Goal: Task Accomplishment & Management: Use online tool/utility

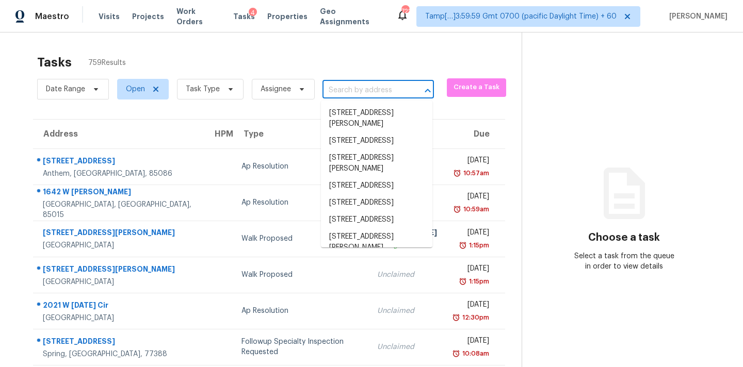
click at [352, 94] on input "text" at bounding box center [363, 91] width 83 height 16
paste input "107 Edgewater Way Peachtree City, GA, 3026"
type input "107 Edgewater Way Peachtree City, GA, 3026"
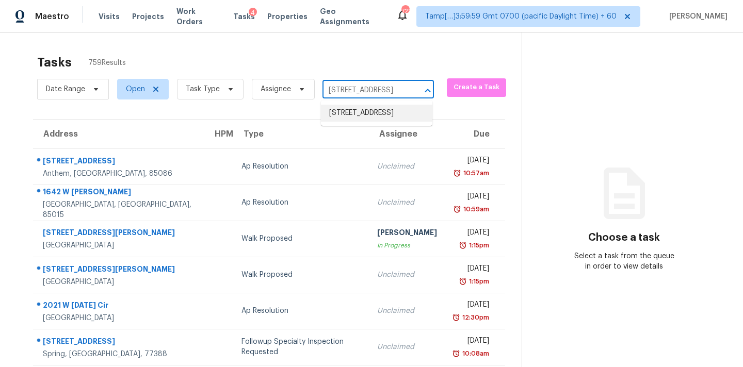
click at [353, 119] on li "107 Edgewater Way, Peachtree City, GA 30269" at bounding box center [376, 113] width 111 height 17
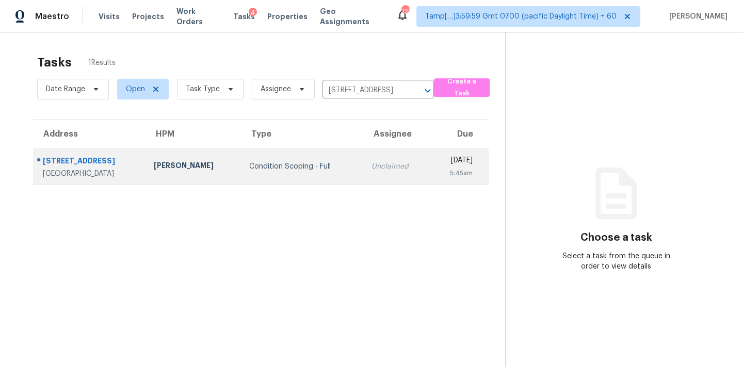
click at [371, 164] on div "Unclaimed" at bounding box center [396, 166] width 51 height 10
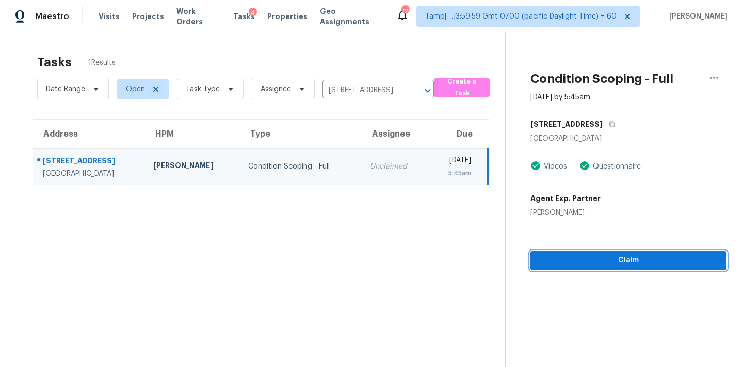
click at [622, 263] on span "Claim" at bounding box center [629, 260] width 180 height 13
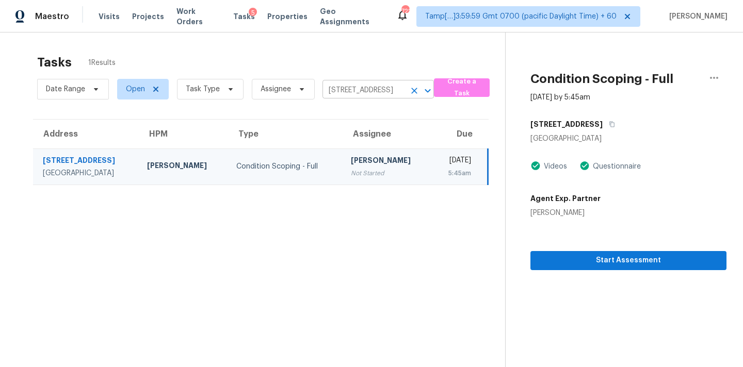
click at [364, 95] on input "107 Edgewater Way, Peachtree City, GA 30269" at bounding box center [363, 91] width 83 height 16
paste input "226 Haversham Rd Deltona, FL, 32725"
type input "226 Haversham Rd Deltona, FL, 32725"
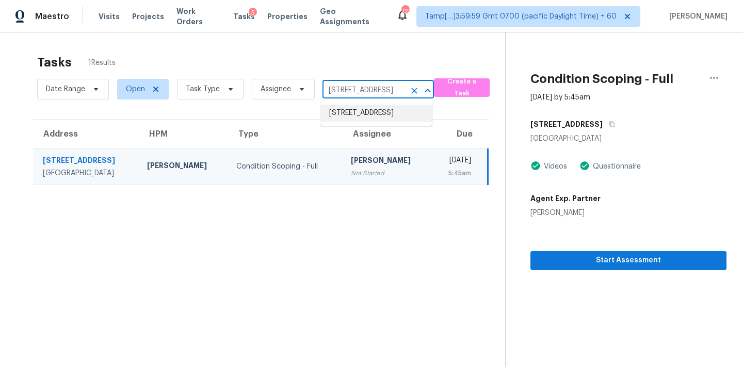
click at [364, 117] on li "226 Haversham Rd, Deltona, FL 32725" at bounding box center [376, 113] width 111 height 17
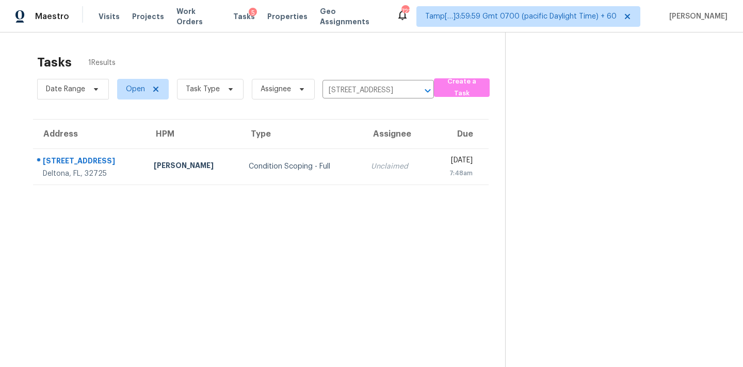
click at [371, 167] on div "Unclaimed" at bounding box center [396, 166] width 51 height 10
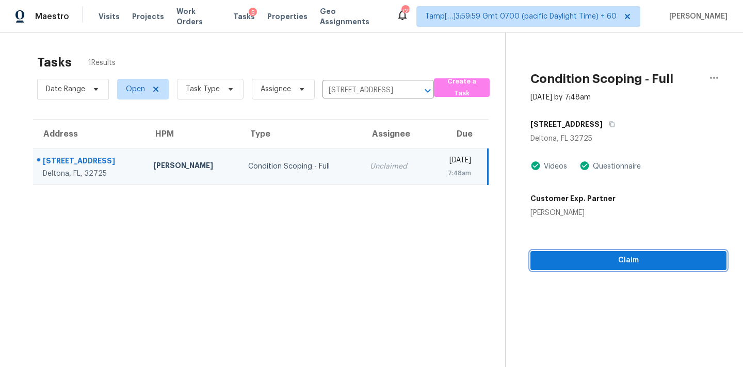
click at [581, 263] on span "Claim" at bounding box center [629, 260] width 180 height 13
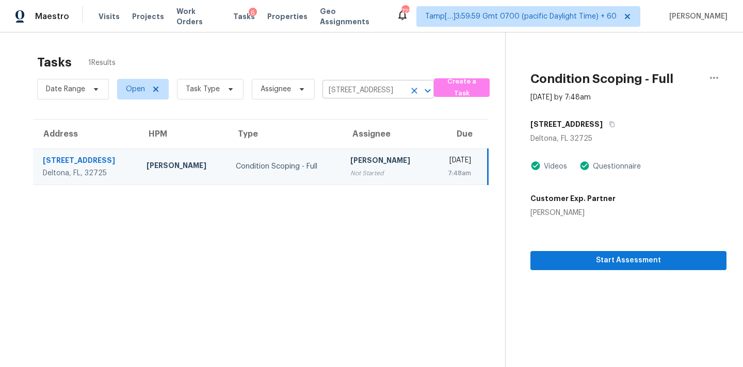
click at [399, 83] on input "226 Haversham Rd, Deltona, FL 32725" at bounding box center [363, 91] width 83 height 16
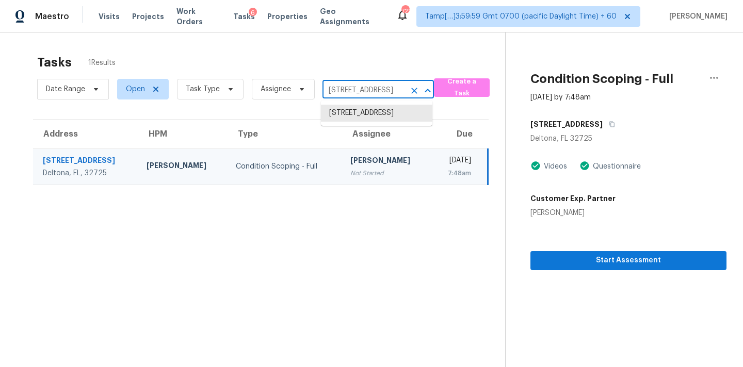
paste input "02 Beechtree Dr, Cary, NC 27513"
type input "202 Beechtree Dr, Cary, NC 27513"
click at [388, 118] on li "202 Beechtree Dr, Cary, NC 27513" at bounding box center [376, 113] width 111 height 17
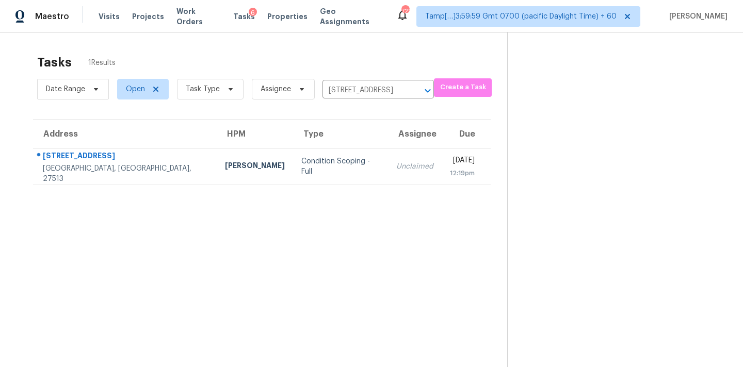
click at [388, 159] on td "Unclaimed" at bounding box center [415, 167] width 54 height 36
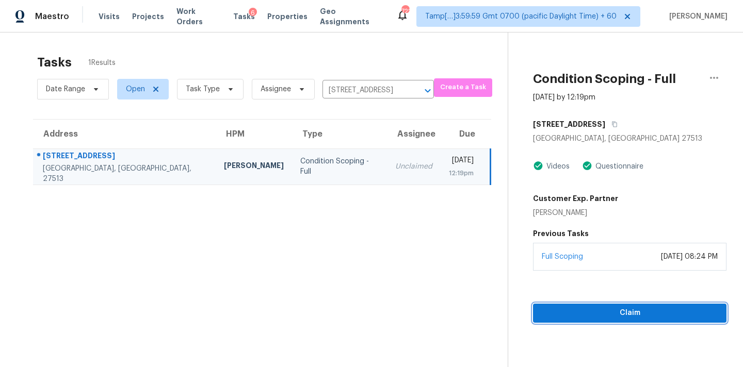
click at [624, 321] on button "Claim" at bounding box center [629, 313] width 193 height 19
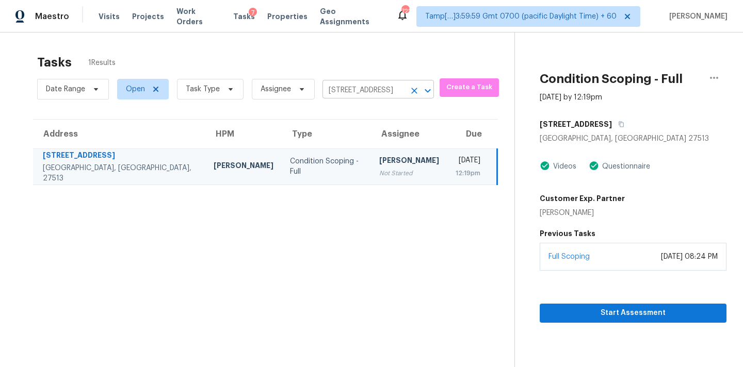
click at [409, 93] on icon "Clear" at bounding box center [414, 91] width 10 height 10
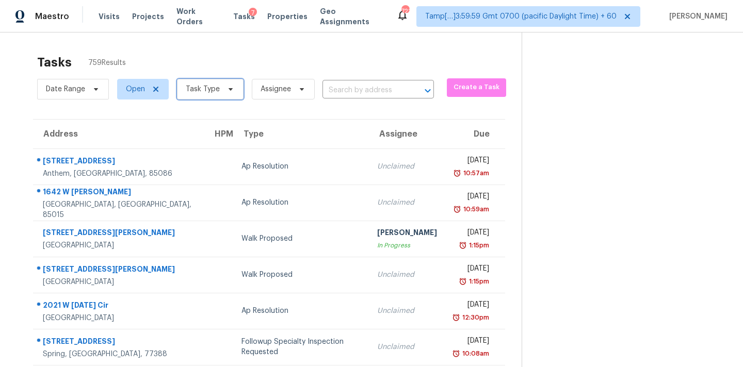
click at [231, 90] on icon at bounding box center [230, 89] width 8 height 8
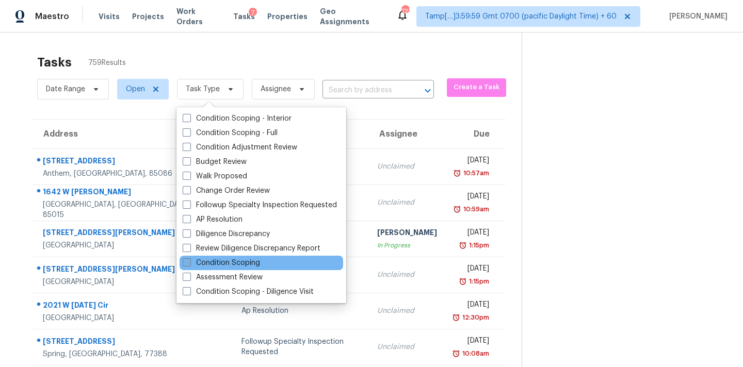
click at [237, 265] on label "Condition Scoping" at bounding box center [221, 263] width 77 height 10
click at [189, 265] on input "Condition Scoping" at bounding box center [186, 261] width 7 height 7
checkbox input "true"
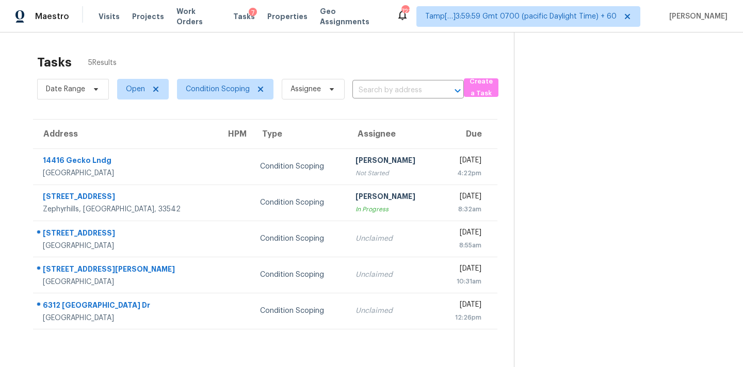
click at [364, 111] on section "Tasks 5 Results Date Range Open Condition Scoping Assignee ​ Create a Task Addr…" at bounding box center [265, 224] width 497 height 351
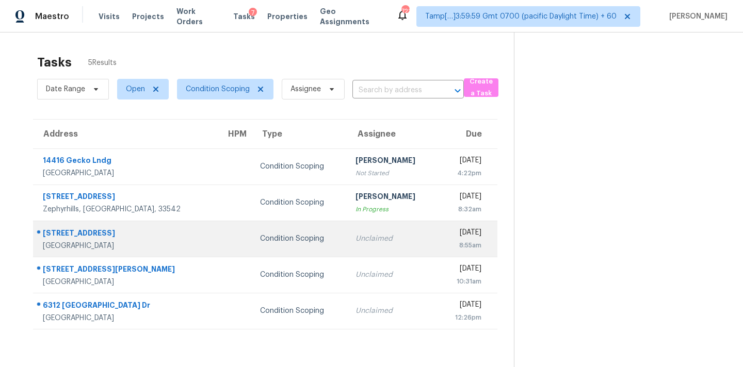
scroll to position [32, 0]
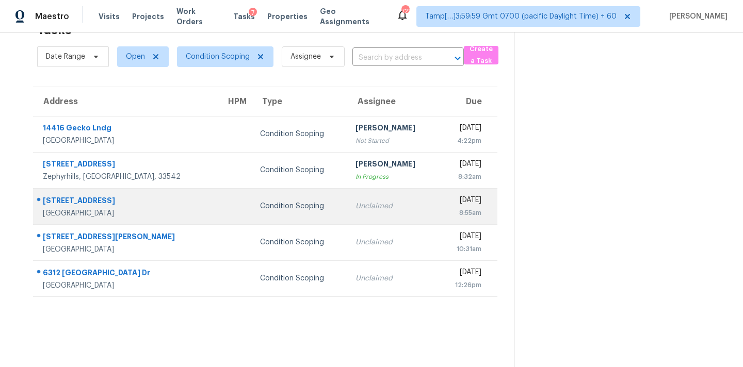
click at [347, 220] on td "Unclaimed" at bounding box center [392, 206] width 90 height 36
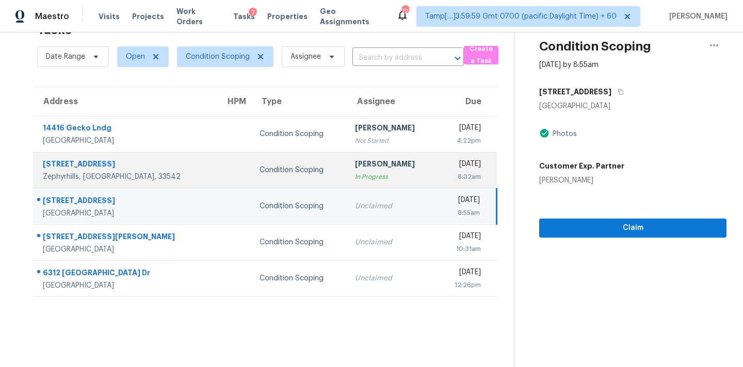
click at [261, 166] on div "Condition Scoping" at bounding box center [298, 170] width 79 height 10
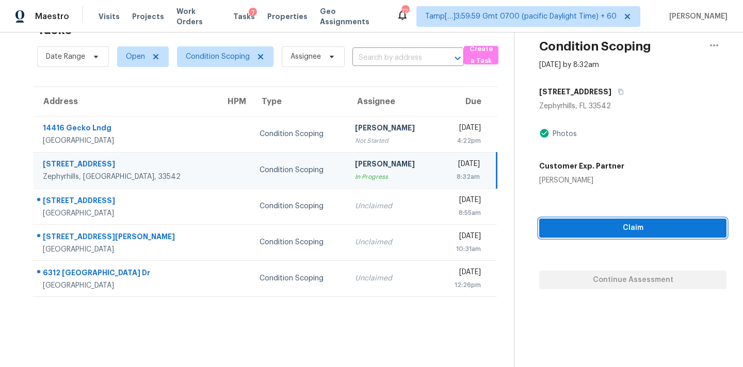
click at [562, 229] on span "Claim" at bounding box center [632, 228] width 171 height 13
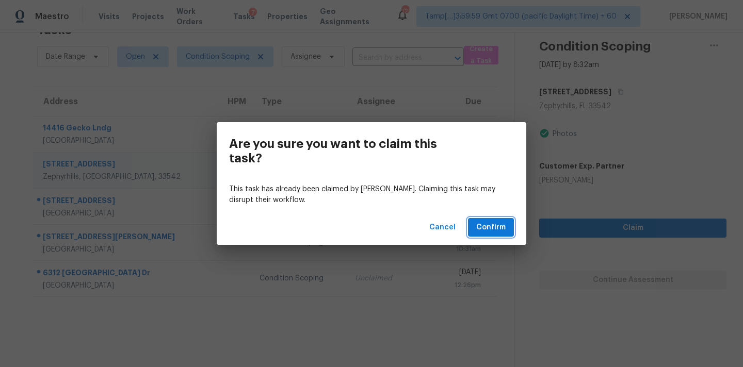
click at [491, 225] on span "Confirm" at bounding box center [490, 227] width 29 height 13
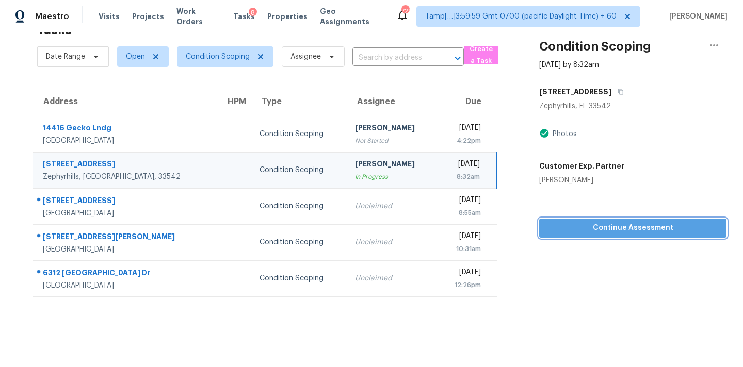
click at [587, 226] on span "Continue Assessment" at bounding box center [632, 228] width 171 height 13
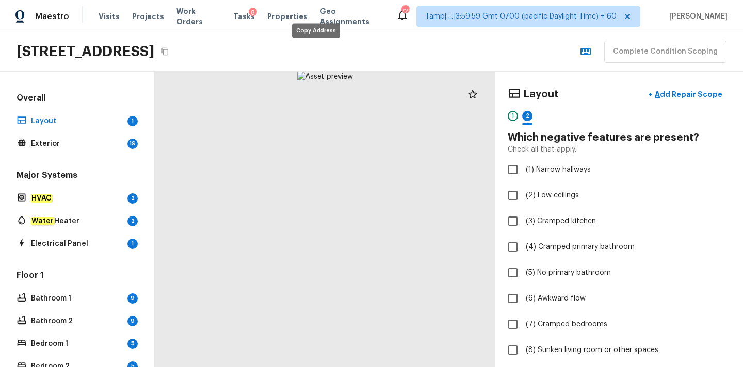
click at [169, 53] on icon "Copy Address" at bounding box center [165, 51] width 8 height 8
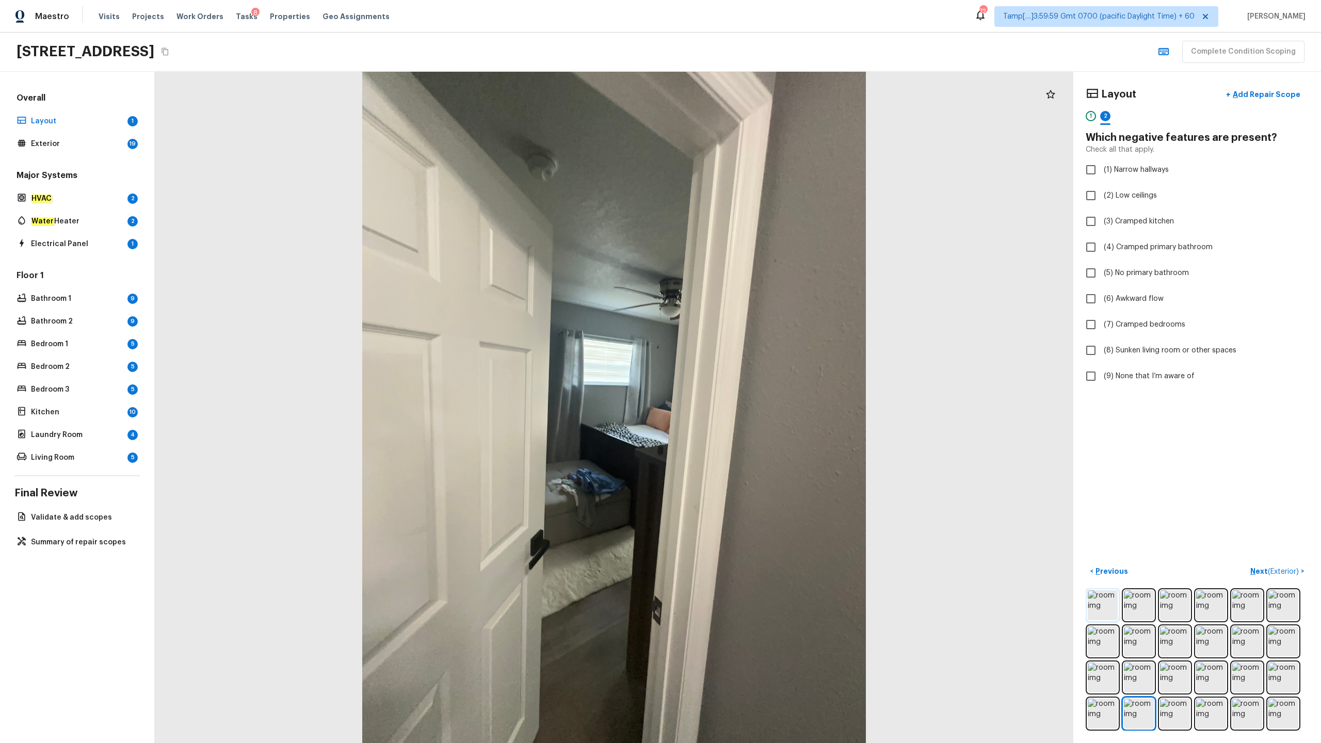
click at [742, 367] on img at bounding box center [1102, 605] width 30 height 30
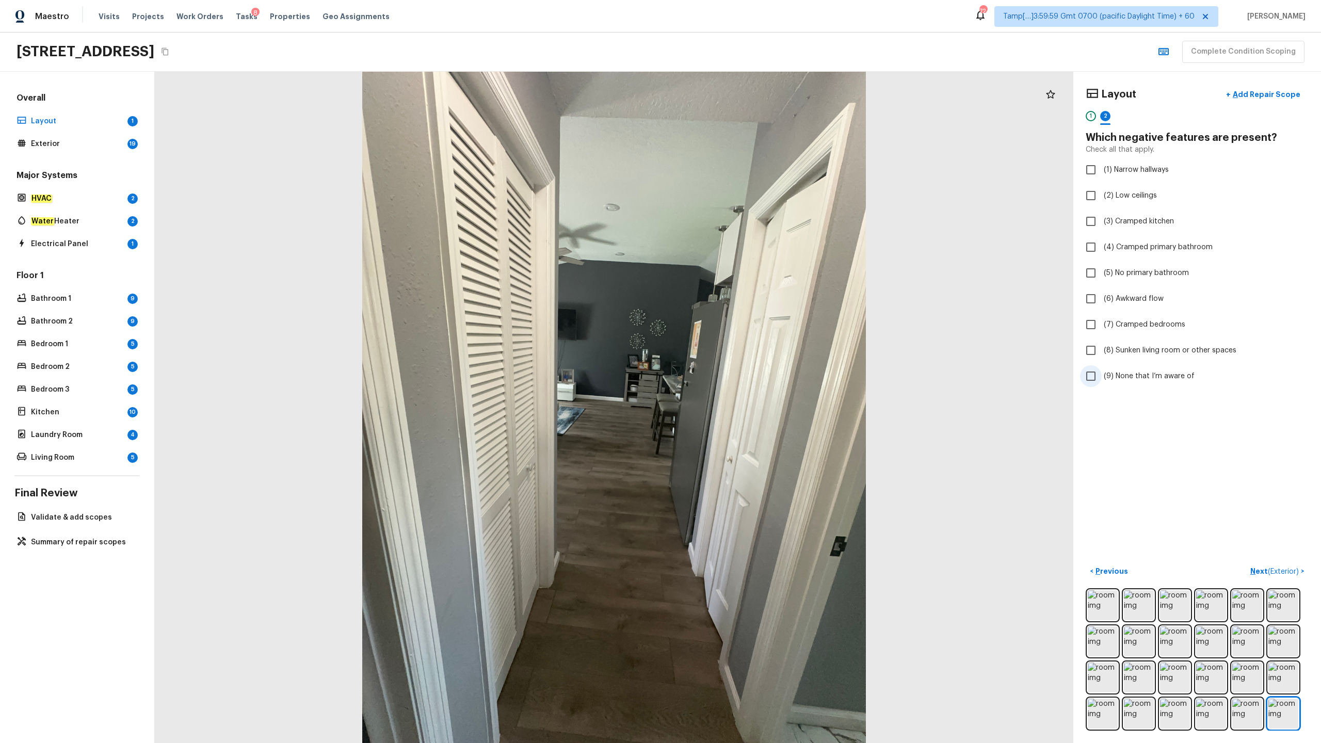
checkbox input "true"
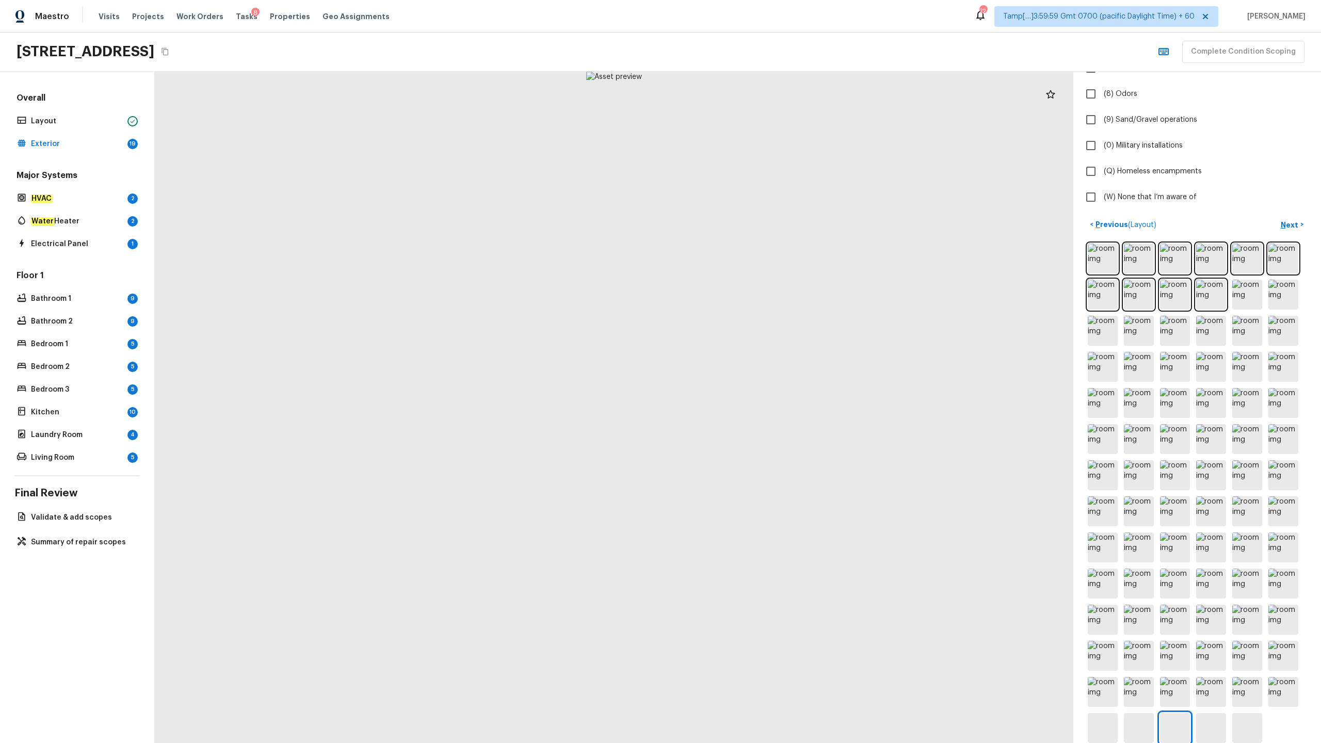
scroll to position [276, 0]
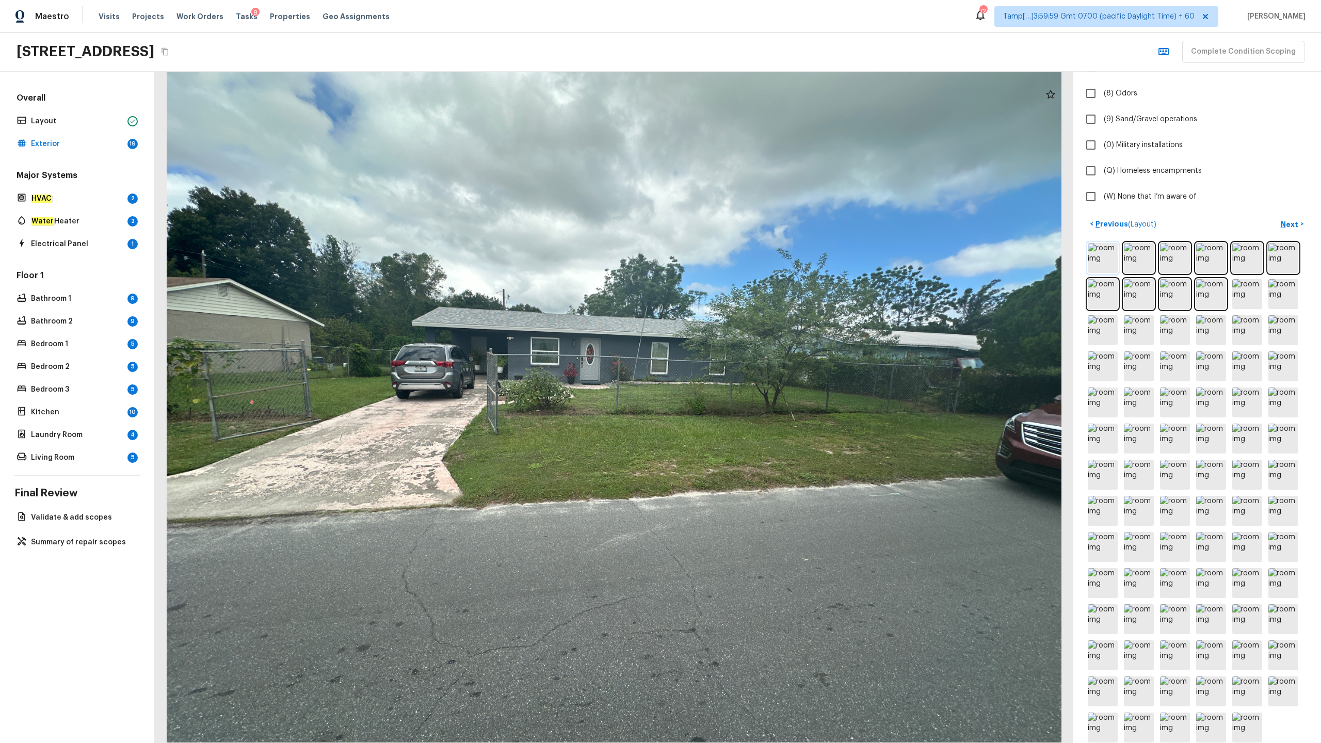
click at [742, 254] on img at bounding box center [1102, 258] width 30 height 30
click at [742, 258] on img at bounding box center [1102, 258] width 30 height 30
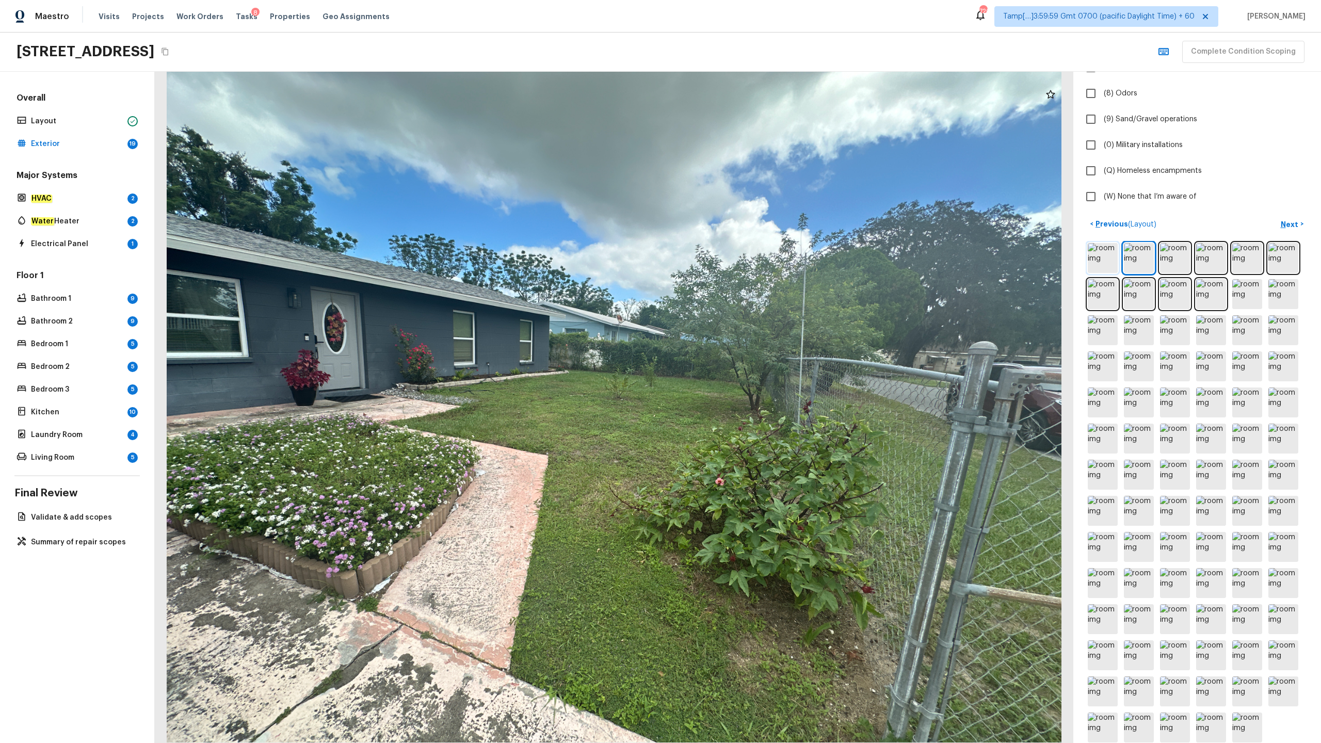
click at [742, 264] on img at bounding box center [1102, 258] width 30 height 30
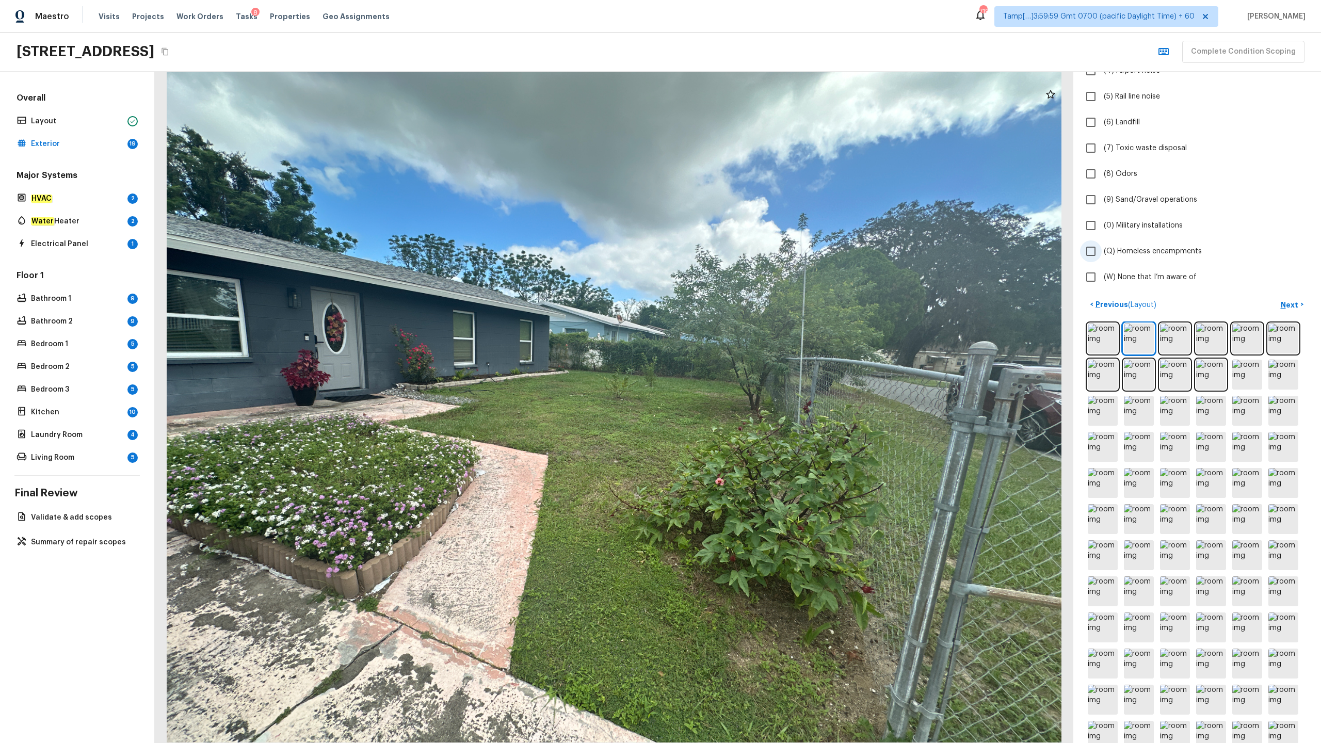
scroll to position [187, 0]
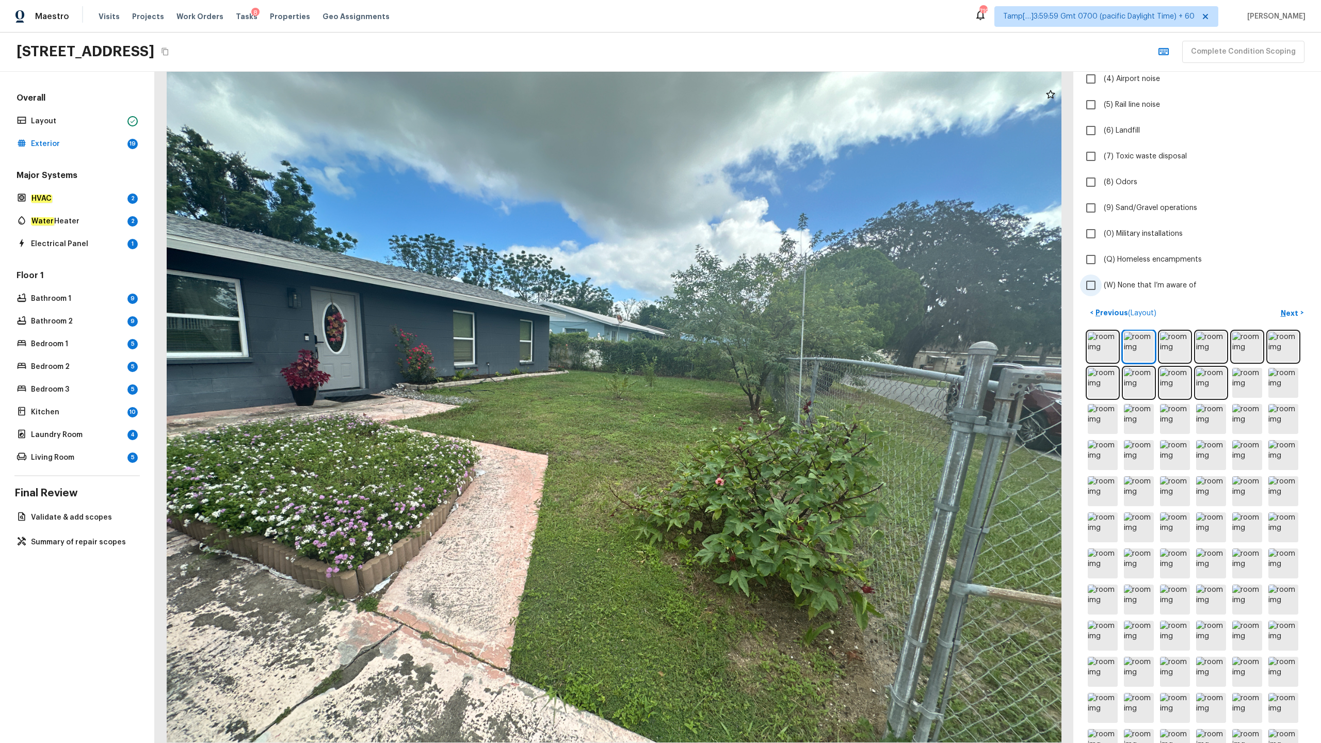
click at [742, 282] on span "(W) None that I’m aware of" at bounding box center [1149, 285] width 93 height 10
click at [742, 282] on input "(W) None that I’m aware of" at bounding box center [1091, 285] width 22 height 22
checkbox input "true"
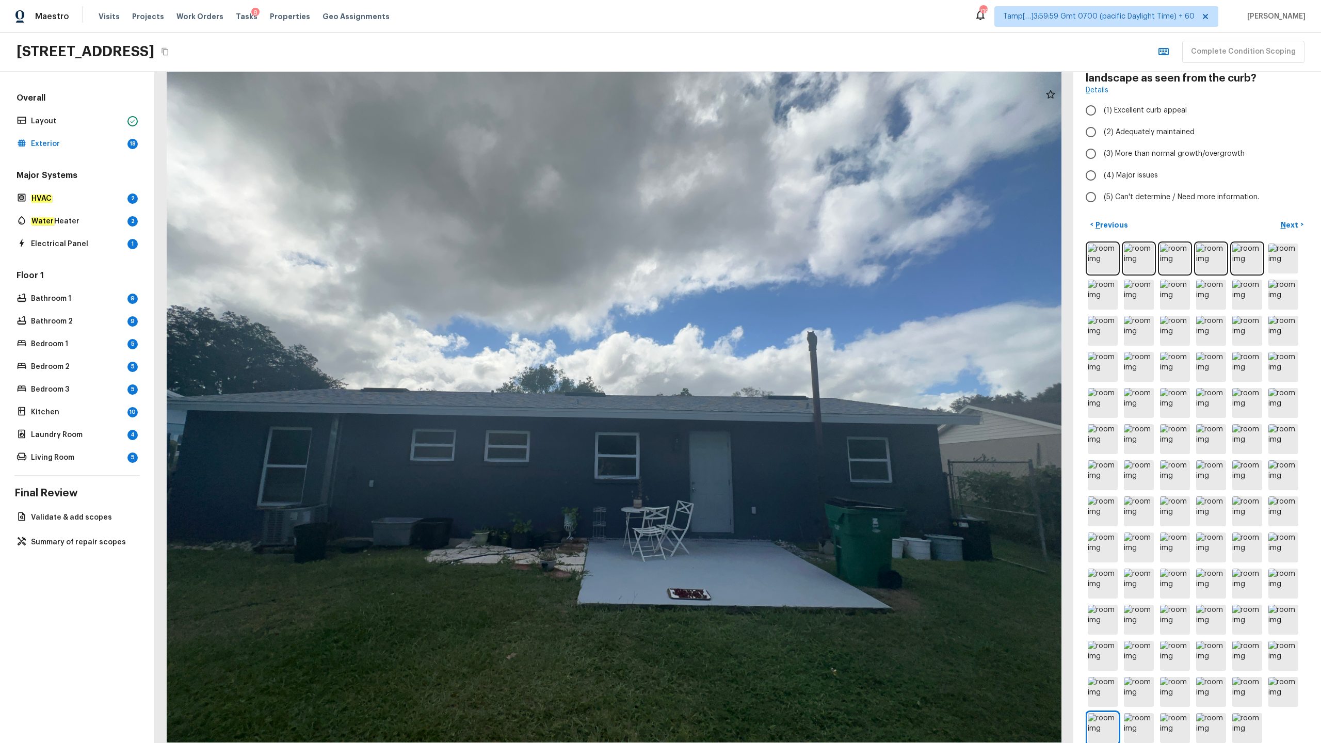
scroll to position [89, 0]
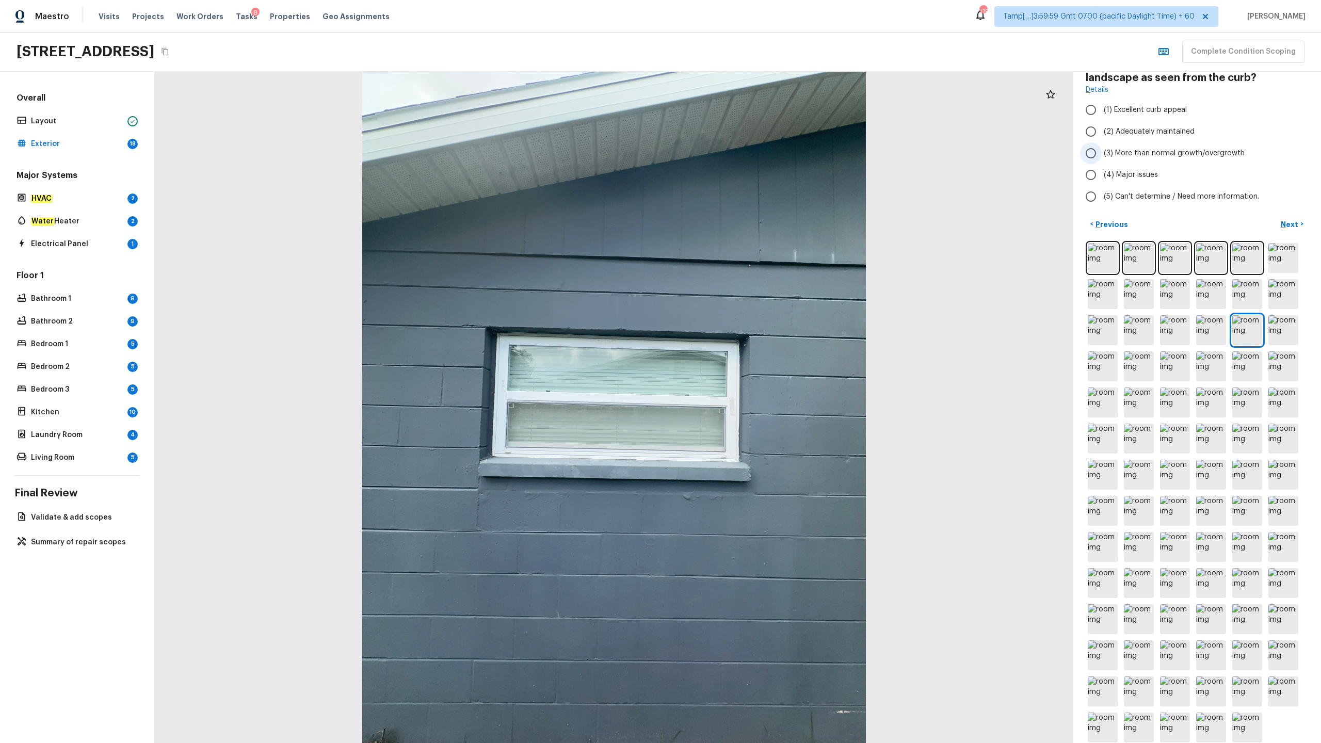
click at [742, 151] on span "(3) More than normal growth/overgrowth" at bounding box center [1173, 153] width 141 height 10
click at [742, 151] on input "(3) More than normal growth/overgrowth" at bounding box center [1091, 153] width 22 height 22
radio input "true"
click at [742, 227] on p "Next" at bounding box center [1290, 224] width 20 height 10
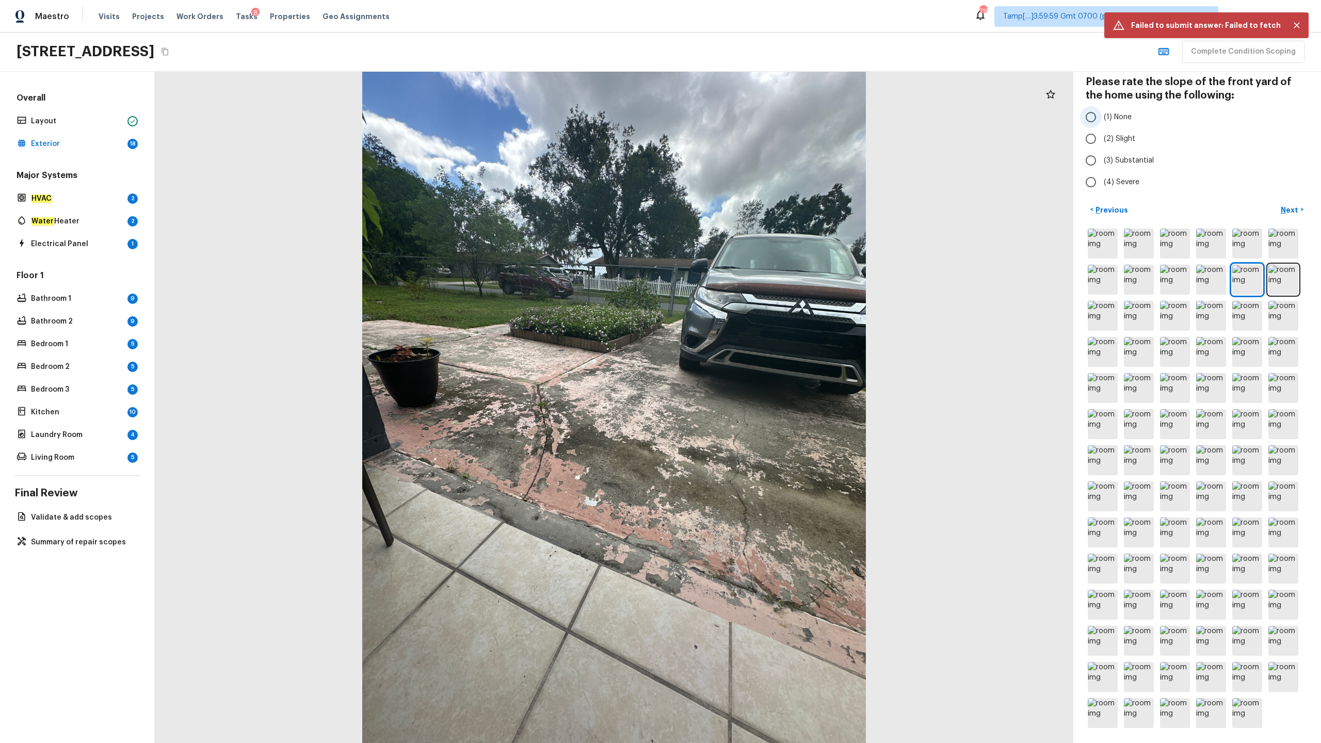
radio input "true"
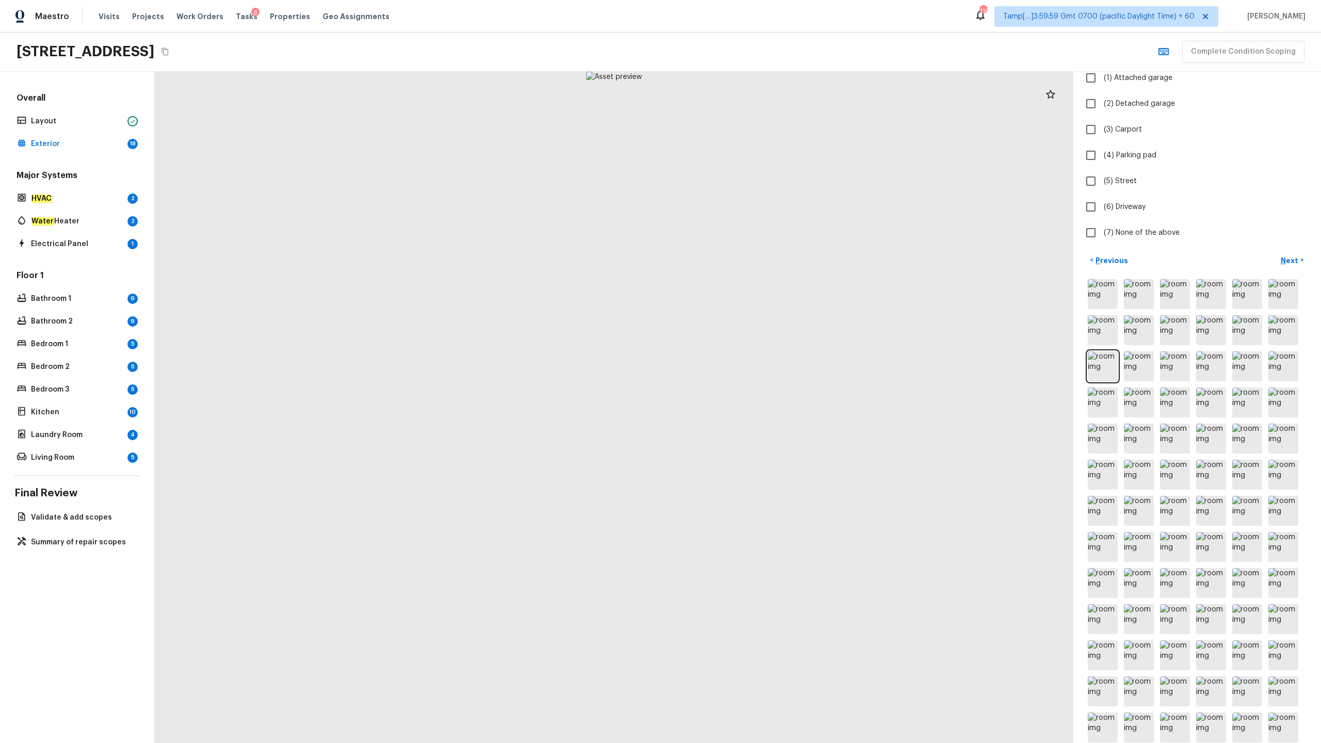
scroll to position [157, 0]
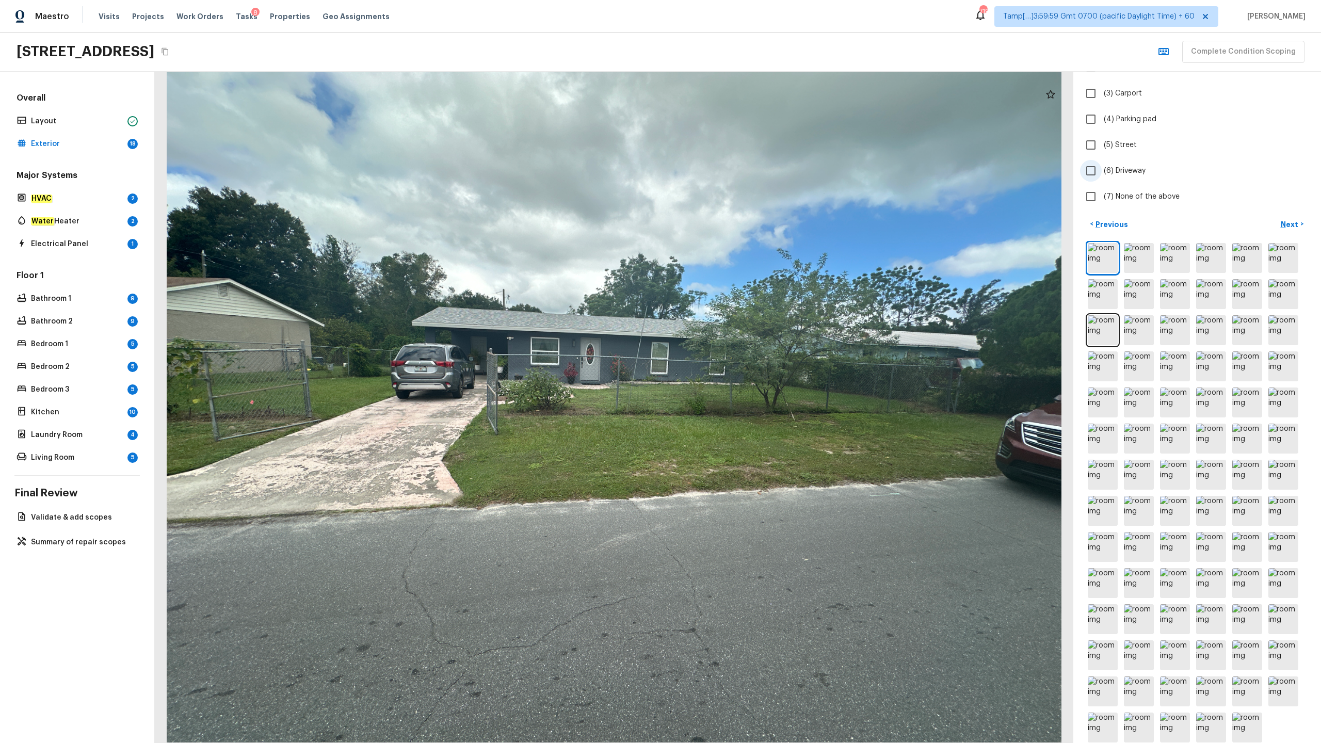
click at [742, 173] on span "(6) Driveway" at bounding box center [1124, 171] width 42 height 10
click at [742, 173] on input "(6) Driveway" at bounding box center [1091, 171] width 22 height 22
checkbox input "true"
click at [742, 224] on p "Next" at bounding box center [1290, 224] width 20 height 10
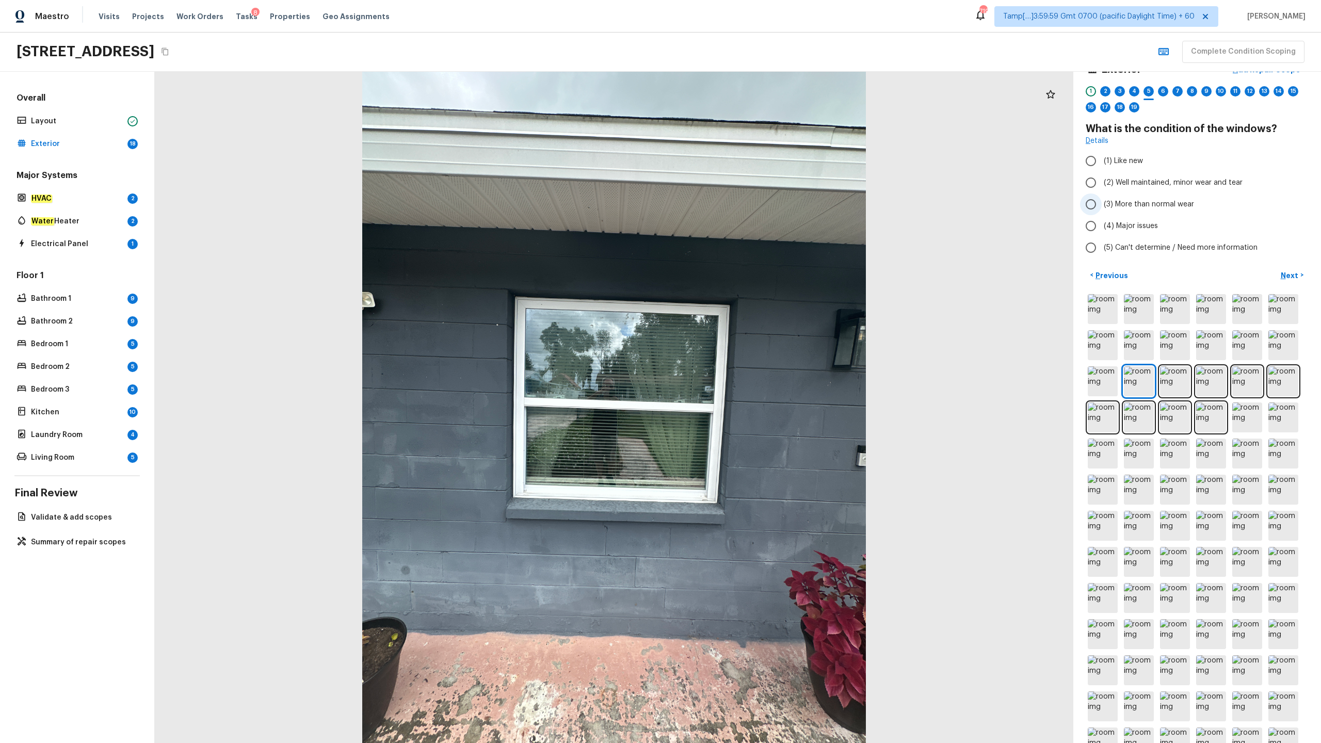
scroll to position [22, 0]
click at [742, 278] on p "Previous" at bounding box center [1110, 278] width 35 height 10
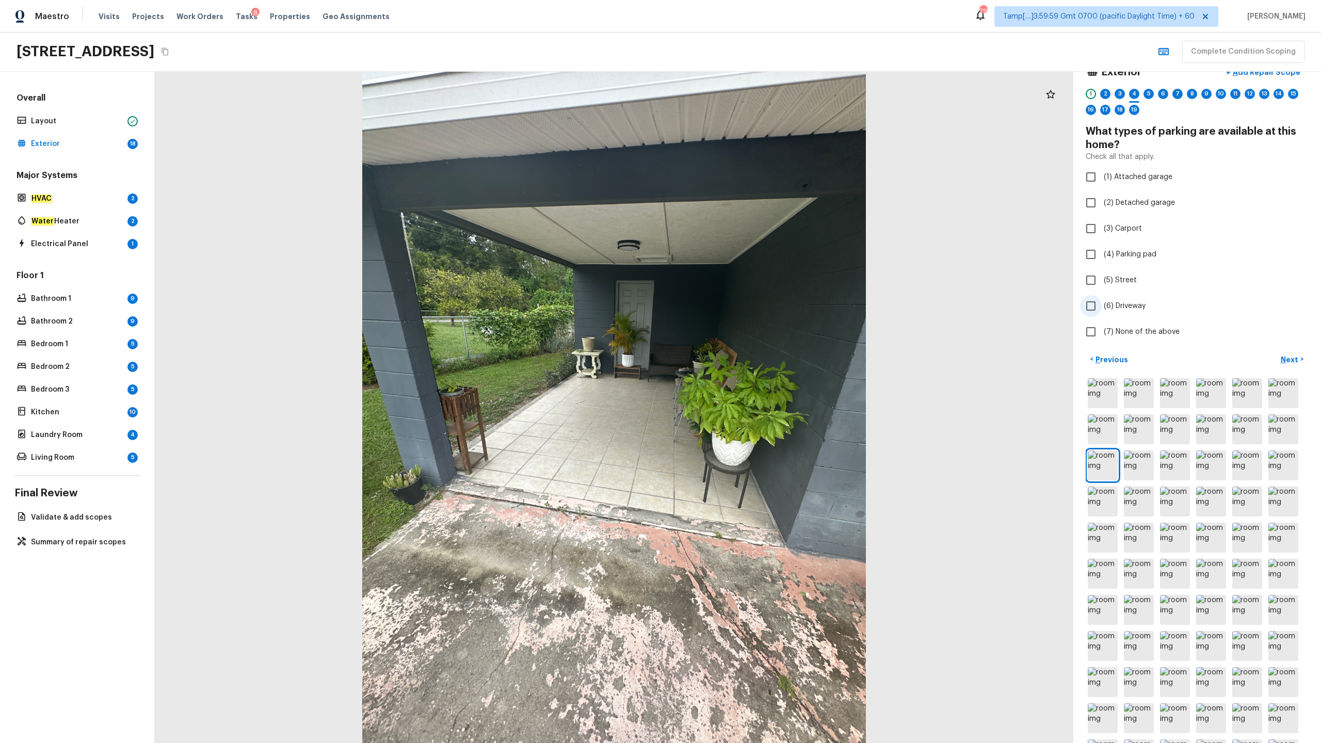
click at [742, 298] on label "(6) Driveway" at bounding box center [1190, 306] width 220 height 22
click at [742, 298] on input "(6) Driveway" at bounding box center [1091, 306] width 22 height 22
checkbox input "true"
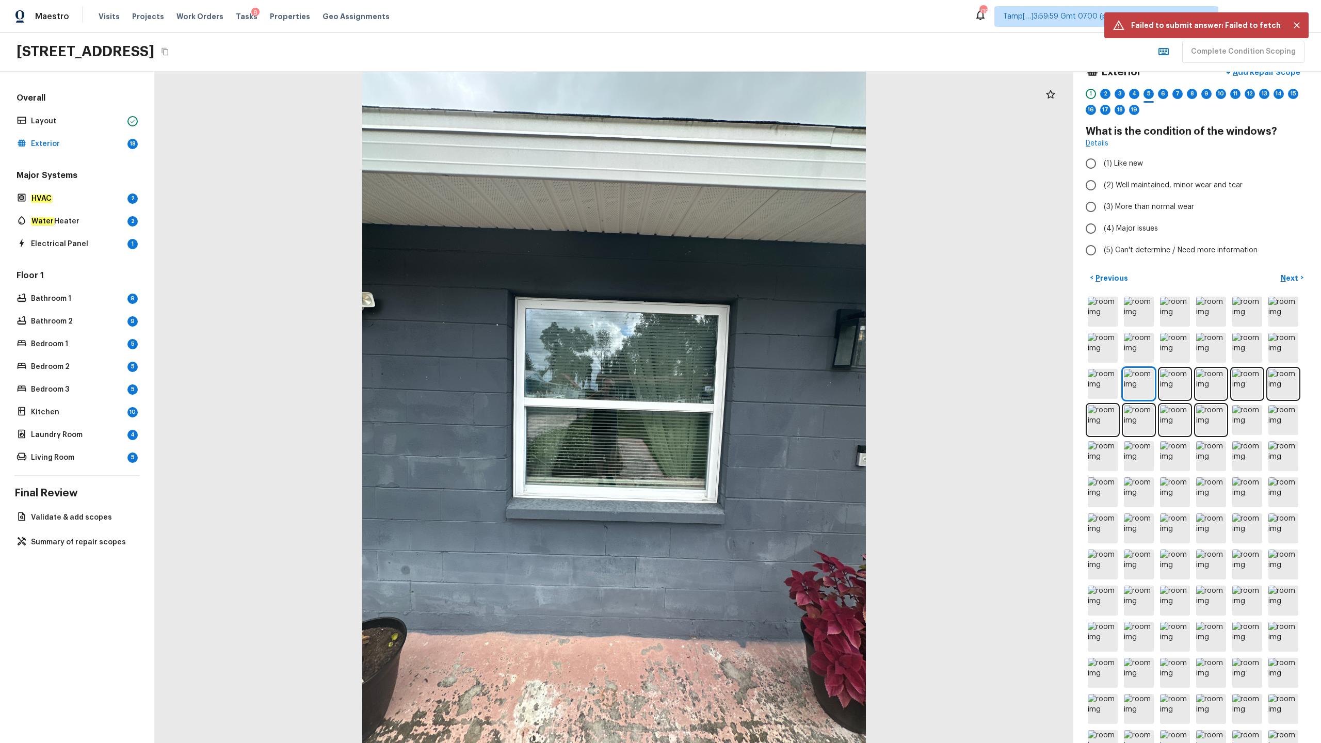
scroll to position [0, 0]
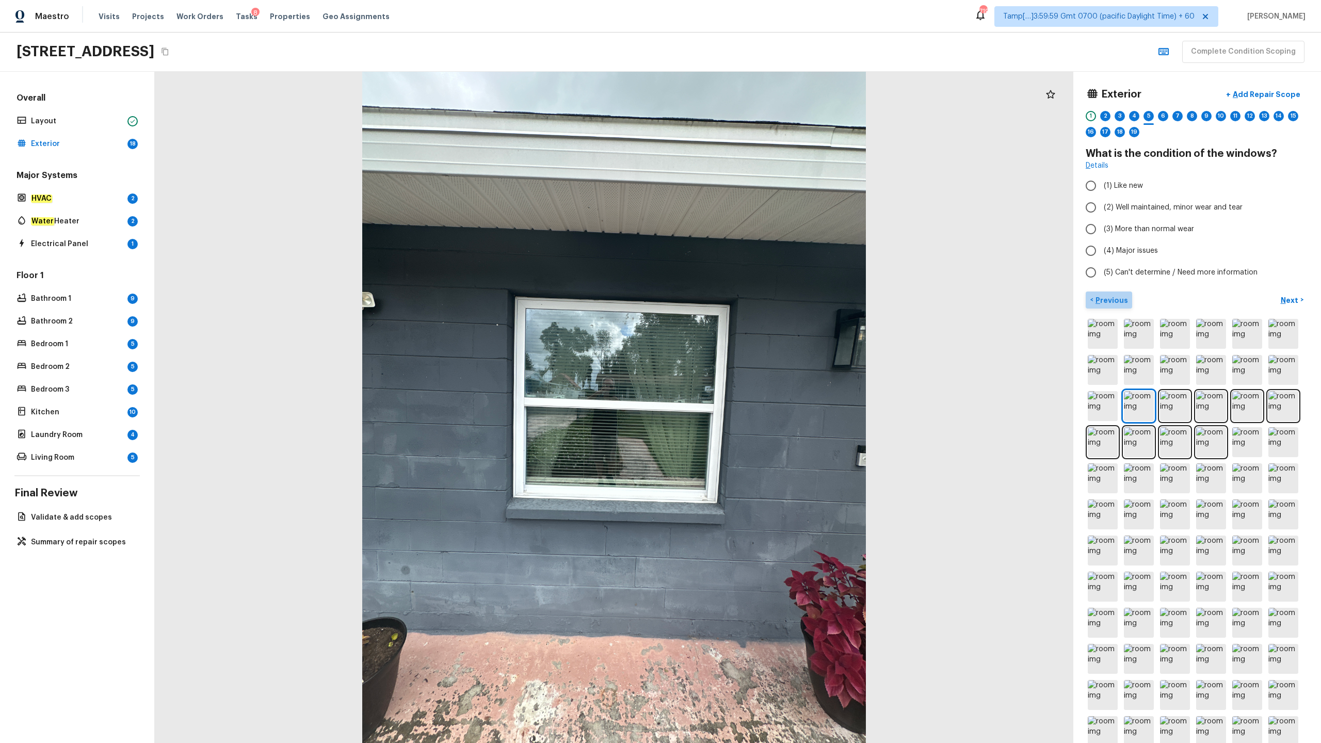
click at [742, 307] on button "< Previous" at bounding box center [1108, 299] width 46 height 17
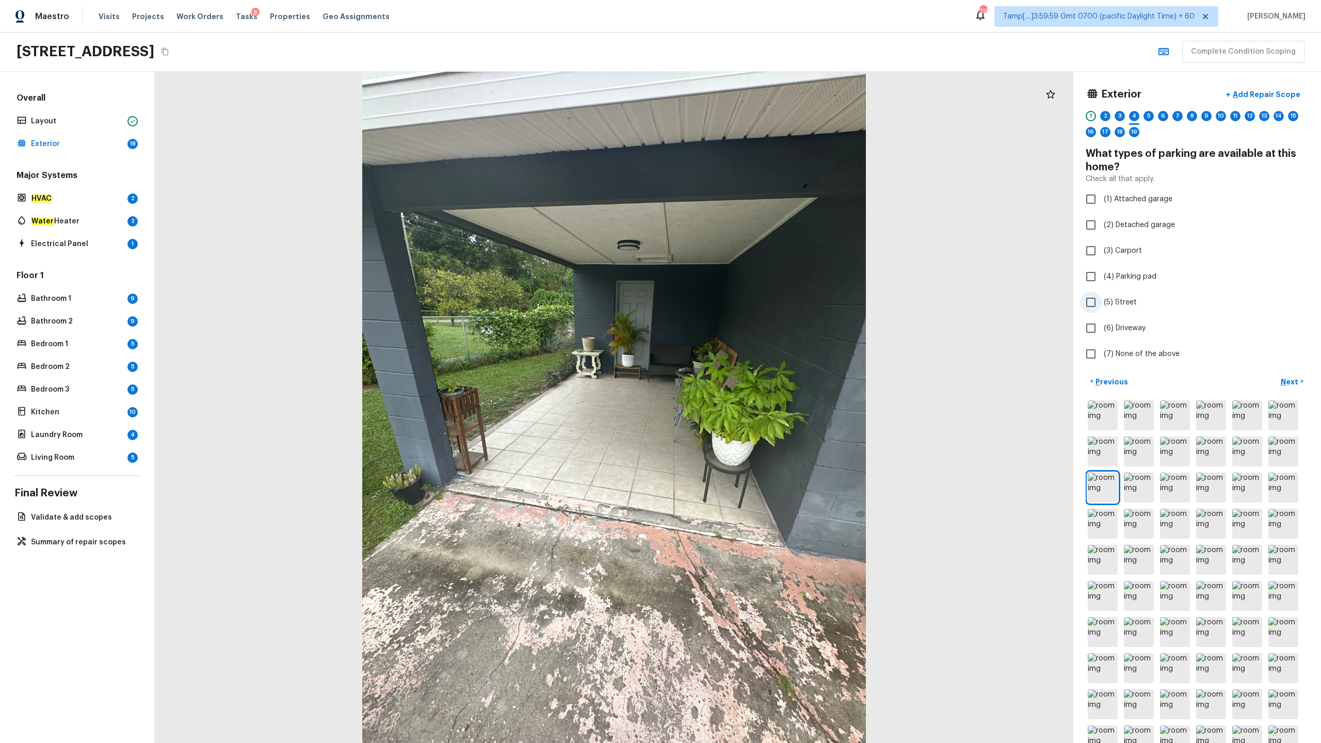
click at [742, 301] on span "(5) Street" at bounding box center [1119, 302] width 33 height 10
click at [742, 301] on input "(5) Street" at bounding box center [1091, 302] width 22 height 22
checkbox input "true"
click at [742, 334] on label "(6) Driveway" at bounding box center [1190, 328] width 220 height 22
click at [742, 334] on input "(6) Driveway" at bounding box center [1091, 328] width 22 height 22
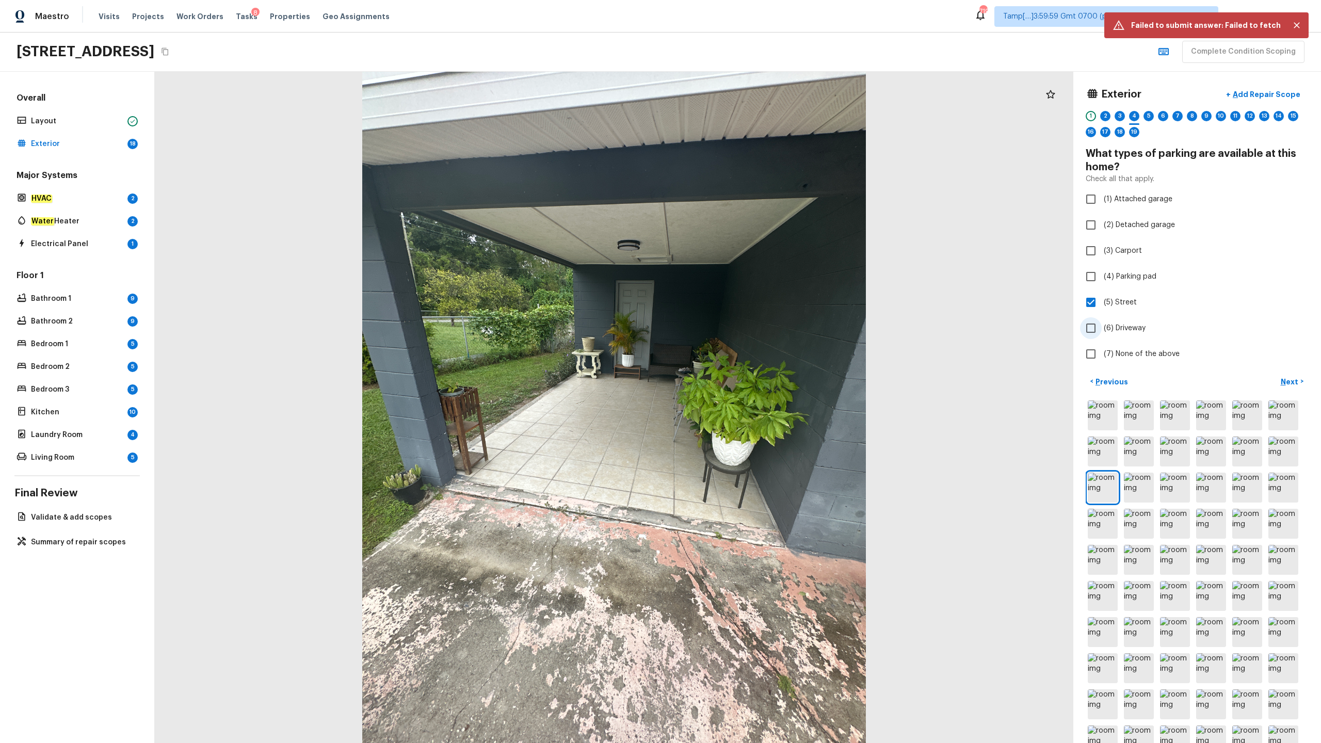
checkbox input "true"
click at [742, 310] on label "(5) Street" at bounding box center [1190, 302] width 220 height 22
click at [742, 310] on input "(5) Street" at bounding box center [1091, 302] width 22 height 22
checkbox input "false"
click at [742, 367] on p "Next" at bounding box center [1290, 382] width 20 height 10
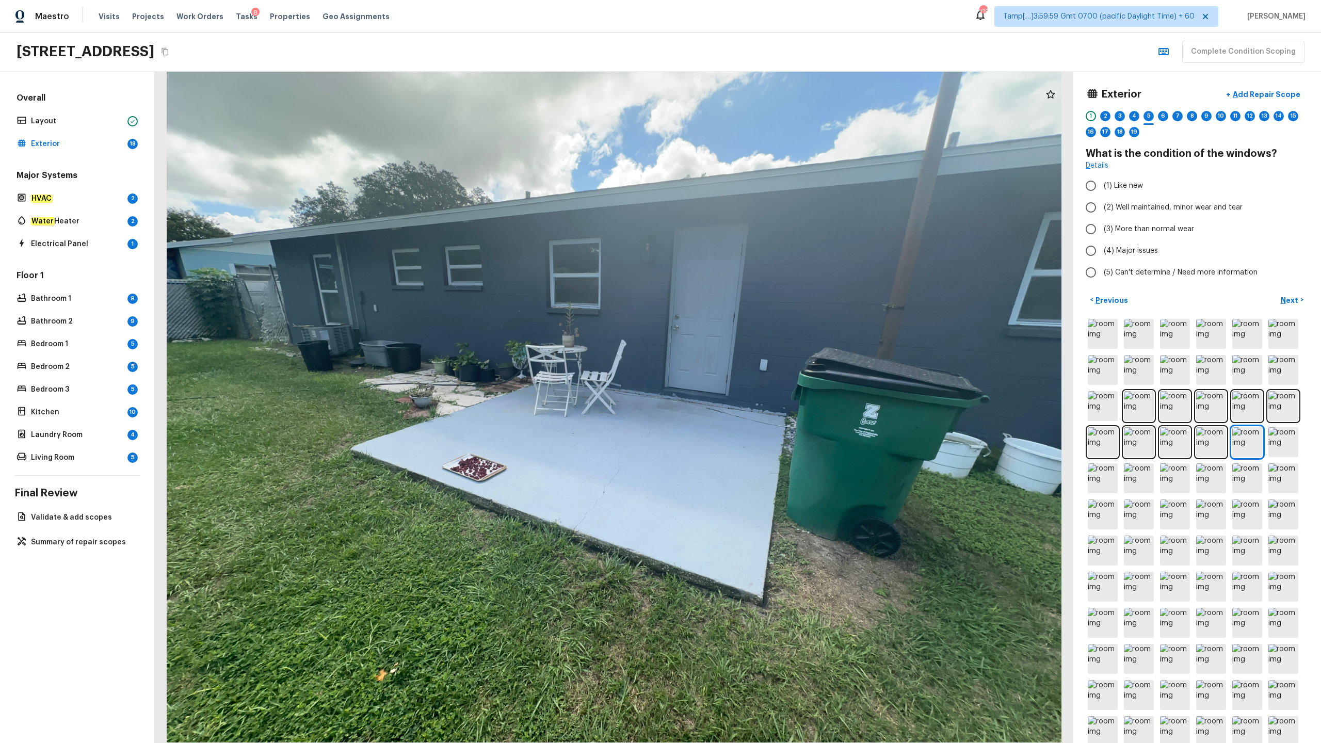
radio input "true"
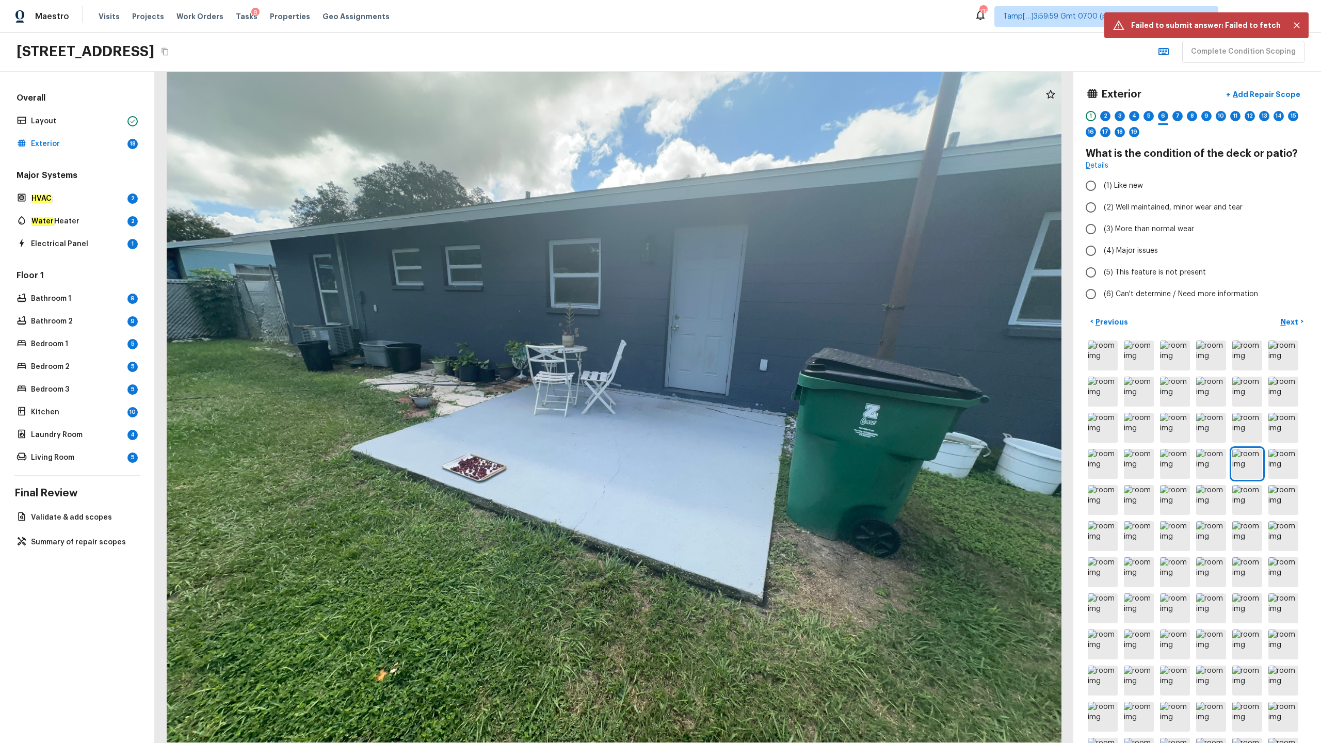
radio input "true"
click at [742, 233] on span "(3) More than normal wear" at bounding box center [1148, 229] width 90 height 10
click at [742, 233] on input "(3) More than normal wear" at bounding box center [1091, 229] width 22 height 22
radio input "true"
click at [742, 321] on p "Next" at bounding box center [1290, 322] width 20 height 10
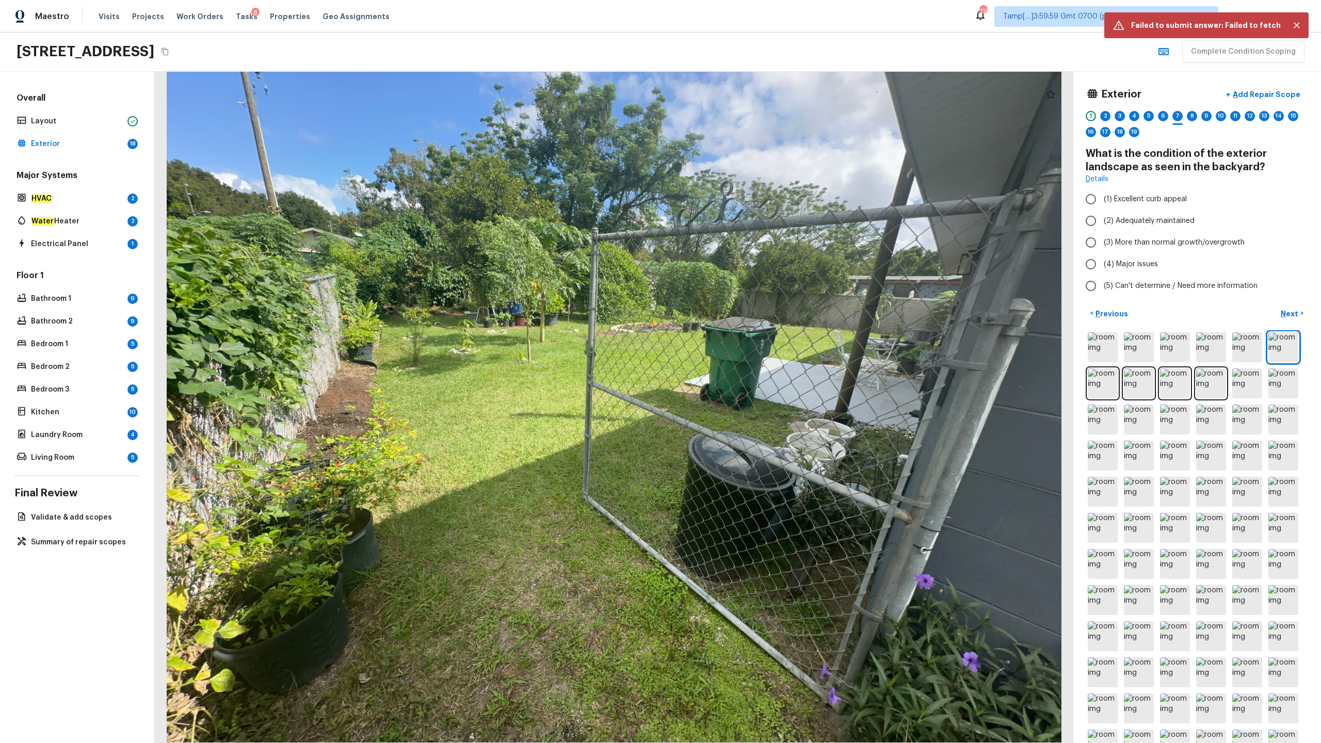
click at [742, 117] on div "1" at bounding box center [1090, 116] width 10 height 10
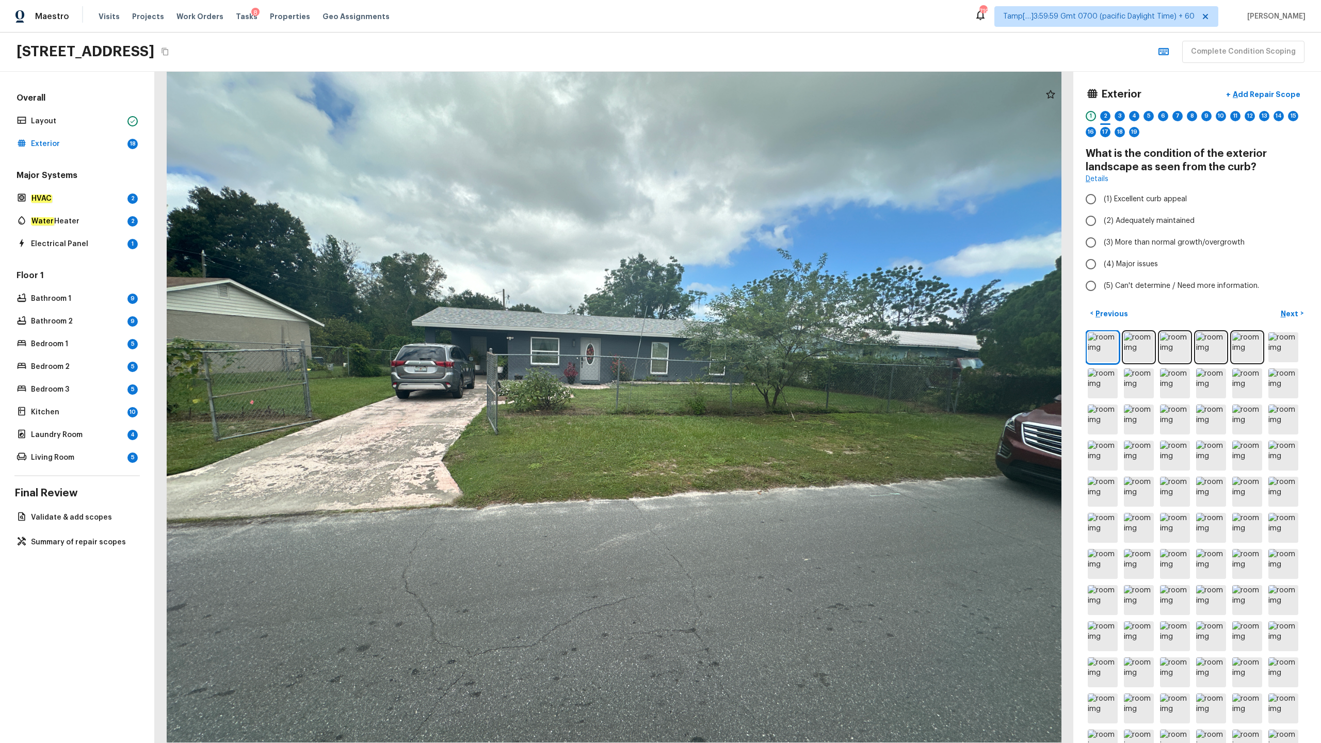
radio input "true"
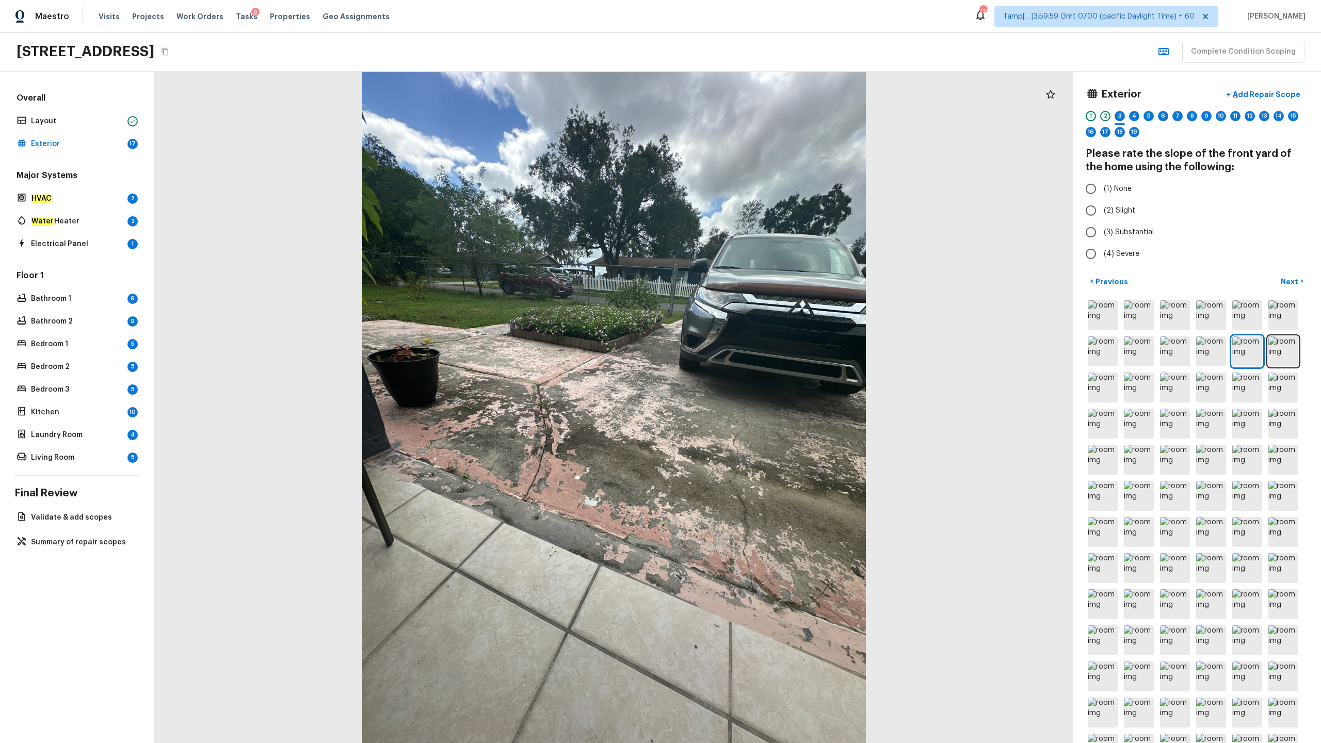
radio input "true"
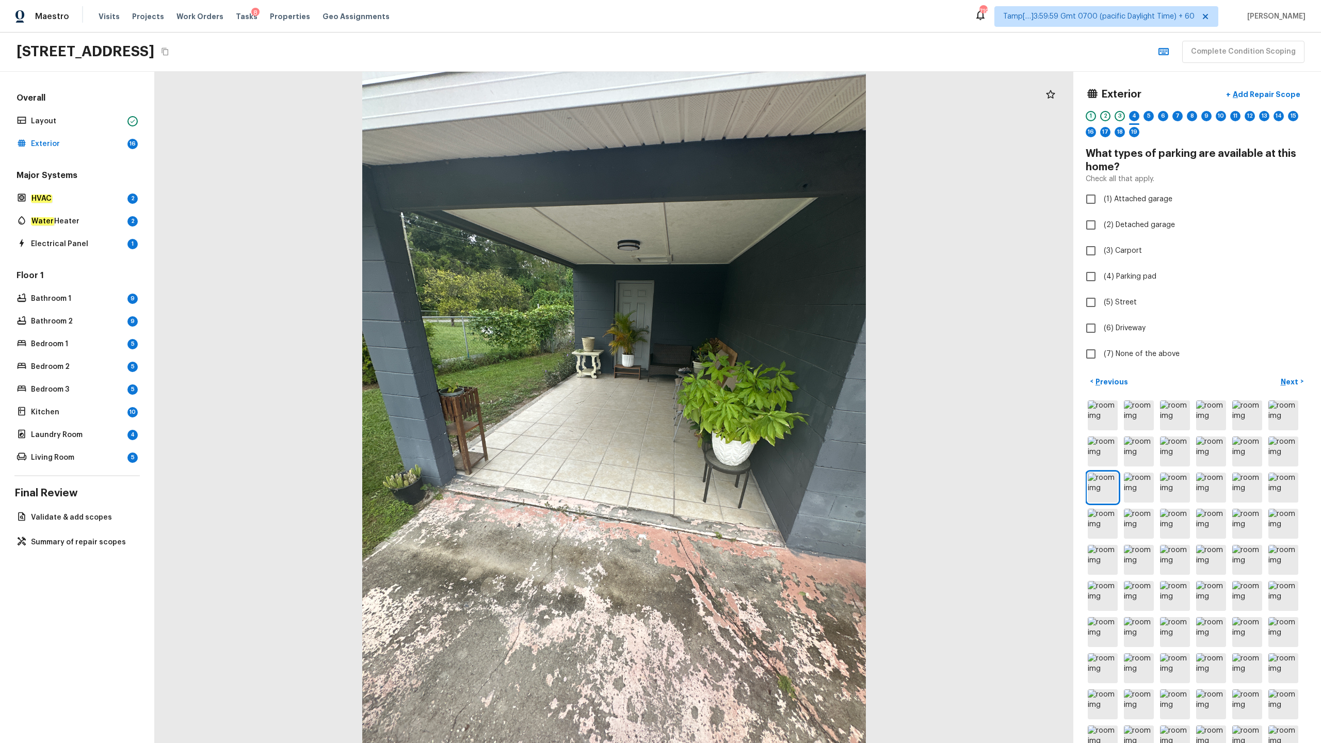
checkbox input "true"
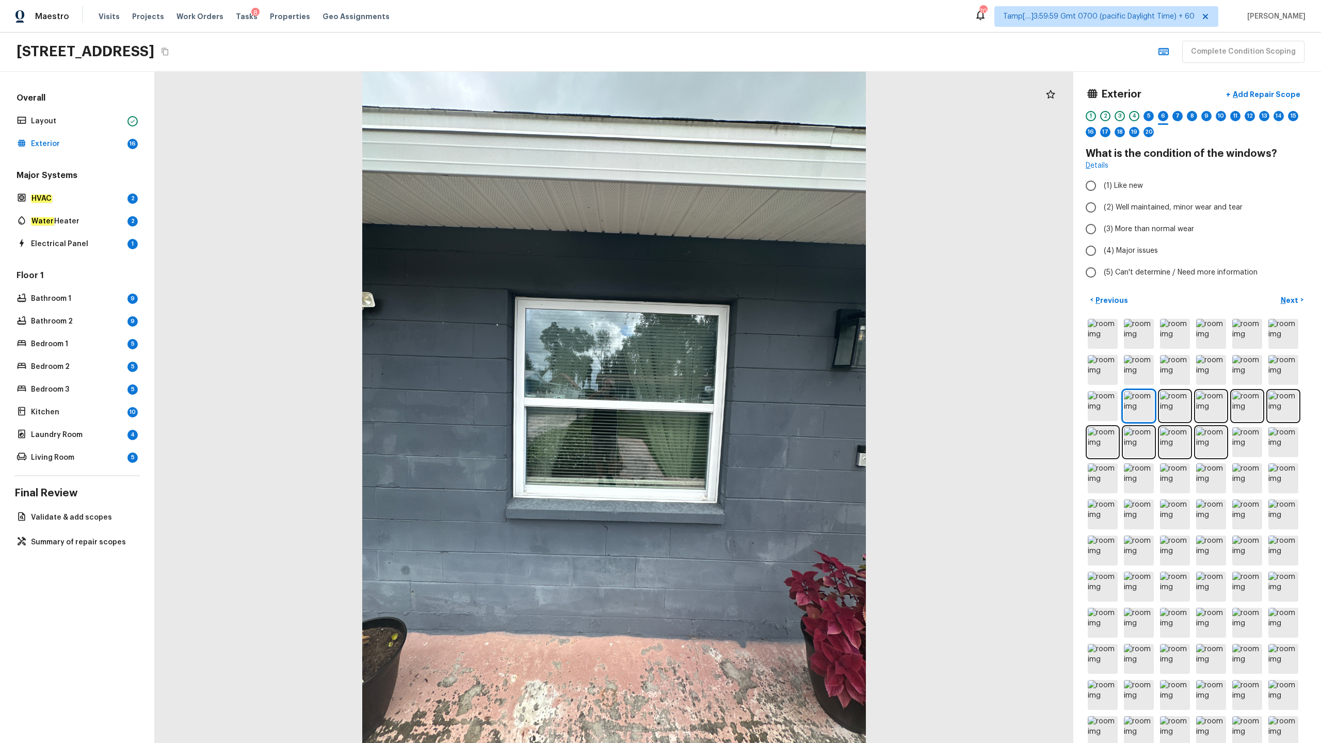
radio input "true"
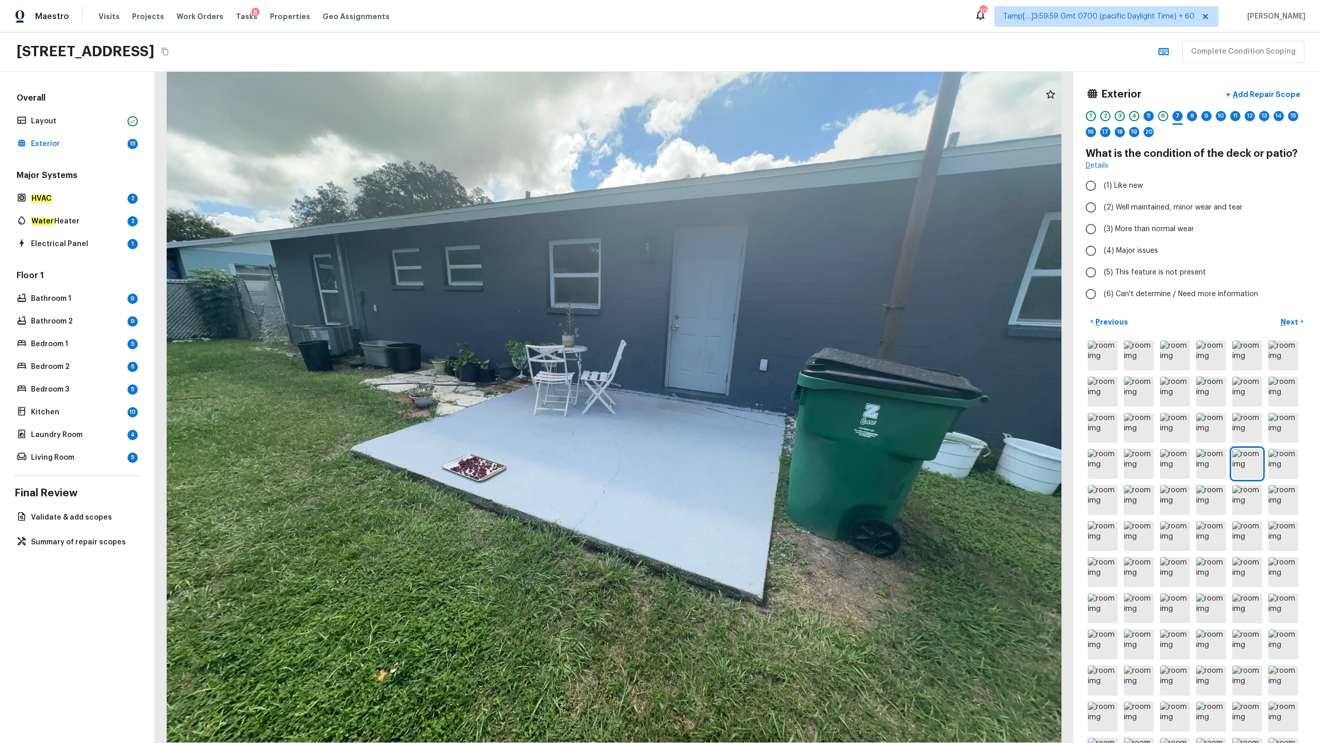
radio input "true"
click at [742, 94] on p "Add Repair Scope" at bounding box center [1265, 94] width 70 height 10
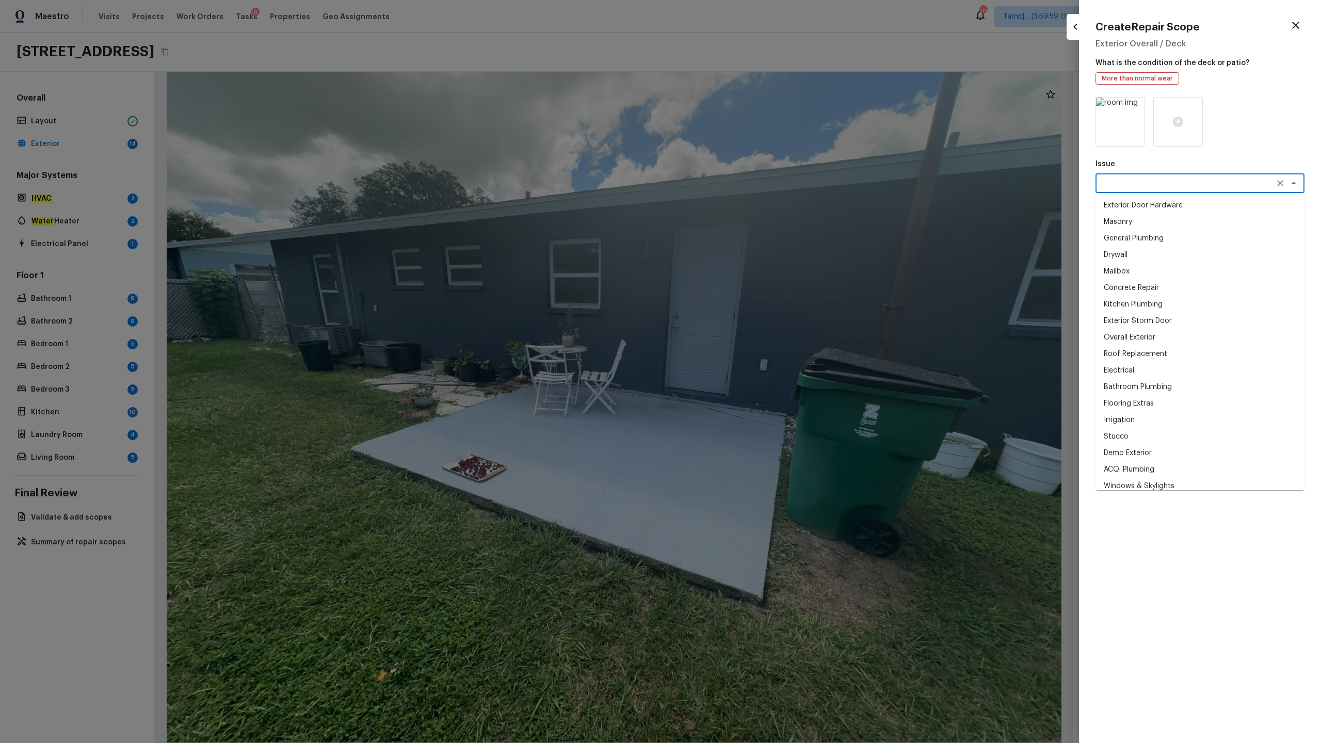
click at [742, 187] on textarea at bounding box center [1185, 183] width 171 height 10
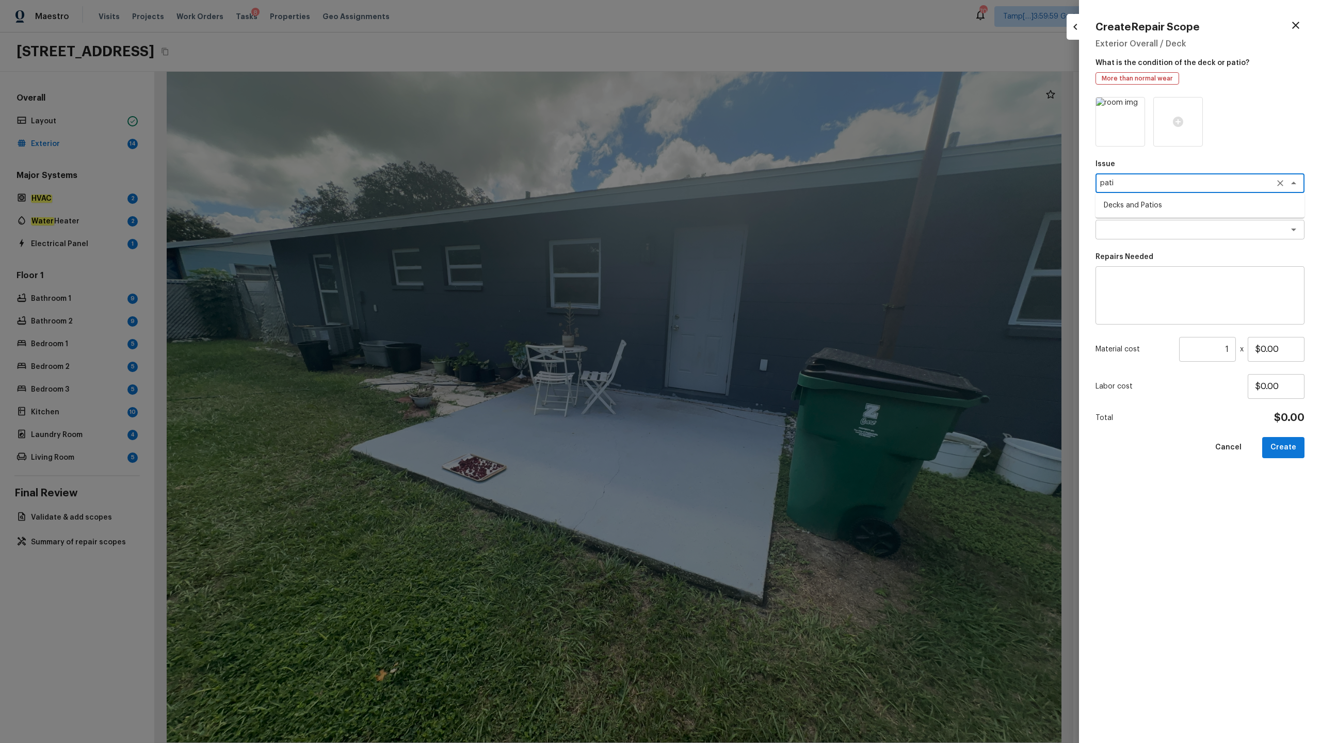
click at [742, 205] on li "Decks and Patios" at bounding box center [1199, 205] width 209 height 17
type textarea "Decks and Patios"
click at [742, 232] on textarea at bounding box center [1185, 229] width 171 height 10
type textarea "pati"
click at [742, 294] on textarea at bounding box center [1199, 295] width 194 height 41
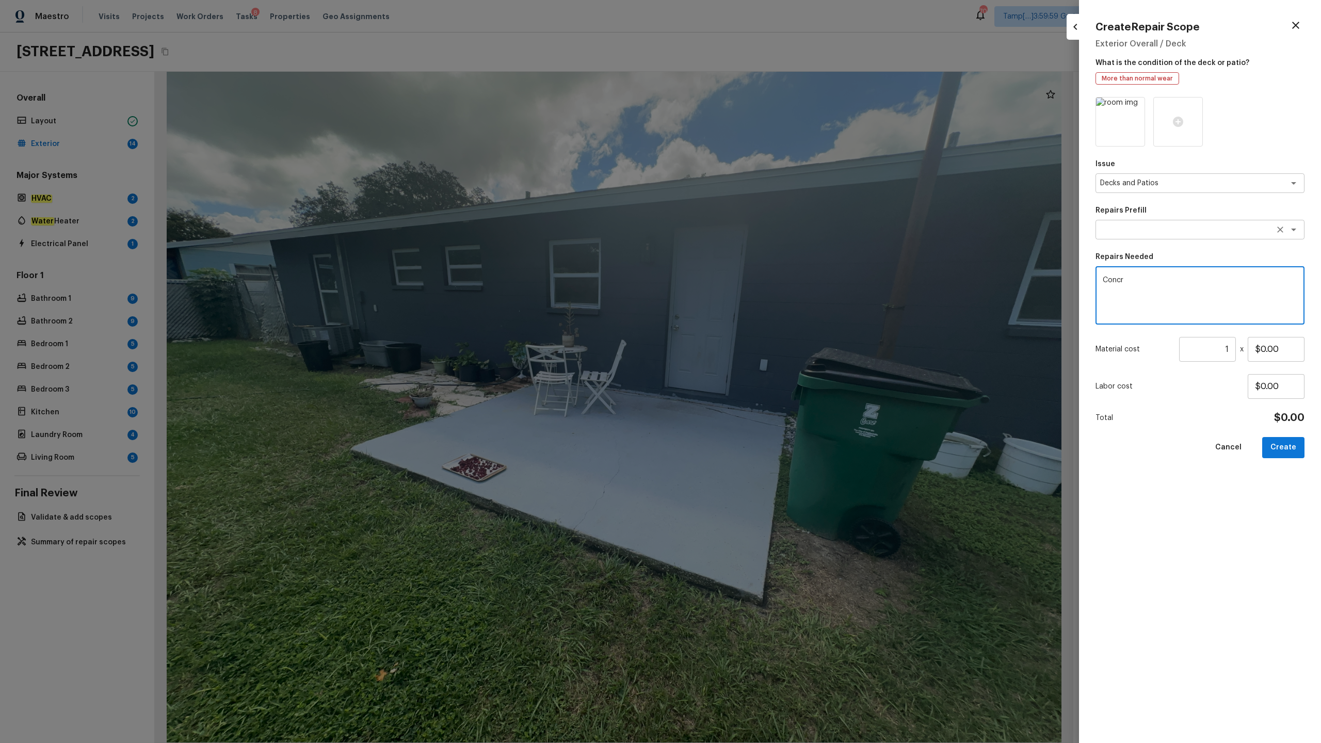
type textarea "Concr"
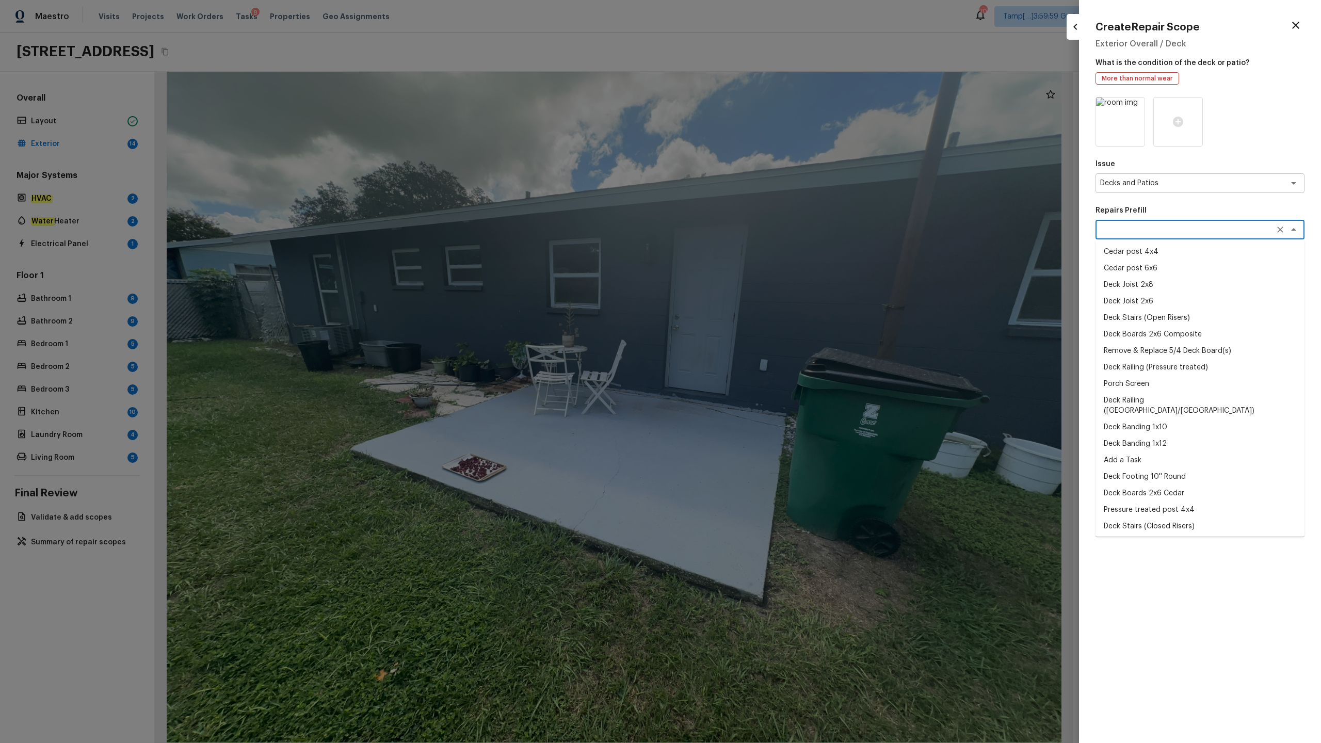
click at [742, 234] on textarea at bounding box center [1185, 229] width 171 height 10
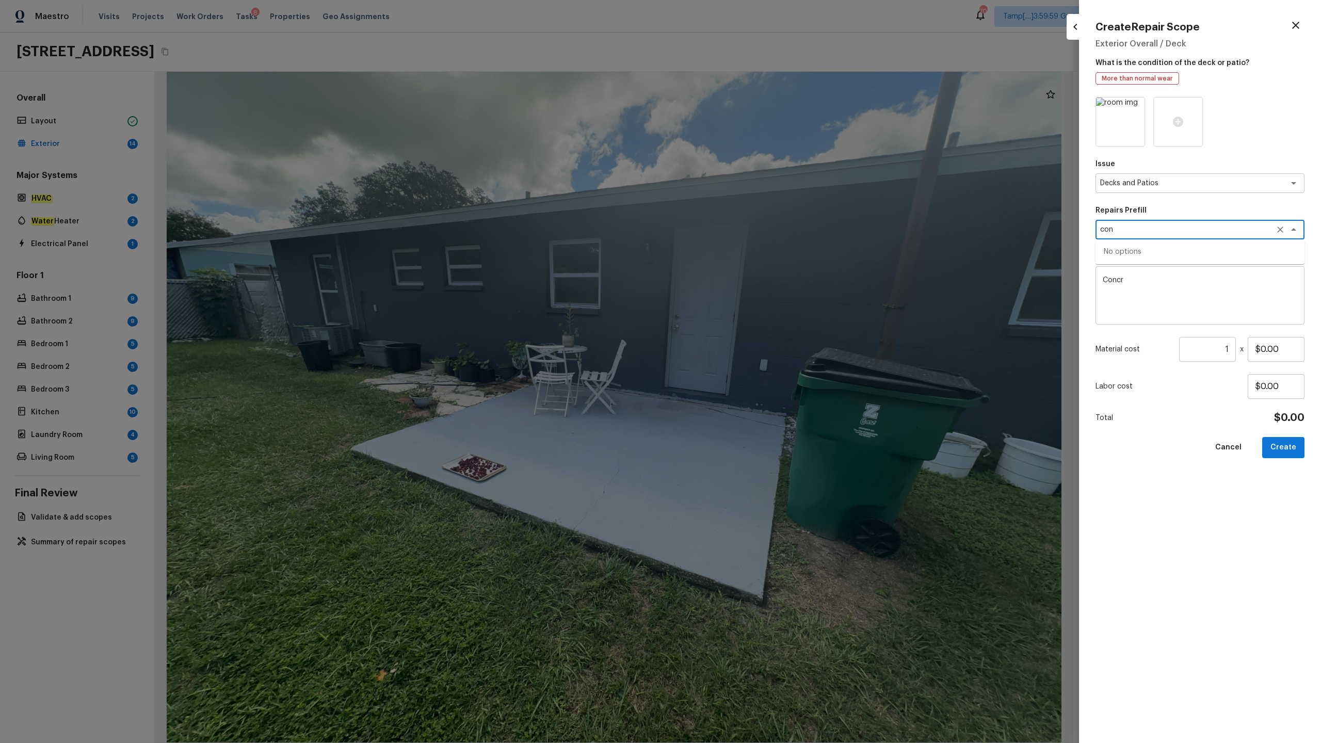
type textarea "con"
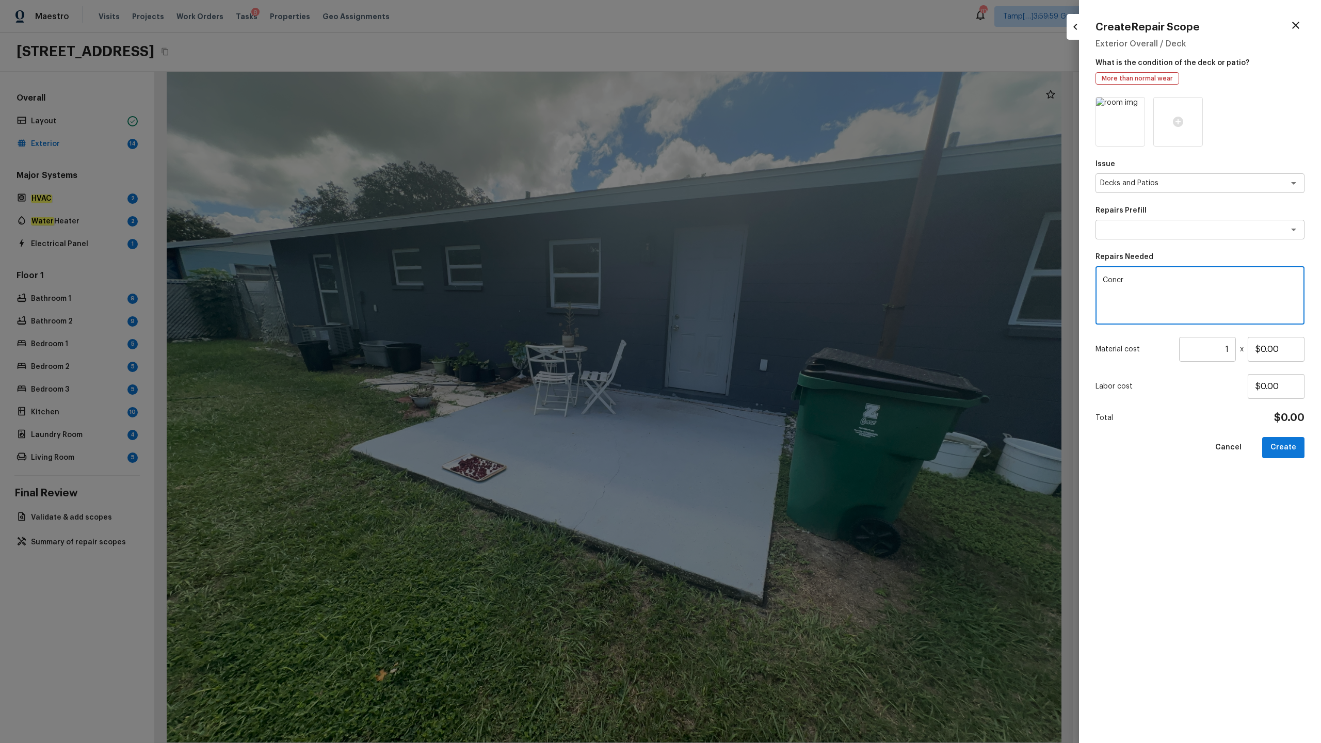
click at [742, 279] on textarea "Concr" at bounding box center [1199, 295] width 194 height 41
type textarea "Concrete repair"
click at [742, 350] on input "$0.00" at bounding box center [1275, 349] width 57 height 25
type input "$200.00"
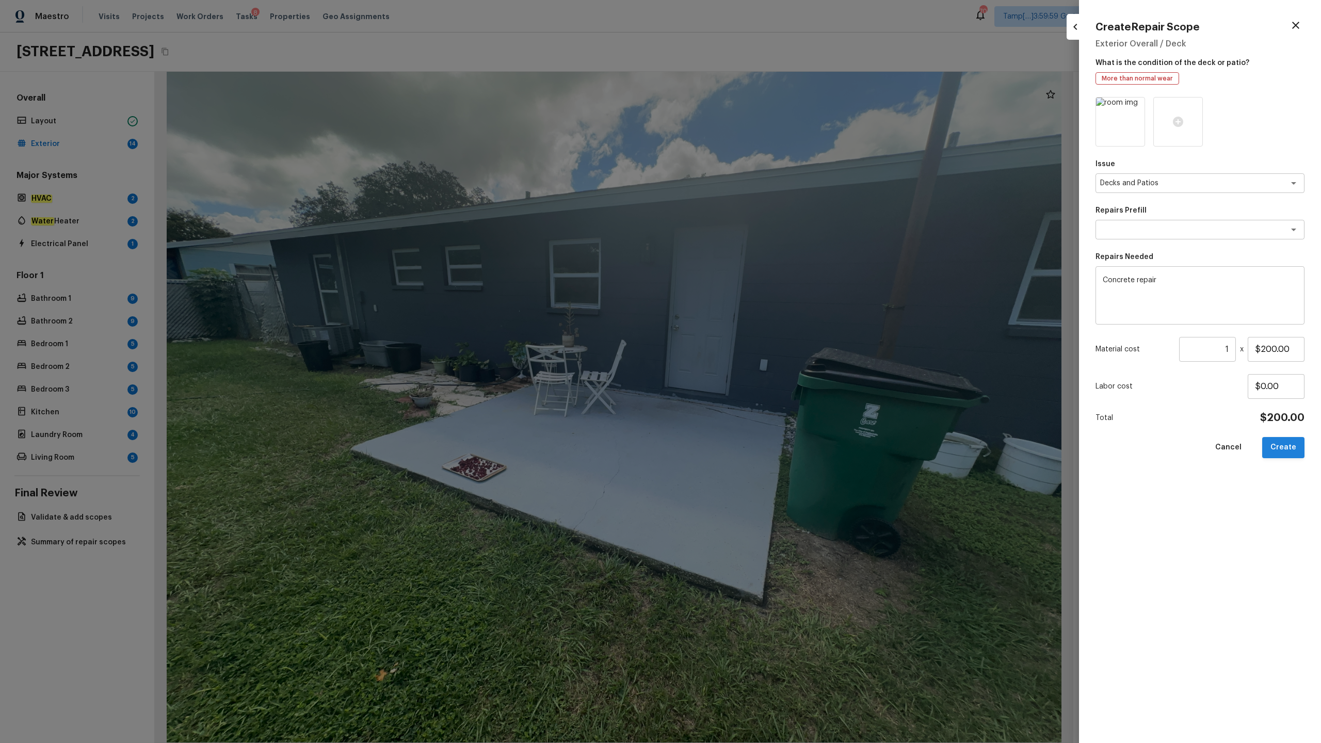
click at [742, 367] on button "Create" at bounding box center [1283, 447] width 42 height 21
type input "$0.00"
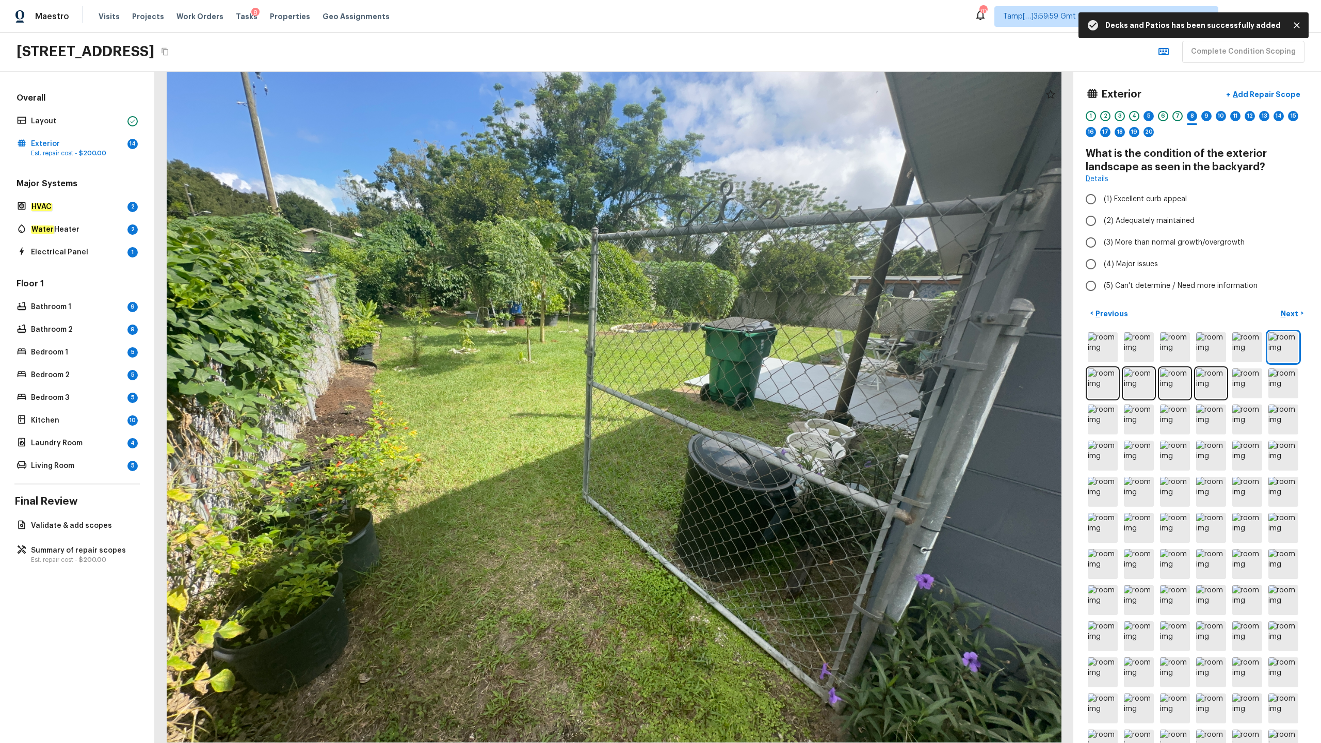
radio input "true"
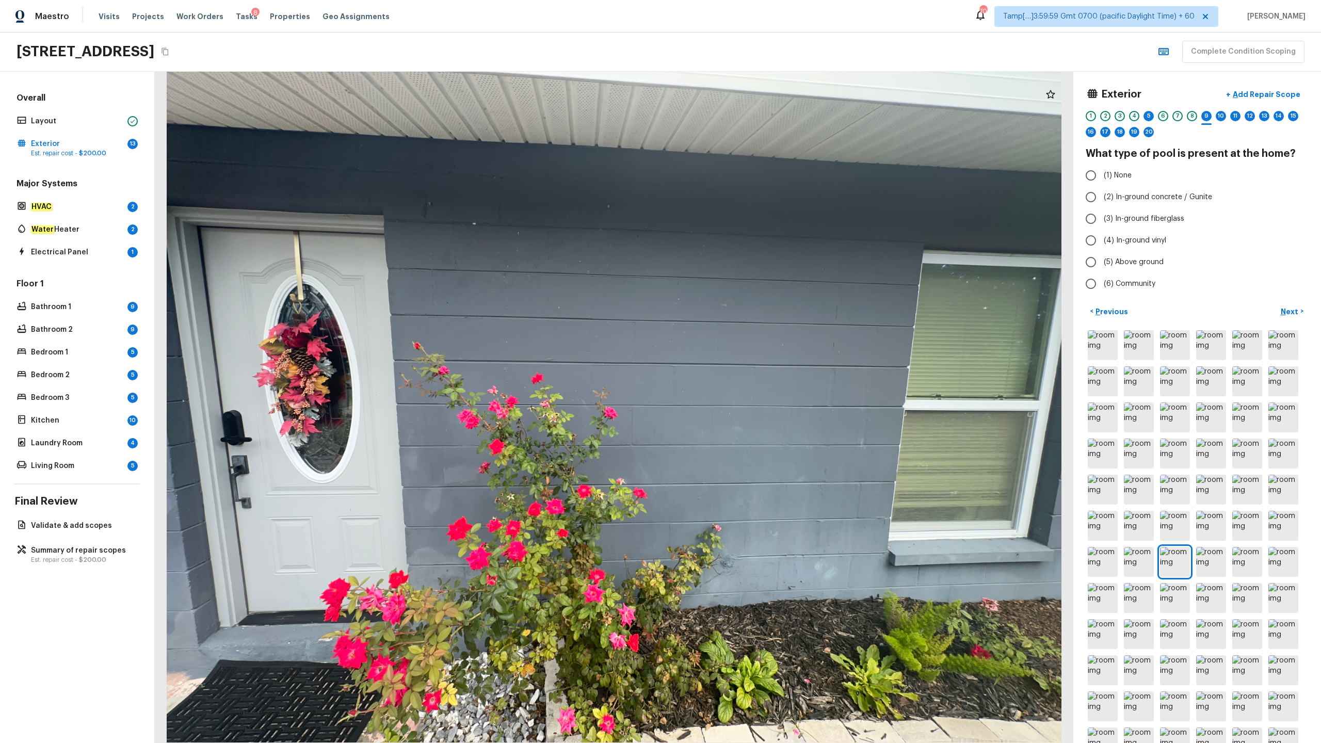
radio input "true"
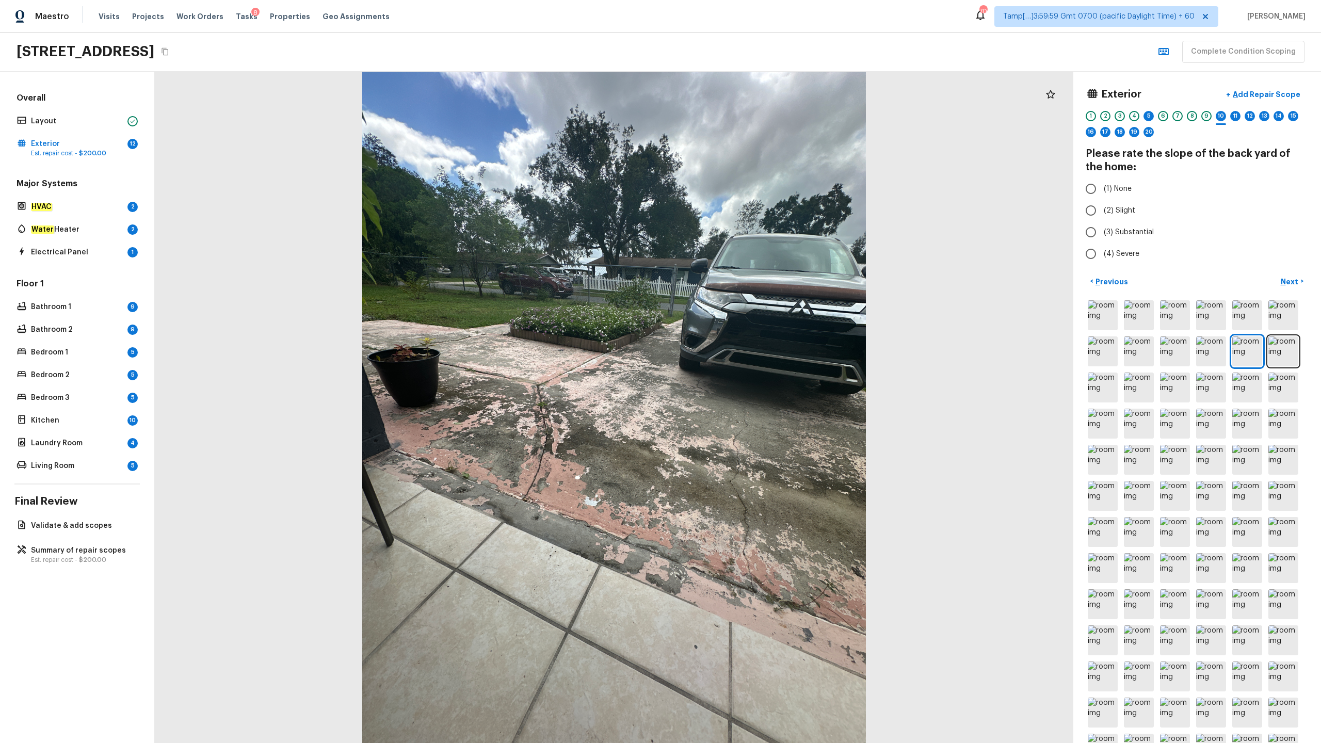
radio input "true"
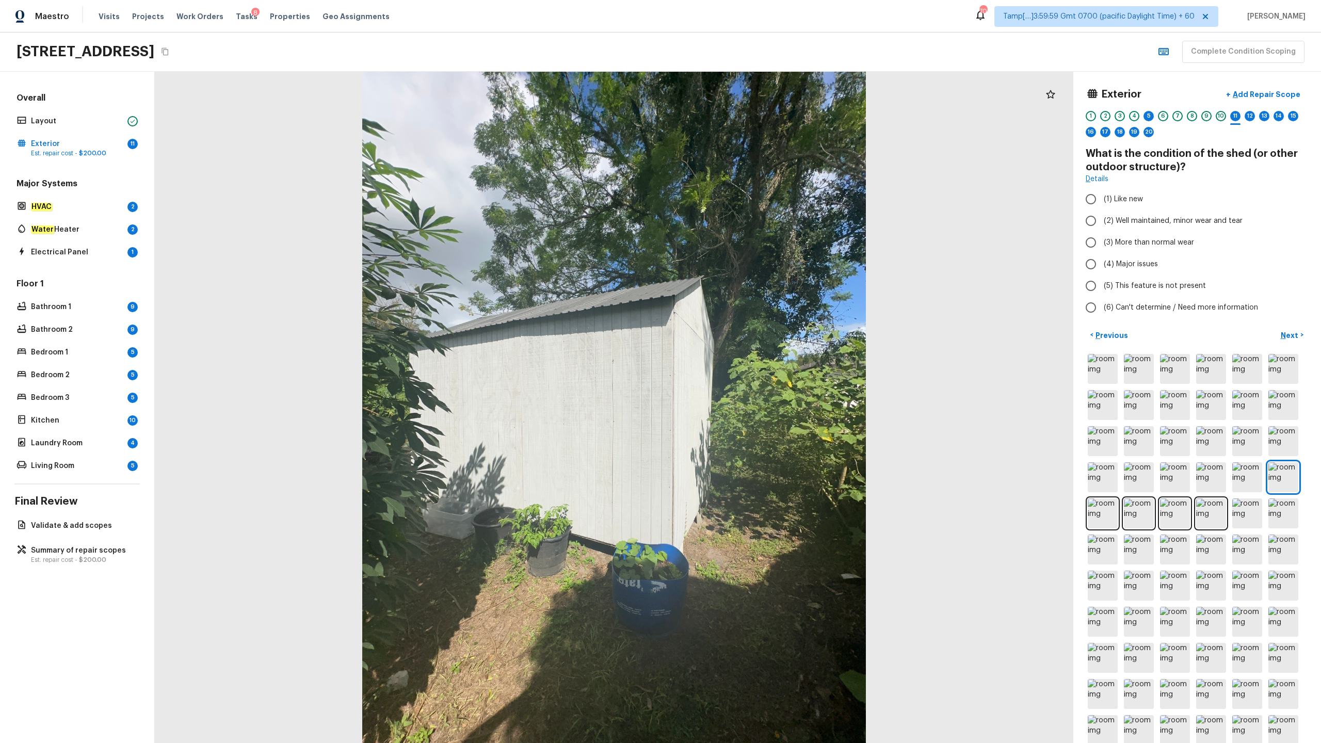
radio input "true"
click at [742, 92] on p "Add Repair Scope" at bounding box center [1265, 94] width 70 height 10
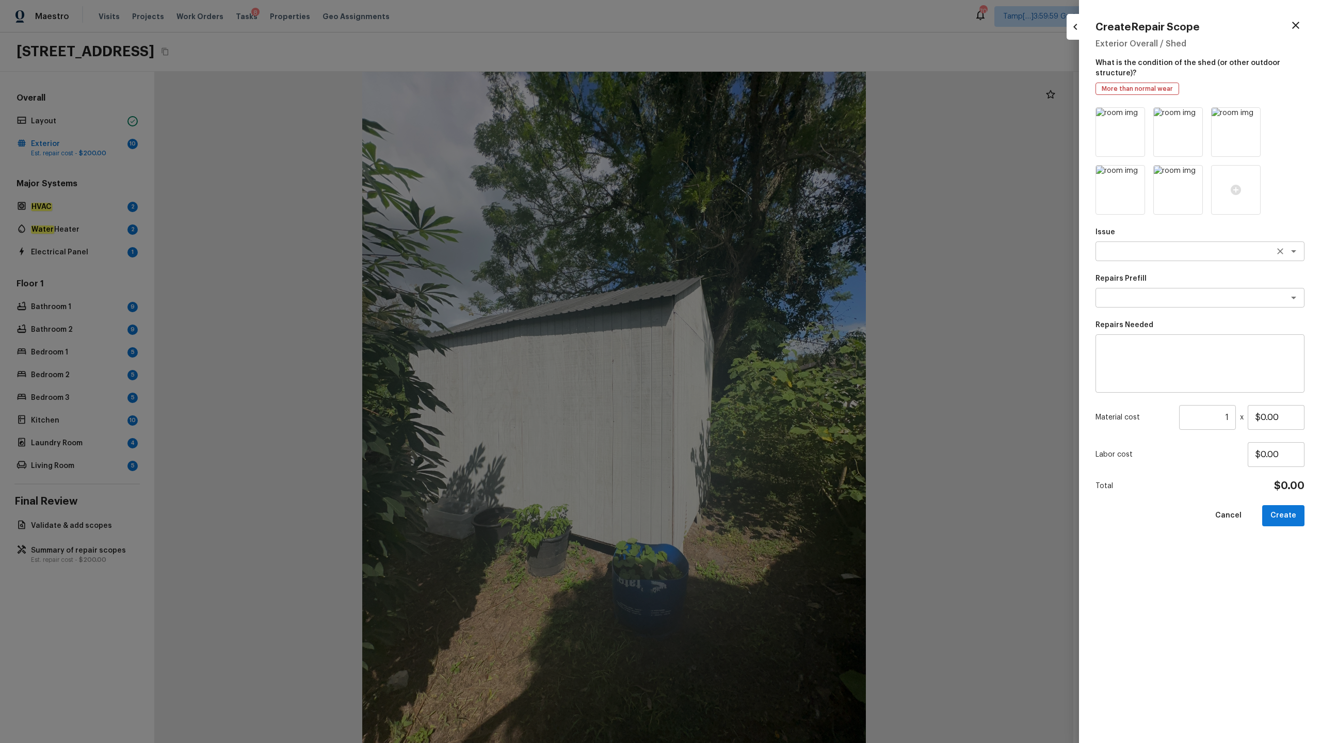
click at [742, 253] on textarea at bounding box center [1185, 251] width 171 height 10
click at [742, 277] on em "Debris/garbage on site" at bounding box center [1142, 273] width 79 height 8
type textarea "Debris/garbage on site"
click at [742, 301] on textarea at bounding box center [1185, 297] width 171 height 10
click at [742, 320] on li "Remove debris/garbage" at bounding box center [1199, 320] width 209 height 17
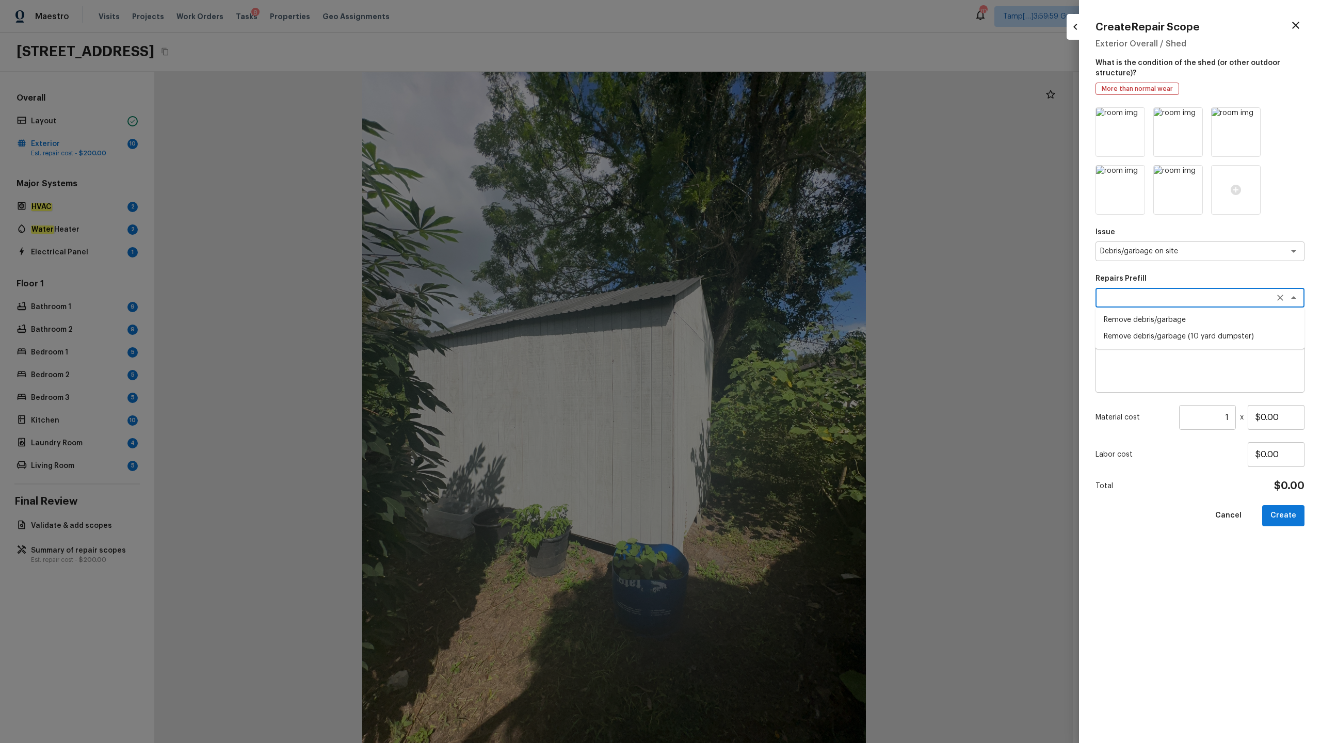
type textarea "Remove debris/garbage"
type textarea "Remove, haul off, and properly dispose of any debris left by seller to offsite …"
type input "$50.00"
click at [742, 354] on textarea "Remove, haul off, and properly dispose of any debris left by seller to offsite …" at bounding box center [1199, 363] width 194 height 41
type textarea "Remove Shed"
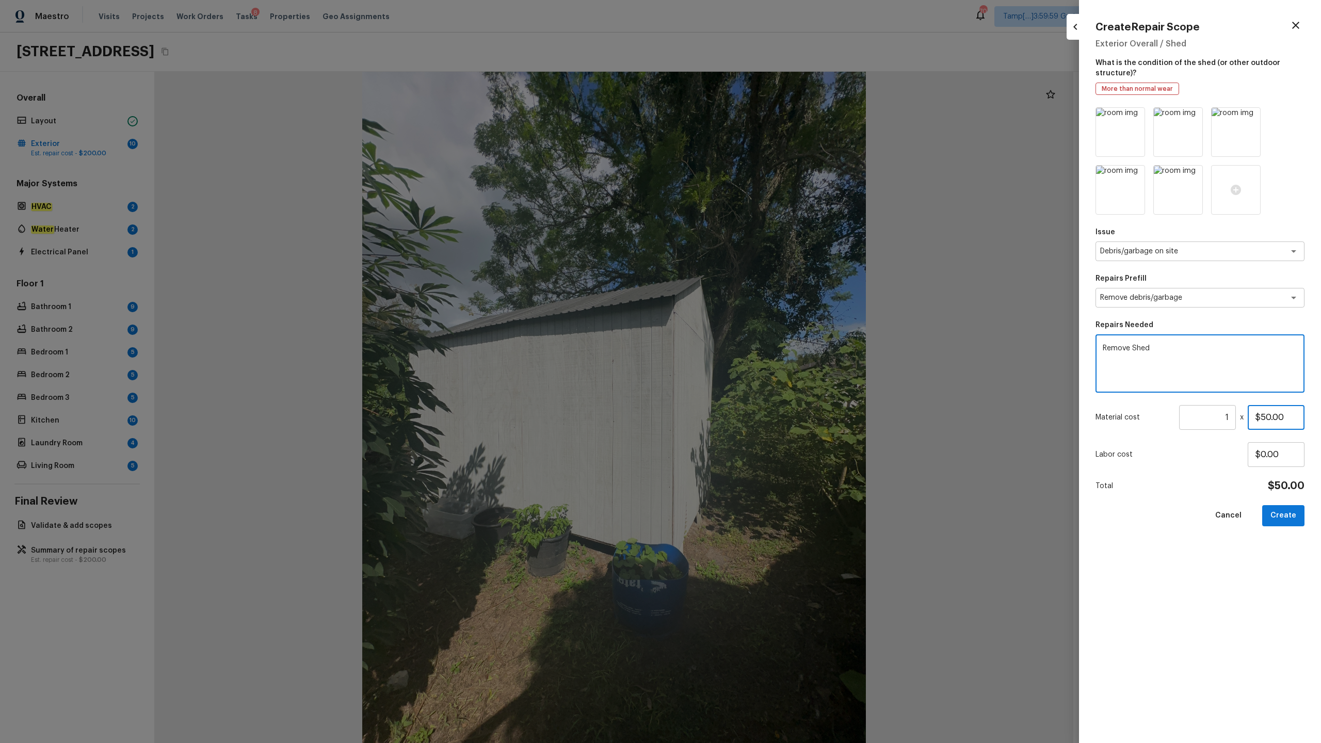
click at [742, 367] on input "$50.00" at bounding box center [1275, 417] width 57 height 25
type input "$1,000.00"
click at [742, 367] on button "Create" at bounding box center [1283, 515] width 42 height 21
type input "$0.00"
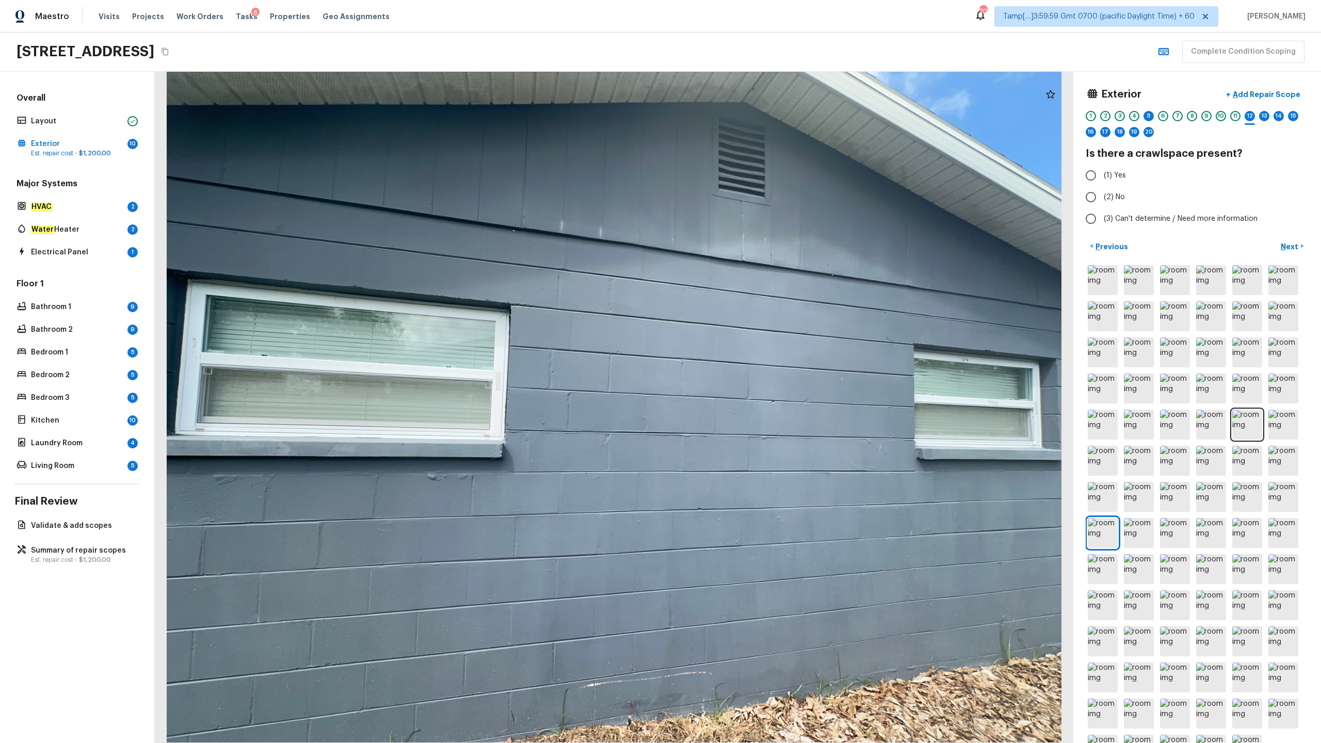
radio input "true"
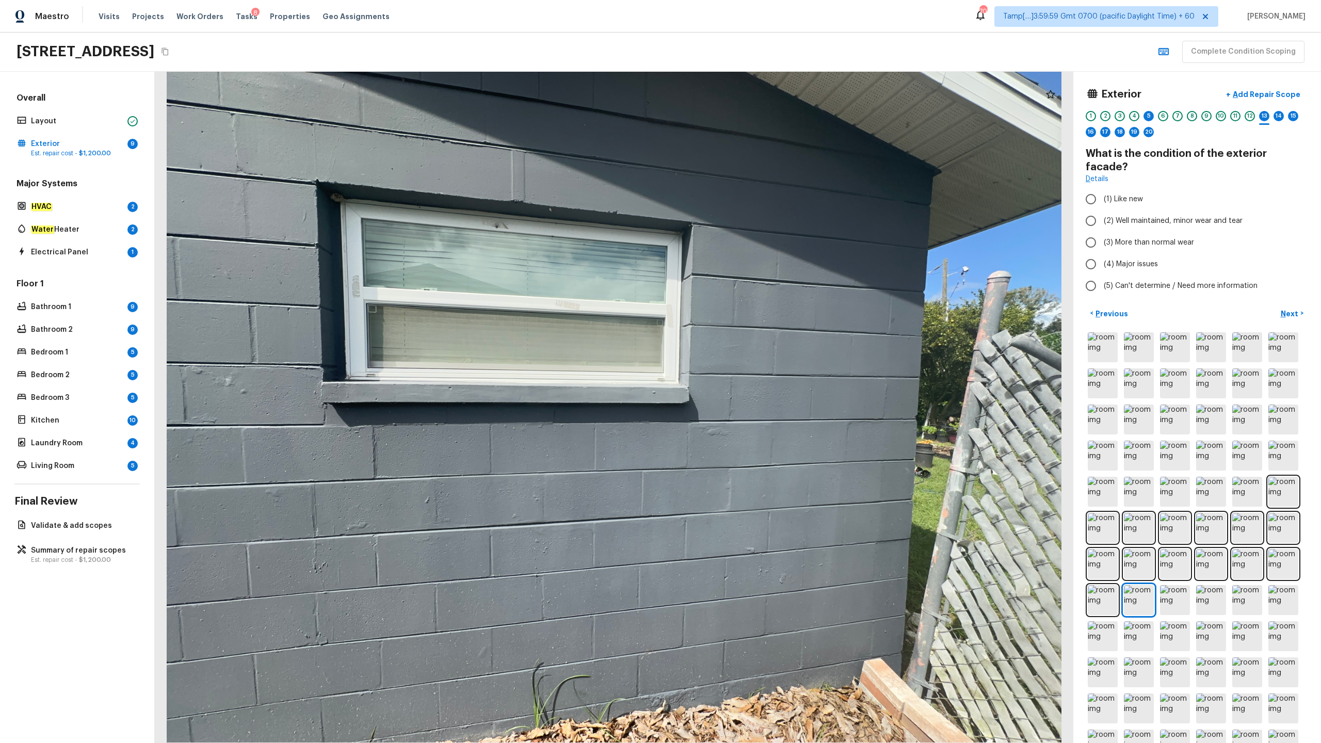
radio input "true"
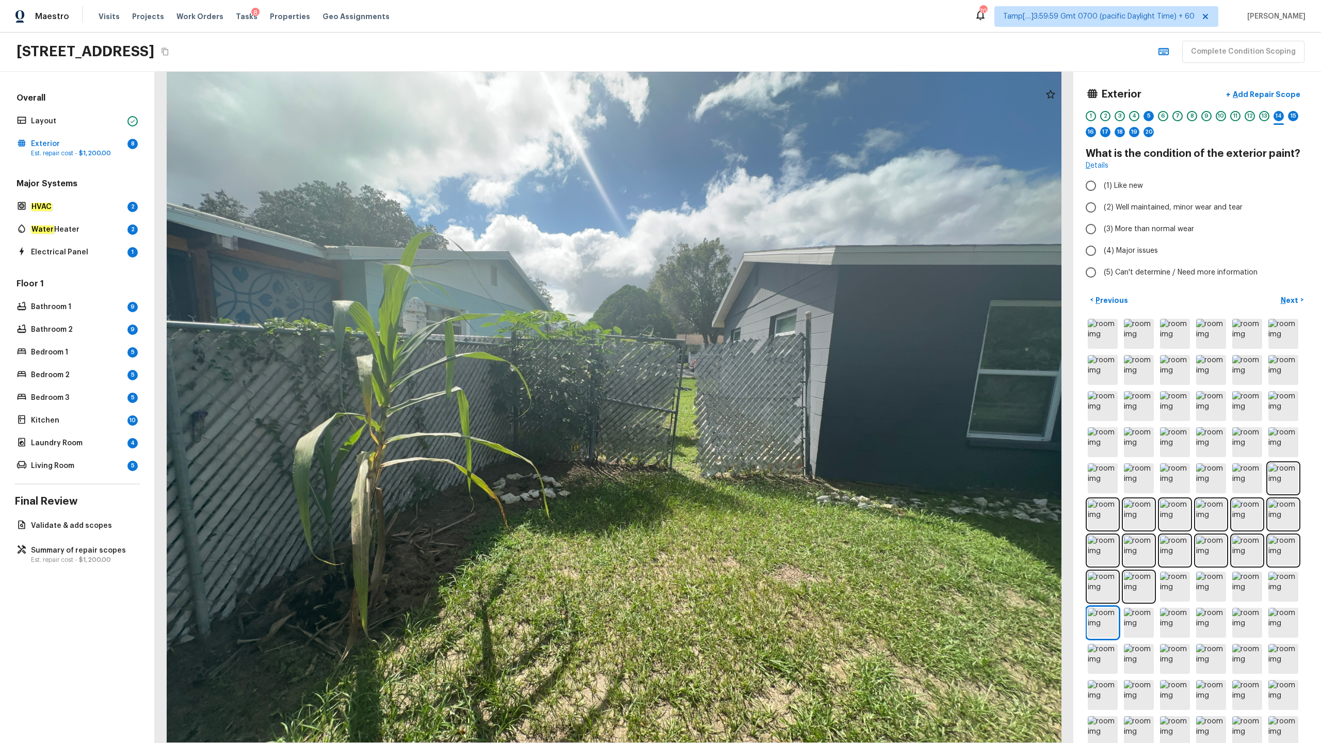
radio input "true"
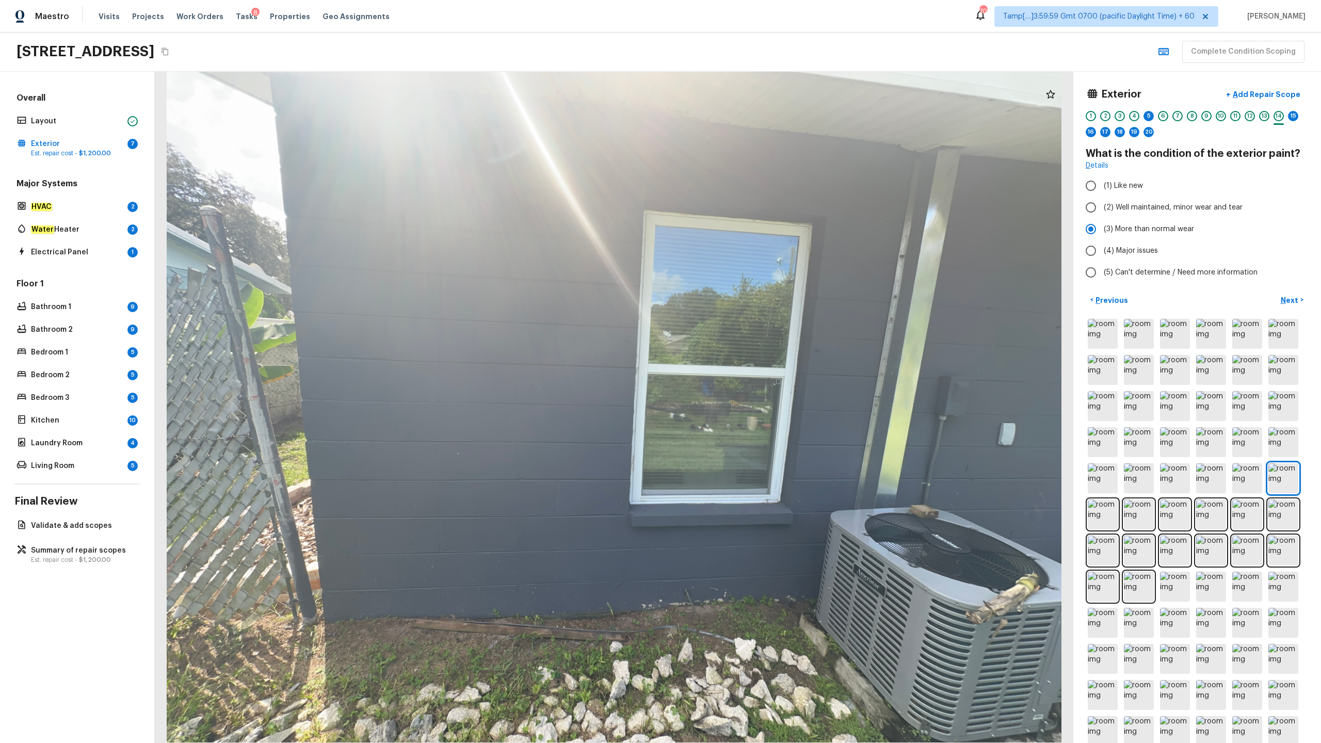
radio input "true"
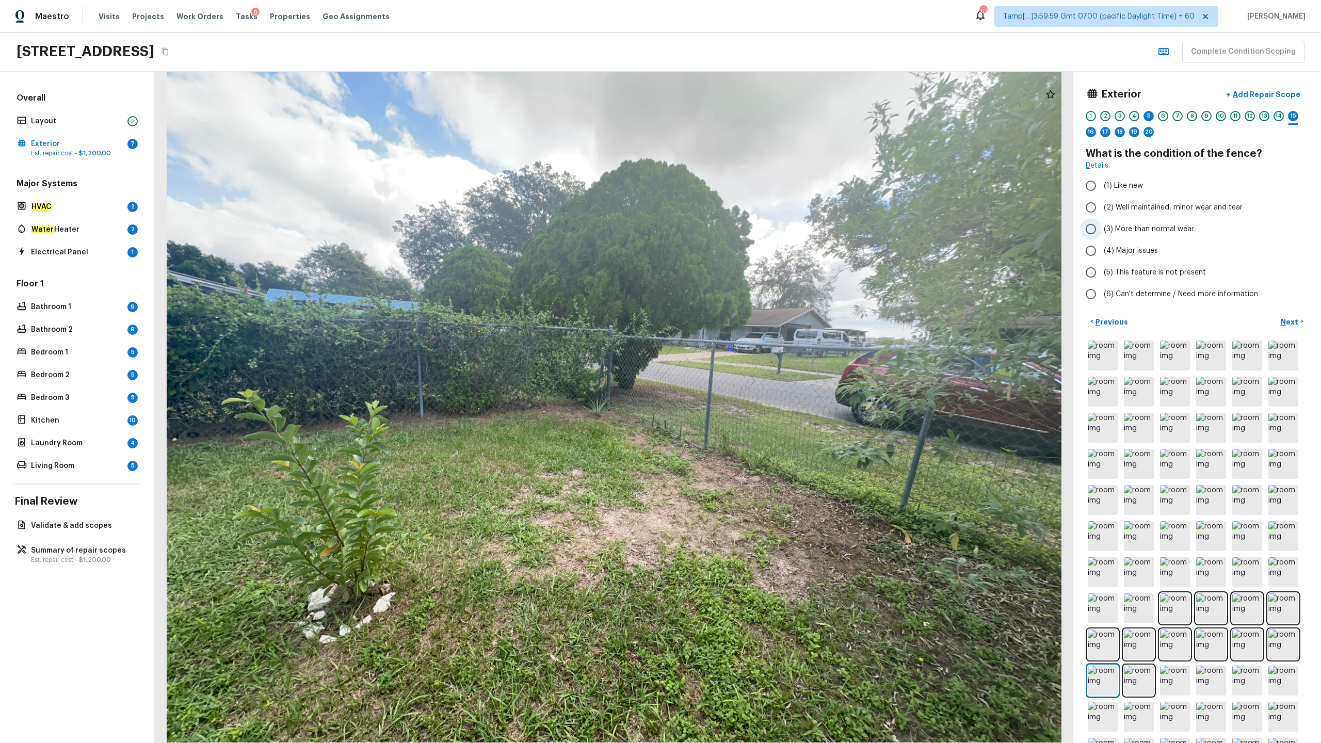
click at [742, 232] on span "(3) More than normal wear" at bounding box center [1148, 229] width 90 height 10
click at [742, 232] on input "(3) More than normal wear" at bounding box center [1091, 229] width 22 height 22
radio input "true"
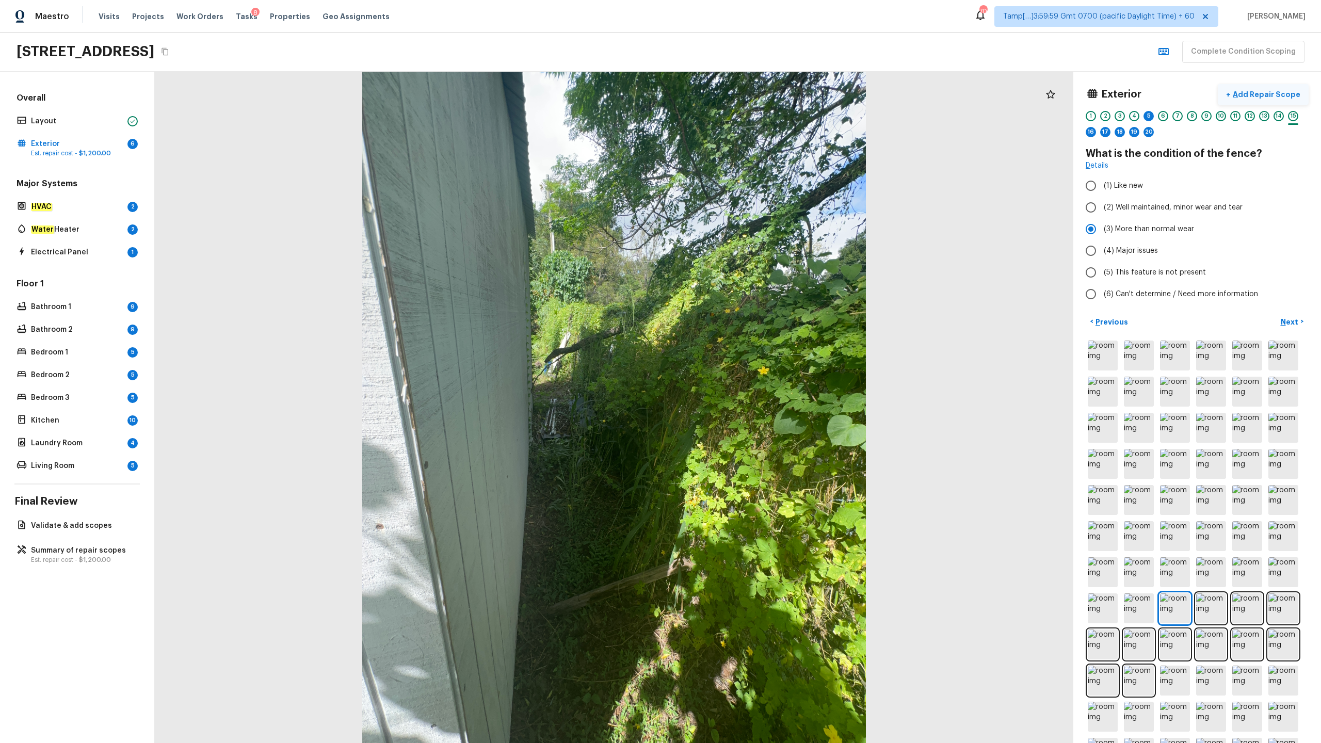
click at [742, 94] on p "Add Repair Scope" at bounding box center [1265, 94] width 70 height 10
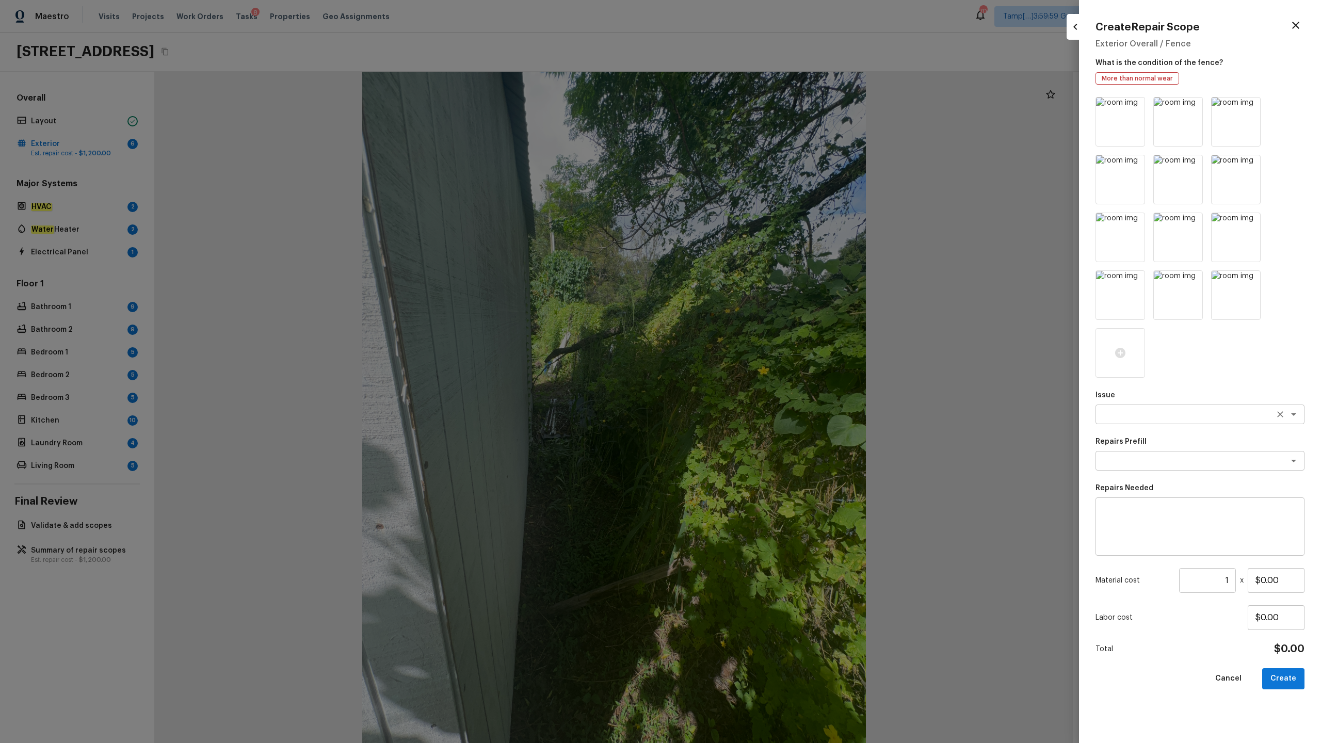
click at [742, 367] on textarea at bounding box center [1185, 414] width 171 height 10
click at [742, 367] on li "Fencing" at bounding box center [1199, 453] width 209 height 17
type textarea "Fencing"
click at [742, 367] on textarea at bounding box center [1185, 461] width 171 height 10
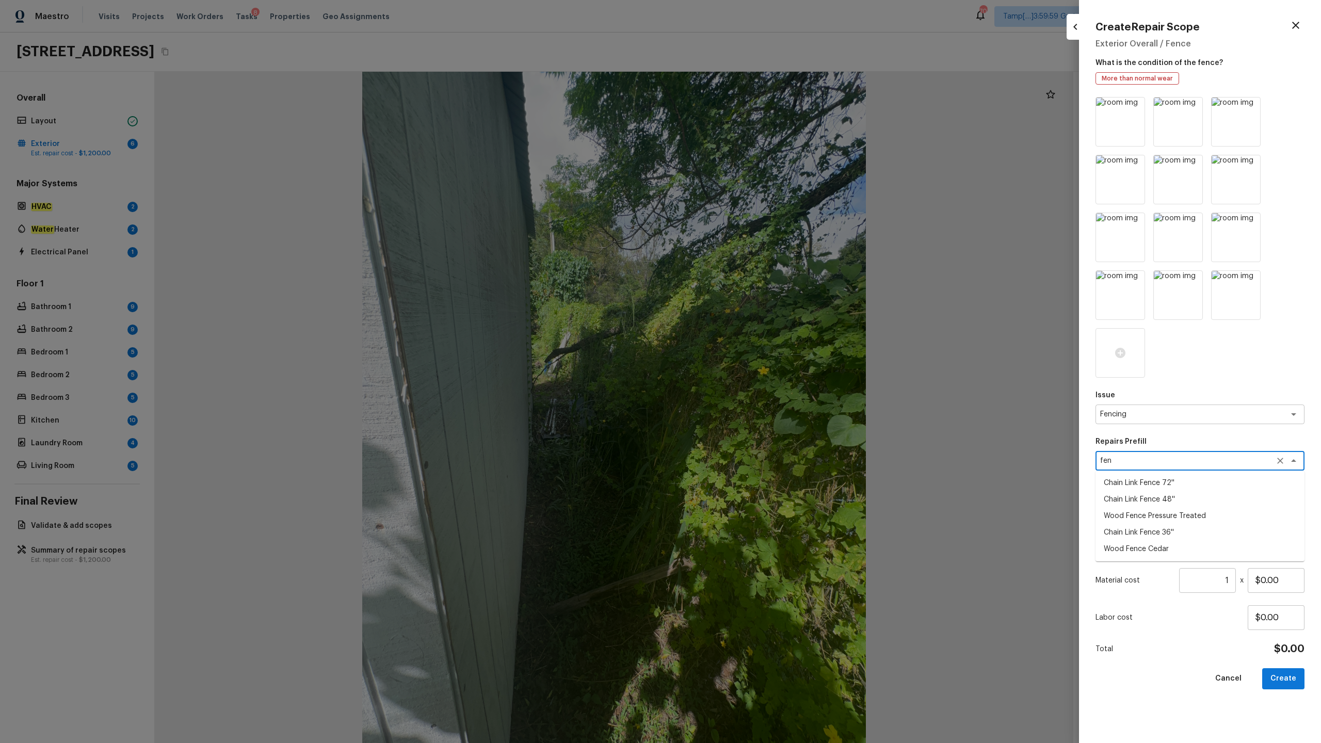
type textarea "fen"
click at [742, 367] on div "Labor cost $0.00" at bounding box center [1199, 617] width 209 height 25
click at [742, 367] on textarea at bounding box center [1199, 526] width 194 height 41
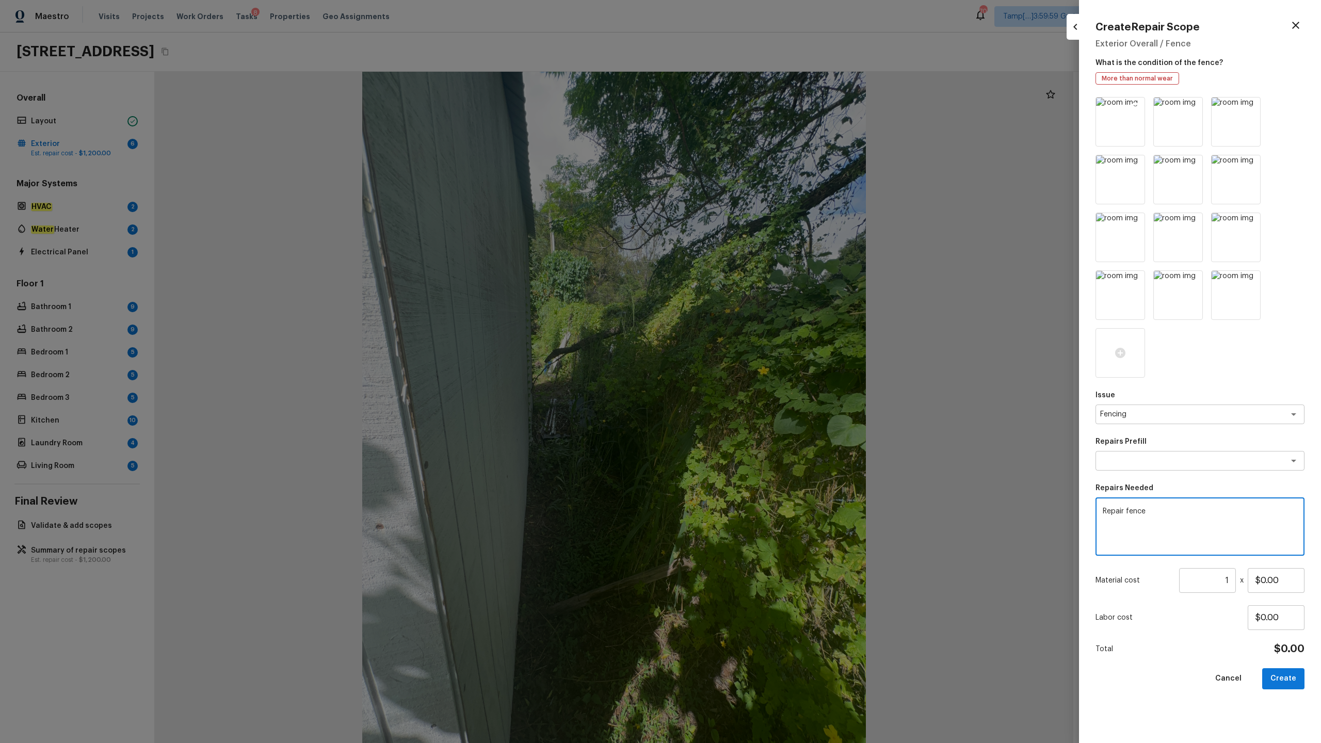
type textarea "Repair fence"
click at [742, 127] on img at bounding box center [1120, 121] width 48 height 48
click at [742, 367] on input "$0.00" at bounding box center [1275, 580] width 57 height 25
type input "$2,500.00"
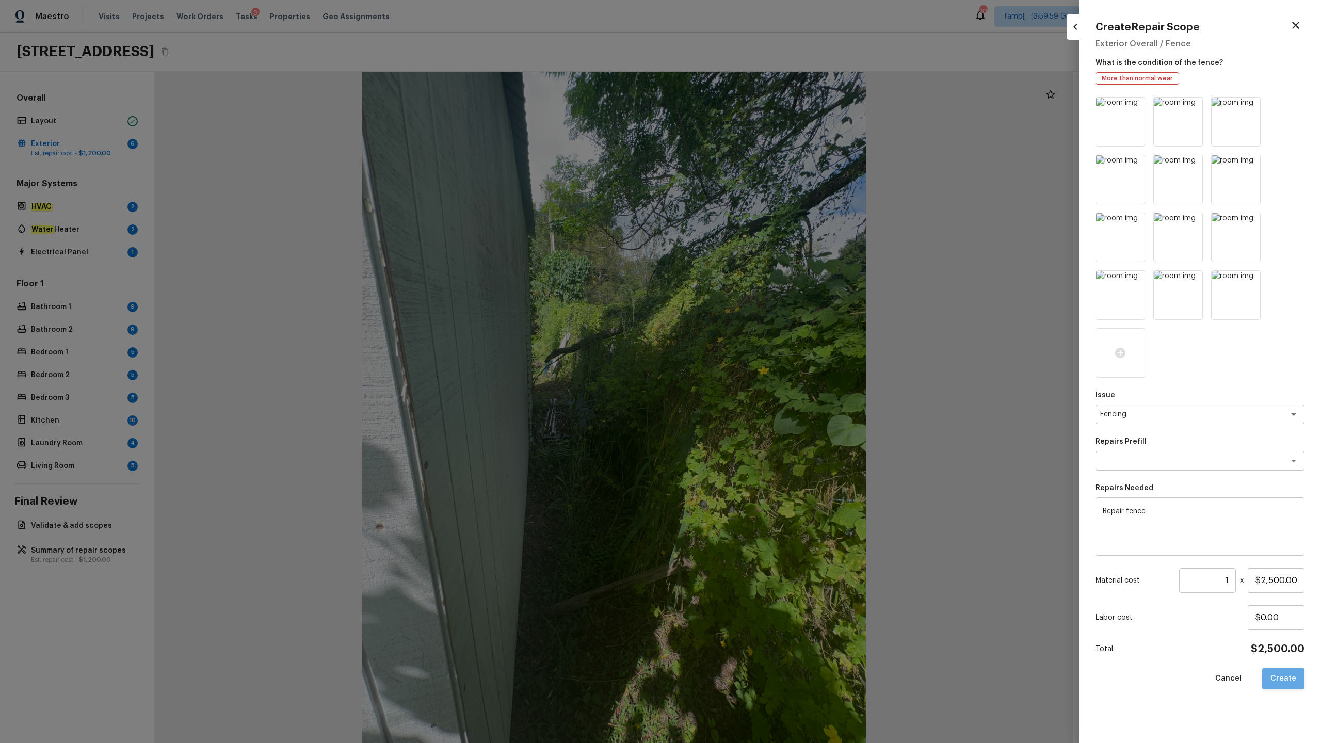
click at [742, 367] on button "Create" at bounding box center [1283, 678] width 42 height 21
type input "$0.00"
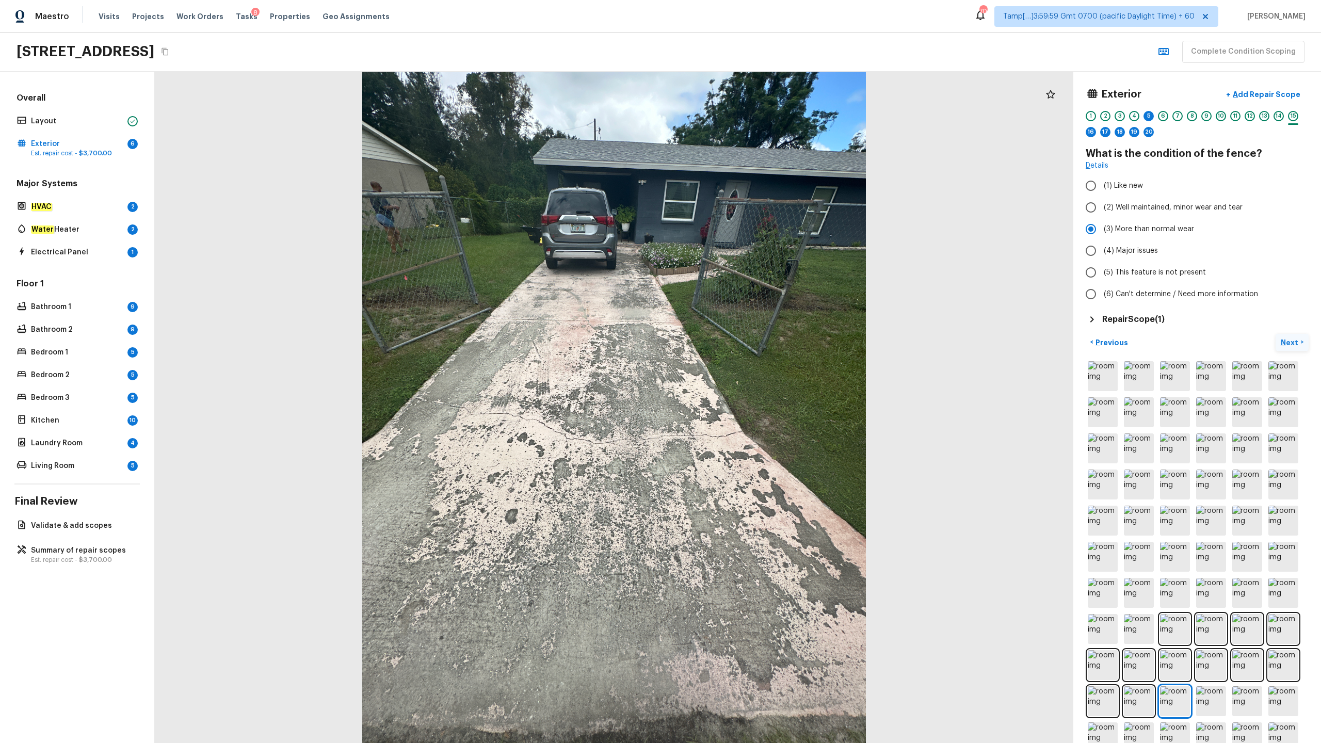
click at [742, 342] on p "Next" at bounding box center [1290, 342] width 20 height 10
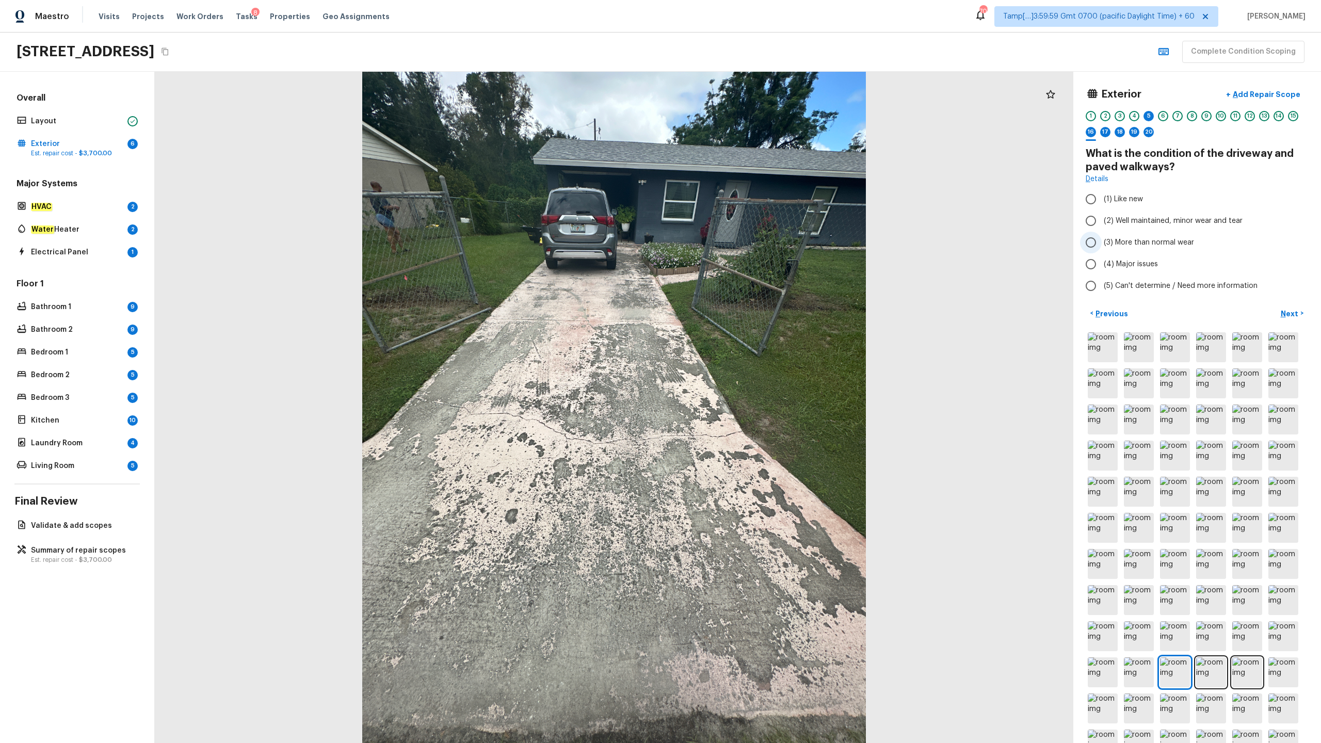
click at [742, 249] on label "(3) More than normal wear" at bounding box center [1190, 243] width 220 height 22
click at [742, 249] on input "(3) More than normal wear" at bounding box center [1091, 243] width 22 height 22
radio input "true"
click at [742, 99] on p "Add Repair Scope" at bounding box center [1265, 94] width 70 height 10
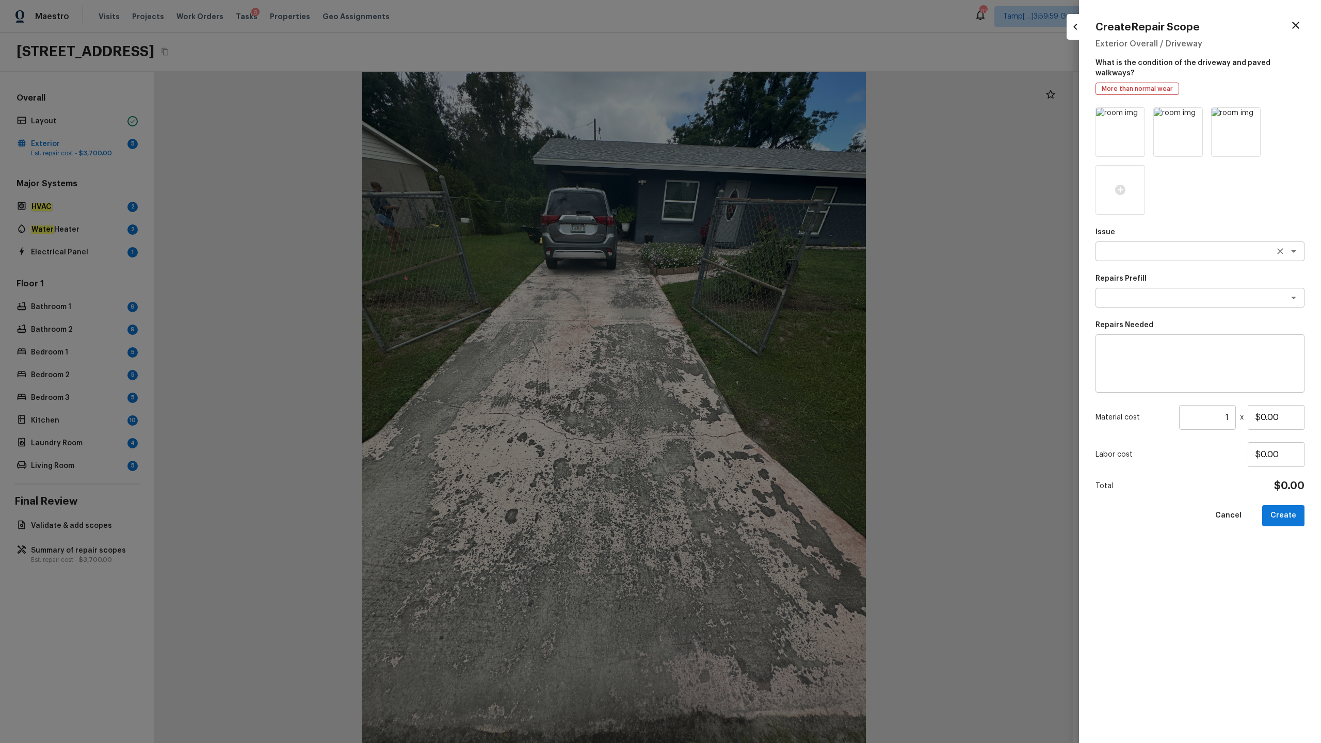
click at [742, 246] on div "x ​" at bounding box center [1199, 251] width 209 height 20
click at [742, 264] on li "Pressure Washing" at bounding box center [1199, 263] width 209 height 17
type textarea "Pressure Washing"
click at [742, 292] on textarea at bounding box center [1185, 297] width 171 height 10
click at [742, 342] on li "Pressure Wash Drive/Walk Way" at bounding box center [1199, 342] width 209 height 17
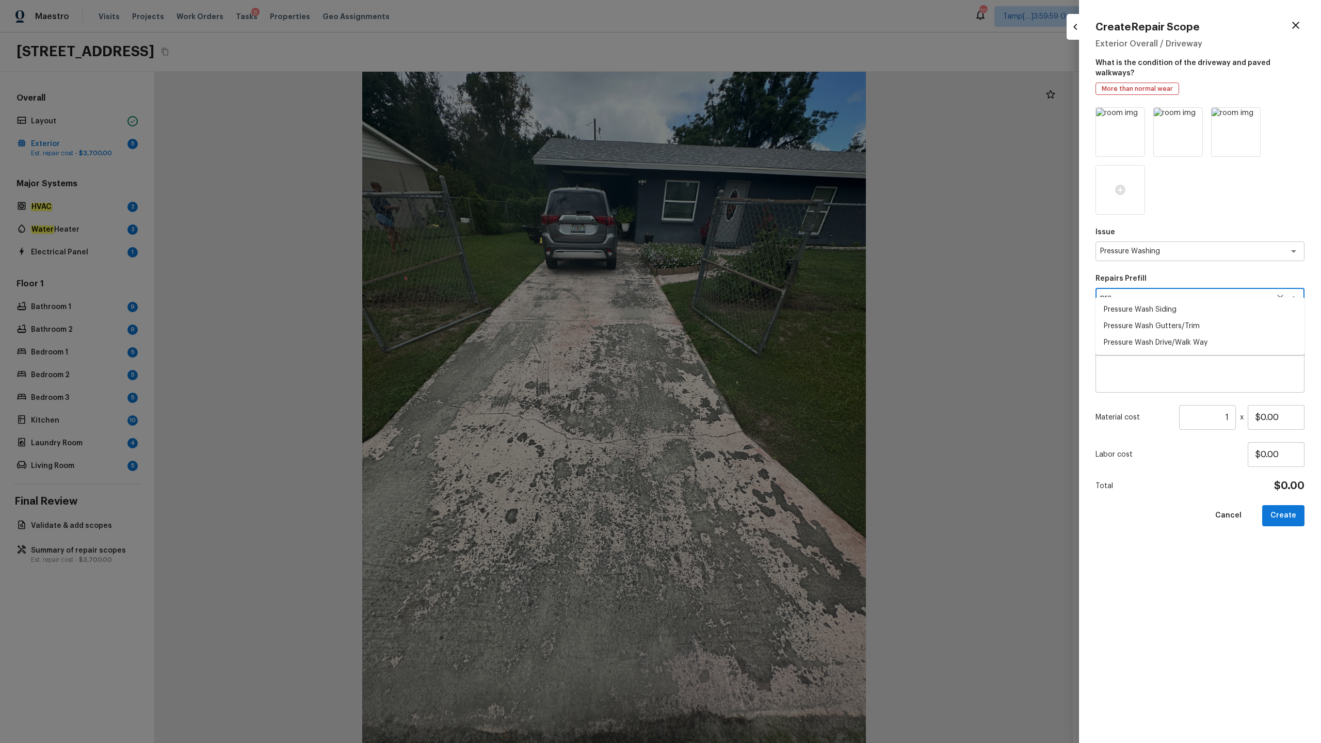
type textarea "Pressure Wash Drive/Walk Way"
type textarea "Pressure wash the driveways/walkways as directed by the PM. Ensure that all deb…"
type input "$125.00"
type textarea "Pressure Wash Drive/Walk Way"
click at [742, 367] on input "$125.00" at bounding box center [1275, 417] width 57 height 25
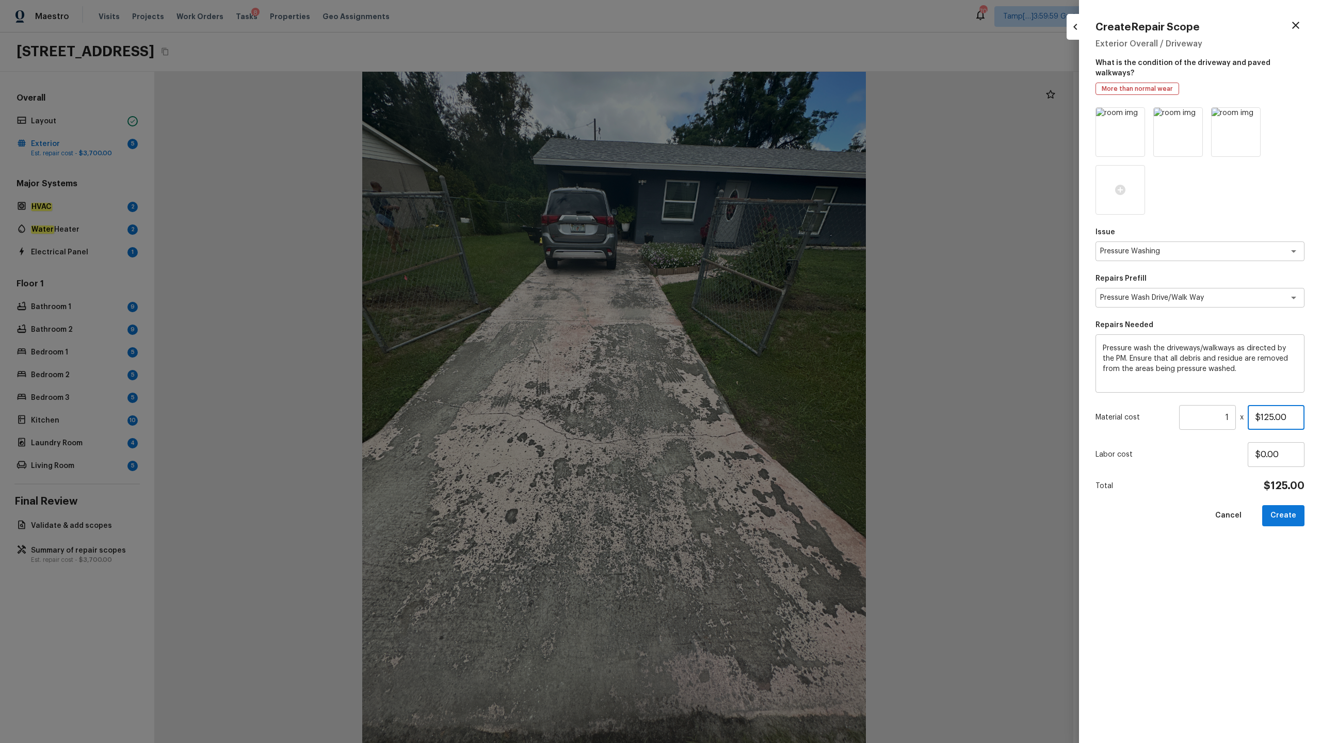
click at [742, 367] on input "$125.00" at bounding box center [1275, 417] width 57 height 25
type input "$200.00"
click at [742, 367] on button "Create" at bounding box center [1283, 515] width 42 height 21
type input "$0.00"
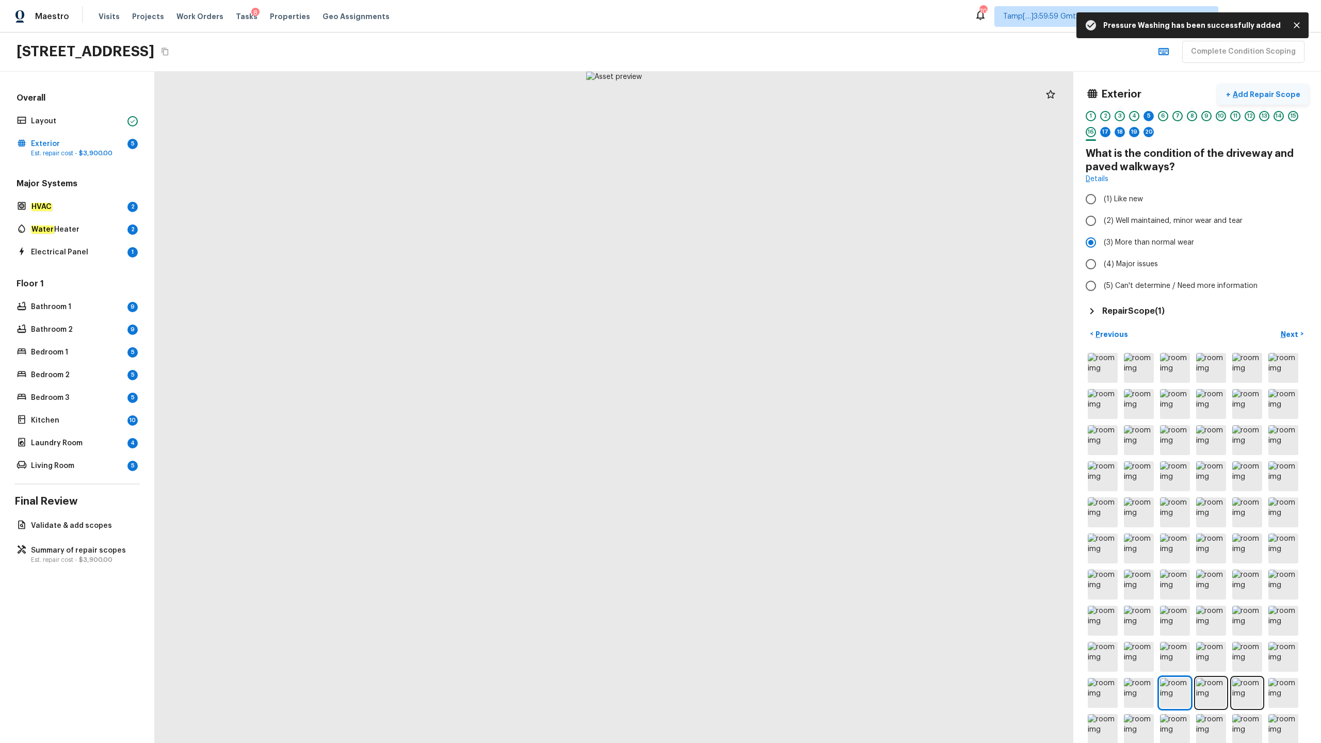
click at [742, 90] on p "Add Repair Scope" at bounding box center [1265, 94] width 70 height 10
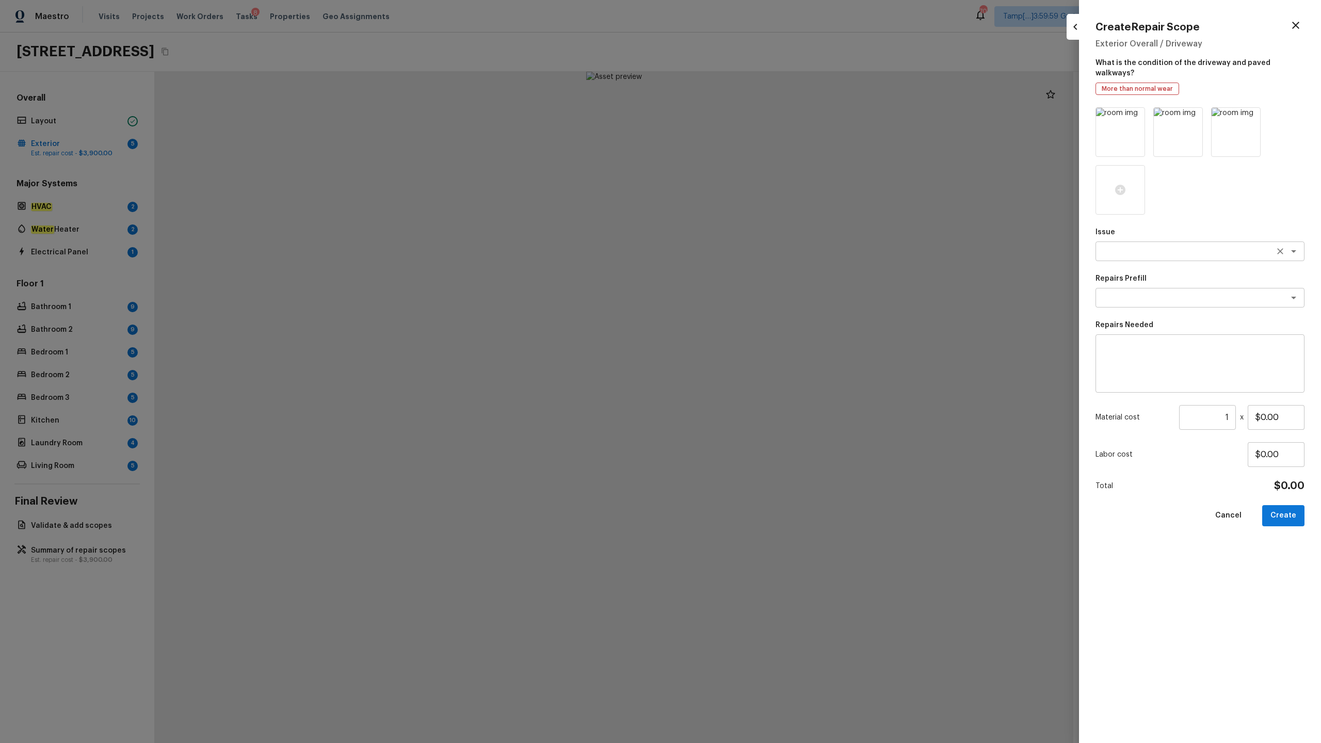
click at [742, 246] on textarea at bounding box center [1185, 251] width 171 height 10
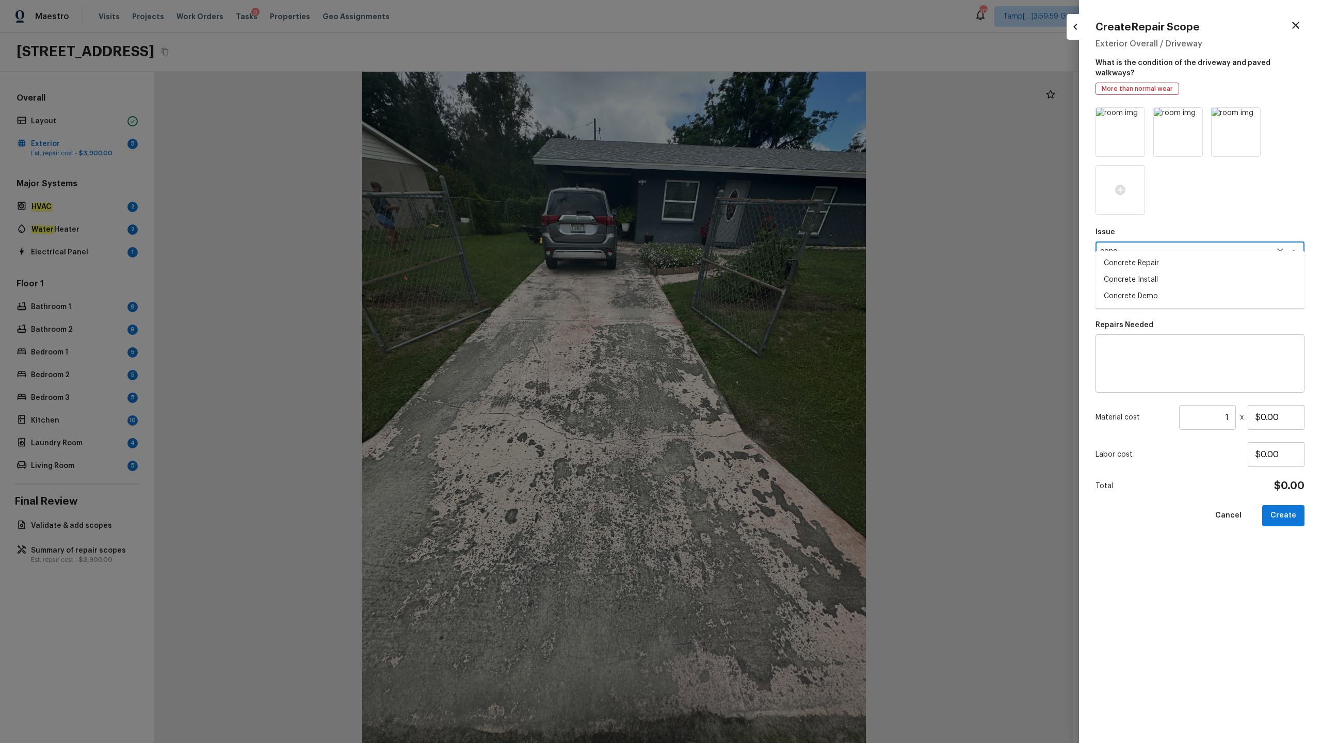
click at [742, 261] on li "Concrete Repair" at bounding box center [1199, 263] width 209 height 17
type textarea "Concrete Repair"
click at [742, 346] on textarea at bounding box center [1199, 363] width 194 height 41
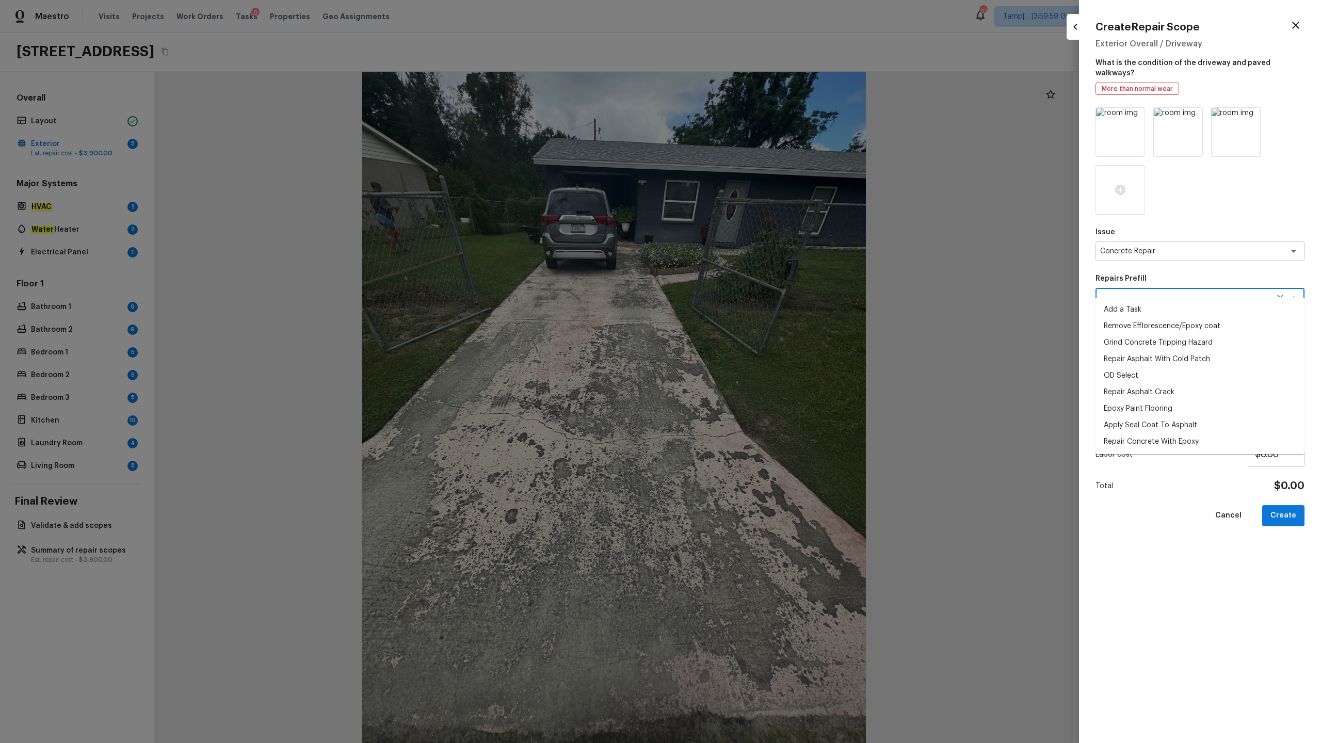
click at [742, 292] on textarea at bounding box center [1185, 297] width 171 height 10
click at [742, 367] on li "Repair Concrete With Epoxy" at bounding box center [1199, 441] width 209 height 17
type textarea "Repair Concrete With Epoxy"
type textarea "Prep and clean the crack in the concrete thoroughly. Apply/inject a concrete ad…"
type input "$6.65"
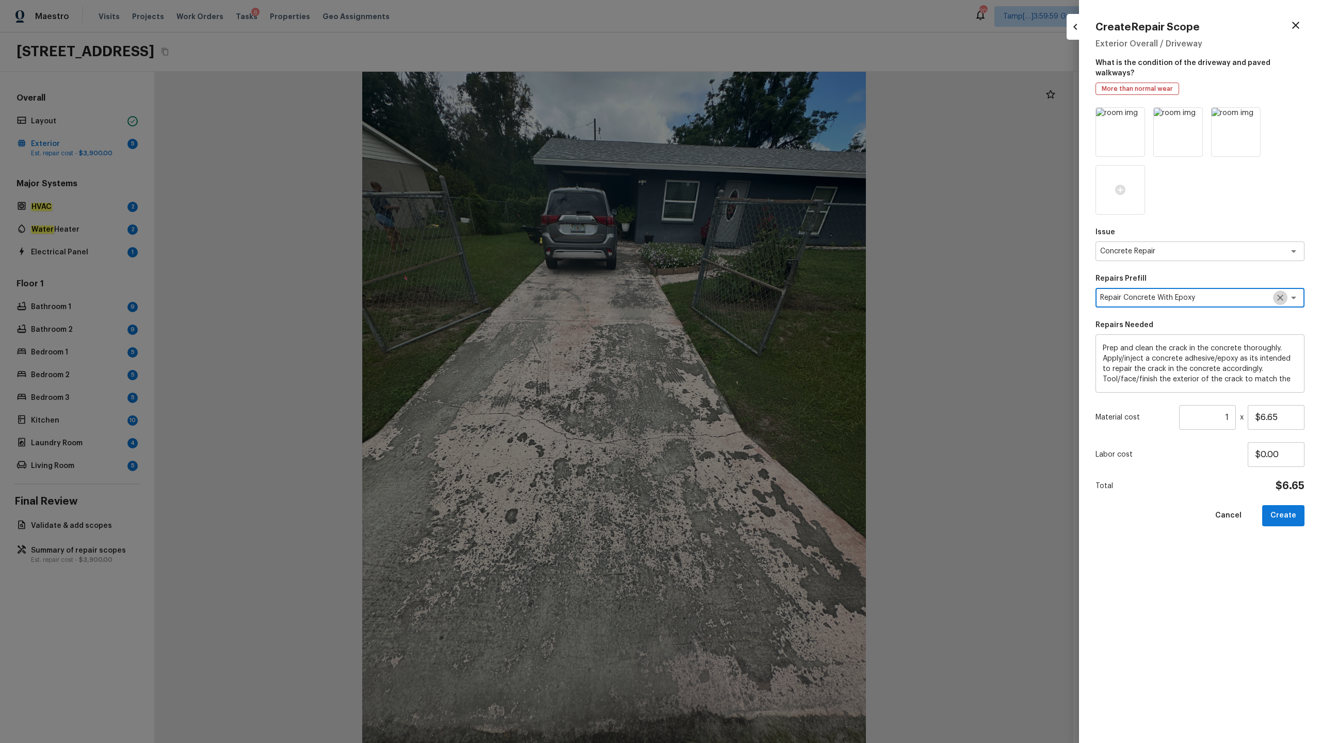
click at [742, 292] on icon "Clear" at bounding box center [1280, 297] width 10 height 10
click at [742, 363] on textarea "Prep and clean the crack in the concrete thoroughly. Apply/inject a concrete ad…" at bounding box center [1199, 363] width 194 height 41
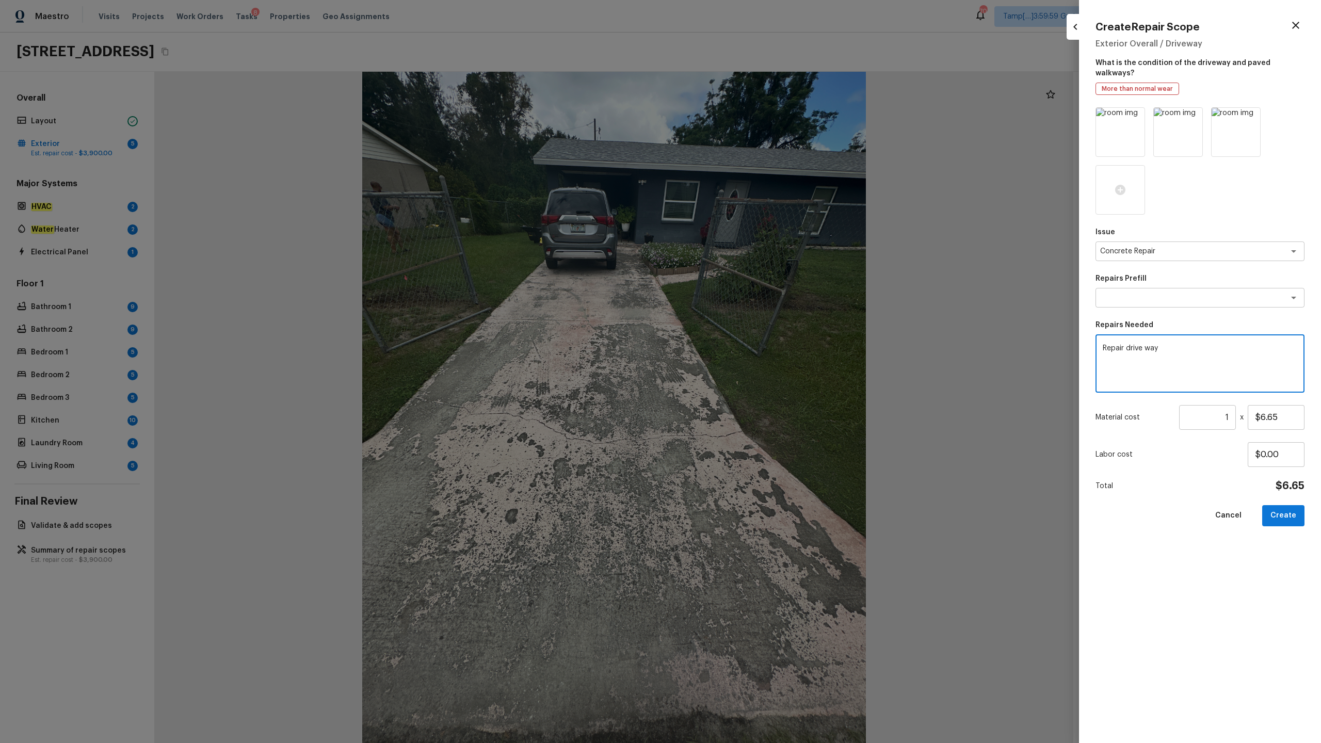
click at [742, 343] on textarea "Repair drive way" at bounding box center [1199, 363] width 194 height 41
type textarea "Repair drive way cracks"
click at [742, 367] on input "$6.65" at bounding box center [1275, 417] width 57 height 25
type input "$300.00"
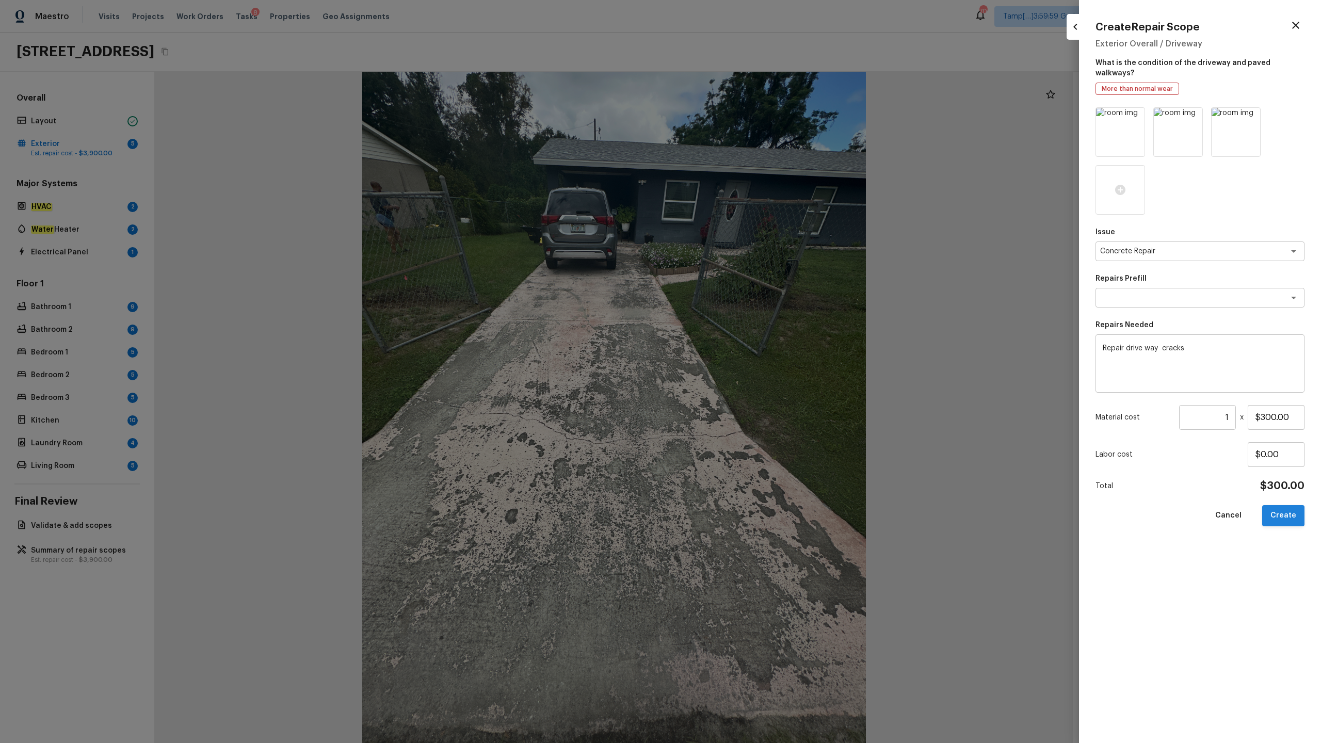
click at [742, 367] on button "Create" at bounding box center [1283, 515] width 42 height 21
type input "$0.00"
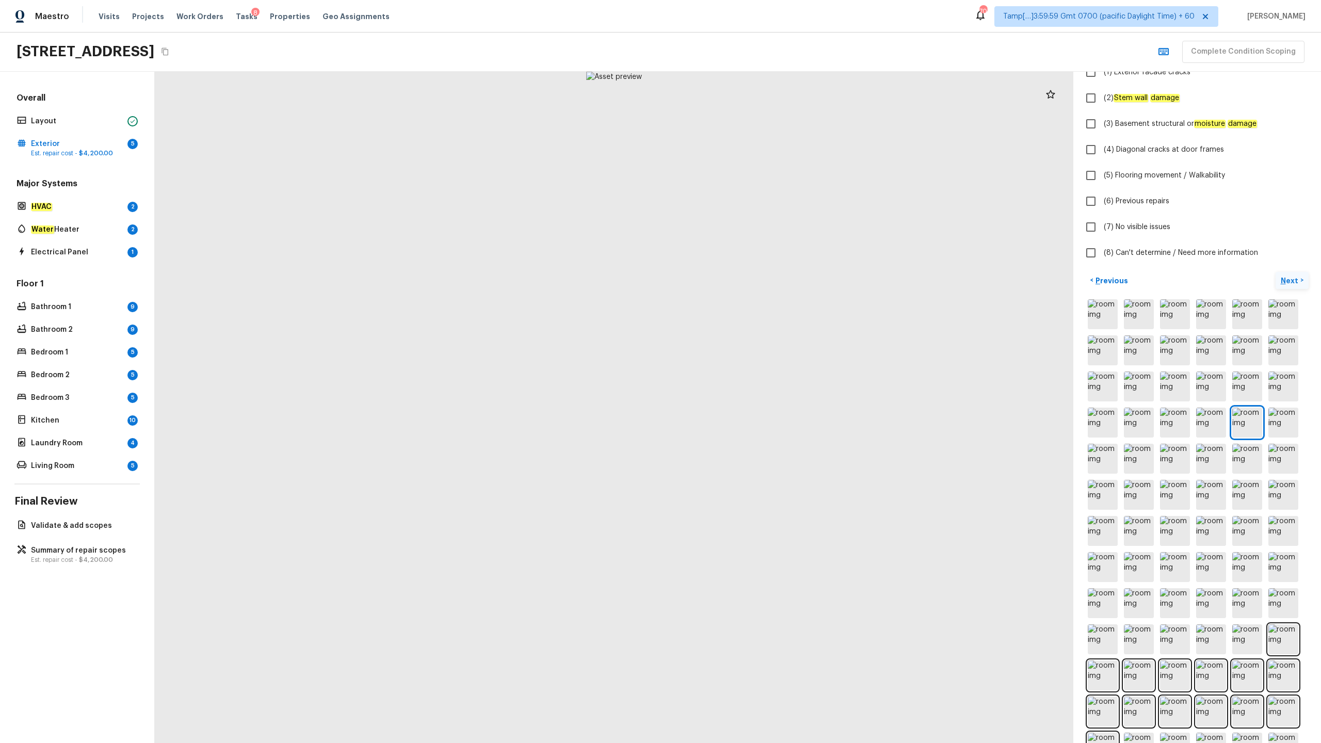
scroll to position [36, 0]
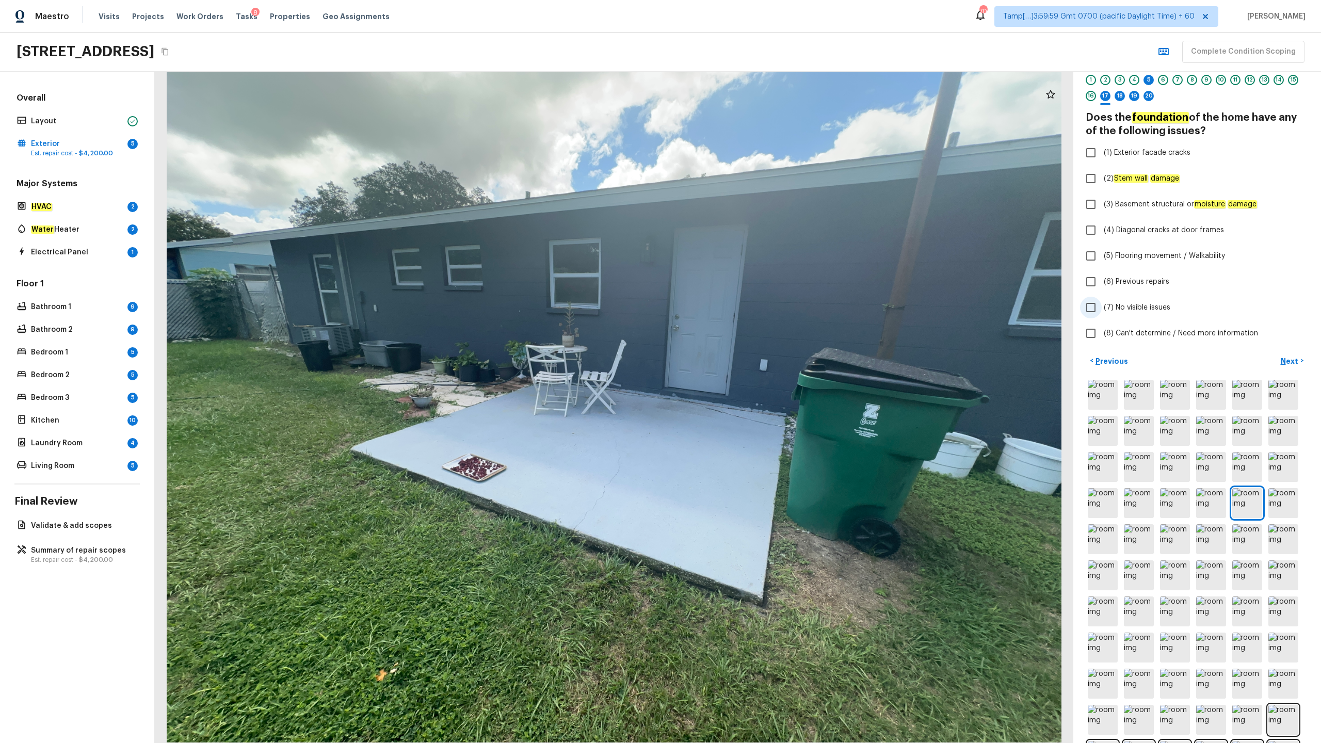
click at [742, 307] on span "(7) No visible issues" at bounding box center [1136, 307] width 67 height 10
click at [742, 307] on input "(7) No visible issues" at bounding box center [1091, 308] width 22 height 22
checkbox input "true"
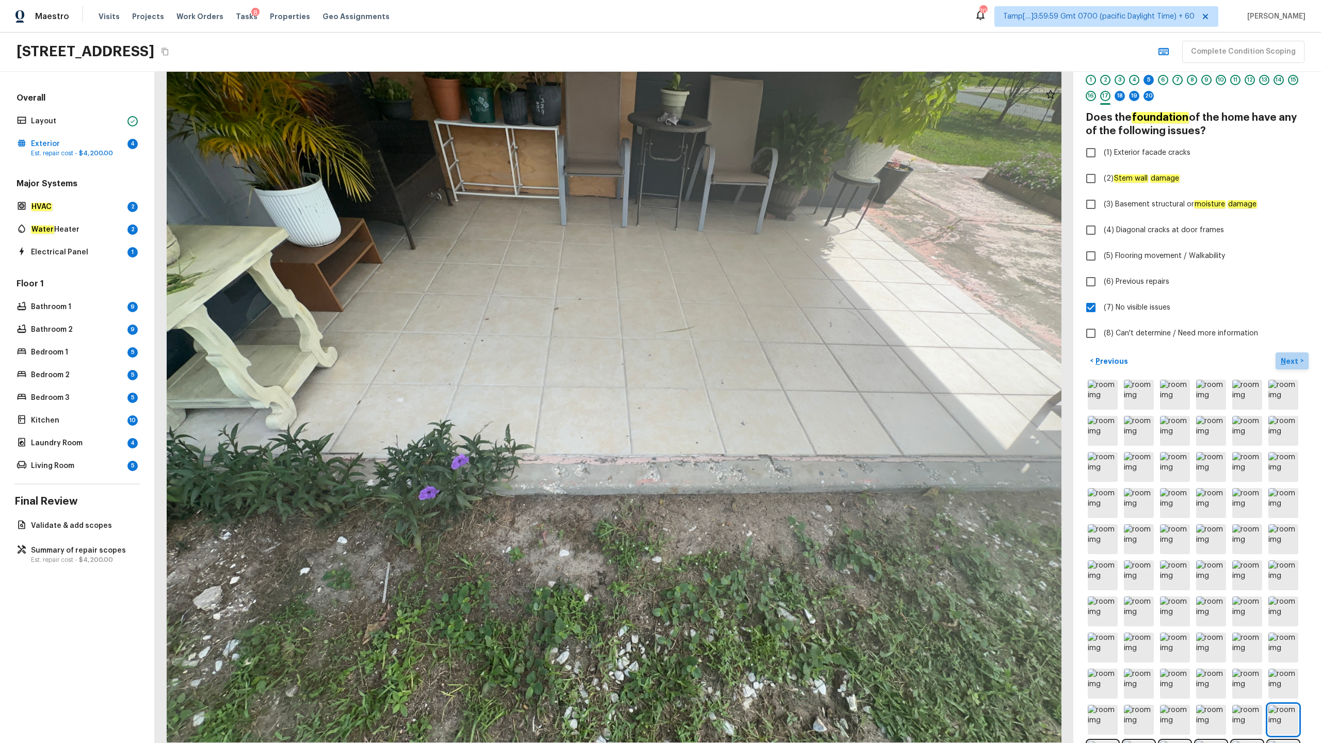
click at [742, 366] on button "Next >" at bounding box center [1291, 360] width 33 height 17
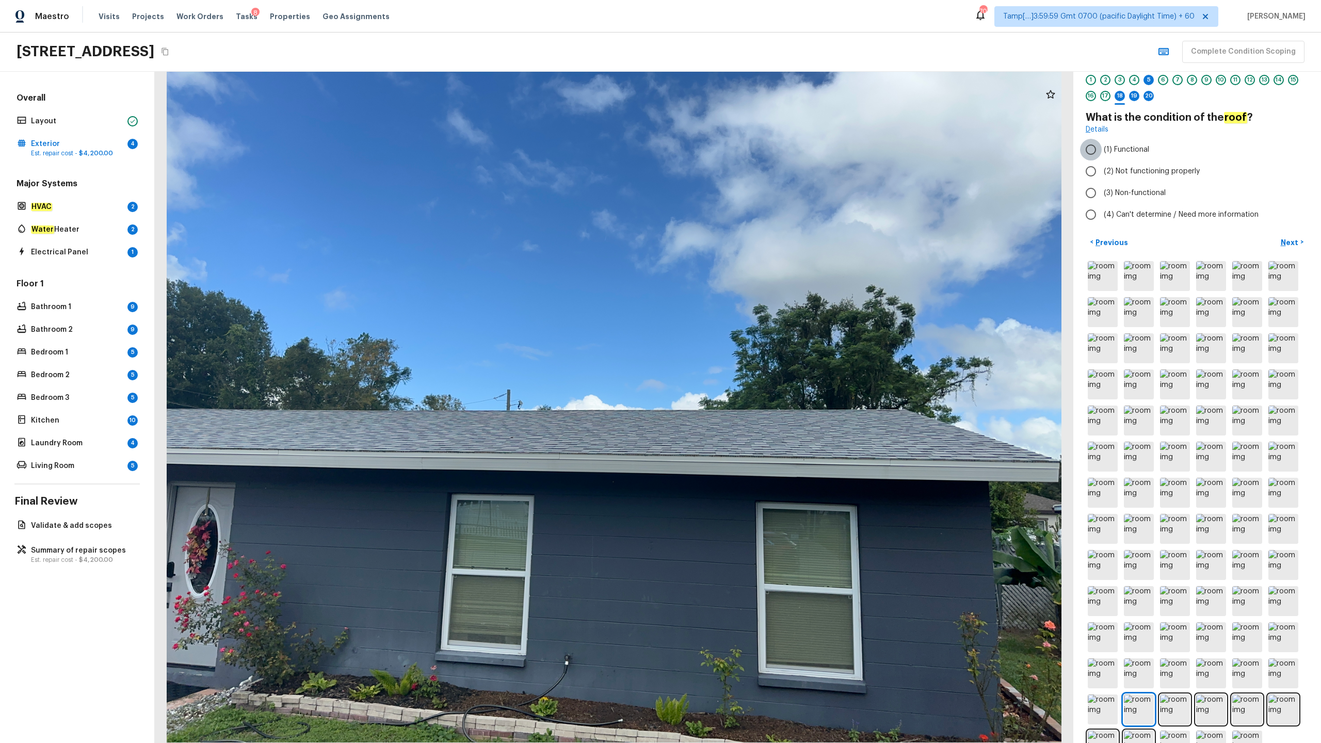
click at [742, 157] on input "(1) Functional" at bounding box center [1091, 150] width 22 height 22
radio input "true"
click at [742, 247] on p "Next" at bounding box center [1290, 242] width 20 height 10
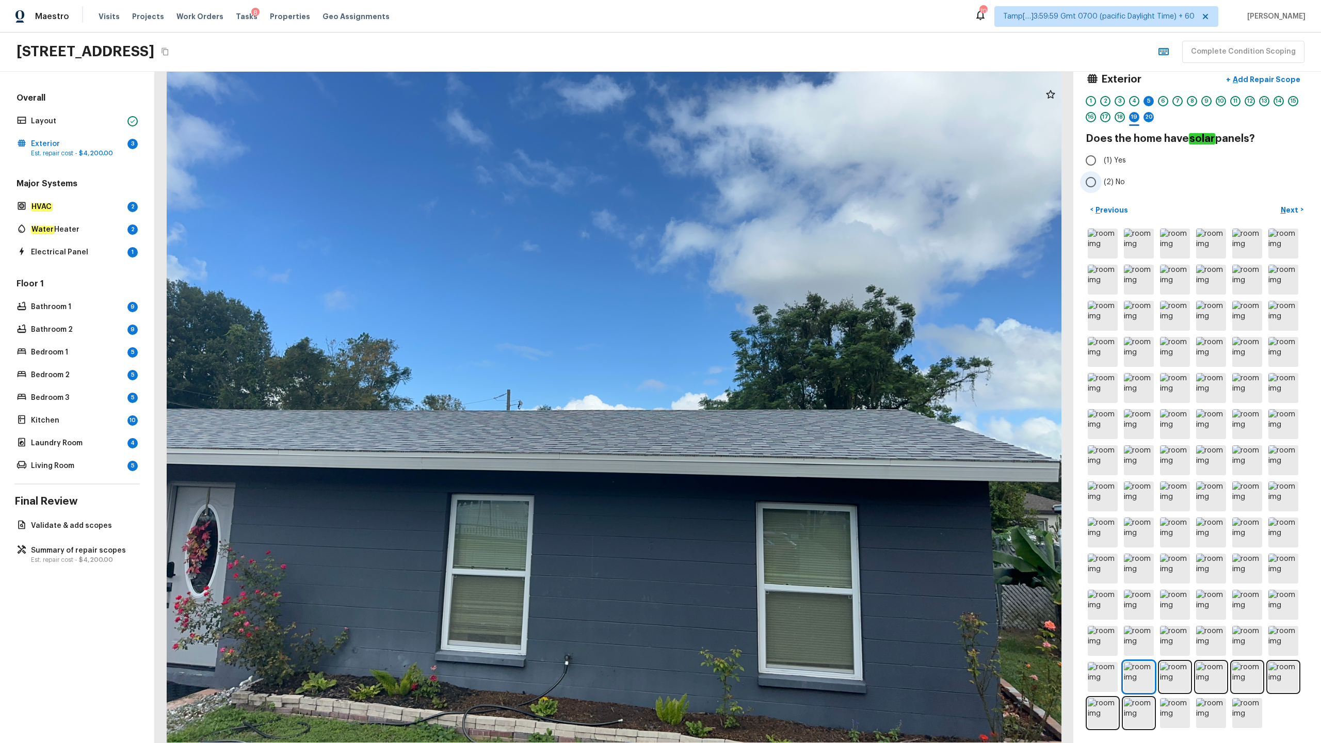
click at [742, 187] on input "(2) No" at bounding box center [1091, 182] width 22 height 22
radio input "true"
click at [742, 208] on p "Next" at bounding box center [1290, 210] width 20 height 10
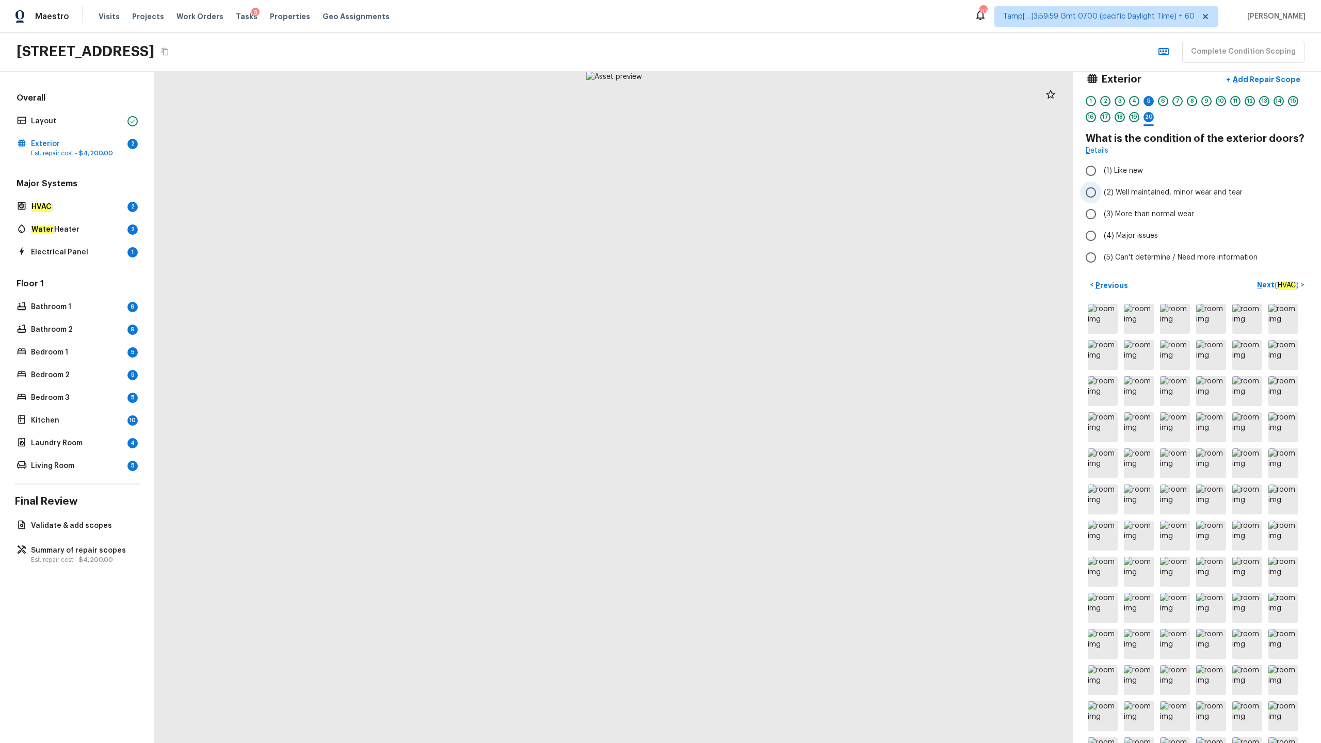
click at [742, 196] on span "(2) Well maintained, minor wear and tear" at bounding box center [1172, 192] width 139 height 10
click at [742, 196] on input "(2) Well maintained, minor wear and tear" at bounding box center [1091, 193] width 22 height 22
radio input "true"
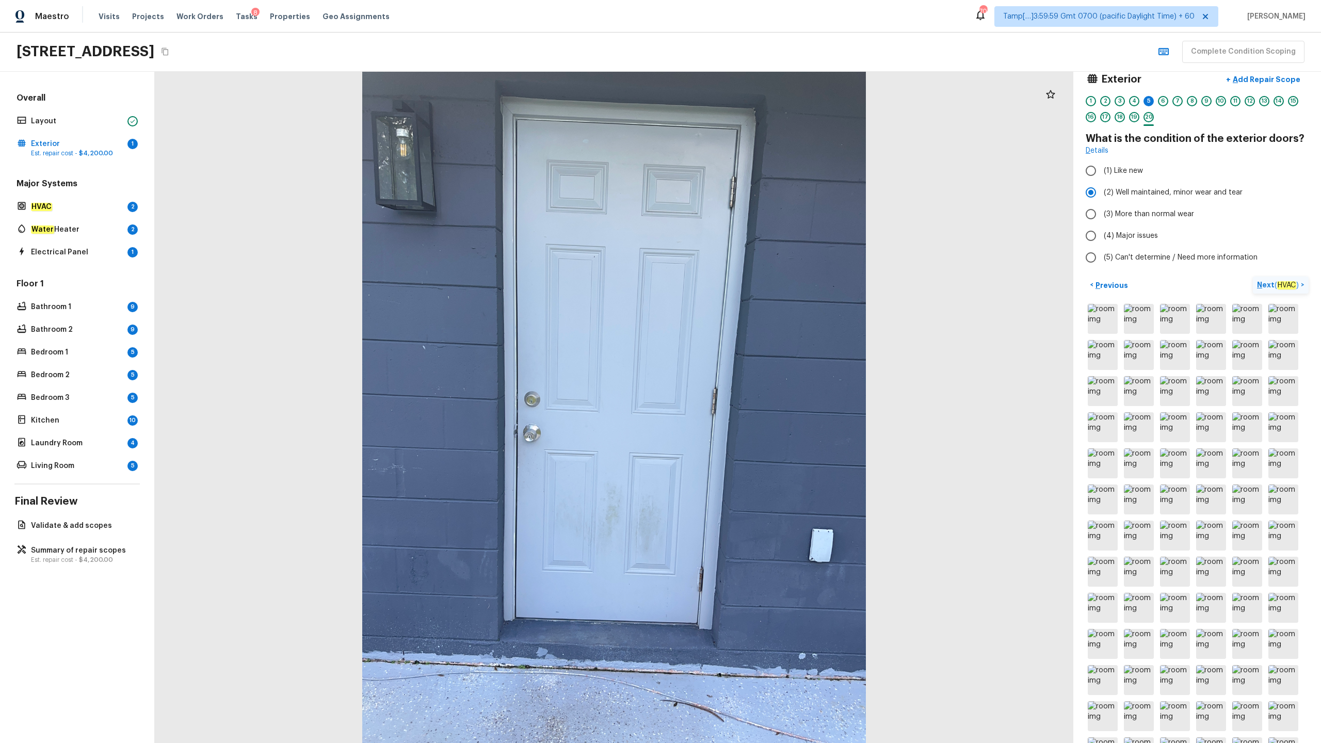
click at [742, 288] on p "Next ( HVAC )" at bounding box center [1279, 285] width 44 height 11
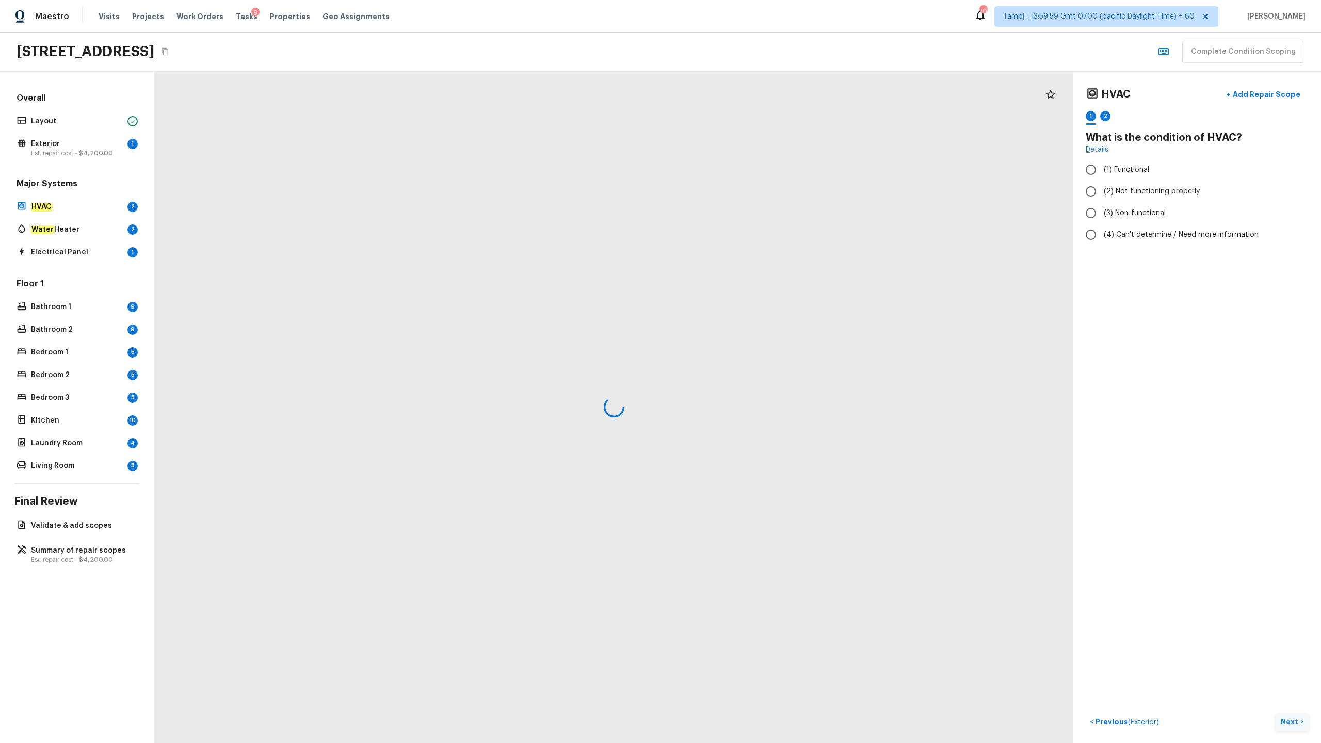
scroll to position [0, 0]
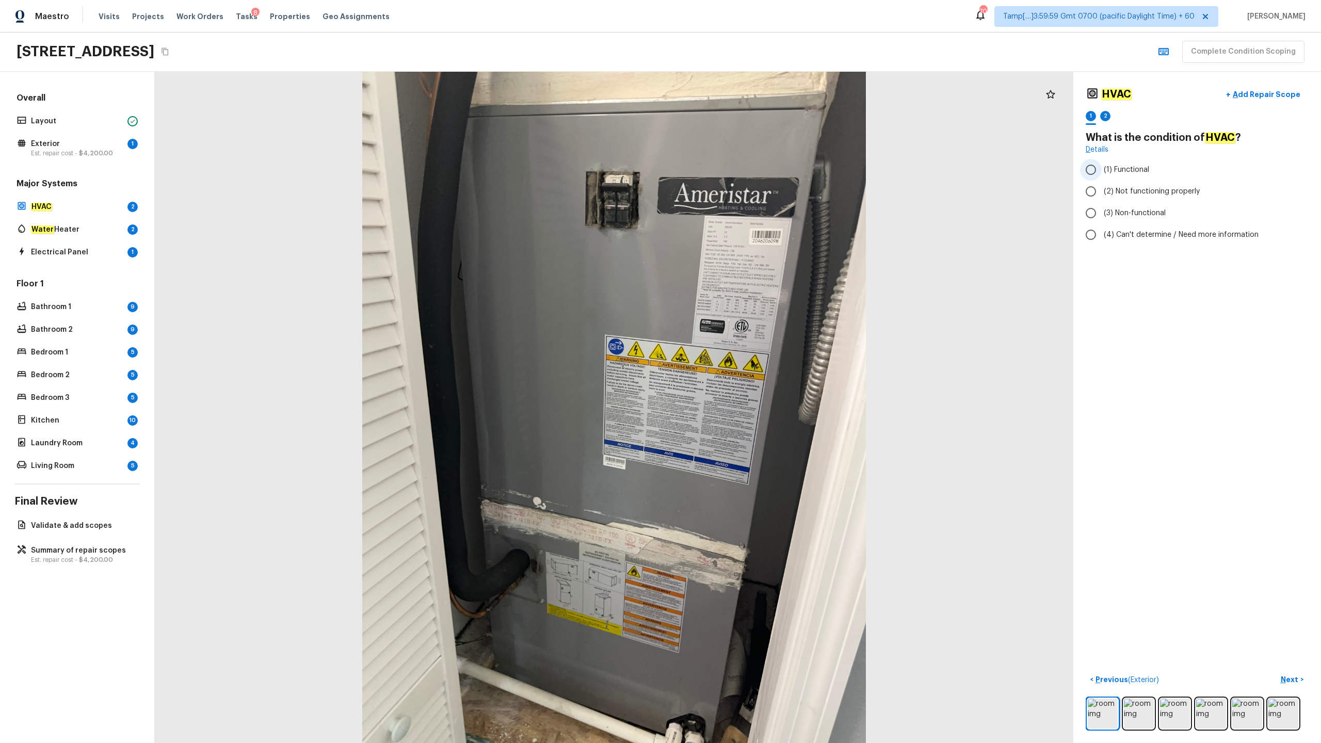
click at [742, 170] on span "(1) Functional" at bounding box center [1125, 170] width 45 height 10
click at [742, 170] on input "(1) Functional" at bounding box center [1091, 170] width 22 height 22
radio input "true"
click at [742, 367] on p "Next" at bounding box center [1290, 679] width 20 height 10
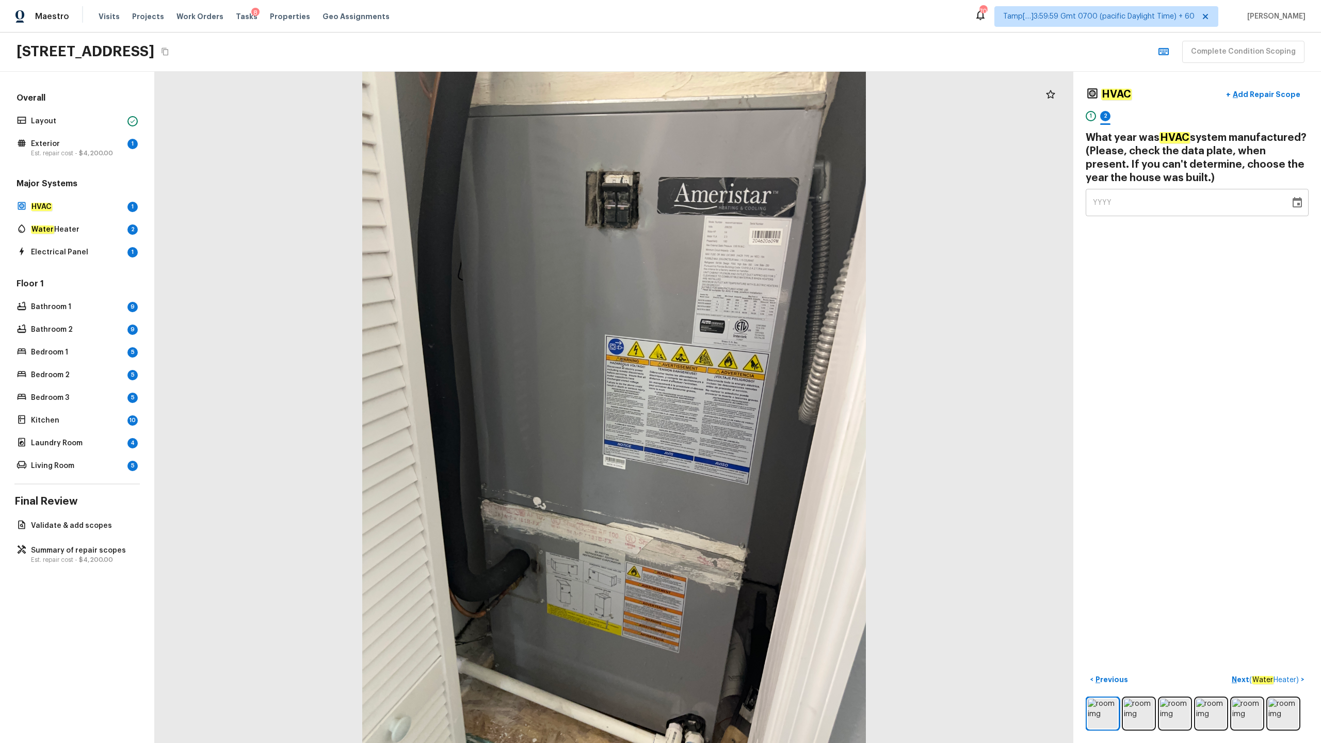
click at [742, 206] on span "YYYY" at bounding box center [1102, 203] width 19 height 10
click at [742, 204] on span "YYYY" at bounding box center [1102, 202] width 19 height 7
type input "1984"
click at [742, 367] on p "Next ( Water Heater )" at bounding box center [1265, 679] width 69 height 11
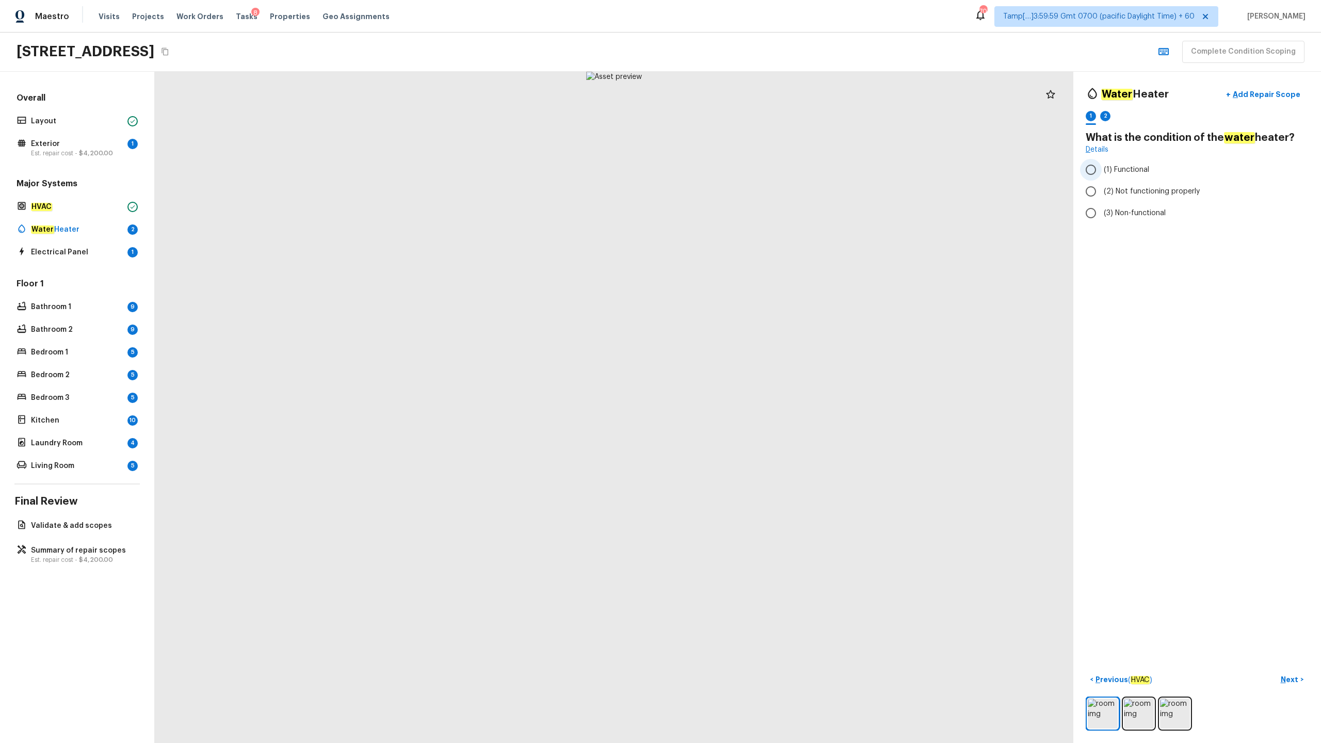
click at [742, 172] on span "(1) Functional" at bounding box center [1125, 170] width 45 height 10
click at [742, 172] on input "(1) Functional" at bounding box center [1091, 170] width 22 height 22
radio input "true"
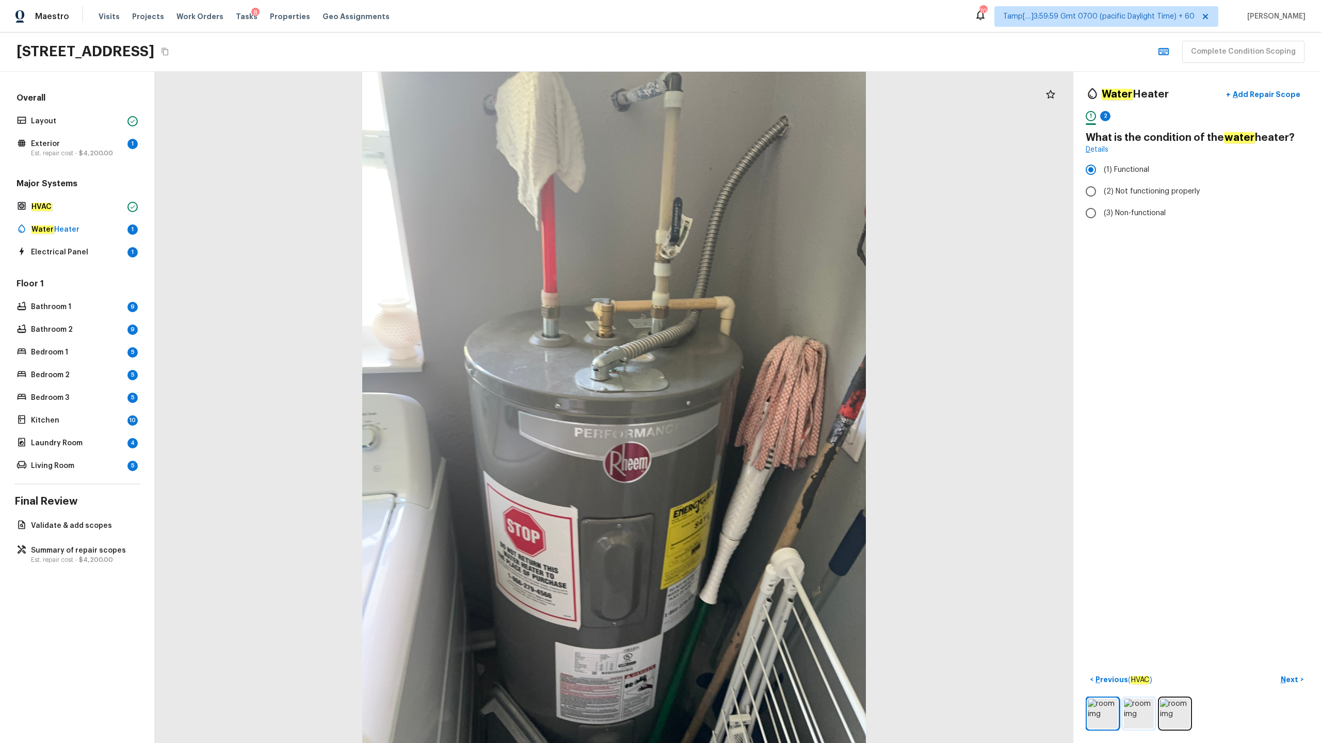
click at [742, 367] on img at bounding box center [1139, 713] width 30 height 30
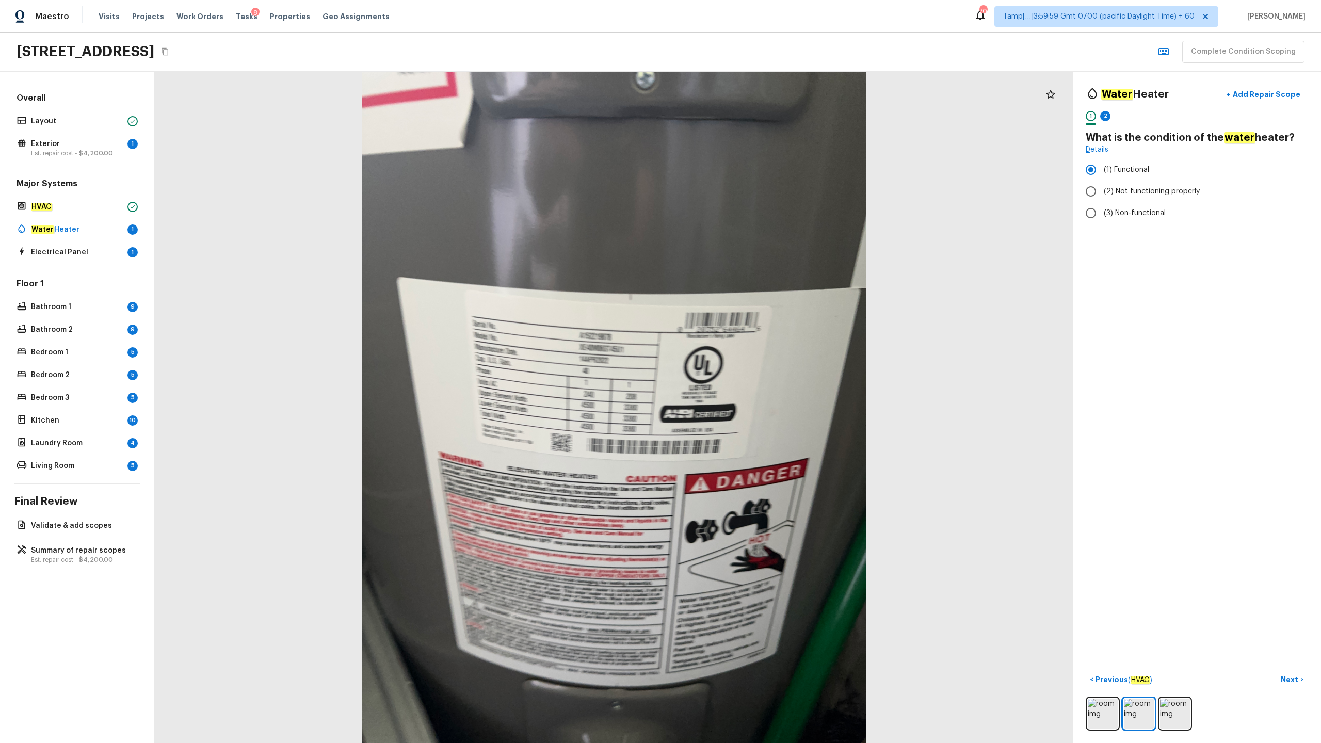
click at [742, 367] on div "Water Heater + Add Repair Scope 1 2 What is the condition of the water heater? …" at bounding box center [1197, 407] width 248 height 671
click at [742, 367] on img at bounding box center [1175, 713] width 30 height 30
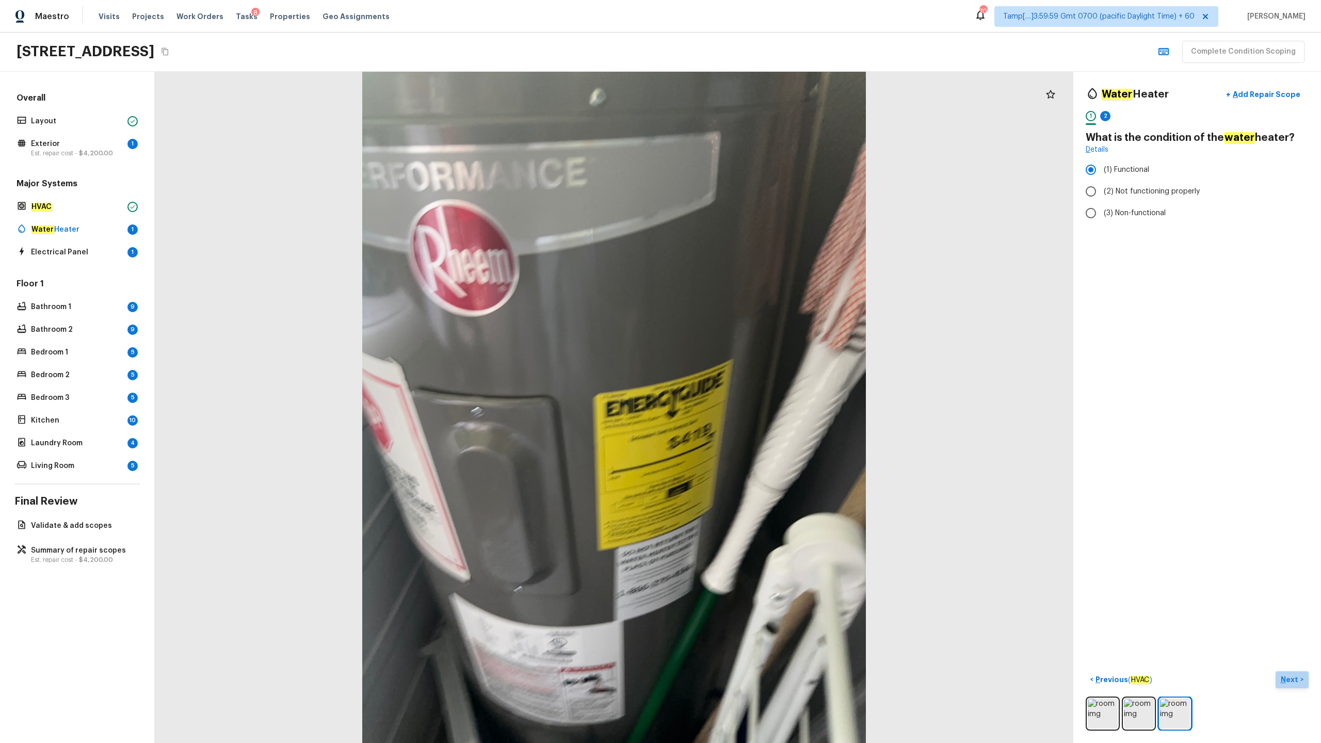
click at [742, 367] on p "Next" at bounding box center [1290, 679] width 20 height 10
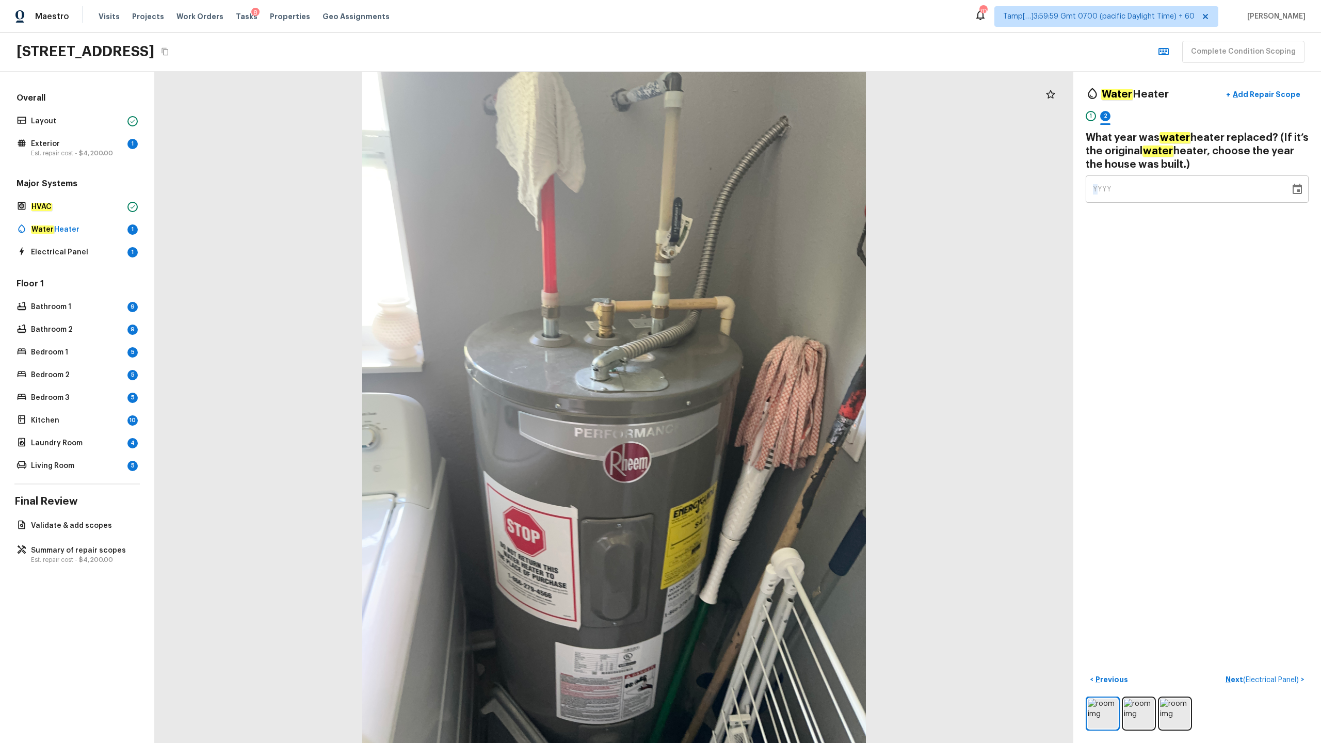
click at [742, 186] on span "YYYY" at bounding box center [1102, 189] width 19 height 7
type input "2022"
click at [742, 367] on p "Next ( Electrical Panel )" at bounding box center [1262, 679] width 75 height 11
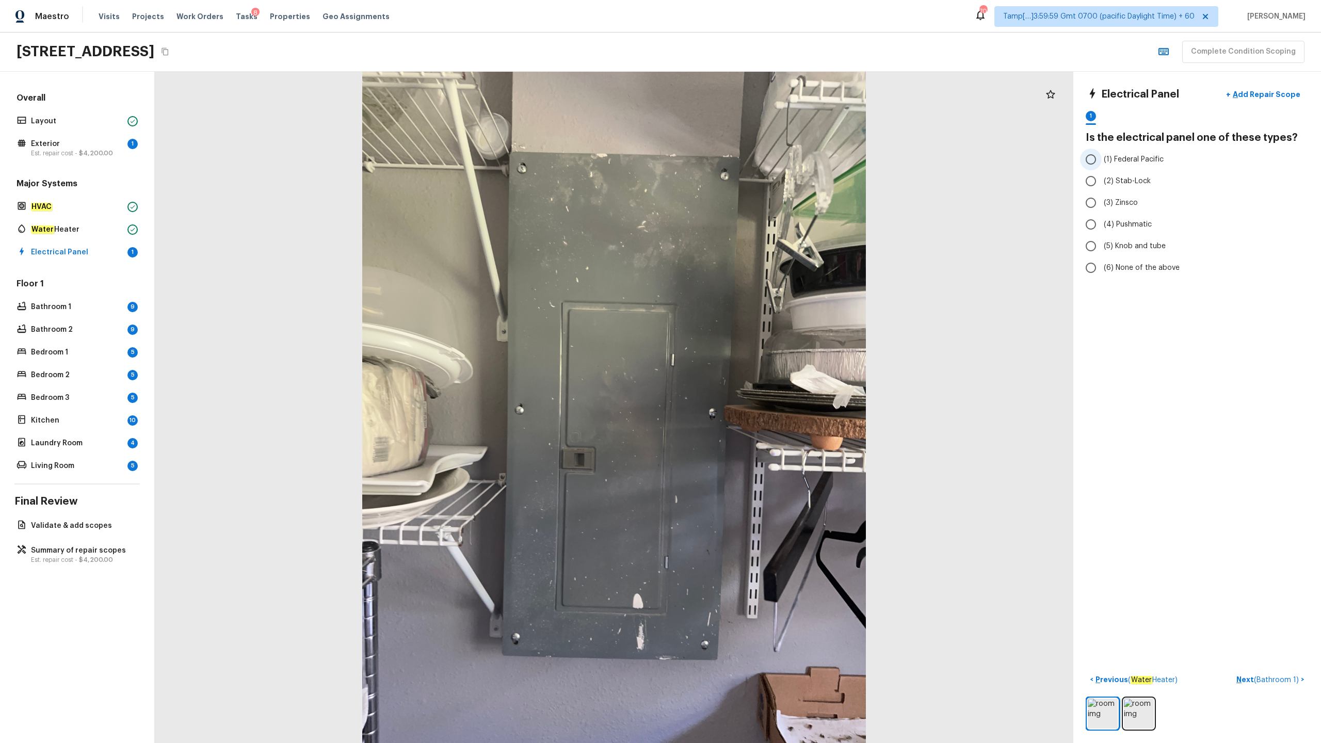
click at [742, 168] on input "(1) Federal Pacific" at bounding box center [1091, 160] width 22 height 22
radio input "true"
click at [742, 367] on button "Next ( Bathroom 1 ) >" at bounding box center [1270, 679] width 76 height 17
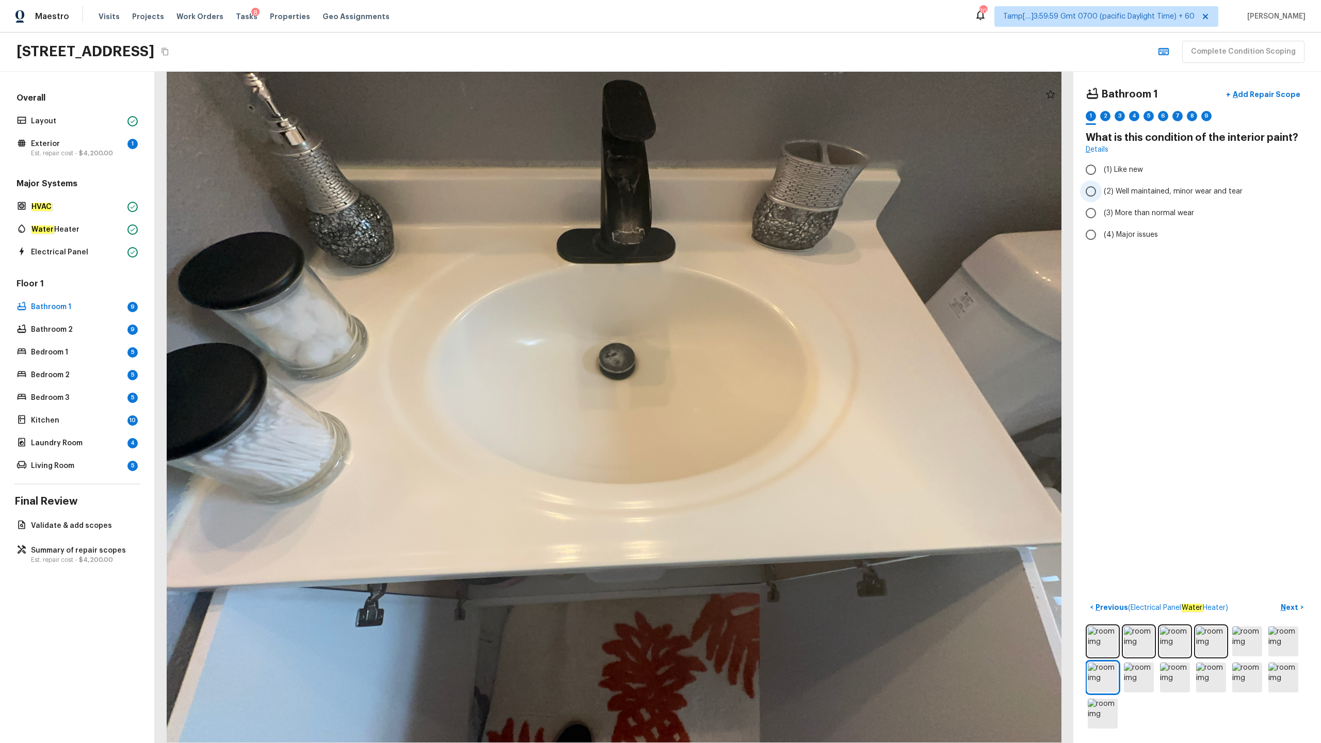
click at [742, 188] on span "(2) Well maintained, minor wear and tear" at bounding box center [1172, 191] width 139 height 10
click at [742, 188] on input "(2) Well maintained, minor wear and tear" at bounding box center [1091, 192] width 22 height 22
radio input "true"
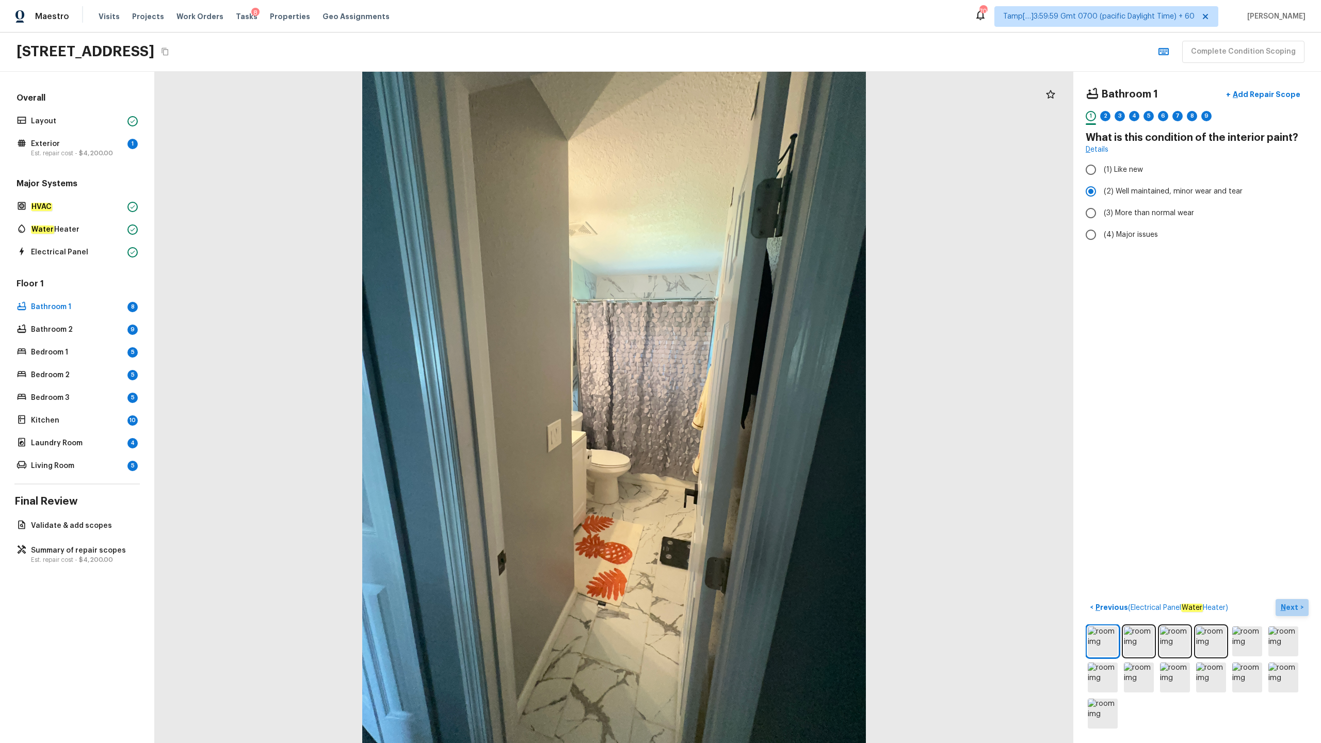
click at [742, 367] on p "Next" at bounding box center [1290, 607] width 20 height 10
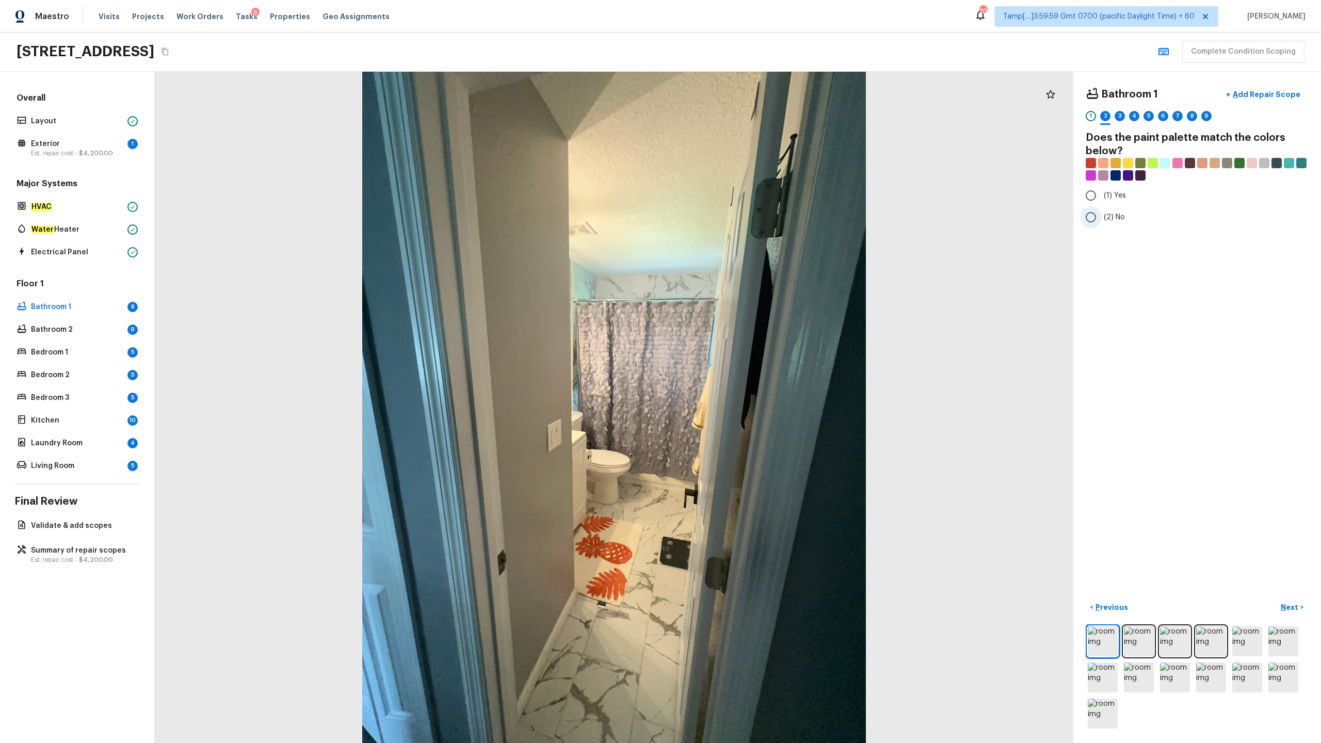
click at [742, 218] on span "(2) No" at bounding box center [1113, 217] width 21 height 10
click at [742, 218] on input "(2) No" at bounding box center [1091, 217] width 22 height 22
radio input "true"
click at [742, 367] on p "Next" at bounding box center [1290, 607] width 20 height 10
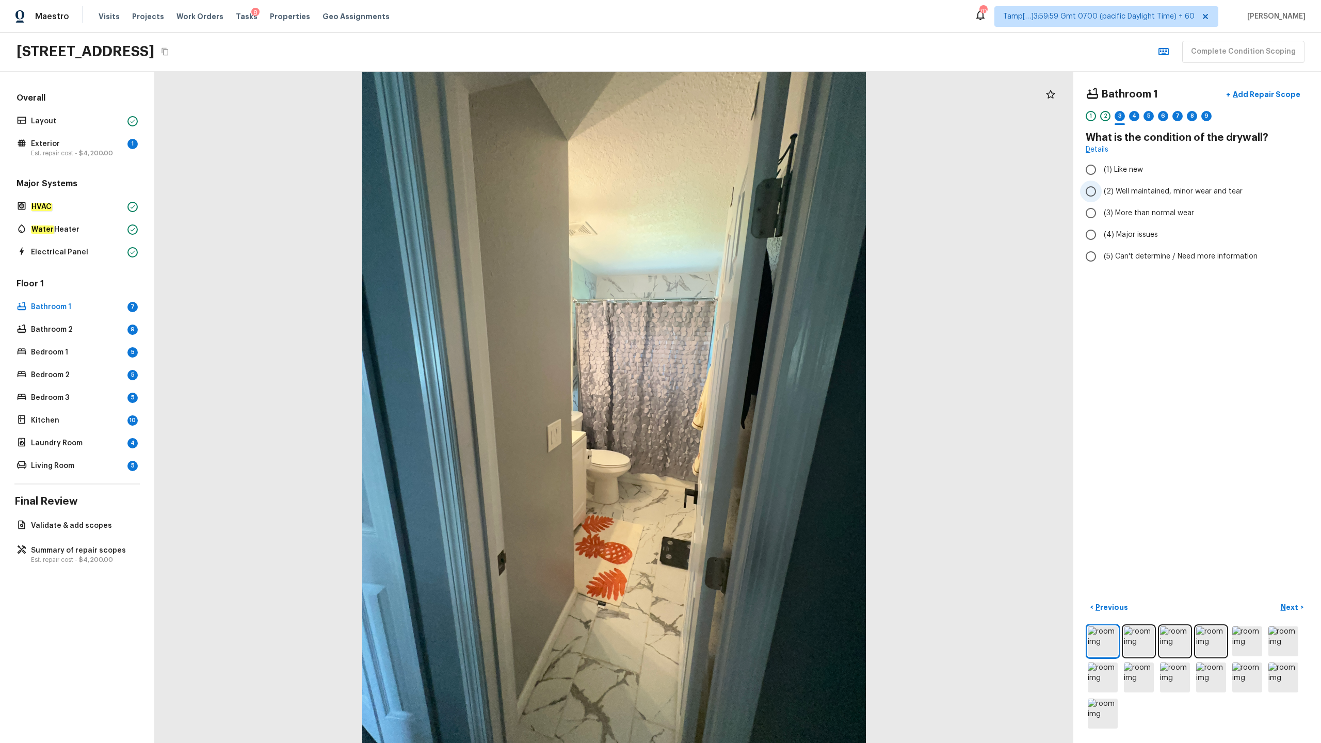
click at [742, 193] on span "(2) Well maintained, minor wear and tear" at bounding box center [1172, 191] width 139 height 10
click at [742, 193] on input "(2) Well maintained, minor wear and tear" at bounding box center [1091, 192] width 22 height 22
radio input "true"
click at [742, 367] on p "Next" at bounding box center [1290, 607] width 20 height 10
click at [742, 224] on span "(3) Tile" at bounding box center [1114, 221] width 23 height 10
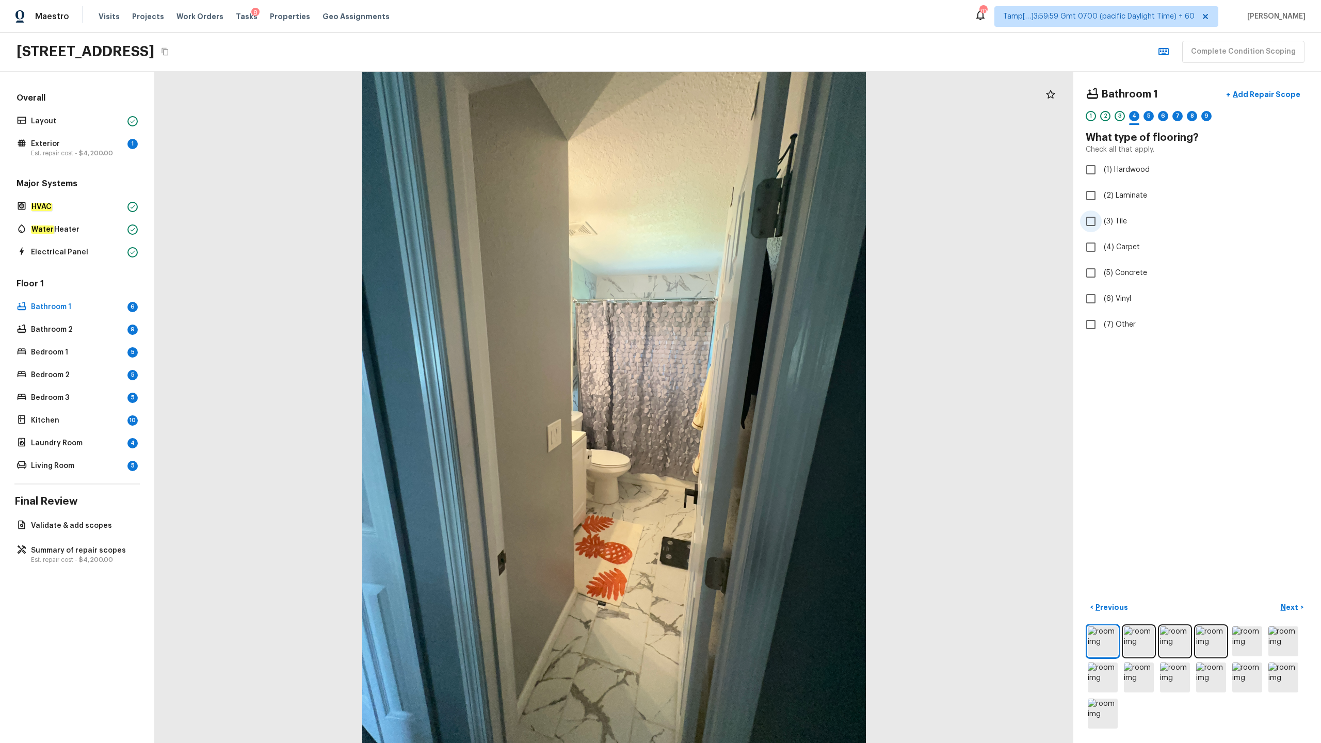
click at [742, 224] on input "(3) Tile" at bounding box center [1091, 221] width 22 height 22
checkbox input "true"
click at [742, 367] on p "Next" at bounding box center [1290, 607] width 20 height 10
click at [742, 187] on input "(2) Well maintained, minor wear and tear" at bounding box center [1091, 192] width 22 height 22
radio input "true"
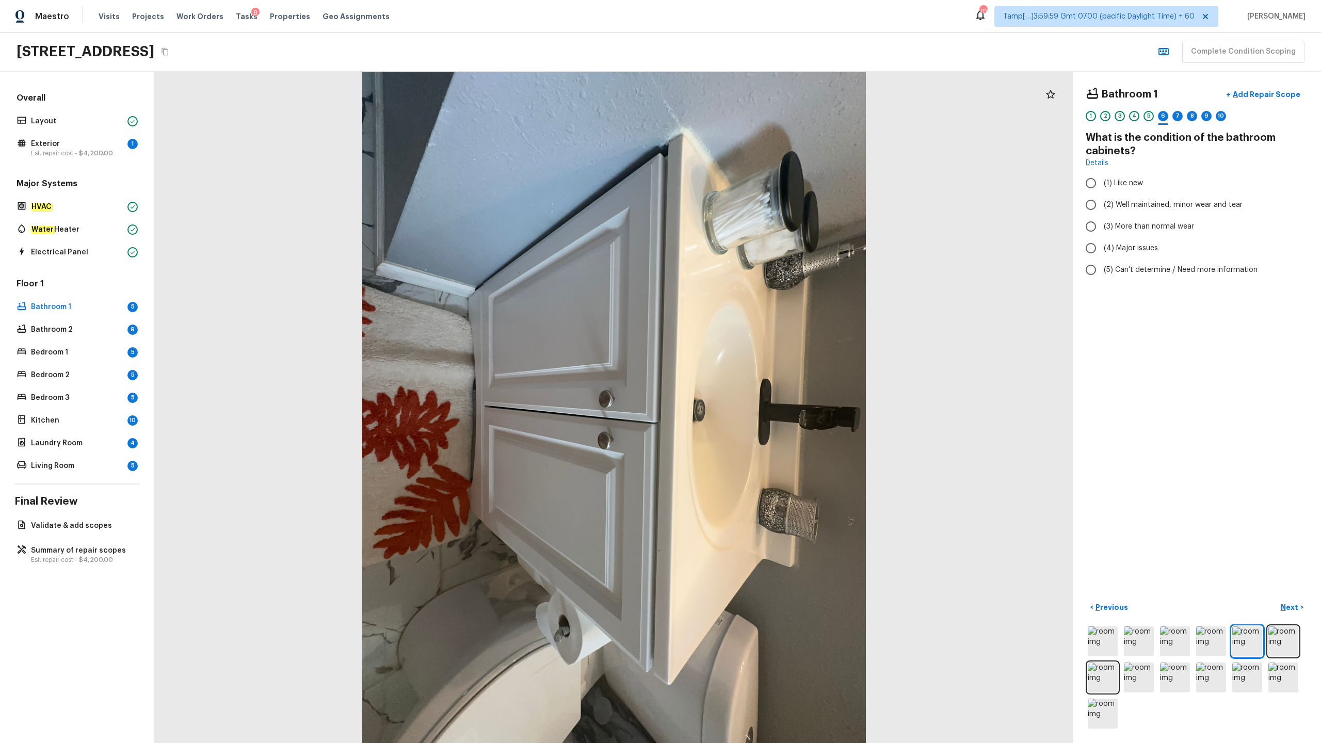
radio input "true"
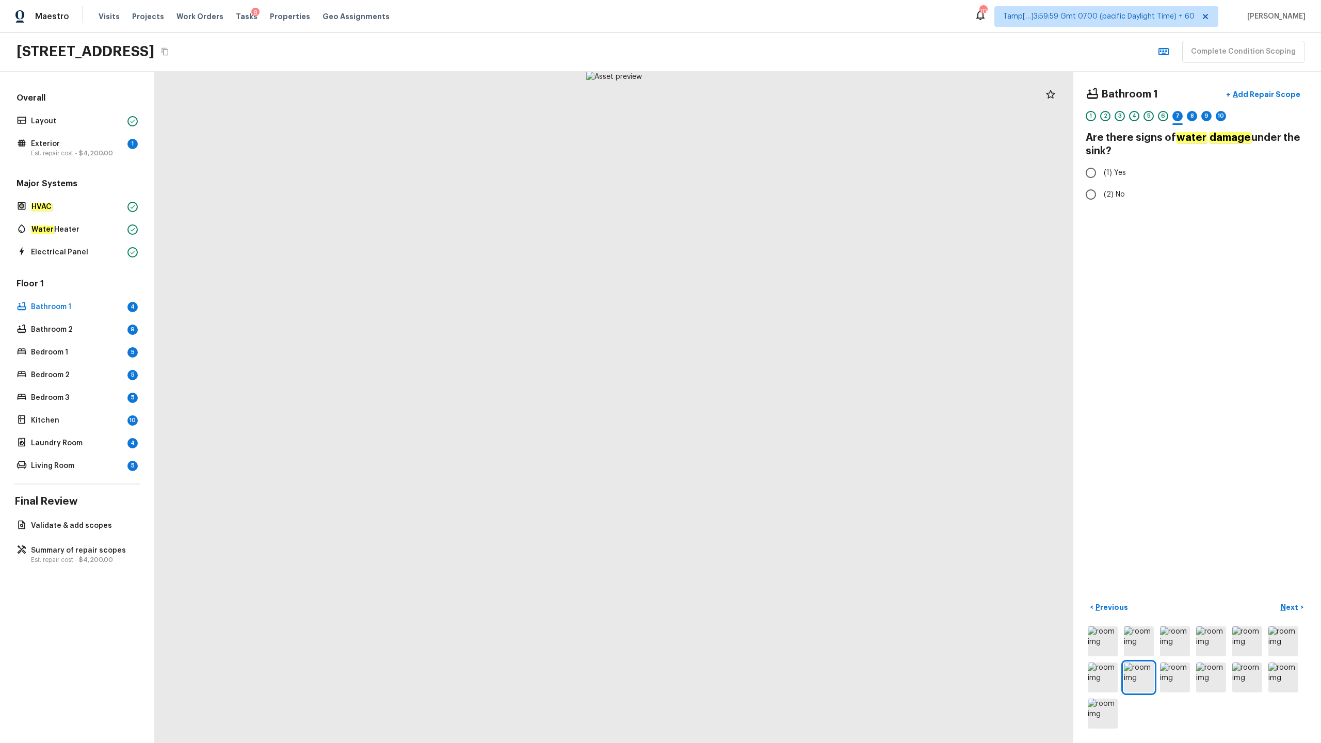
radio input "true"
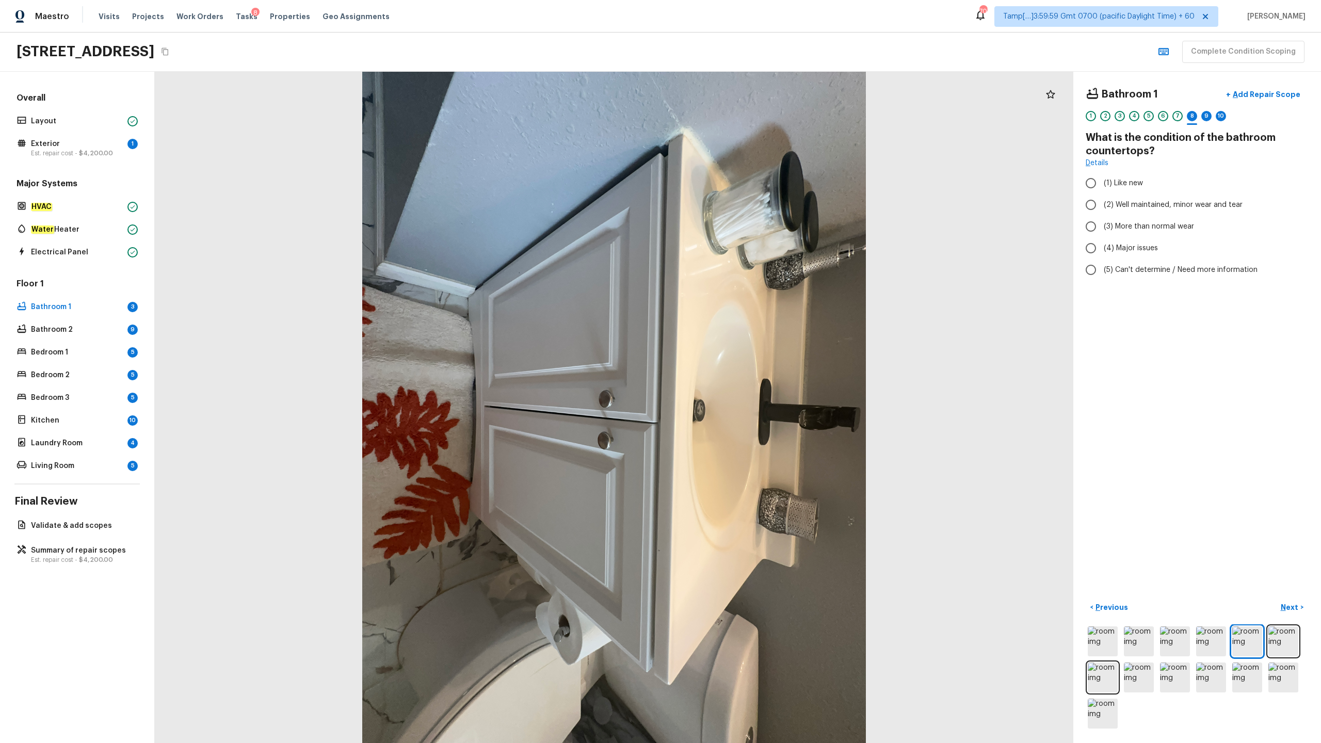
radio input "true"
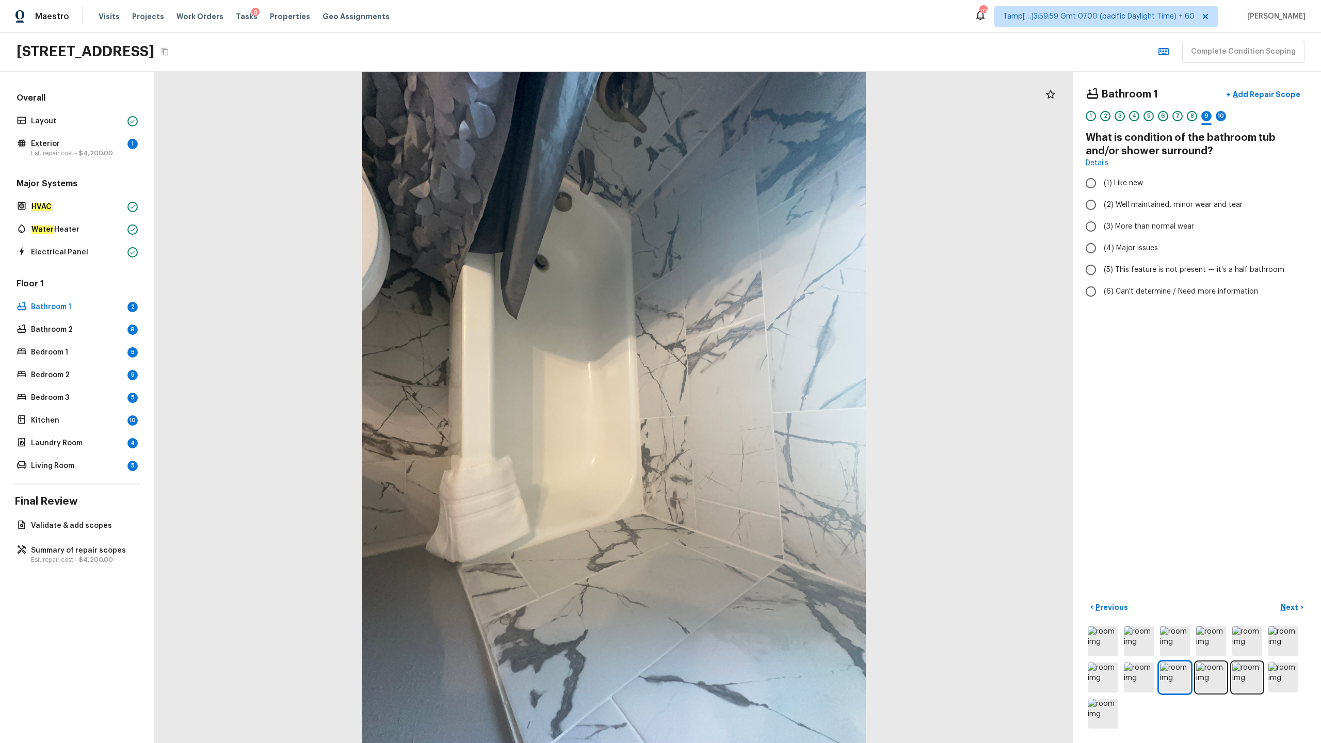
radio input "true"
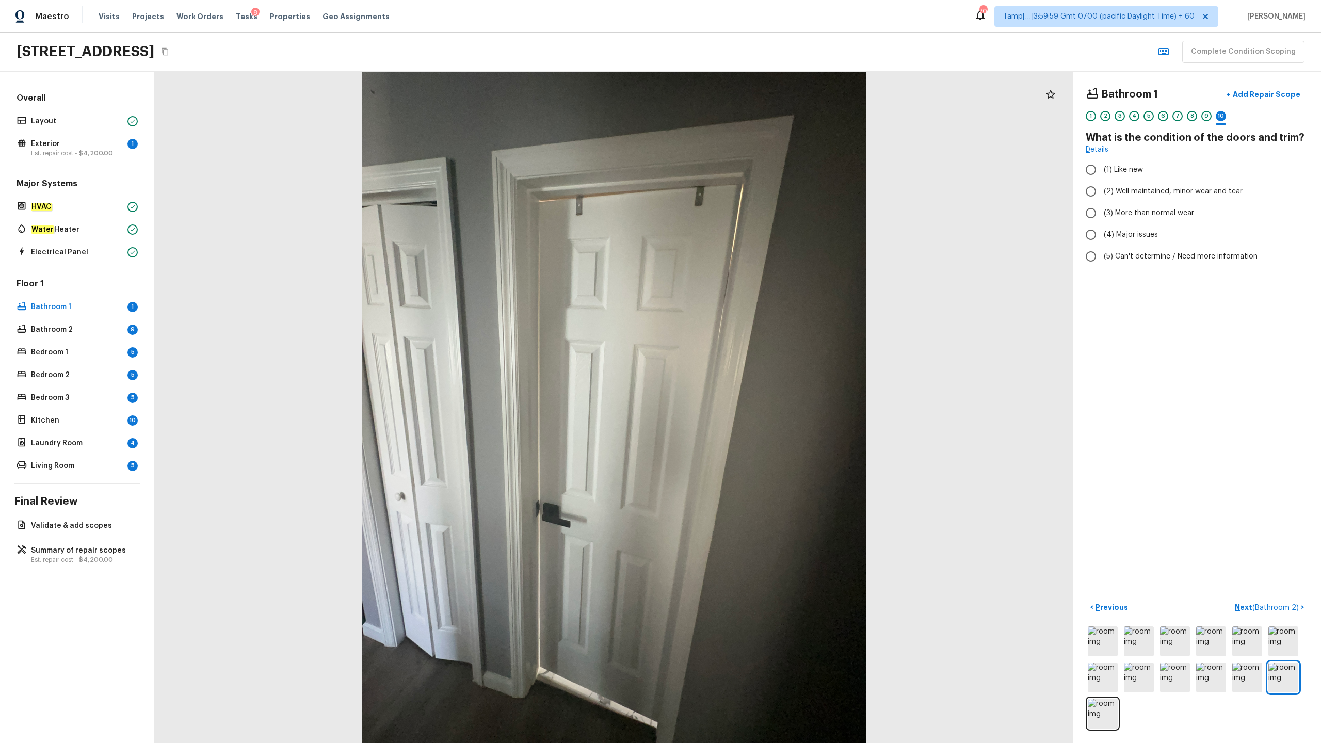
radio input "true"
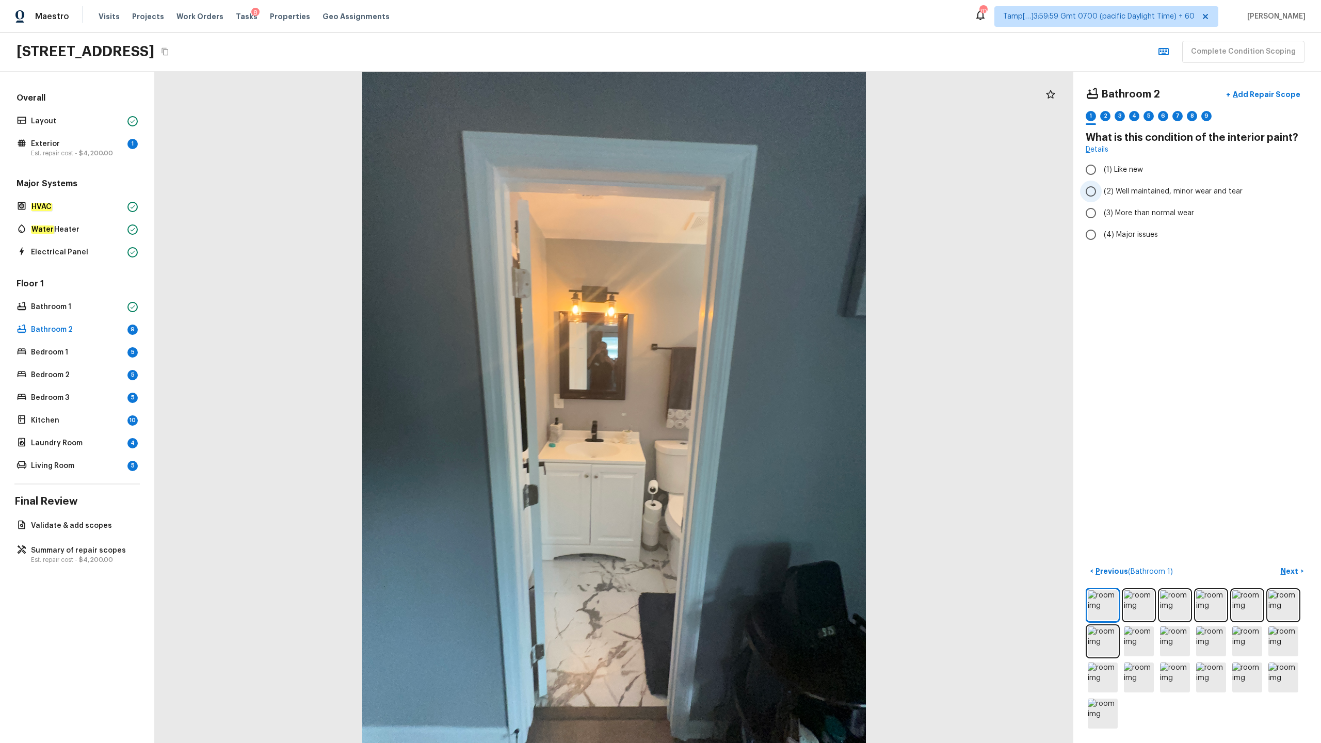
click at [742, 191] on span "(2) Well maintained, minor wear and tear" at bounding box center [1172, 191] width 139 height 10
click at [742, 191] on input "(2) Well maintained, minor wear and tear" at bounding box center [1091, 192] width 22 height 22
radio input "true"
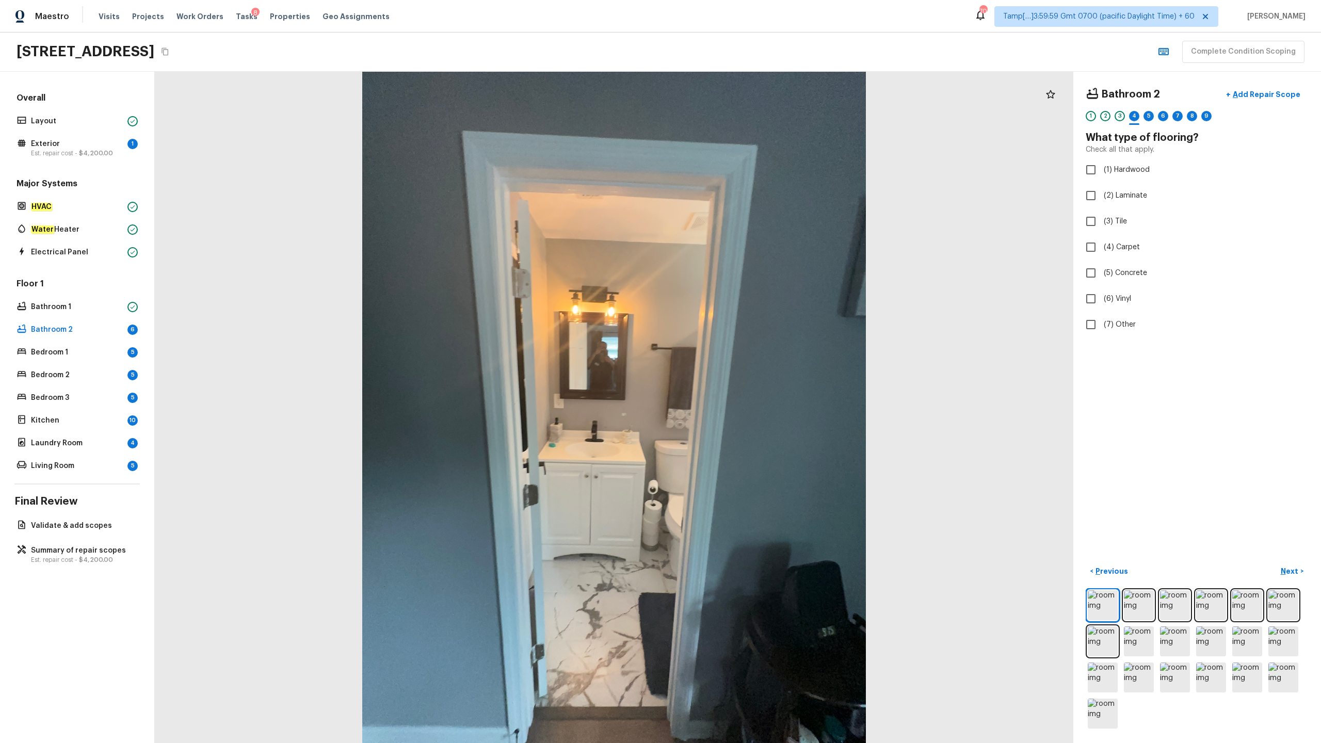
checkbox input "true"
radio input "true"
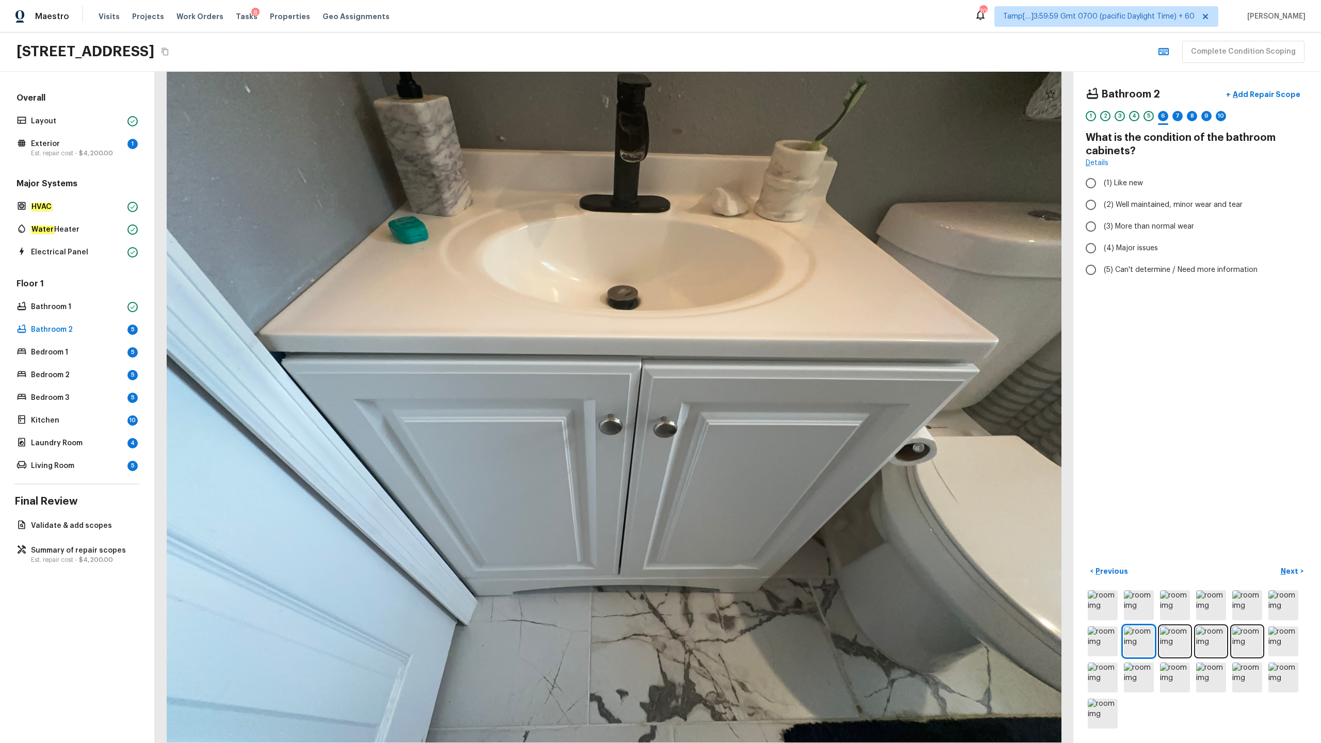
radio input "true"
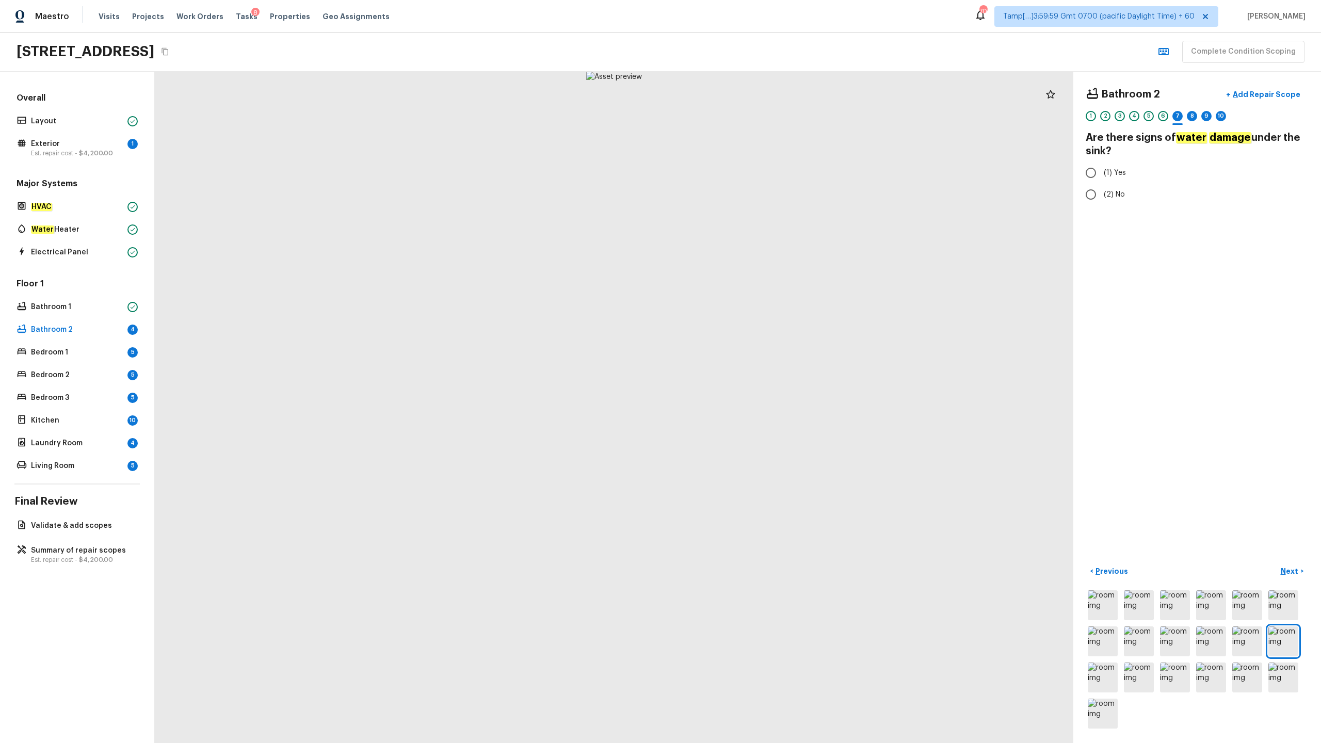
radio input "true"
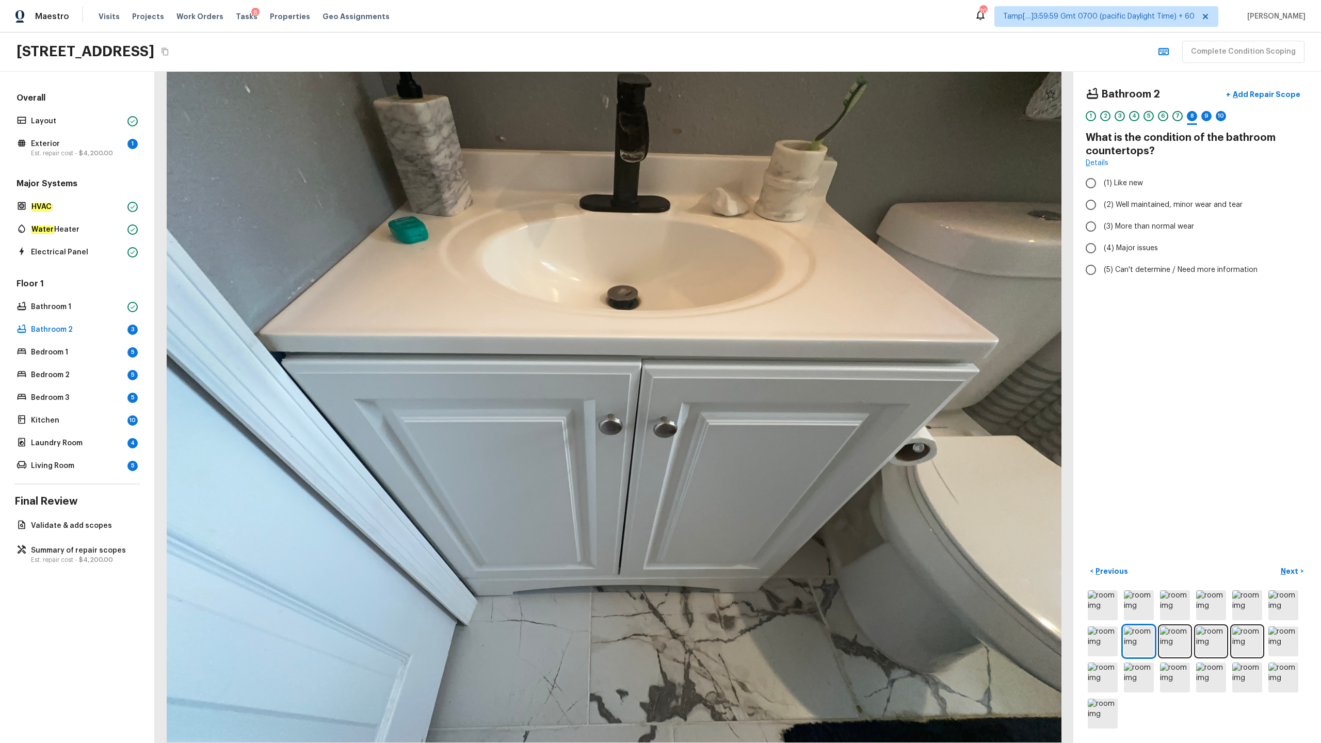
radio input "true"
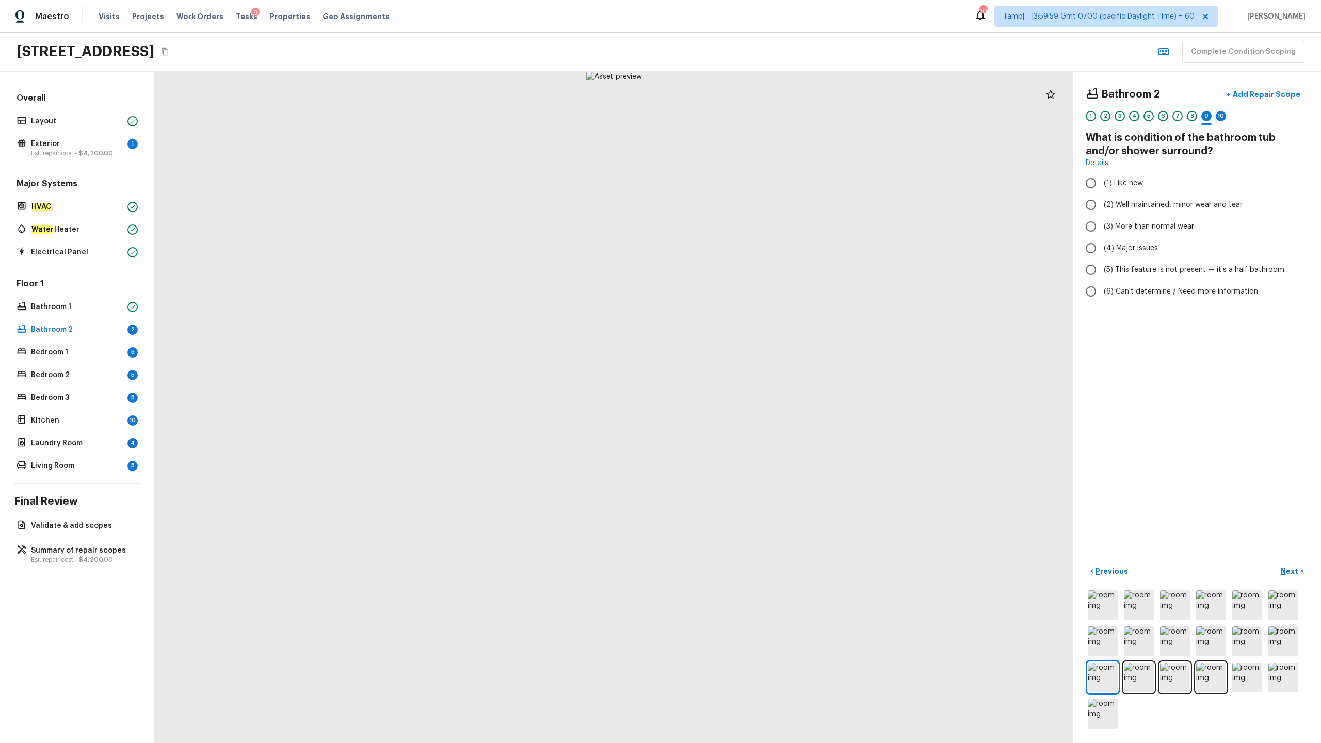
radio input "true"
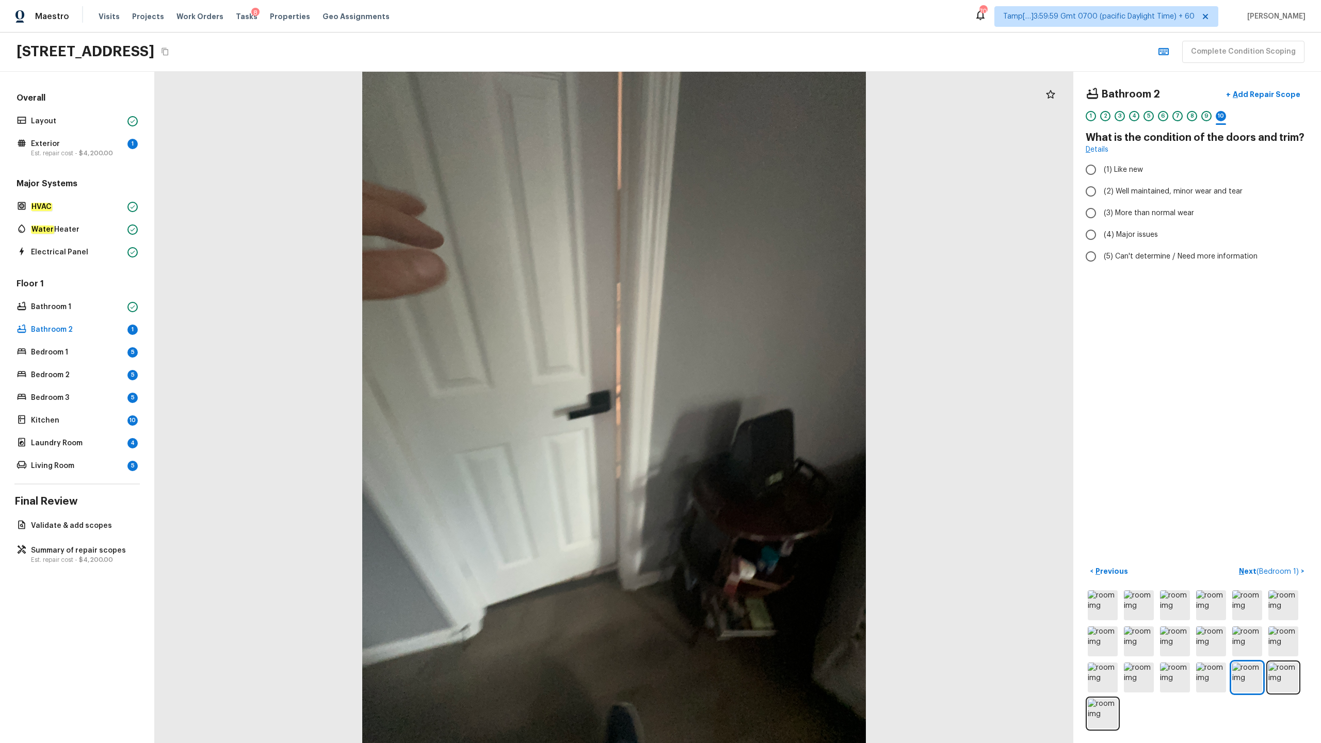
radio input "true"
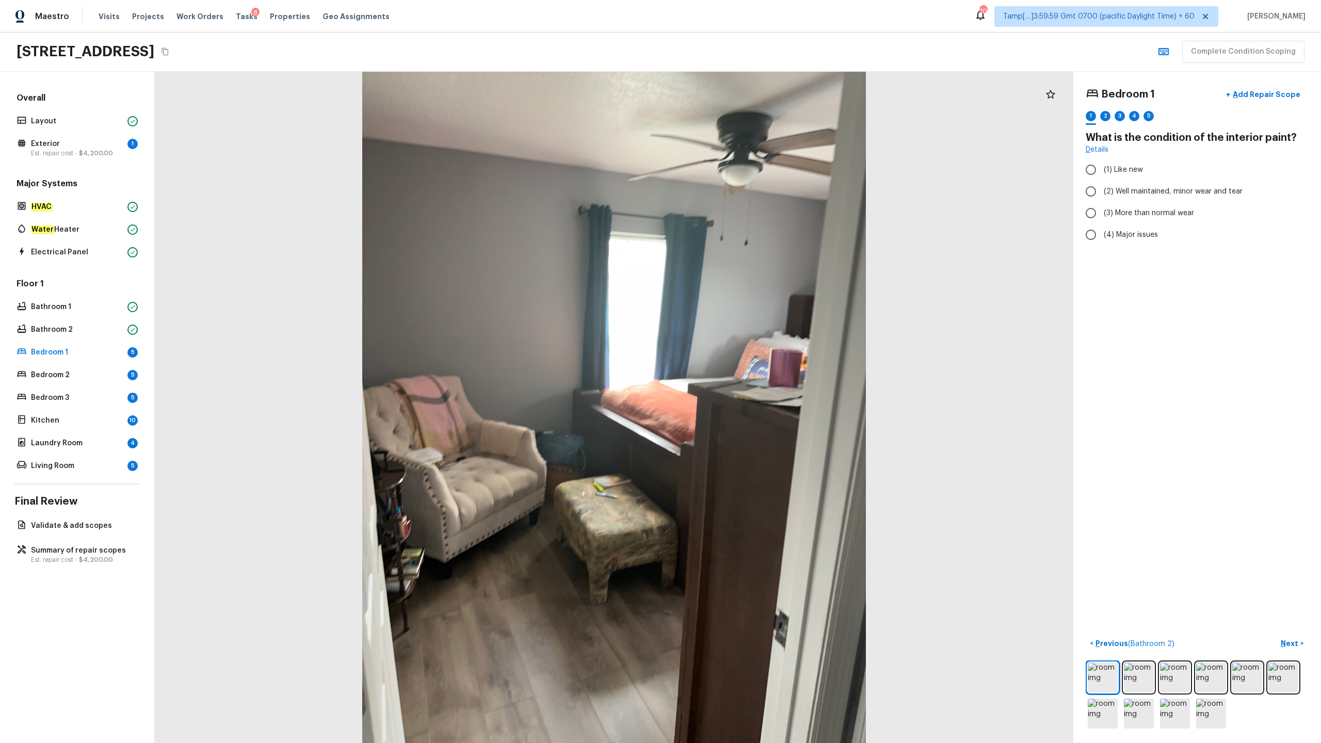
radio input "true"
click at [742, 299] on span "(6) Vinyl" at bounding box center [1116, 299] width 27 height 10
click at [742, 299] on input "(6) Vinyl" at bounding box center [1091, 299] width 22 height 22
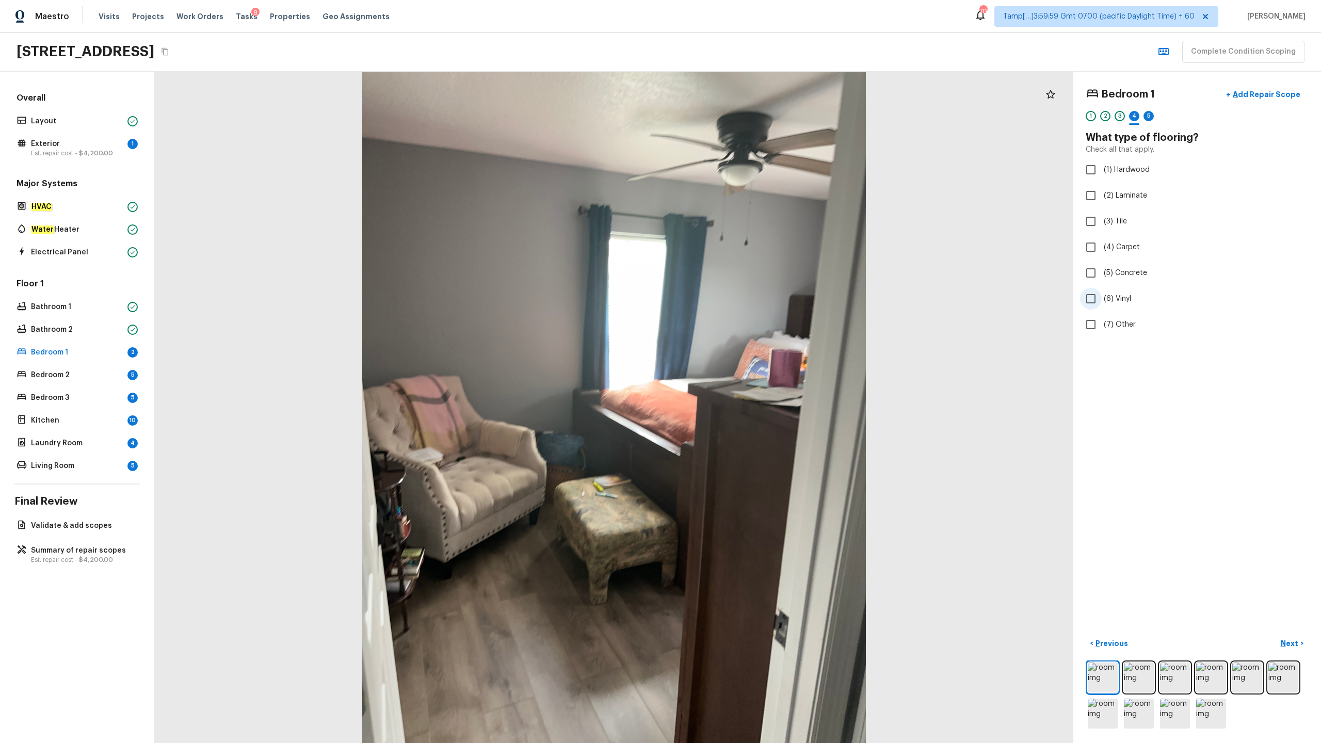
checkbox input "true"
radio input "true"
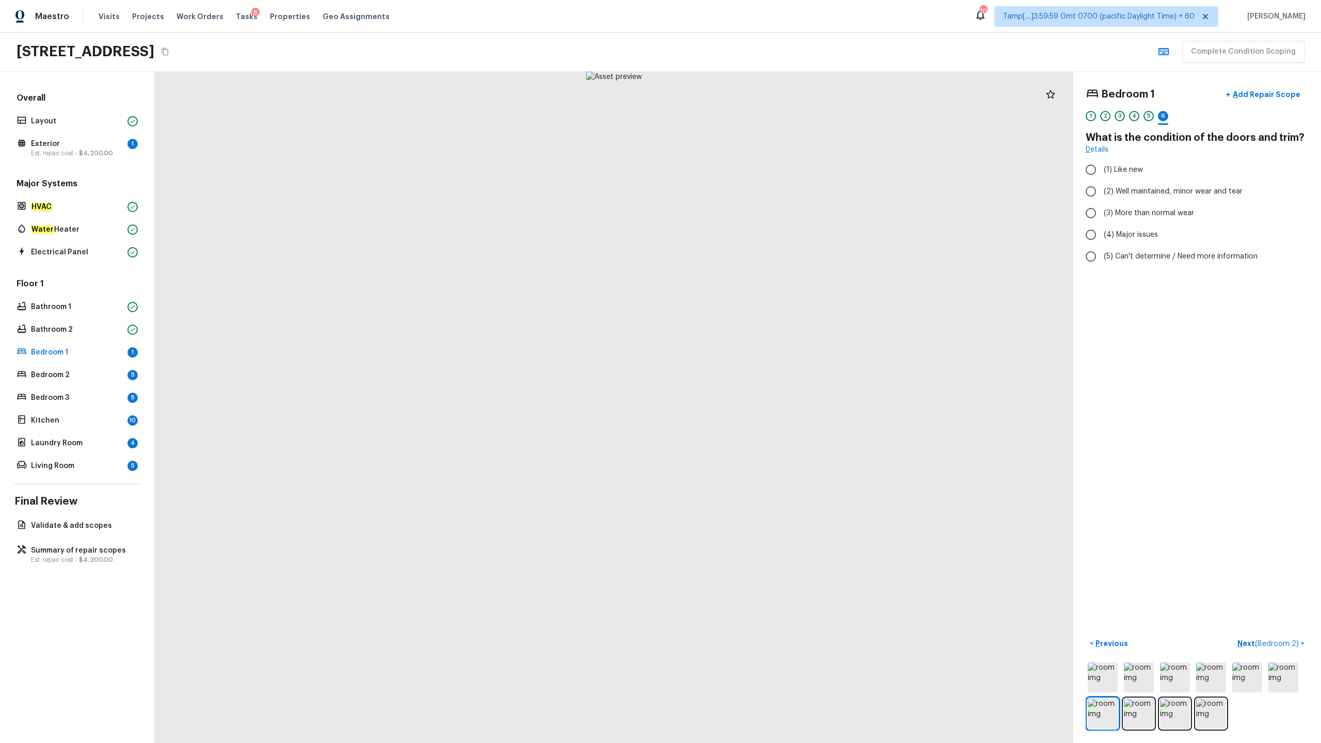
radio input "true"
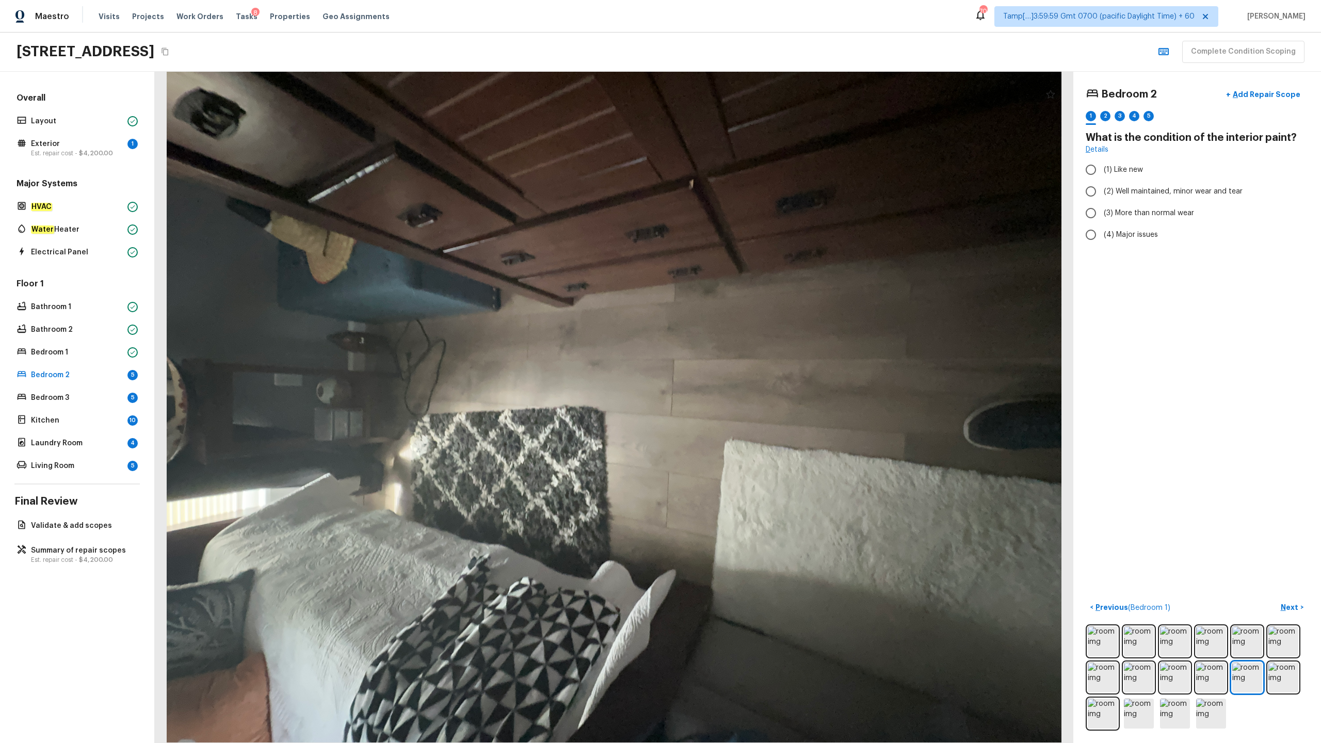
radio input "true"
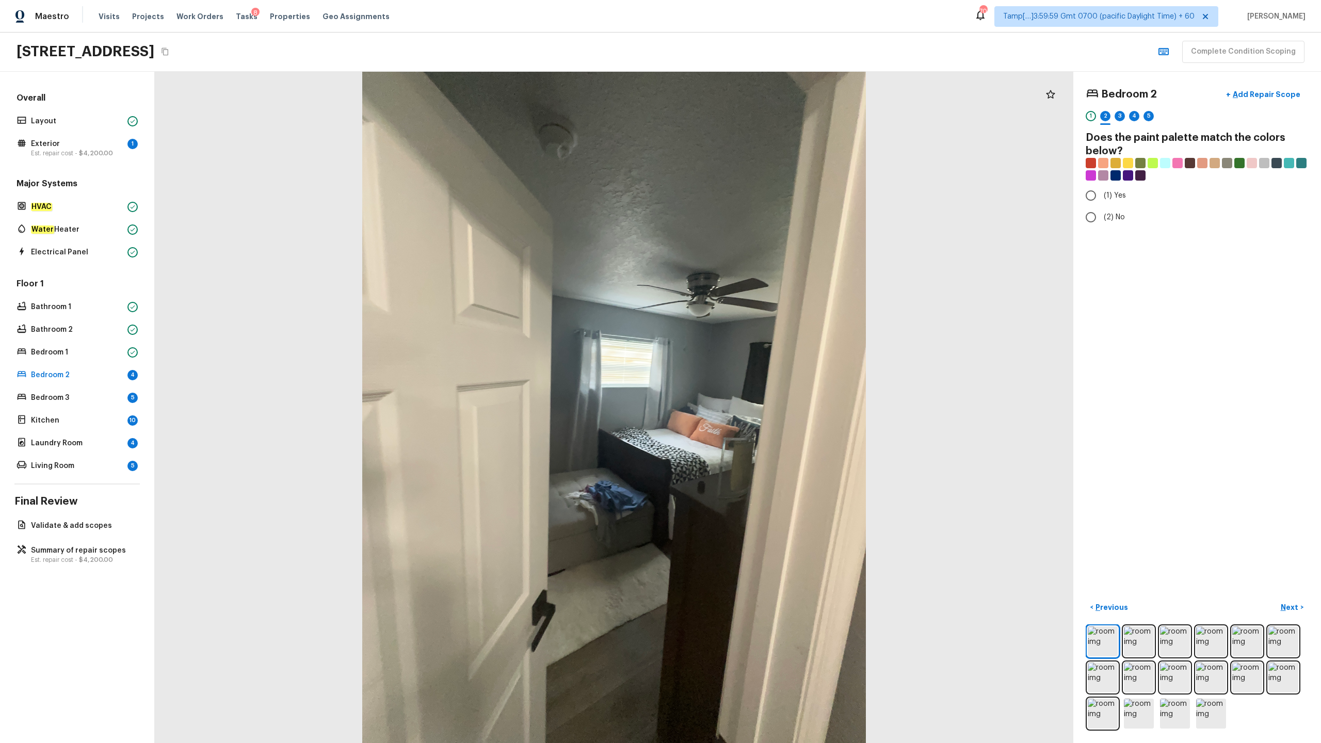
radio input "true"
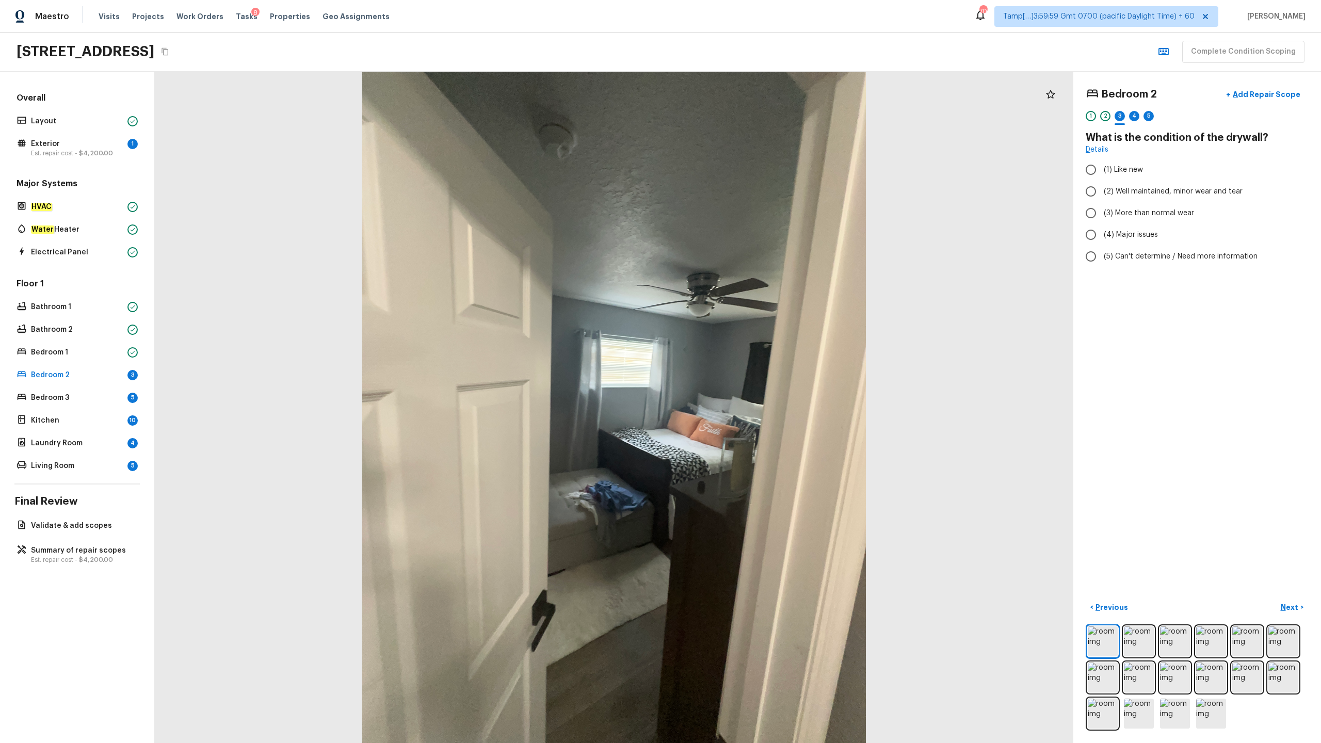
radio input "true"
checkbox input "true"
radio input "true"
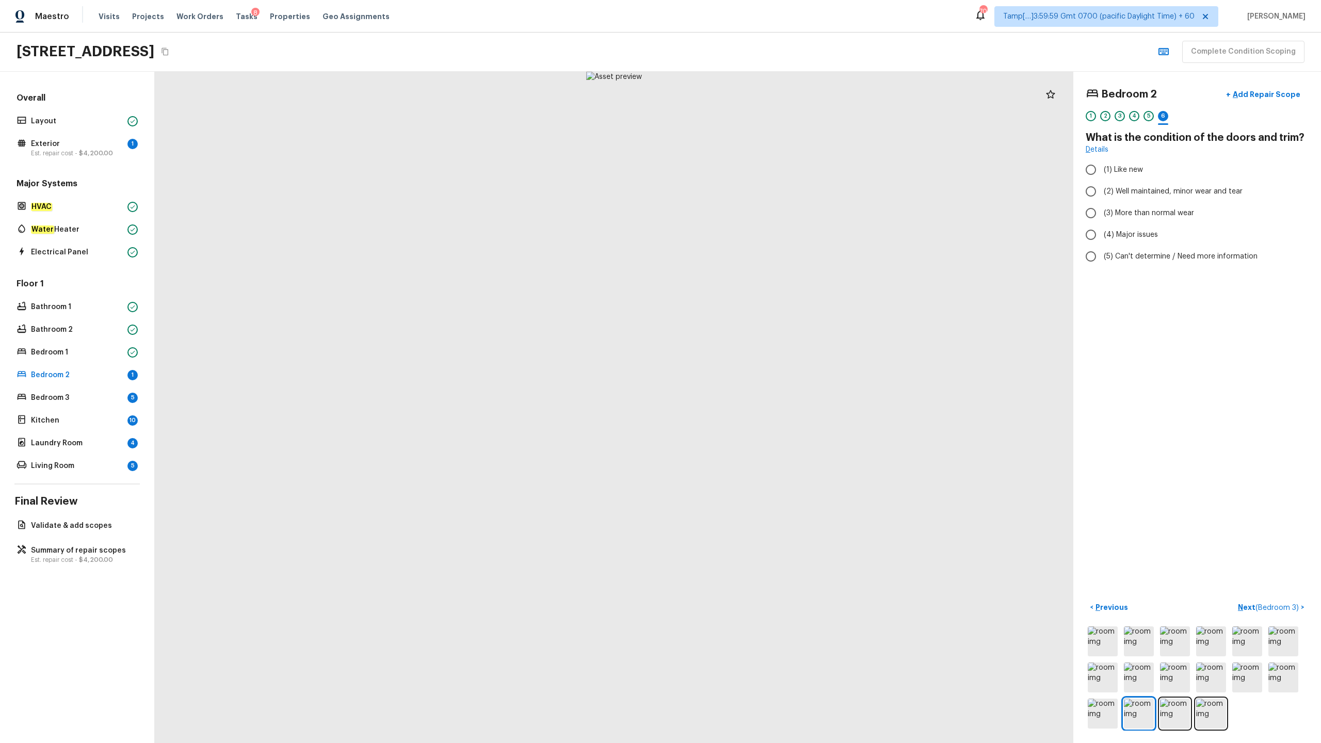
radio input "true"
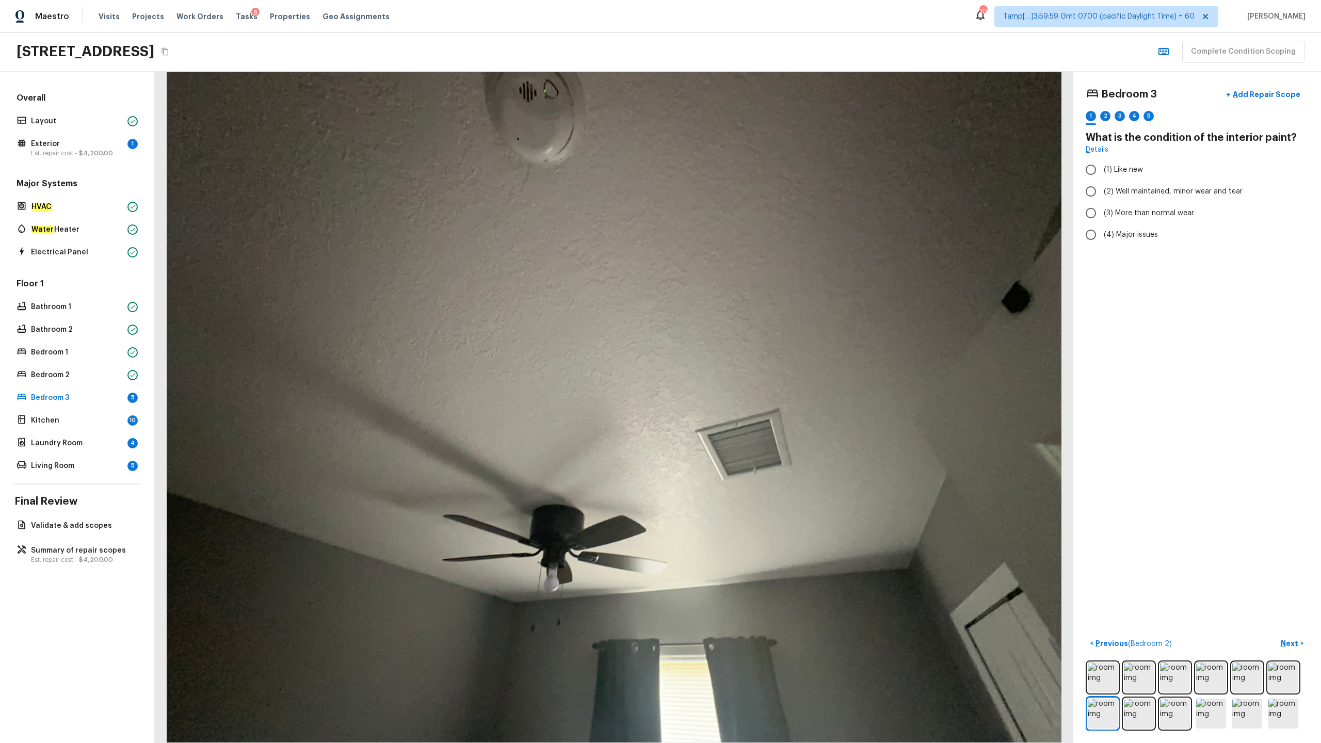
radio input "true"
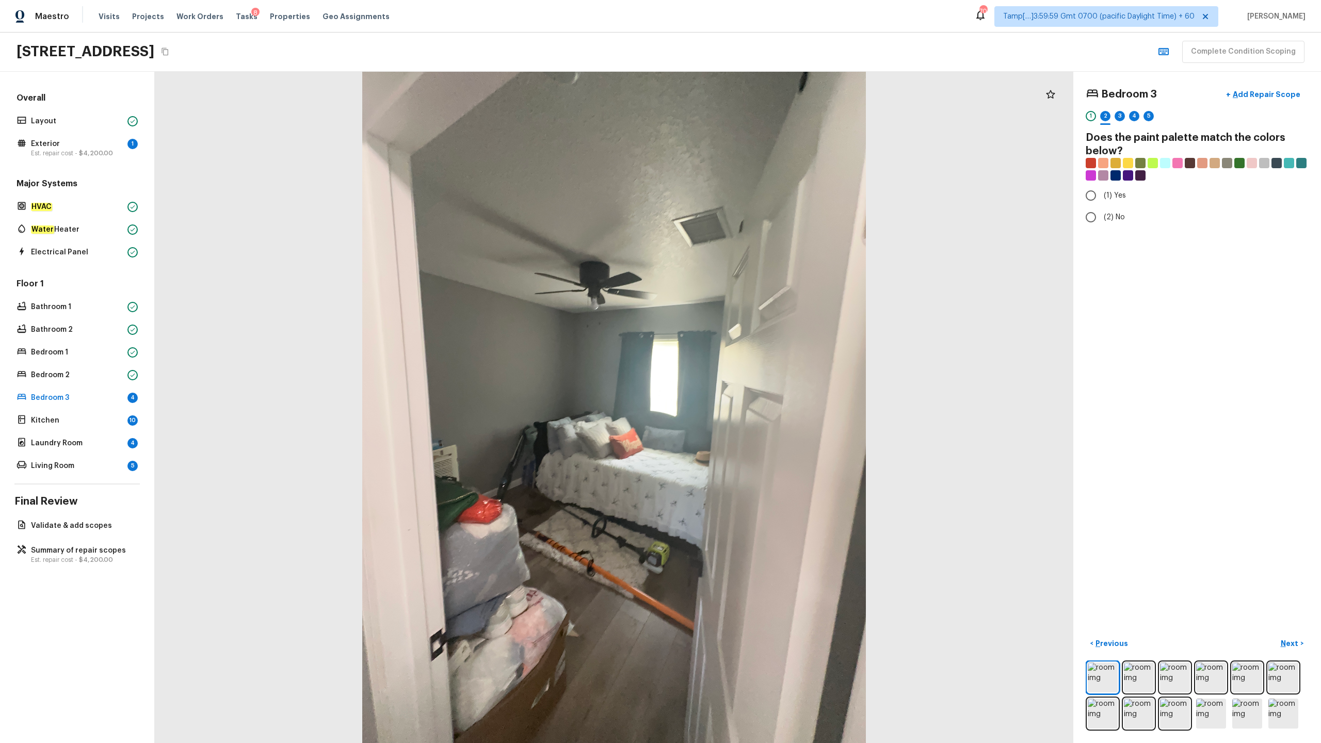
radio input "true"
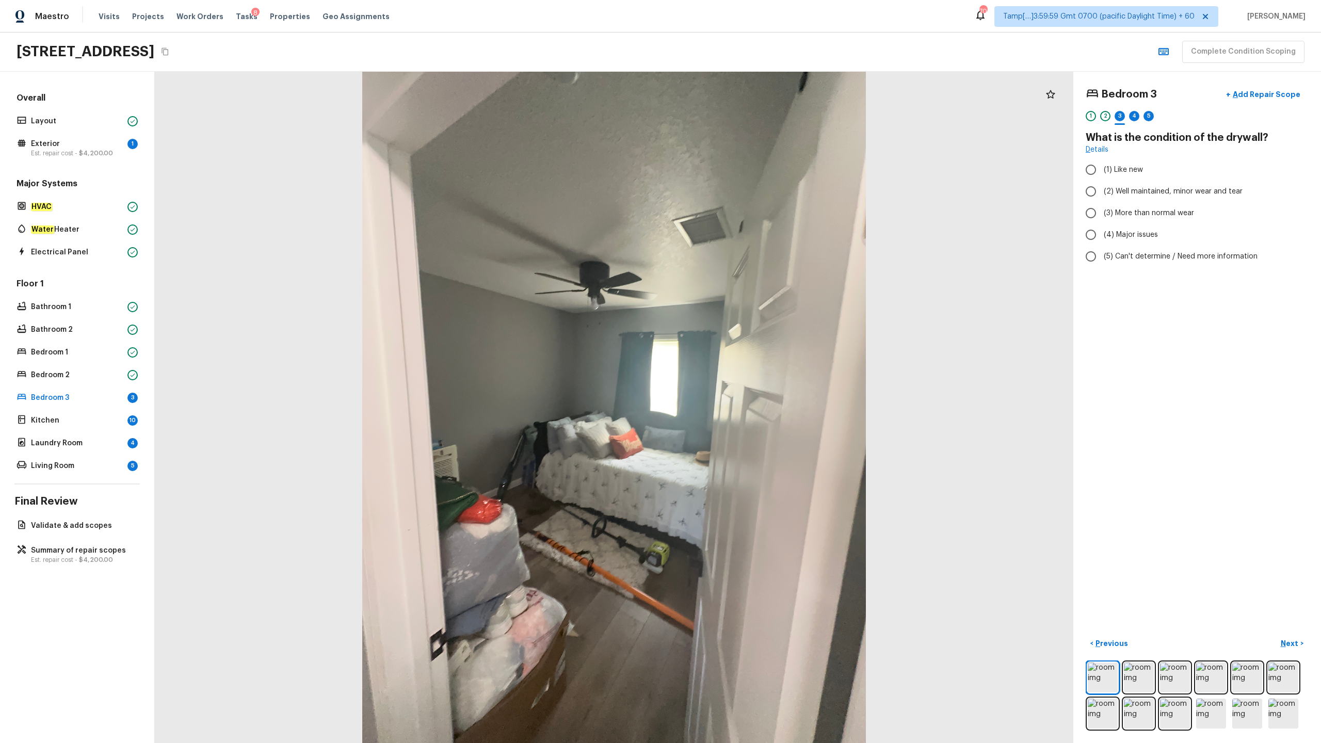
radio input "true"
click at [742, 294] on span "(6) Vinyl" at bounding box center [1116, 299] width 27 height 10
click at [742, 293] on input "(6) Vinyl" at bounding box center [1091, 299] width 22 height 22
checkbox input "true"
radio input "true"
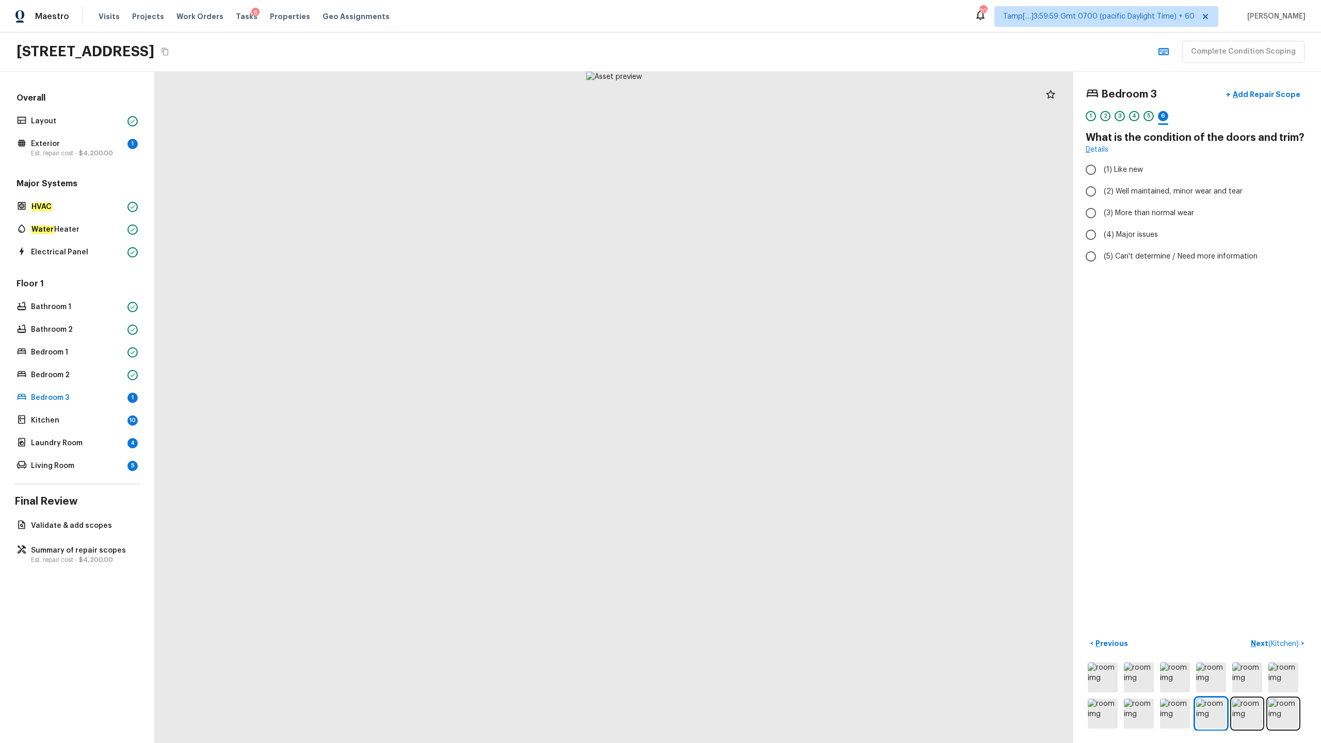
radio input "true"
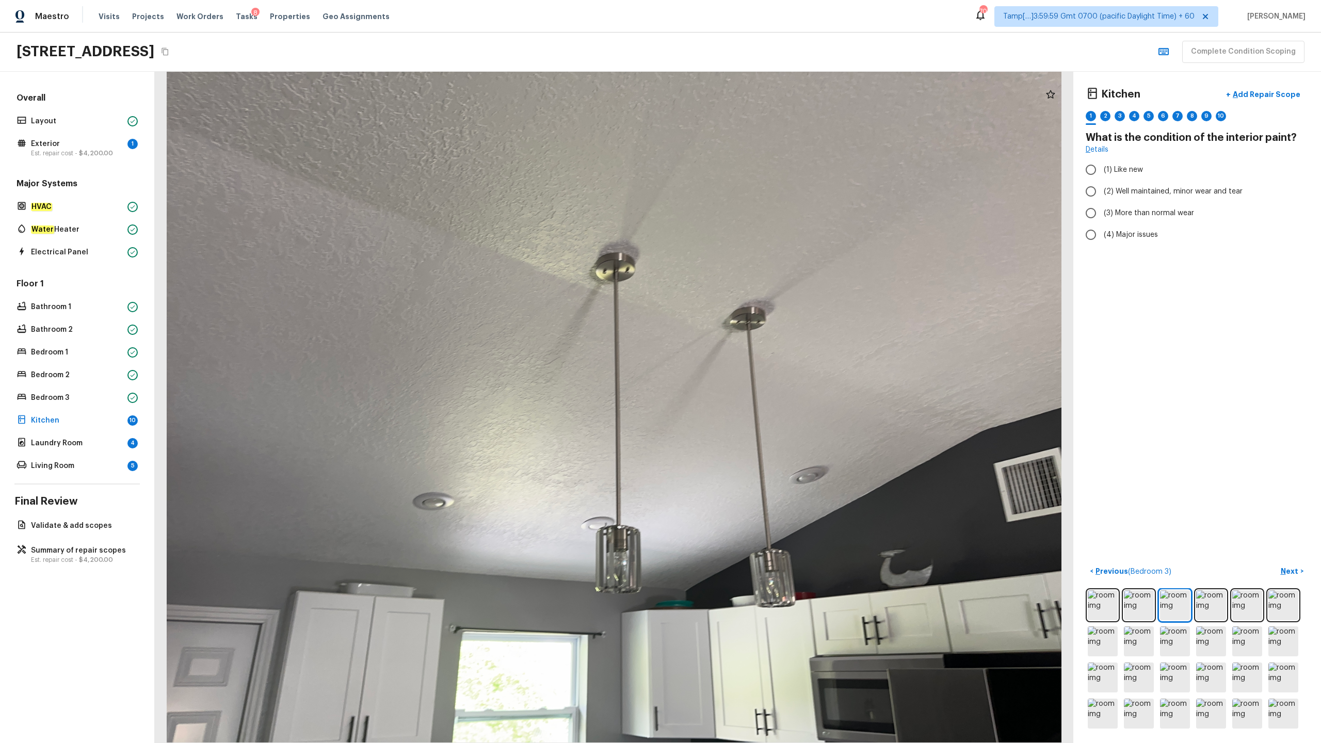
radio input "true"
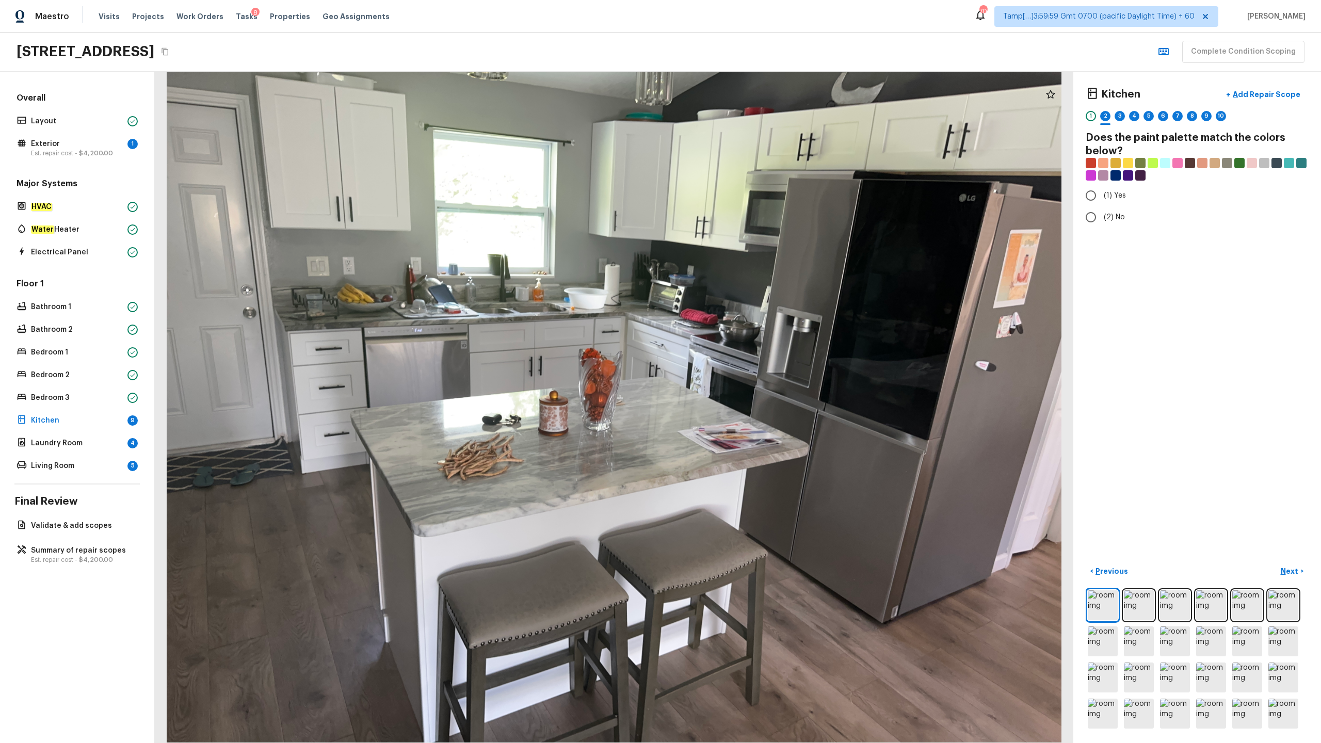
radio input "true"
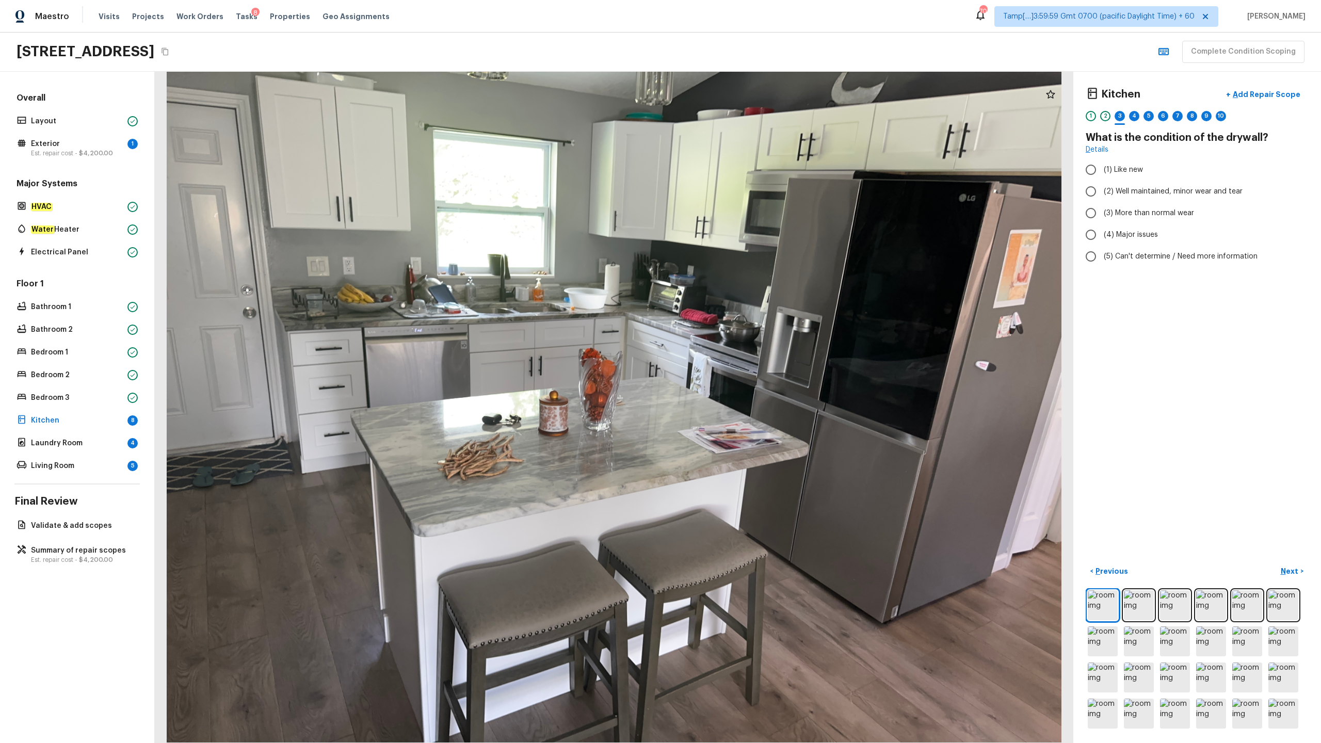
radio input "true"
click at [742, 294] on span "(6) Vinyl" at bounding box center [1116, 299] width 27 height 10
click at [742, 293] on input "(6) Vinyl" at bounding box center [1091, 299] width 22 height 22
checkbox input "true"
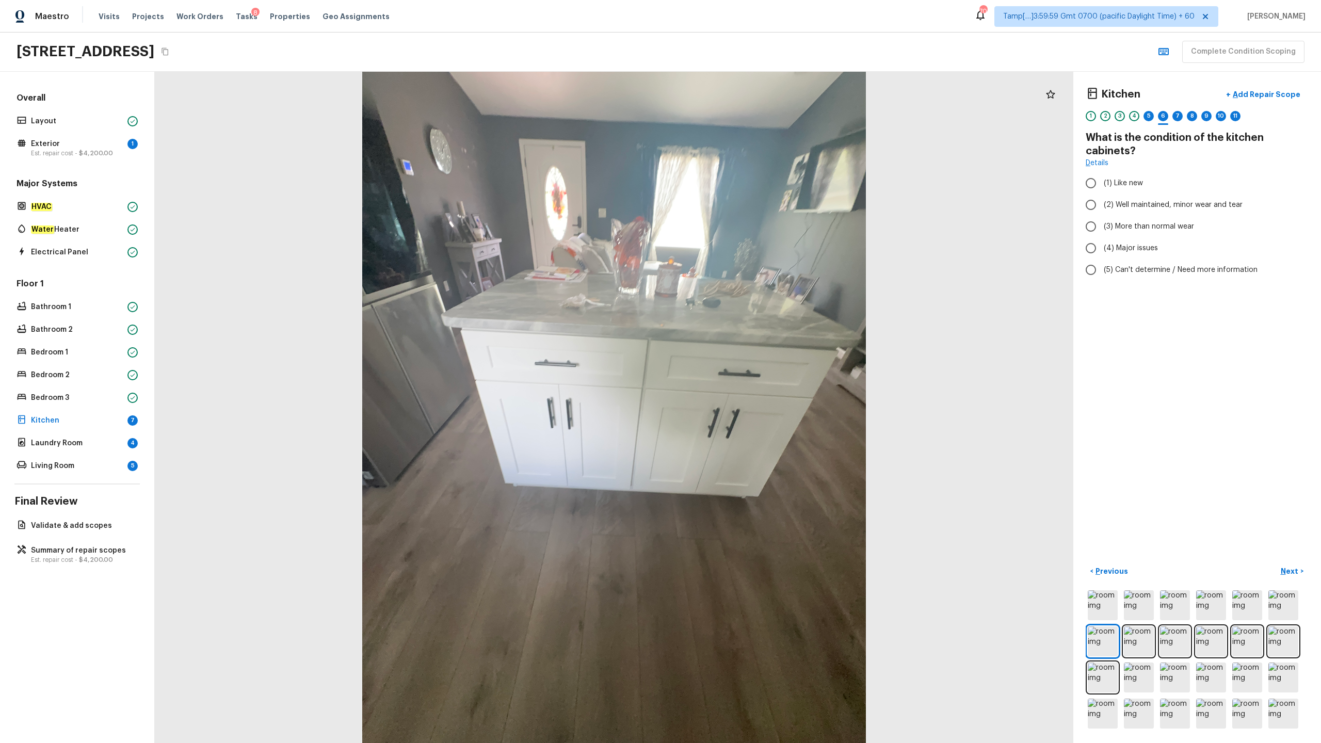
radio input "true"
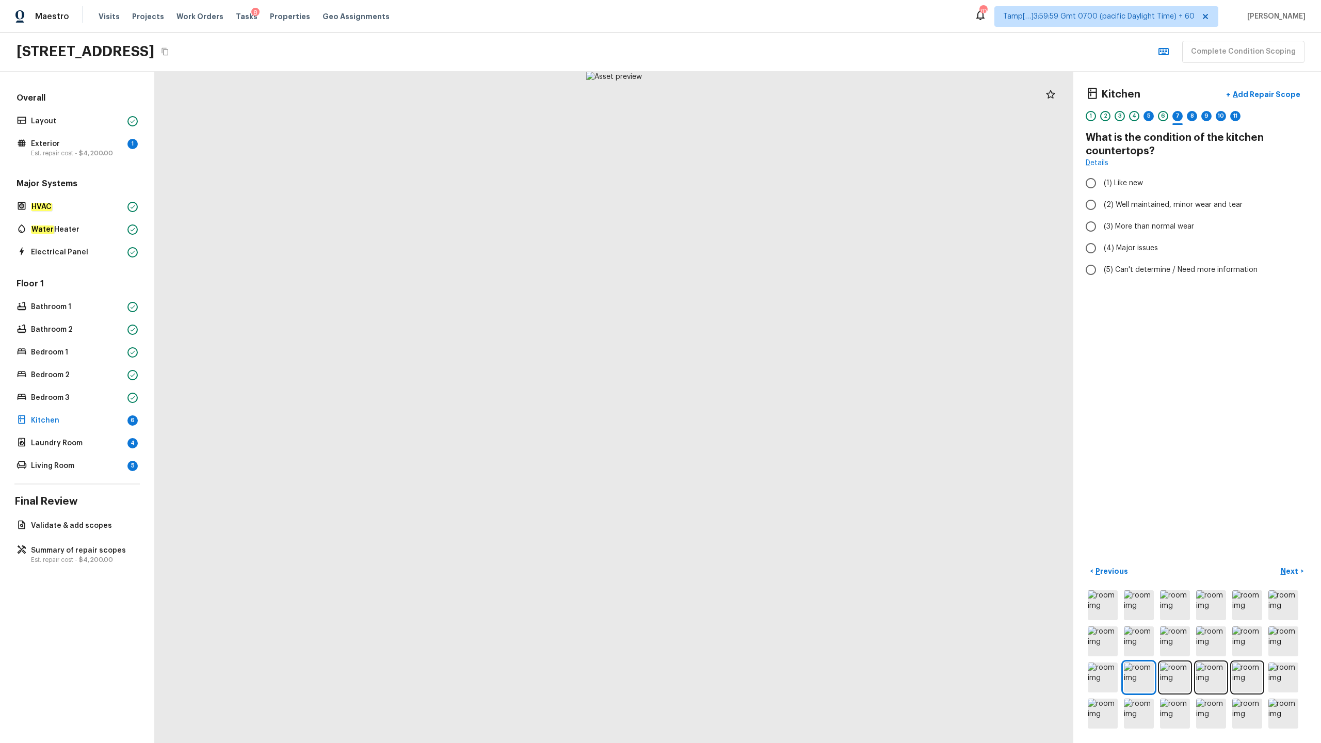
radio input "true"
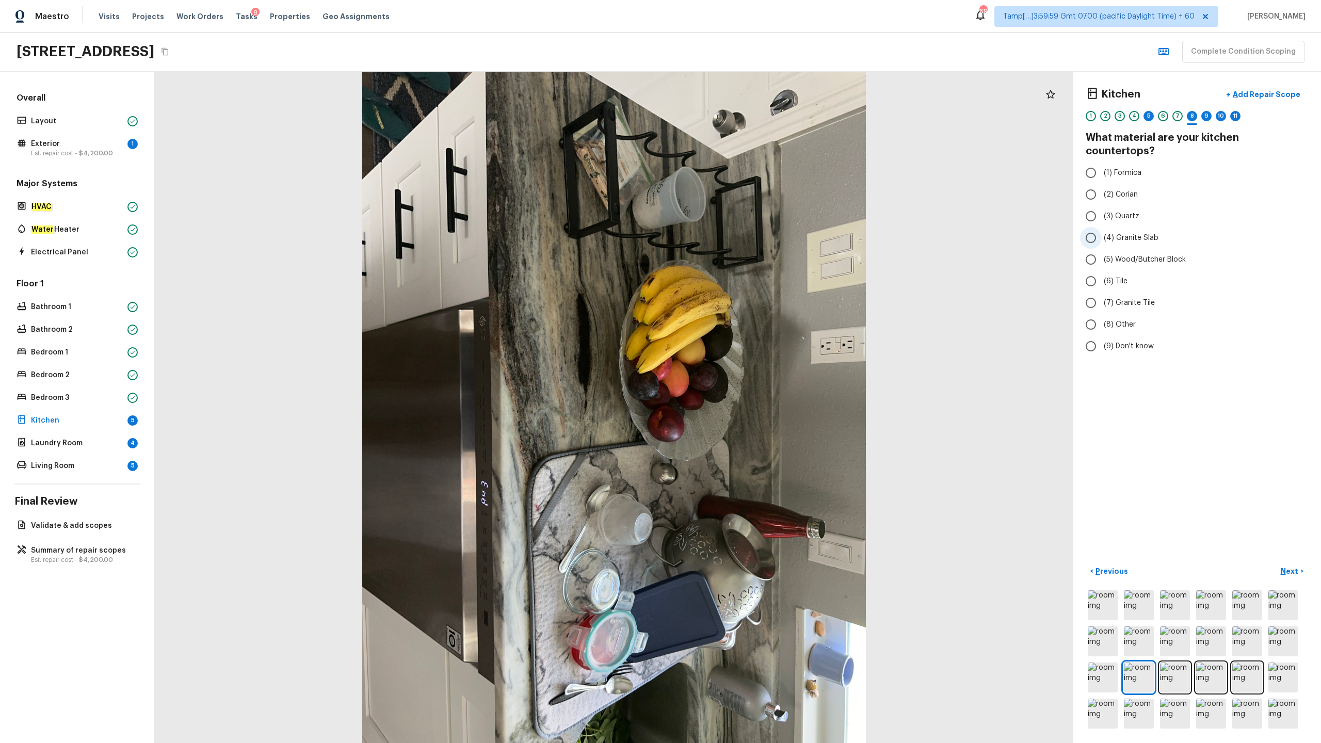
click at [742, 233] on span "(4) Granite Slab" at bounding box center [1130, 238] width 55 height 10
click at [742, 227] on input "(4) Granite Slab" at bounding box center [1091, 238] width 22 height 22
radio input "true"
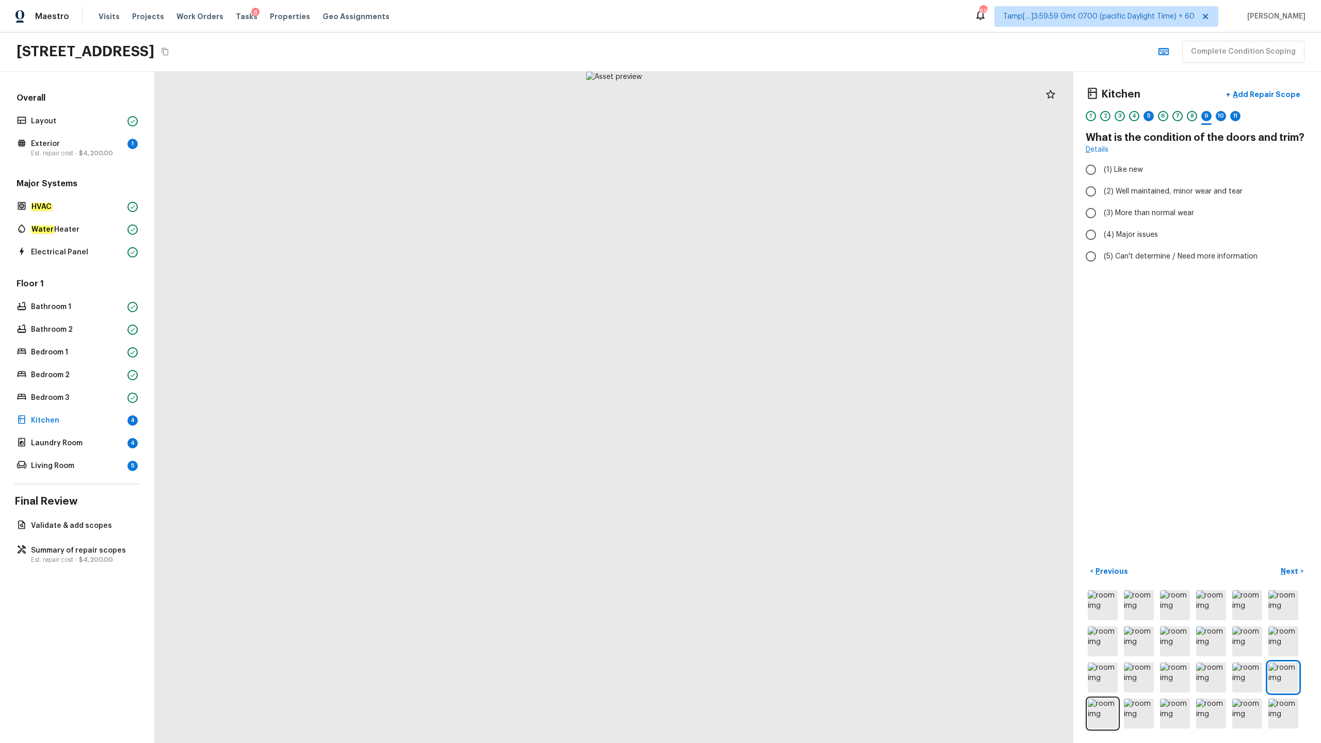
radio input "true"
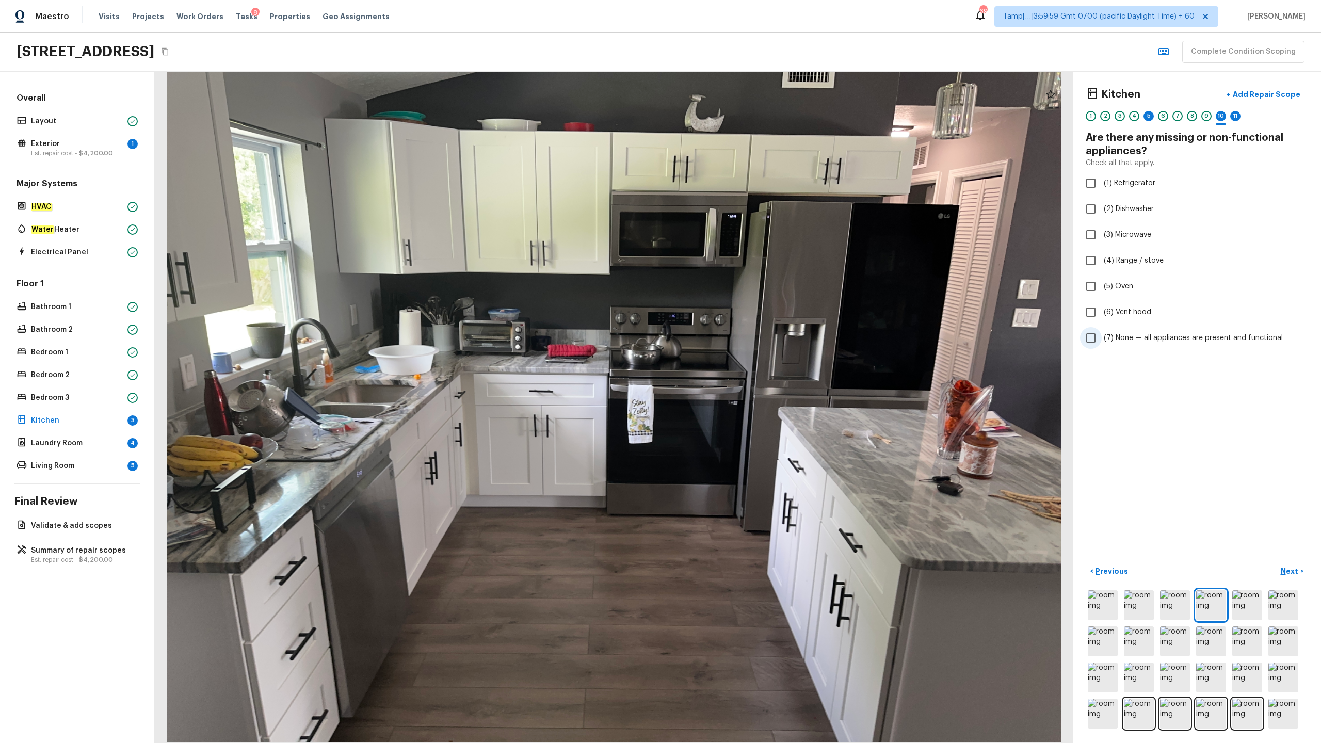
checkbox input "true"
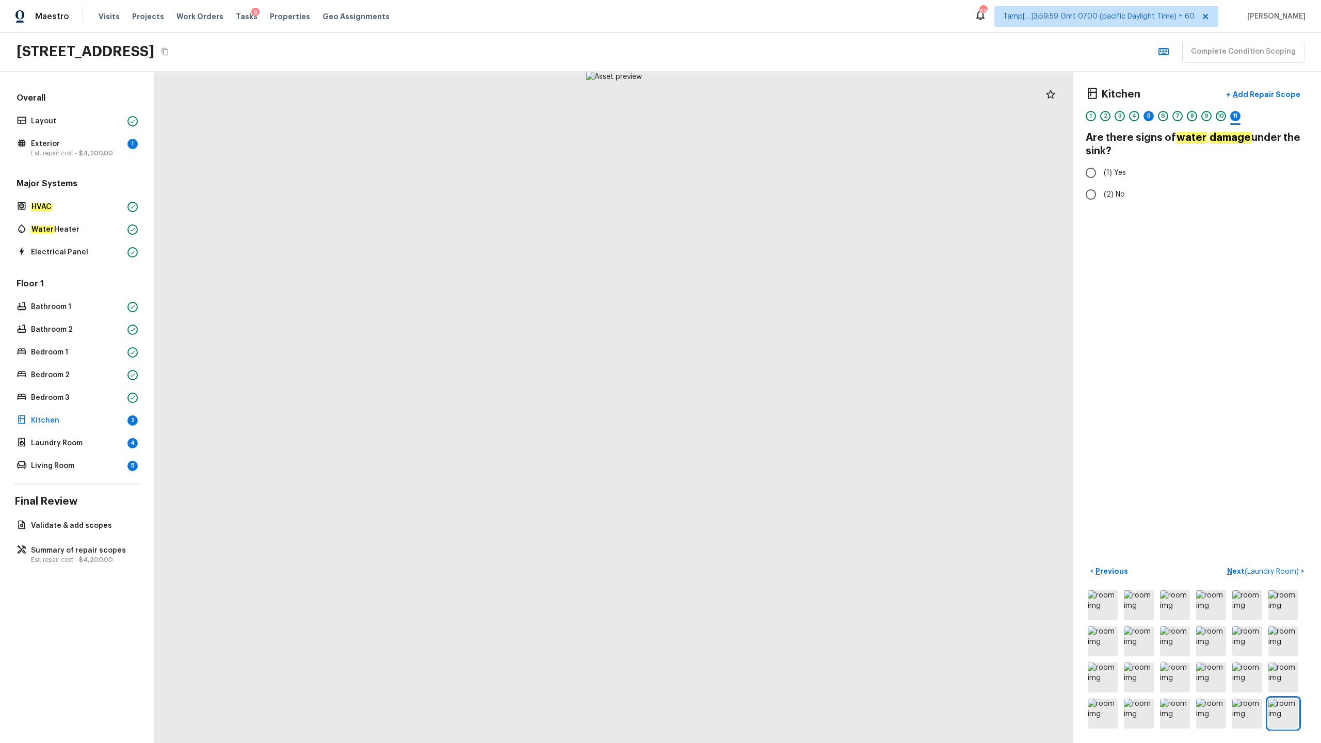
radio input "true"
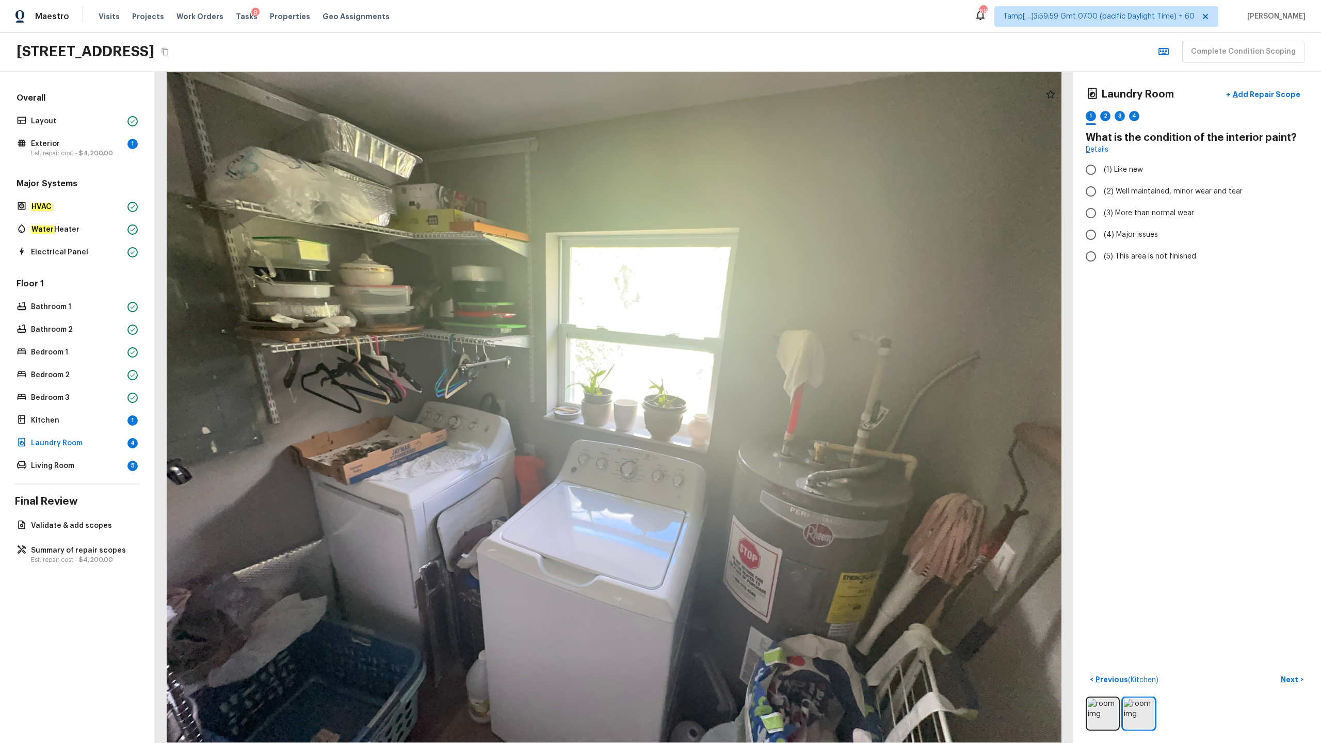
radio input "true"
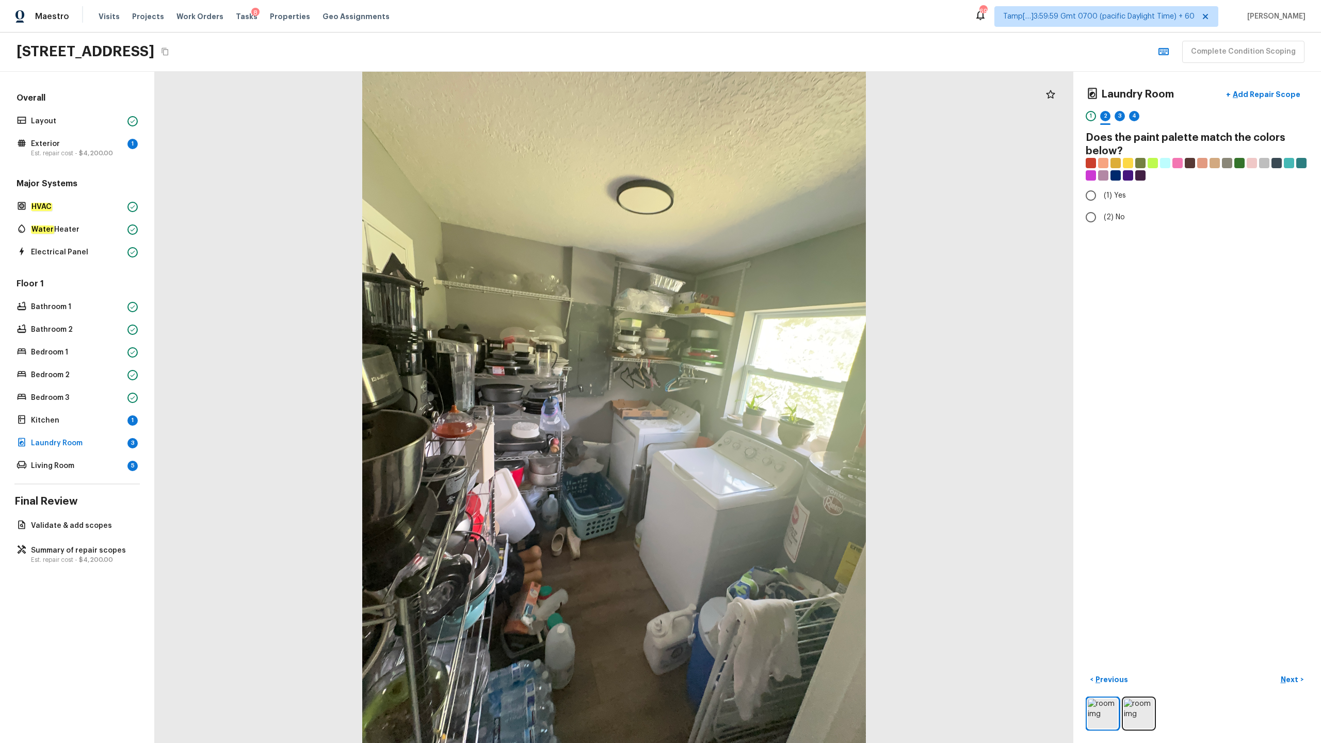
radio input "true"
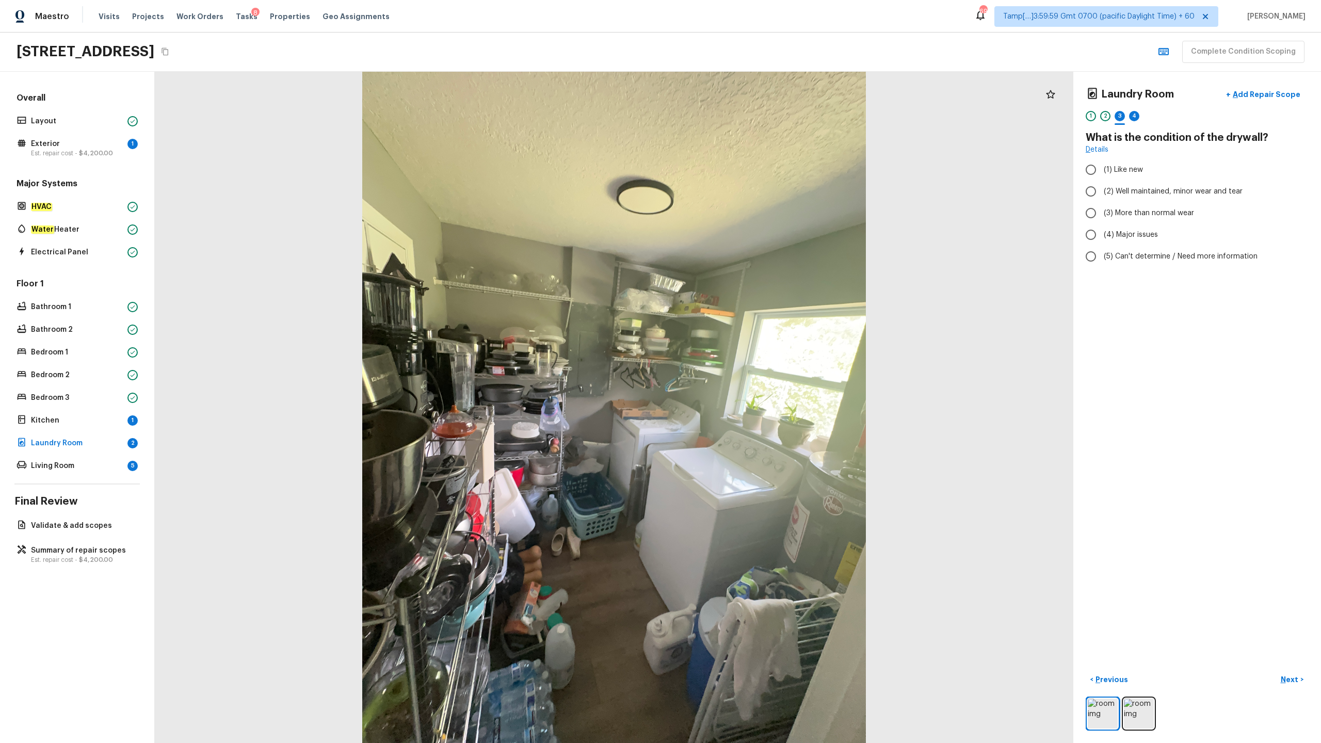
radio input "true"
click at [742, 300] on span "(6) Vinyl" at bounding box center [1116, 299] width 27 height 10
click at [742, 300] on input "(6) Vinyl" at bounding box center [1091, 299] width 22 height 22
checkbox input "true"
click at [742, 367] on p "Next" at bounding box center [1290, 679] width 20 height 10
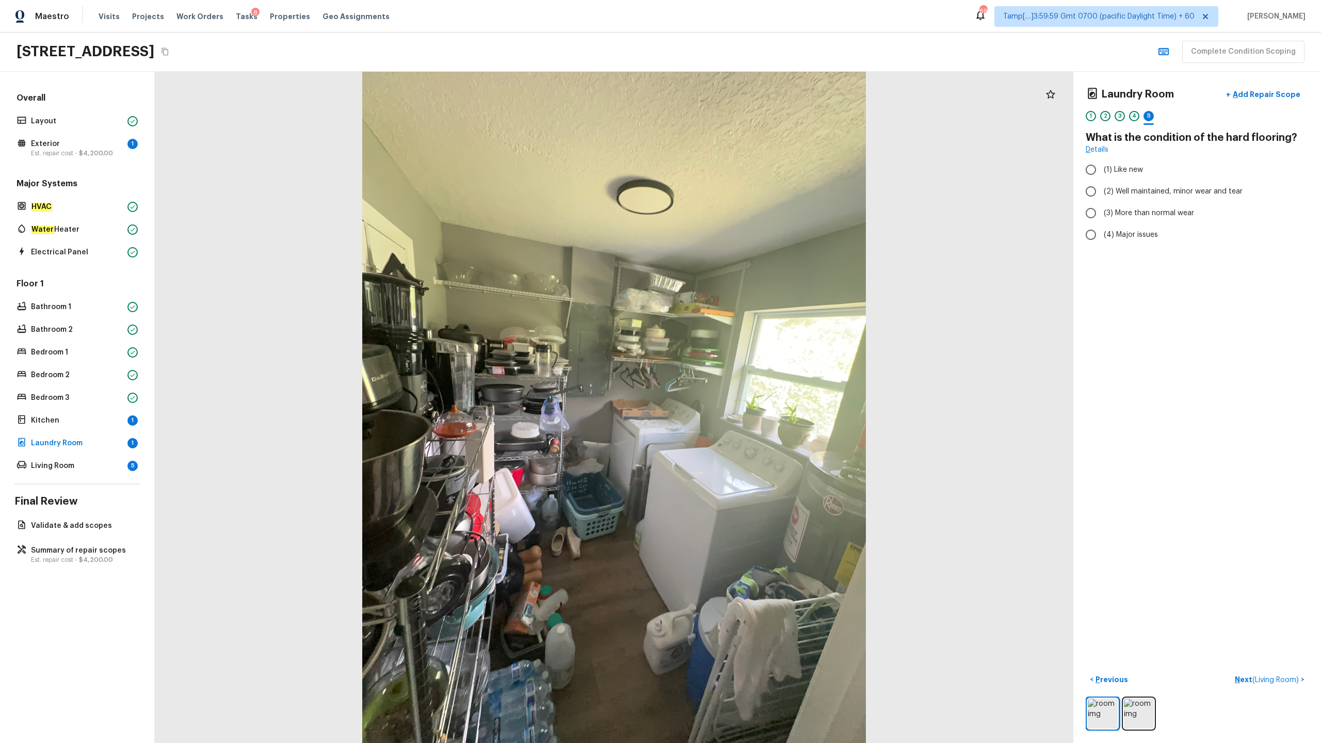
radio input "true"
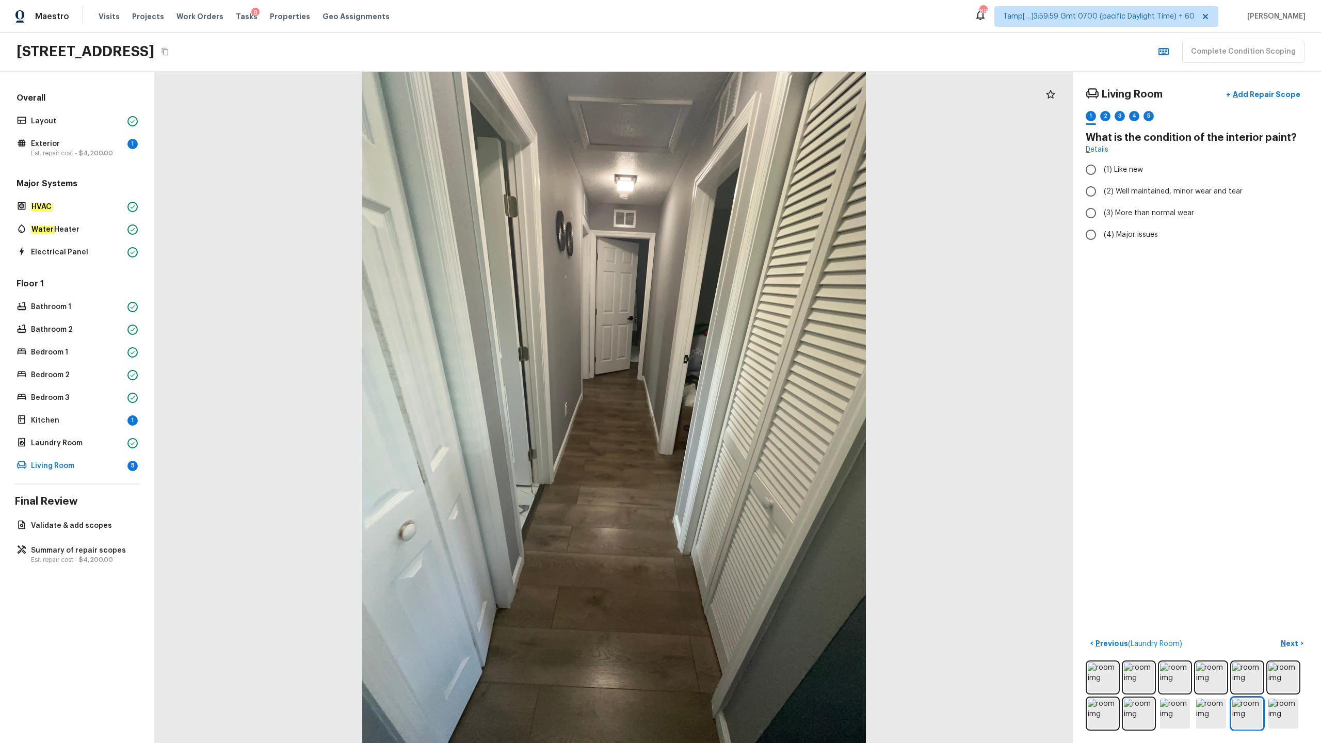
radio input "true"
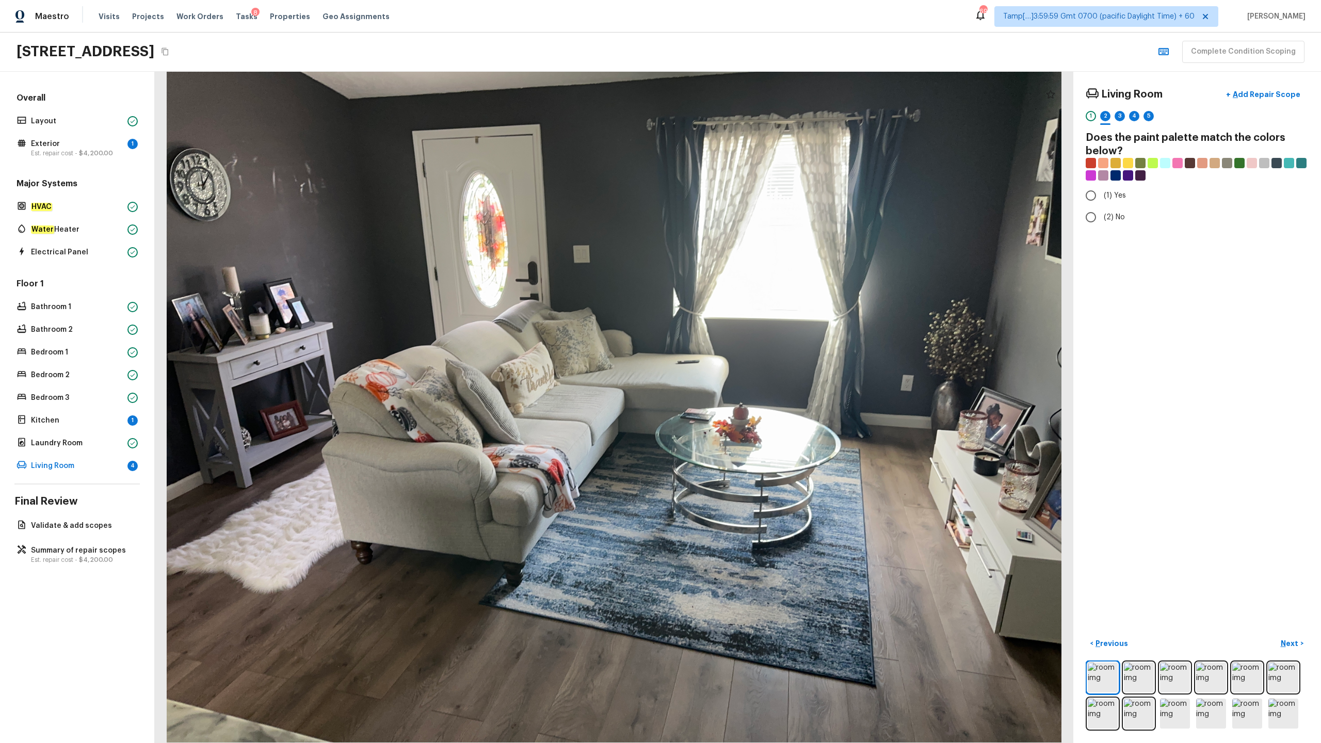
radio input "true"
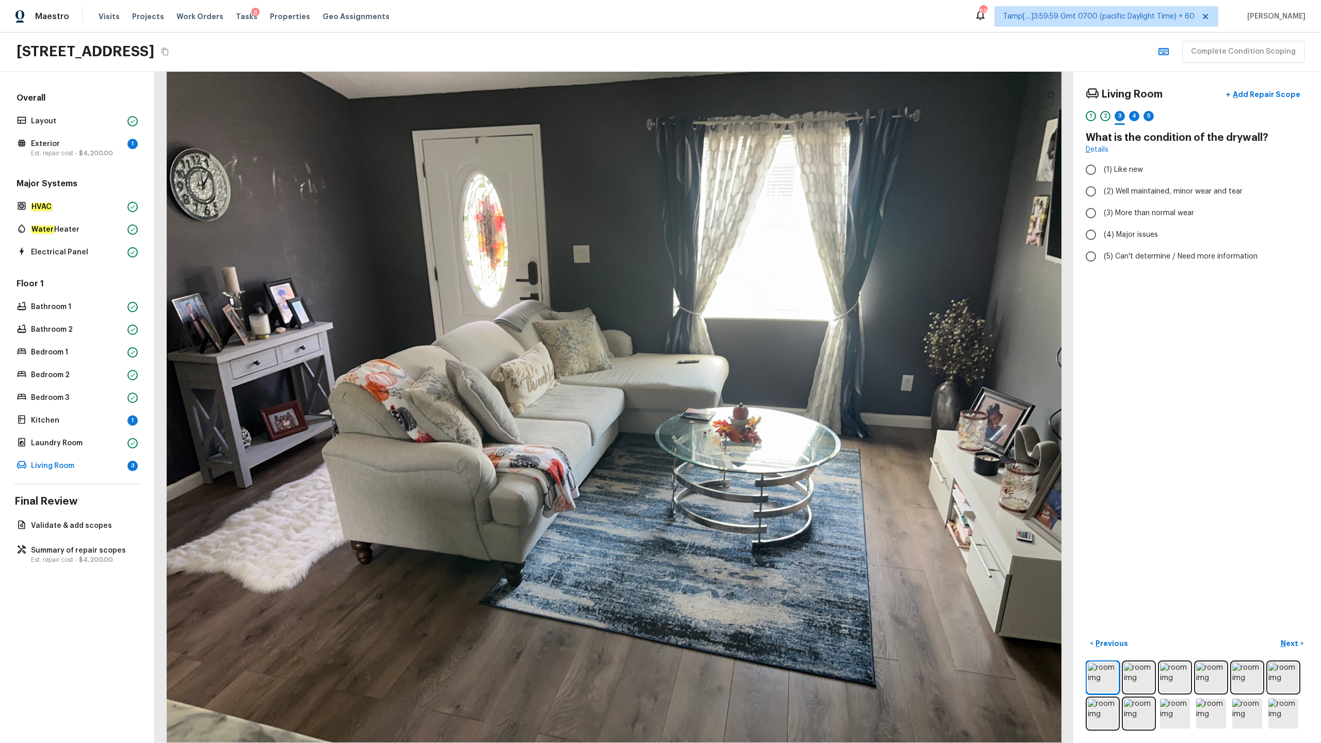
radio input "true"
click at [742, 297] on input "(6) Vinyl" at bounding box center [1091, 299] width 22 height 22
checkbox input "true"
radio input "true"
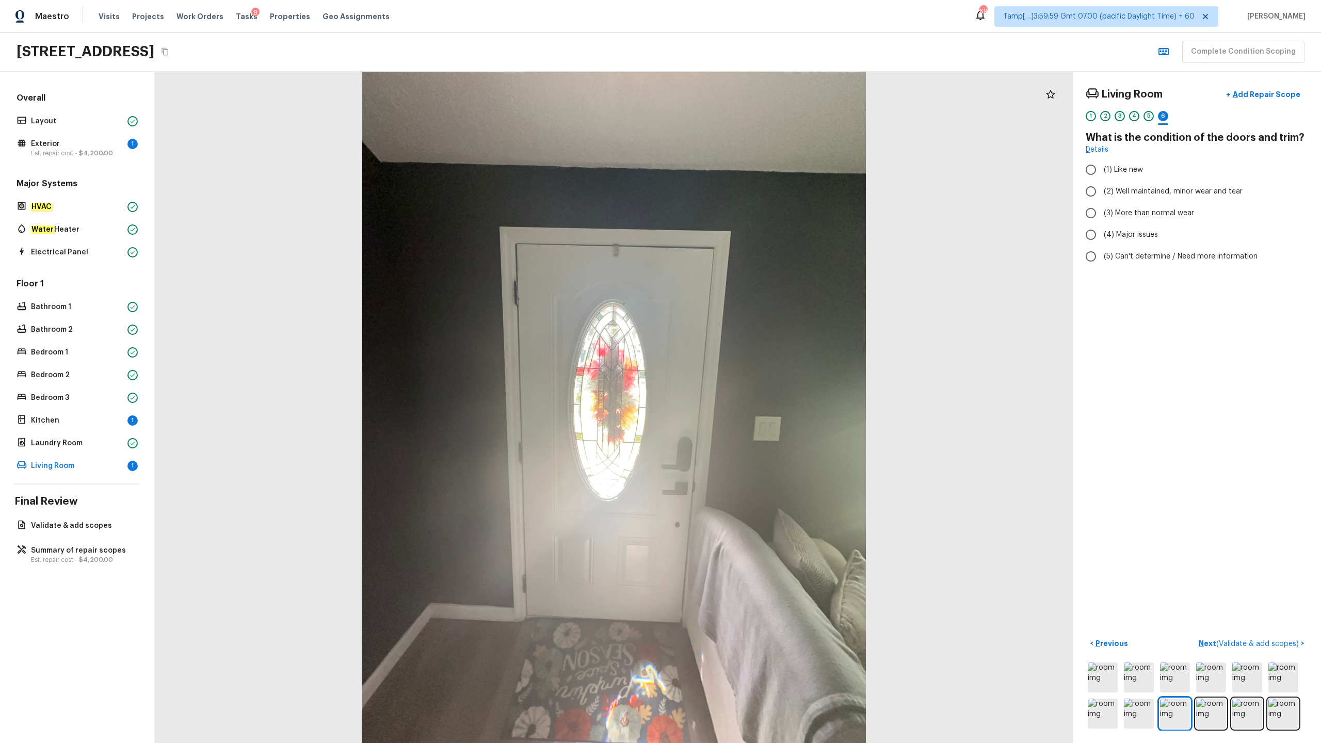
radio input "true"
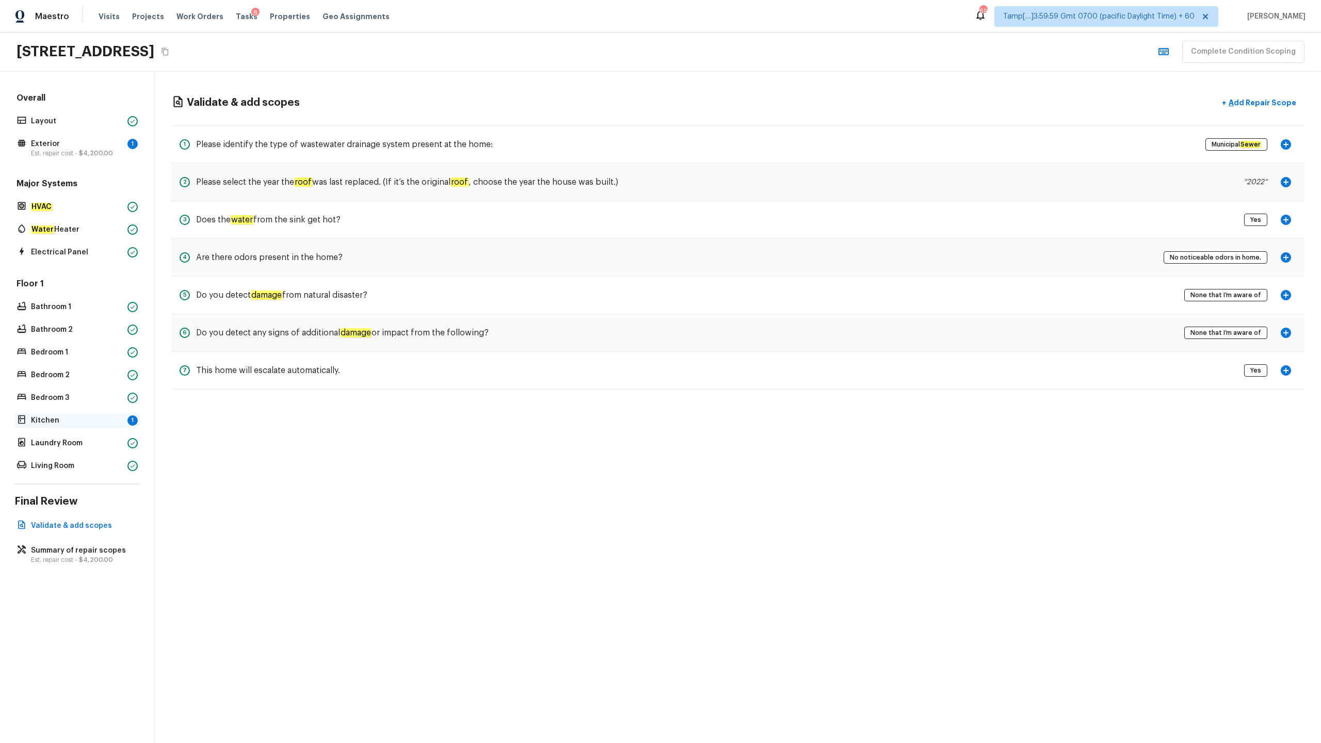
click at [67, 367] on p "Kitchen" at bounding box center [77, 420] width 92 height 10
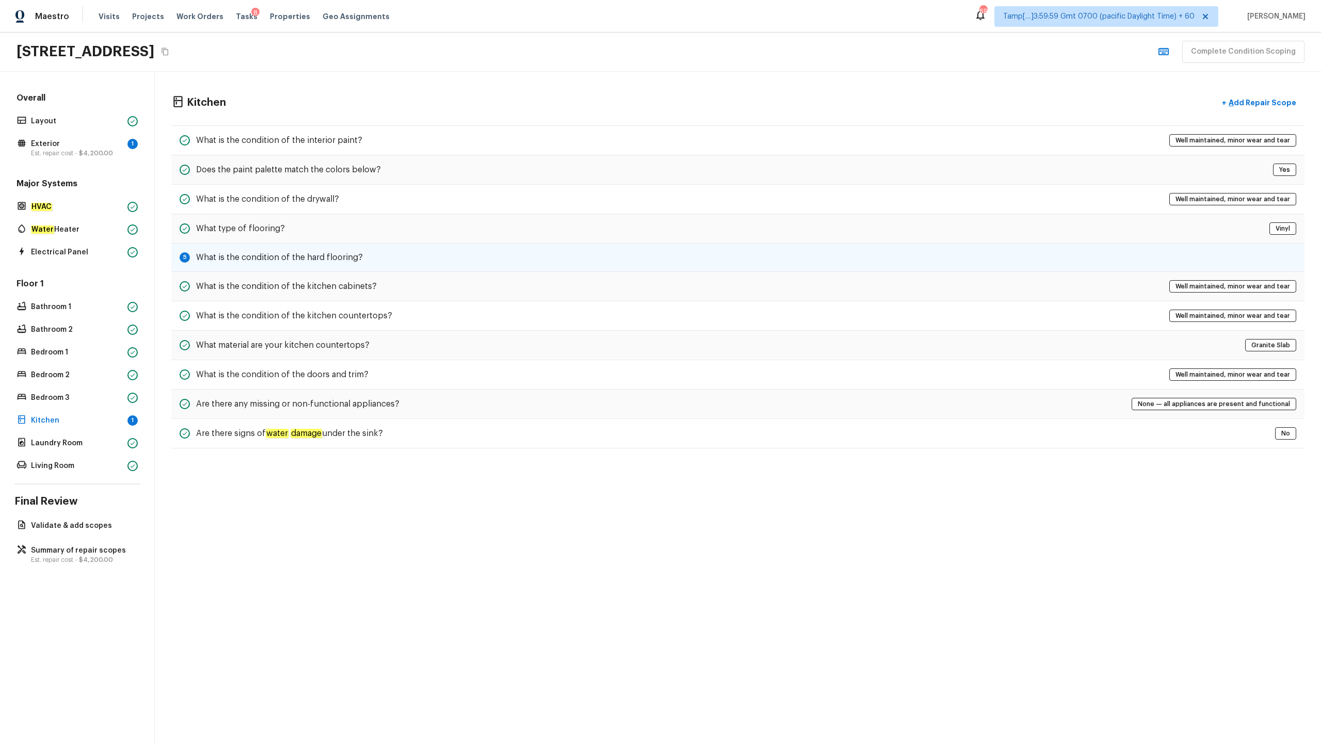
click at [270, 268] on div "5 What is the condition of the hard flooring?" at bounding box center [737, 257] width 1133 height 28
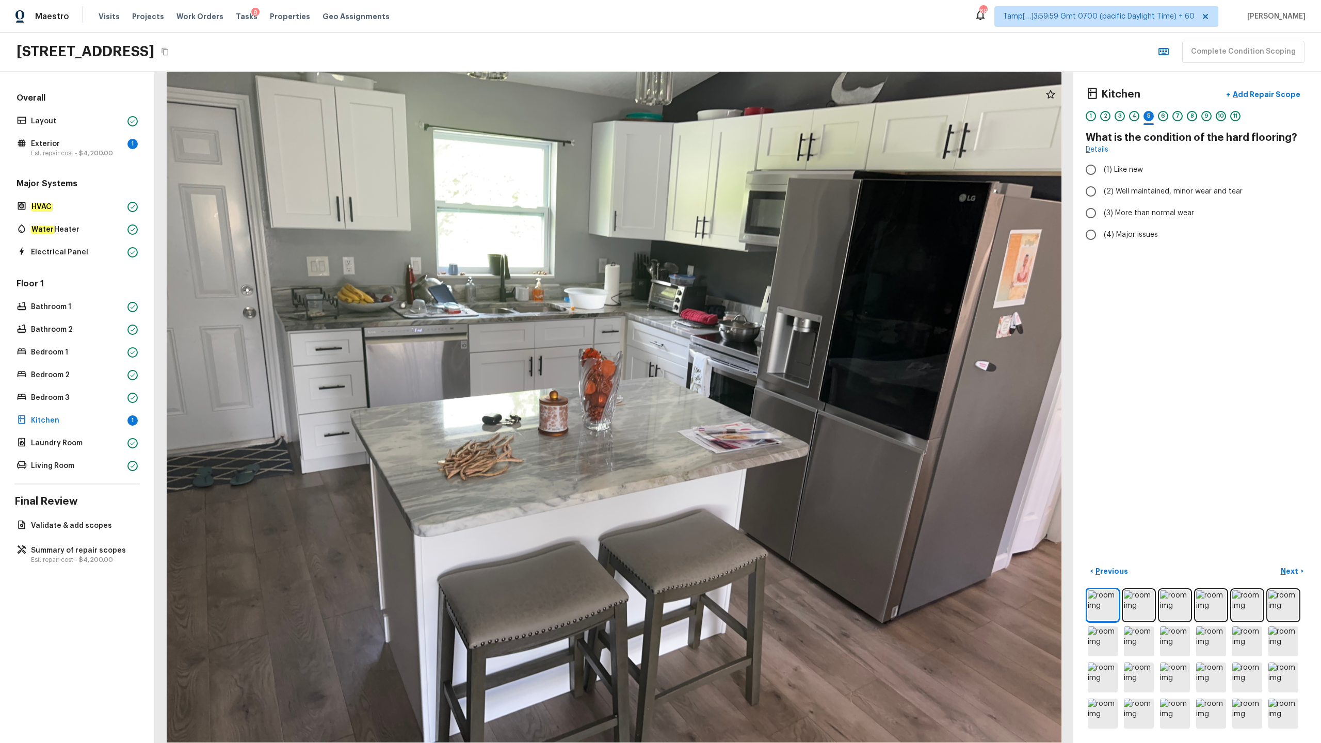
click at [742, 194] on div "Kitchen + Add Repair Scope 1 2 3 4 5 6 7 8 9 10 11 What is the condition of the…" at bounding box center [1197, 407] width 248 height 671
click at [742, 193] on input "(2) Well maintained, minor wear and tear" at bounding box center [1091, 192] width 22 height 22
radio input "true"
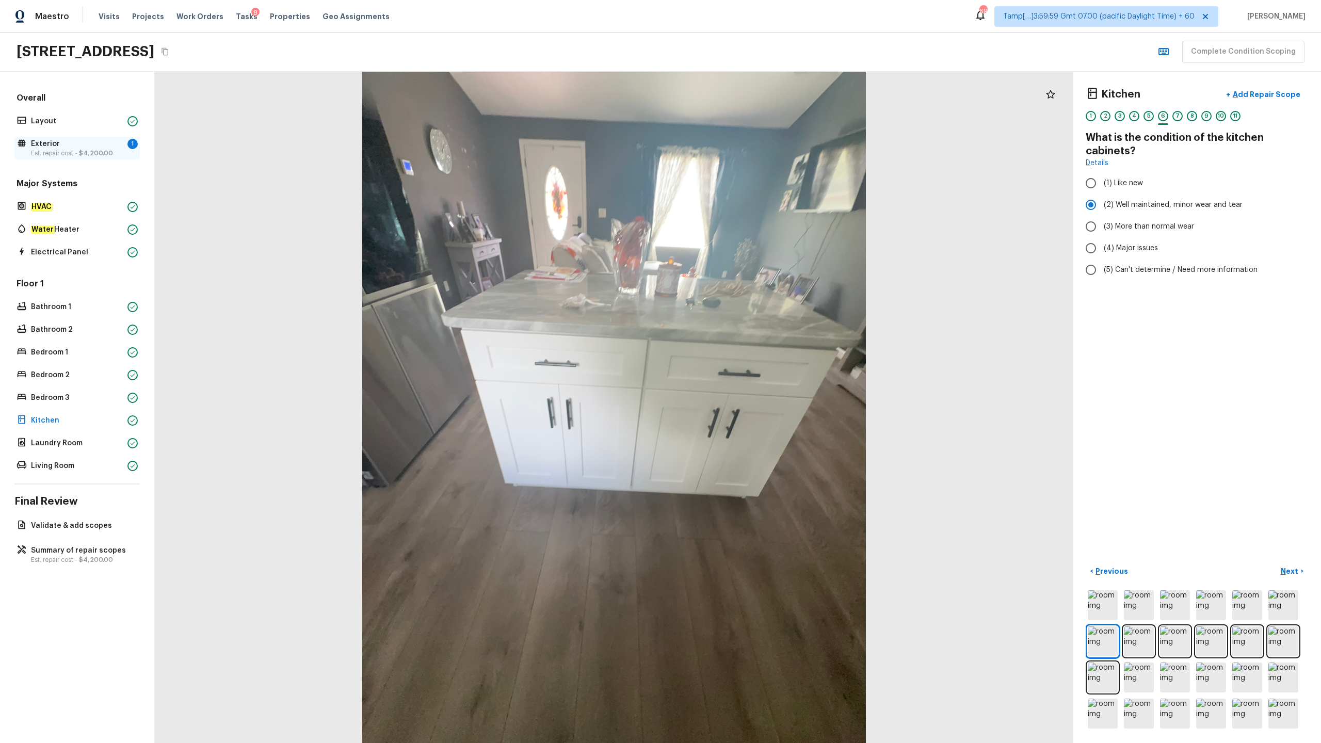
click at [95, 145] on p "Exterior" at bounding box center [77, 144] width 92 height 10
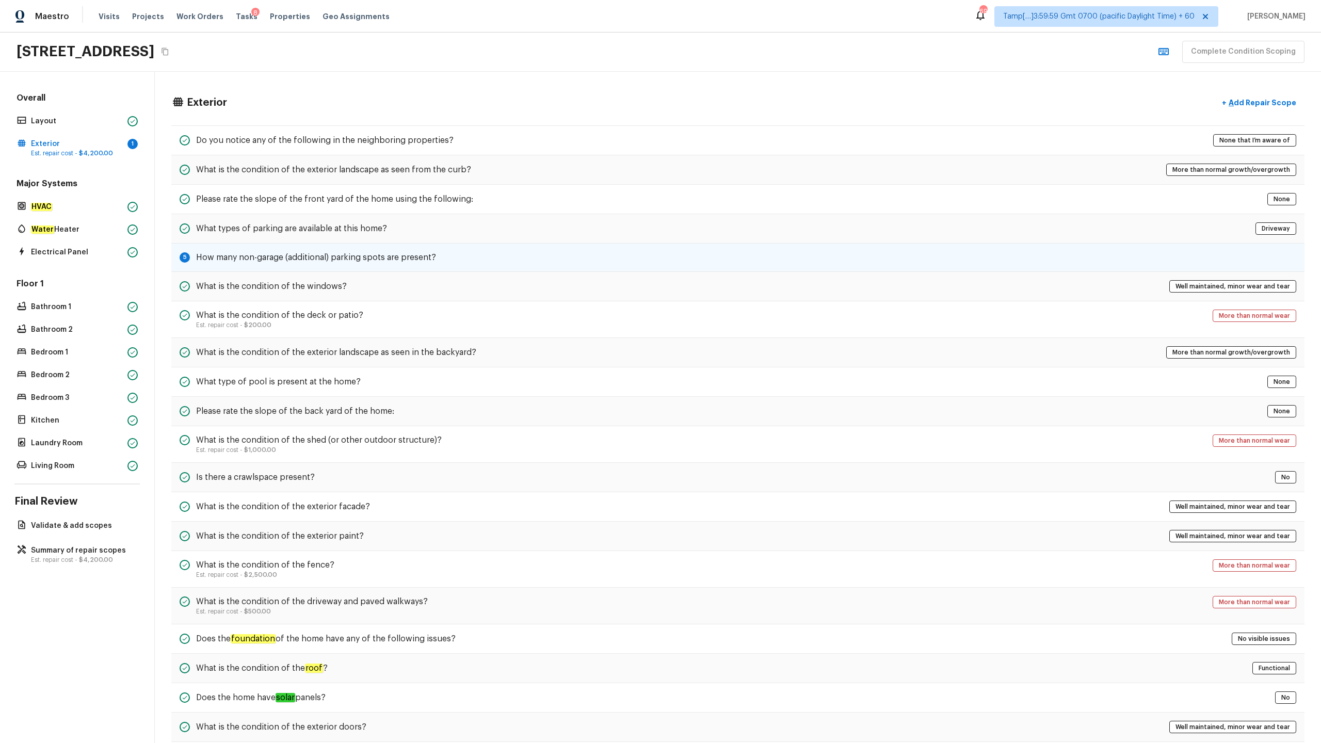
click at [273, 258] on h5 "How many non-garage (additional) parking spots are present?" at bounding box center [316, 257] width 240 height 11
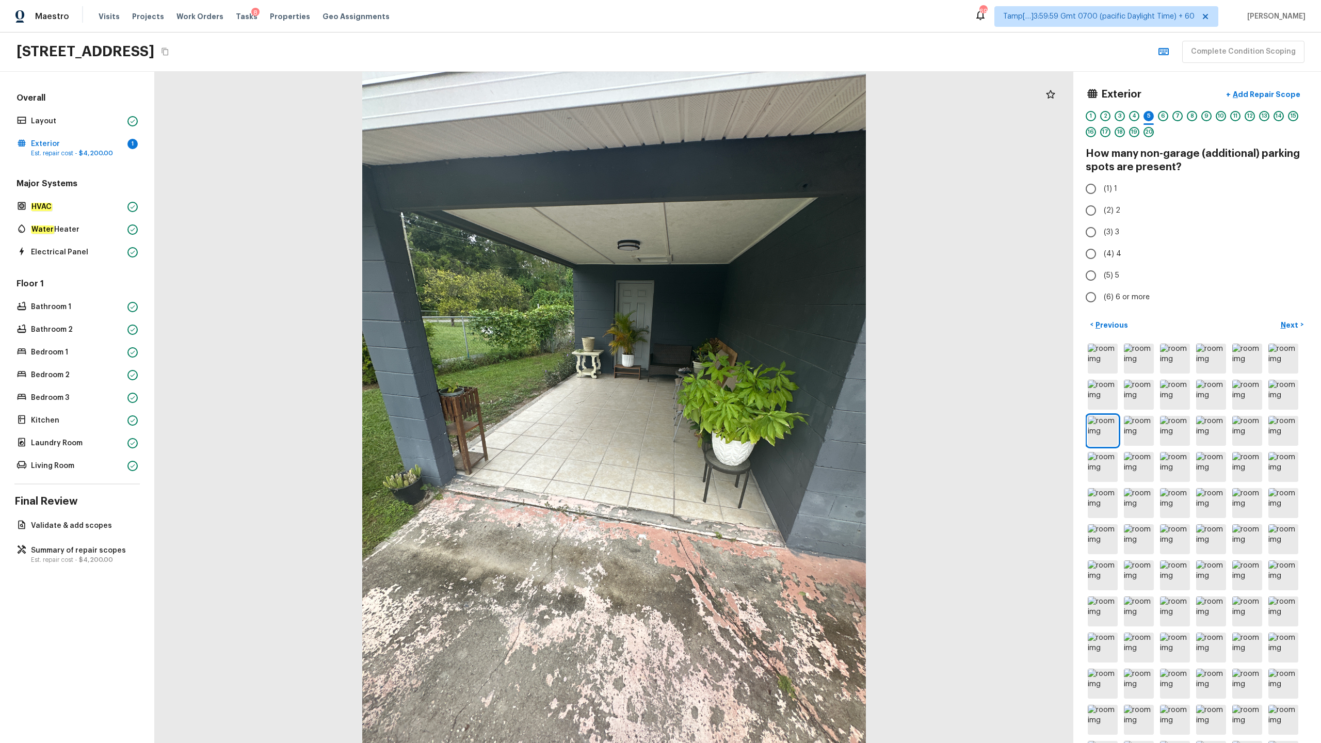
radio input "true"
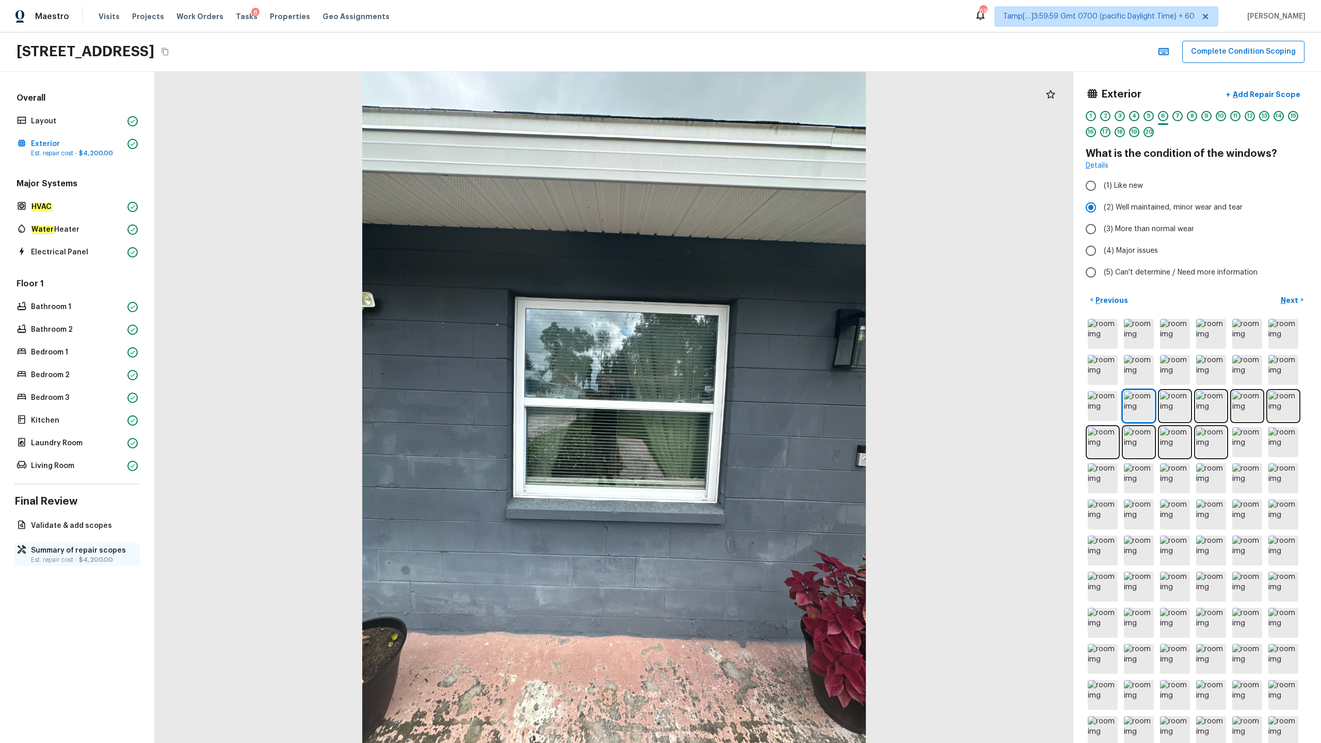
click at [56, 367] on p "Summary of repair scopes" at bounding box center [82, 550] width 103 height 10
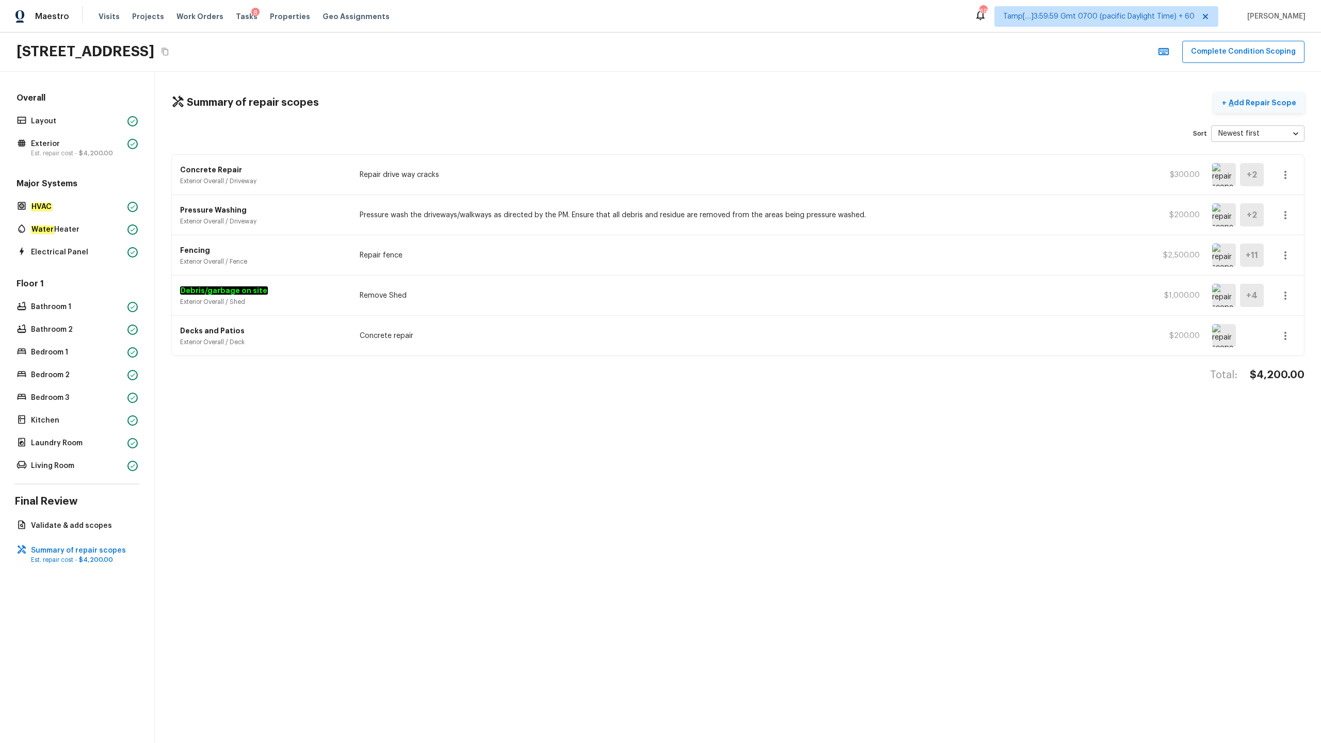
click at [742, 102] on p "Add Repair Scope" at bounding box center [1261, 102] width 70 height 10
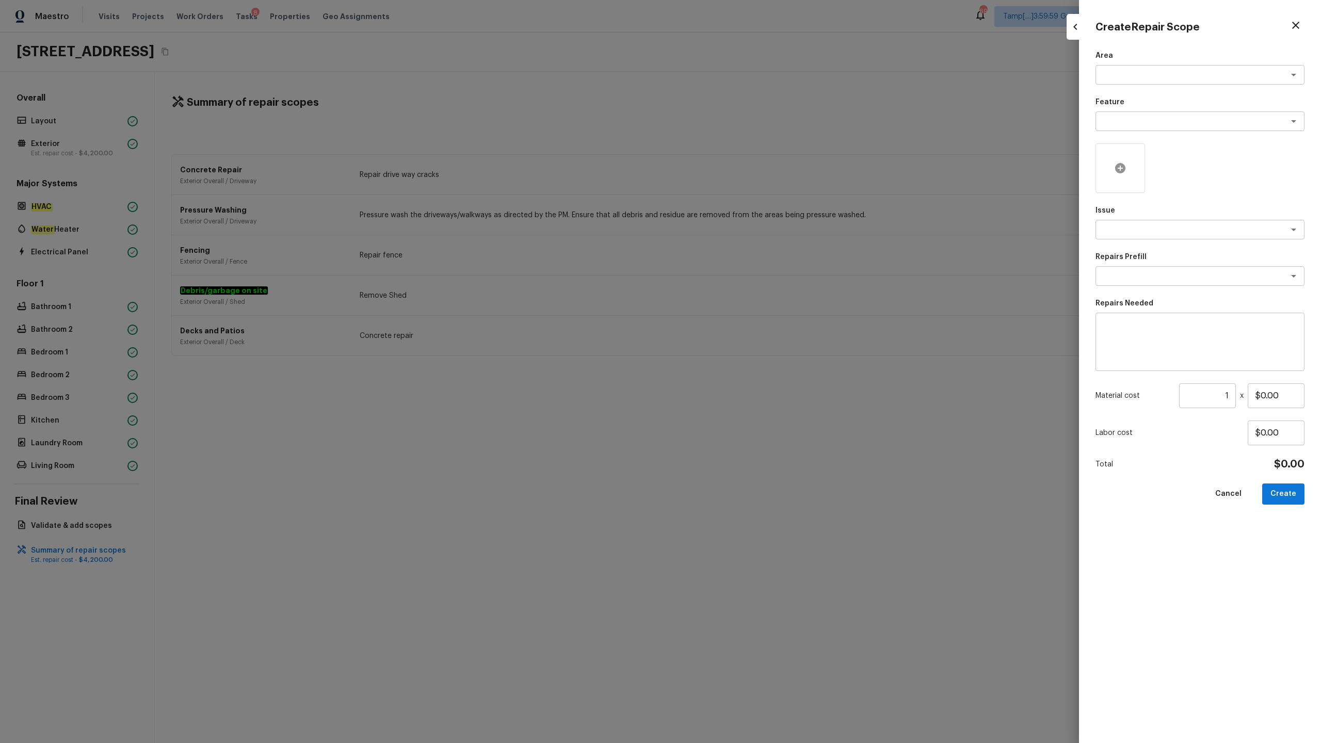
click at [742, 171] on icon at bounding box center [1120, 168] width 12 height 12
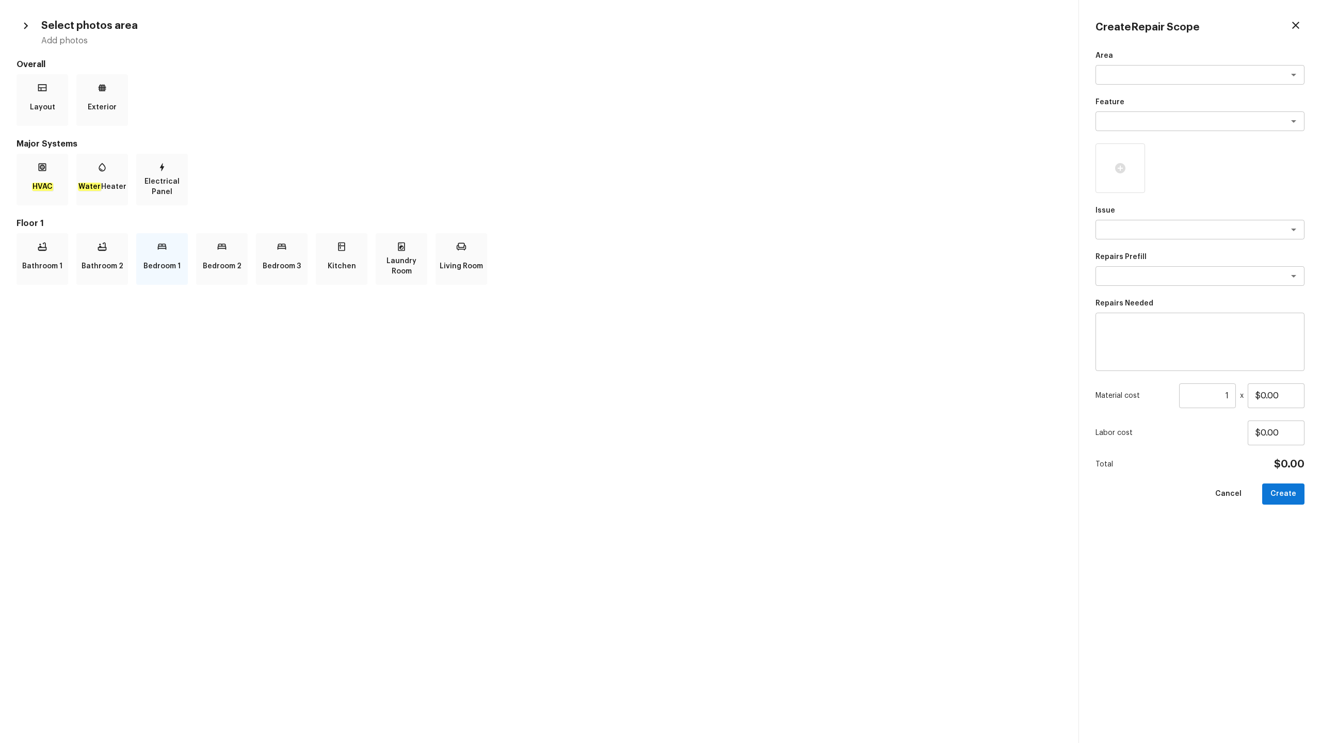
click at [147, 258] on p "Bedroom 1" at bounding box center [161, 266] width 37 height 21
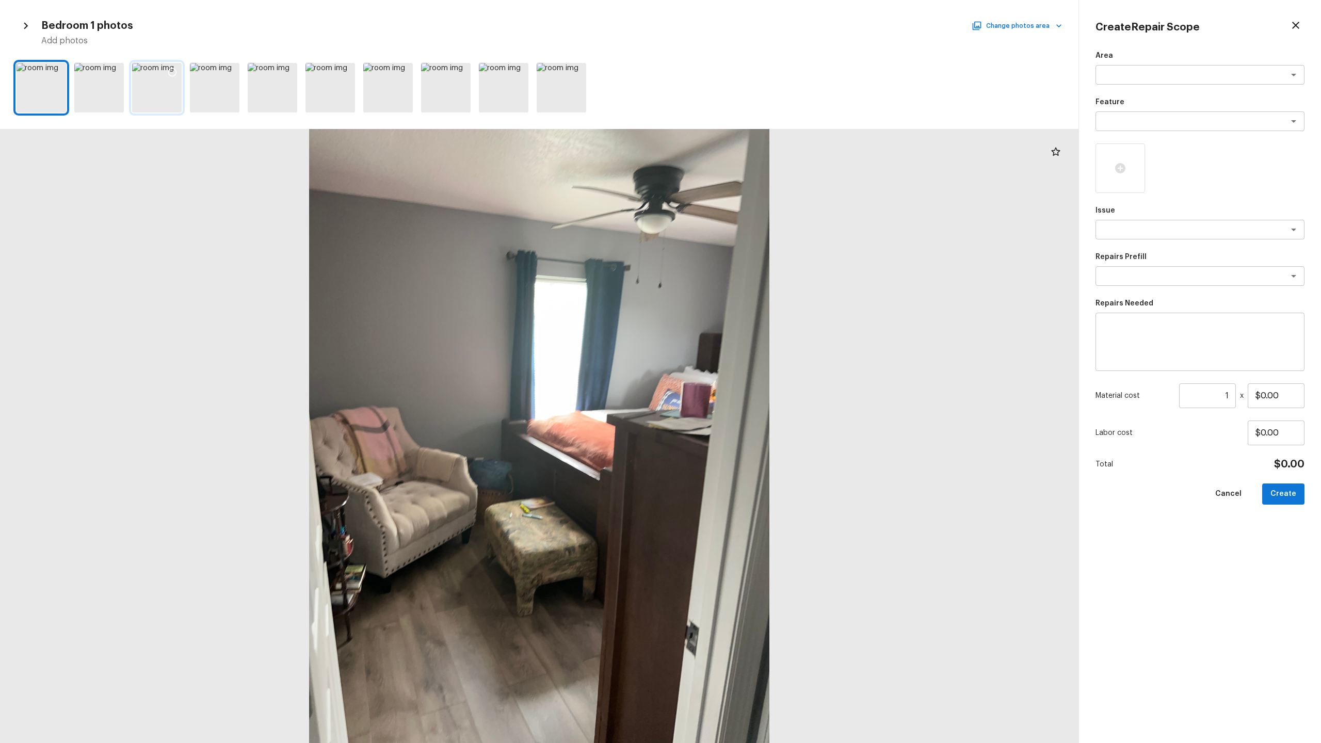
click at [167, 83] on div at bounding box center [172, 74] width 19 height 22
click at [118, 70] on icon at bounding box center [114, 72] width 9 height 9
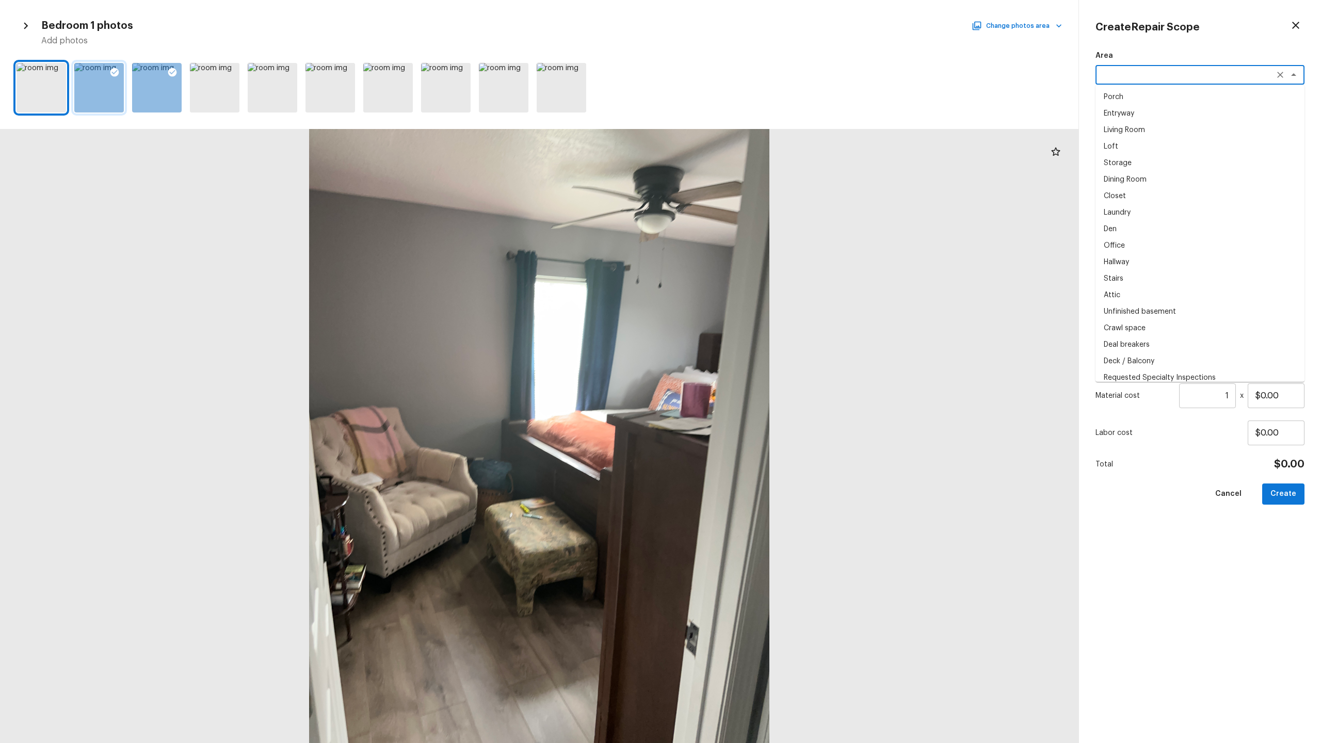
click at [742, 75] on textarea at bounding box center [1185, 75] width 171 height 10
click at [742, 240] on div at bounding box center [539, 436] width 1078 height 614
click at [742, 367] on input "1" at bounding box center [1207, 395] width 57 height 25
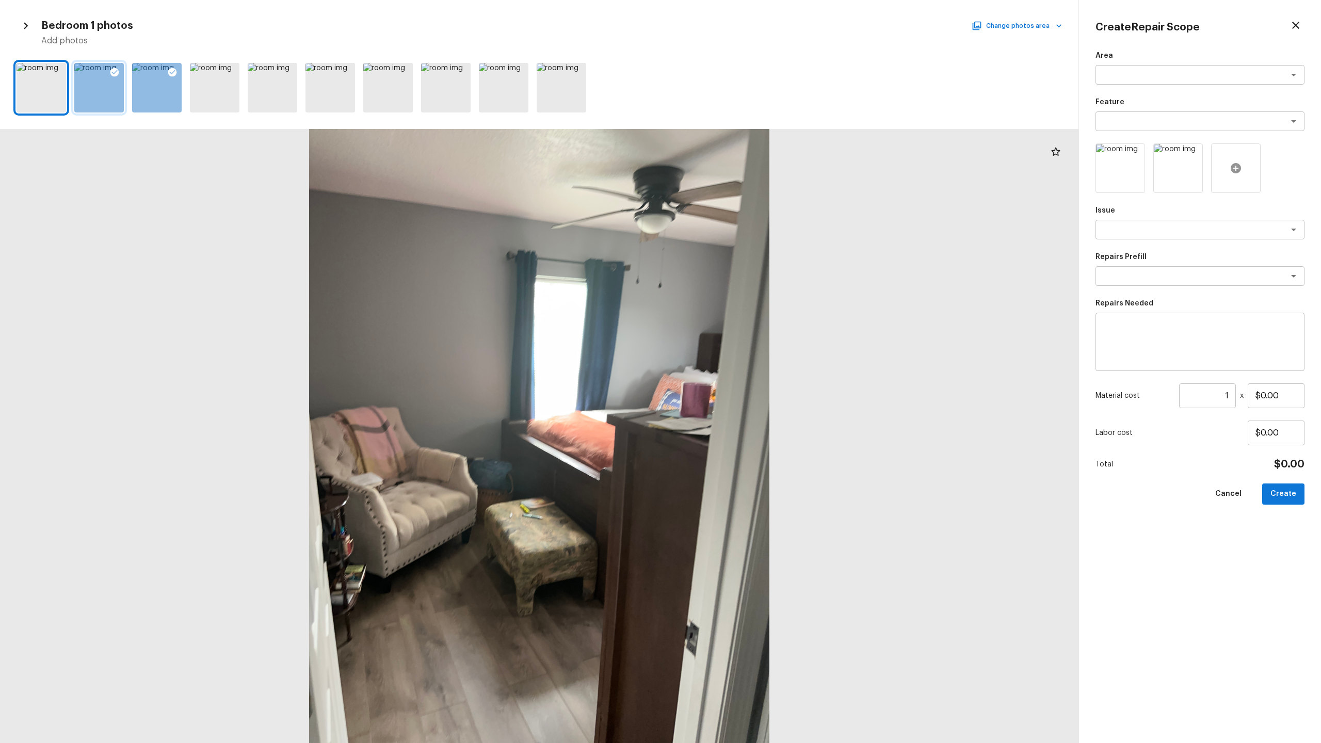
click at [742, 168] on icon at bounding box center [1235, 168] width 12 height 12
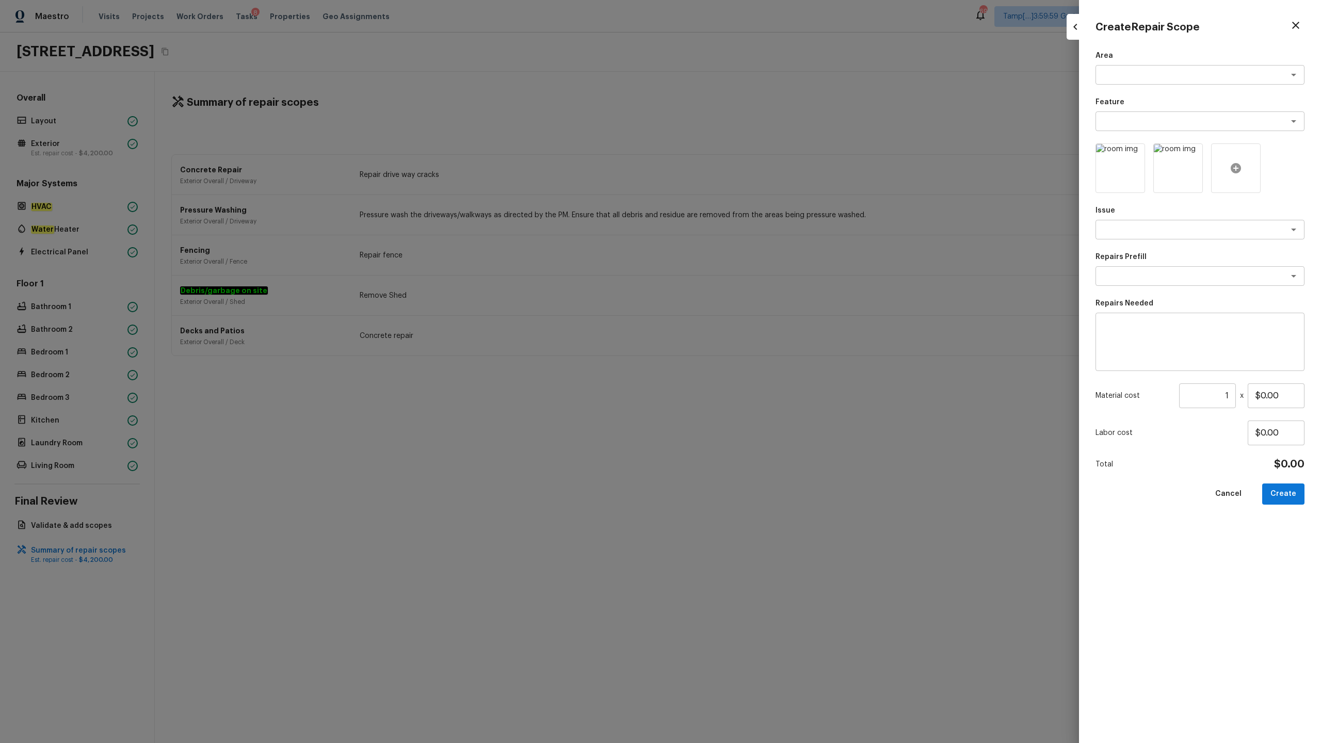
click at [742, 164] on icon at bounding box center [1235, 168] width 10 height 10
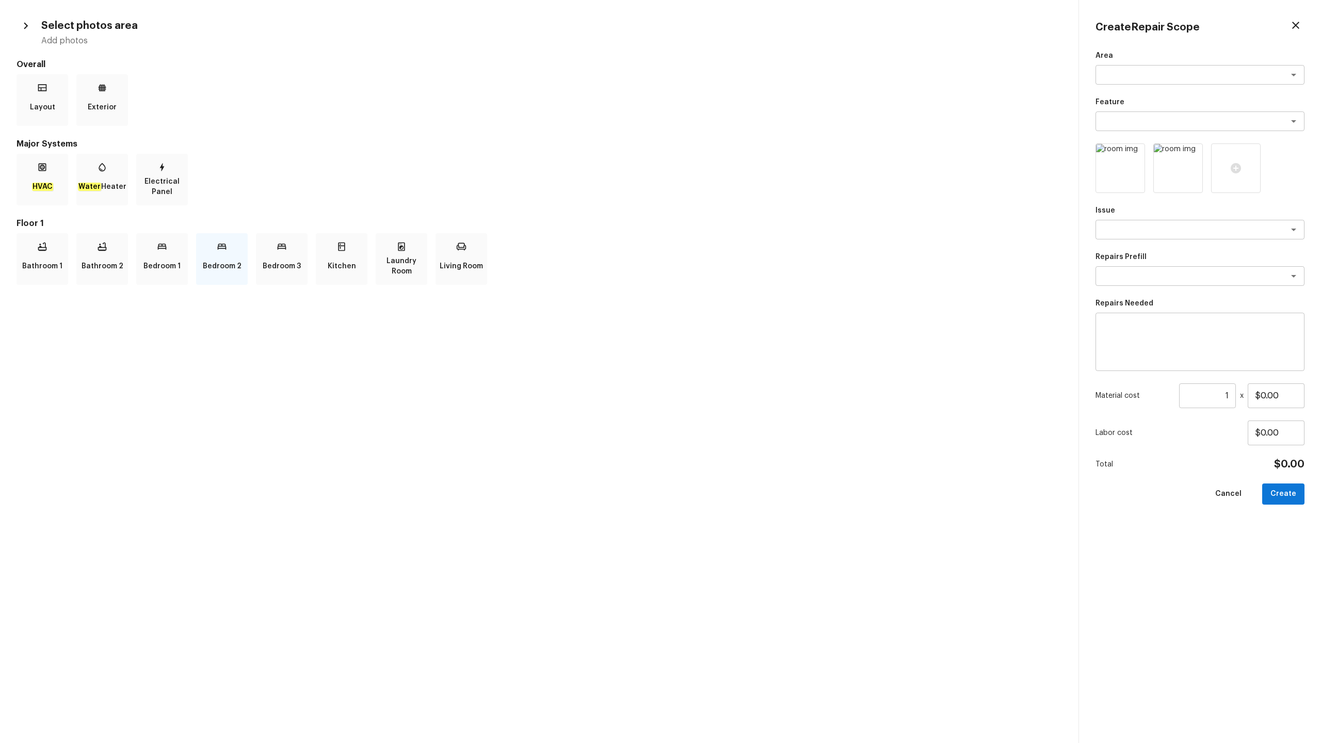
click at [229, 269] on p "Bedroom 2" at bounding box center [222, 266] width 39 height 21
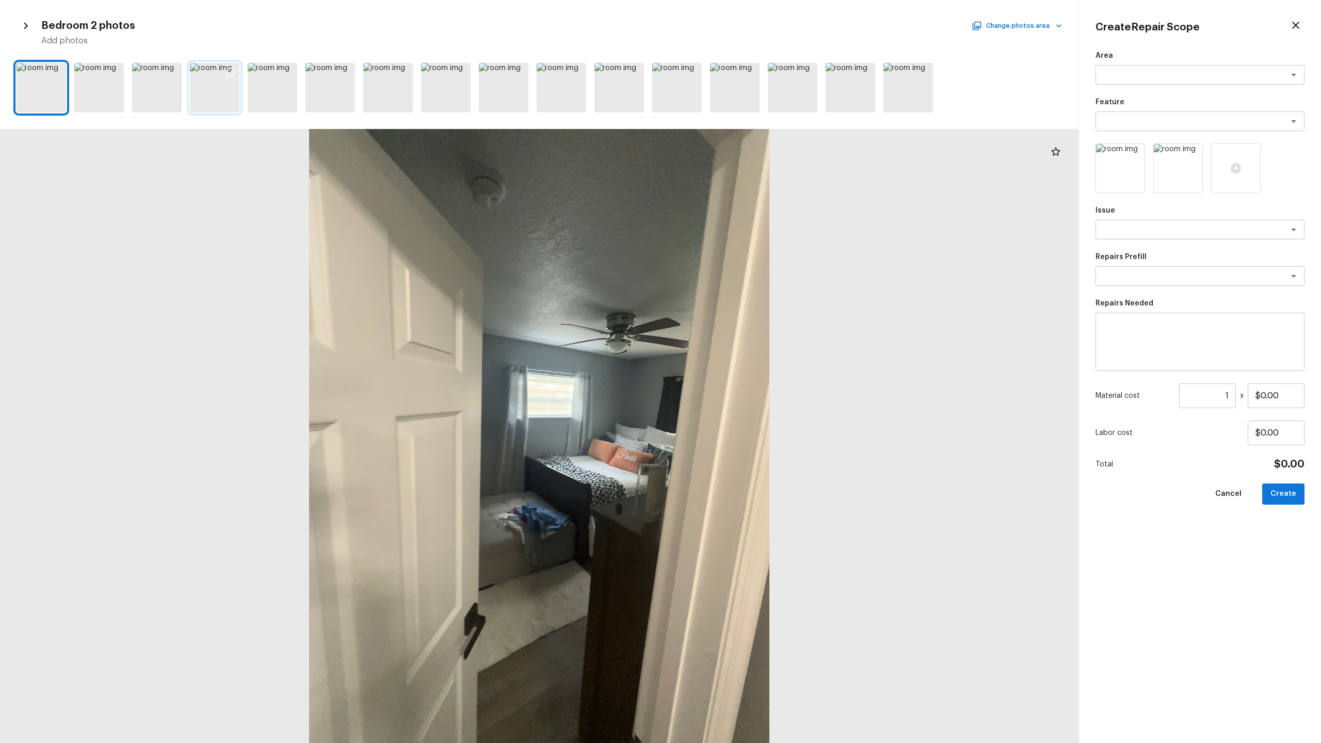
click at [231, 72] on icon at bounding box center [230, 72] width 10 height 10
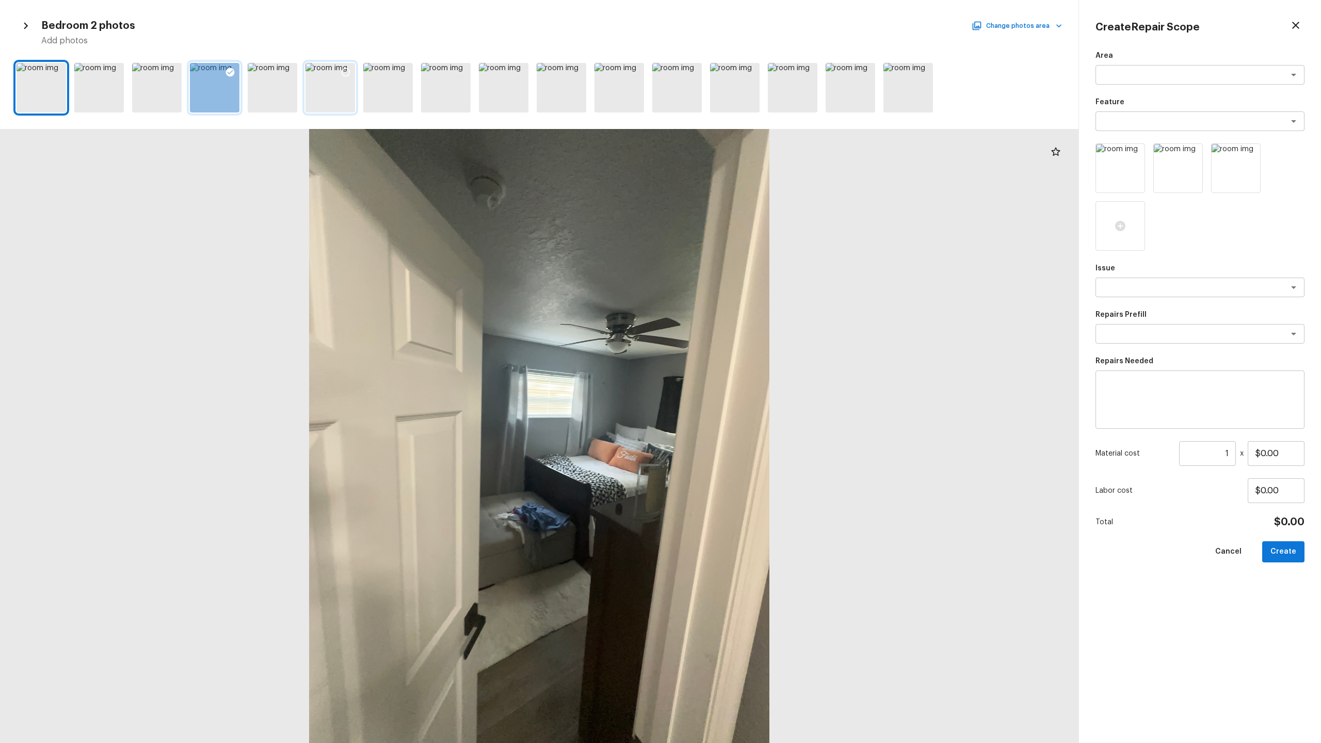
click at [347, 74] on icon at bounding box center [345, 72] width 10 height 10
click at [519, 74] on icon at bounding box center [519, 72] width 10 height 10
click at [742, 223] on icon at bounding box center [1235, 226] width 10 height 10
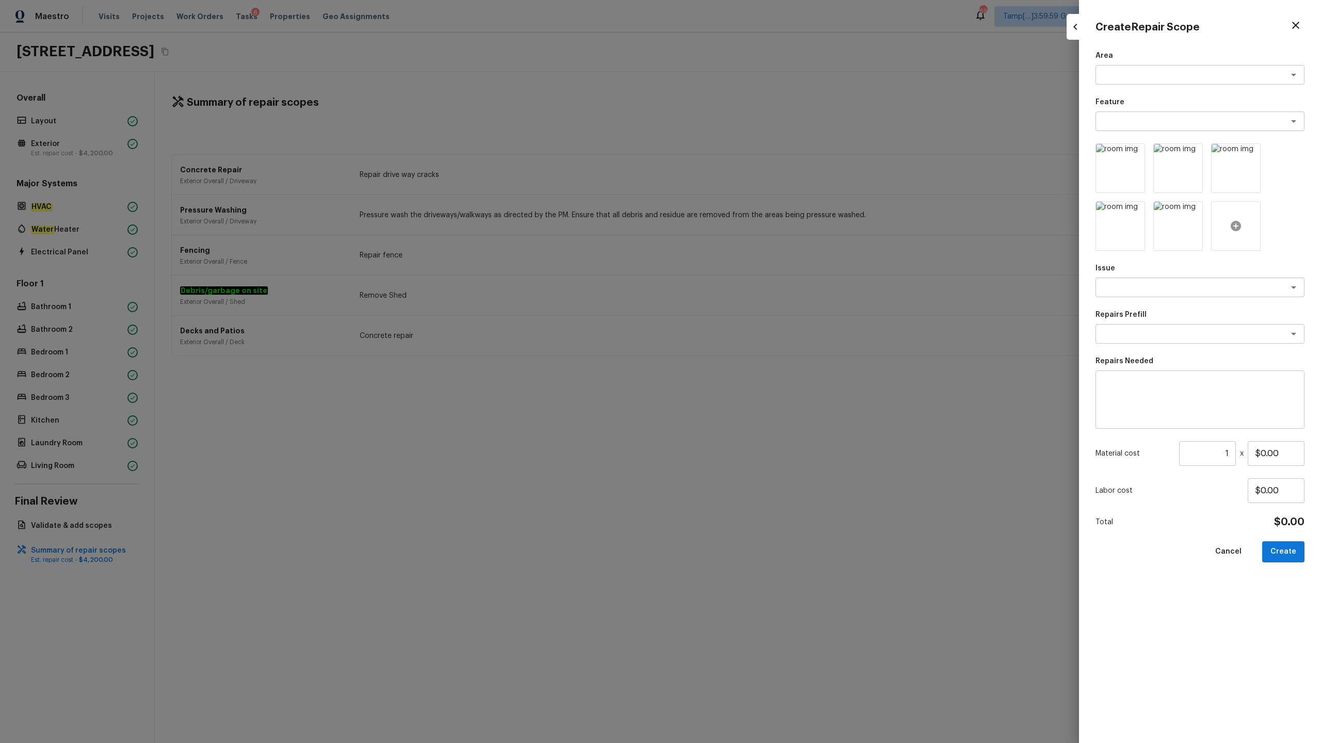
click at [742, 233] on div at bounding box center [1236, 226] width 50 height 50
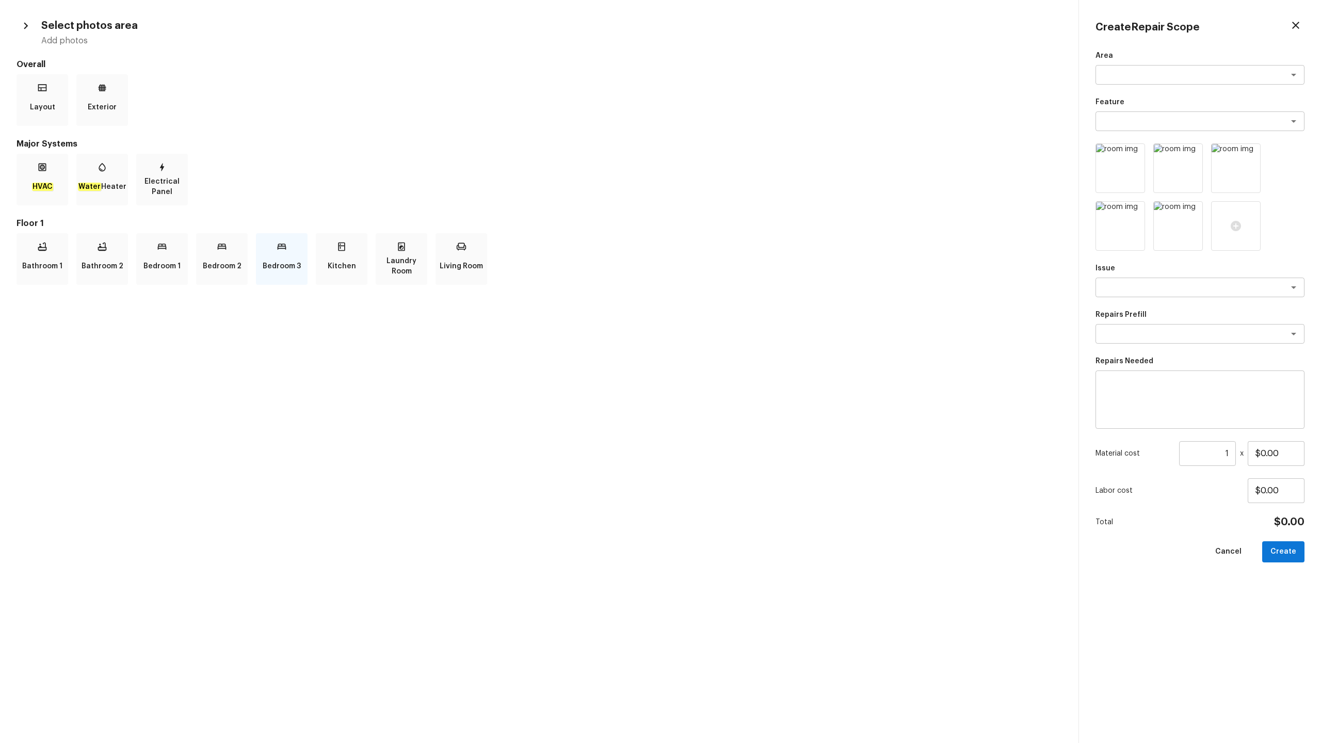
click at [297, 271] on p "Bedroom 3" at bounding box center [282, 266] width 38 height 21
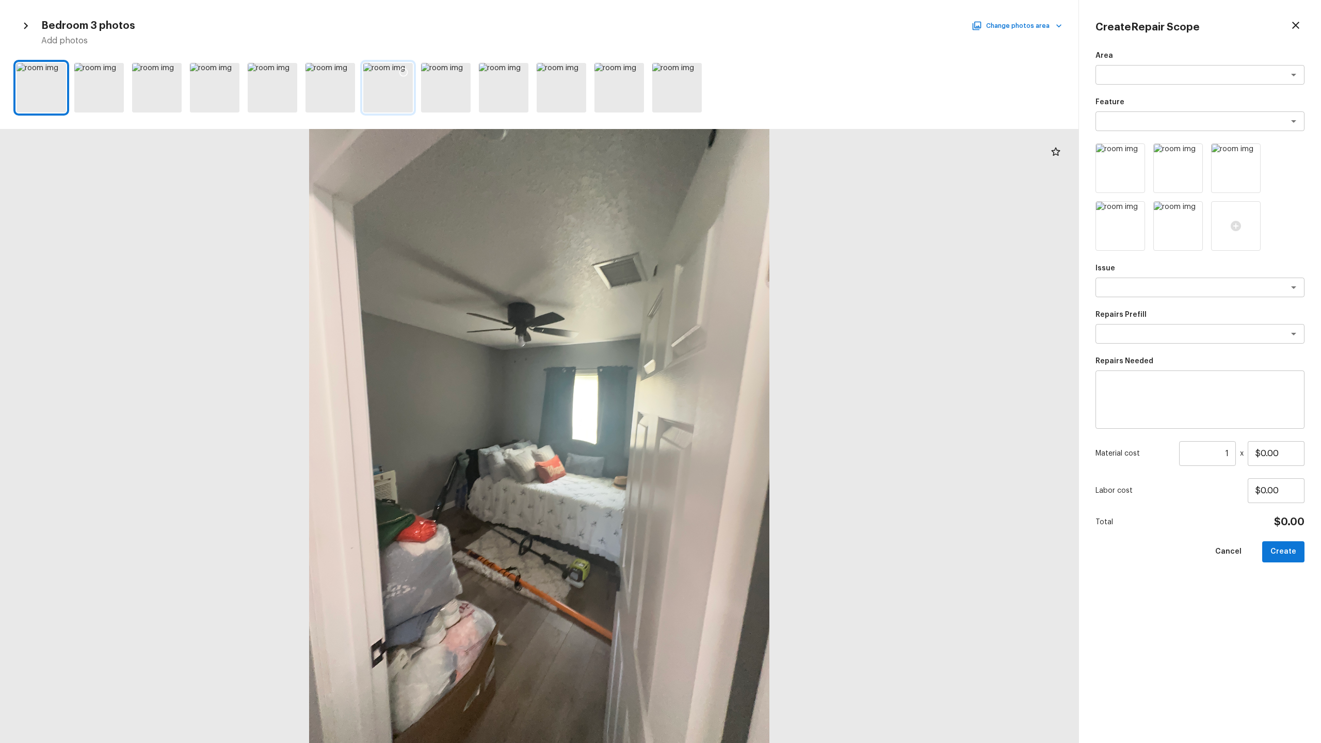
click at [399, 106] on div at bounding box center [388, 88] width 50 height 50
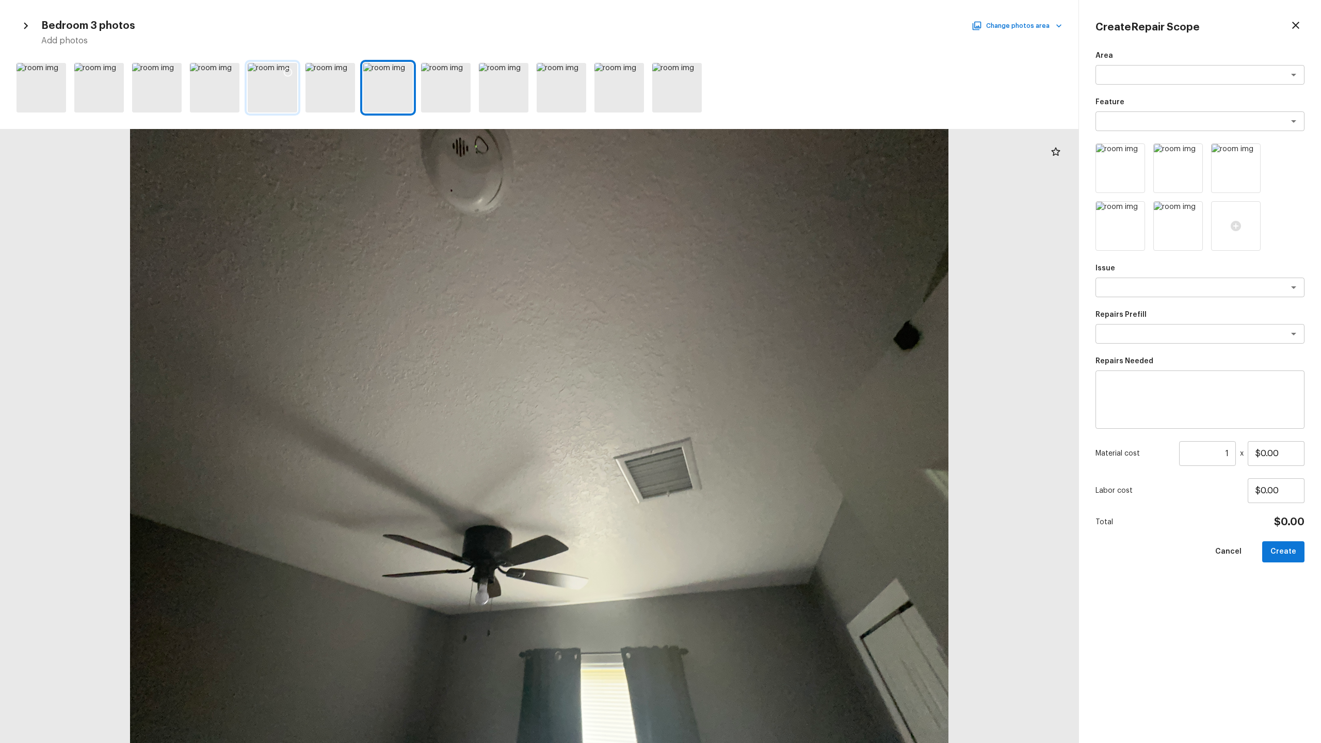
click at [285, 69] on icon at bounding box center [288, 72] width 9 height 9
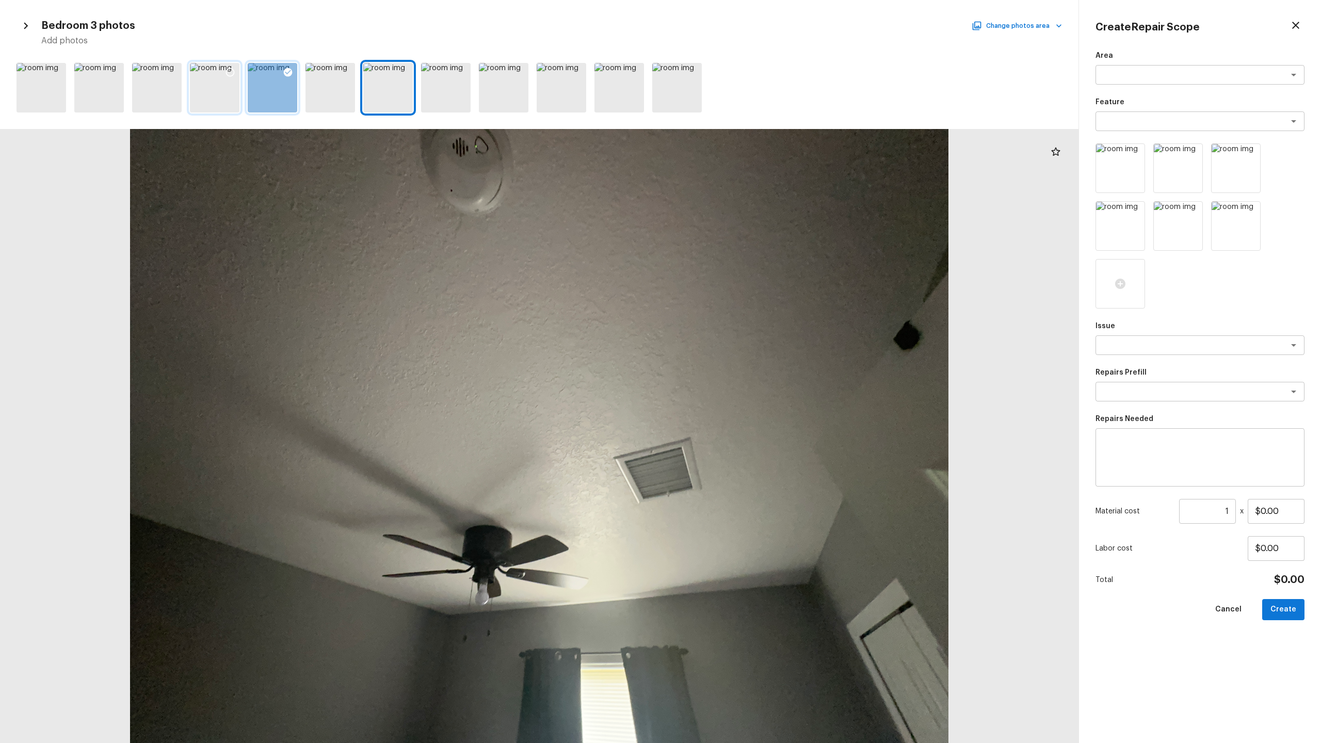
click at [232, 72] on icon at bounding box center [230, 72] width 10 height 10
click at [742, 279] on icon at bounding box center [1178, 284] width 12 height 12
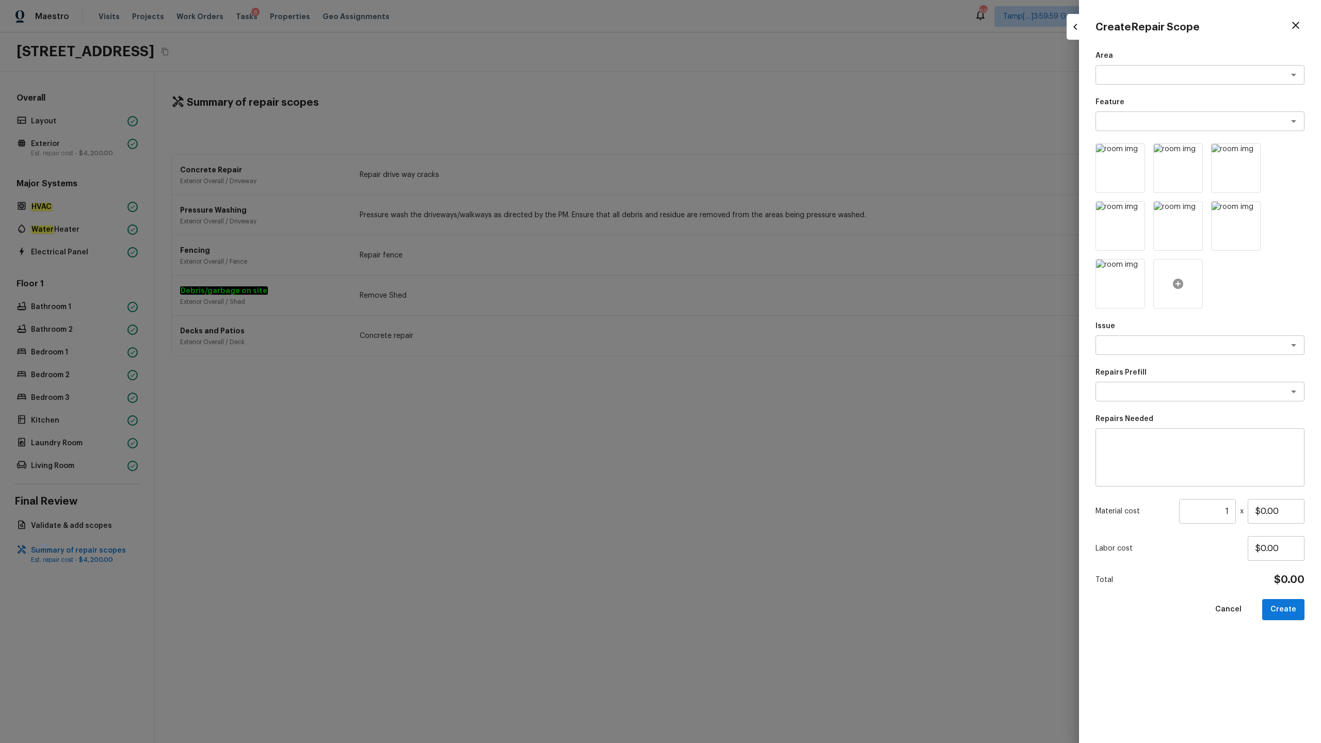
click at [742, 284] on icon at bounding box center [1178, 284] width 10 height 10
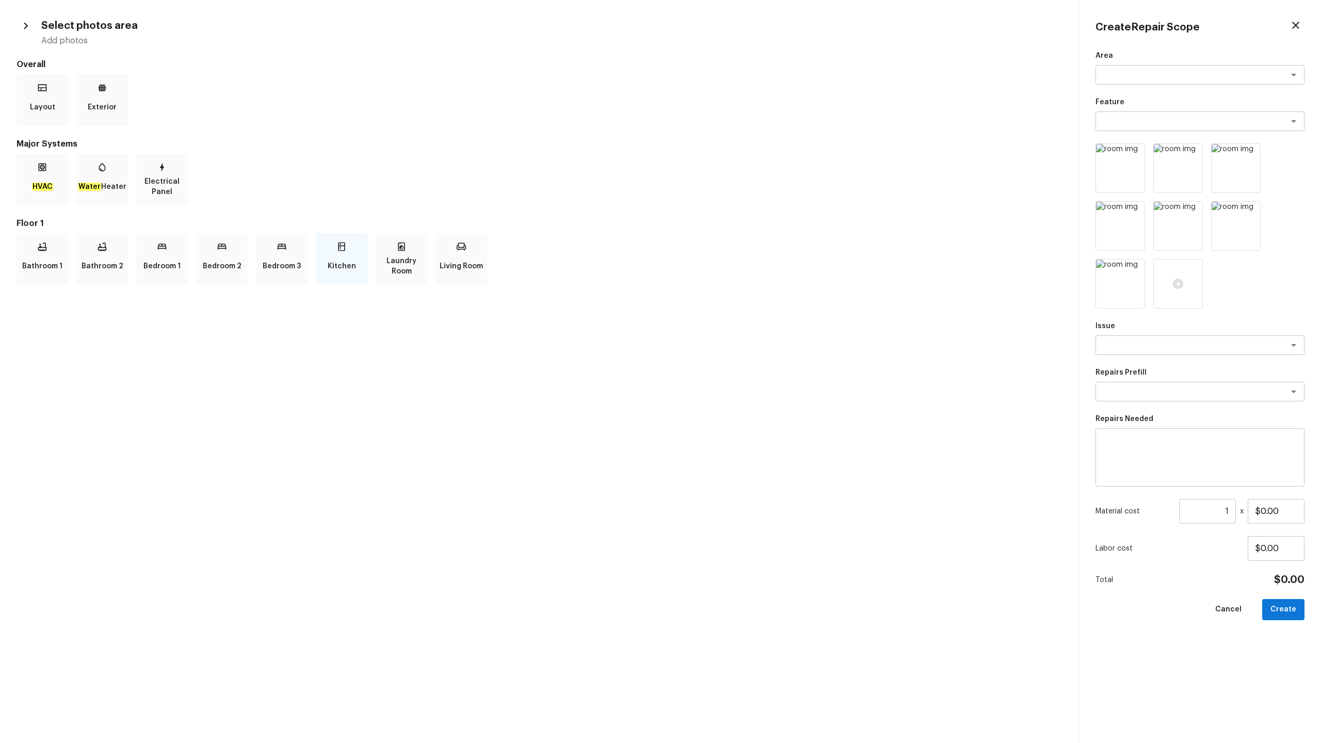
click at [341, 262] on p "Kitchen" at bounding box center [342, 266] width 28 height 21
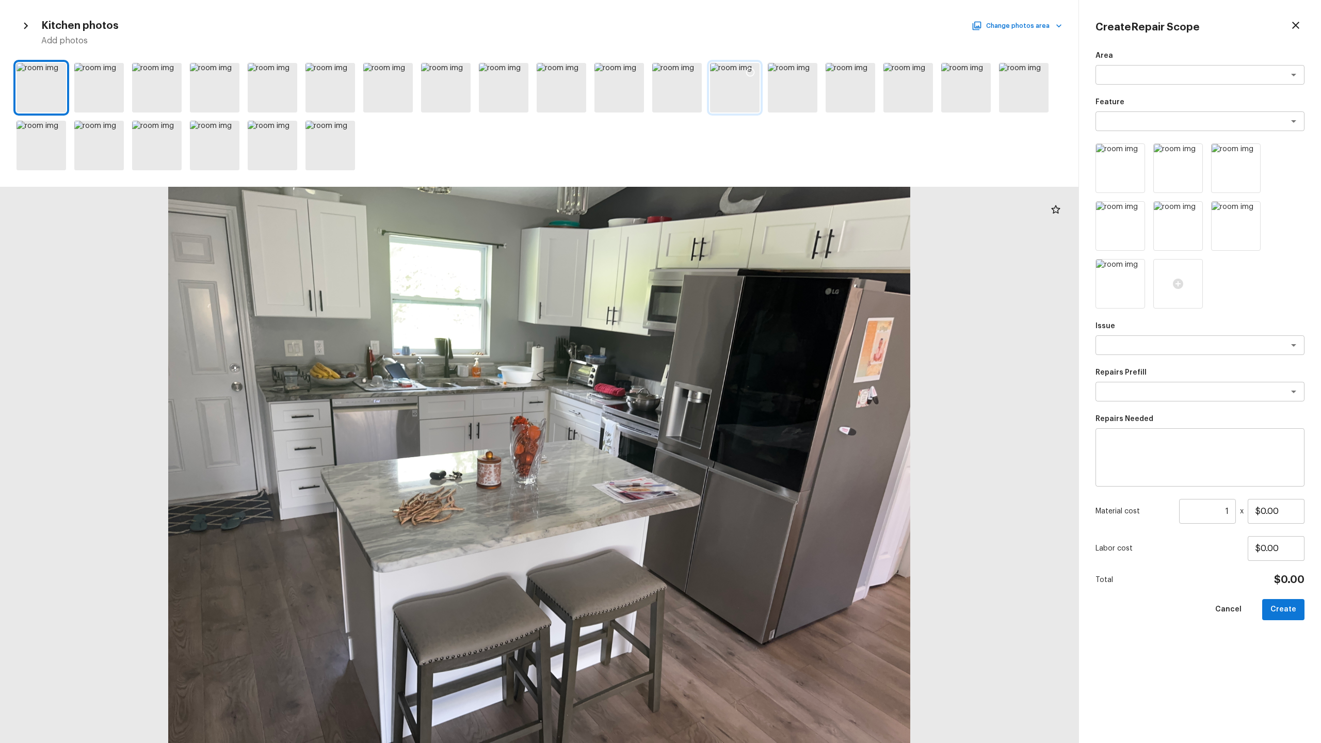
click at [727, 93] on div at bounding box center [735, 88] width 50 height 50
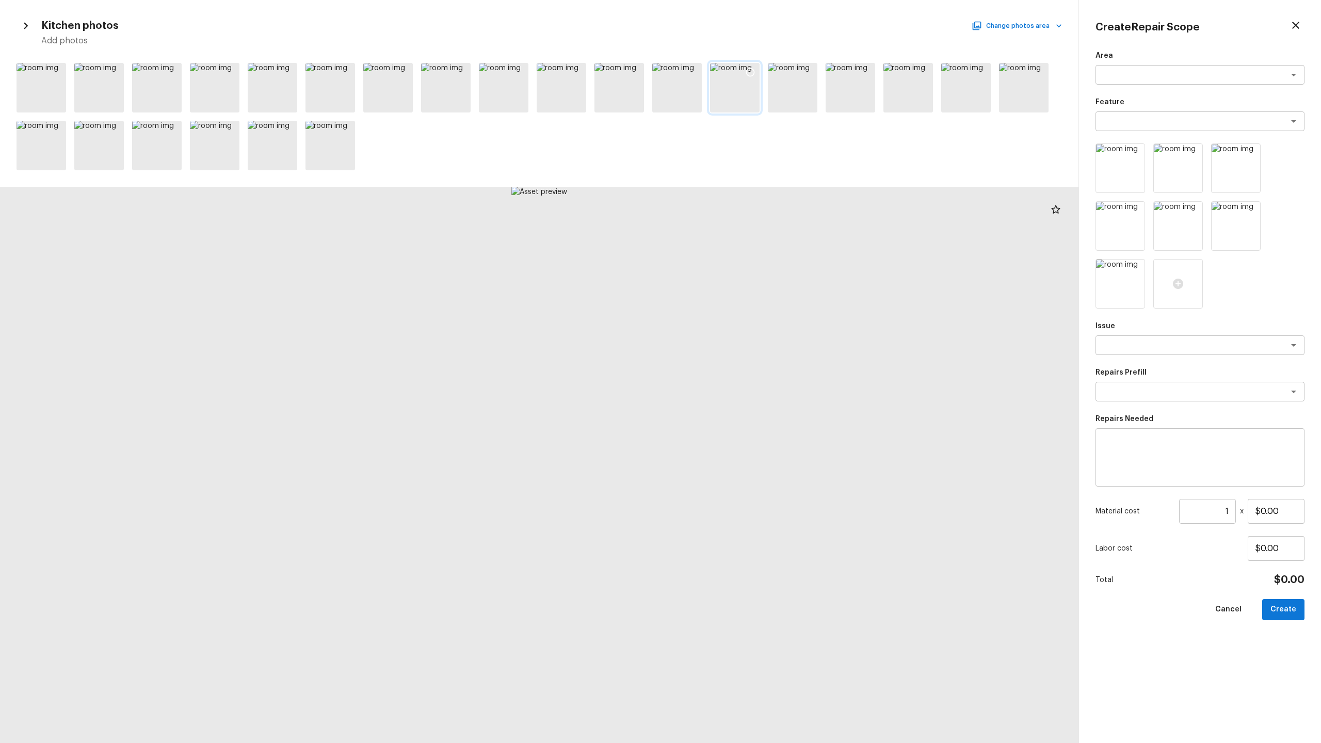
click at [742, 76] on icon at bounding box center [750, 72] width 10 height 10
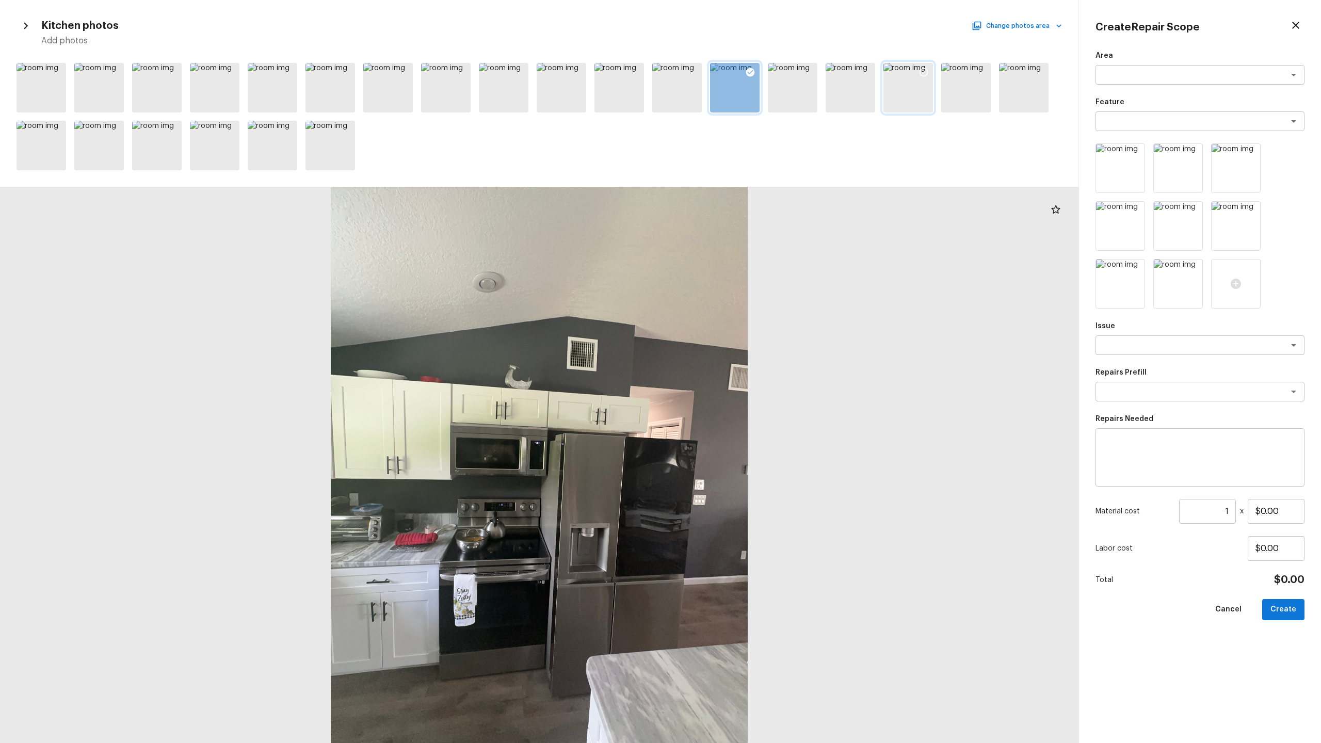
click at [742, 91] on div at bounding box center [908, 88] width 50 height 50
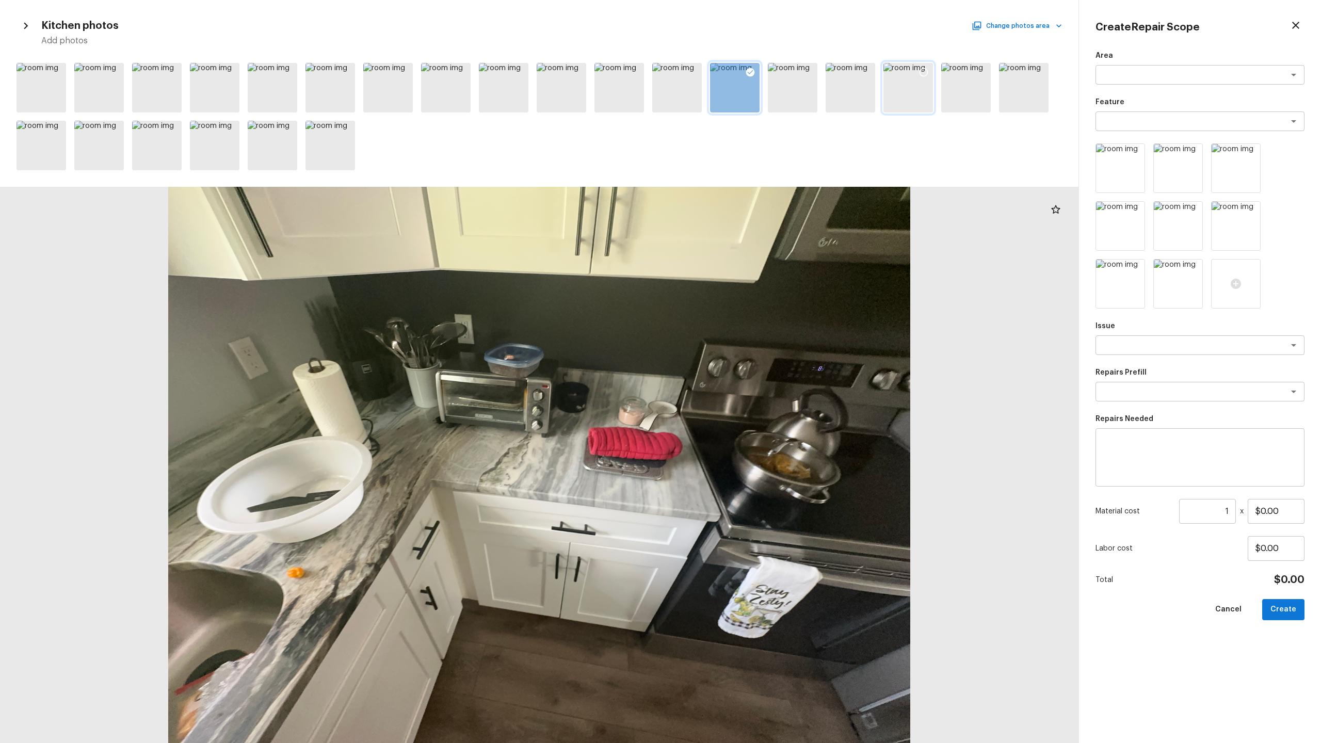
click at [742, 73] on icon at bounding box center [923, 72] width 10 height 10
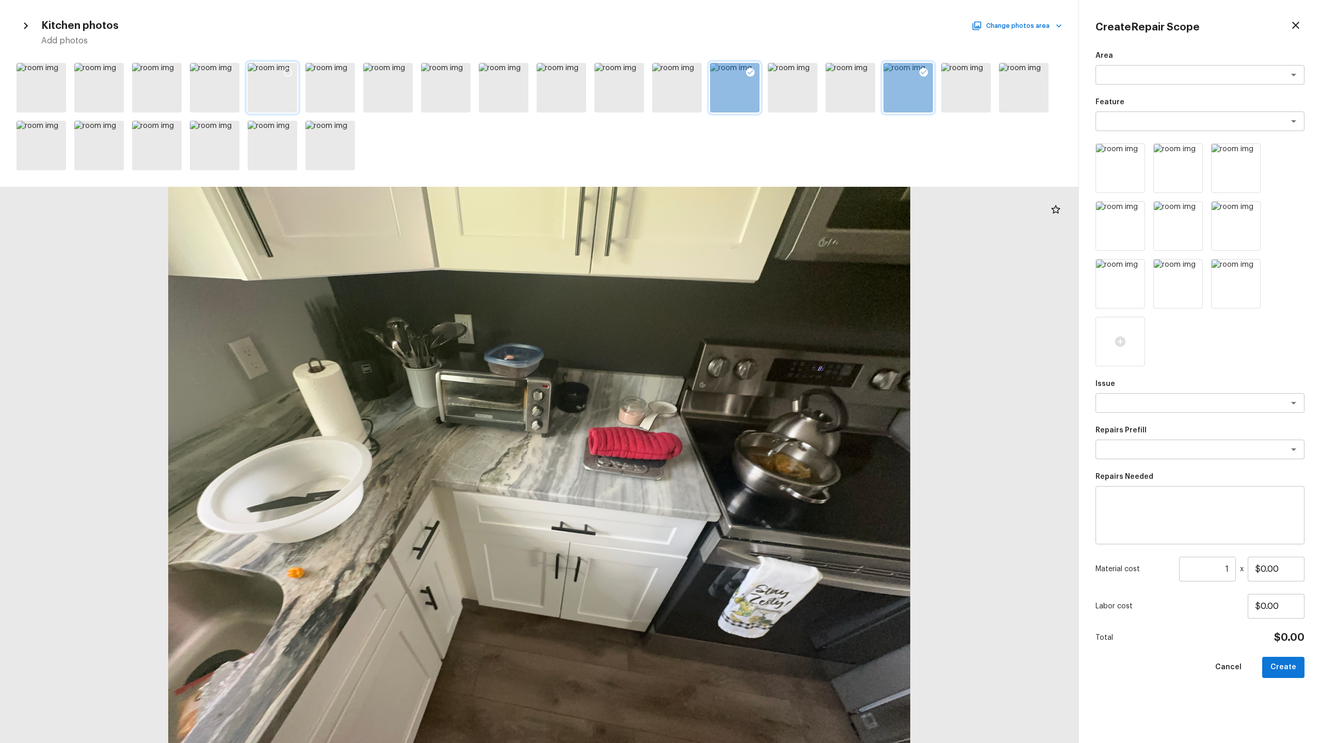
click at [266, 109] on div at bounding box center [273, 88] width 50 height 50
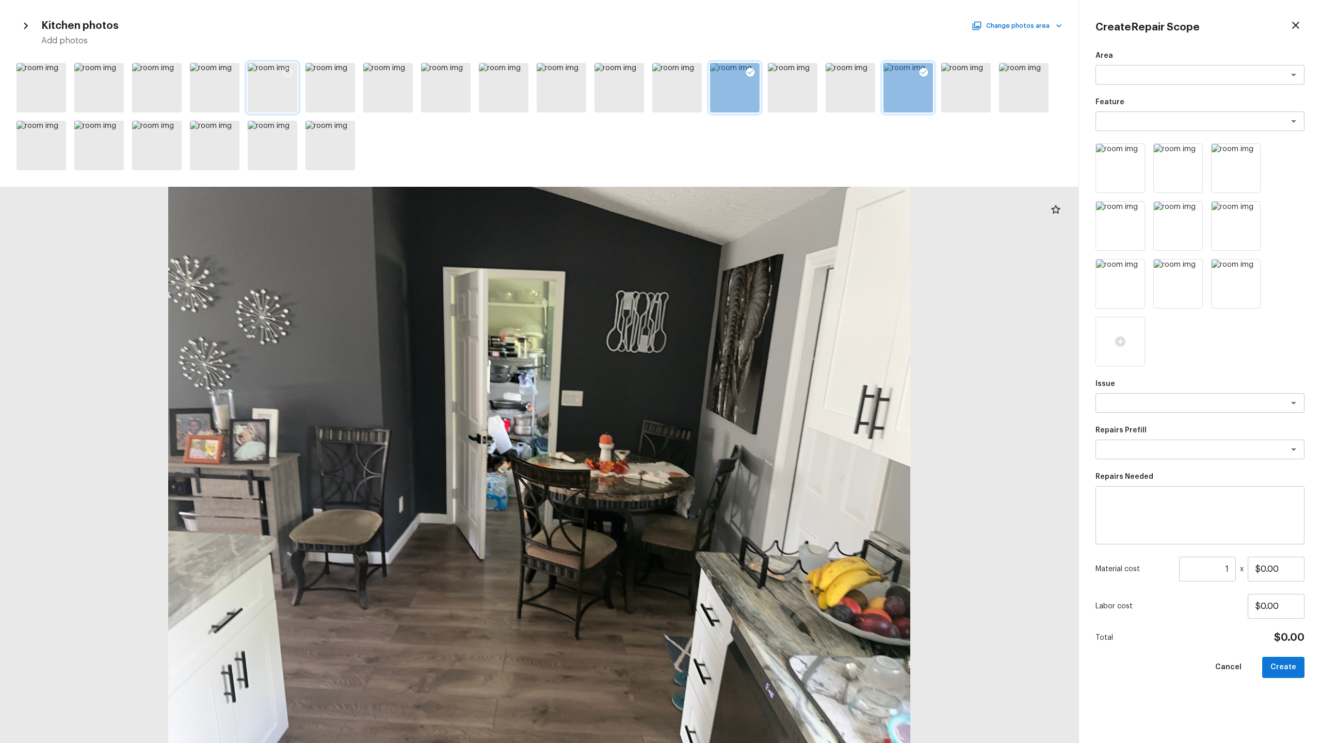
click at [288, 68] on icon at bounding box center [288, 72] width 10 height 10
click at [742, 339] on icon at bounding box center [1178, 341] width 10 height 10
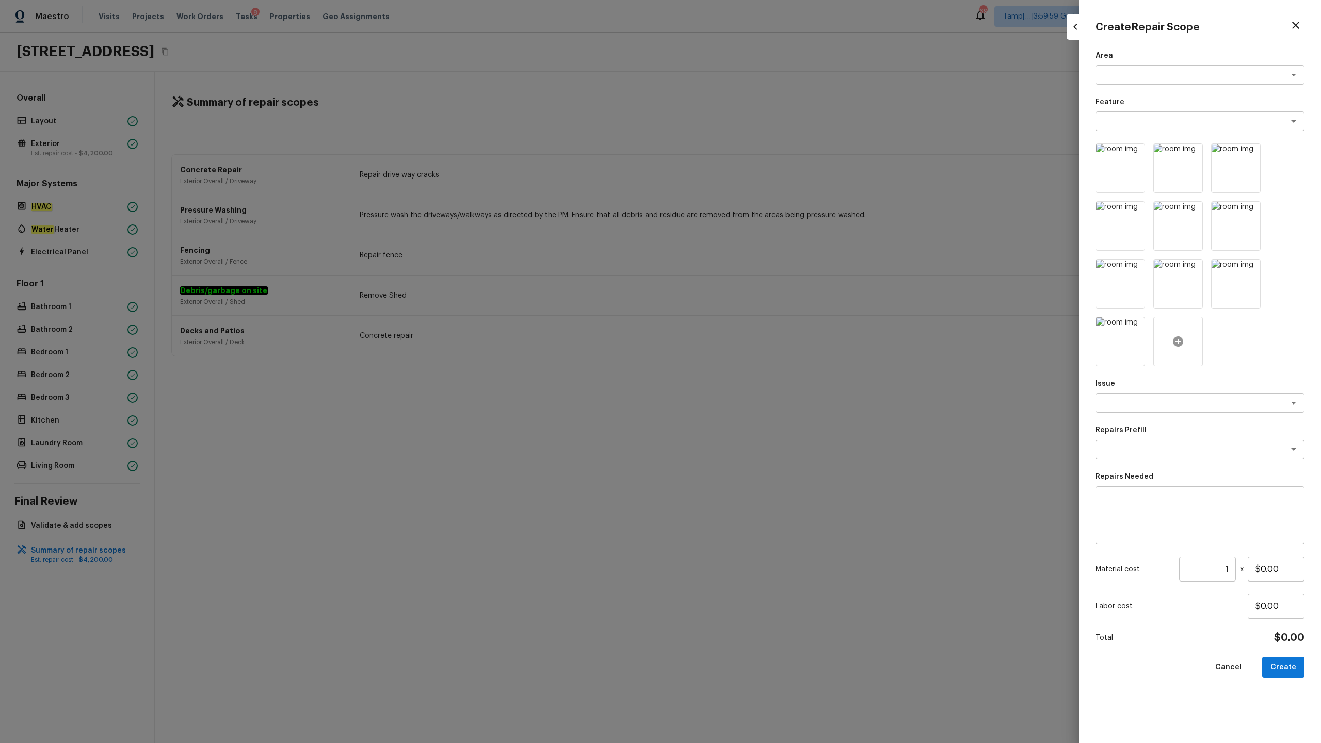
click at [742, 343] on icon at bounding box center [1178, 341] width 10 height 10
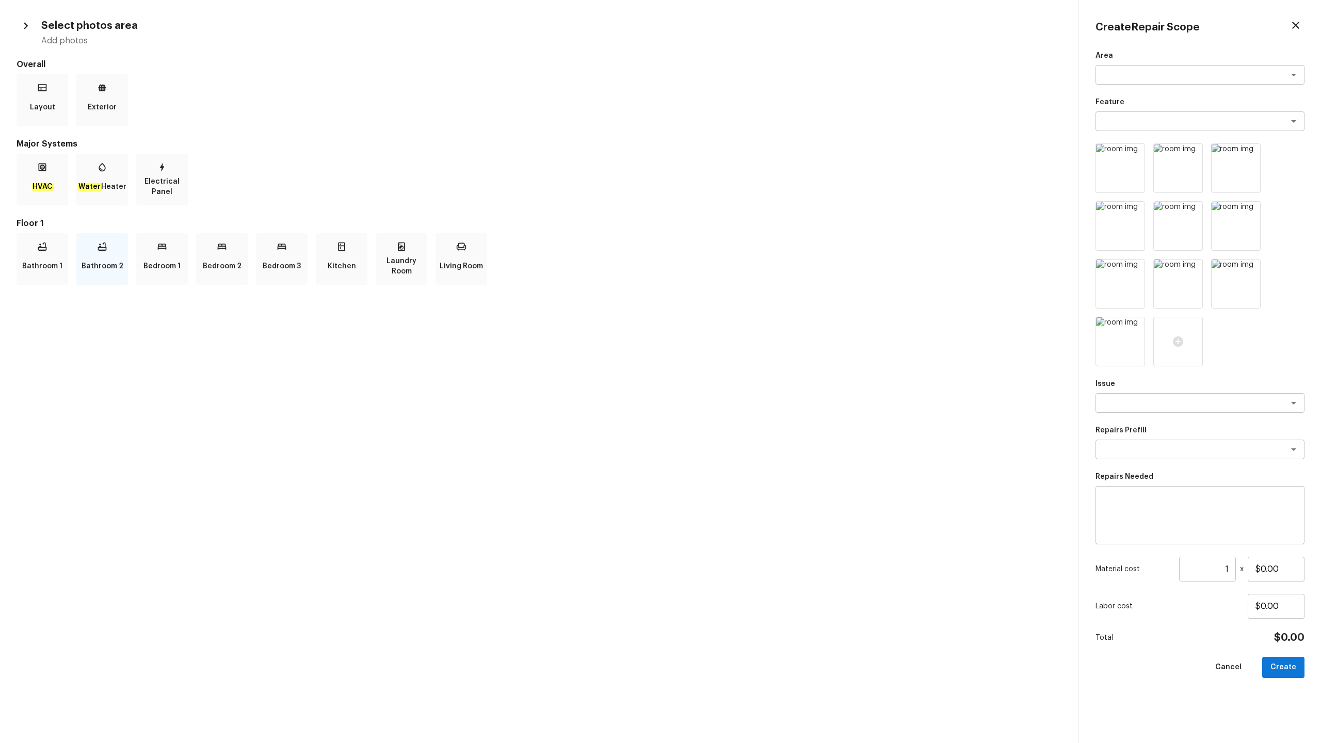
click at [113, 270] on p "Bathroom 2" at bounding box center [103, 266] width 42 height 21
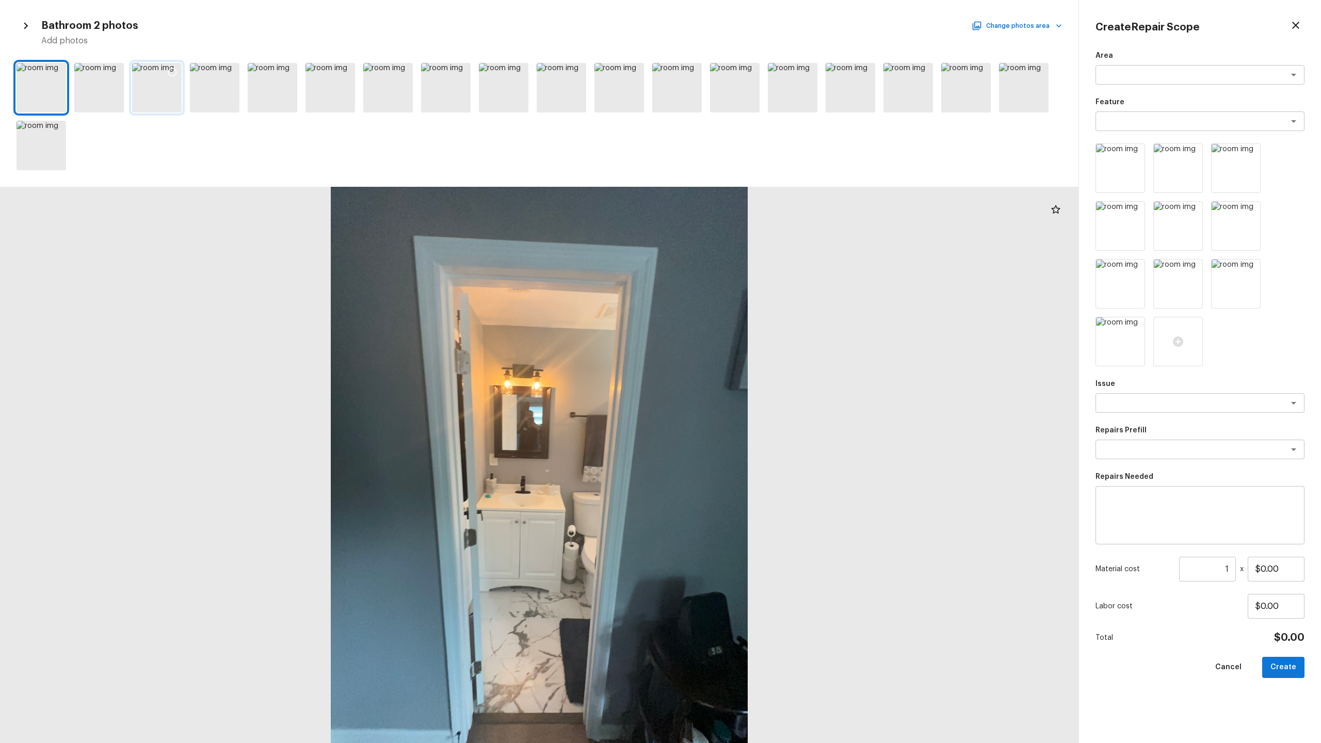
click at [173, 73] on icon at bounding box center [172, 72] width 10 height 10
click at [742, 28] on button "Change photos area" at bounding box center [1017, 25] width 88 height 13
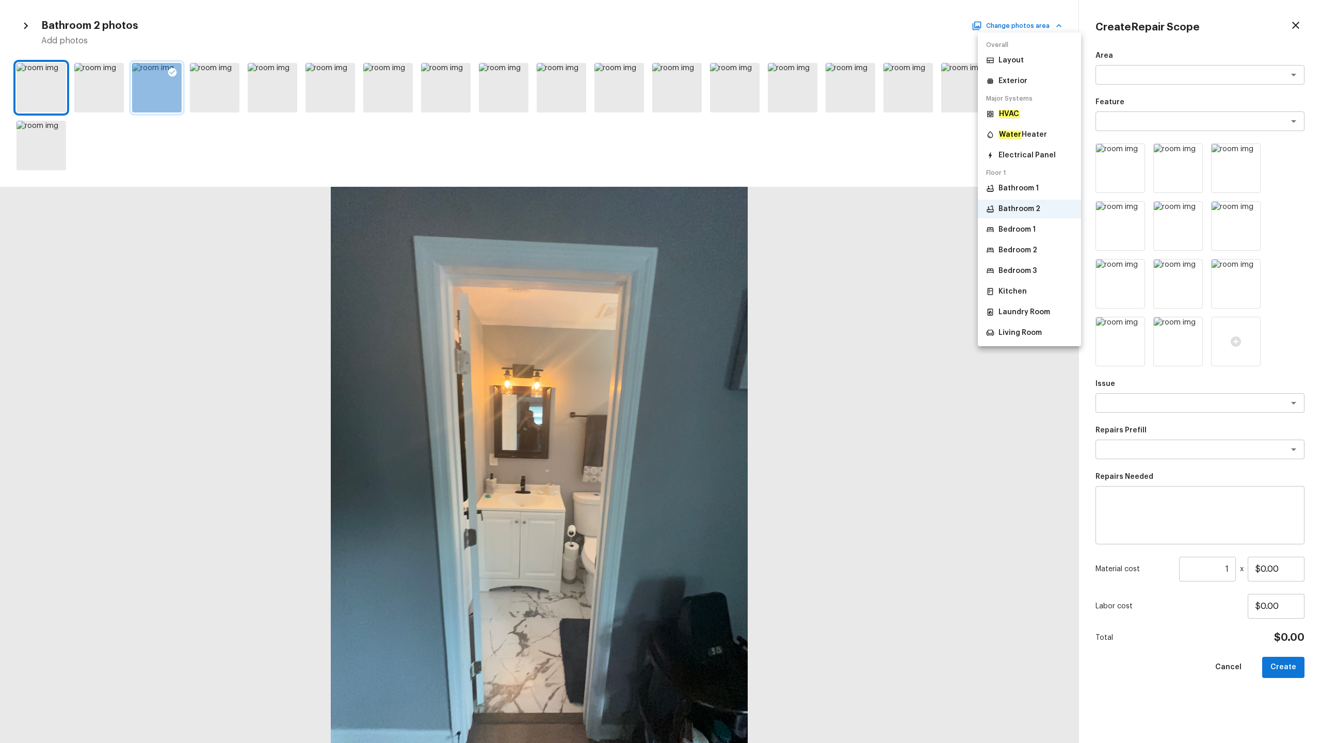
click at [742, 184] on p "Bathroom 1" at bounding box center [1018, 188] width 40 height 10
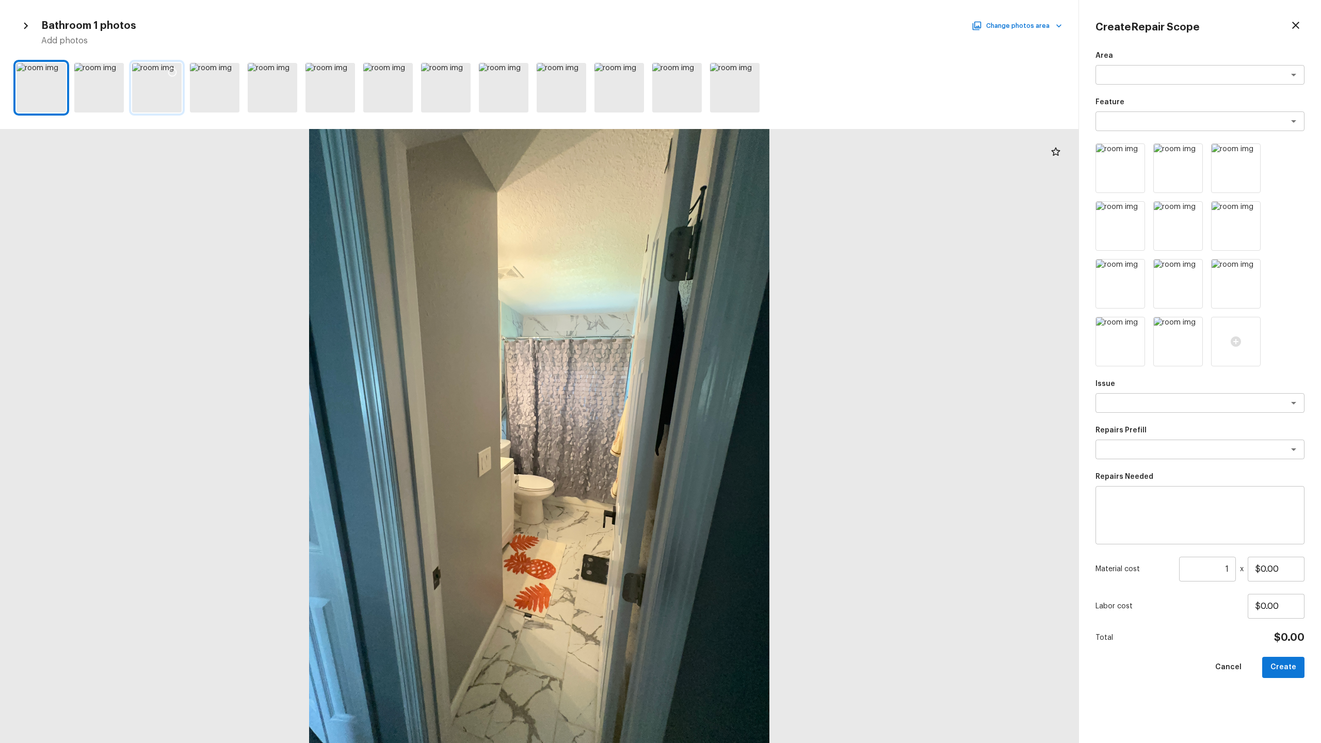
click at [147, 82] on div at bounding box center [157, 88] width 50 height 50
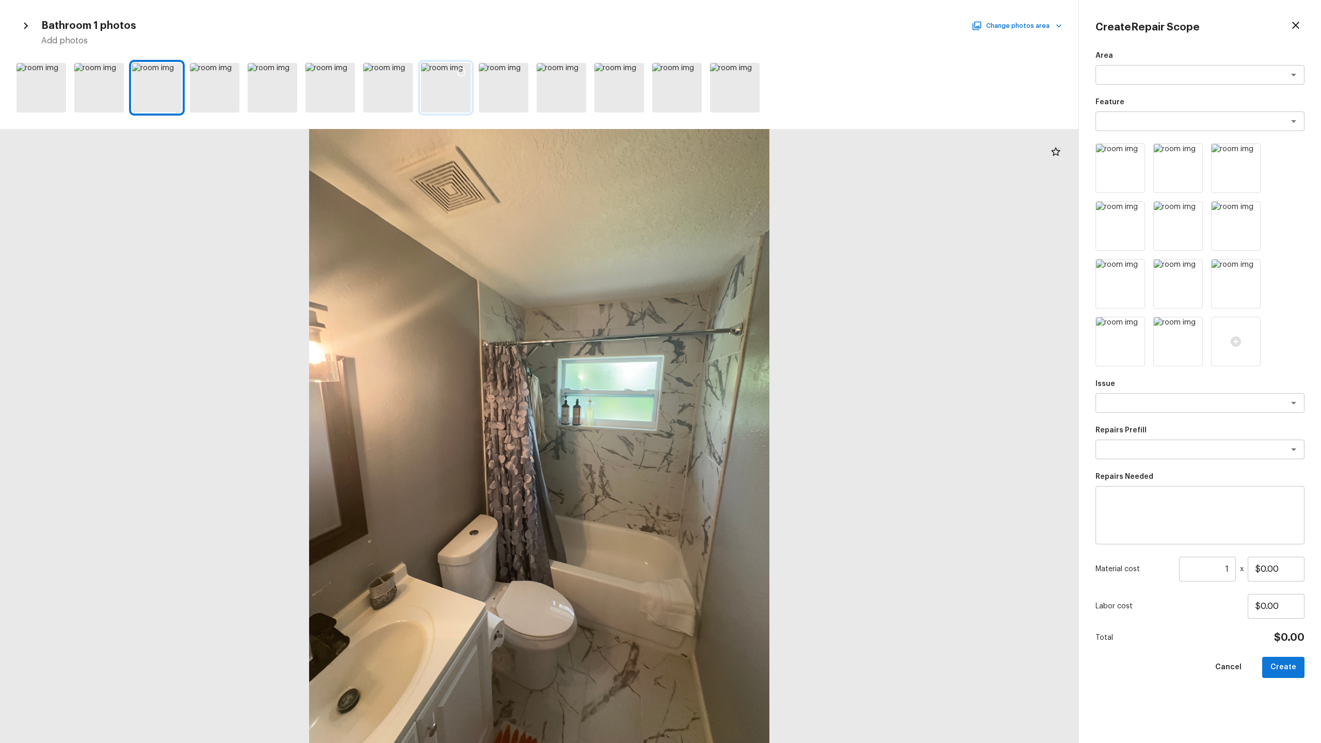
click at [465, 74] on icon at bounding box center [461, 72] width 10 height 10
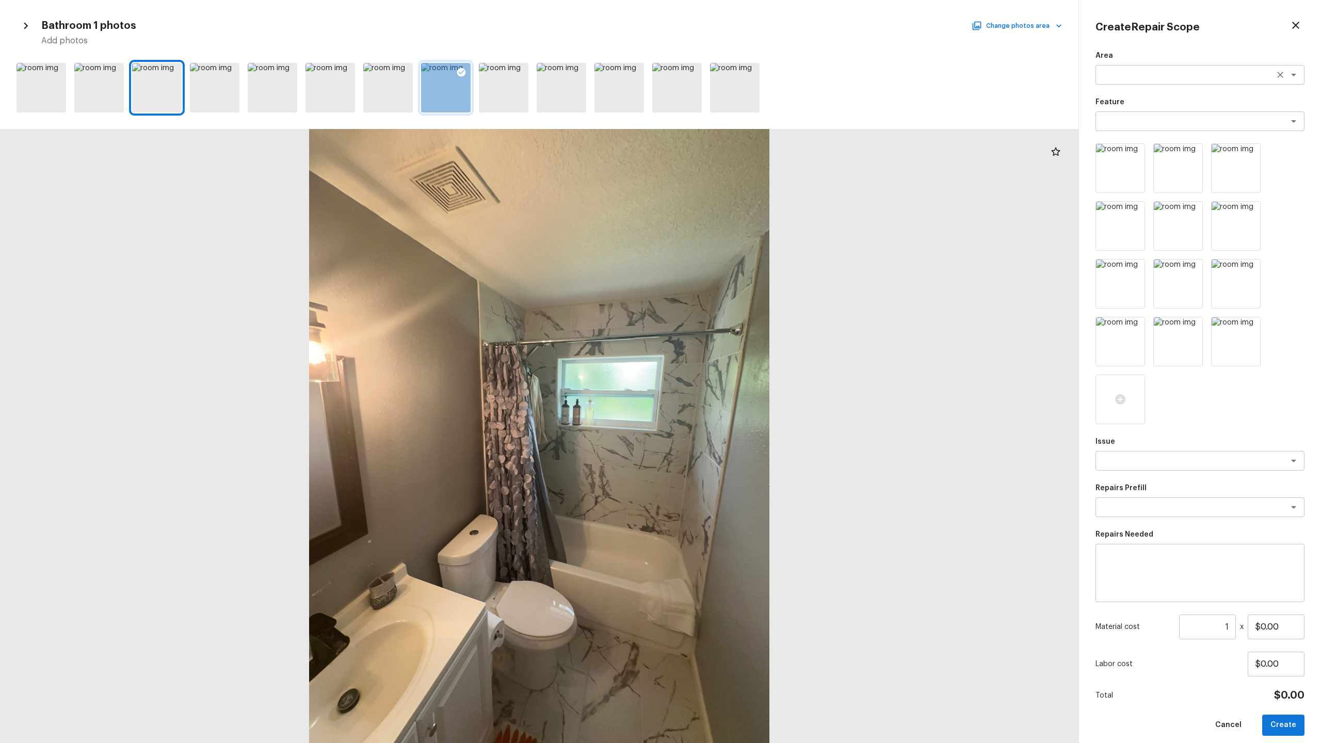
click at [742, 73] on textarea at bounding box center [1185, 75] width 171 height 10
click at [742, 97] on li "Interior Overall" at bounding box center [1199, 97] width 209 height 17
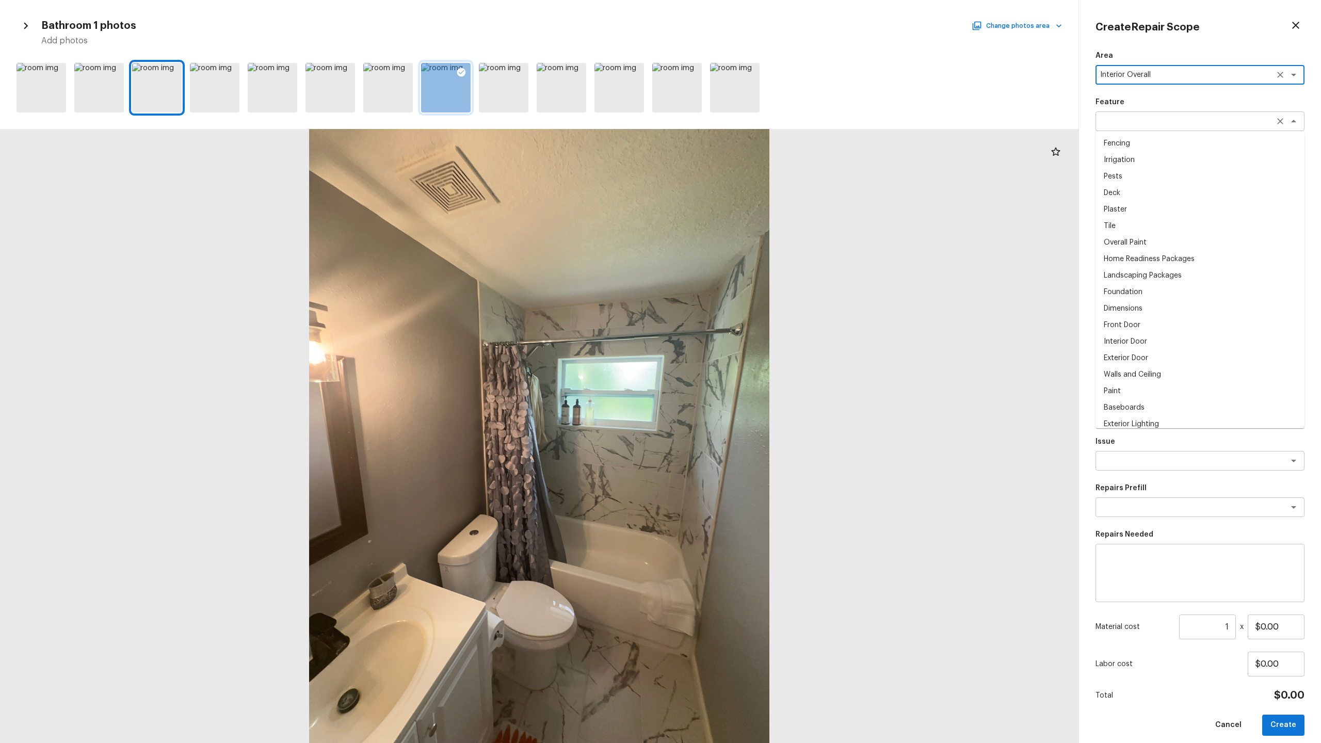
click at [742, 112] on div "x ​" at bounding box center [1199, 121] width 209 height 20
type textarea "Interior Overall"
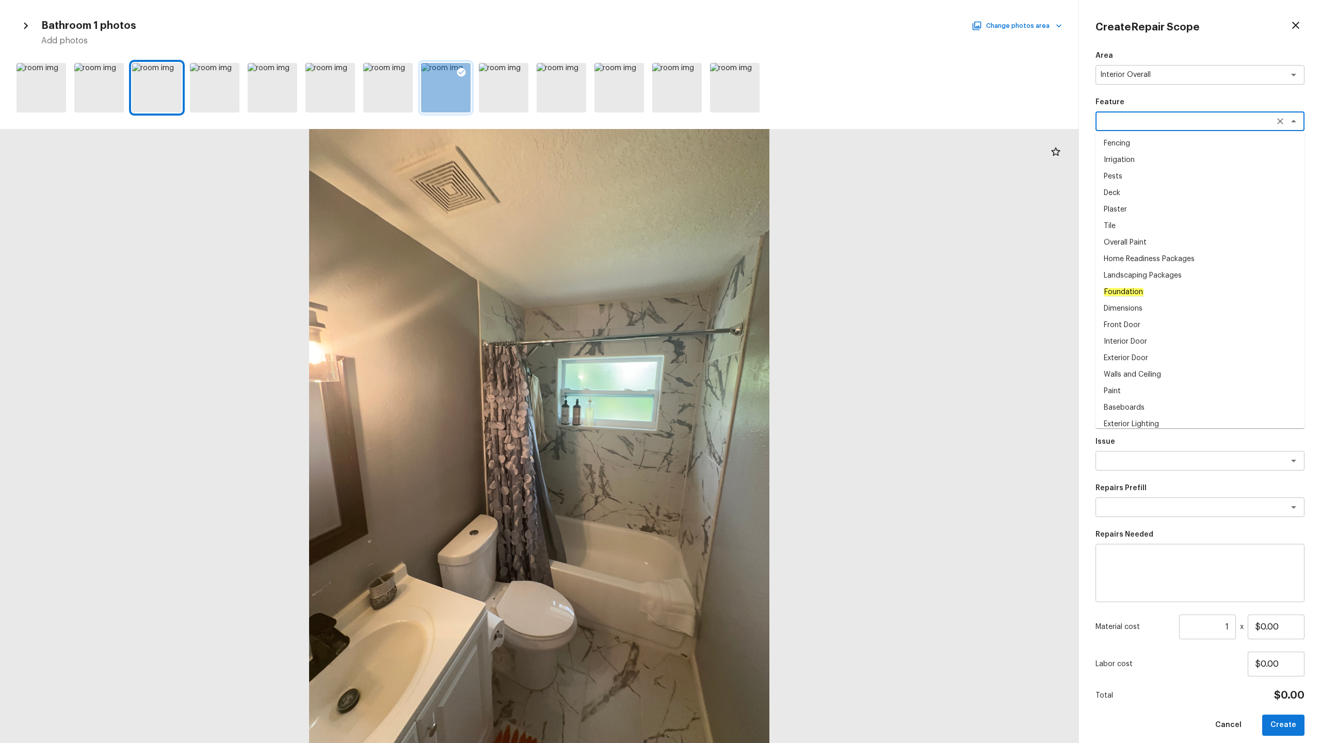
type textarea "b"
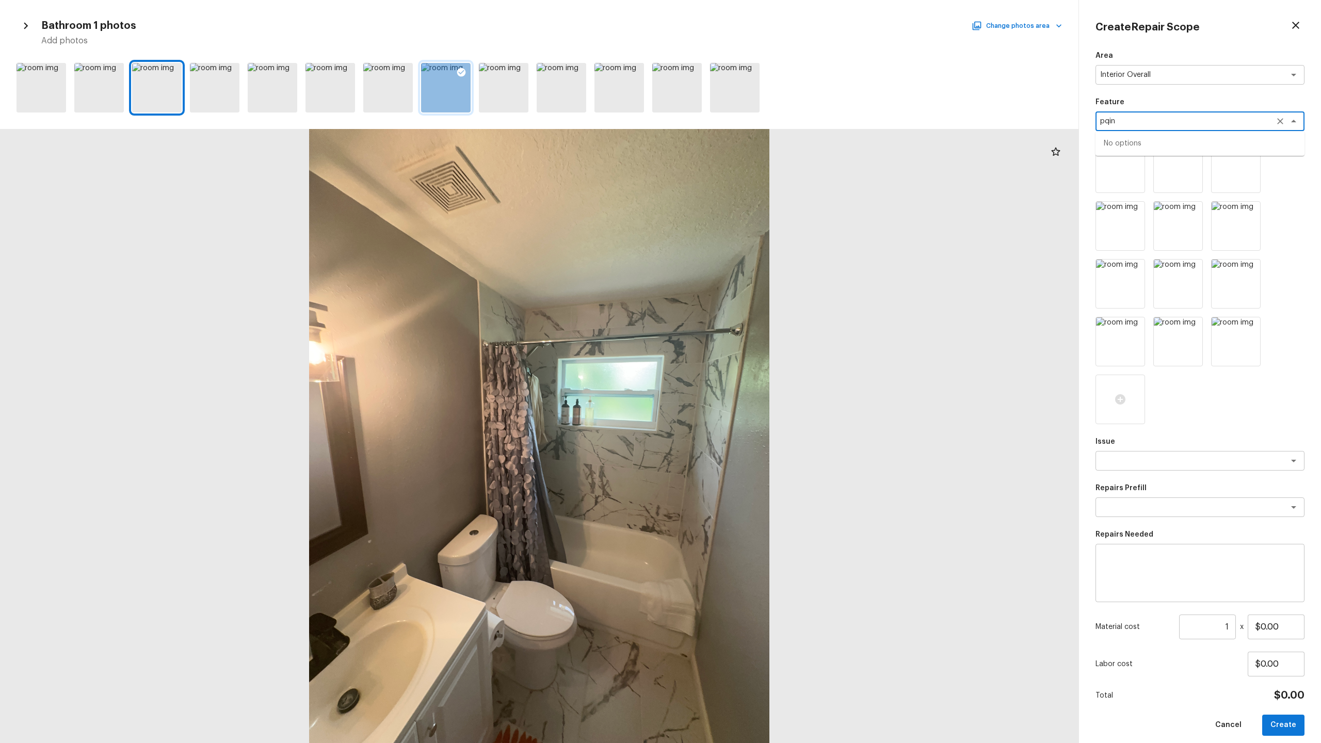
click at [742, 126] on div "pqin x ​" at bounding box center [1199, 121] width 209 height 20
click at [742, 121] on textarea "pqin" at bounding box center [1185, 121] width 171 height 10
click at [742, 141] on li "Overall Paint" at bounding box center [1199, 143] width 209 height 17
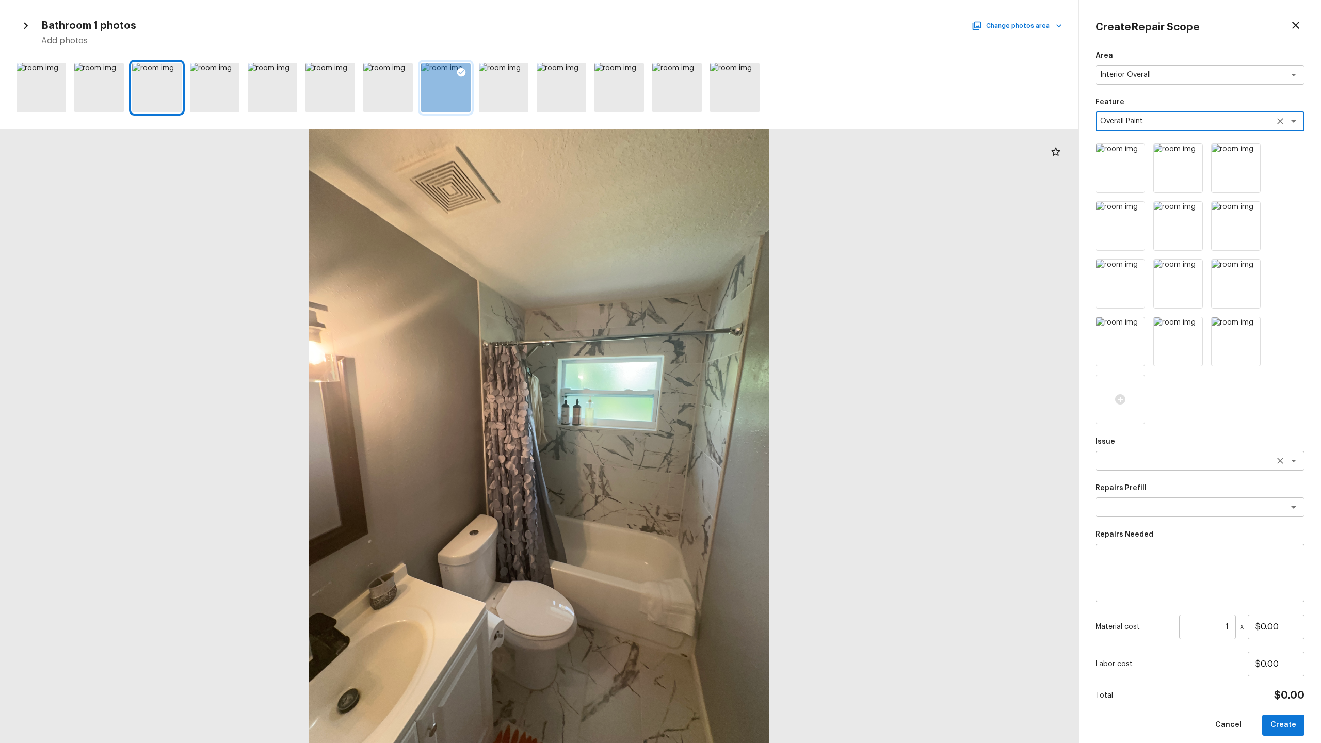
type textarea "Overall Paint"
click at [742, 367] on textarea at bounding box center [1185, 461] width 171 height 10
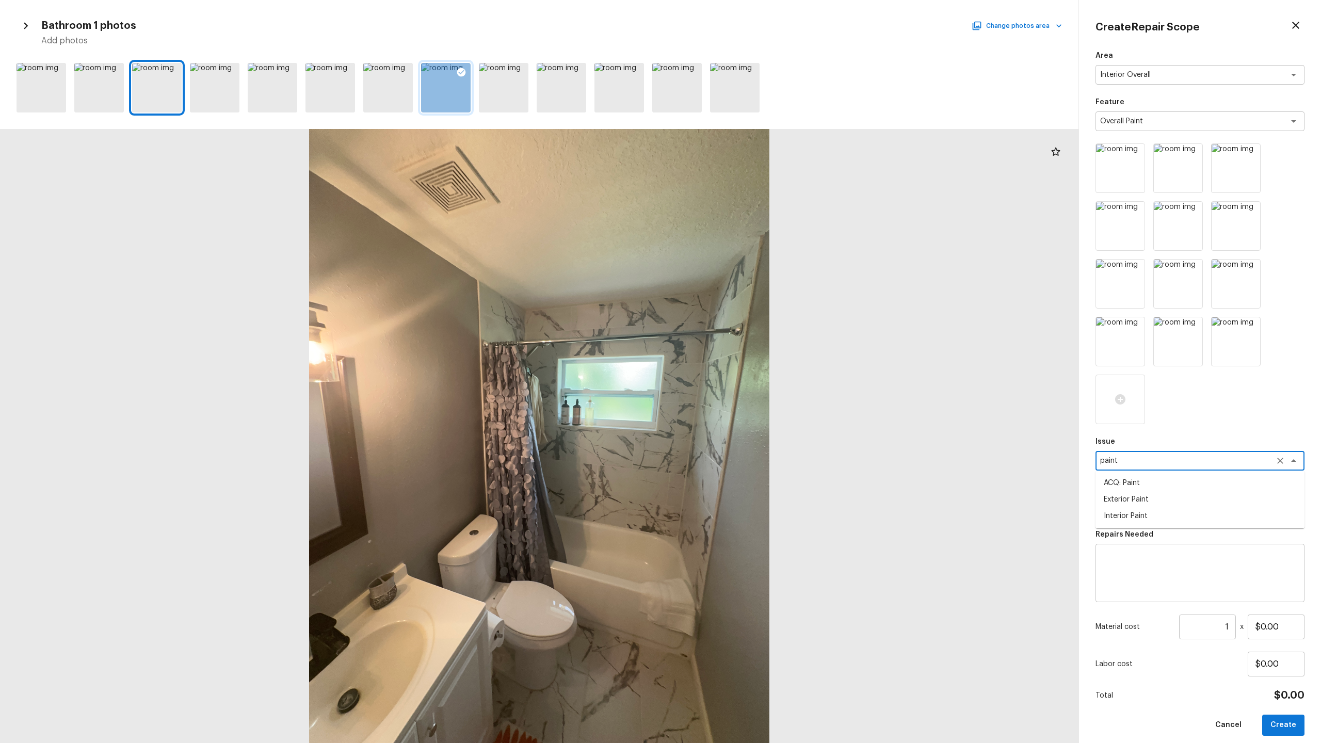
click at [742, 367] on li "ACQ: Paint" at bounding box center [1199, 483] width 209 height 17
click at [742, 367] on div "x ​" at bounding box center [1199, 507] width 209 height 20
type textarea "ACQ: Paint"
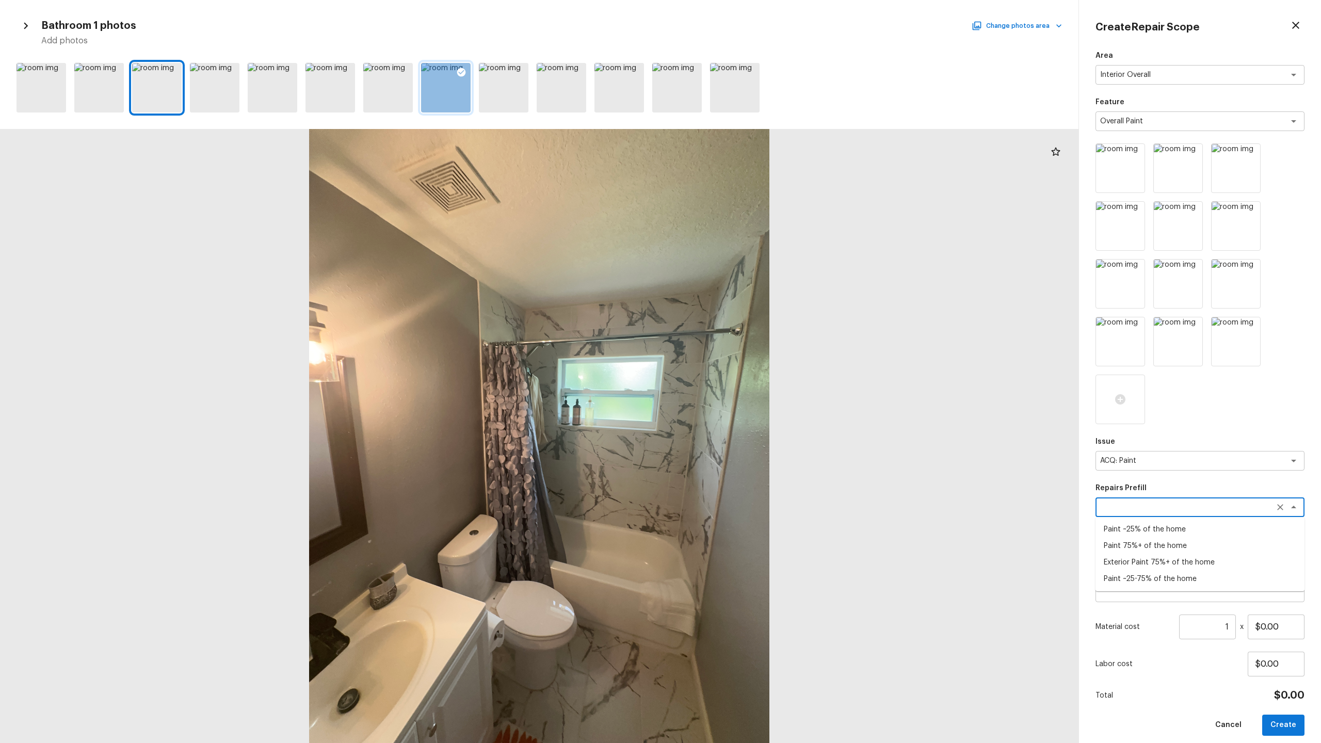
click at [742, 367] on li "Paint ~25-75% of the home" at bounding box center [1199, 579] width 209 height 17
type textarea "Paint ~25-75% of the home"
type textarea "Acquisition Scope: ~25 - 75% of the home needs interior paint"
type input "$0.71"
click at [742, 367] on input "1" at bounding box center [1207, 626] width 57 height 25
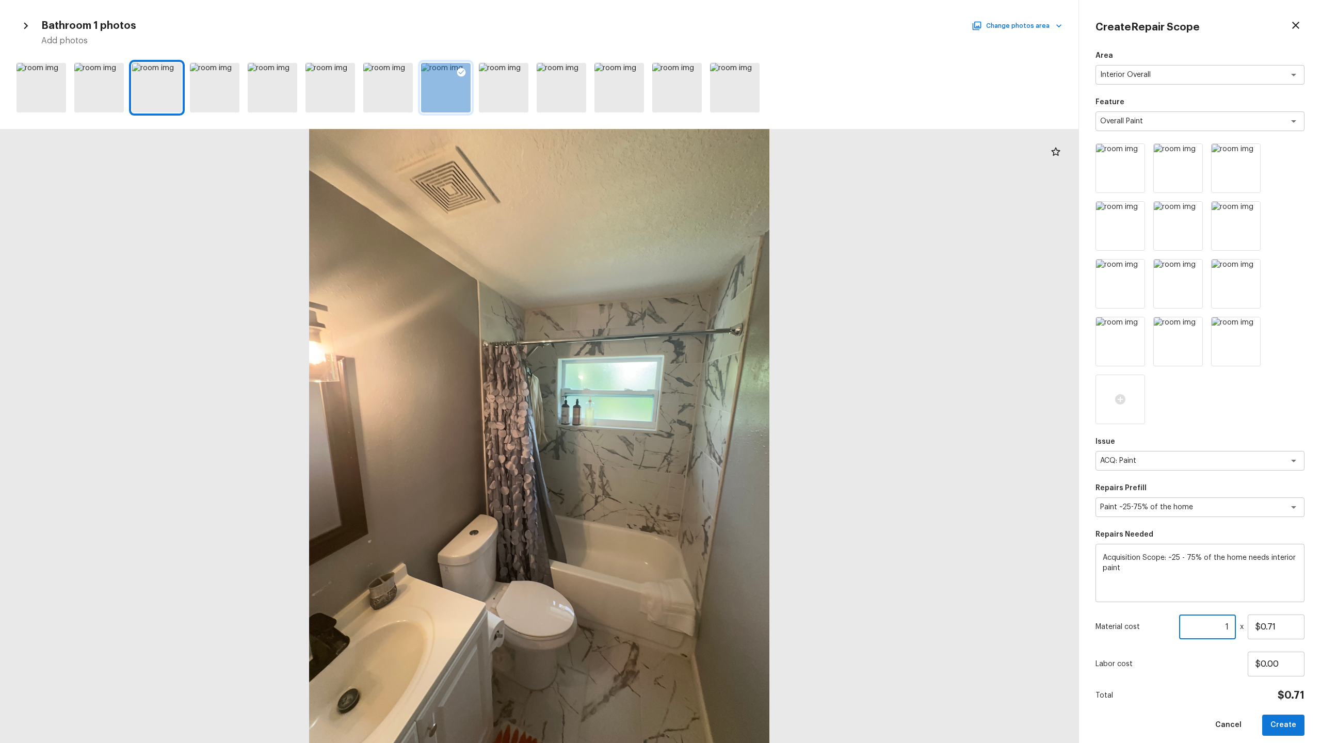
click at [742, 367] on input "1" at bounding box center [1207, 626] width 57 height 25
type input "1176"
click at [742, 367] on button "Create" at bounding box center [1283, 724] width 42 height 21
type input "1"
type input "$0.00"
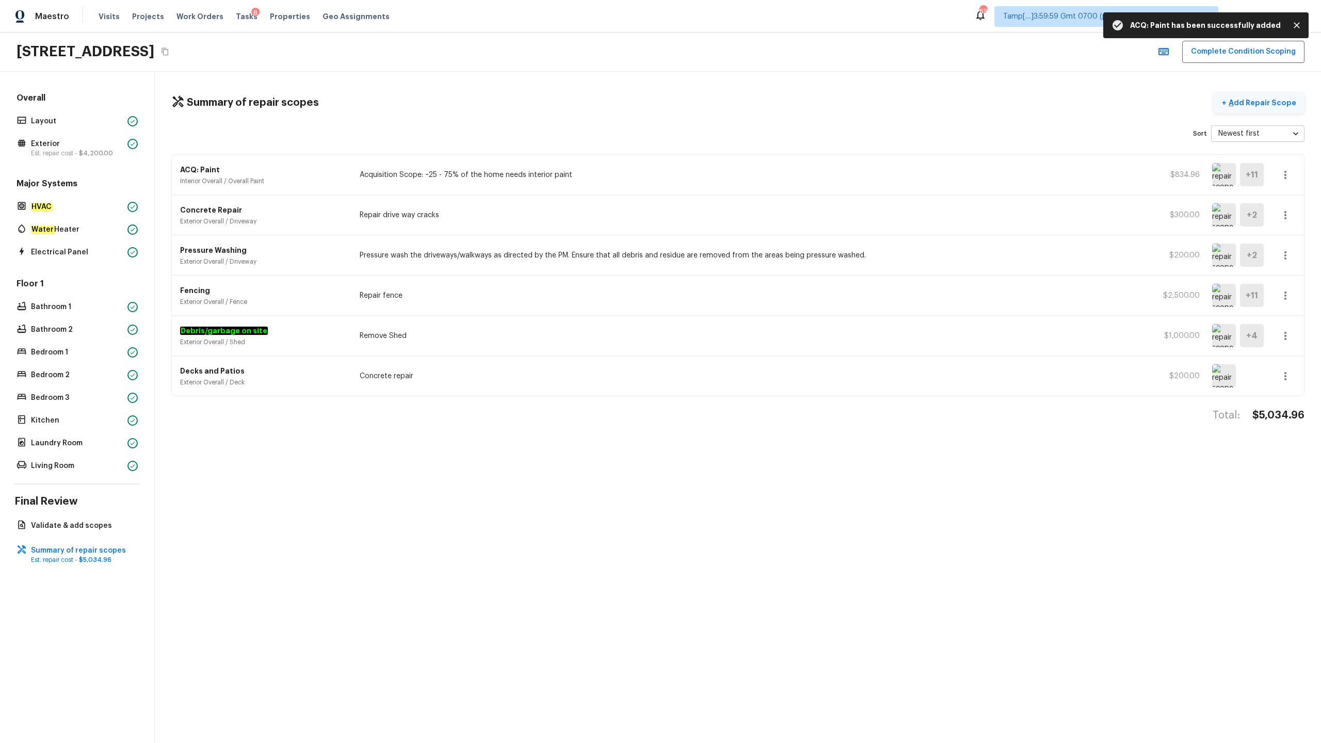
click at [742, 103] on p "Add Repair Scope" at bounding box center [1261, 102] width 70 height 10
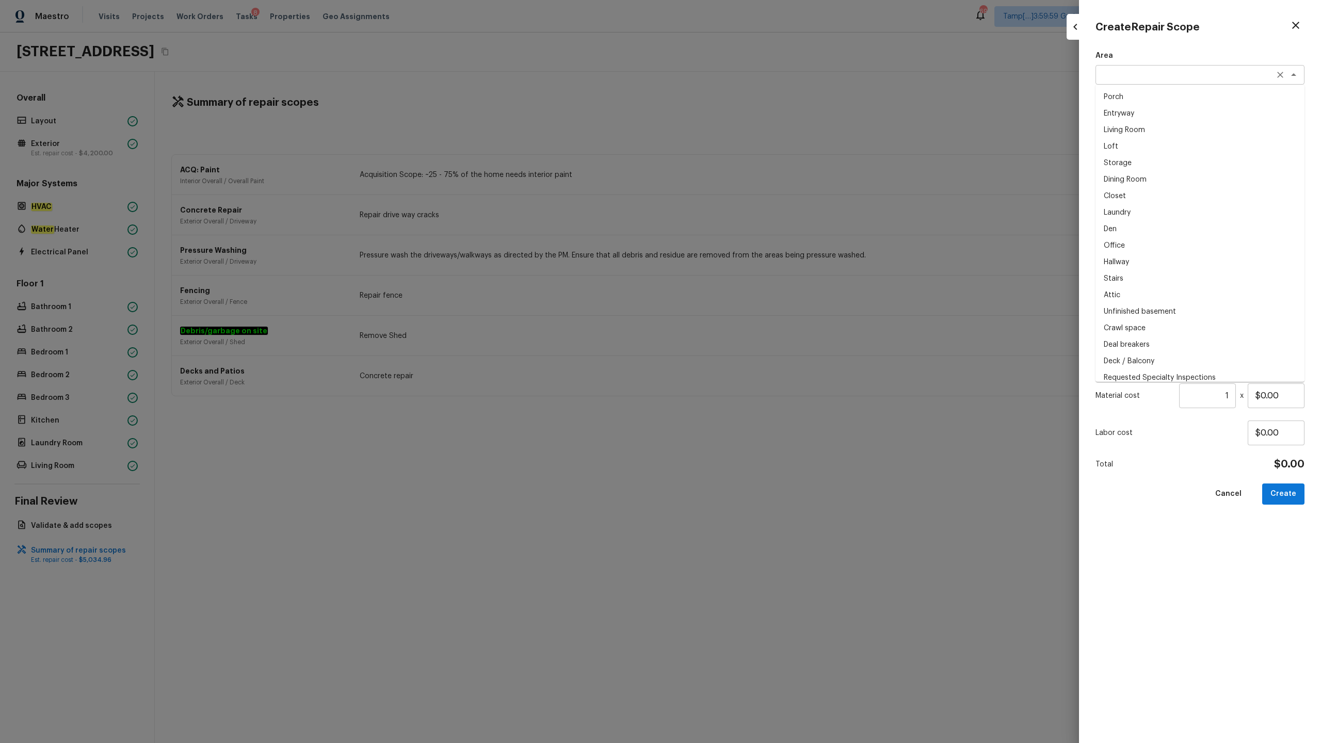
click at [742, 80] on div "x ​" at bounding box center [1199, 75] width 209 height 20
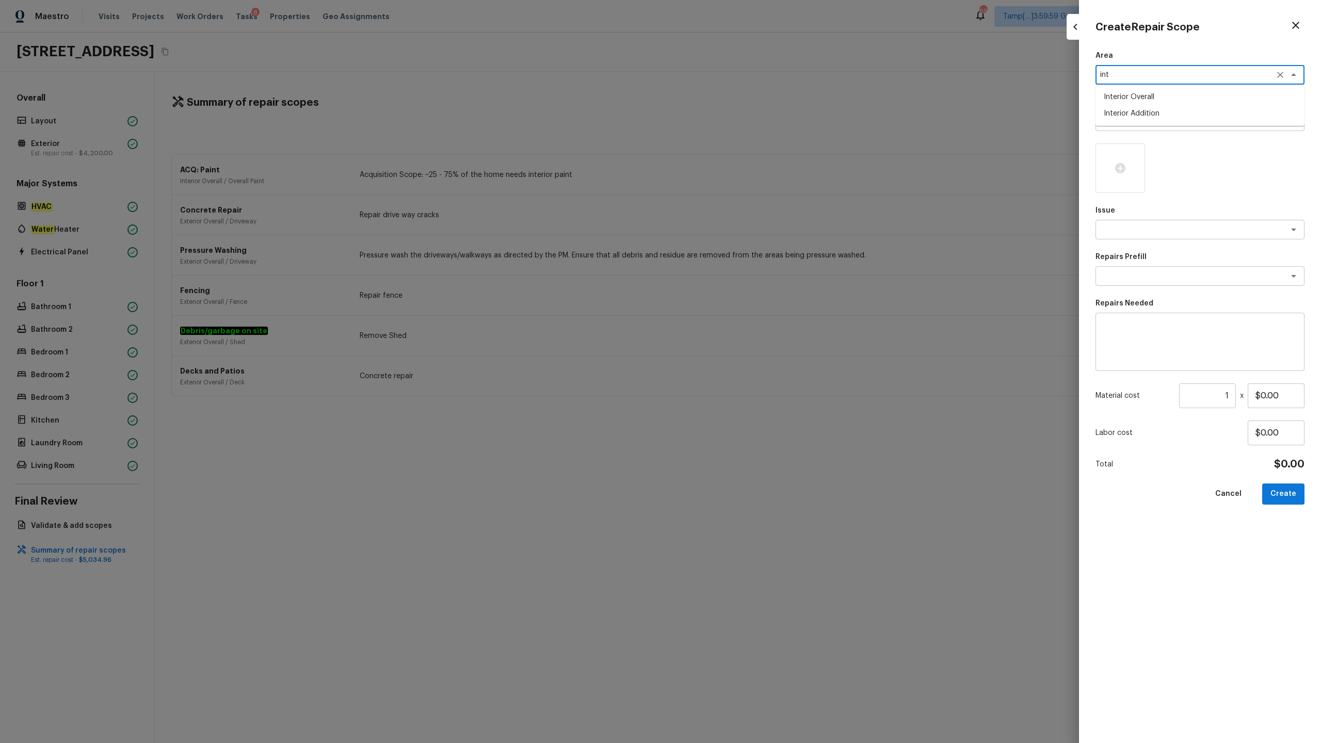
click at [742, 93] on li "Interior Overall" at bounding box center [1199, 97] width 209 height 17
type textarea "Interior Overall"
click at [742, 117] on textarea at bounding box center [1185, 121] width 171 height 10
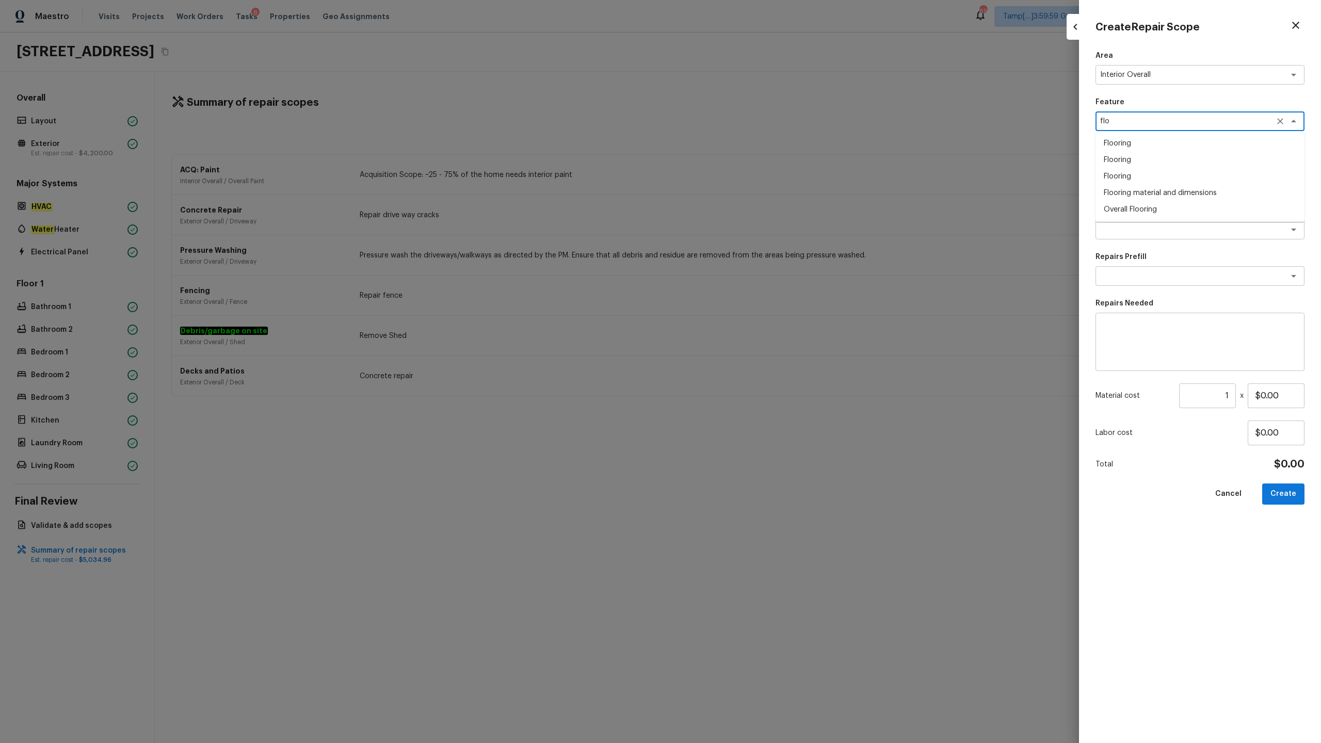
click at [742, 205] on li "Overall Flooring" at bounding box center [1199, 209] width 209 height 17
click at [742, 238] on div "x ​" at bounding box center [1199, 230] width 209 height 20
type textarea "Overall Flooring"
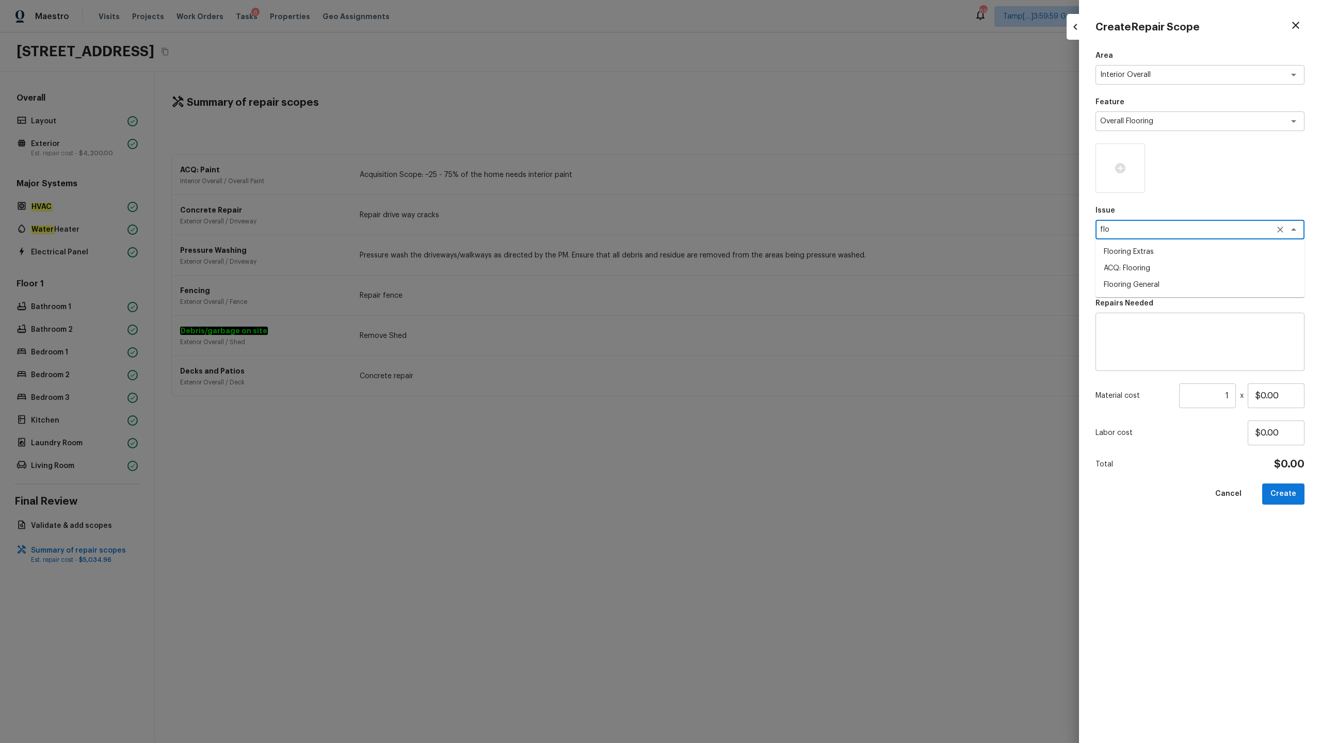
click at [742, 262] on li "ACQ: Flooring" at bounding box center [1199, 268] width 209 height 17
click at [742, 285] on div "x ​" at bounding box center [1199, 276] width 209 height 20
type textarea "ACQ: Flooring"
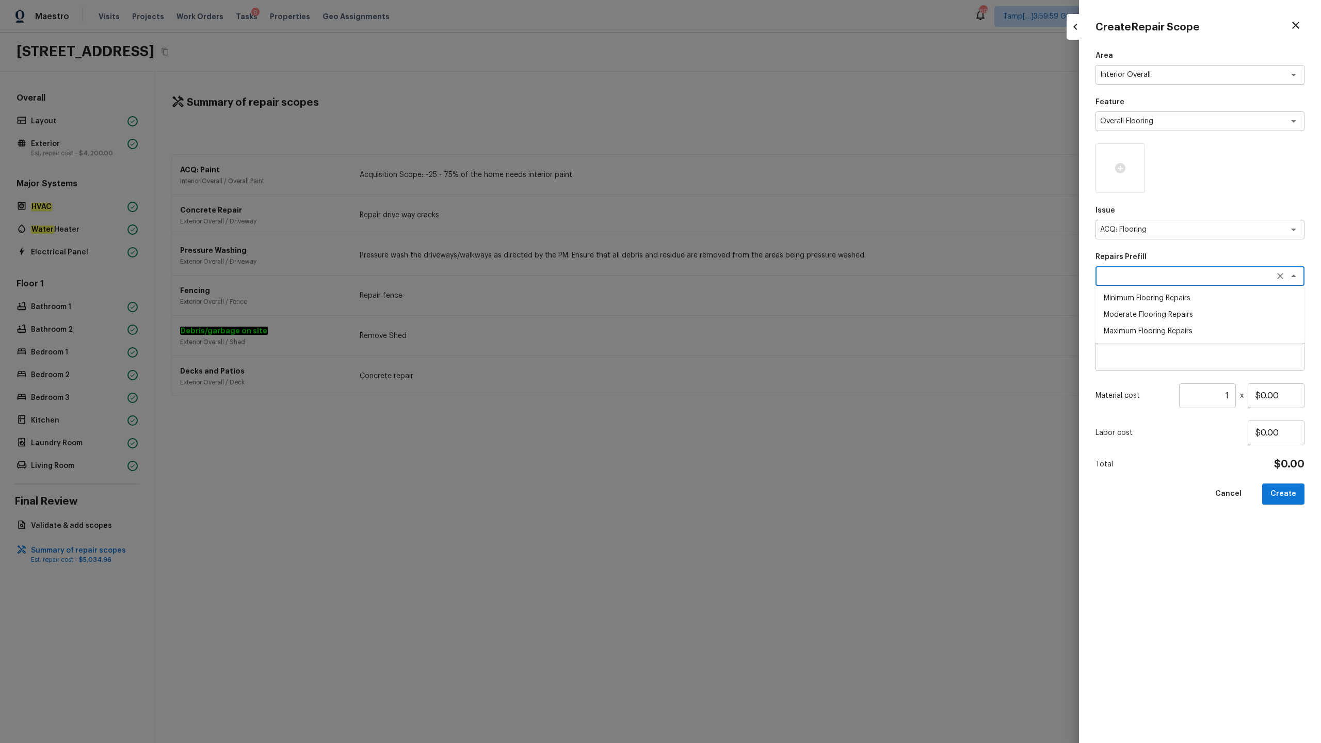
click at [742, 300] on li "Minimum Flooring Repairs" at bounding box center [1199, 298] width 209 height 17
type textarea "Minimum Flooring Repairs"
type textarea "Acquisition Scope: Minimum flooring repairs"
type input "$0.20"
click at [742, 367] on input "1" at bounding box center [1207, 395] width 57 height 25
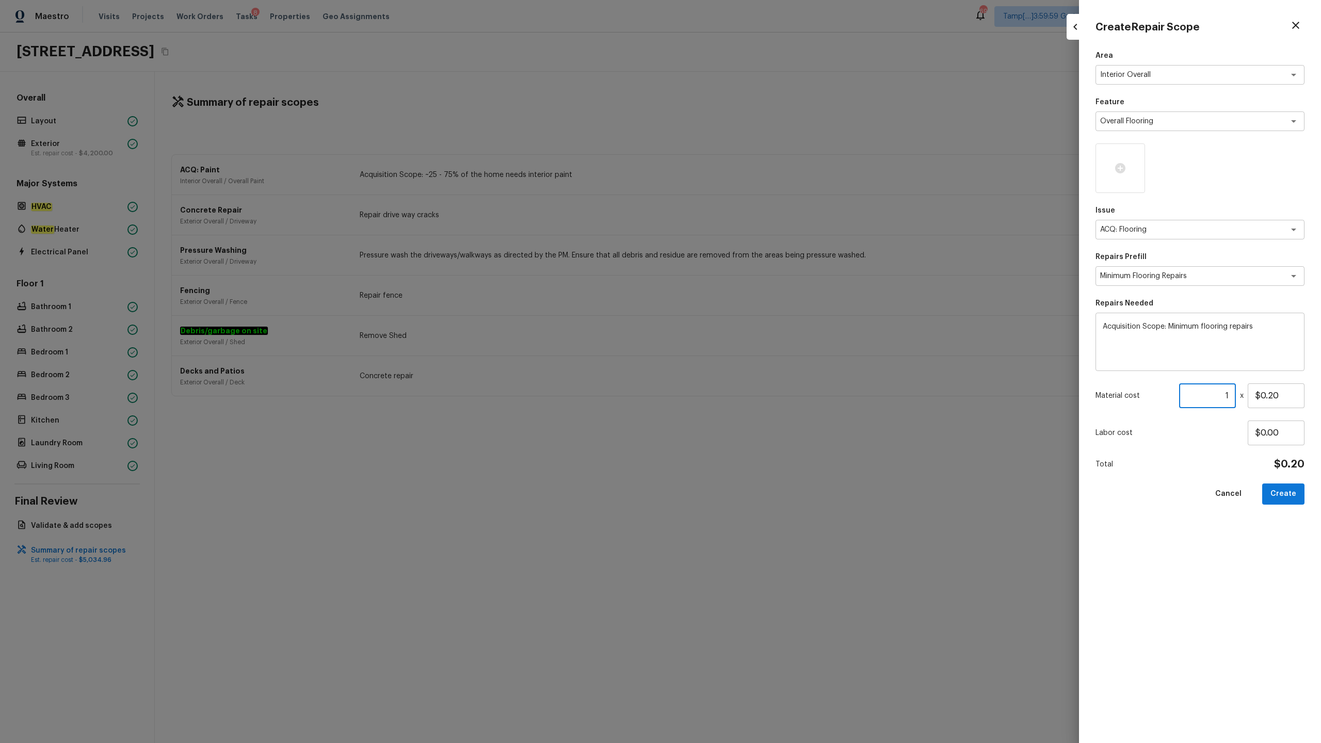
click at [742, 367] on input "1" at bounding box center [1207, 395] width 57 height 25
type input "1176"
click at [742, 367] on button "Create" at bounding box center [1283, 493] width 42 height 21
type input "1"
type input "$0.00"
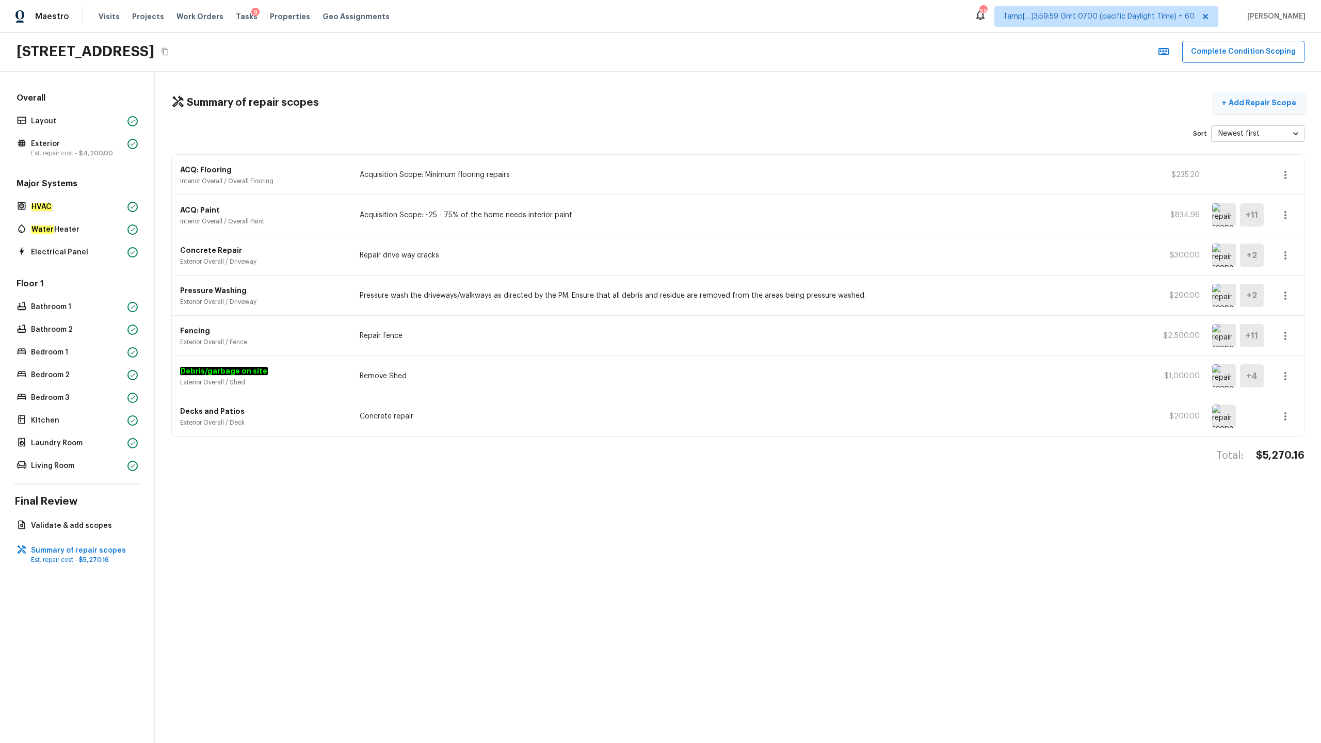
click at [742, 102] on p "Add Repair Scope" at bounding box center [1261, 102] width 70 height 10
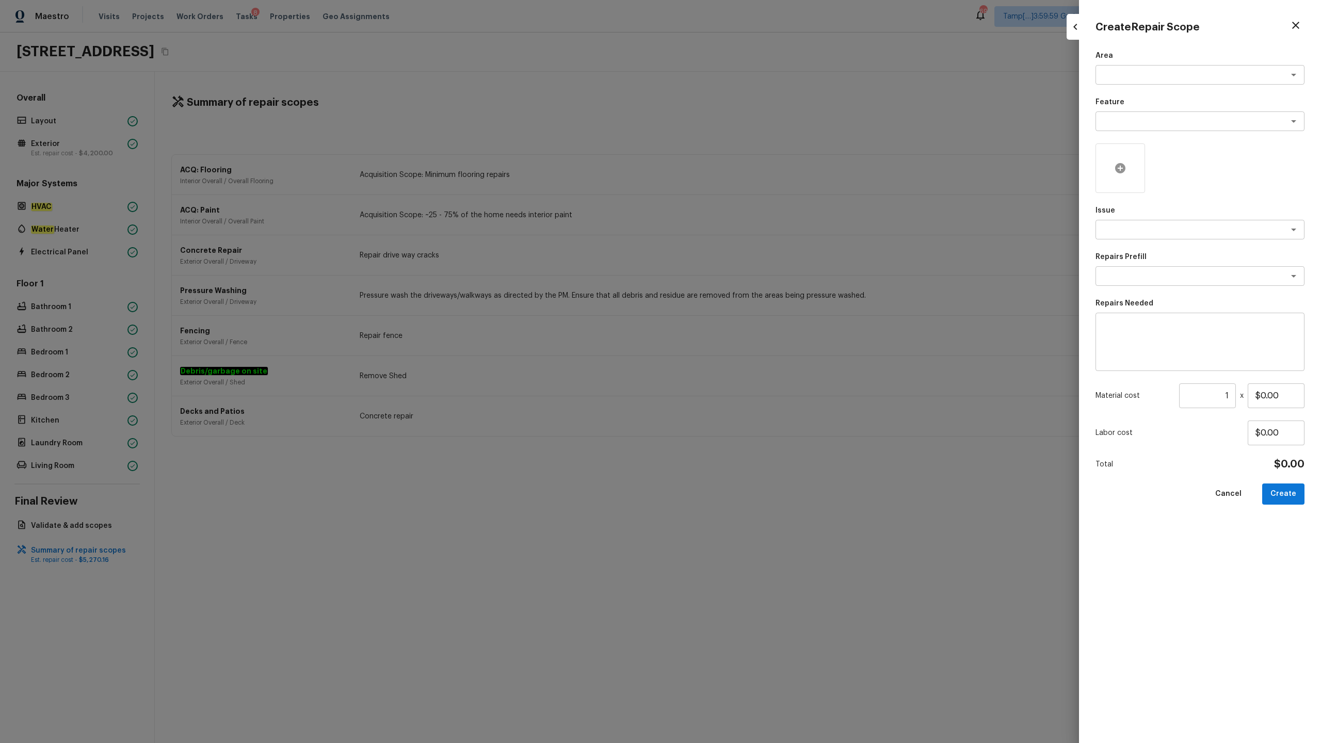
click at [742, 167] on div at bounding box center [1120, 168] width 50 height 50
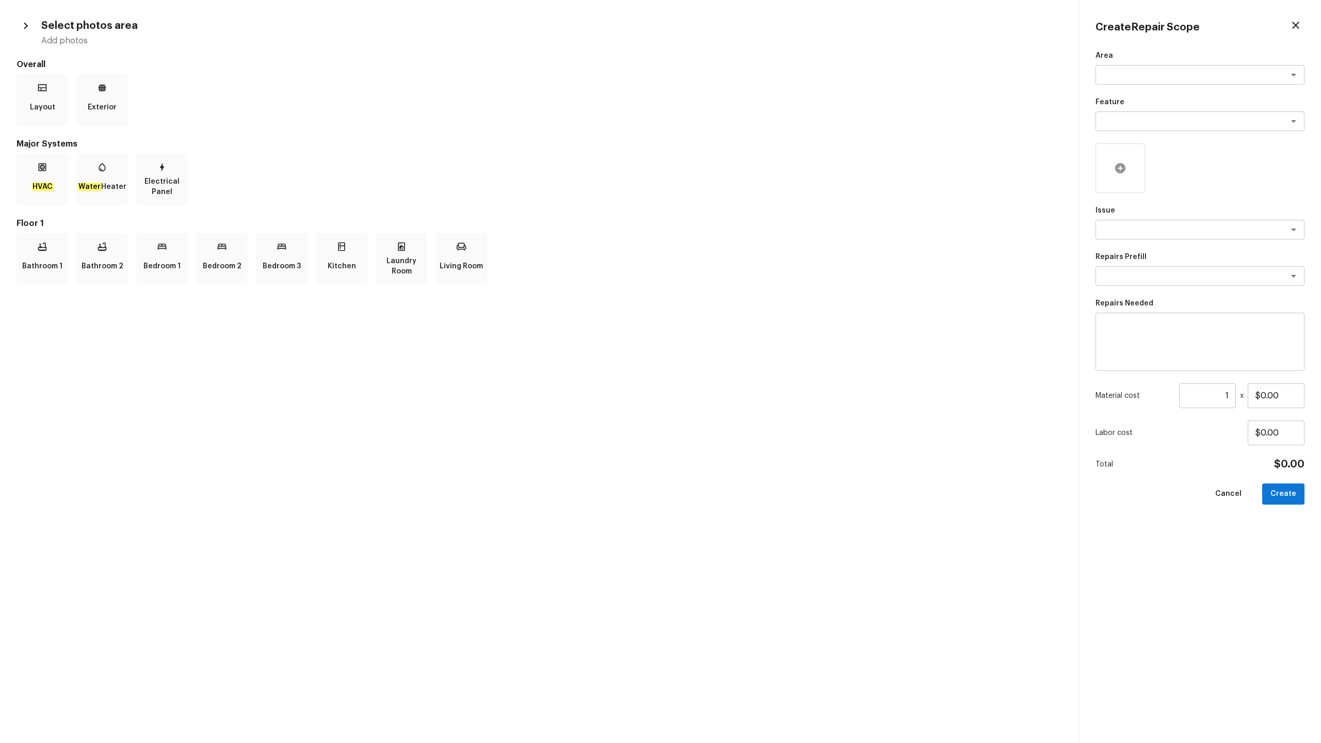
click at [742, 172] on icon at bounding box center [1120, 168] width 10 height 10
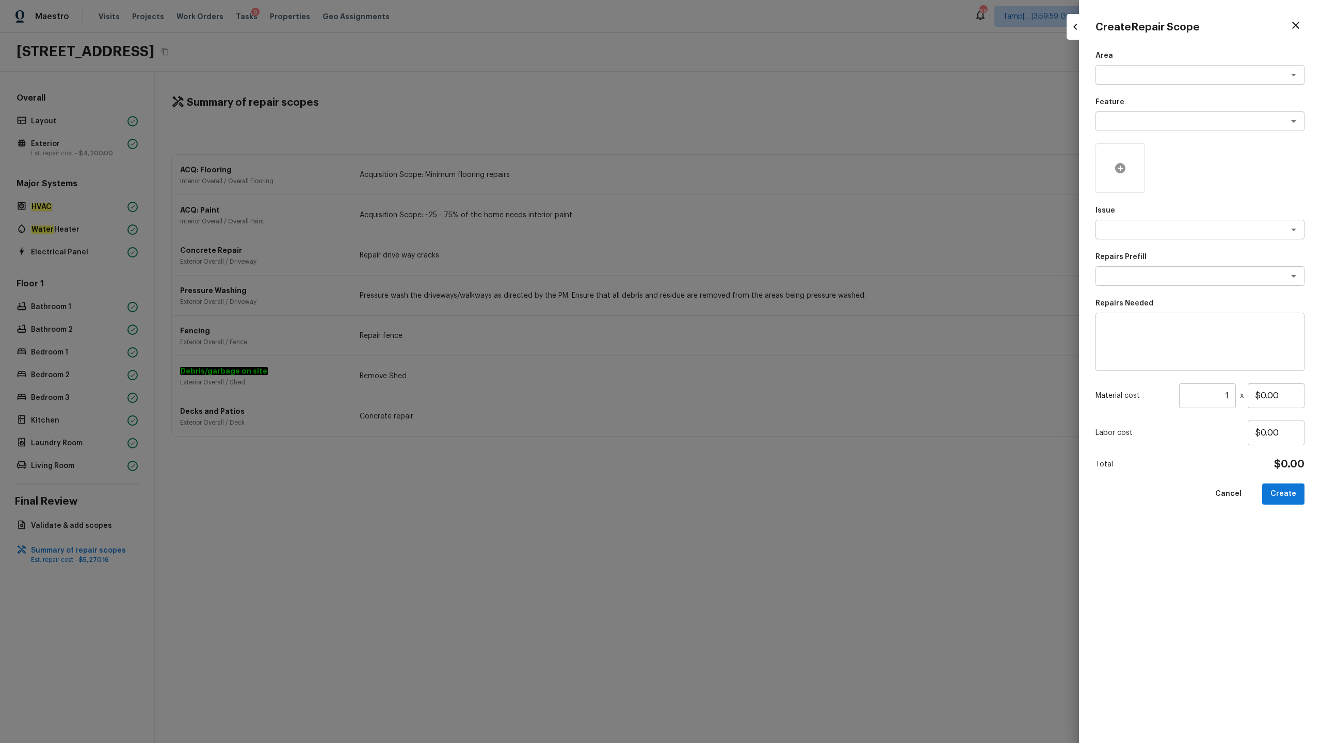
click at [742, 164] on icon at bounding box center [1120, 168] width 12 height 12
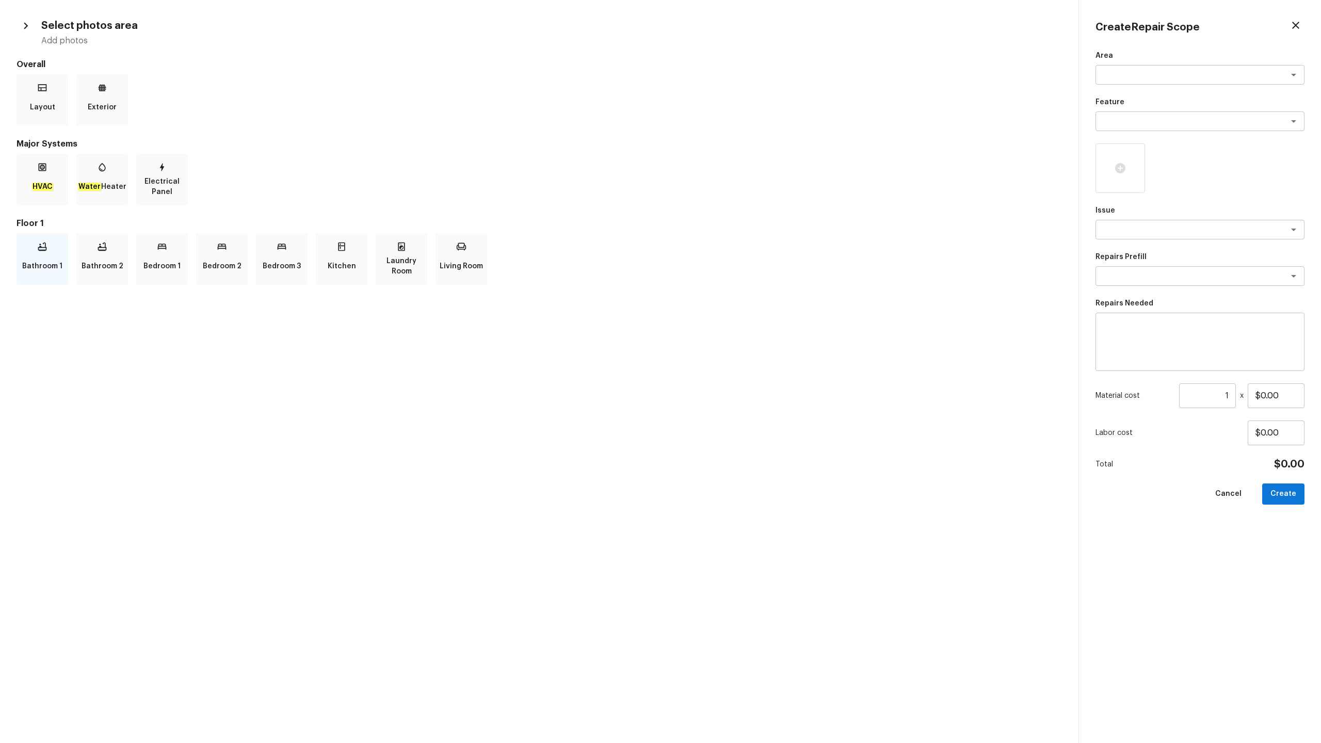
click at [65, 247] on div "Bathroom 1" at bounding box center [43, 259] width 52 height 52
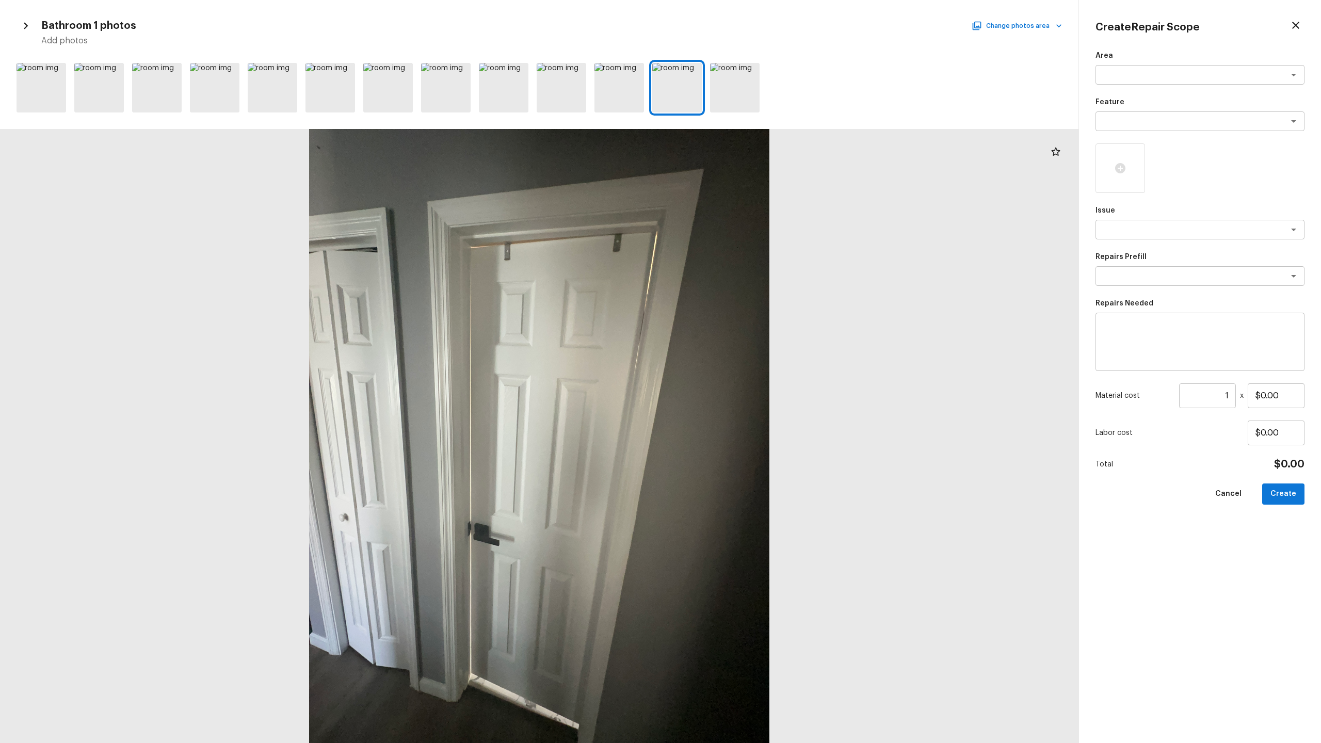
click at [742, 32] on div "Bathroom 1 photos Change photos area Add photos" at bounding box center [539, 32] width 1045 height 30
click at [742, 30] on button "Change photos area" at bounding box center [1017, 25] width 88 height 13
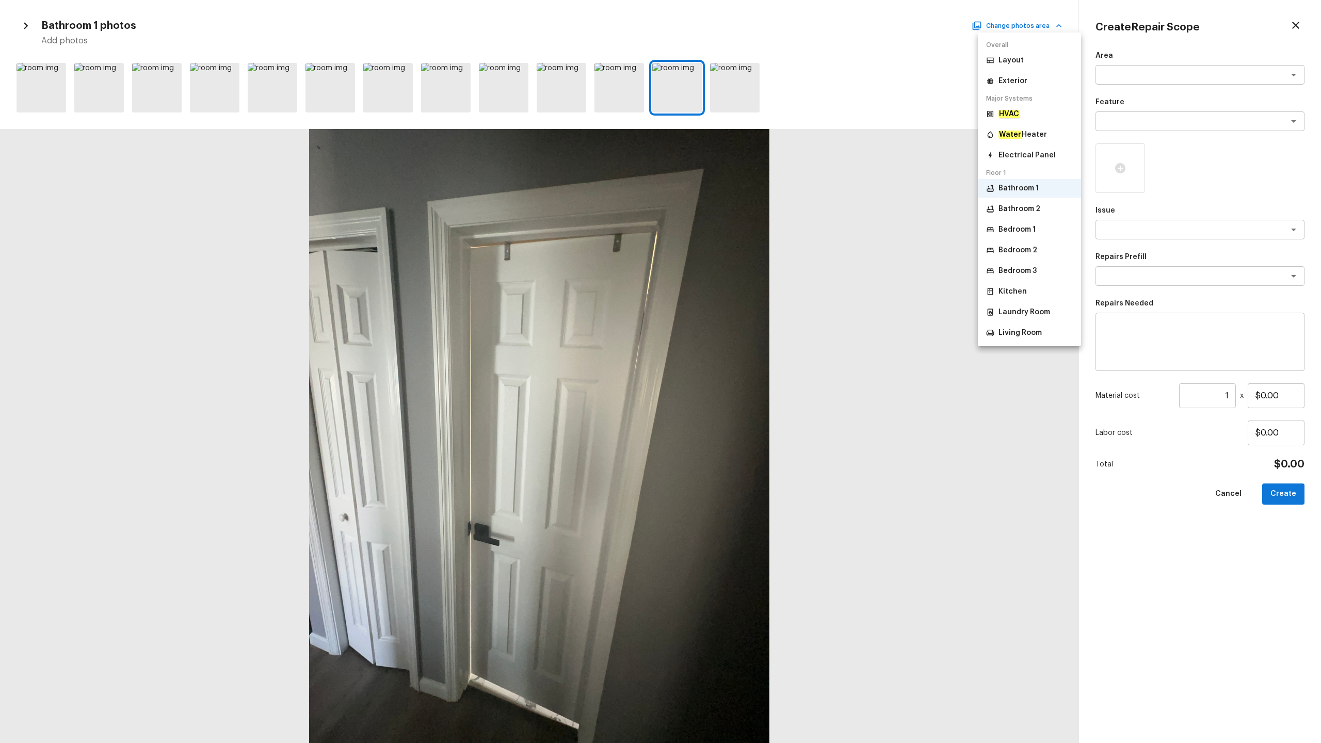
click at [742, 208] on p "Bathroom 2" at bounding box center [1019, 209] width 42 height 10
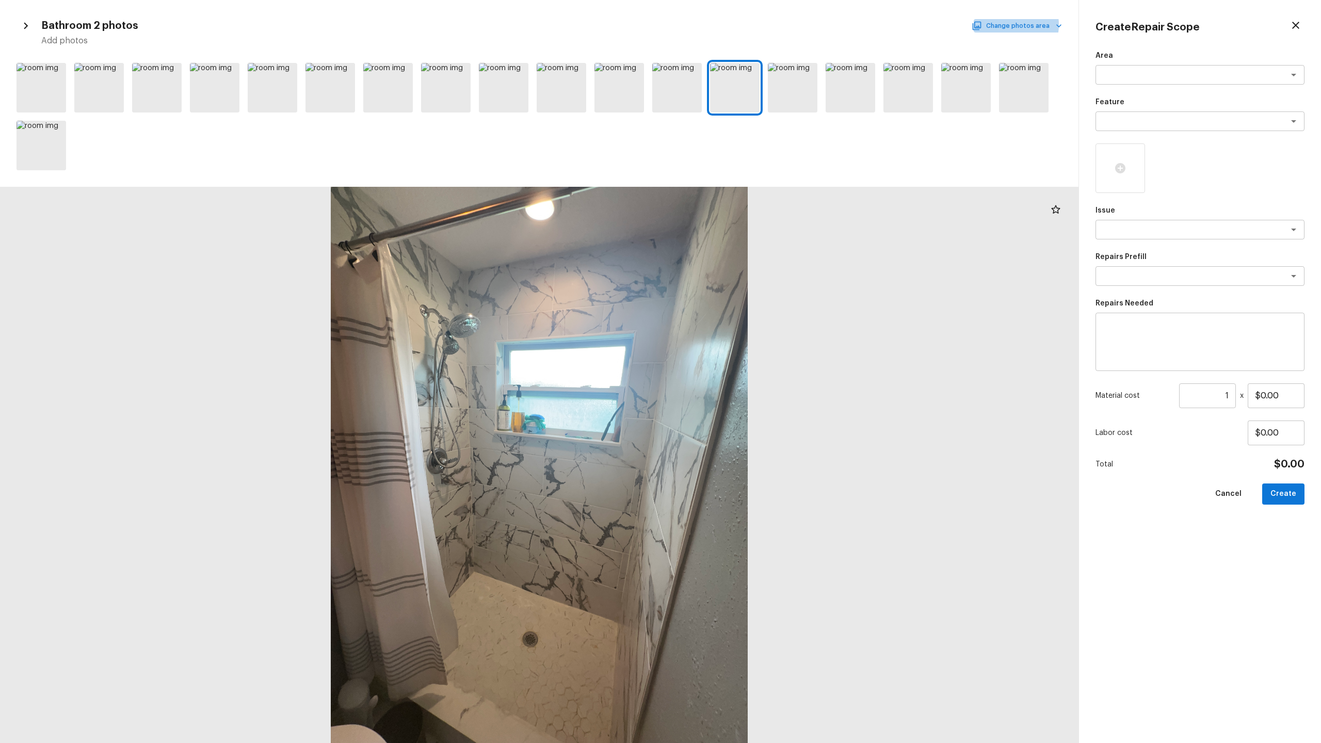
click at [742, 25] on button "Change photos area" at bounding box center [1017, 25] width 88 height 13
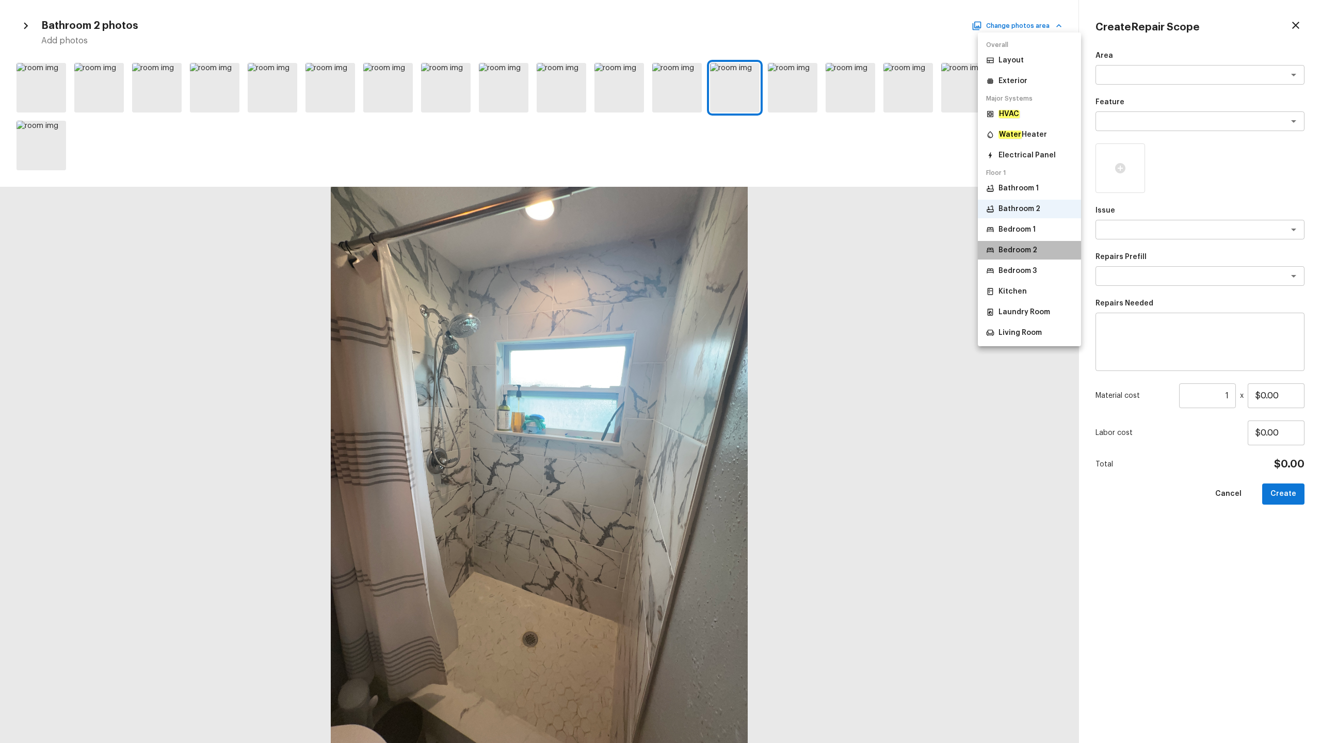
click at [742, 247] on p "Bedroom 2" at bounding box center [1017, 250] width 39 height 10
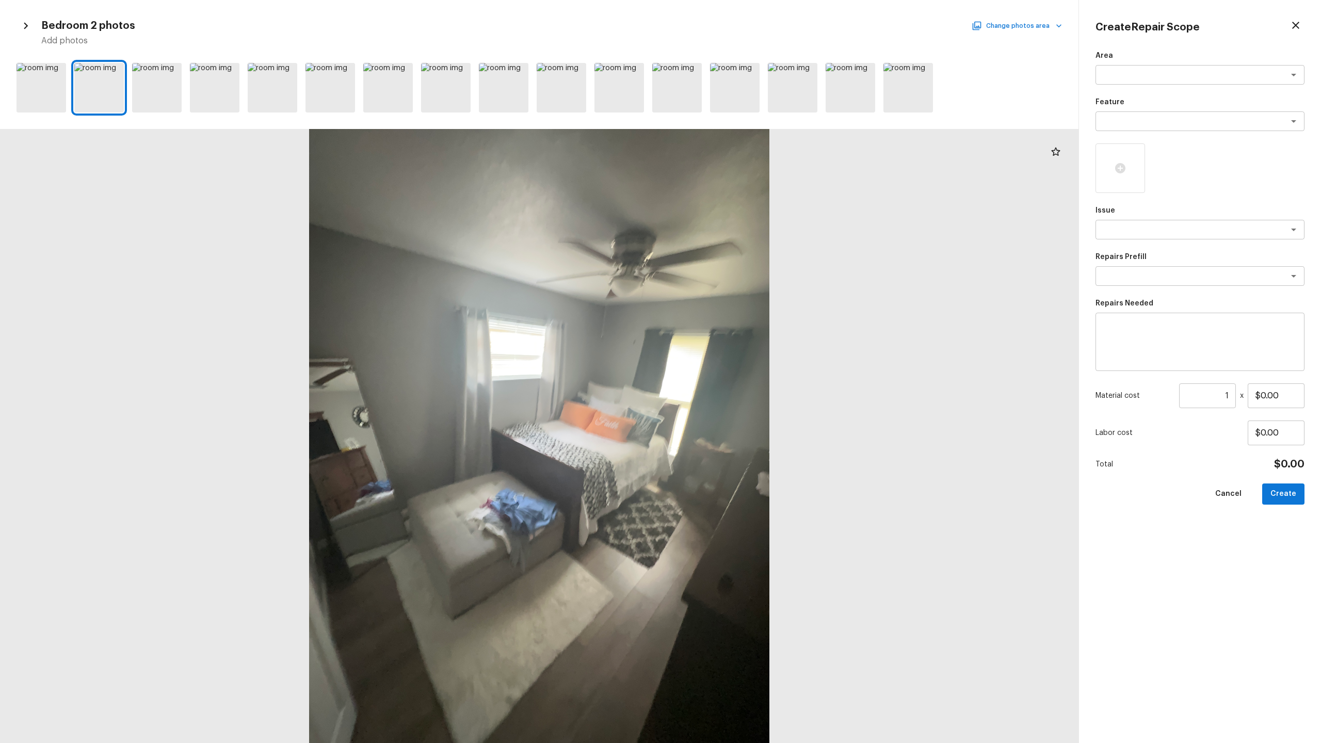
click at [742, 24] on button "Change photos area" at bounding box center [1017, 25] width 88 height 13
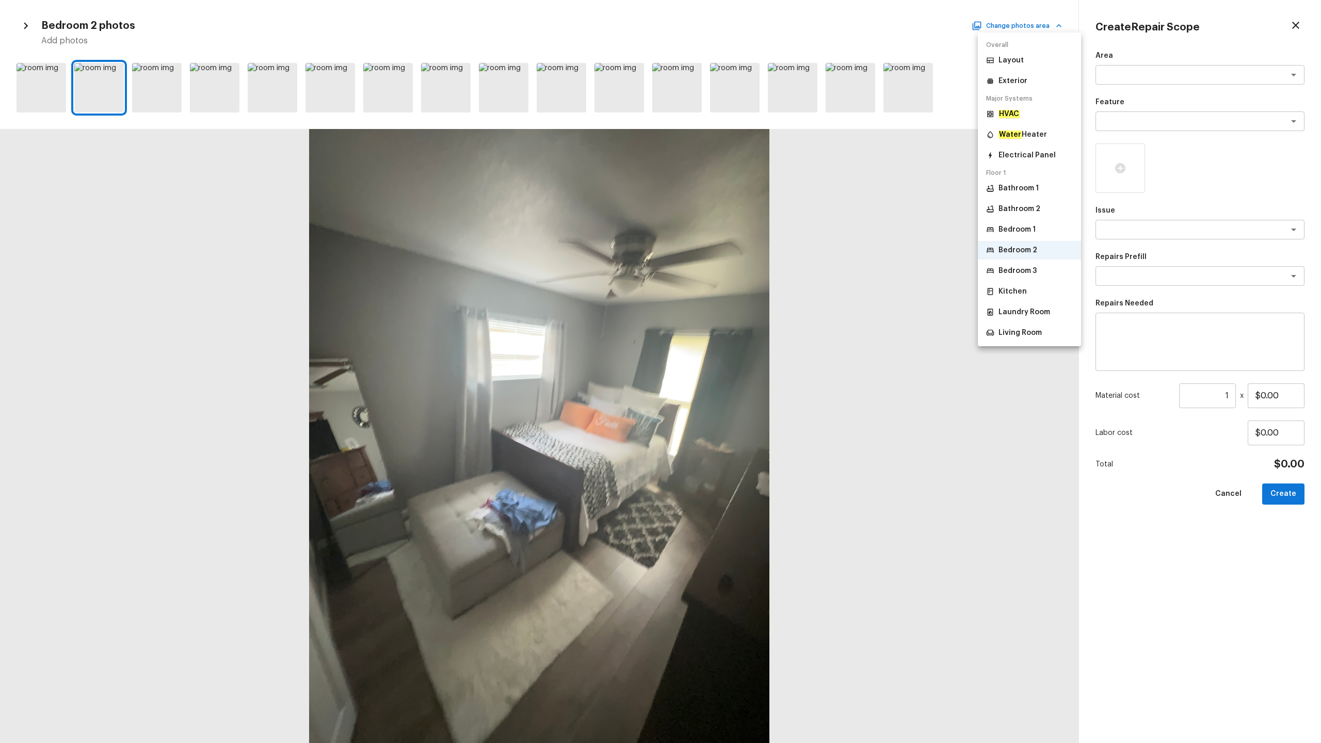
click at [742, 227] on p "Bedroom 1" at bounding box center [1016, 229] width 37 height 10
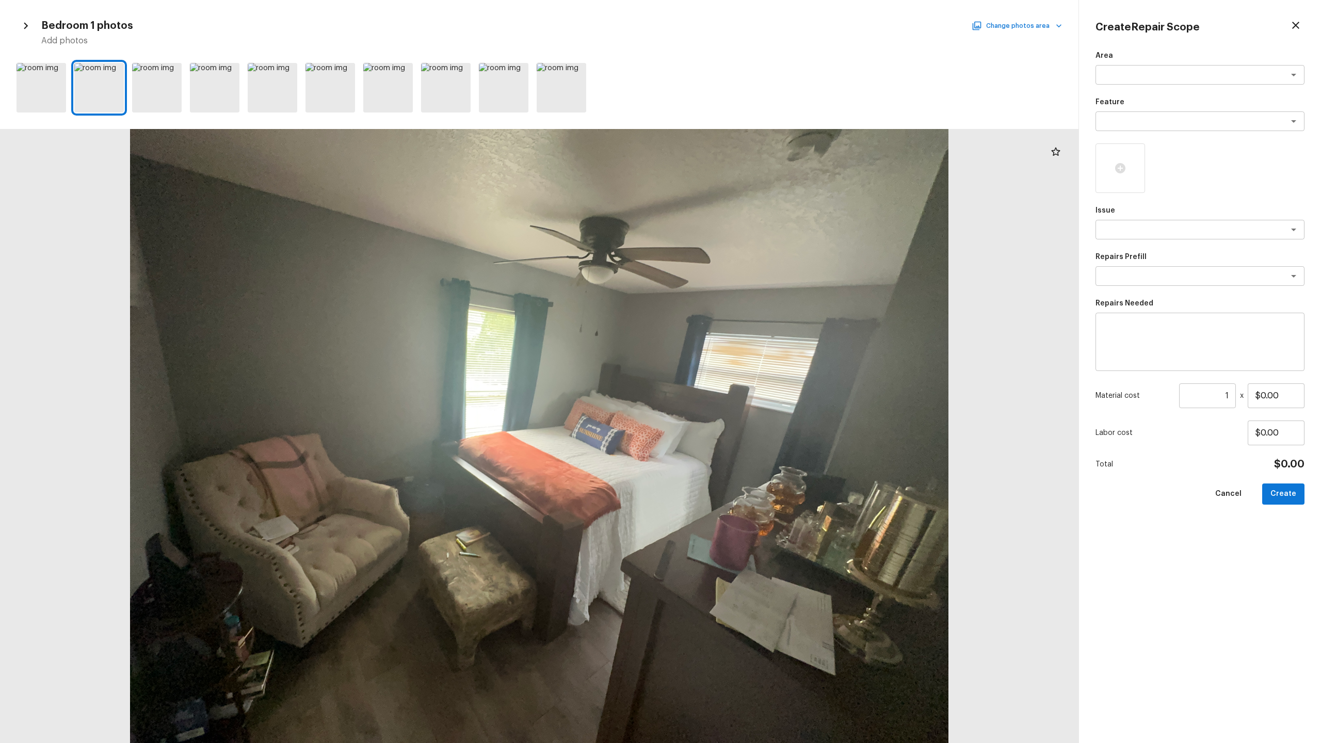
click at [742, 24] on button "Change photos area" at bounding box center [1017, 25] width 88 height 13
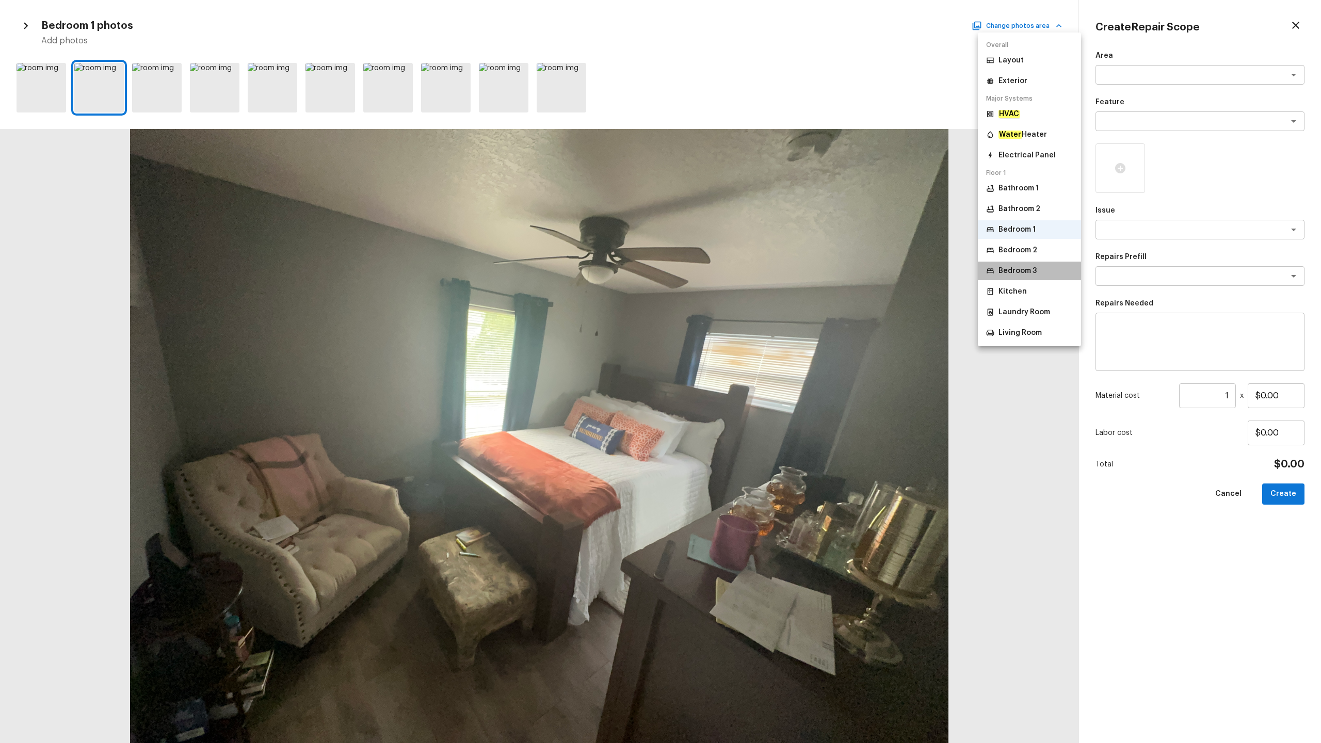
click at [742, 270] on p "Bedroom 3" at bounding box center [1017, 271] width 38 height 10
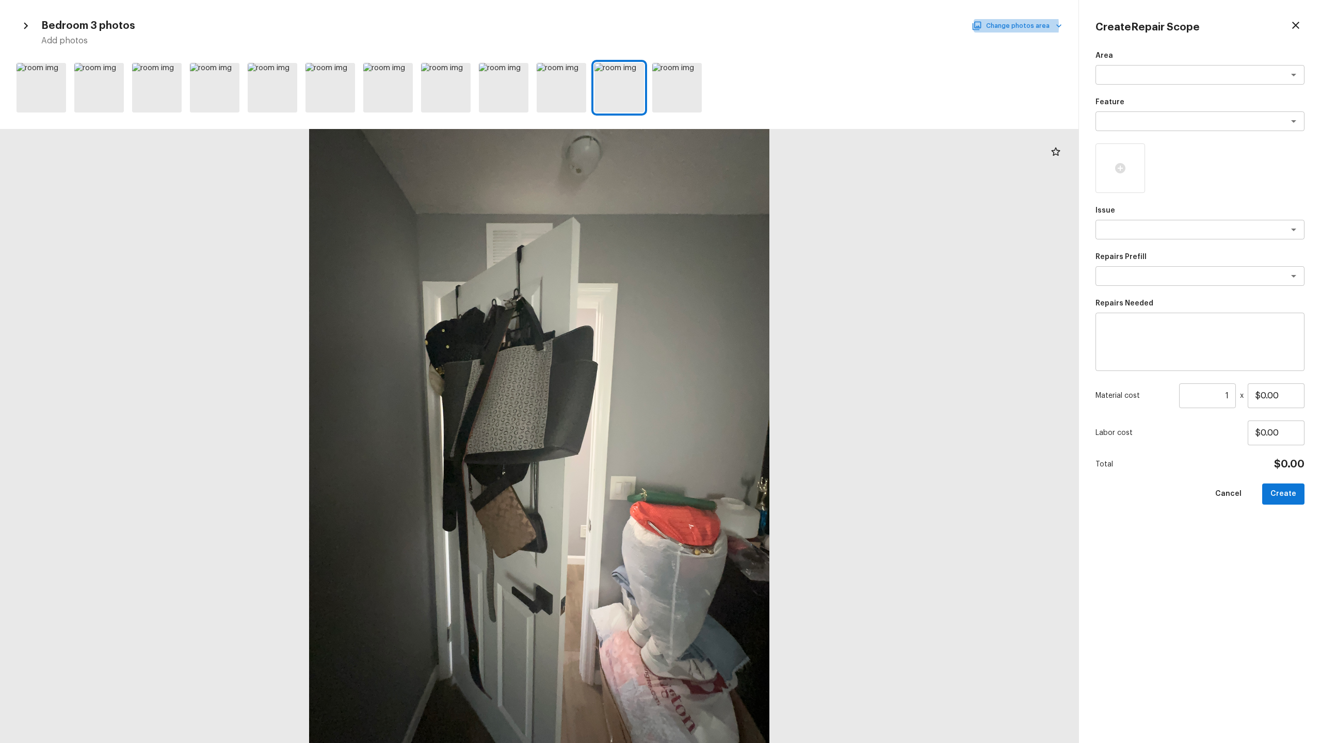
click at [742, 26] on button "Change photos area" at bounding box center [1017, 25] width 88 height 13
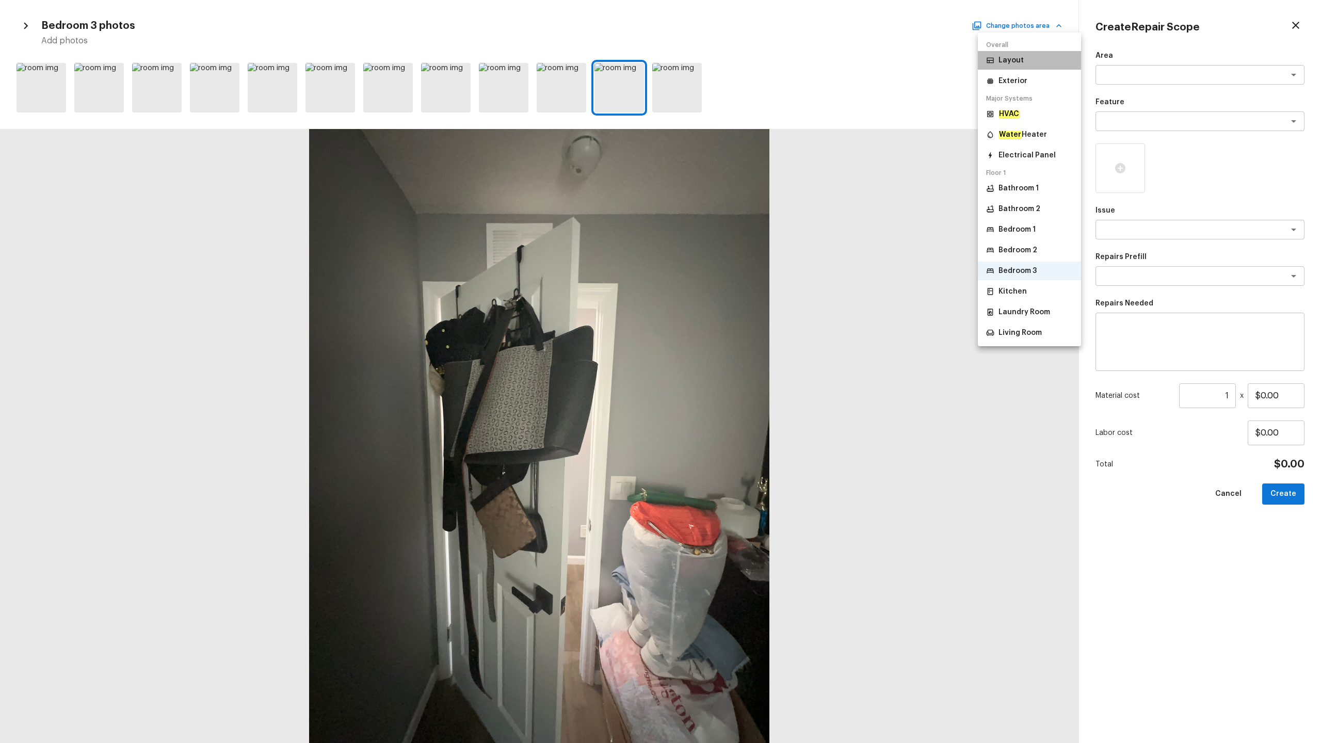
click at [742, 60] on p "Layout" at bounding box center [1010, 60] width 25 height 10
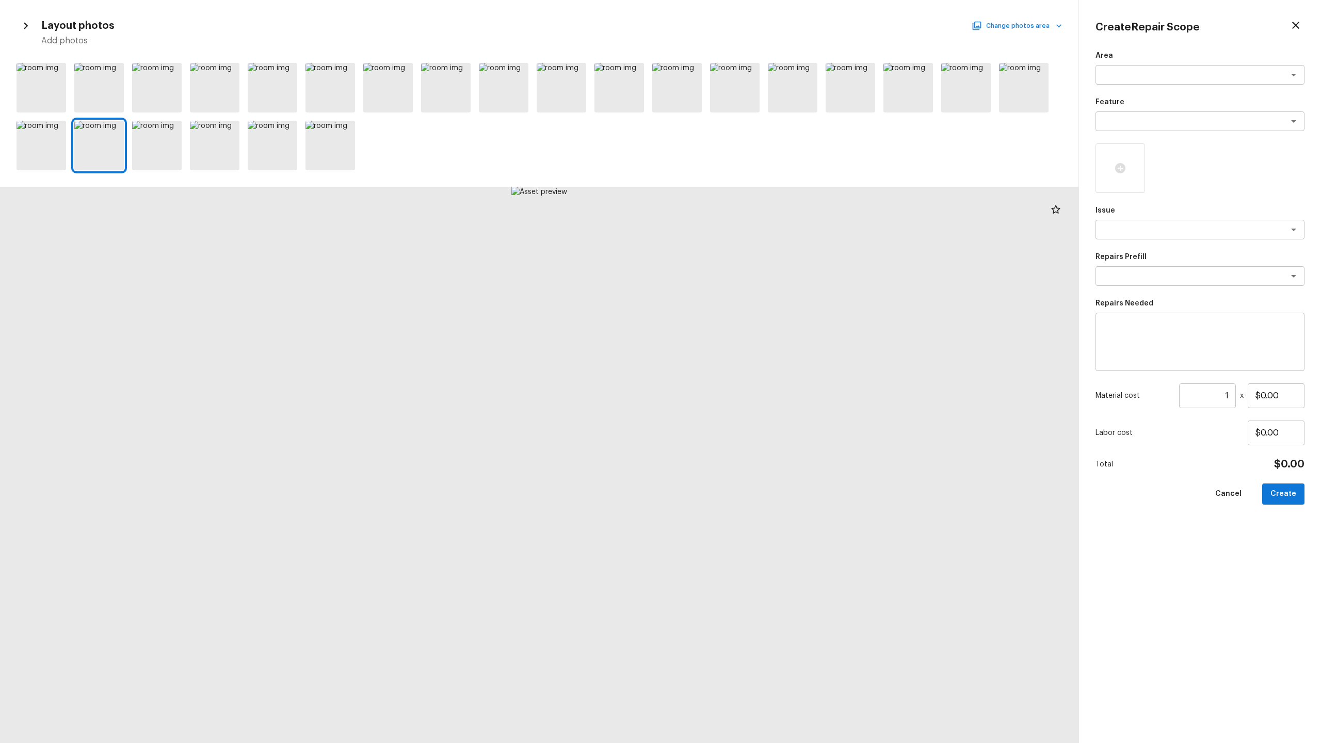
click at [742, 28] on button "Change photos area" at bounding box center [1017, 25] width 88 height 13
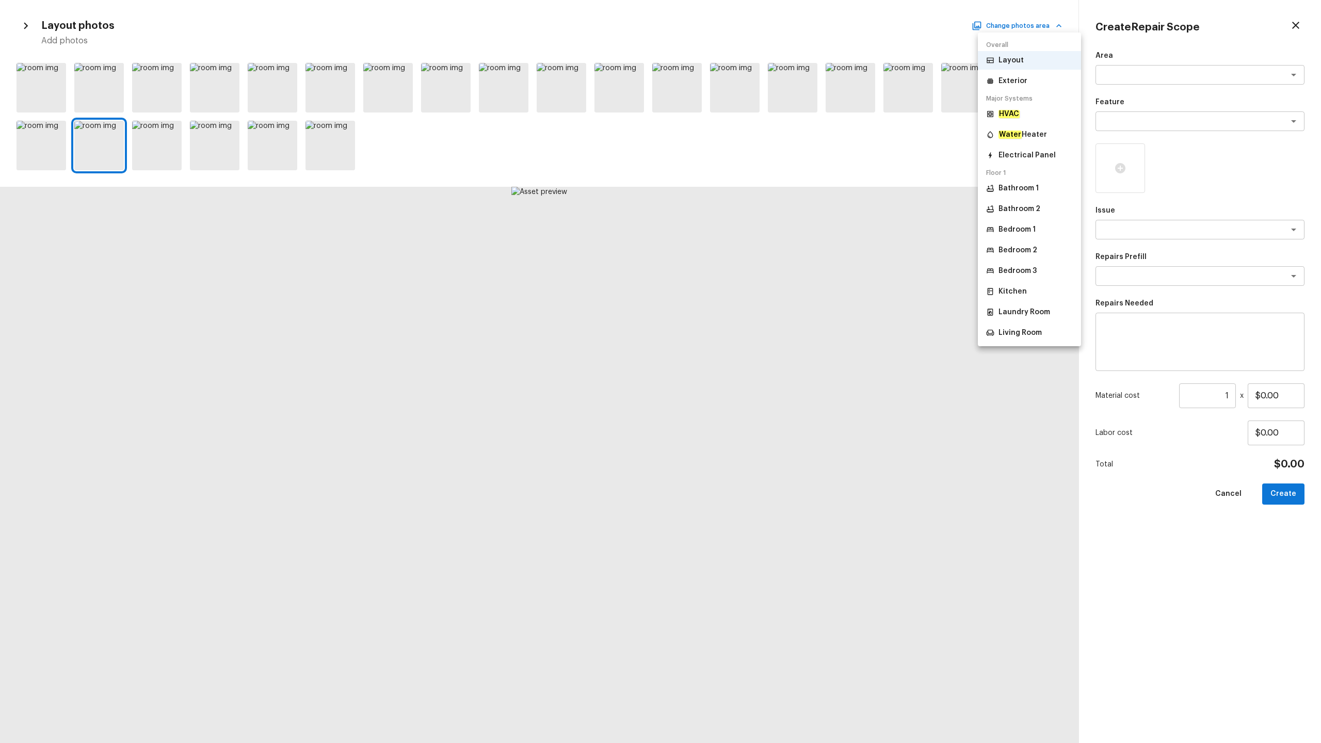
click at [742, 85] on p "Exterior" at bounding box center [1012, 81] width 29 height 10
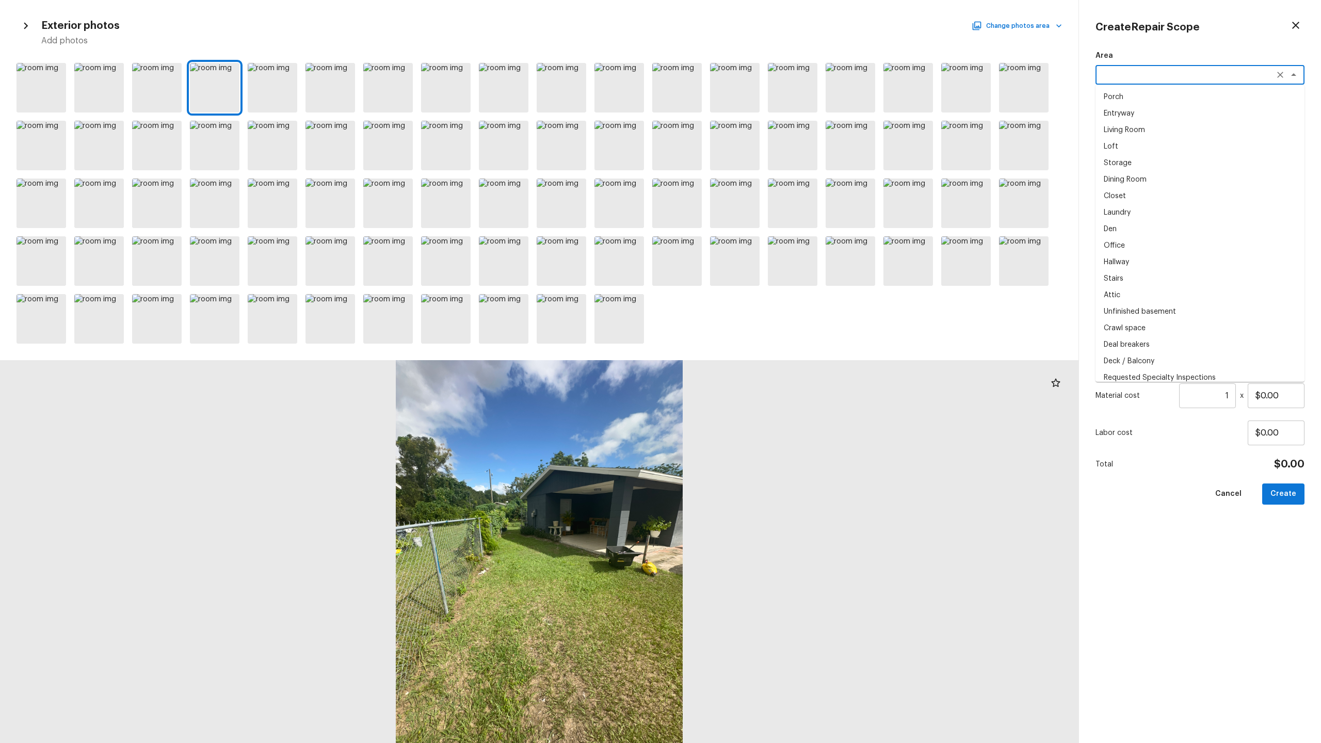
click at [742, 73] on textarea at bounding box center [1185, 75] width 171 height 10
type textarea "w"
click at [742, 97] on li "Exterior Overall" at bounding box center [1199, 97] width 209 height 17
type textarea "Exterior Overall"
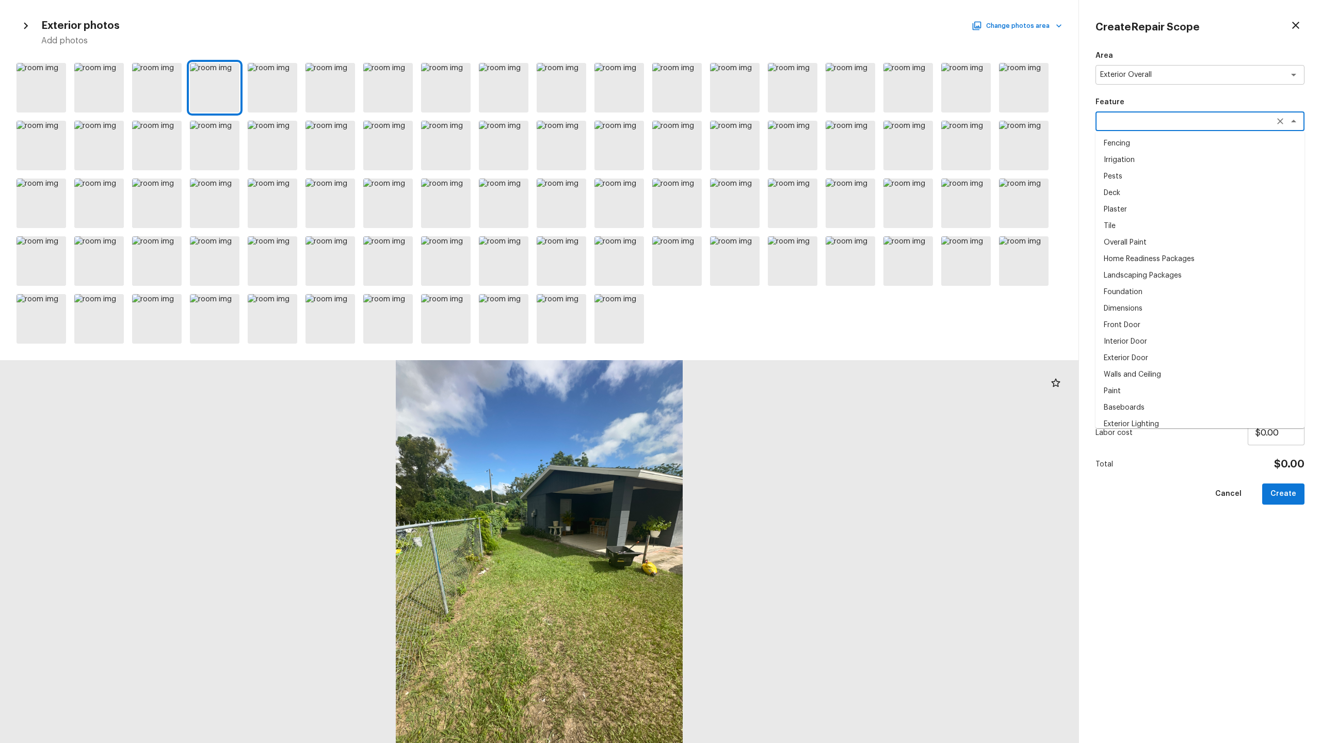
click at [742, 123] on textarea at bounding box center [1185, 121] width 171 height 10
click at [742, 150] on li "Landscaping Packages" at bounding box center [1199, 143] width 209 height 17
type textarea "Landscaping Packages"
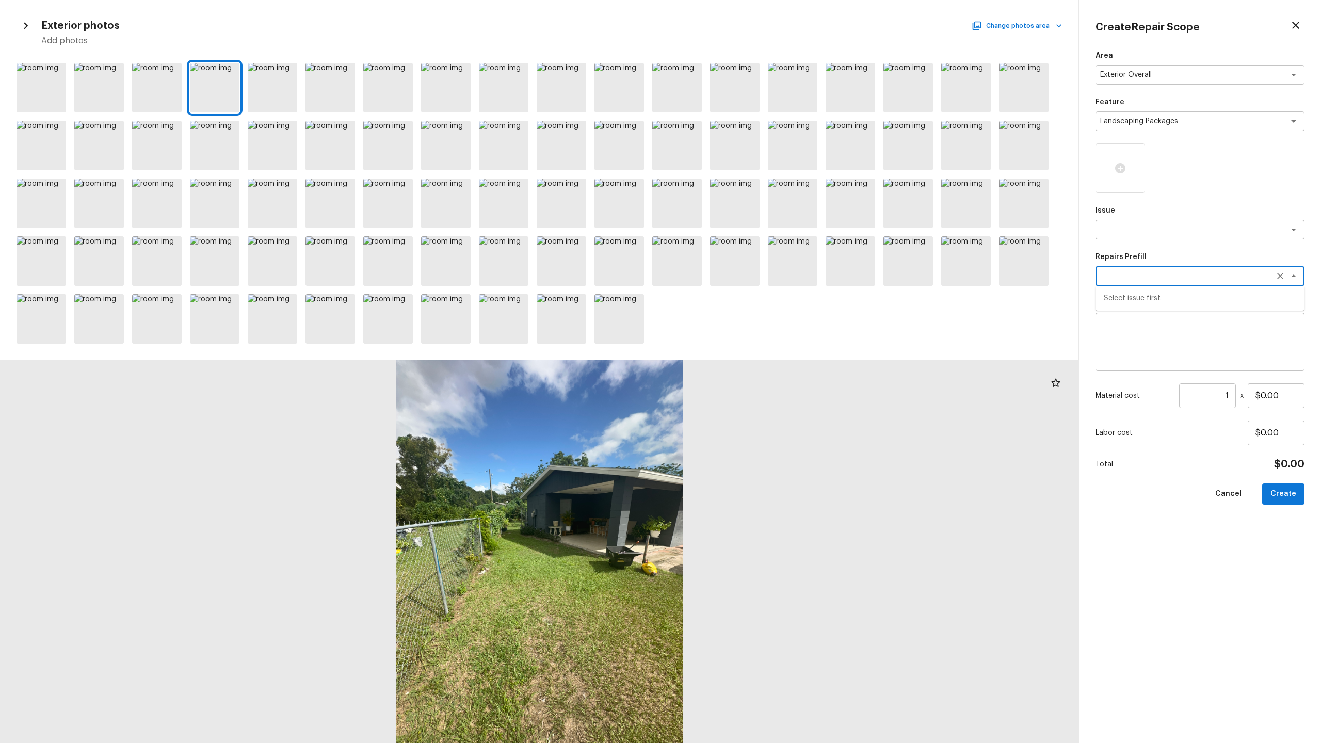
click at [742, 279] on textarea at bounding box center [1185, 276] width 171 height 10
click at [742, 226] on textarea at bounding box center [1185, 229] width 171 height 10
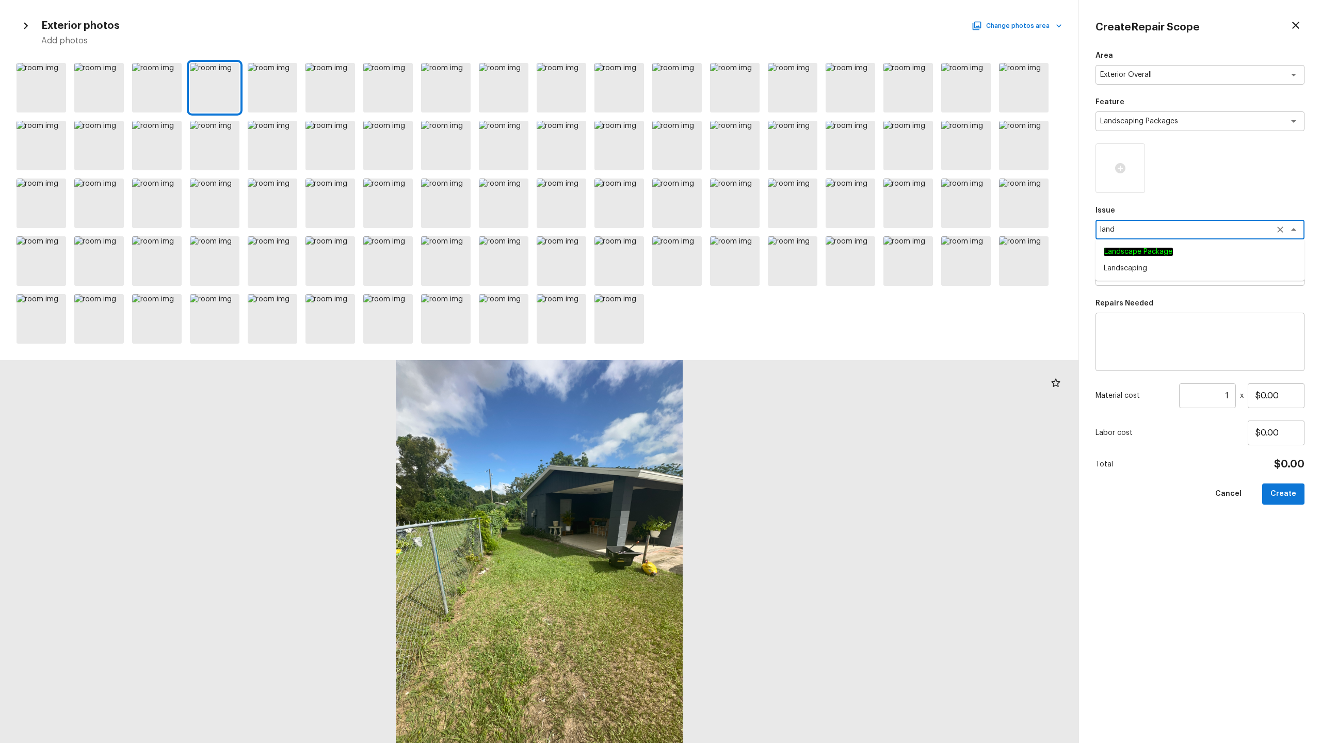
click at [742, 252] on em "Landscape Package" at bounding box center [1137, 252] width 69 height 8
click at [742, 269] on div "x ​" at bounding box center [1199, 276] width 209 height 20
type textarea "Landscape Package"
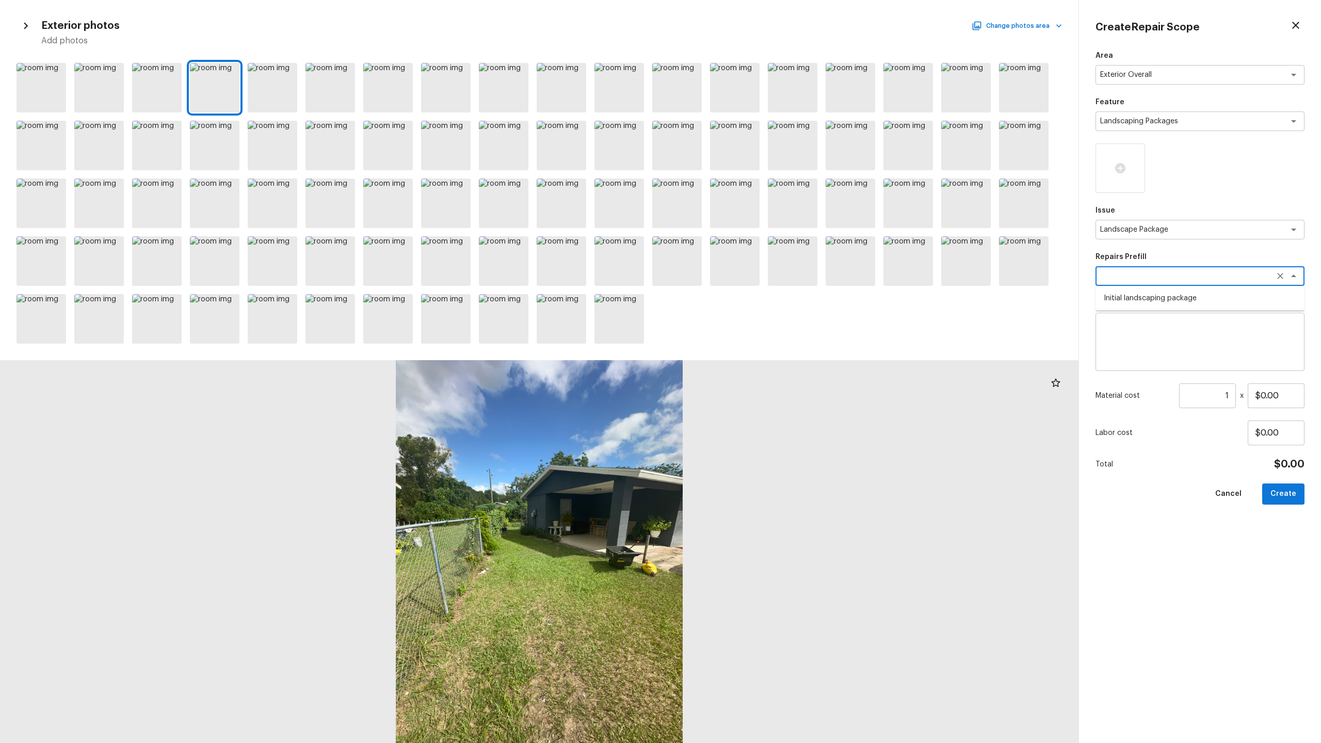
click at [742, 295] on li "Initial landscaping package" at bounding box center [1199, 298] width 209 height 17
type textarea "Initial landscaping package"
type textarea "Mowing of grass up to 6" in height. Mow, edge along driveways & sidewalks, trim…"
type input "$300.00"
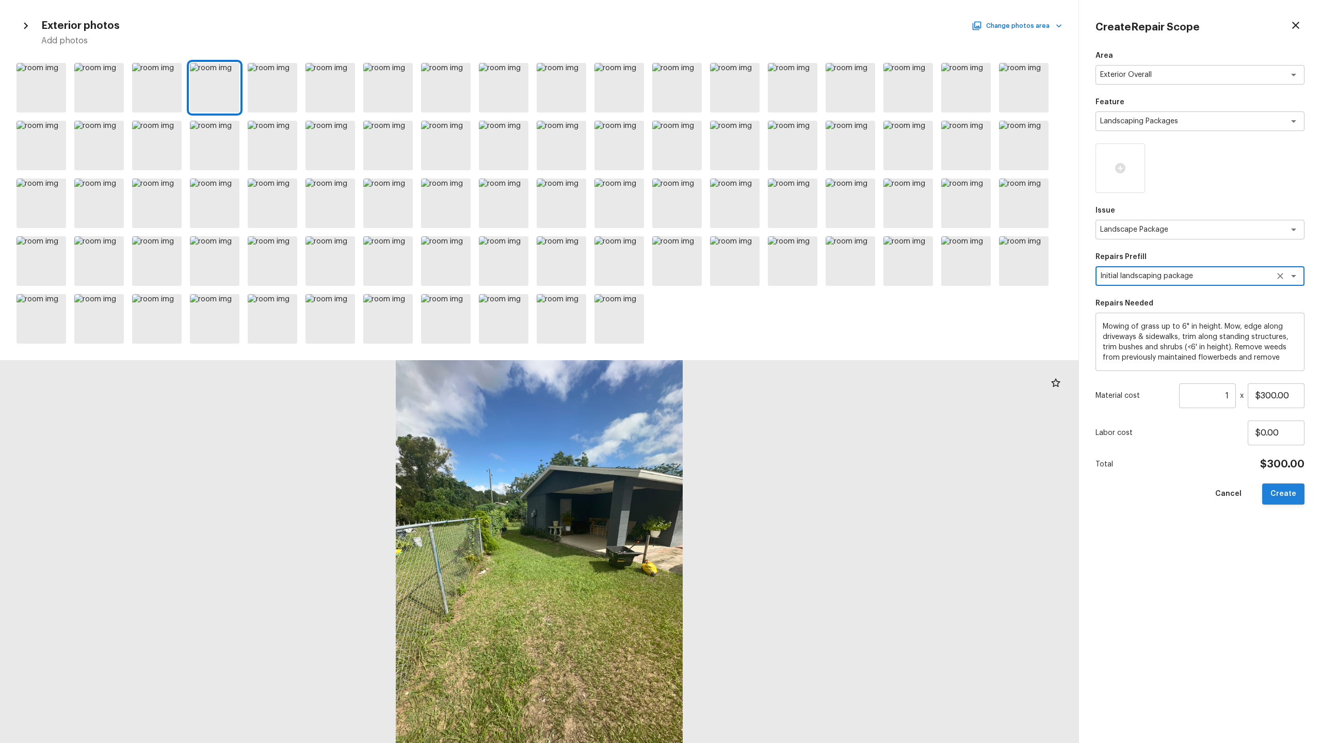
click at [742, 367] on button "Create" at bounding box center [1283, 493] width 42 height 21
type input "$0.00"
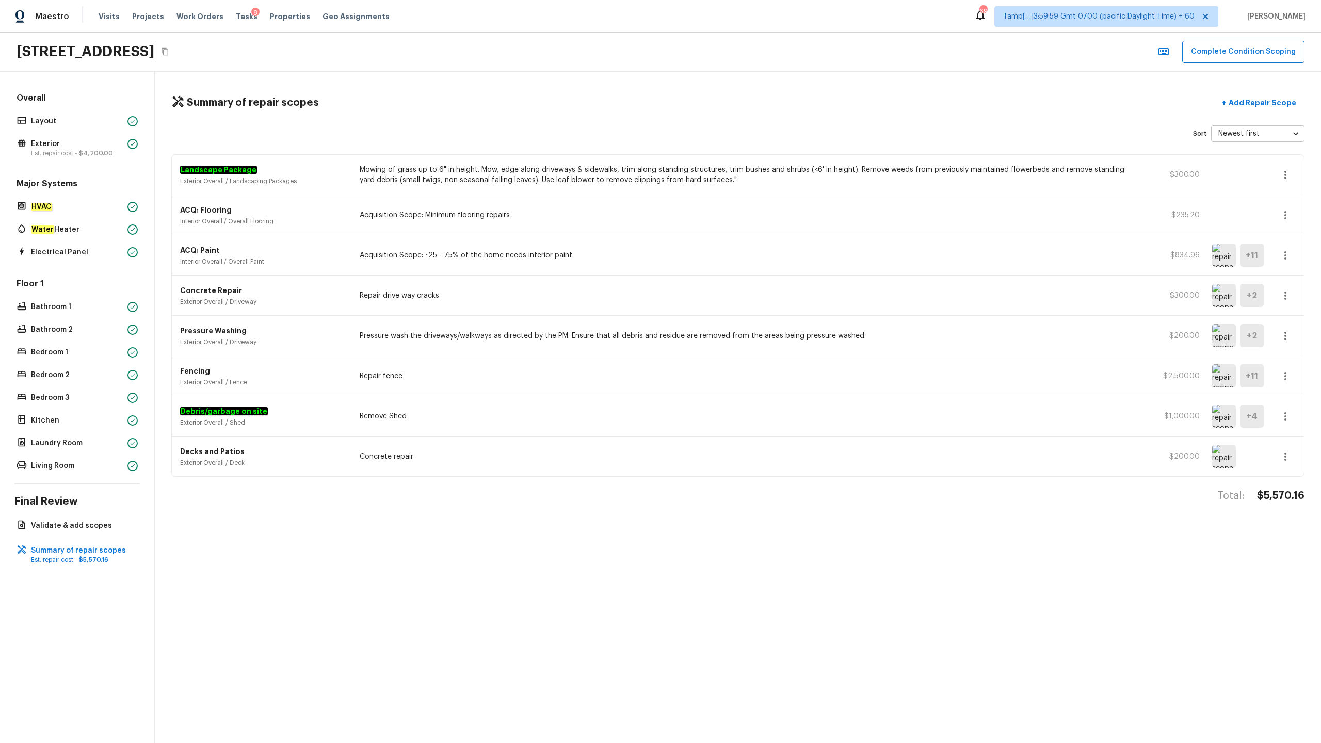
click at [742, 176] on icon "button" at bounding box center [1285, 175] width 12 height 12
click at [742, 206] on li "Edit" at bounding box center [1288, 204] width 48 height 31
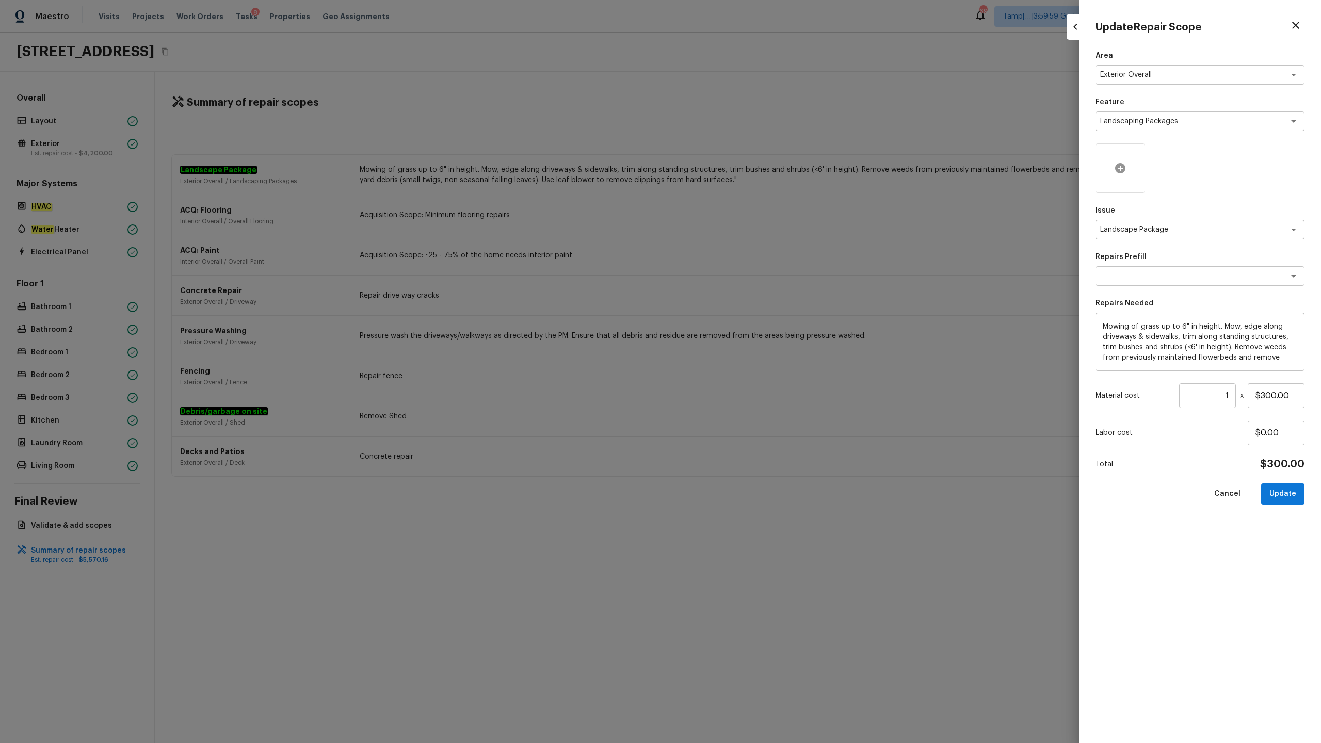
click at [742, 170] on icon at bounding box center [1120, 168] width 12 height 12
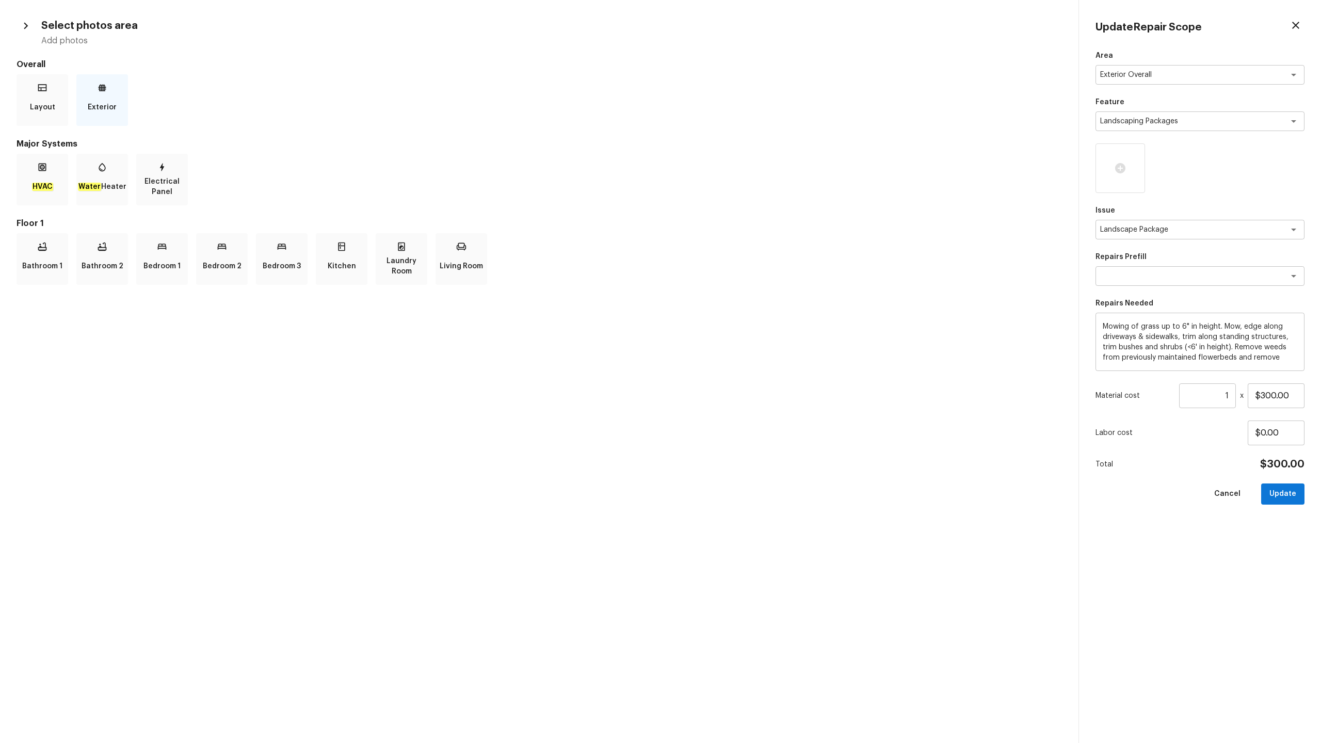
click at [109, 112] on p "Exterior" at bounding box center [102, 107] width 29 height 21
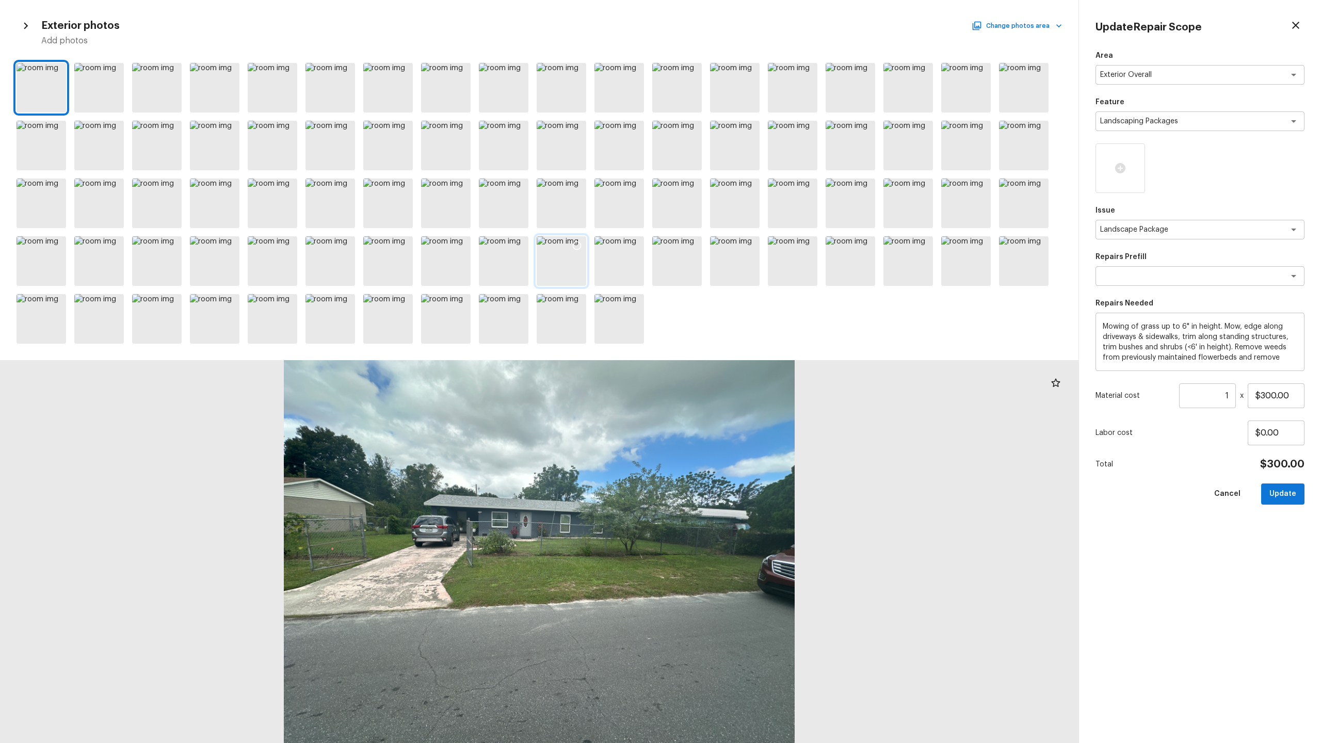
click at [559, 258] on div at bounding box center [561, 261] width 50 height 50
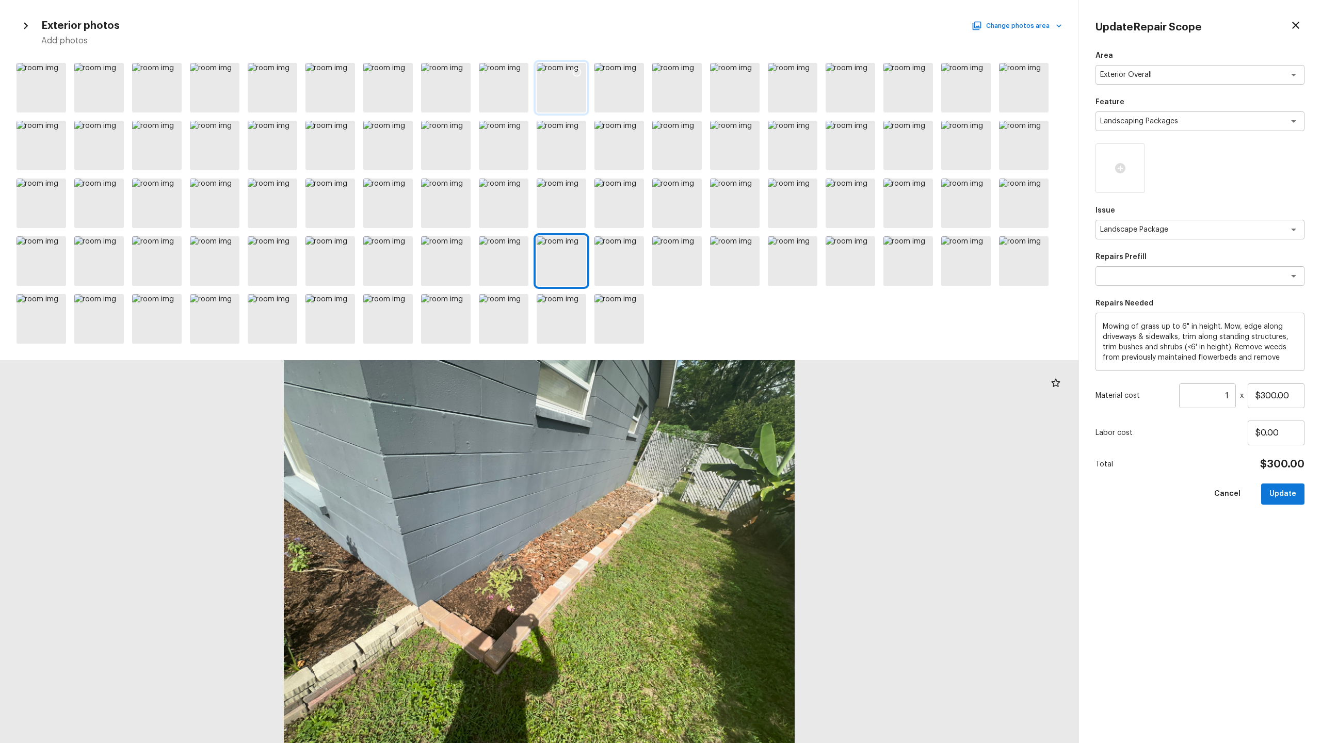
click at [572, 69] on icon at bounding box center [577, 72] width 10 height 10
click at [511, 73] on div at bounding box center [519, 74] width 19 height 22
click at [460, 69] on icon at bounding box center [461, 72] width 9 height 9
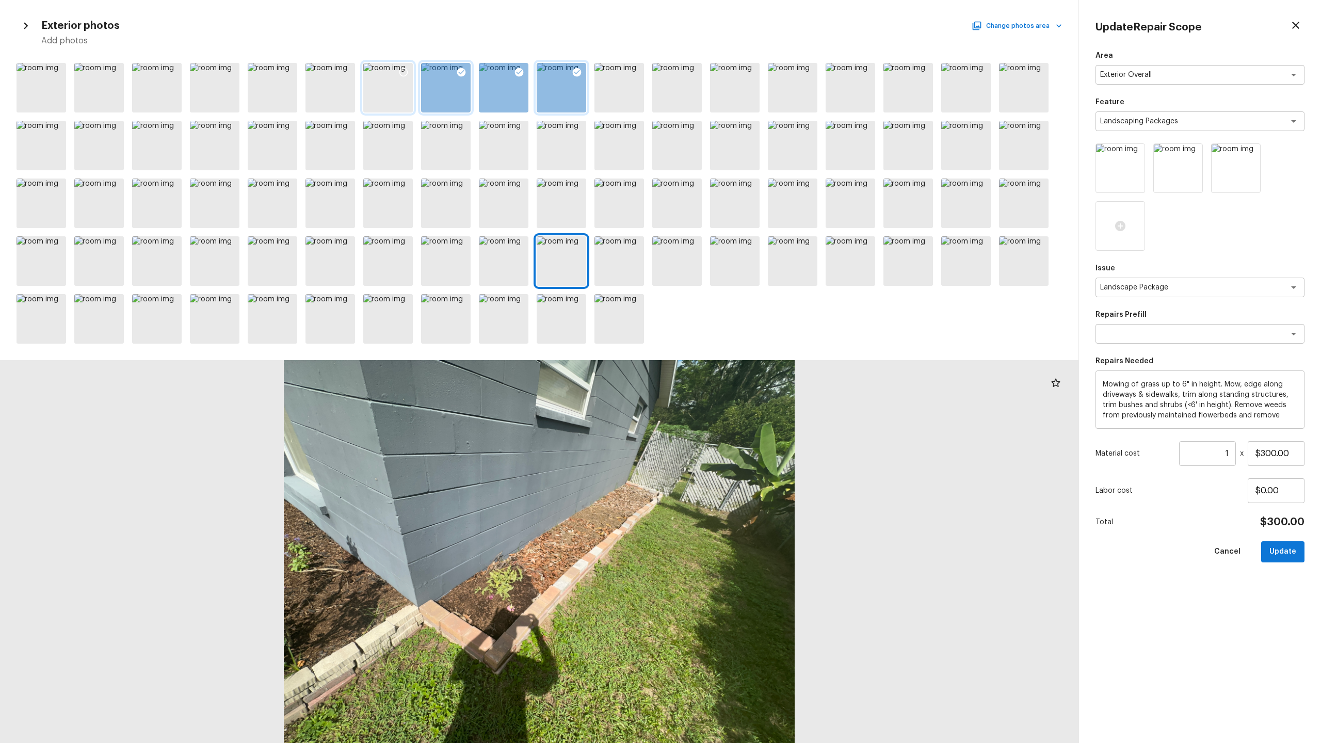
click at [402, 67] on icon at bounding box center [403, 72] width 10 height 10
click at [342, 70] on icon at bounding box center [345, 72] width 9 height 9
click at [291, 71] on icon at bounding box center [288, 72] width 9 height 9
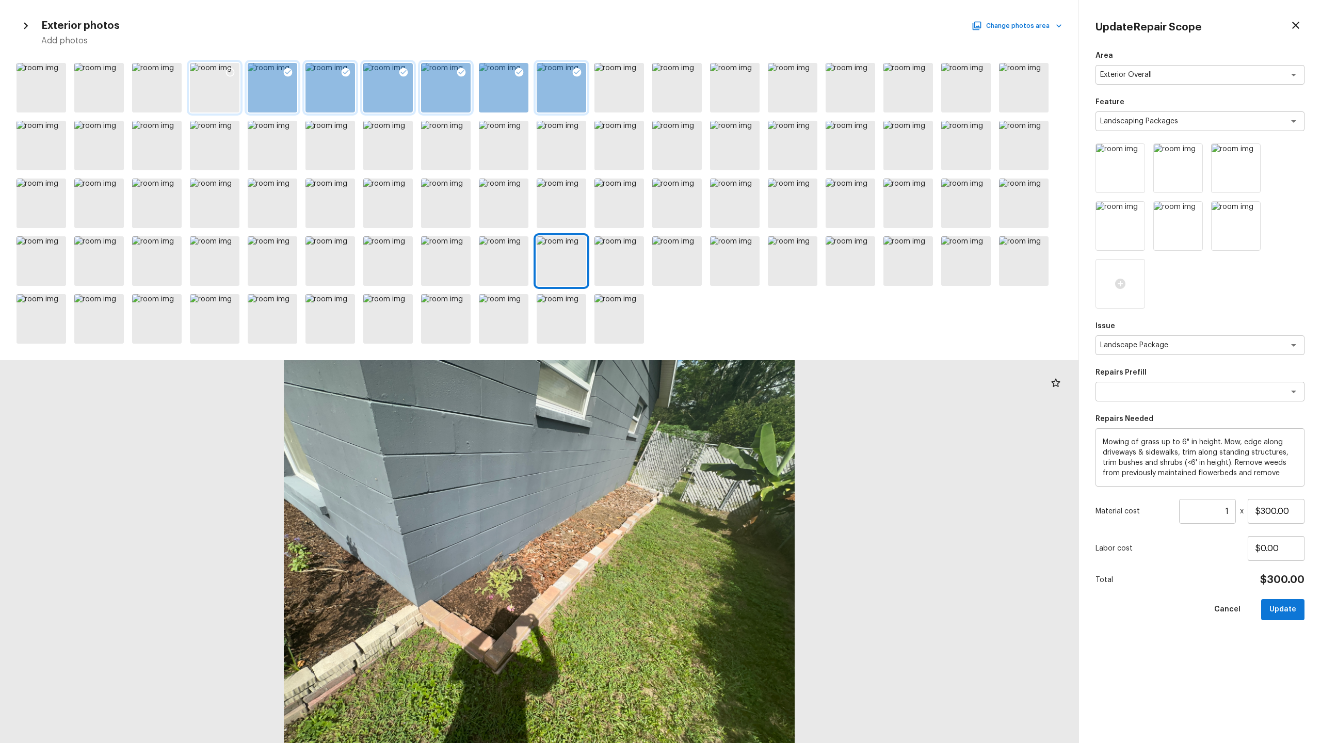
click at [232, 72] on icon at bounding box center [230, 72] width 10 height 10
click at [174, 72] on icon at bounding box center [172, 72] width 10 height 10
click at [742, 187] on icon at bounding box center [808, 188] width 10 height 10
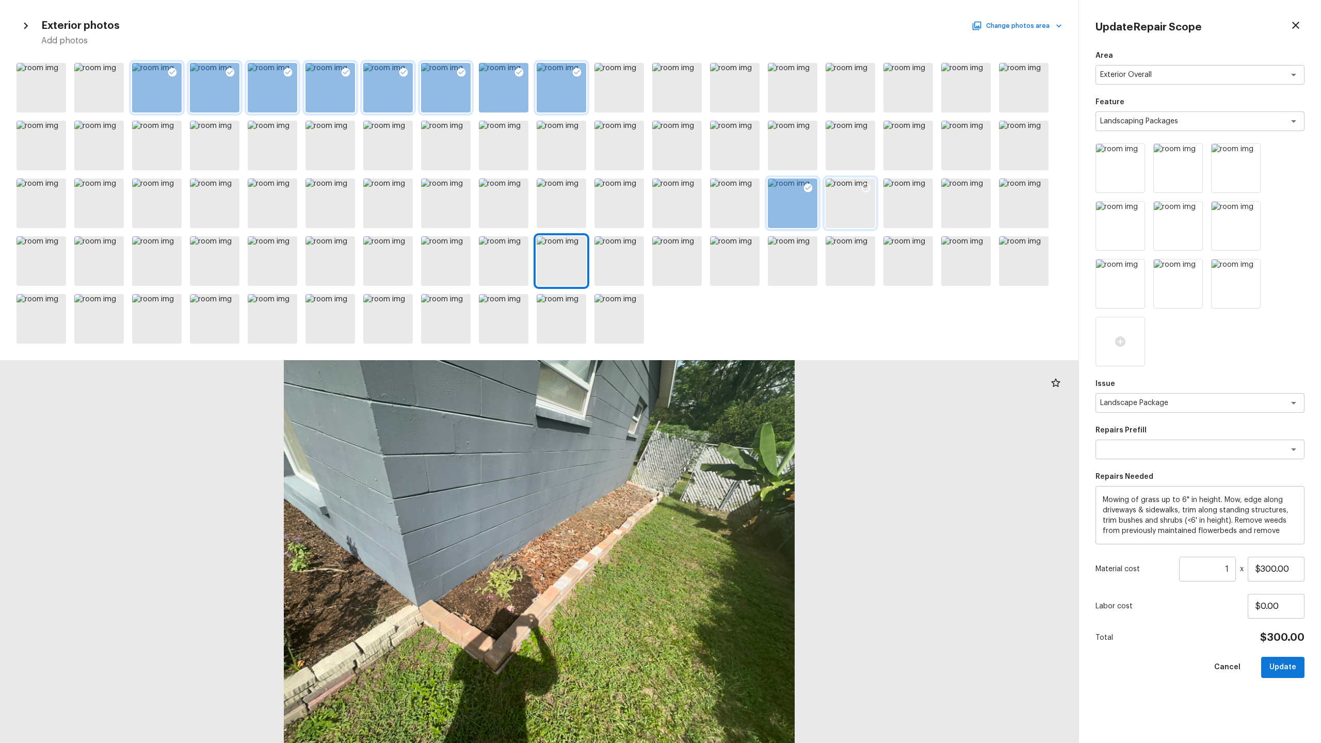
click at [742, 185] on icon at bounding box center [865, 188] width 10 height 10
click at [742, 188] on icon at bounding box center [923, 188] width 10 height 10
click at [742, 367] on input "1" at bounding box center [1207, 569] width 57 height 25
click at [742, 367] on input "$300.00" at bounding box center [1275, 569] width 57 height 25
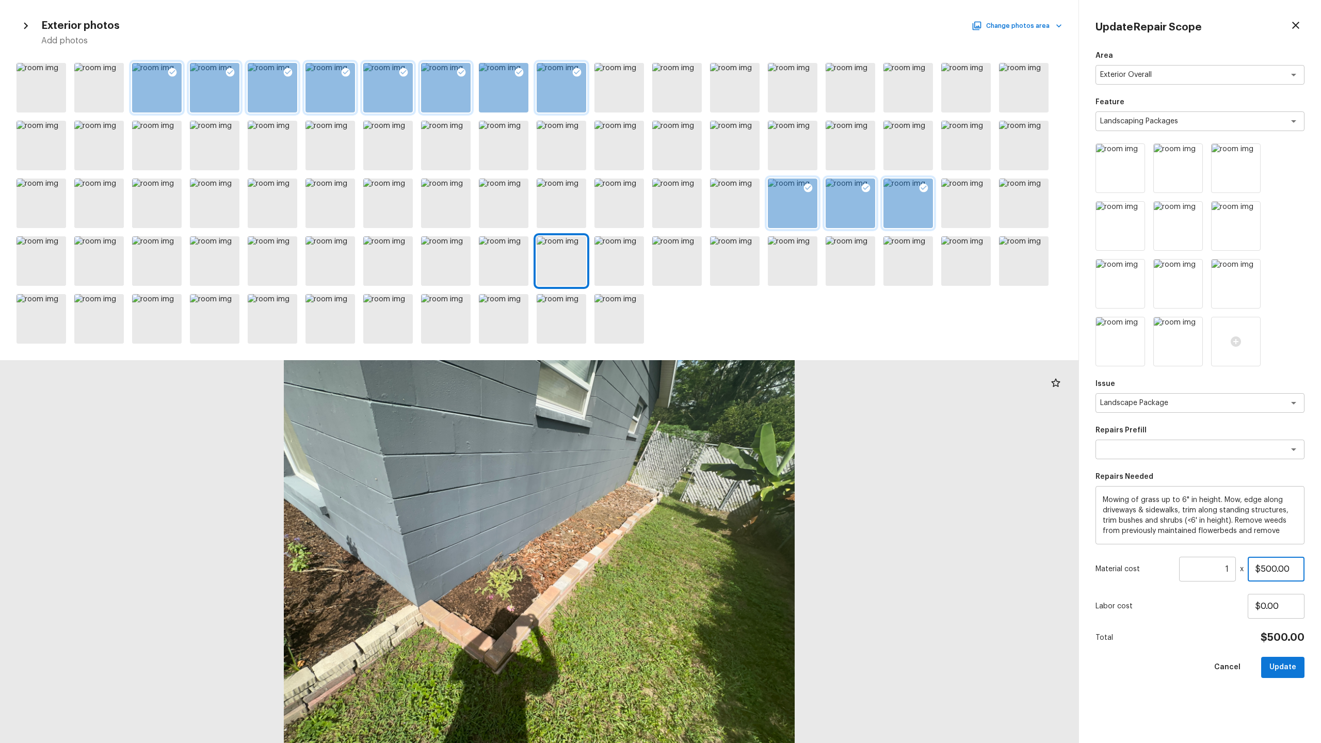
type input "$500.00"
click at [742, 367] on button "Update" at bounding box center [1282, 667] width 43 height 21
type input "$0.00"
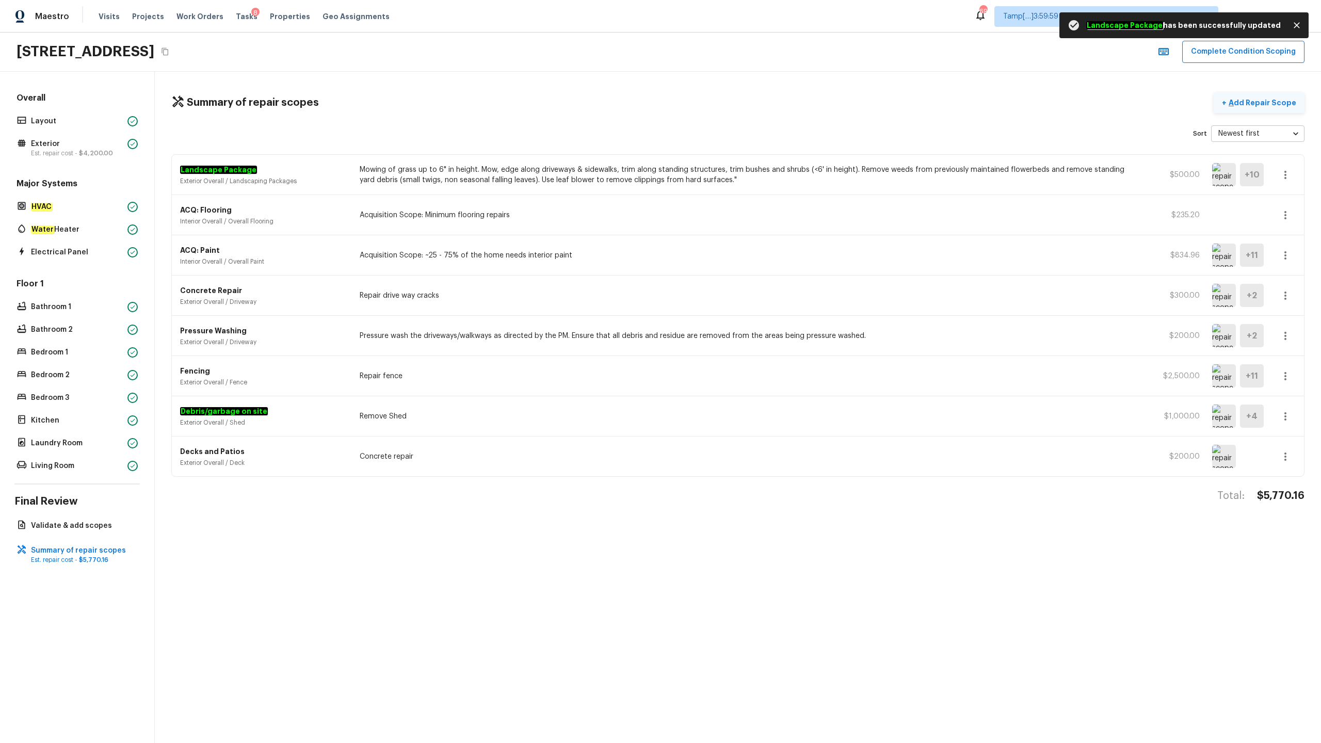
click at [742, 101] on p "Add Repair Scope" at bounding box center [1261, 102] width 70 height 10
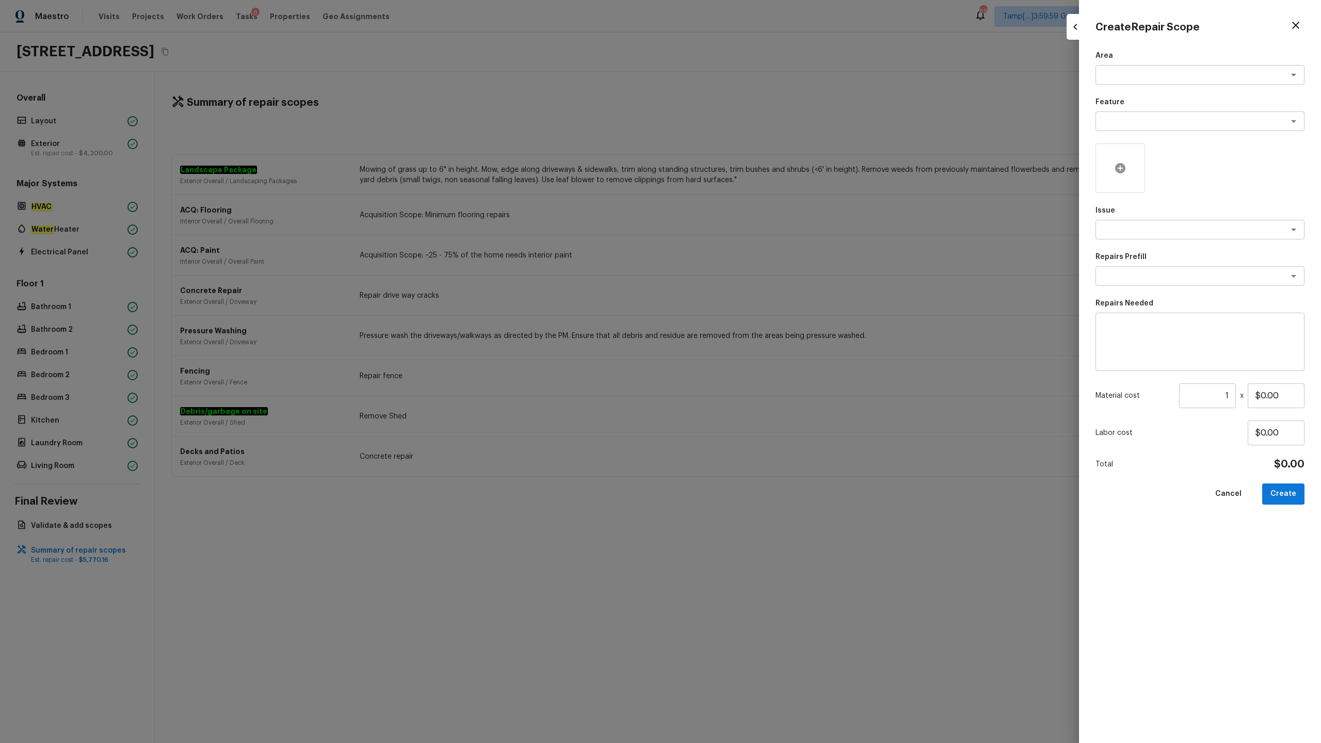
click at [742, 173] on icon at bounding box center [1120, 168] width 12 height 12
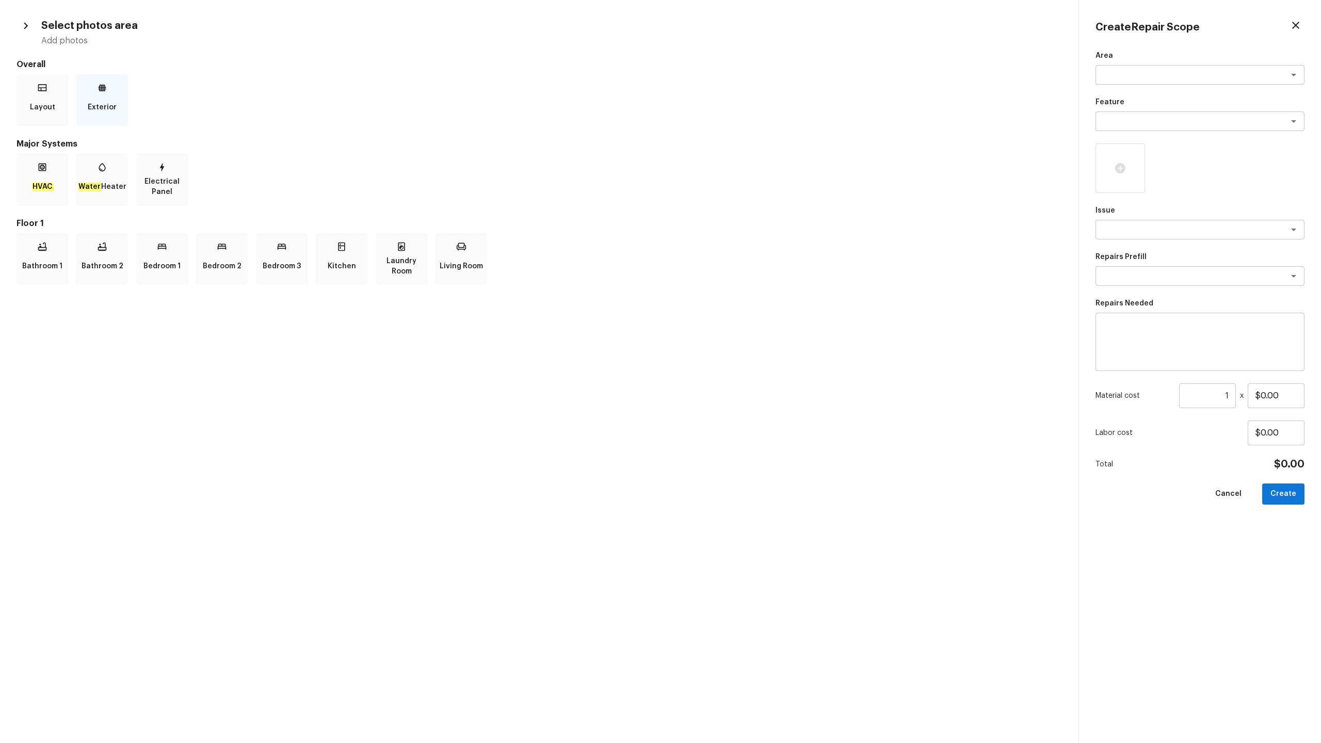
click at [99, 110] on p "Exterior" at bounding box center [102, 107] width 29 height 21
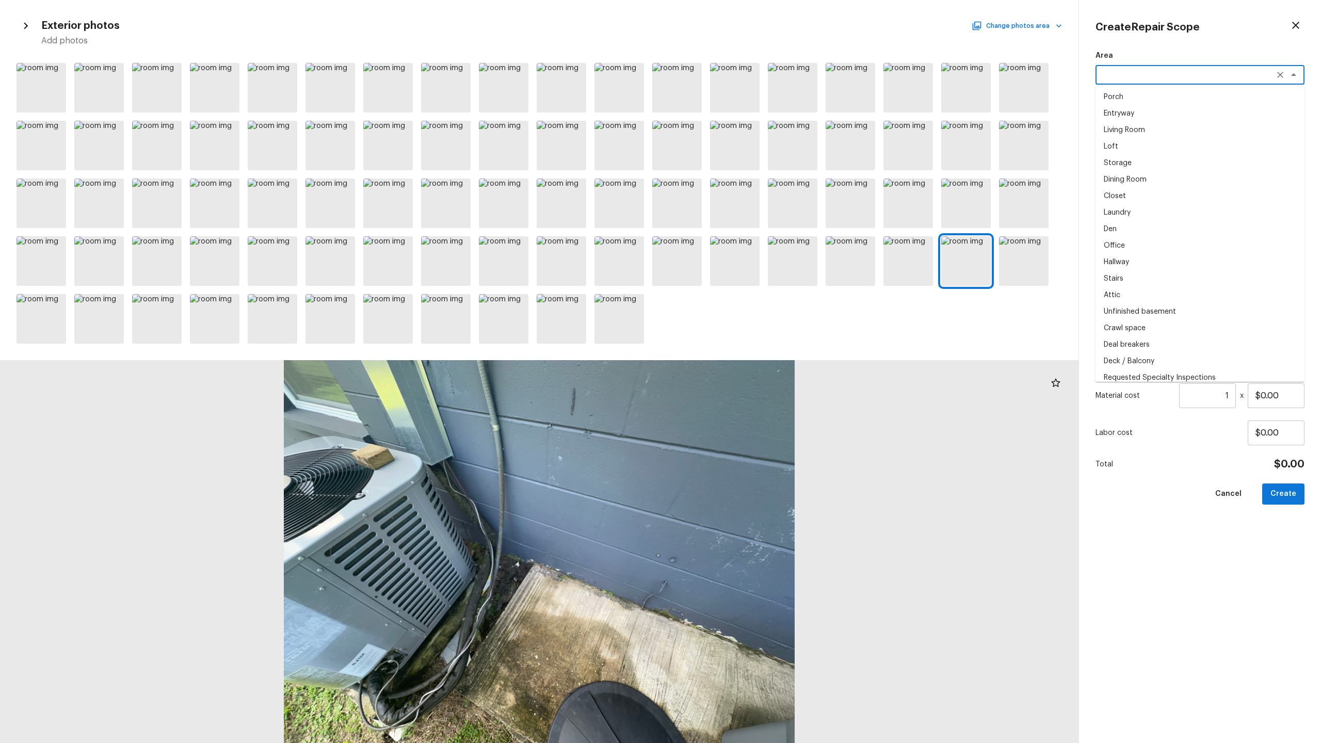
click at [742, 75] on textarea at bounding box center [1185, 75] width 171 height 10
click at [742, 92] on li "Exterior Overall" at bounding box center [1199, 97] width 209 height 17
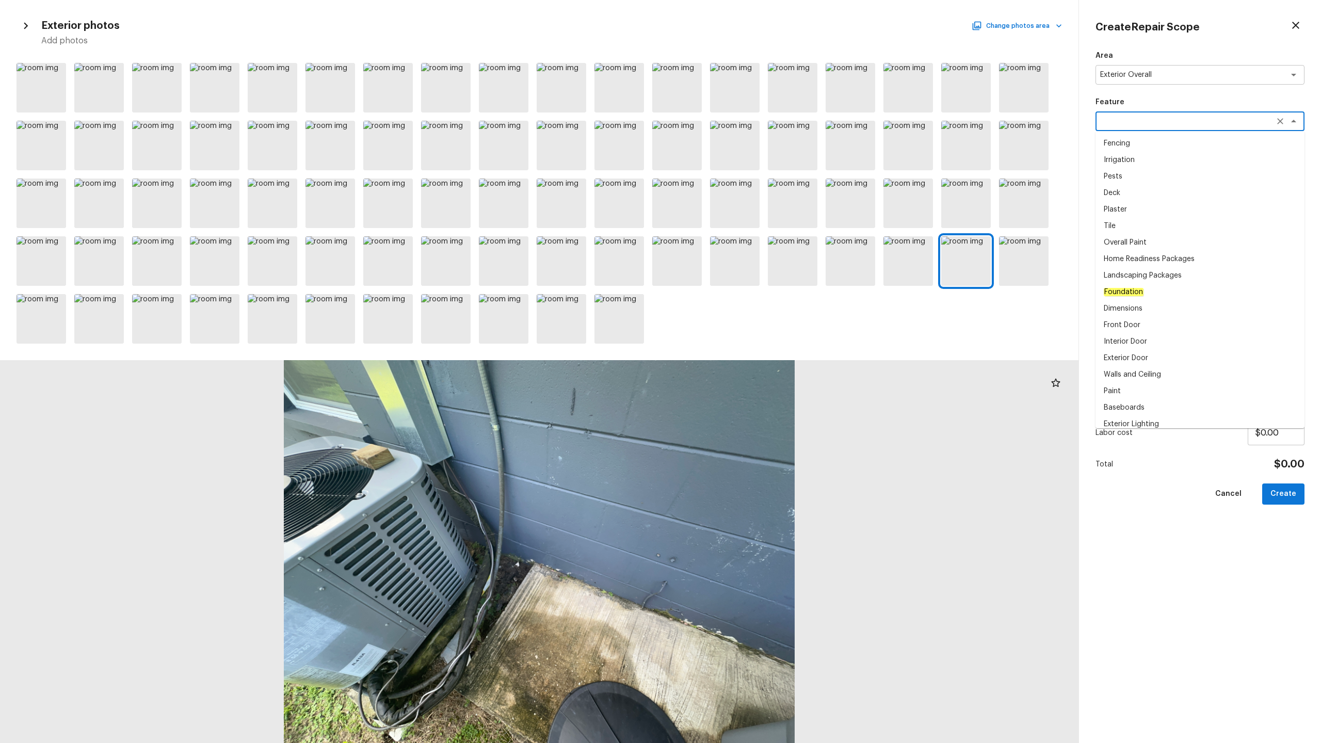
click at [742, 120] on textarea at bounding box center [1185, 121] width 171 height 10
click at [742, 155] on li "Paint" at bounding box center [1199, 160] width 209 height 17
click at [742, 127] on div "Paint x ​" at bounding box center [1199, 121] width 209 height 20
click at [742, 120] on textarea "Paint" at bounding box center [1185, 121] width 171 height 10
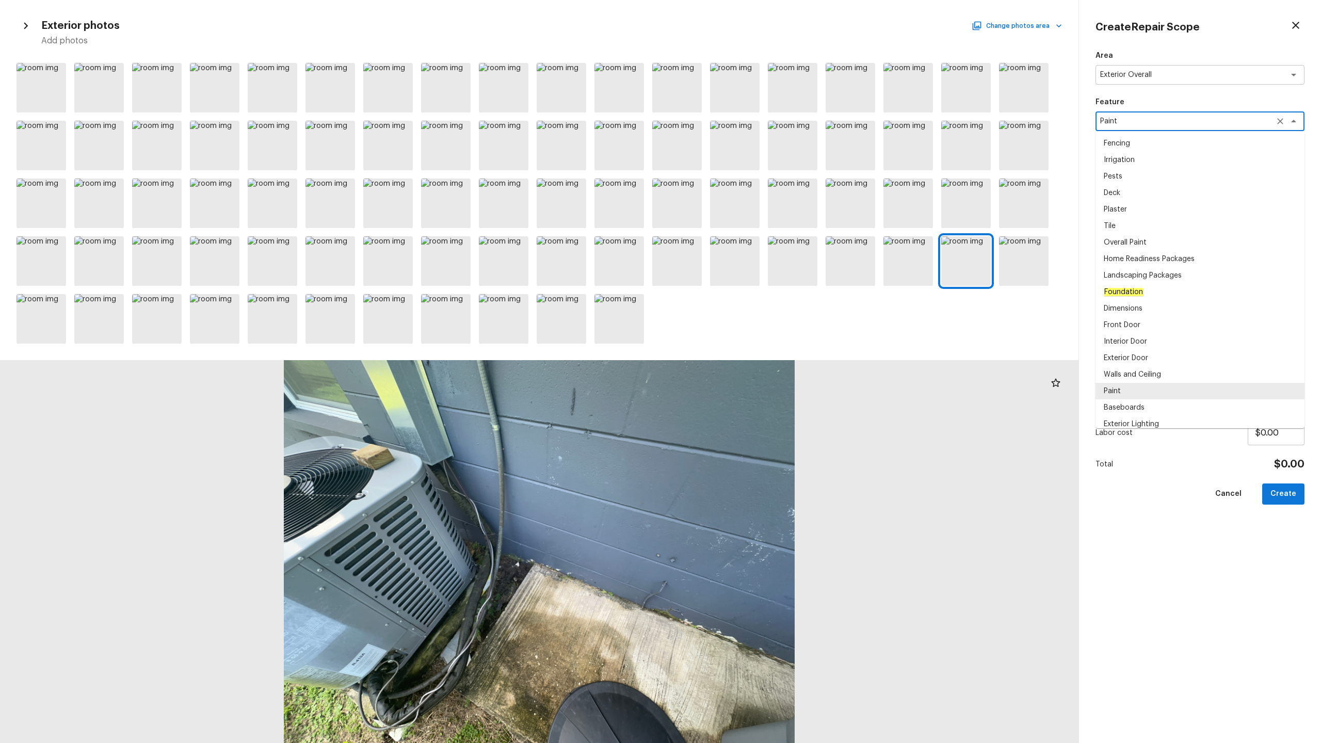
click at [742, 120] on textarea "Paint" at bounding box center [1185, 121] width 171 height 10
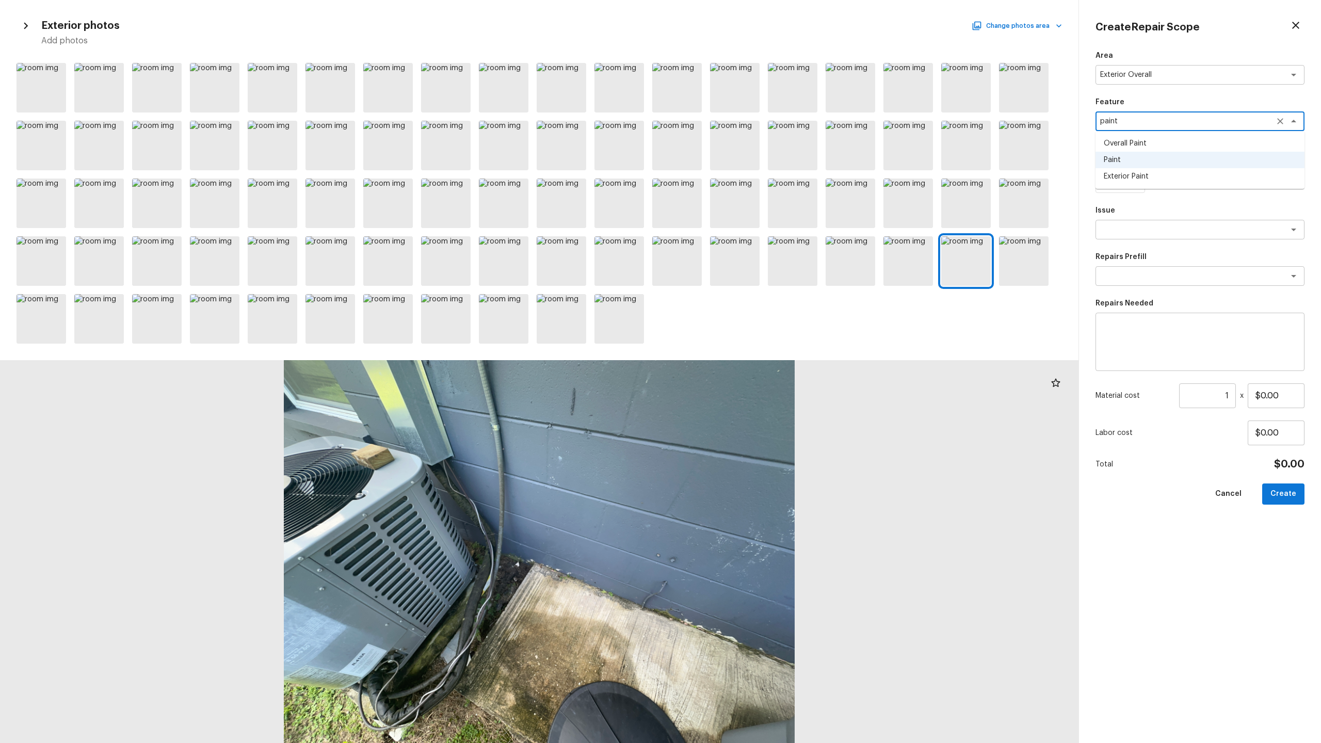
click at [742, 141] on li "Overall Paint" at bounding box center [1199, 143] width 209 height 17
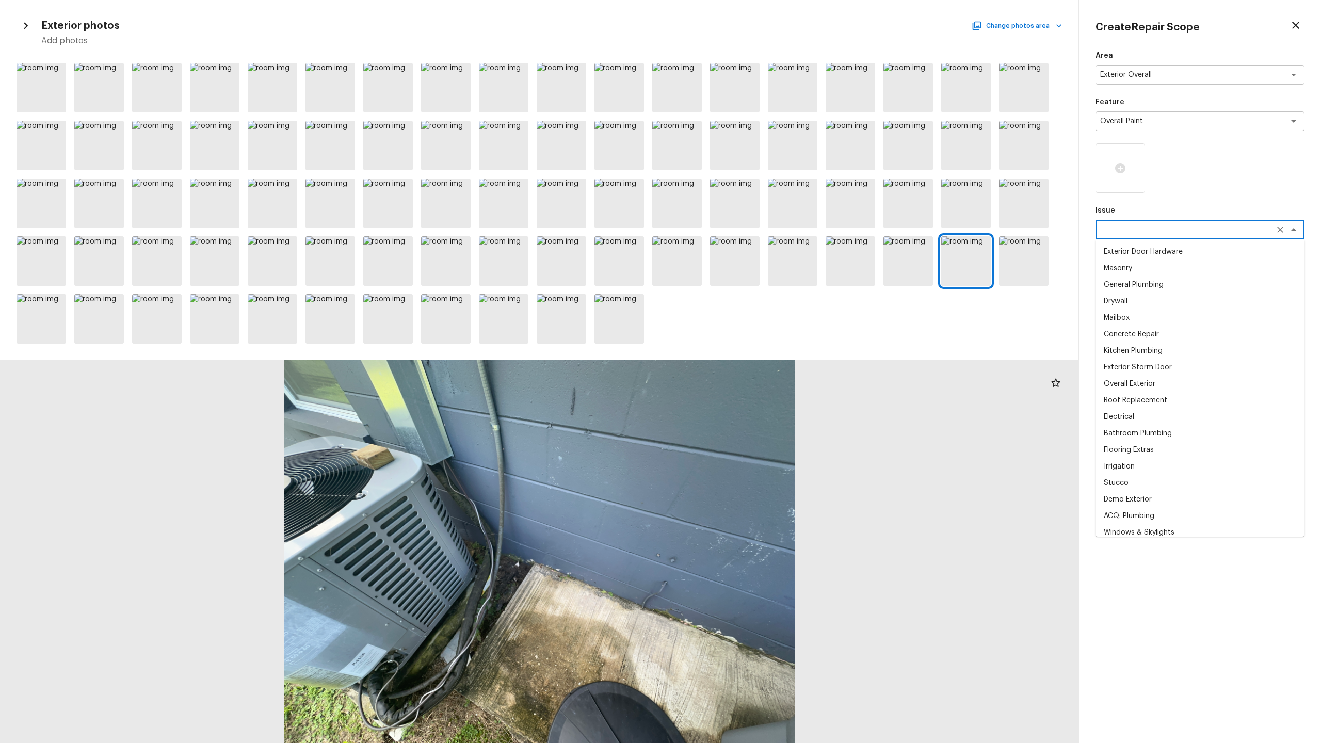
click at [742, 227] on textarea at bounding box center [1185, 229] width 171 height 10
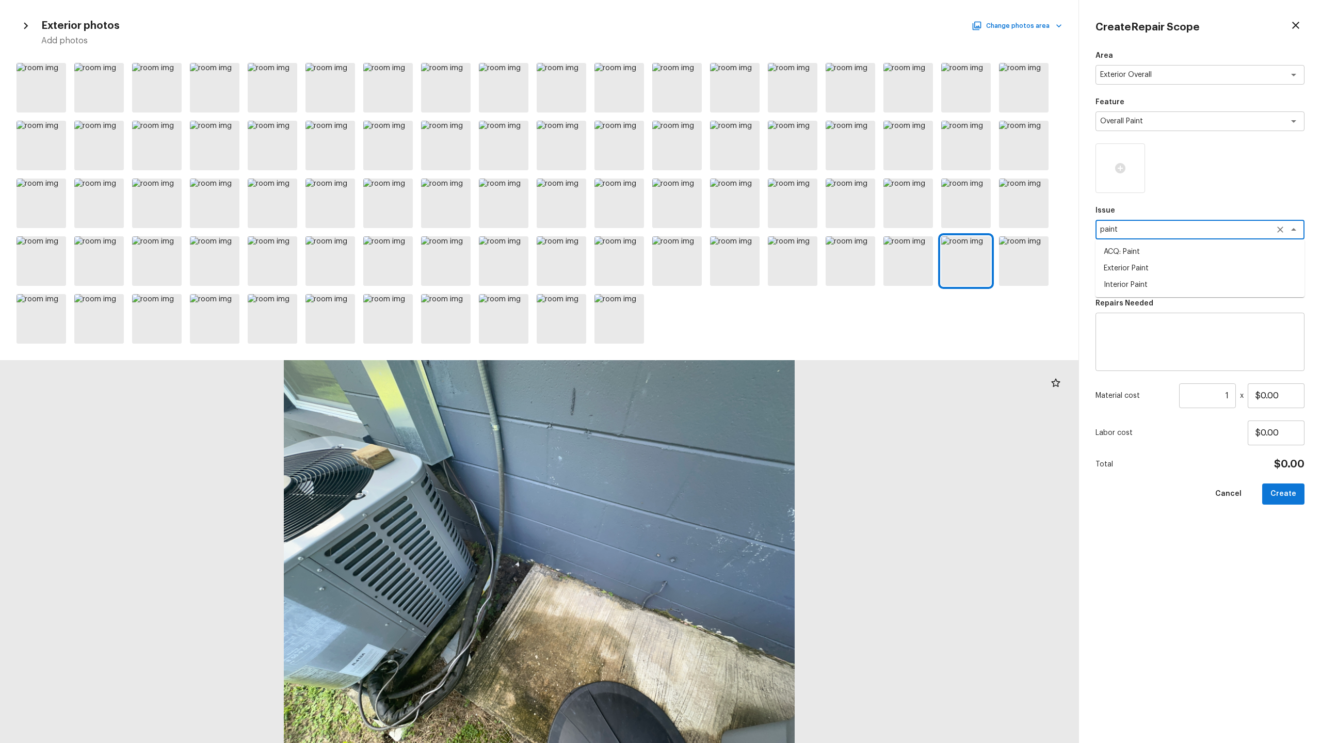
click at [742, 251] on li "ACQ: Paint" at bounding box center [1199, 251] width 209 height 17
click at [742, 283] on div "x ​" at bounding box center [1199, 276] width 209 height 20
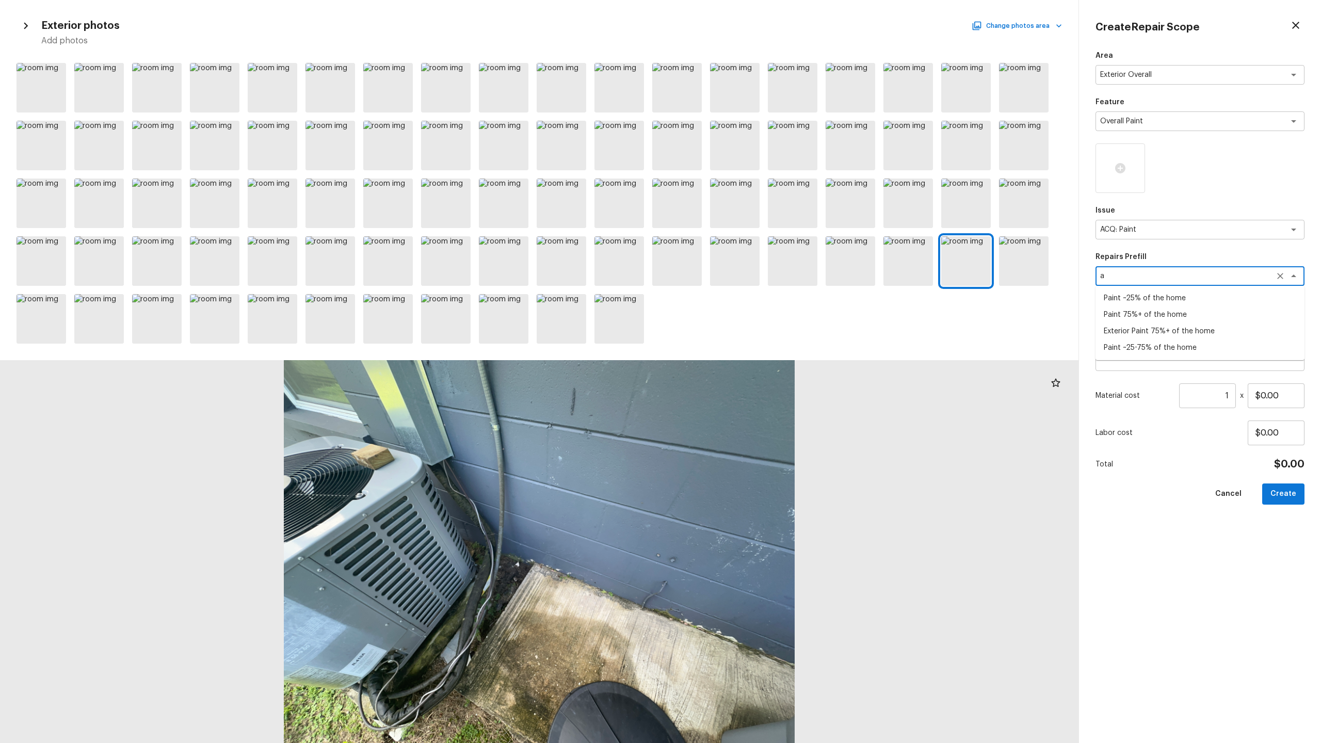
click at [742, 331] on li "Exterior Paint 75%+ of the home" at bounding box center [1199, 331] width 209 height 17
click at [742, 367] on input "1" at bounding box center [1207, 395] width 57 height 25
click at [742, 367] on input "176" at bounding box center [1207, 395] width 57 height 25
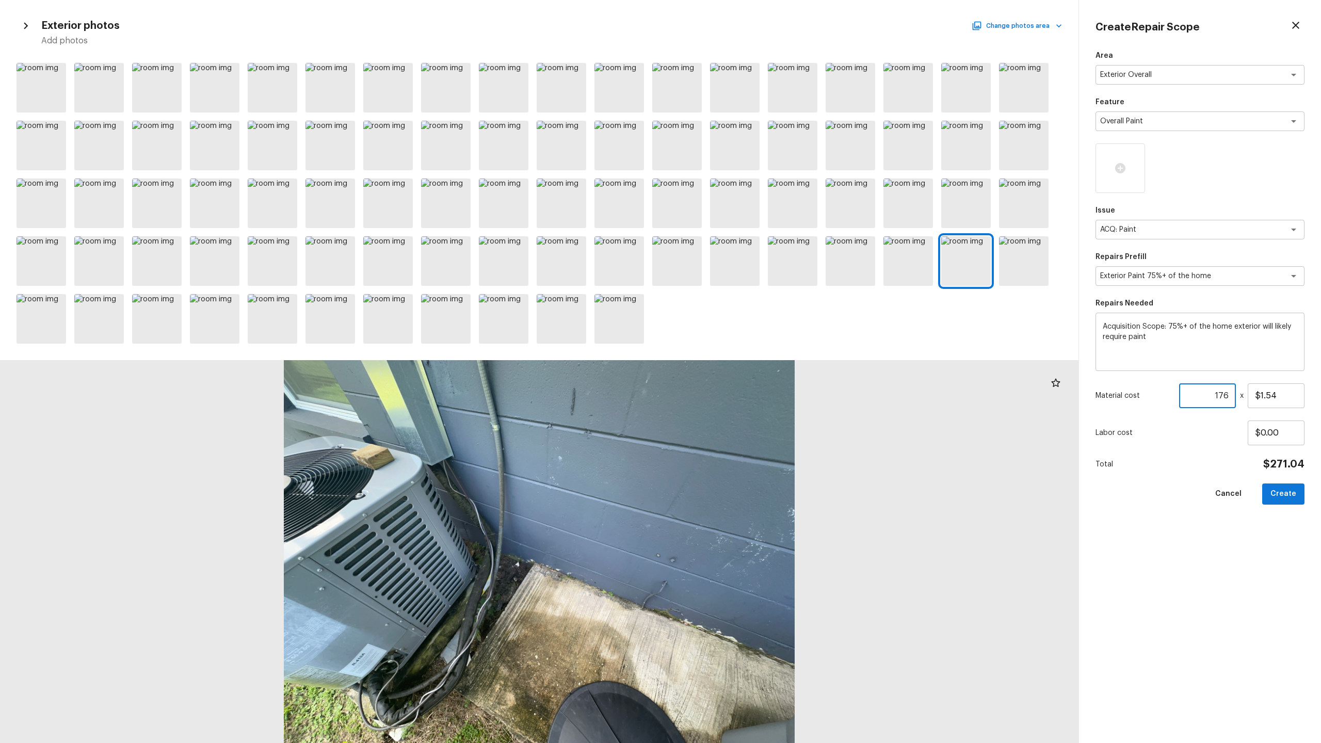
click at [742, 367] on input "176" at bounding box center [1207, 395] width 57 height 25
click at [742, 367] on button "Create" at bounding box center [1283, 493] width 42 height 21
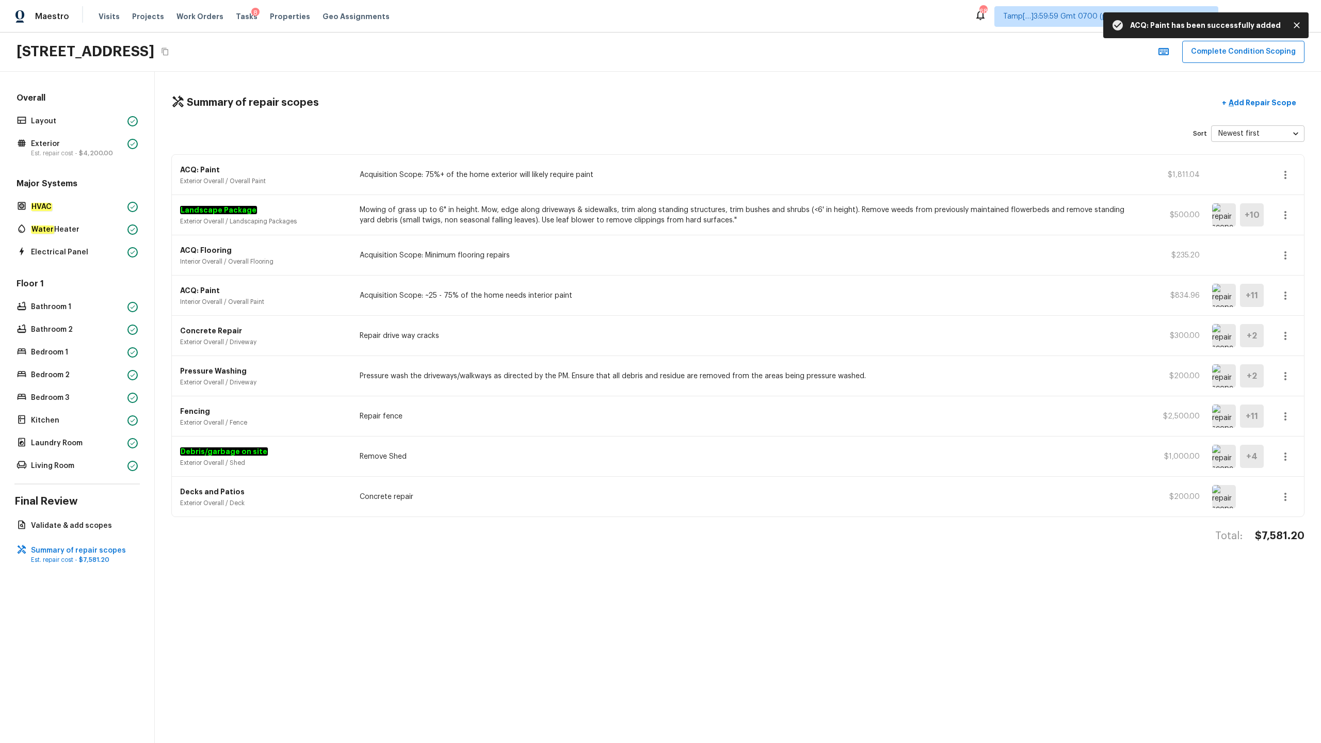
click at [742, 173] on icon "button" at bounding box center [1285, 175] width 12 height 12
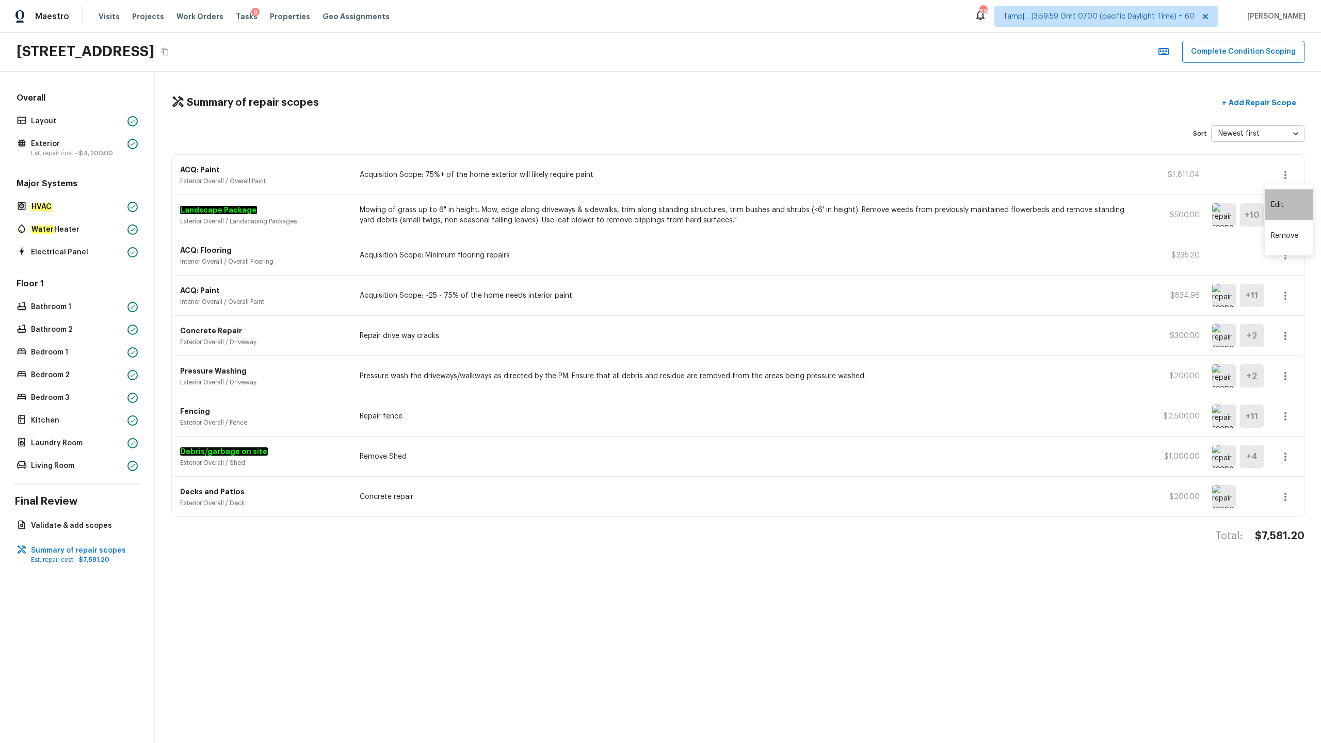
click at [742, 202] on li "Edit" at bounding box center [1288, 204] width 48 height 31
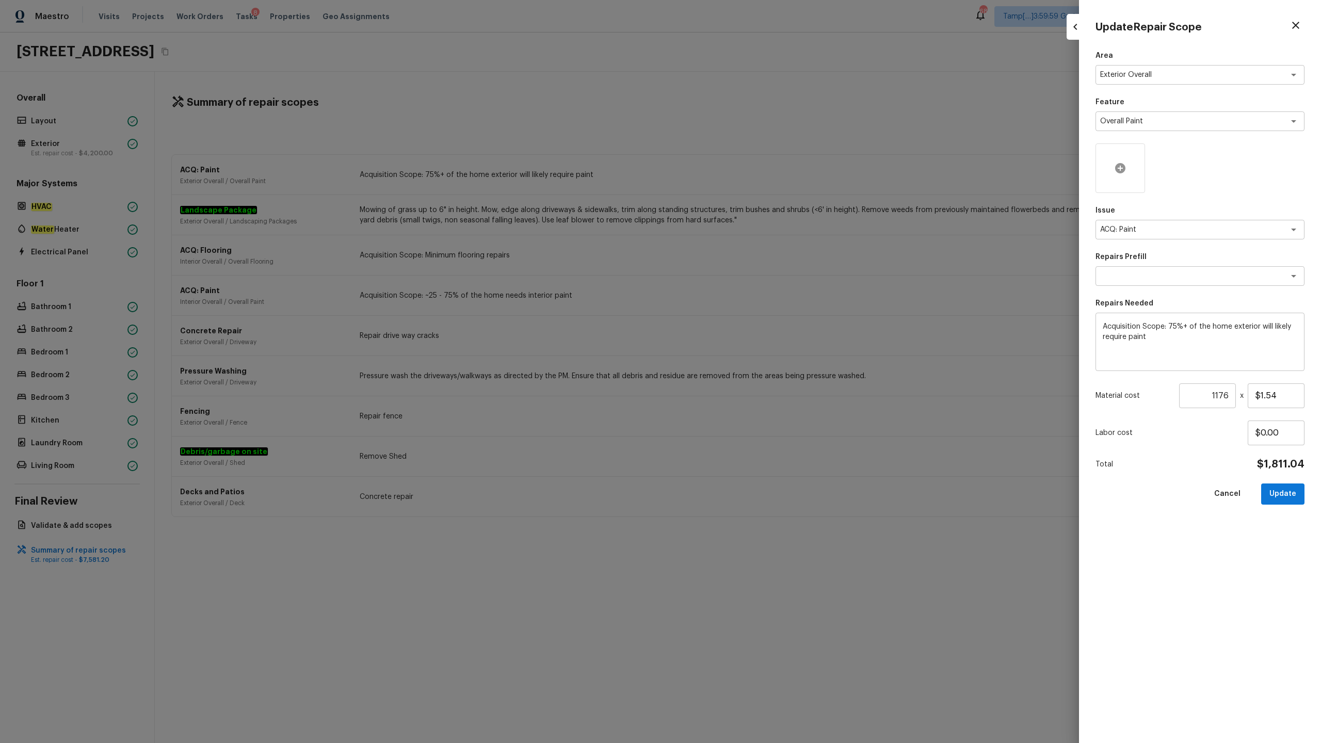
click at [742, 165] on icon at bounding box center [1120, 168] width 12 height 12
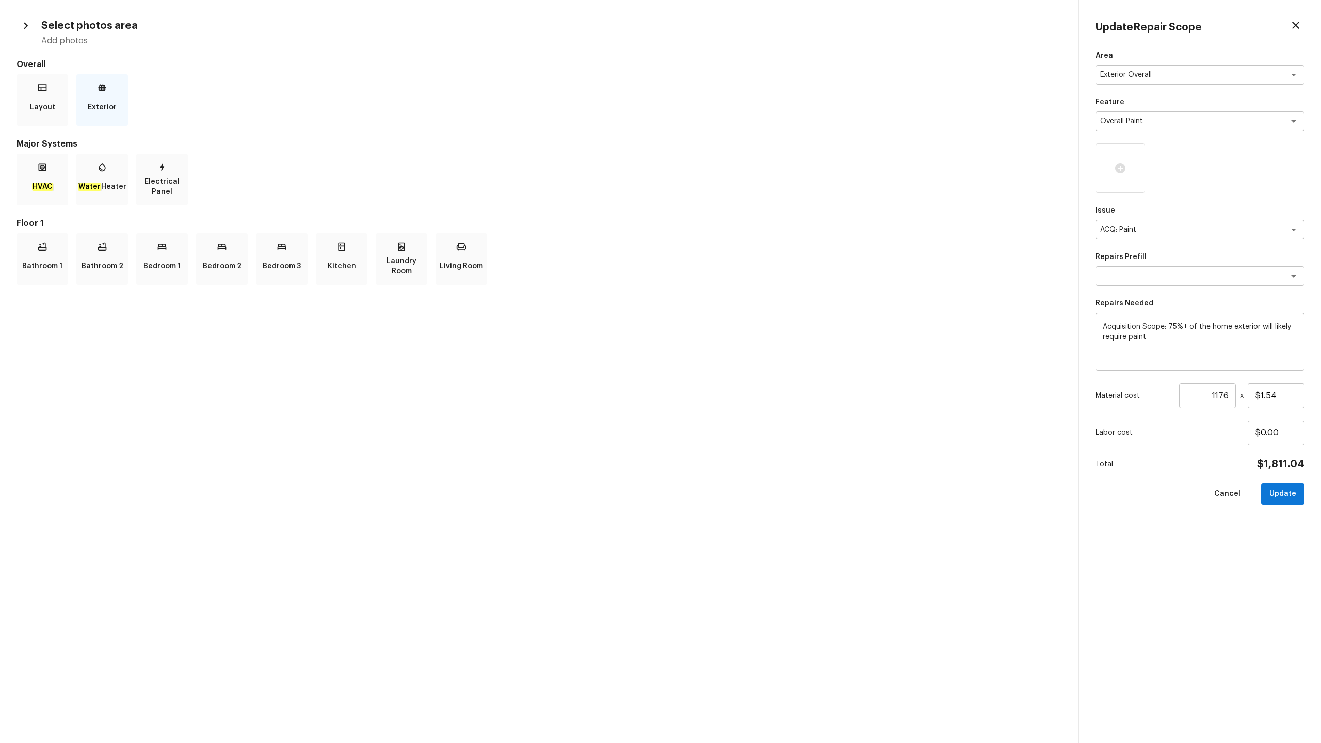
click at [109, 118] on div "Exterior" at bounding box center [102, 100] width 52 height 52
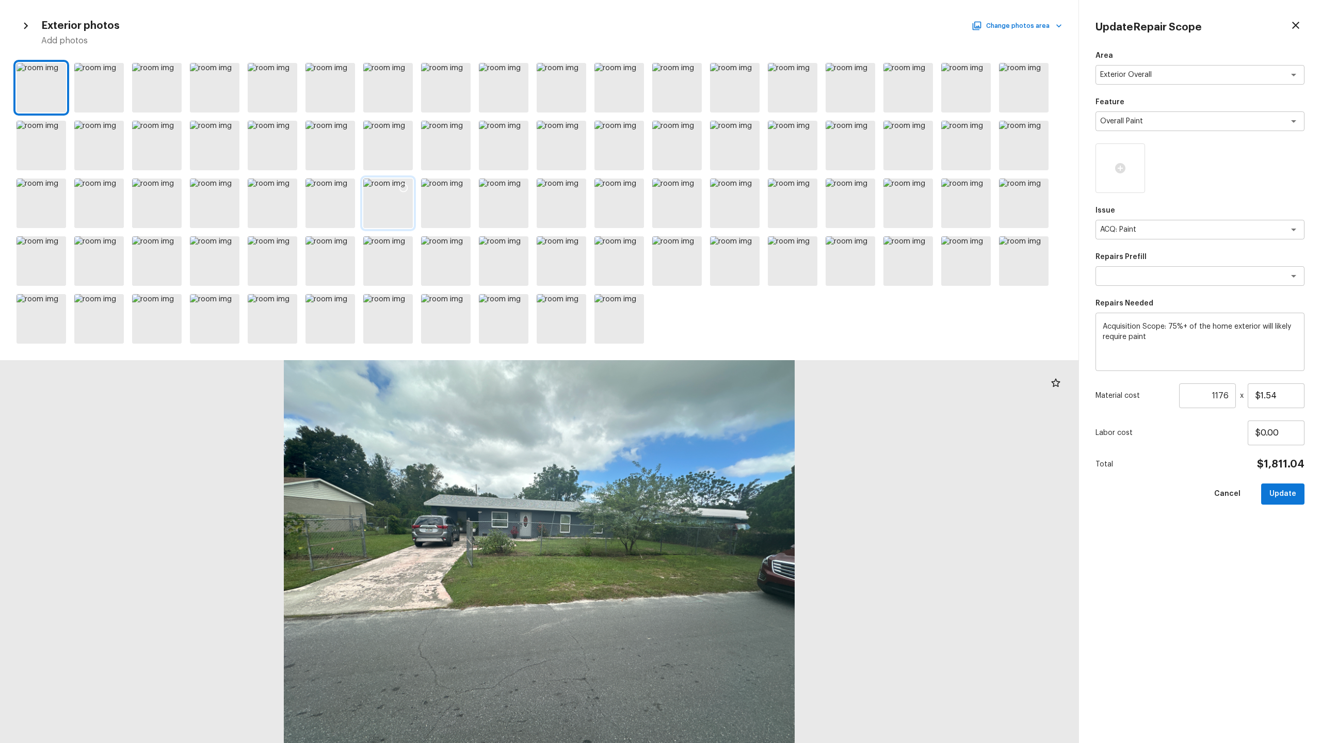
click at [397, 204] on div at bounding box center [388, 203] width 50 height 50
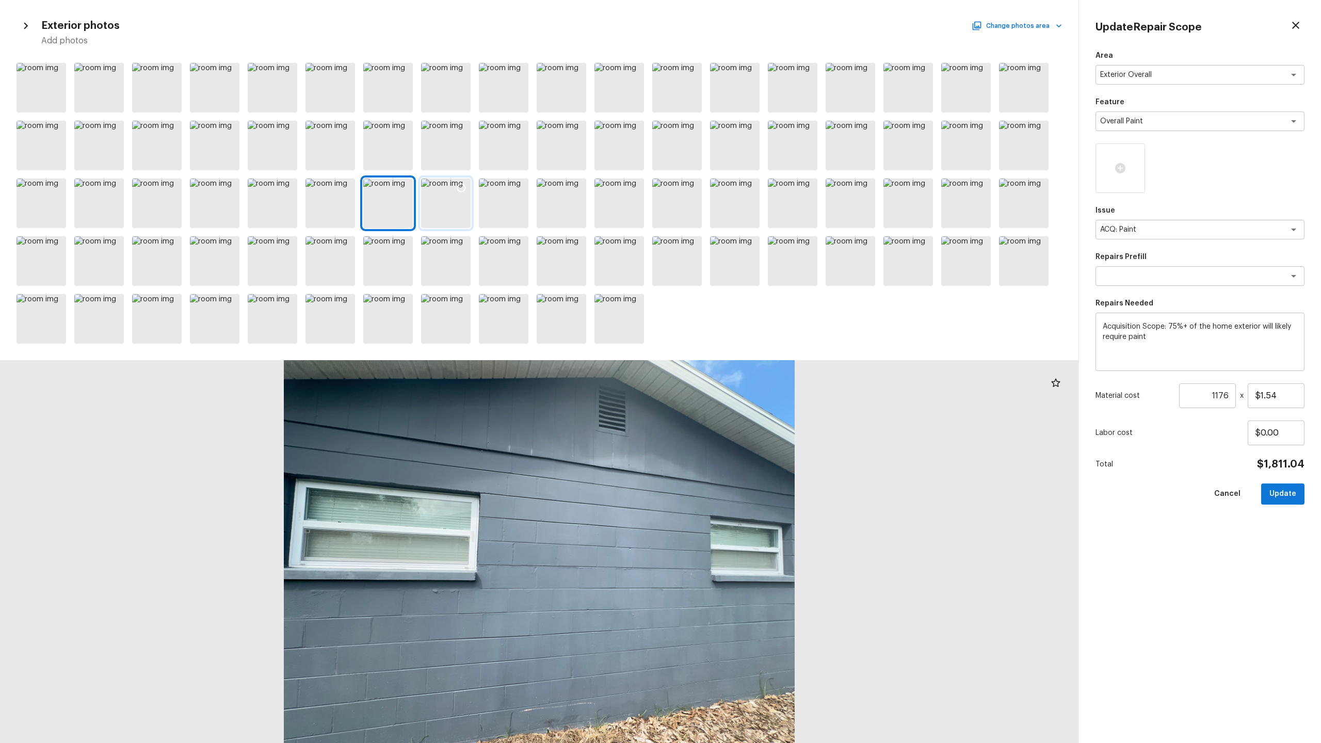
click at [461, 185] on icon at bounding box center [461, 188] width 10 height 10
click at [406, 185] on icon at bounding box center [403, 188] width 10 height 10
click at [283, 188] on icon at bounding box center [288, 188] width 10 height 10
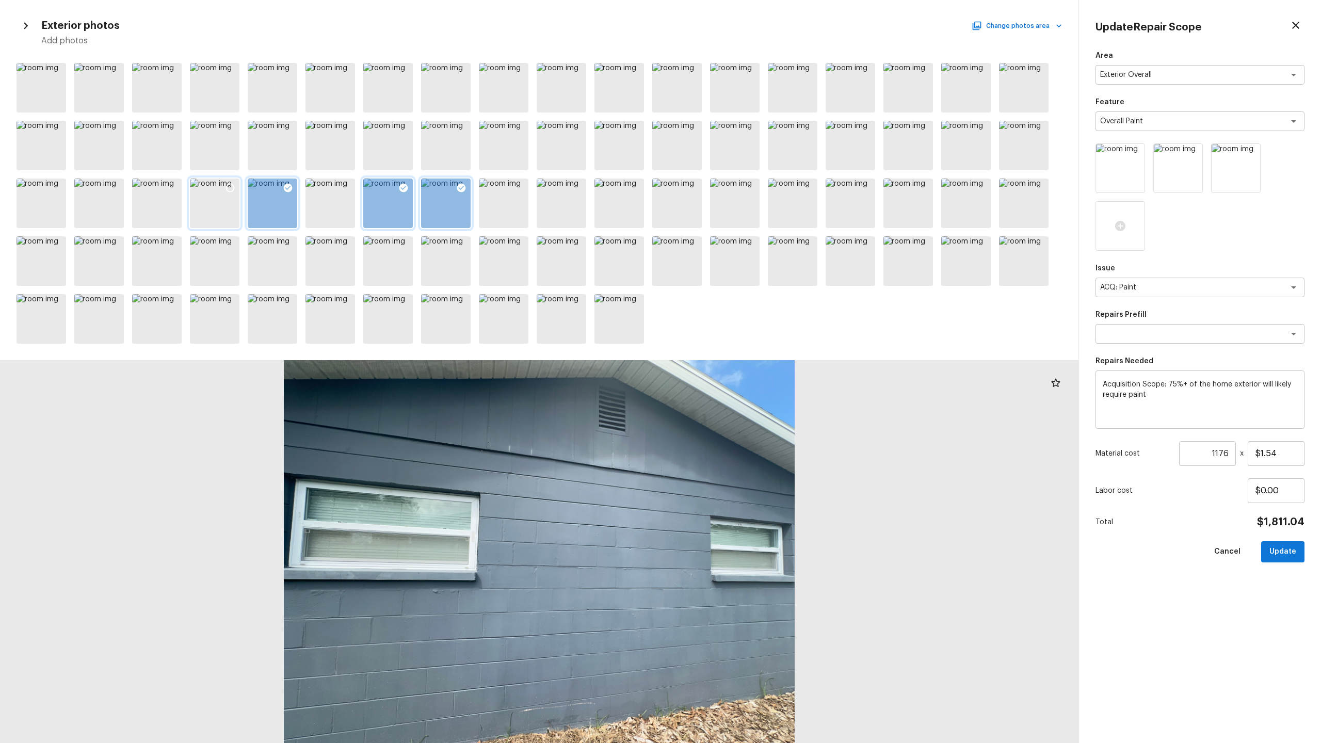
click at [232, 189] on icon at bounding box center [230, 188] width 10 height 10
click at [169, 127] on icon at bounding box center [172, 130] width 9 height 9
click at [742, 69] on icon at bounding box center [865, 72] width 9 height 9
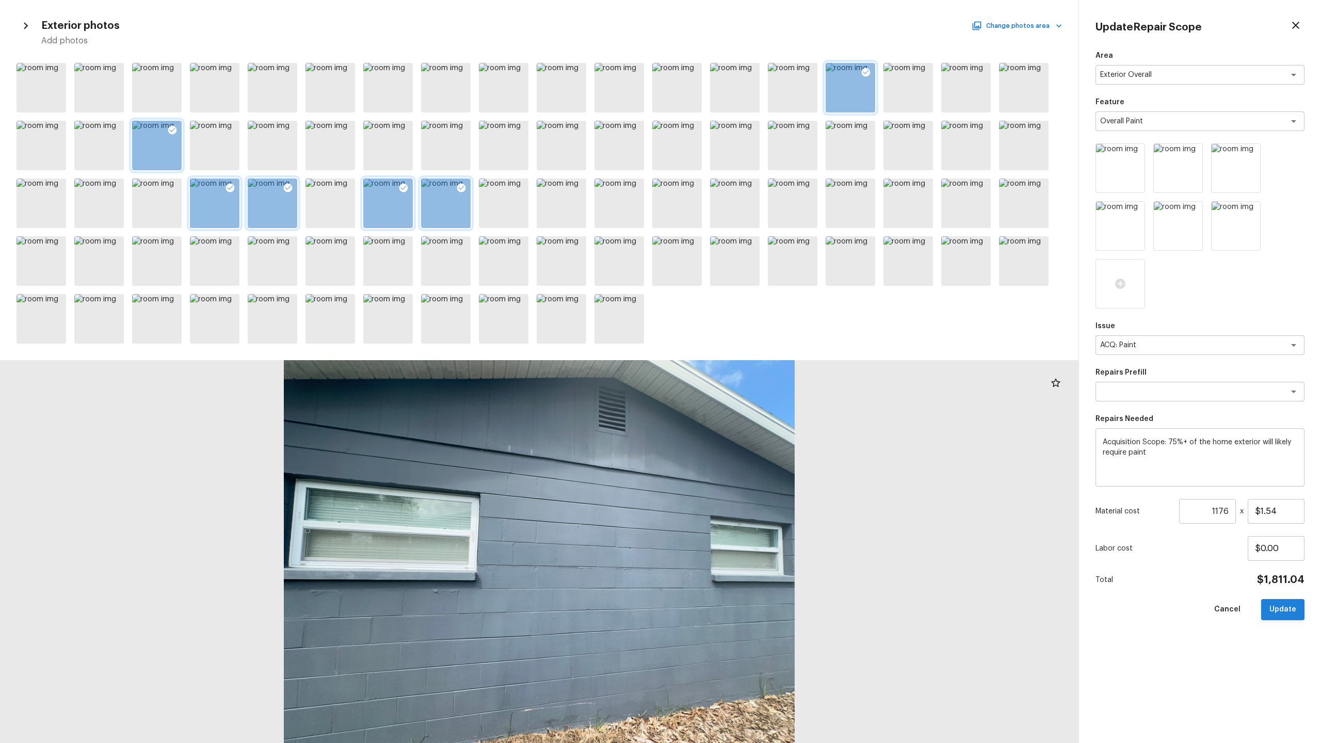
click at [742, 367] on button "Update" at bounding box center [1282, 609] width 43 height 21
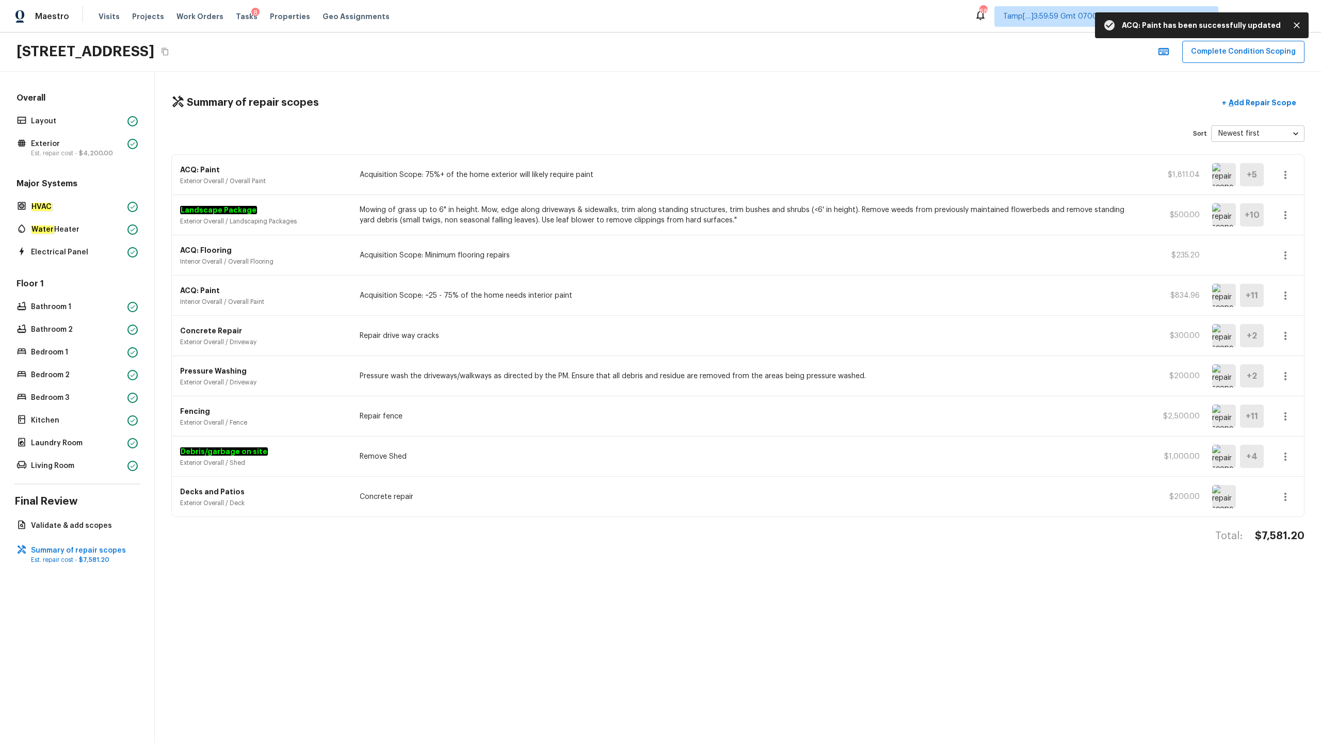
click at [742, 367] on h4 "$7,581.20" at bounding box center [1280, 535] width 50 height 13
copy h4 "$7,581.20"
click at [742, 107] on p "Add Repair Scope" at bounding box center [1261, 102] width 70 height 10
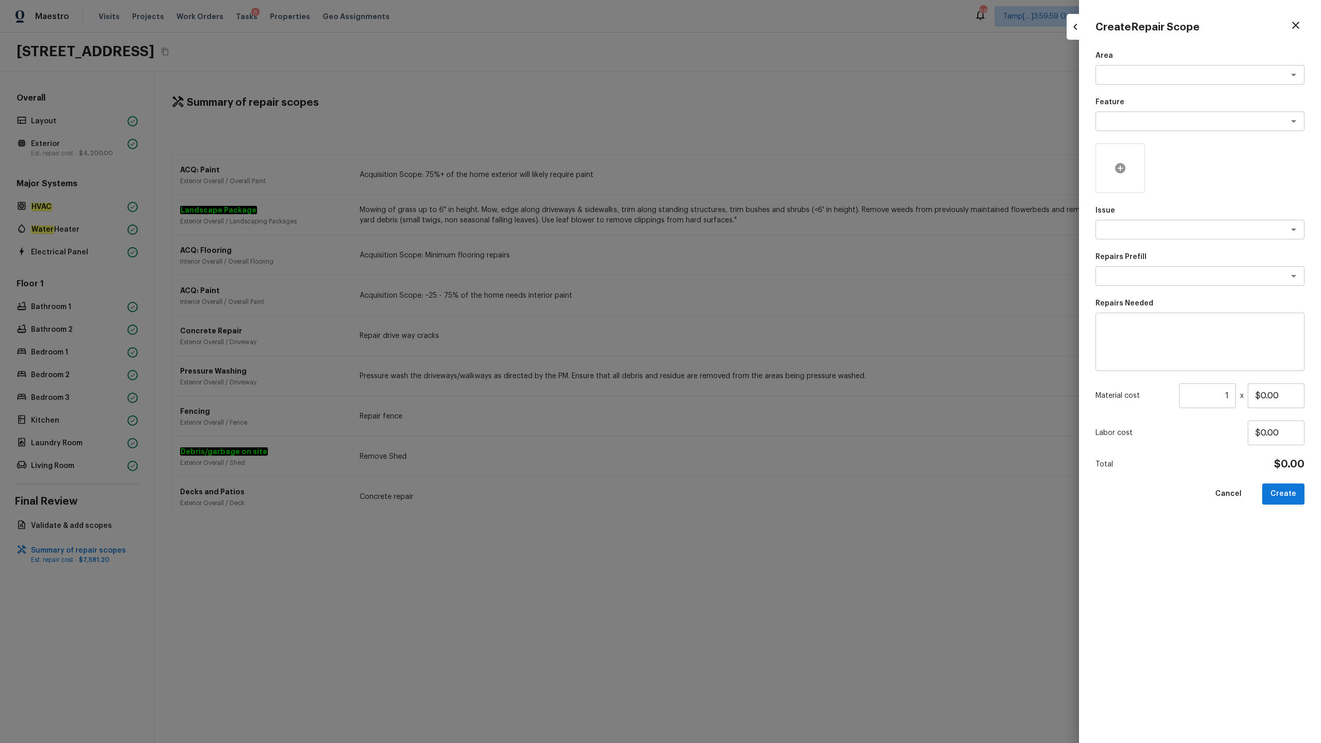
click at [742, 170] on icon at bounding box center [1120, 168] width 10 height 10
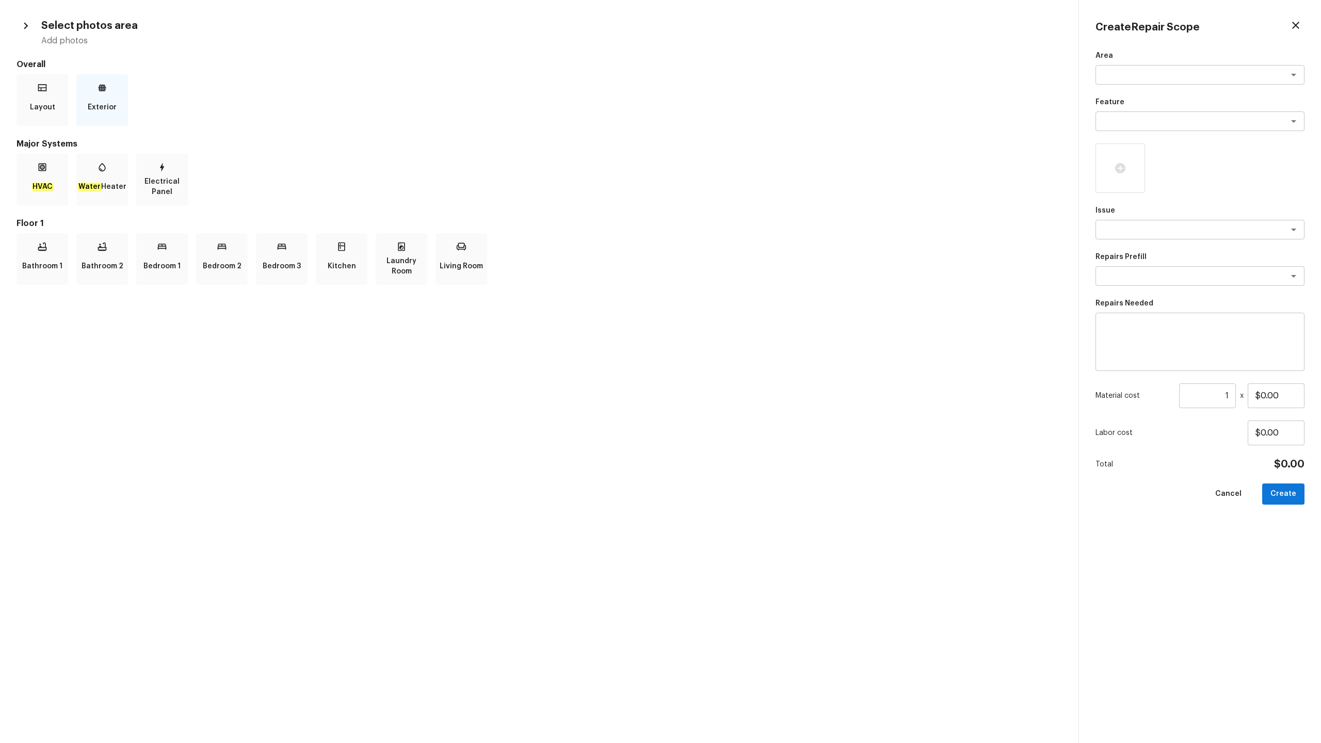
click at [118, 108] on div "Exterior" at bounding box center [102, 100] width 52 height 52
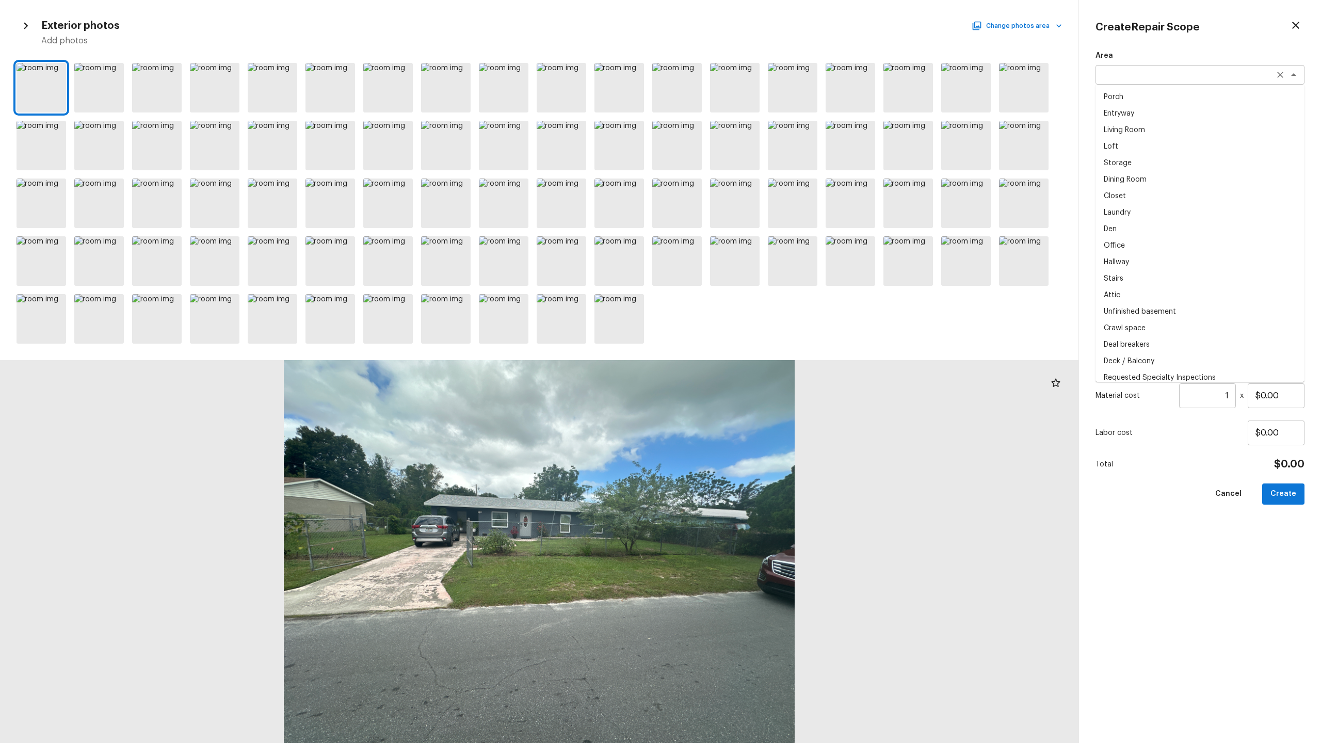
click at [742, 81] on div "x ​" at bounding box center [1199, 75] width 209 height 20
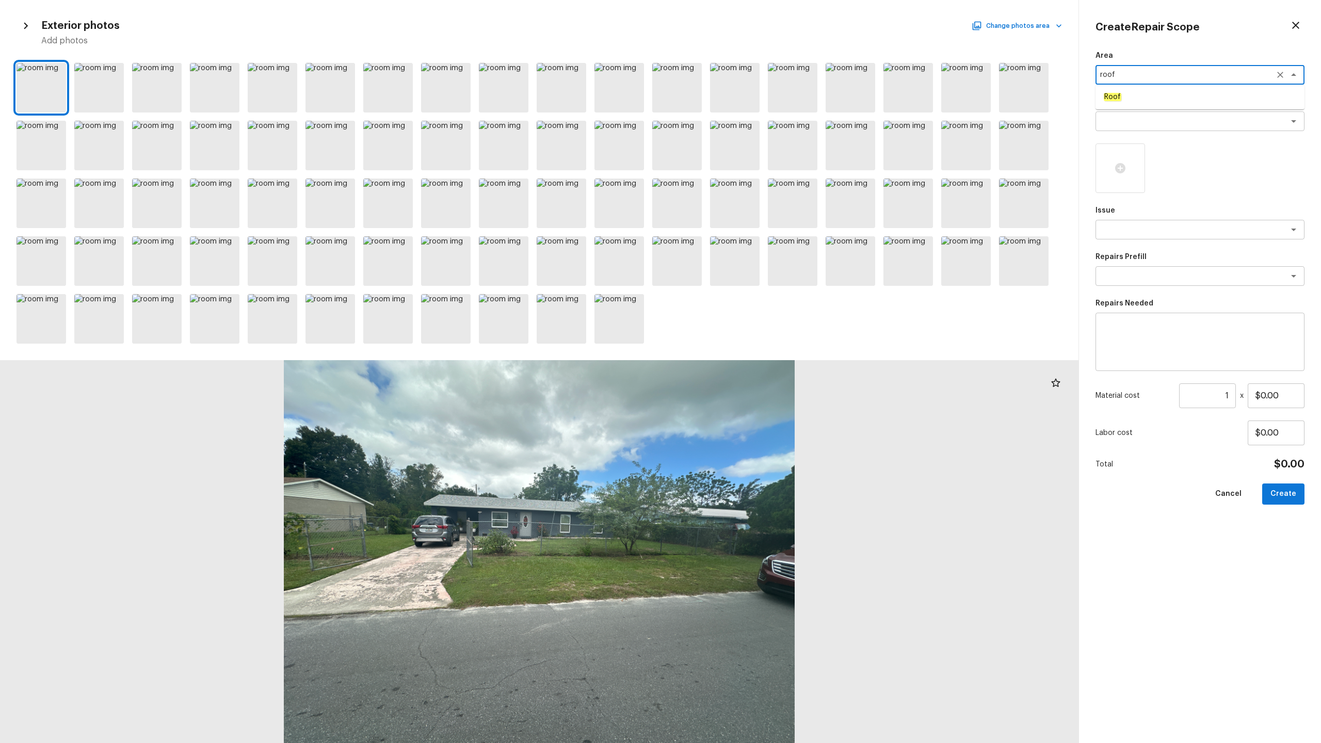
click at [742, 99] on em "Roof" at bounding box center [1112, 97] width 18 height 8
click at [742, 120] on textarea at bounding box center [1185, 121] width 171 height 10
click at [742, 137] on li "Patio Roof" at bounding box center [1199, 143] width 209 height 17
click at [742, 122] on textarea "Patio Roof" at bounding box center [1185, 121] width 171 height 10
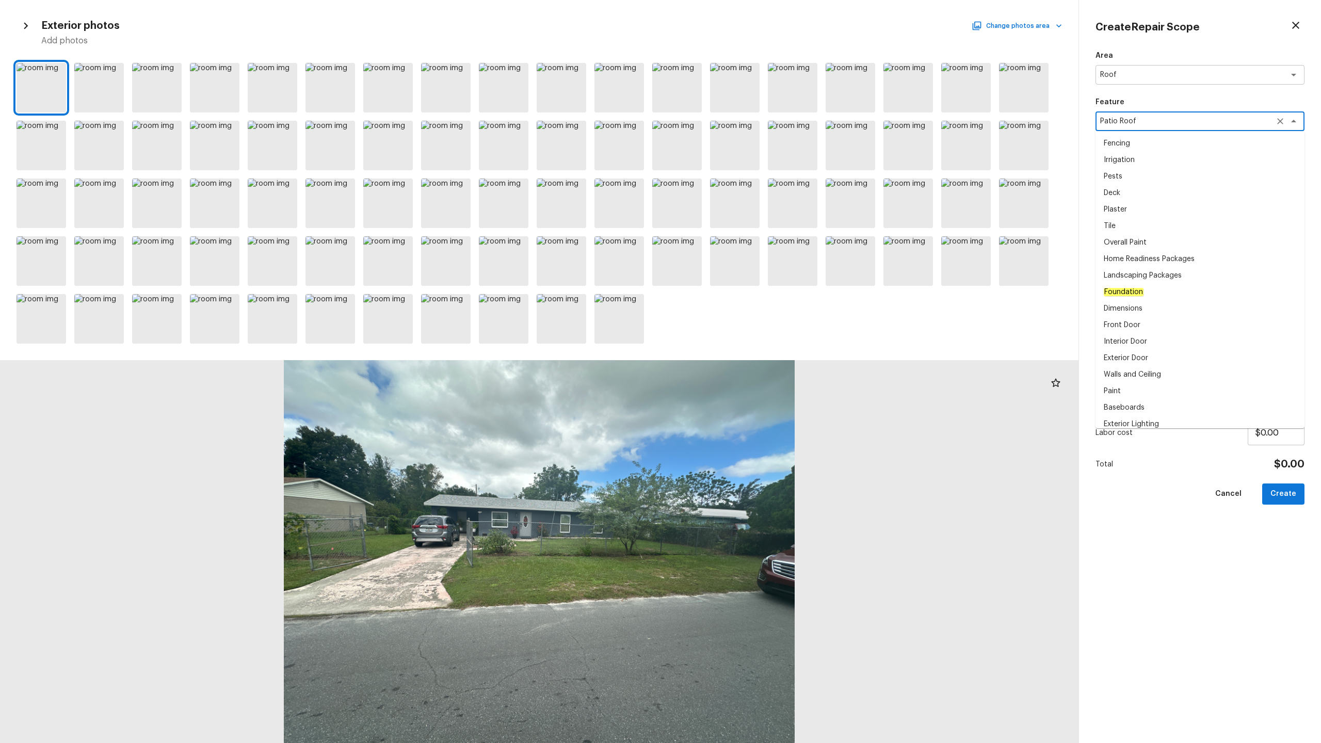
click at [742, 122] on textarea "Patio Roof" at bounding box center [1185, 121] width 171 height 10
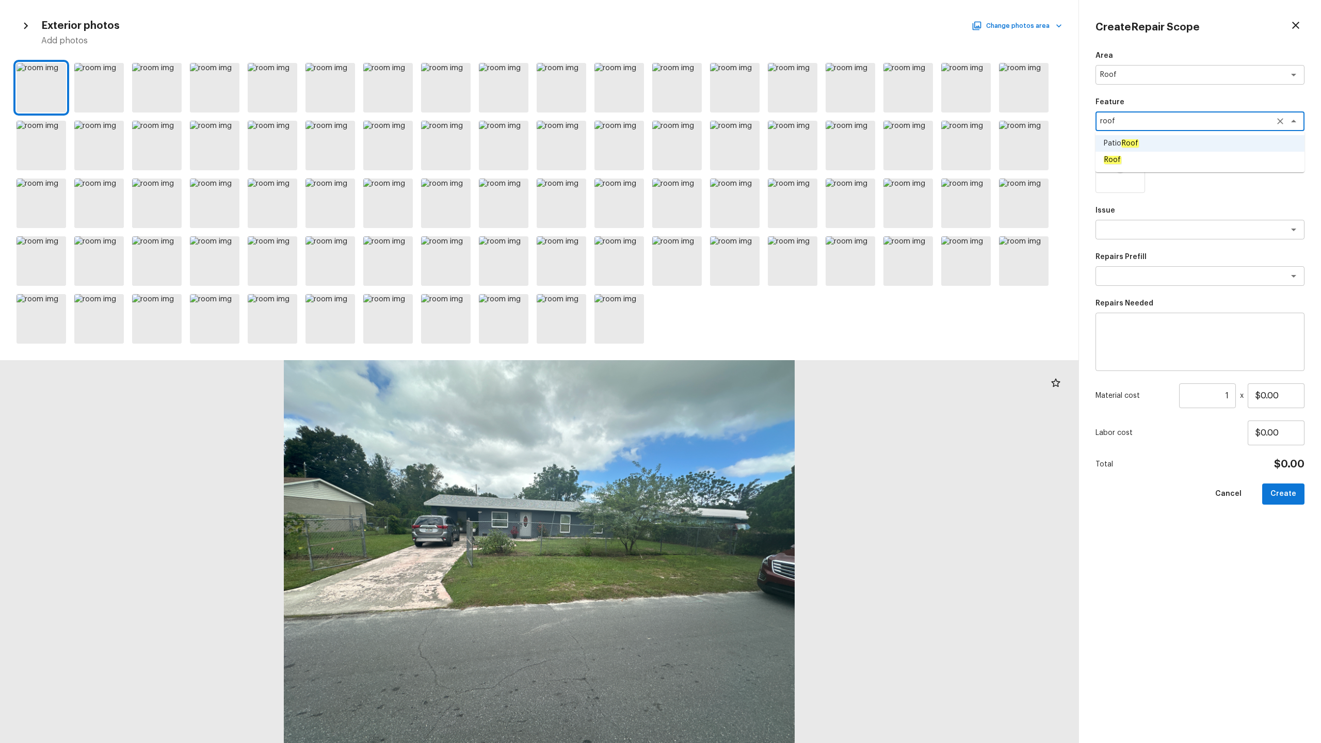
click at [742, 157] on em "Roof" at bounding box center [1112, 160] width 18 height 8
click at [742, 170] on div at bounding box center [1120, 168] width 50 height 50
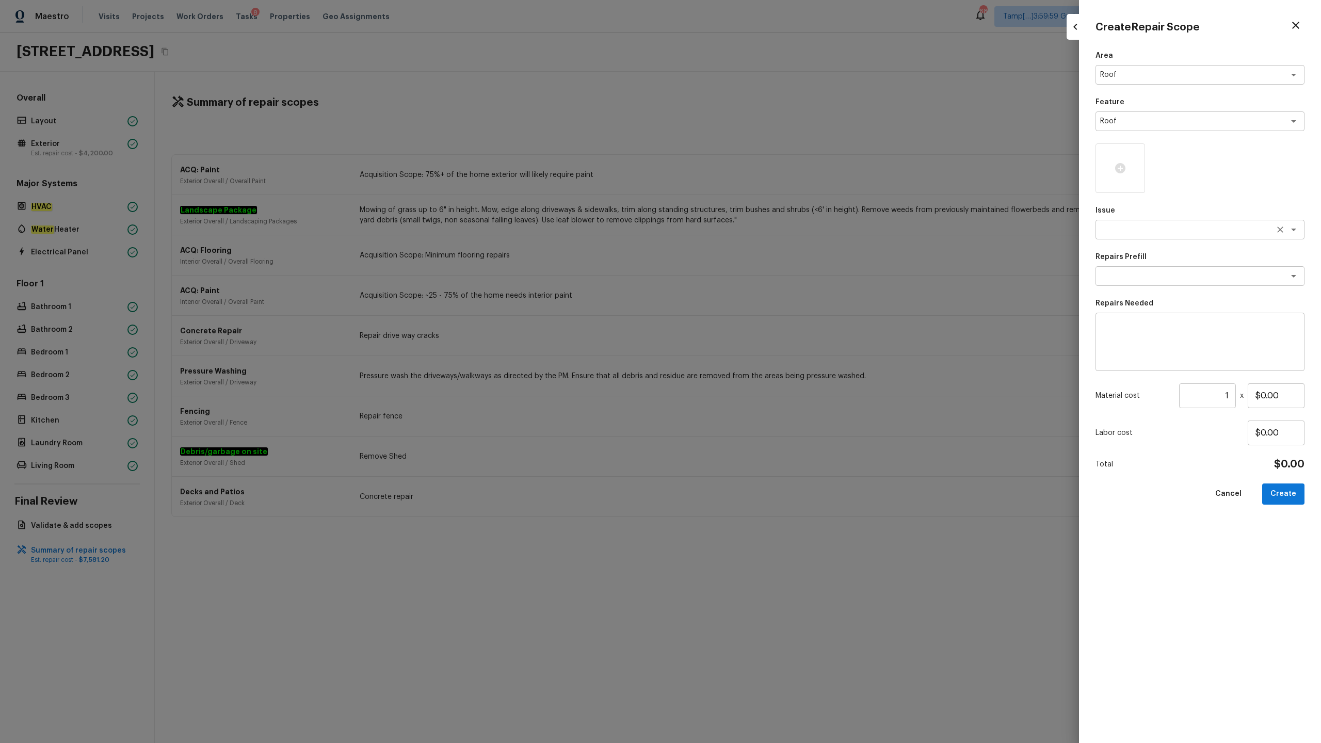
click at [742, 228] on textarea at bounding box center [1185, 229] width 171 height 10
click at [742, 280] on span "ACQ: Shingle Roof" at bounding box center [1133, 285] width 61 height 10
click at [742, 278] on textarea at bounding box center [1185, 276] width 171 height 10
click at [742, 299] on em "Roof" at bounding box center [1137, 298] width 18 height 8
click at [742, 367] on input "1" at bounding box center [1207, 395] width 57 height 25
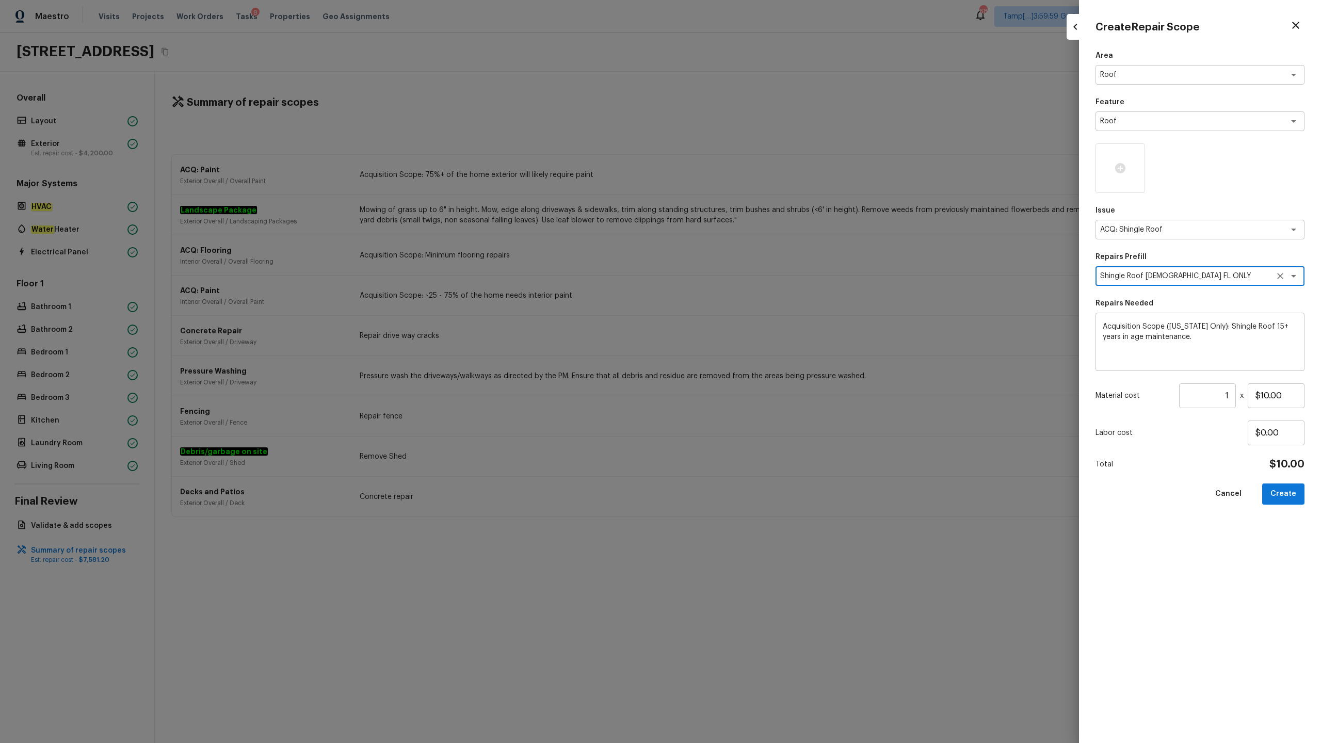
click at [742, 367] on input "1" at bounding box center [1207, 395] width 57 height 25
click at [742, 367] on button "Create" at bounding box center [1283, 493] width 42 height 21
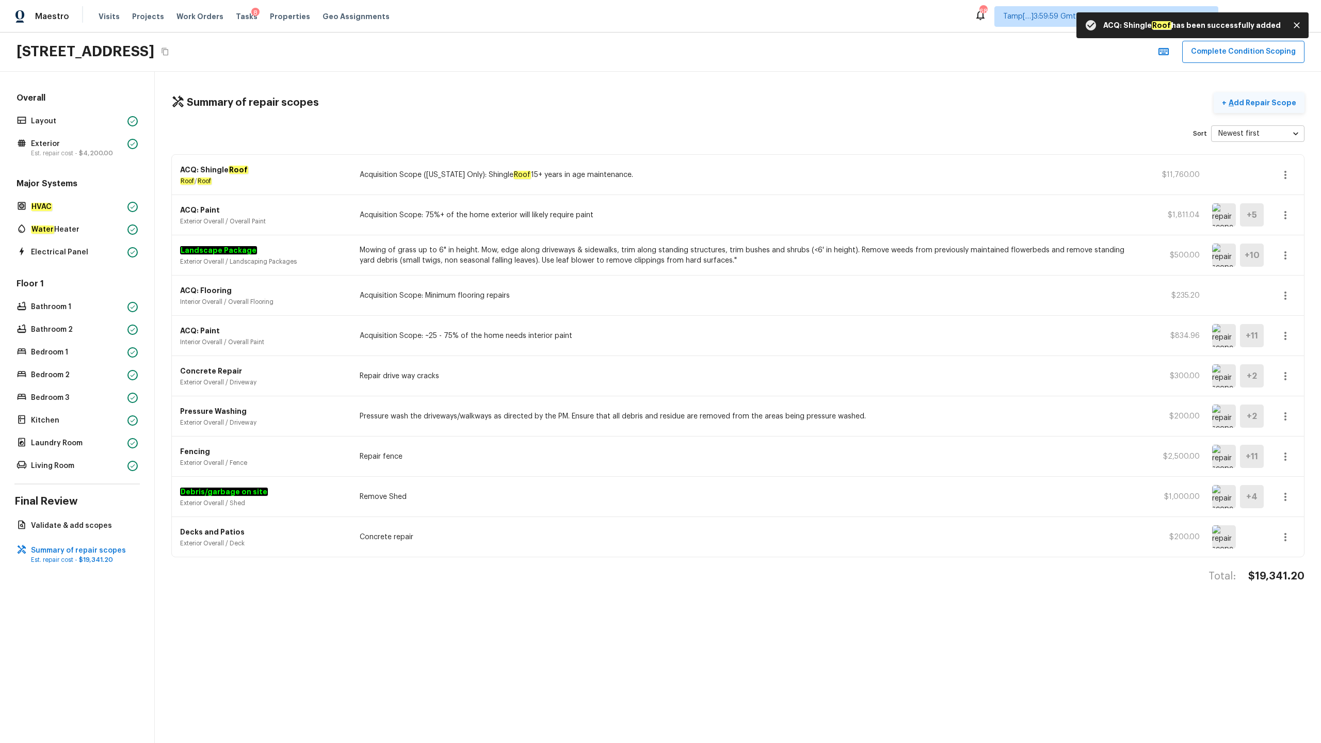
click at [742, 99] on p "Add Repair Scope" at bounding box center [1261, 102] width 70 height 10
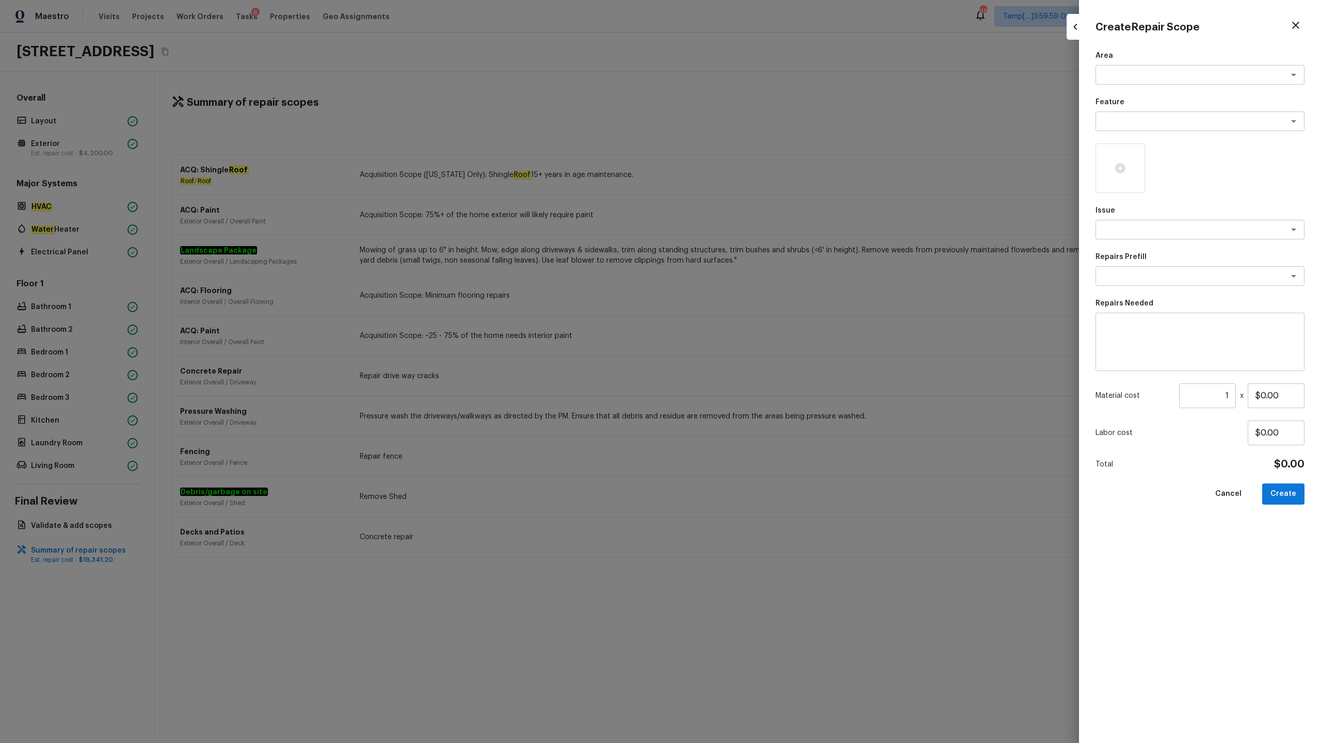
click at [742, 86] on div "Area x ​ Feature x ​ Issue x ​ Repairs Prefill x ​ Repairs Needed x ​ Material …" at bounding box center [1199, 389] width 209 height 676
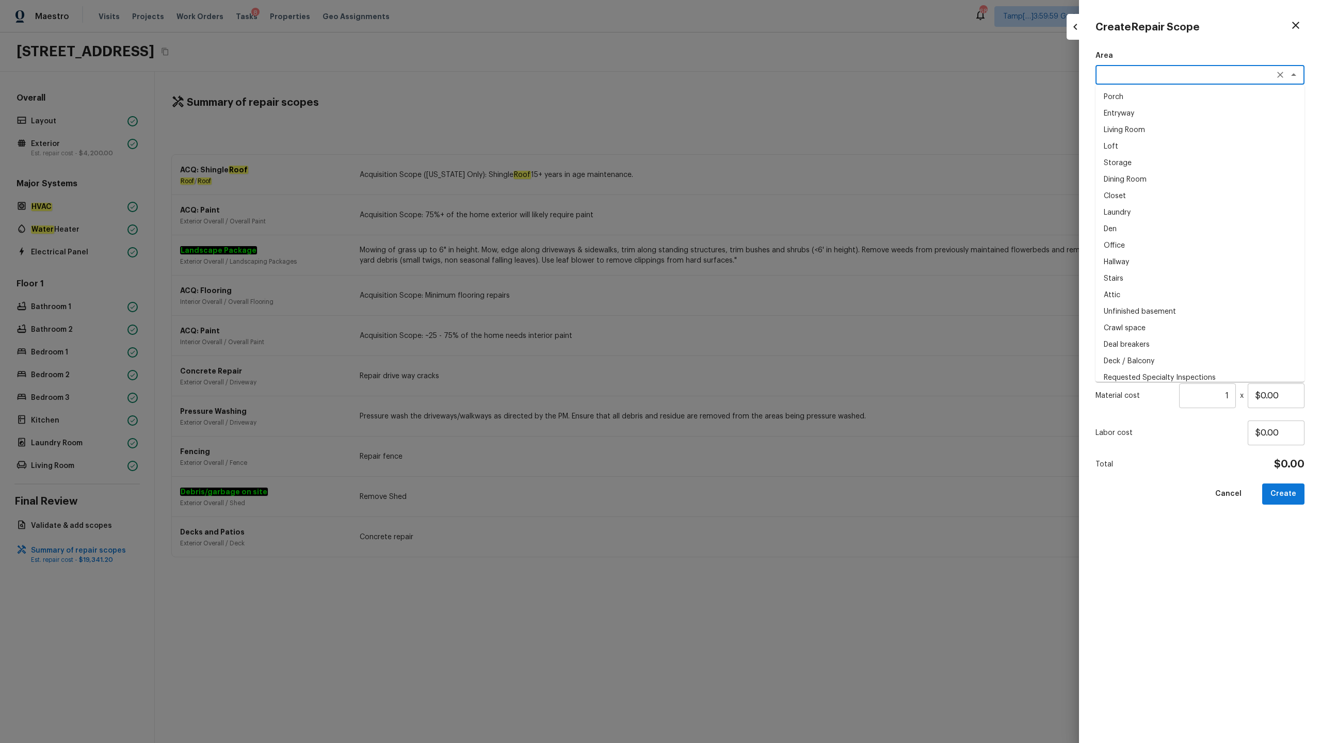
click at [742, 72] on textarea at bounding box center [1185, 75] width 171 height 10
click at [742, 100] on li "HVAC" at bounding box center [1199, 97] width 209 height 17
click at [742, 119] on textarea at bounding box center [1185, 121] width 171 height 10
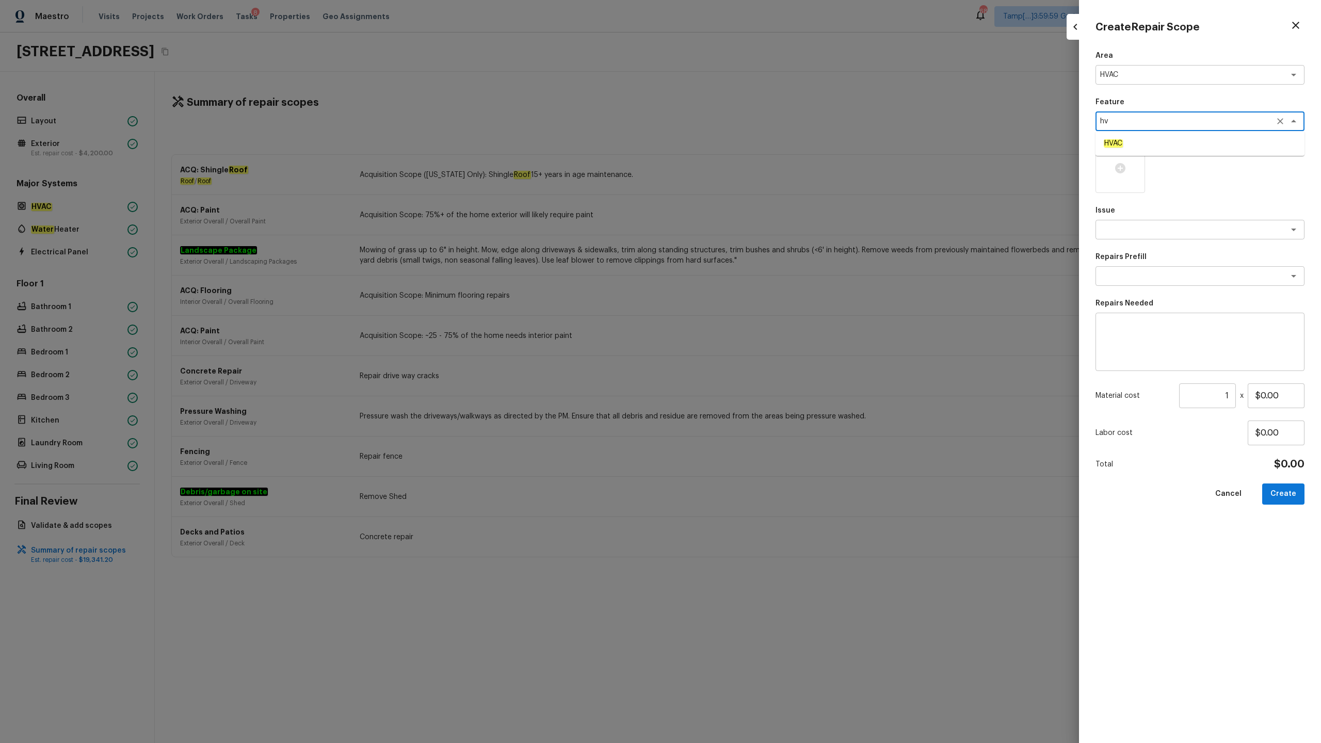
click at [742, 149] on li "HVAC" at bounding box center [1199, 143] width 209 height 17
click at [742, 233] on textarea at bounding box center [1185, 229] width 171 height 10
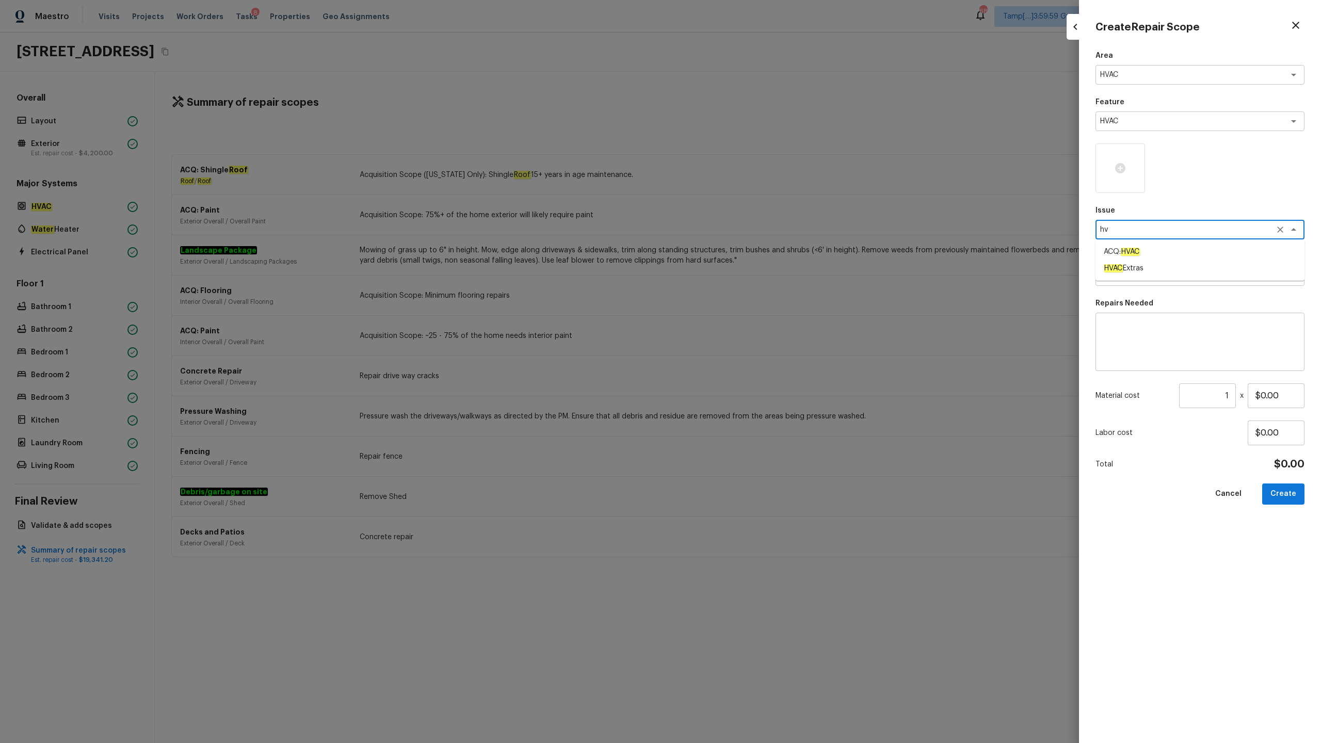
click at [742, 257] on li "ACQ: HVAC" at bounding box center [1199, 251] width 209 height 17
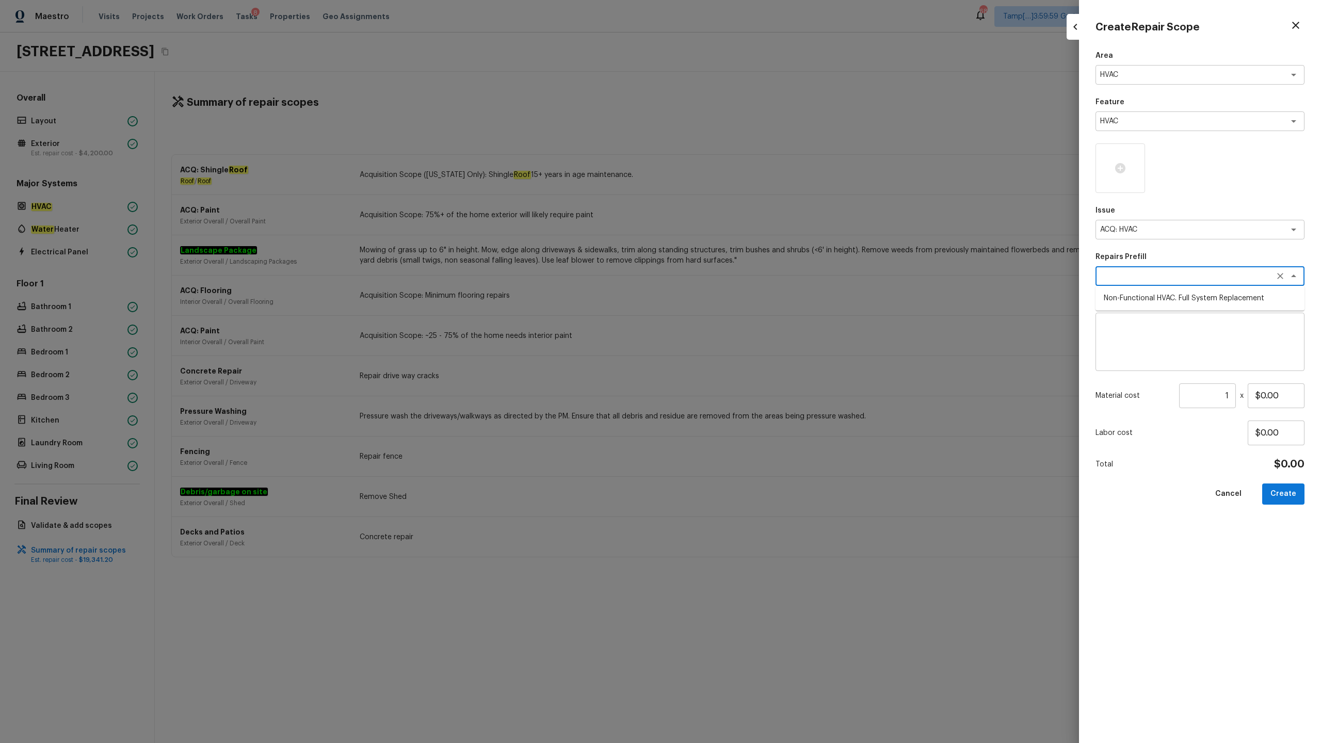
click at [742, 276] on textarea at bounding box center [1185, 276] width 171 height 10
click at [742, 287] on ul "Non-Functional HVAC . Full System Replacement" at bounding box center [1199, 298] width 209 height 25
click at [742, 295] on span "Non-Functional HVAC . Full System Replacement" at bounding box center [1182, 298] width 159 height 10
click at [742, 367] on button "Create" at bounding box center [1283, 493] width 42 height 21
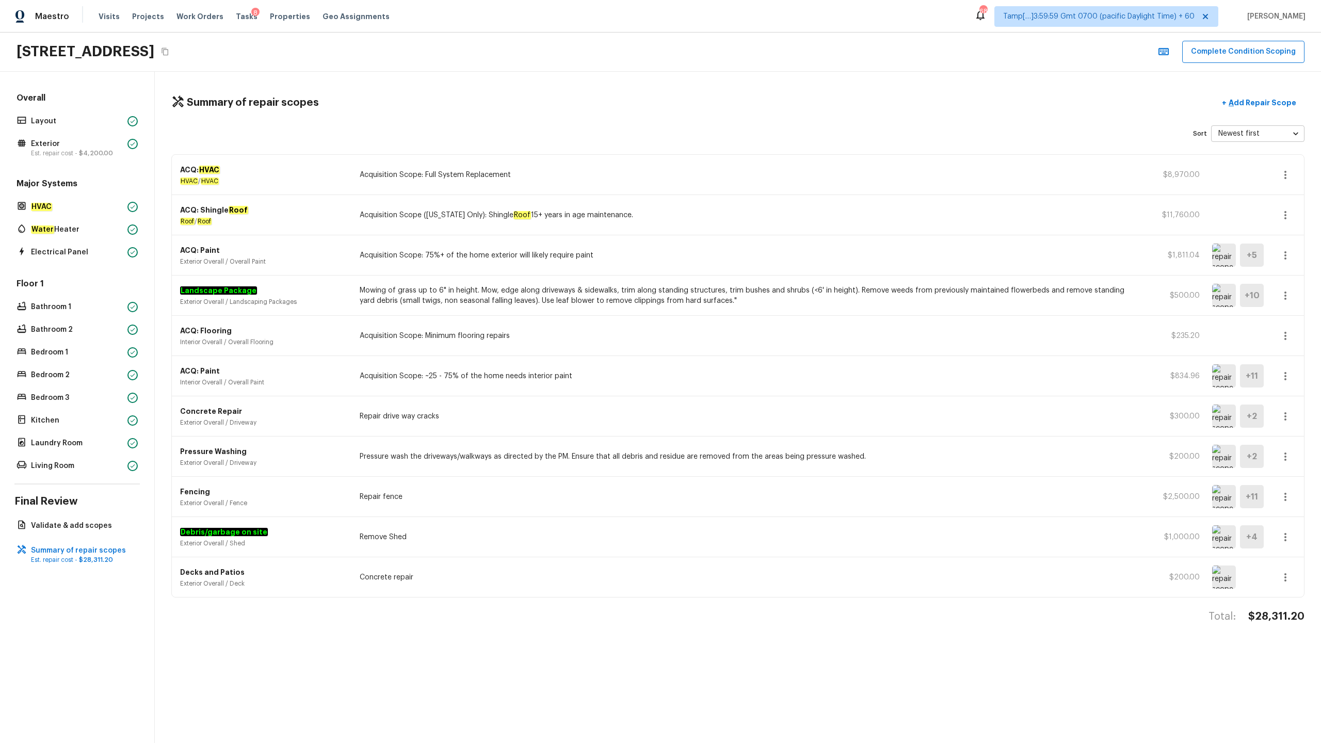
click at [742, 367] on h4 "$28,311.20" at bounding box center [1276, 616] width 56 height 13
copy h4 "$28,311.20"
click at [742, 55] on button "Complete Condition Scoping" at bounding box center [1243, 52] width 122 height 22
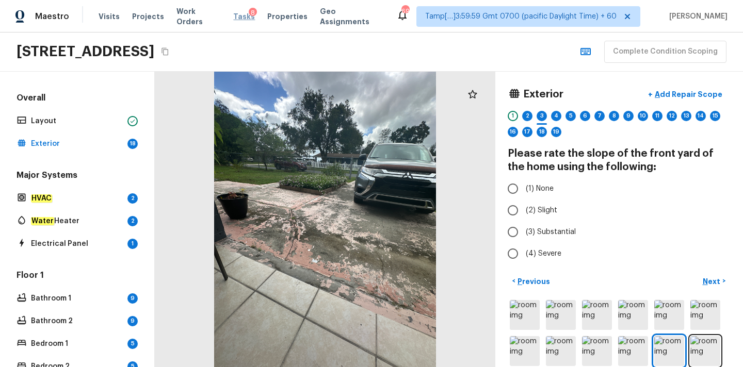
click at [233, 17] on span "Tasks" at bounding box center [244, 16] width 22 height 7
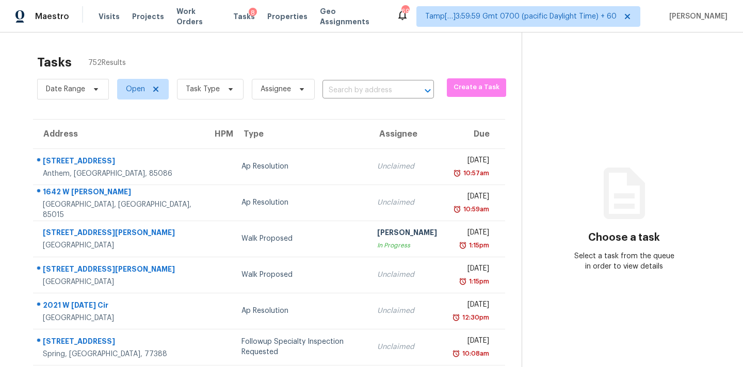
click at [343, 99] on div "Date Range Open Task Type Assignee ​" at bounding box center [235, 89] width 397 height 27
click at [345, 93] on input "text" at bounding box center [363, 91] width 83 height 16
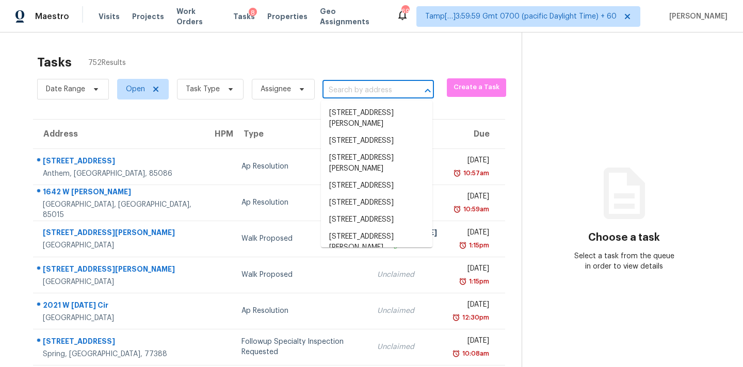
paste input "7151 Cosgrove Dr, Dallas, TX 75231"
type input "7151 Cosgrove Dr, Dallas, TX 75231"
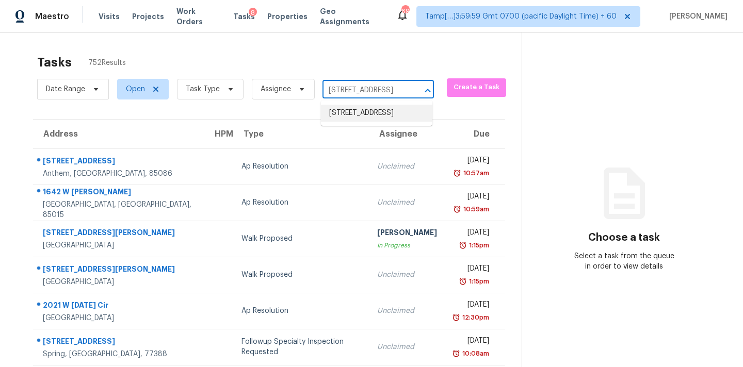
click at [345, 122] on li "7151 Cosgrove Dr, Dallas, TX 75231" at bounding box center [376, 113] width 111 height 17
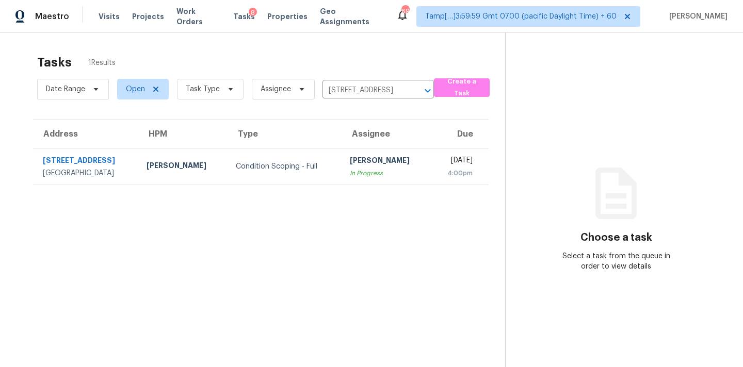
click at [350, 169] on div "In Progress" at bounding box center [386, 173] width 73 height 10
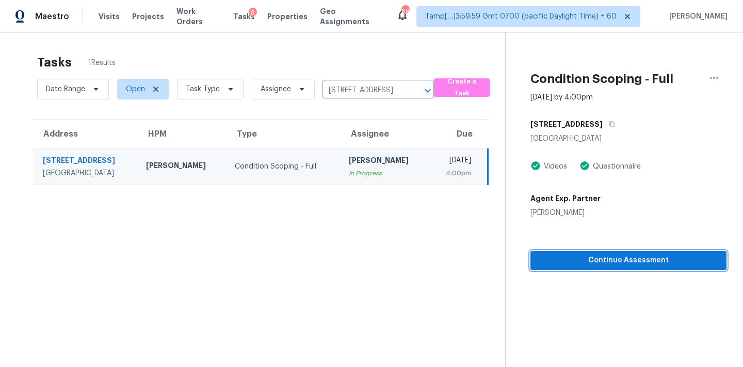
click at [622, 264] on span "Continue Assessment" at bounding box center [629, 260] width 180 height 13
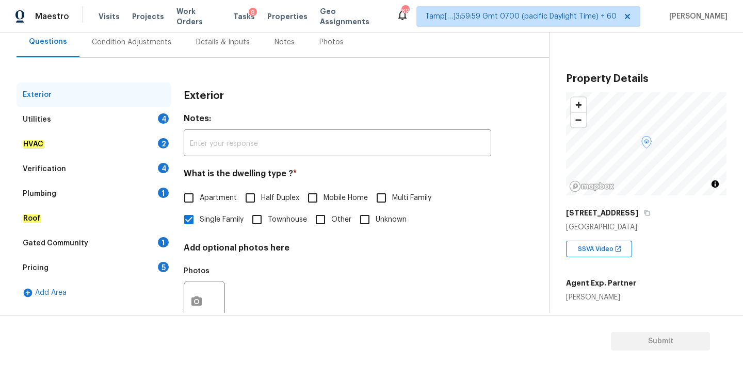
scroll to position [129, 0]
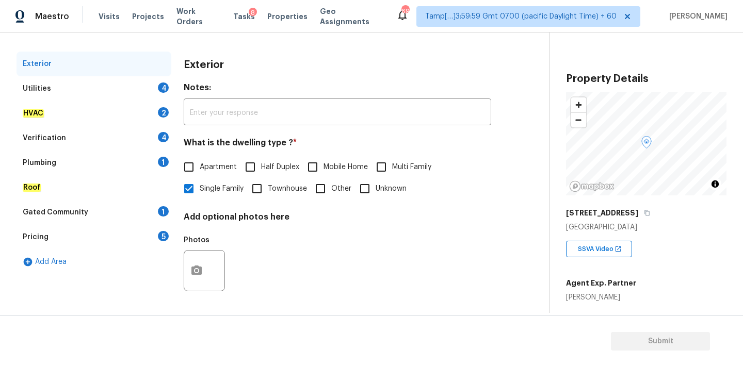
click at [95, 208] on div "Gated Community 1" at bounding box center [94, 212] width 155 height 25
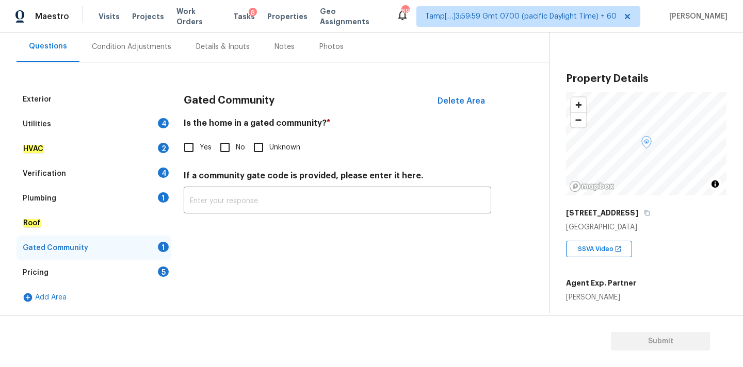
click at [236, 147] on span "No" at bounding box center [240, 147] width 9 height 11
click at [236, 147] on input "No" at bounding box center [225, 148] width 22 height 22
checkbox input "true"
click at [86, 267] on div "Pricing 5" at bounding box center [94, 273] width 155 height 25
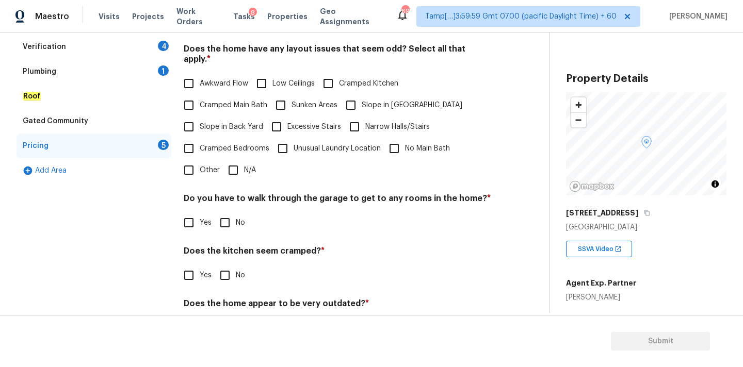
scroll to position [252, 0]
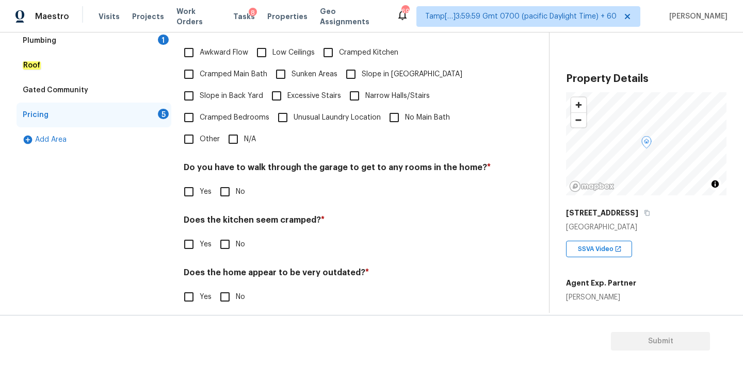
click at [201, 134] on label "Other" at bounding box center [199, 139] width 42 height 22
click at [200, 134] on input "Other" at bounding box center [189, 139] width 22 height 22
checkbox input "true"
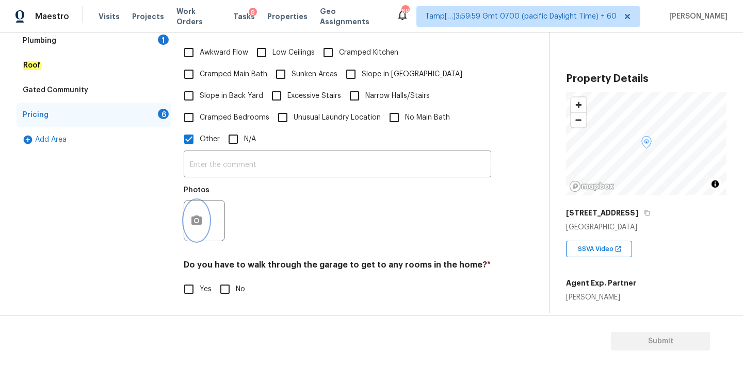
click at [201, 218] on button "button" at bounding box center [196, 221] width 25 height 40
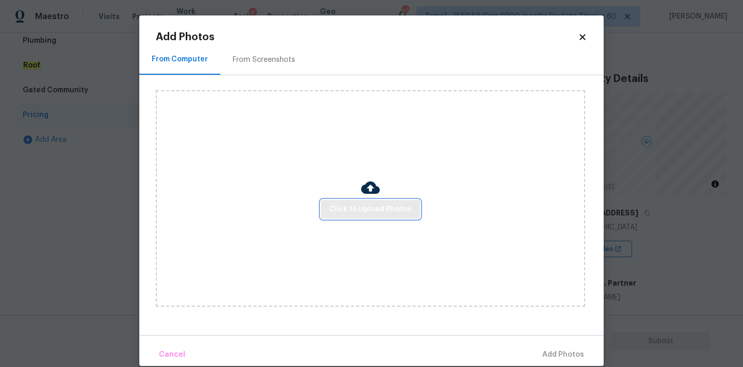
click at [337, 216] on button "Click to Upload Photos" at bounding box center [370, 209] width 99 height 19
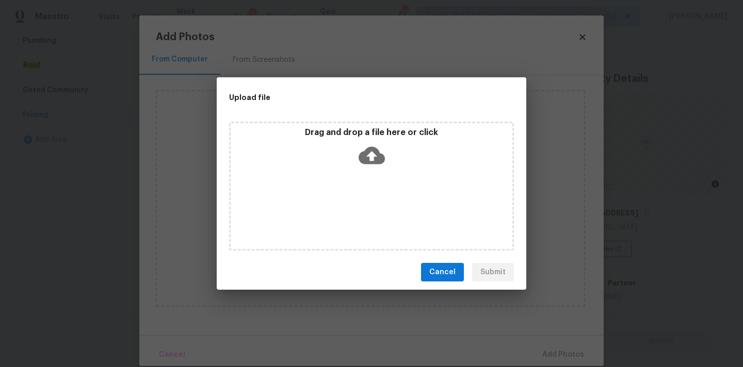
click at [369, 158] on icon at bounding box center [372, 155] width 26 height 26
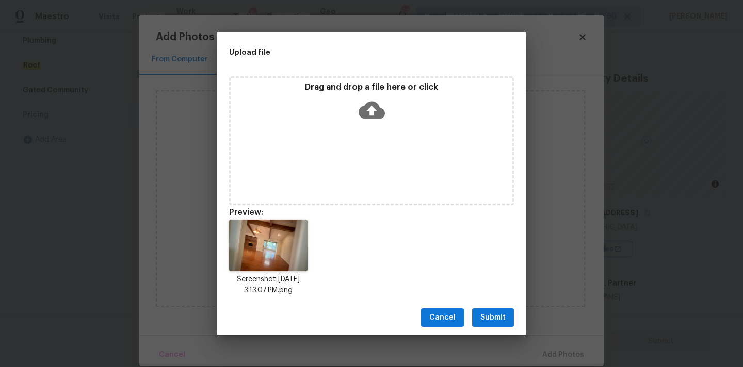
click at [490, 310] on button "Submit" at bounding box center [493, 317] width 42 height 19
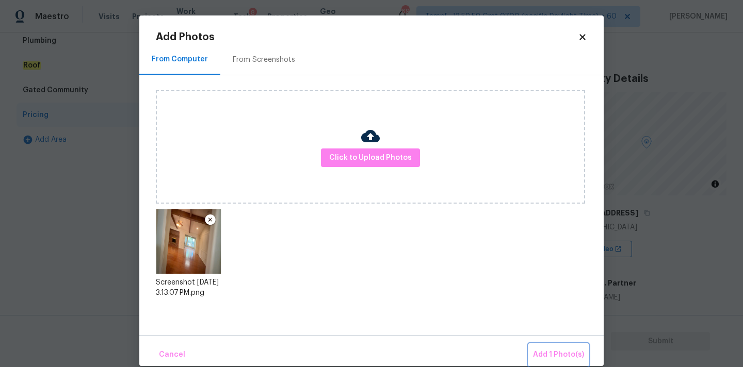
click at [560, 361] on button "Add 1 Photo(s)" at bounding box center [558, 355] width 59 height 22
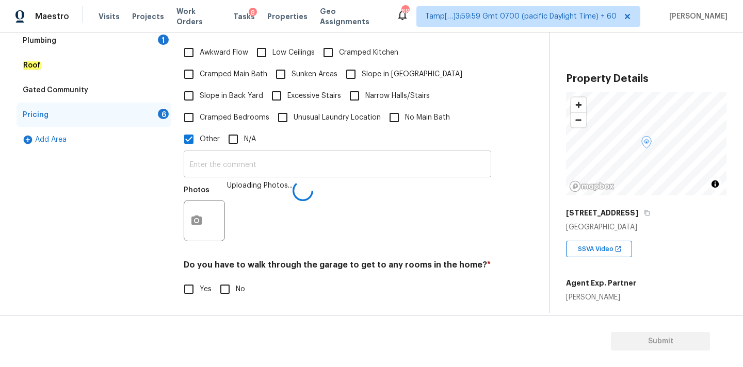
click at [326, 153] on input "text" at bounding box center [337, 165] width 307 height 24
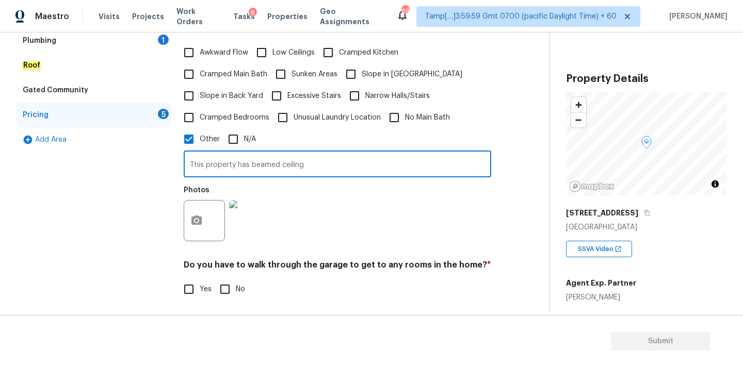
type input "This property has beamed ceiling"
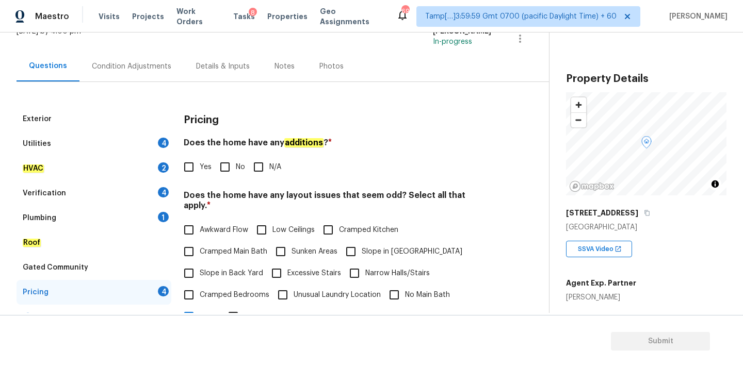
scroll to position [57, 0]
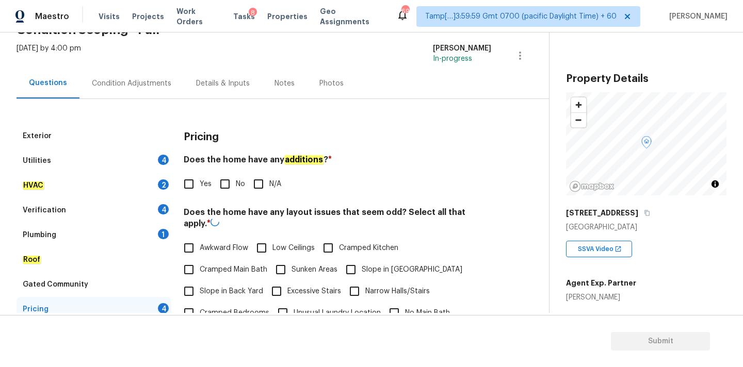
click at [157, 85] on div "Condition Adjustments" at bounding box center [131, 83] width 79 height 10
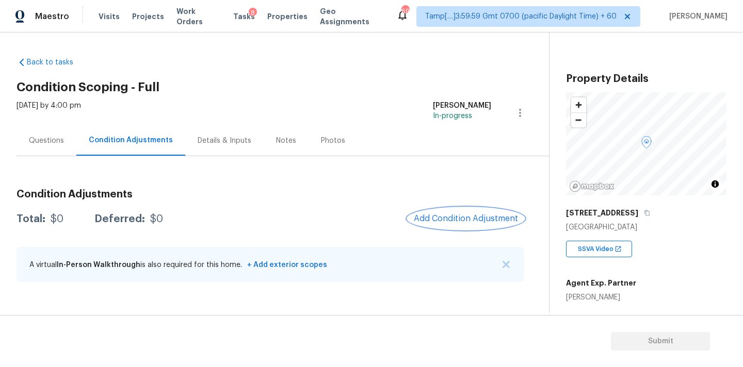
click at [426, 216] on span "Add Condition Adjustment" at bounding box center [466, 218] width 104 height 9
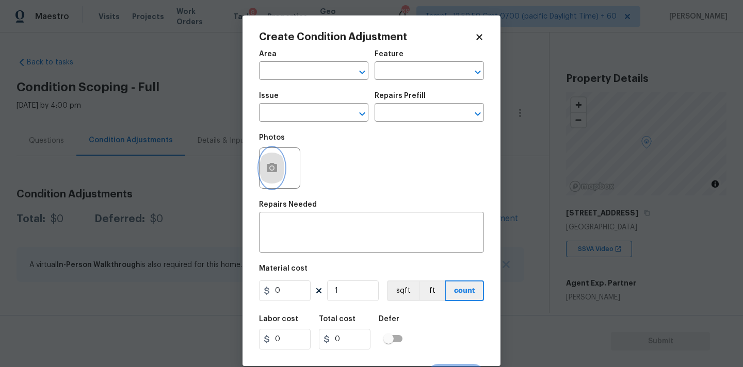
click at [273, 169] on icon "button" at bounding box center [272, 168] width 12 height 12
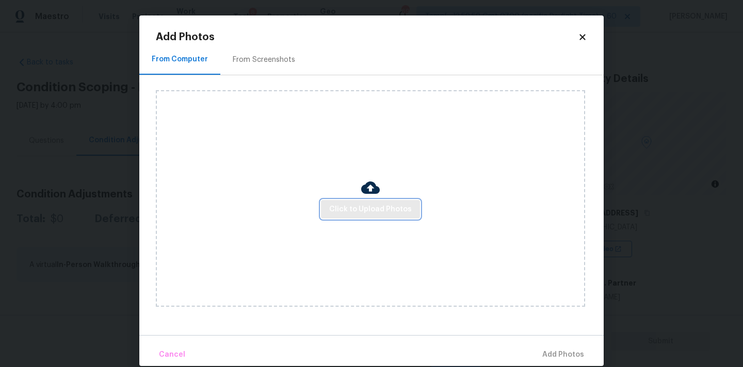
click at [337, 208] on span "Click to Upload Photos" at bounding box center [370, 209] width 83 height 13
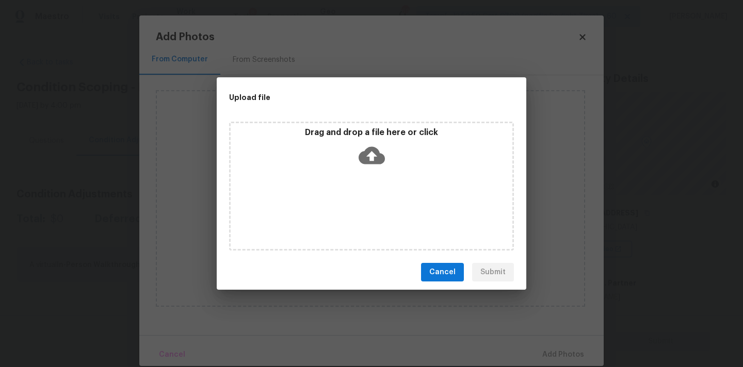
click at [372, 142] on icon at bounding box center [372, 155] width 26 height 26
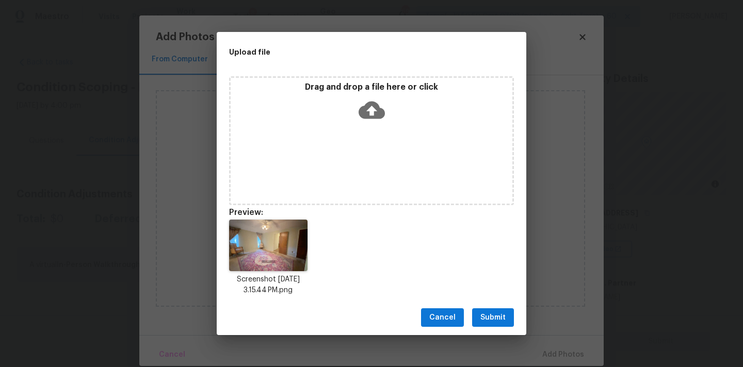
click at [491, 320] on span "Submit" at bounding box center [492, 318] width 25 height 13
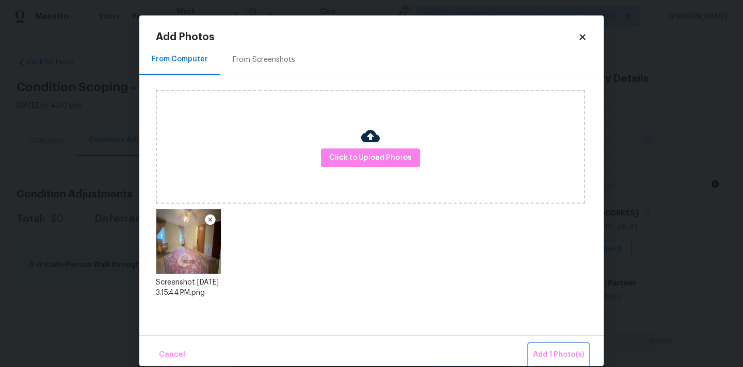
click at [541, 357] on span "Add 1 Photo(s)" at bounding box center [558, 355] width 51 height 13
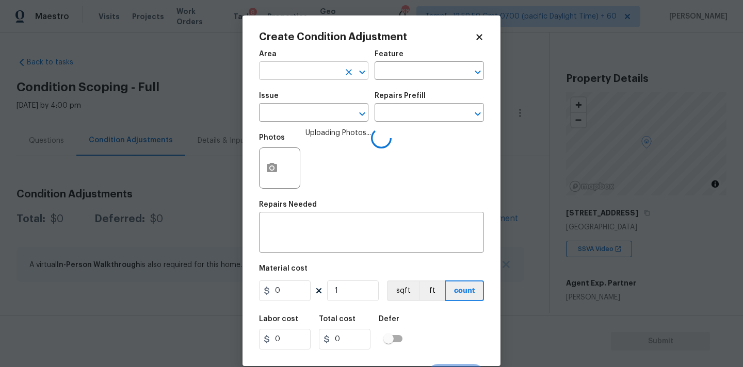
click at [279, 67] on input "text" at bounding box center [299, 72] width 80 height 16
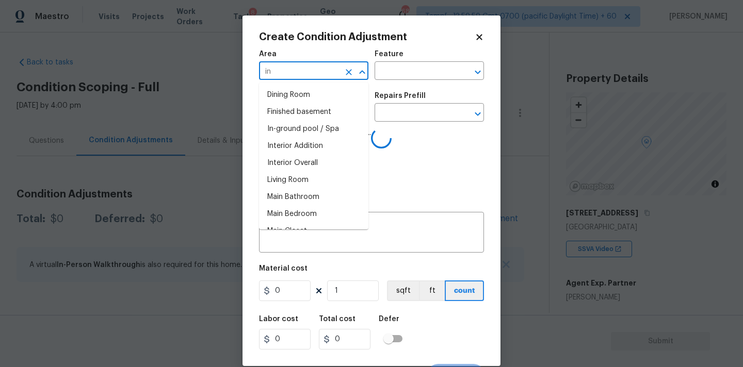
type input "int"
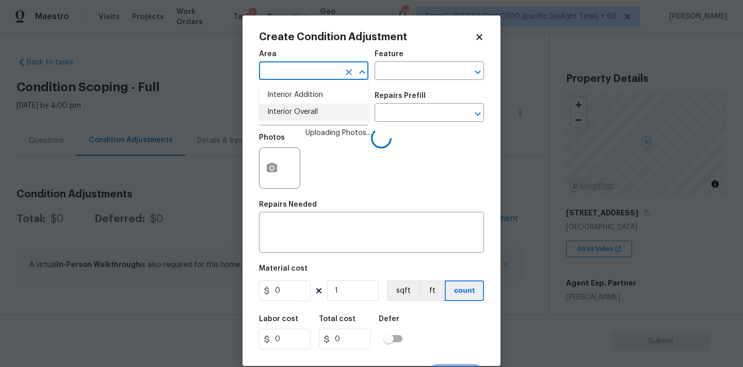
click at [285, 108] on li "Interior Overall" at bounding box center [313, 112] width 109 height 17
type input "Attic"
click at [290, 118] on input "text" at bounding box center [299, 114] width 80 height 16
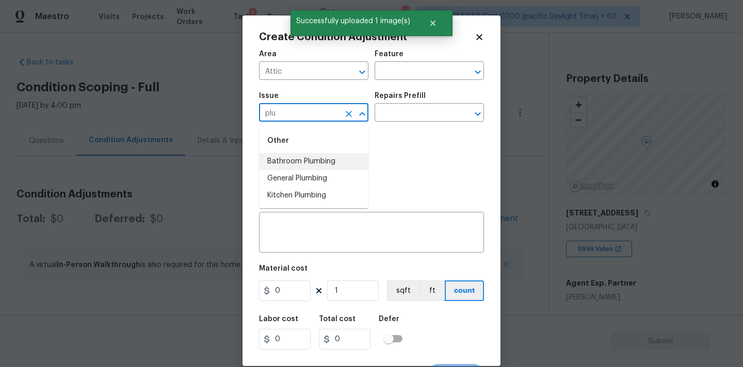
click at [320, 158] on li "Bathroom Plumbing" at bounding box center [313, 161] width 109 height 17
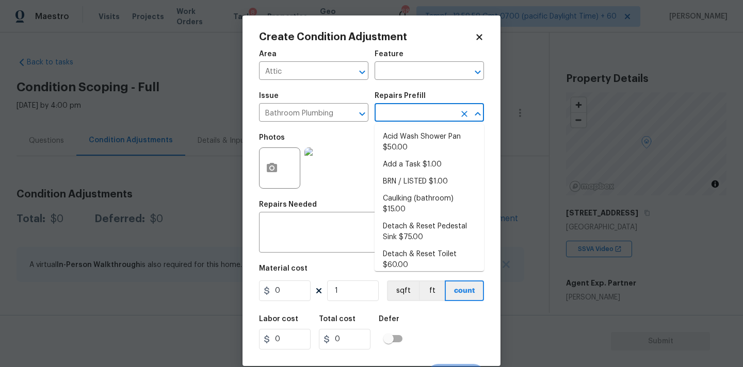
click at [388, 120] on input "text" at bounding box center [415, 114] width 80 height 16
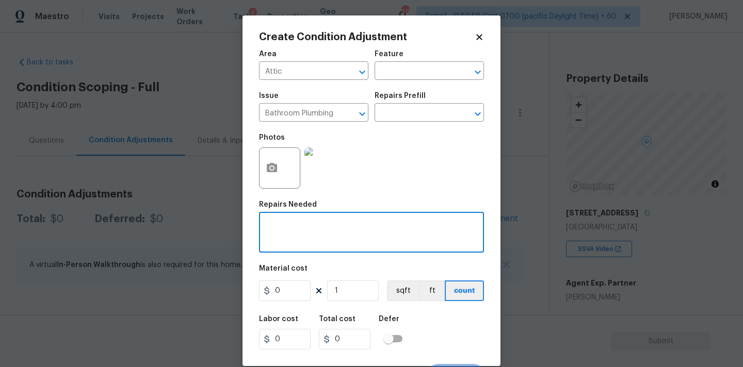
click at [313, 229] on textarea at bounding box center [371, 234] width 213 height 22
click at [333, 168] on img at bounding box center [324, 168] width 41 height 41
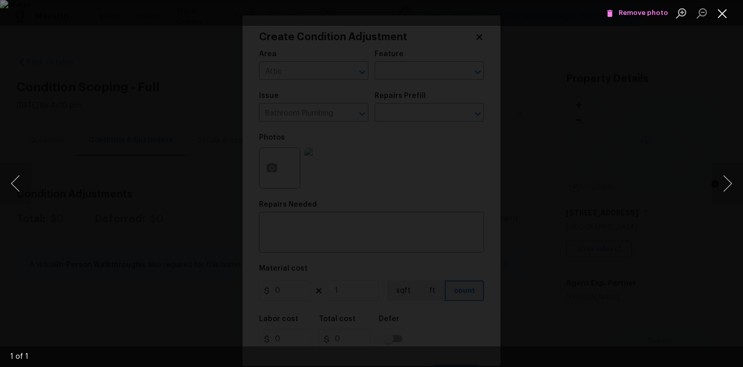
click at [729, 15] on button "Close lightbox" at bounding box center [722, 13] width 21 height 18
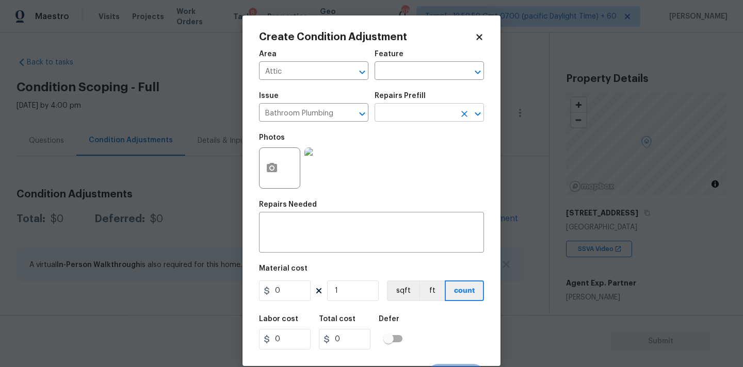
click at [394, 116] on input "text" at bounding box center [415, 114] width 80 height 16
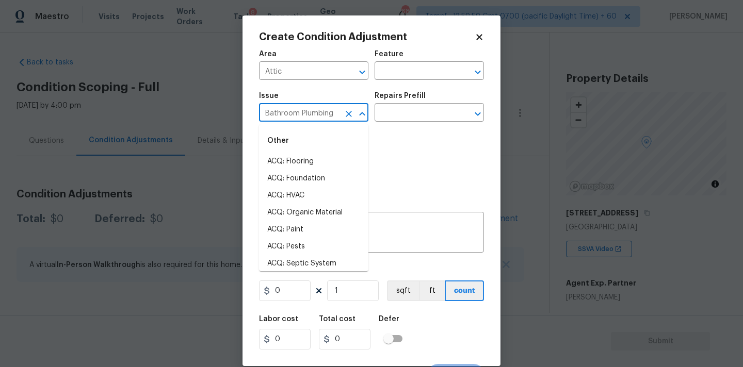
click at [324, 113] on input "Bathroom Plumbing" at bounding box center [299, 114] width 80 height 16
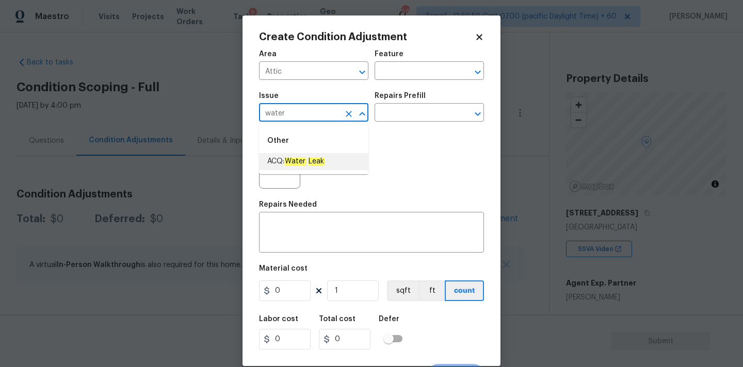
click at [323, 156] on span "ACQ: Water Leak" at bounding box center [295, 161] width 57 height 11
type input "ACQ: Water Leak"
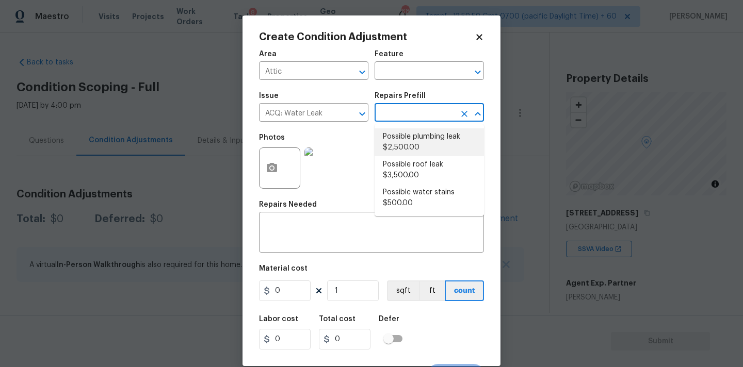
click at [386, 120] on input "text" at bounding box center [415, 114] width 80 height 16
type input "q"
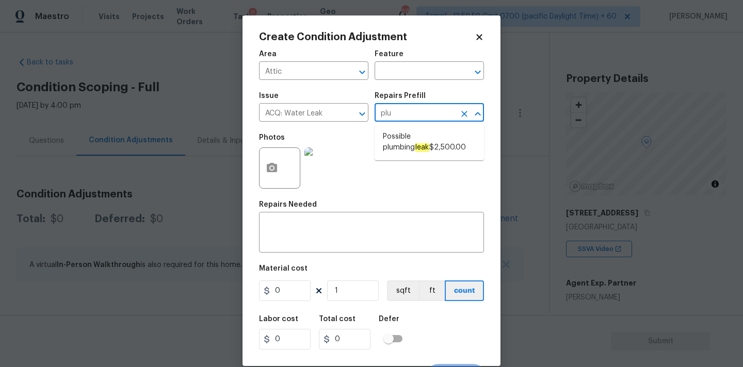
type input "plum"
click at [422, 144] on span "Possible plumbing leak $2,500.00" at bounding box center [429, 143] width 93 height 22
type input "Acquisition"
type textarea "Acquisition Scope: Possible plumbing leak"
type input "2500"
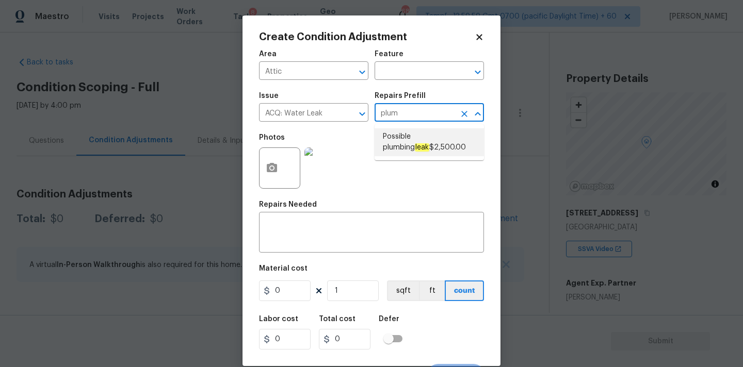
type input "2500"
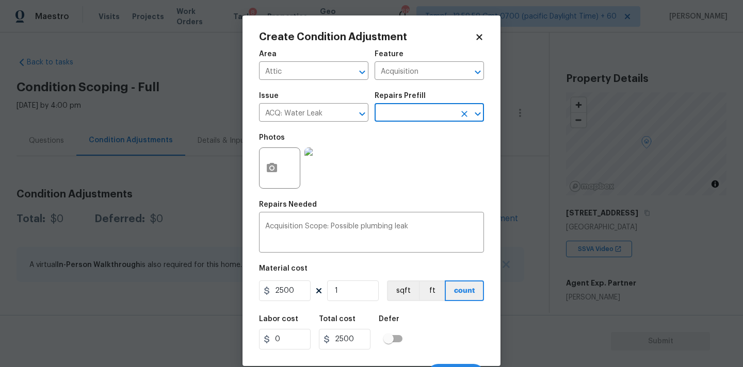
scroll to position [18, 0]
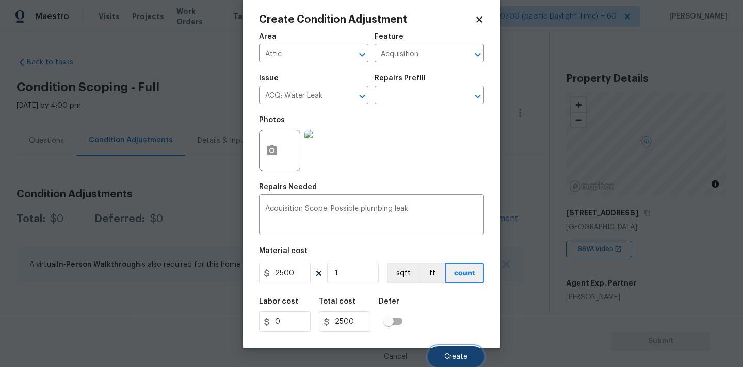
click at [446, 350] on button "Create" at bounding box center [456, 357] width 56 height 21
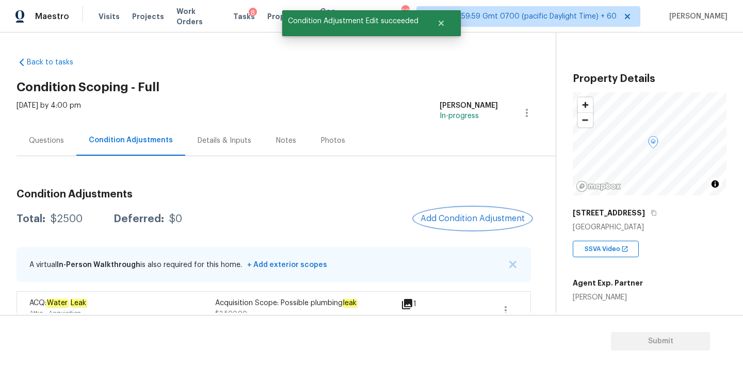
scroll to position [20, 0]
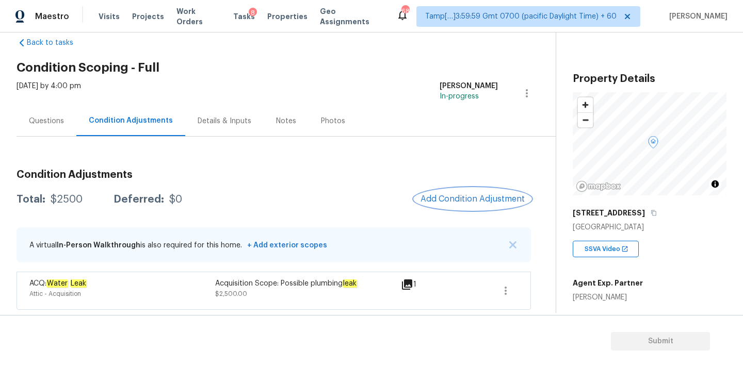
click at [454, 199] on span "Add Condition Adjustment" at bounding box center [472, 198] width 104 height 9
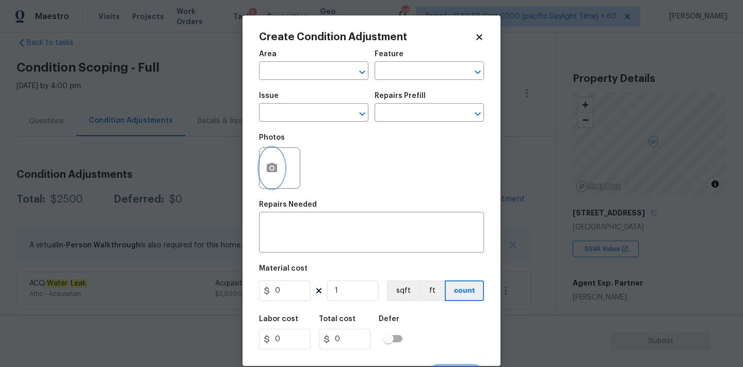
click at [267, 170] on icon "button" at bounding box center [272, 167] width 10 height 9
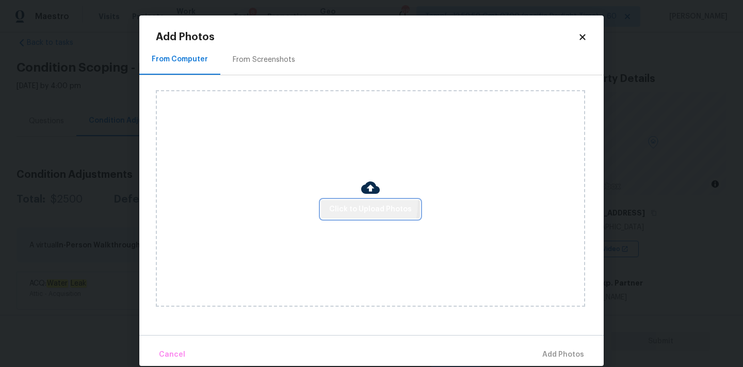
click at [344, 202] on button "Click to Upload Photos" at bounding box center [370, 209] width 99 height 19
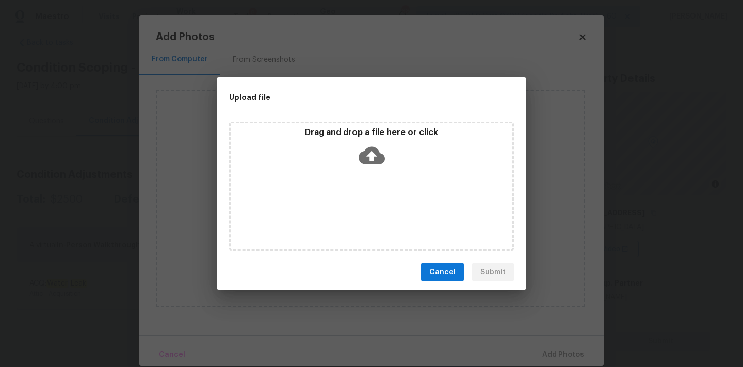
click at [365, 148] on icon at bounding box center [372, 155] width 26 height 26
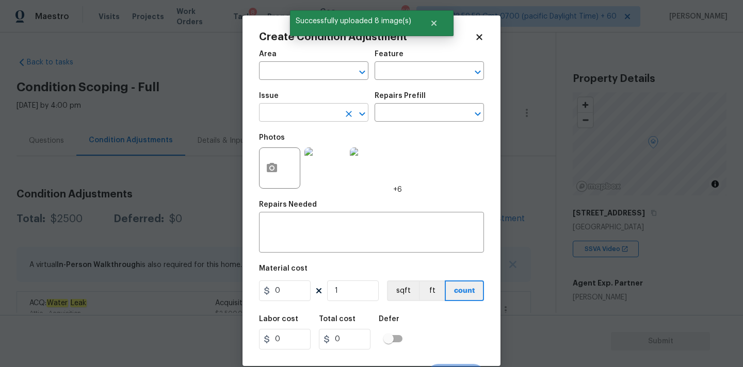
scroll to position [20, 0]
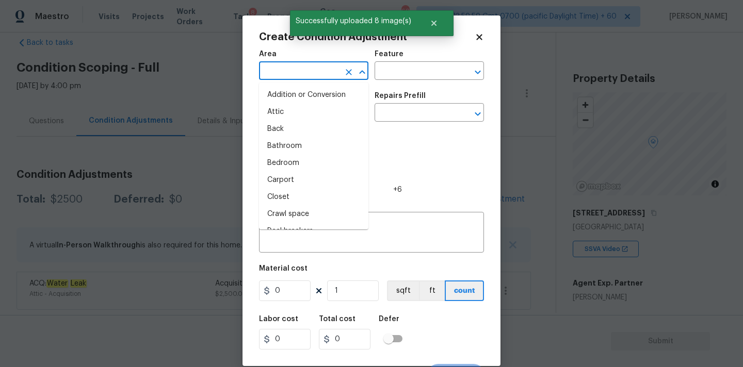
click at [284, 65] on input "text" at bounding box center [299, 72] width 80 height 16
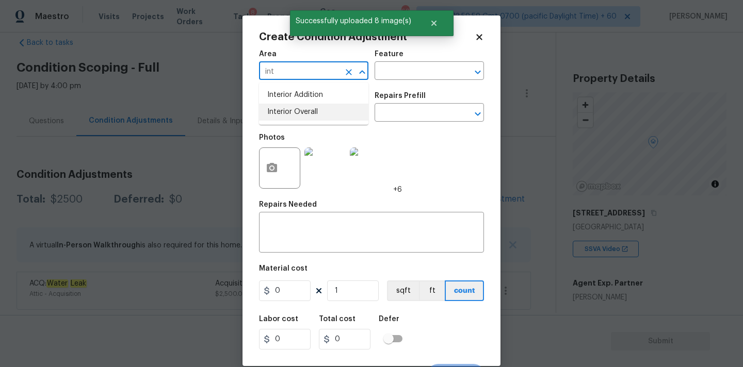
click at [295, 116] on li "Interior Overall" at bounding box center [313, 112] width 109 height 17
type input "Interior Overall"
click at [302, 116] on input "text" at bounding box center [299, 114] width 80 height 16
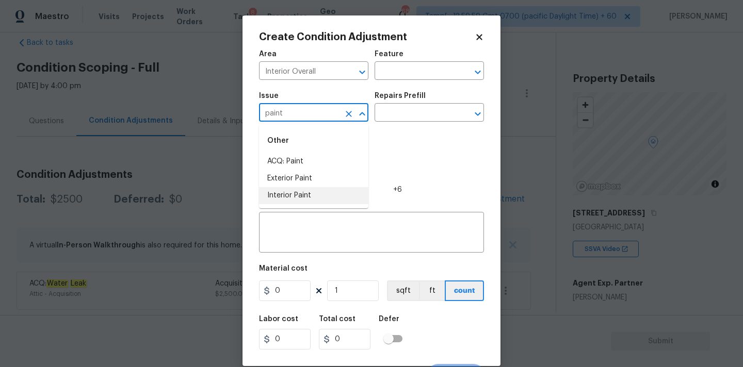
click at [306, 197] on li "Interior Paint" at bounding box center [313, 195] width 109 height 17
type input "Interior Paint"
click at [350, 116] on icon "Clear" at bounding box center [349, 114] width 6 height 6
click at [327, 116] on input "text" at bounding box center [299, 114] width 80 height 16
click at [304, 168] on li "ACQ: Paint" at bounding box center [313, 161] width 109 height 17
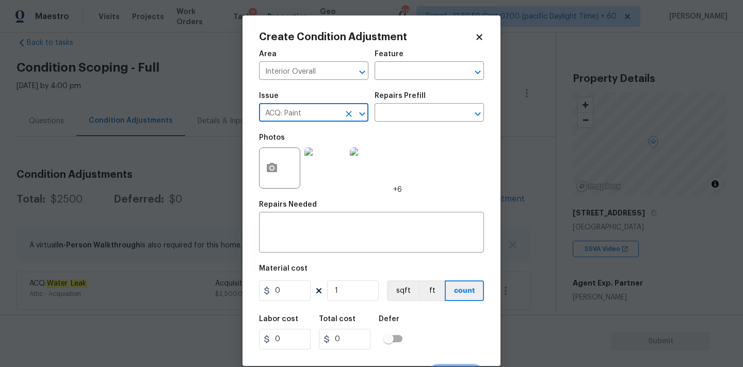
type input "ACQ: Paint"
click at [401, 124] on div "Issue ACQ: Paint ​ Repairs Prefill ​" at bounding box center [371, 107] width 225 height 42
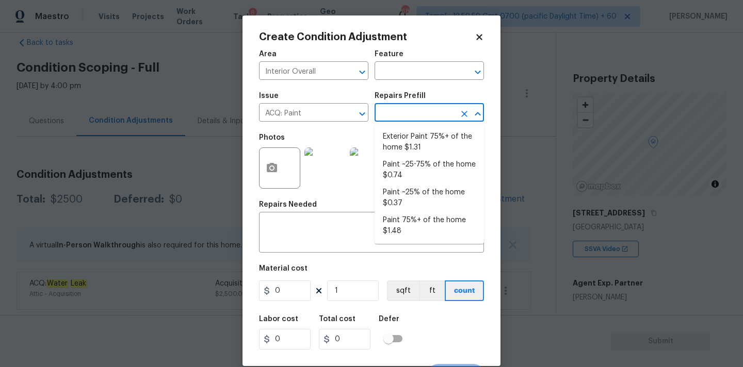
click at [408, 117] on input "text" at bounding box center [415, 114] width 80 height 16
click at [409, 173] on li "Paint ~25-75% of the home $0.74" at bounding box center [429, 170] width 109 height 28
type input "Acquisition"
type input "0.74"
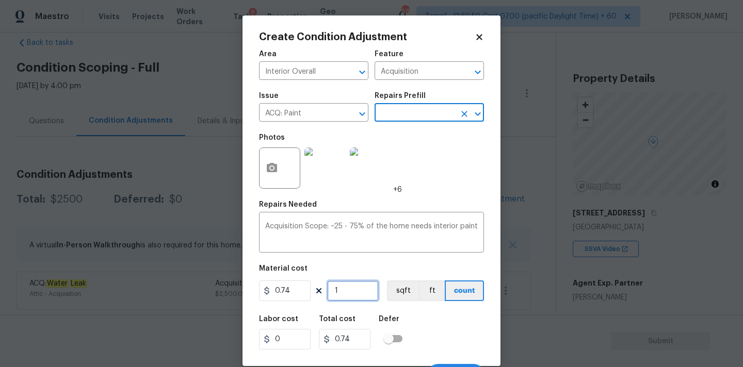
click at [347, 290] on input "1" at bounding box center [353, 291] width 52 height 21
click at [350, 290] on input "1" at bounding box center [353, 291] width 52 height 21
click at [350, 291] on input "1" at bounding box center [353, 291] width 52 height 21
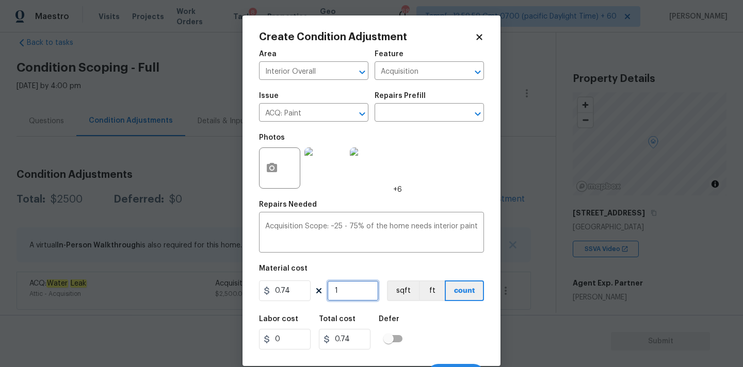
click at [351, 291] on input "1" at bounding box center [353, 291] width 52 height 21
type input "2"
type input "1.48"
type input "24"
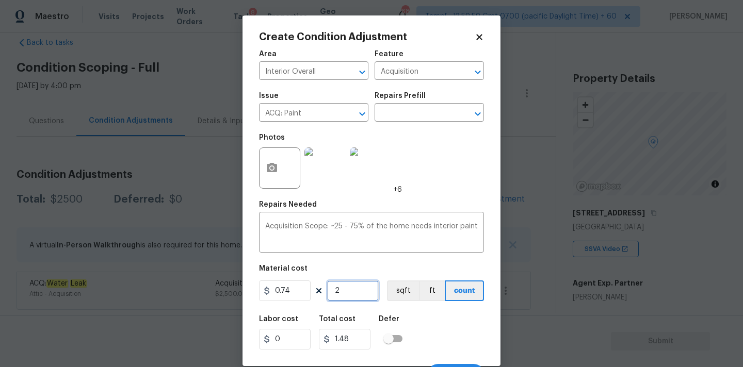
type input "17.76"
type input "247"
type input "182.78"
type input "2475"
type input "1831.5"
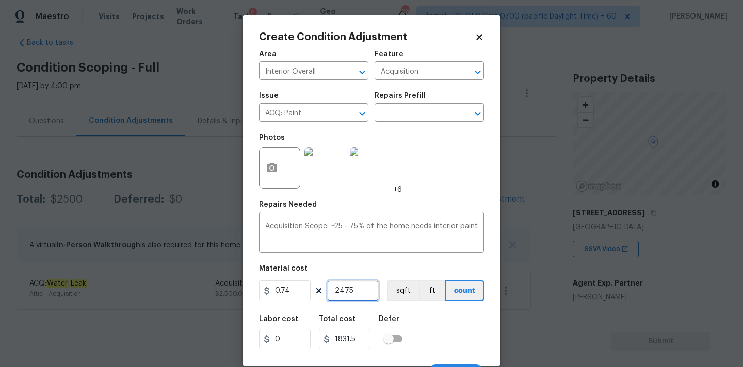
scroll to position [18, 0]
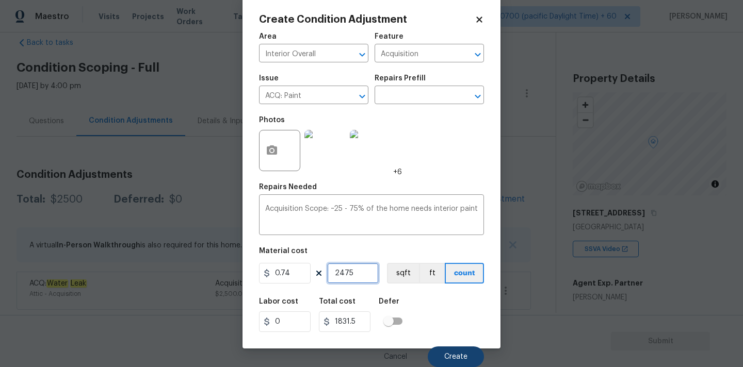
type input "2475"
click at [473, 362] on button "Create" at bounding box center [456, 357] width 56 height 21
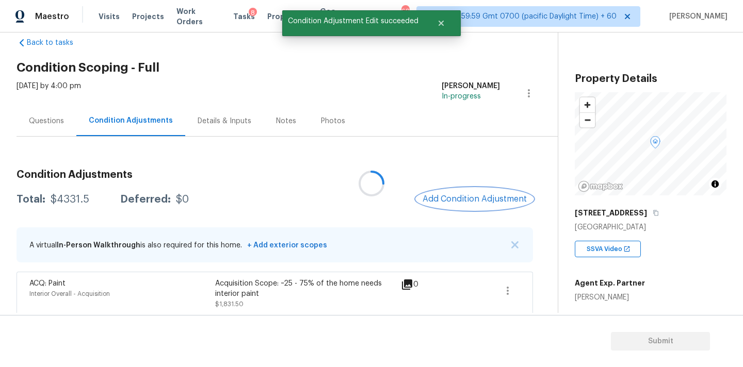
scroll to position [0, 0]
click at [448, 199] on span "Add Condition Adjustment" at bounding box center [474, 198] width 104 height 9
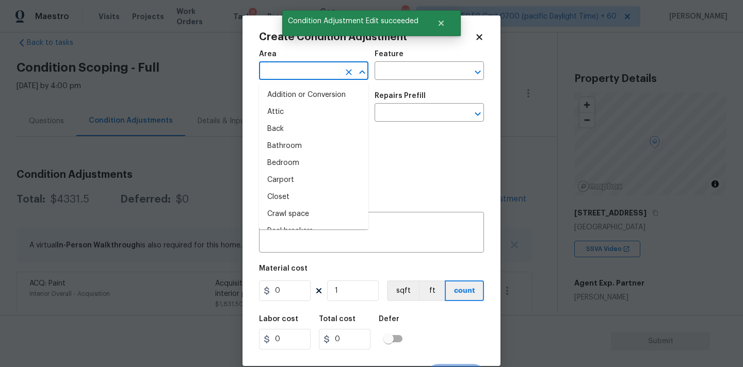
click at [296, 73] on input "text" at bounding box center [299, 72] width 80 height 16
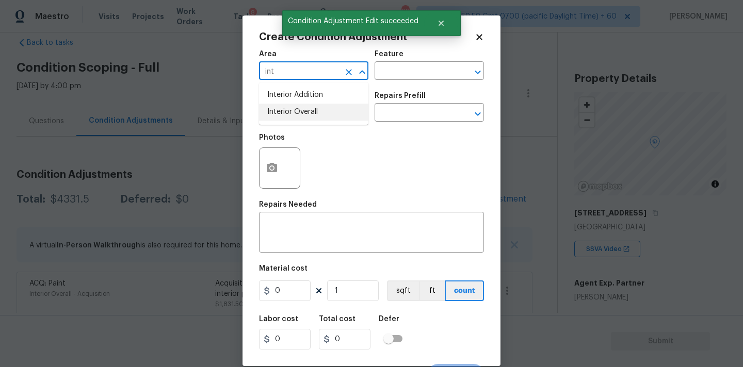
click at [304, 123] on ul "Interior Addition Interior Overall" at bounding box center [313, 104] width 109 height 42
click at [307, 116] on li "Interior Overall" at bounding box center [313, 112] width 109 height 17
type input "Interior Overall"
click at [307, 117] on input "text" at bounding box center [299, 114] width 80 height 16
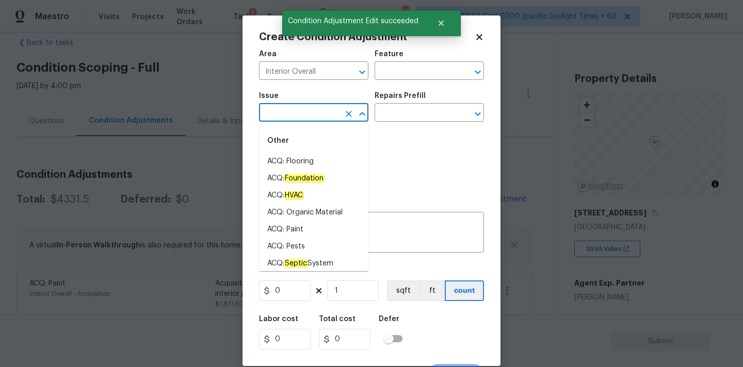
click at [306, 153] on div "Other" at bounding box center [313, 140] width 109 height 25
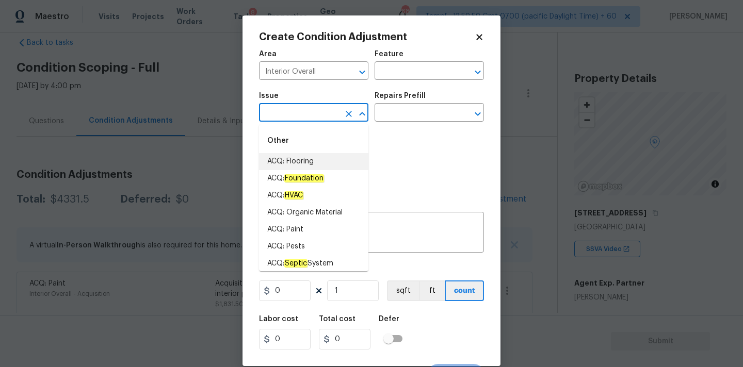
click at [307, 156] on li "ACQ: Flooring" at bounding box center [313, 161] width 109 height 17
type input "ACQ: Flooring"
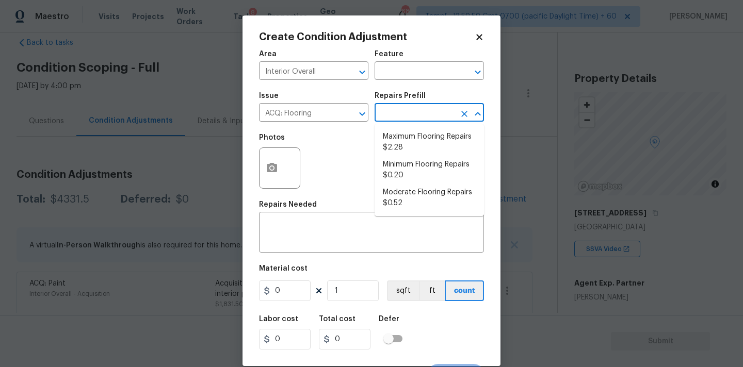
click at [399, 118] on input "text" at bounding box center [415, 114] width 80 height 16
click at [409, 141] on li "Maximum Flooring Repairs $2.28" at bounding box center [429, 142] width 109 height 28
type input "Acquisition"
type textarea "Acquisition Scope: Maximum flooring repairs"
type input "2.28"
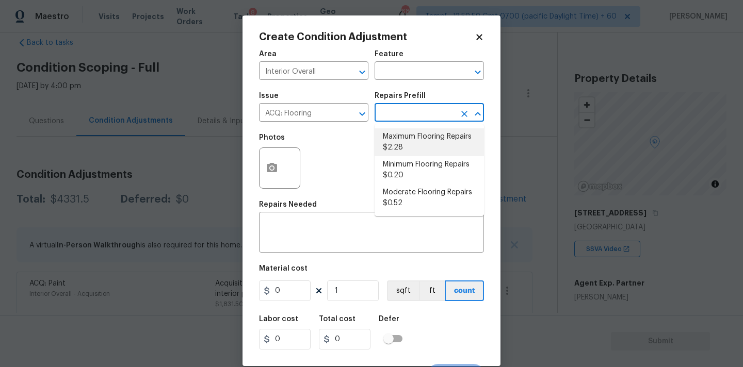
type input "2.28"
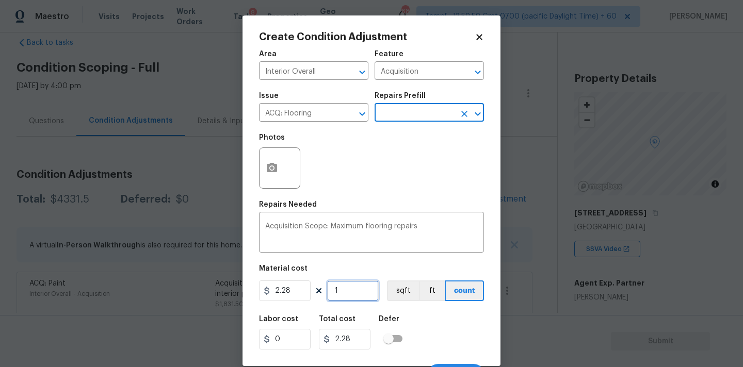
click at [354, 290] on input "1" at bounding box center [353, 291] width 52 height 21
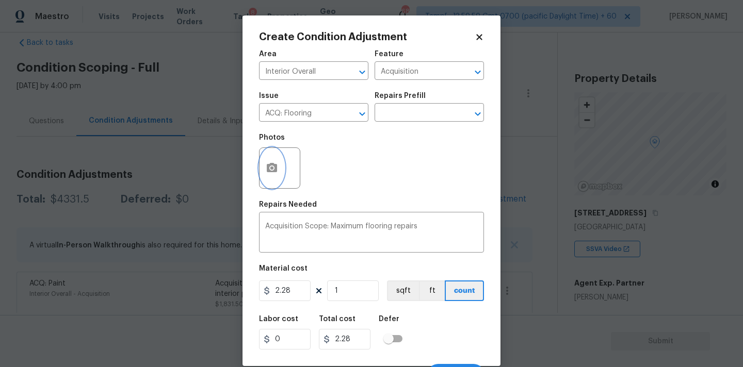
click at [270, 176] on button "button" at bounding box center [271, 168] width 25 height 40
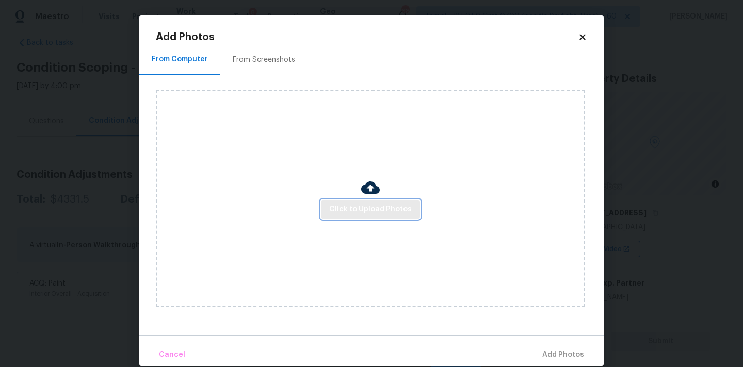
click at [331, 209] on span "Click to Upload Photos" at bounding box center [370, 209] width 83 height 13
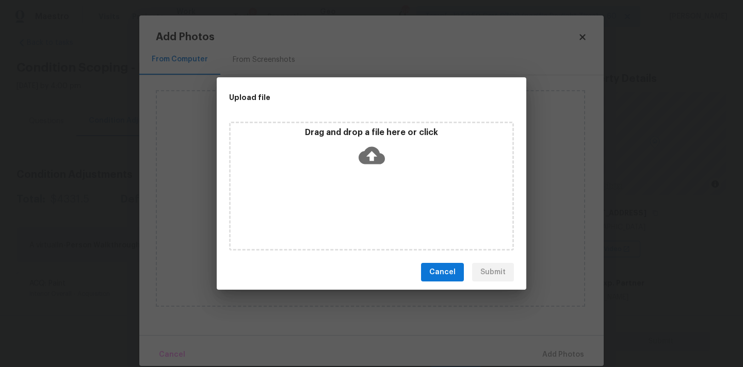
click at [369, 155] on icon at bounding box center [372, 155] width 26 height 26
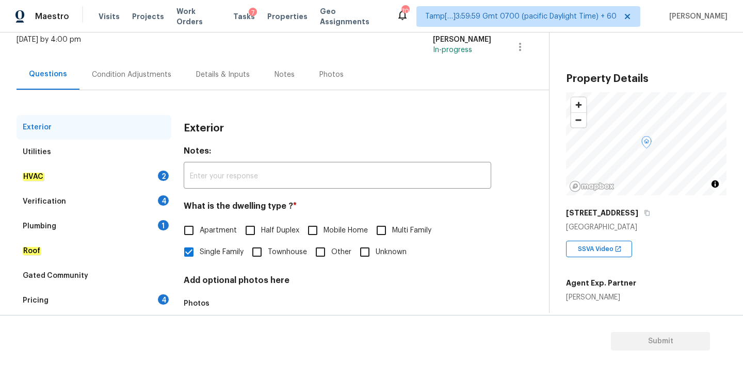
scroll to position [127, 0]
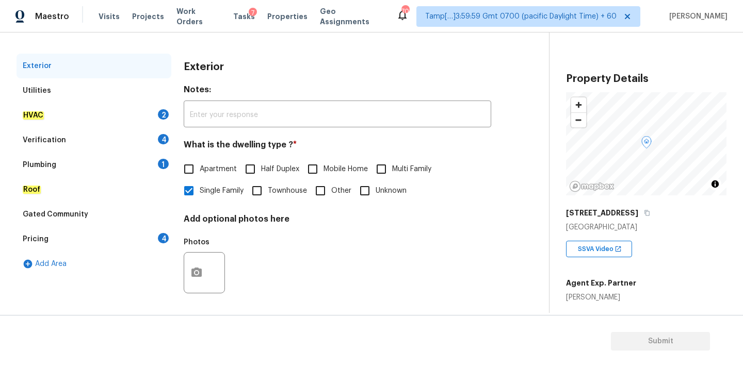
click at [105, 115] on div "HVAC 2" at bounding box center [94, 115] width 155 height 25
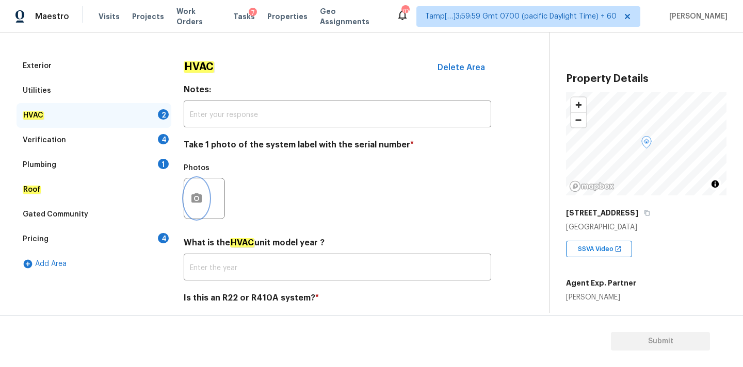
click at [198, 196] on icon "button" at bounding box center [196, 197] width 10 height 9
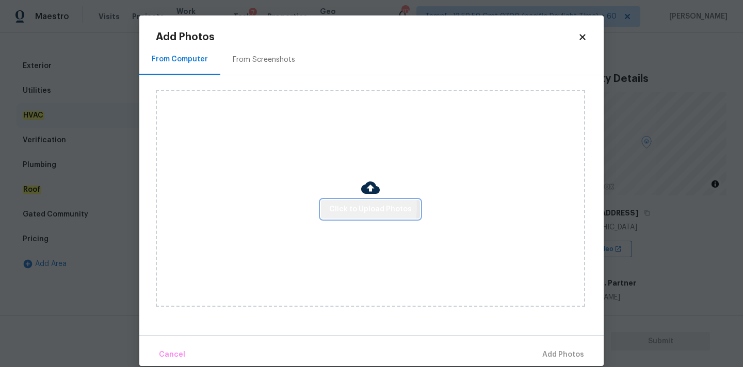
click at [332, 206] on span "Click to Upload Photos" at bounding box center [370, 209] width 83 height 13
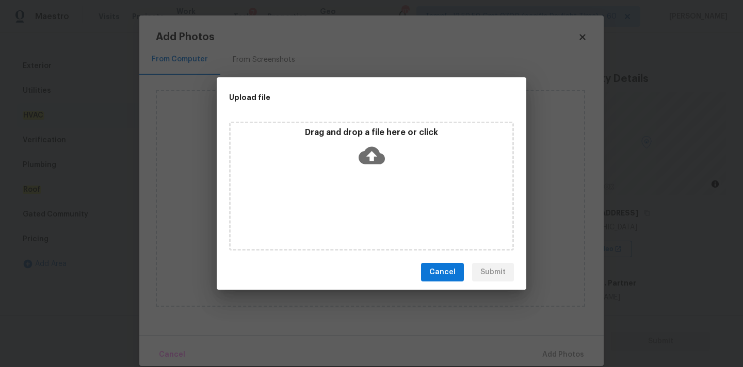
click at [367, 127] on p "Drag and drop a file here or click" at bounding box center [372, 132] width 282 height 11
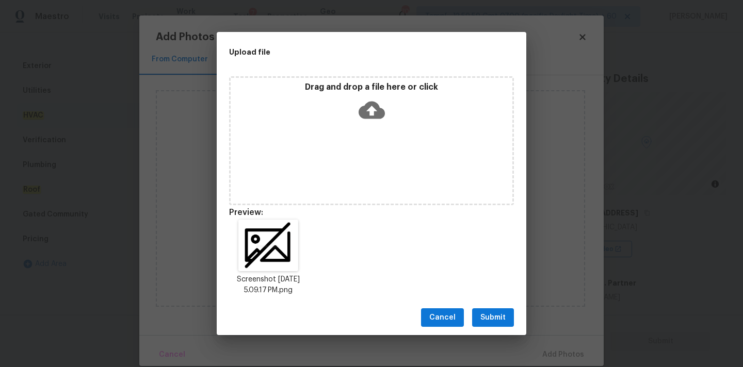
click at [496, 317] on span "Submit" at bounding box center [492, 318] width 25 height 13
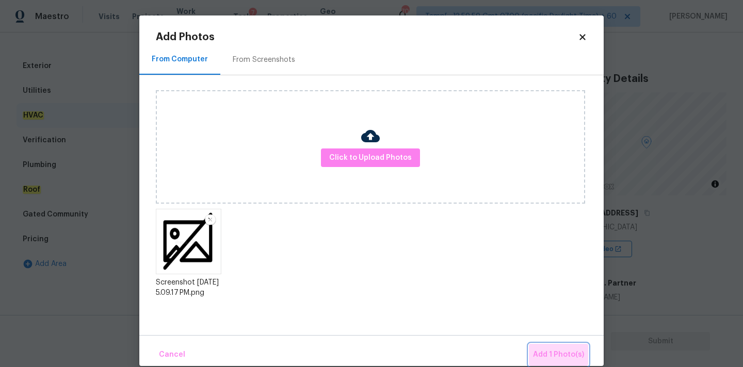
click at [551, 348] on button "Add 1 Photo(s)" at bounding box center [558, 355] width 59 height 22
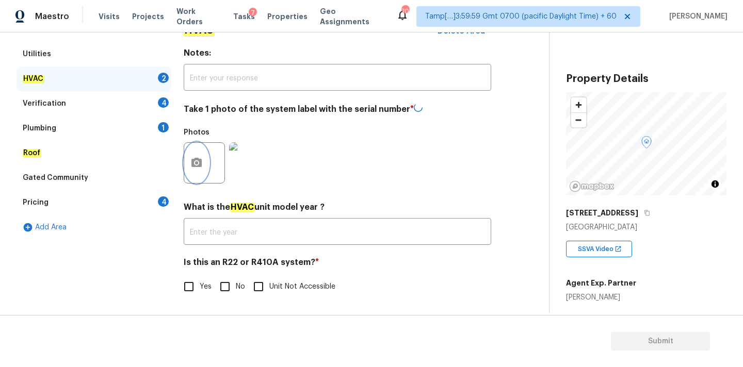
scroll to position [164, 0]
click at [227, 286] on input "No" at bounding box center [225, 287] width 22 height 22
checkbox input "true"
click at [125, 104] on div "Verification 4" at bounding box center [94, 104] width 155 height 25
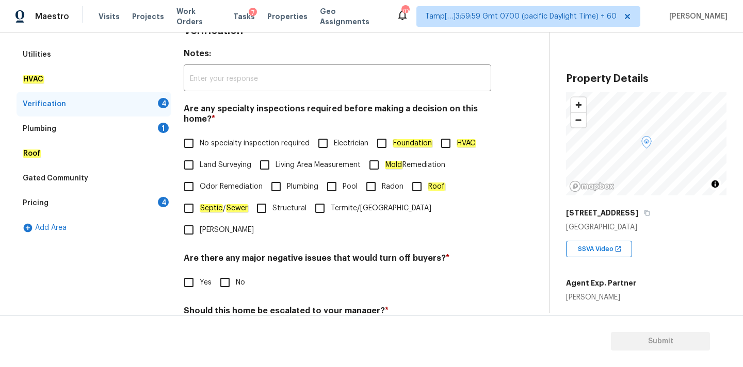
click at [205, 144] on span "No specialty inspection required" at bounding box center [255, 143] width 110 height 11
click at [200, 144] on input "No specialty inspection required" at bounding box center [189, 144] width 22 height 22
checkbox input "true"
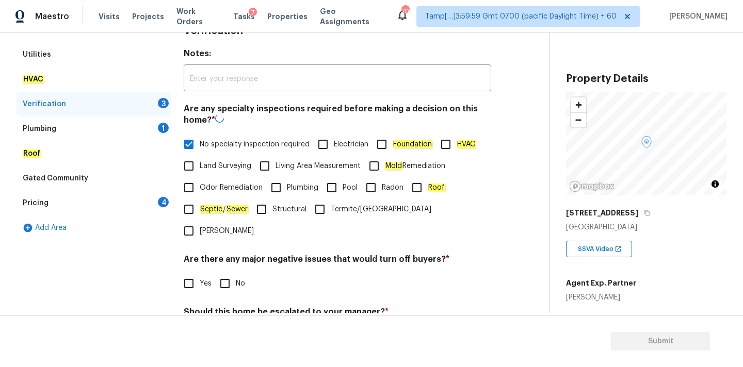
scroll to position [253, 0]
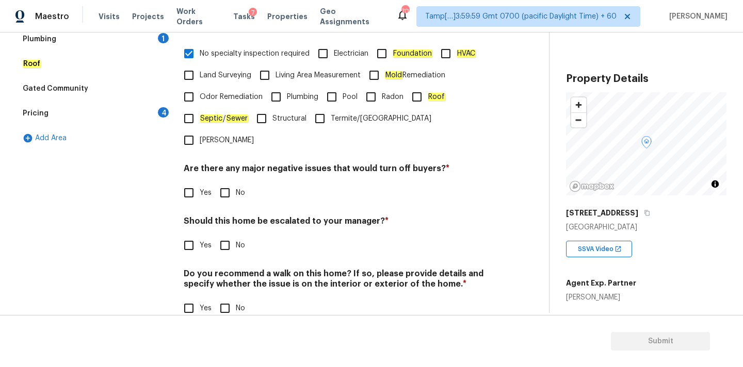
click at [223, 182] on input "No" at bounding box center [225, 193] width 22 height 22
checkbox input "true"
click at [228, 236] on input "No" at bounding box center [225, 247] width 22 height 22
checkbox input "true"
click at [227, 298] on input "No" at bounding box center [225, 309] width 22 height 22
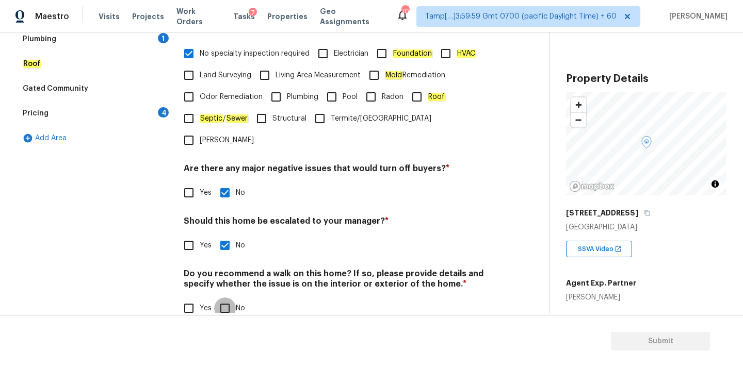
checkbox input "true"
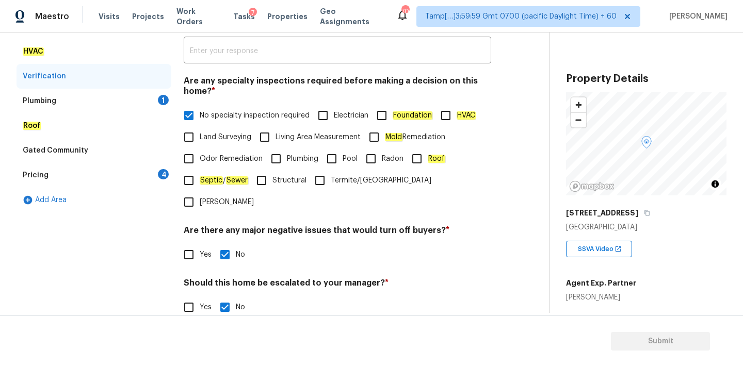
click at [107, 96] on div "Plumbing 1" at bounding box center [94, 101] width 155 height 25
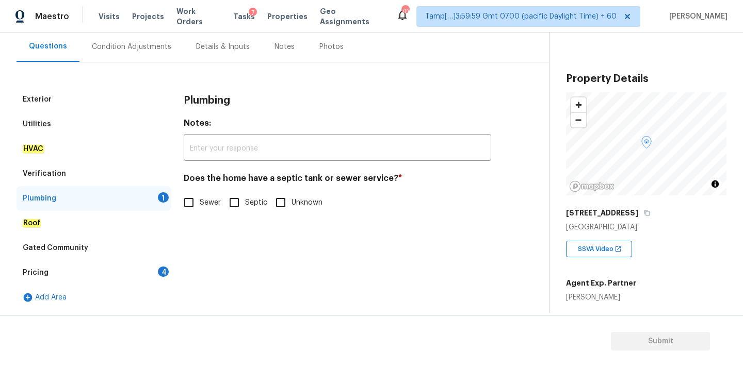
scroll to position [94, 0]
click at [188, 198] on input "Sewer" at bounding box center [189, 203] width 22 height 22
checkbox input "true"
click at [134, 268] on div "Pricing 4" at bounding box center [94, 273] width 155 height 25
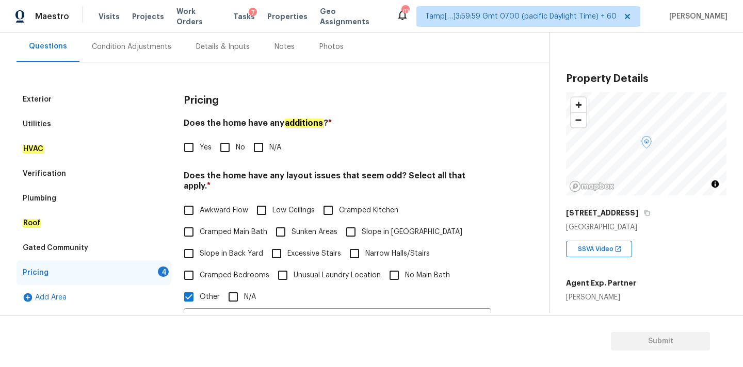
click at [230, 143] on input "No" at bounding box center [225, 148] width 22 height 22
checkbox input "true"
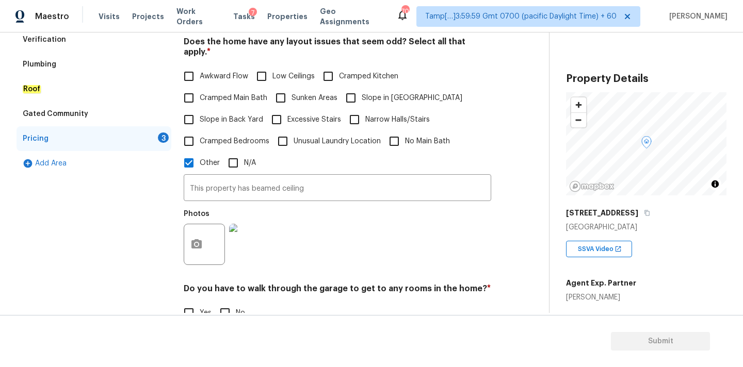
scroll to position [349, 0]
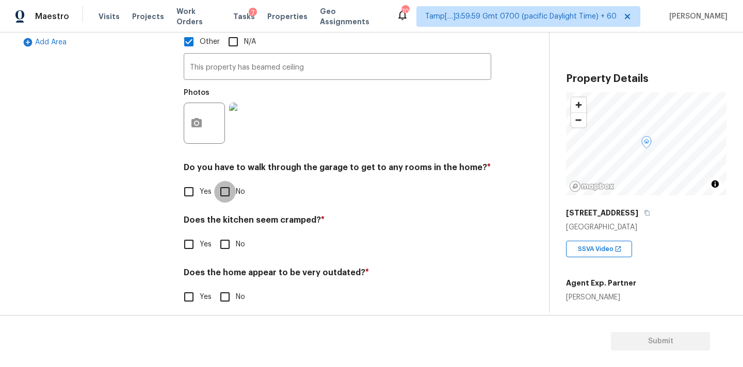
click at [227, 188] on input "No" at bounding box center [225, 192] width 22 height 22
checkbox input "true"
click at [223, 244] on input "No" at bounding box center [225, 245] width 22 height 22
checkbox input "true"
click at [223, 301] on div "Pricing Does the home have any additions ? * Yes No N/A Does the home have any …" at bounding box center [337, 77] width 307 height 490
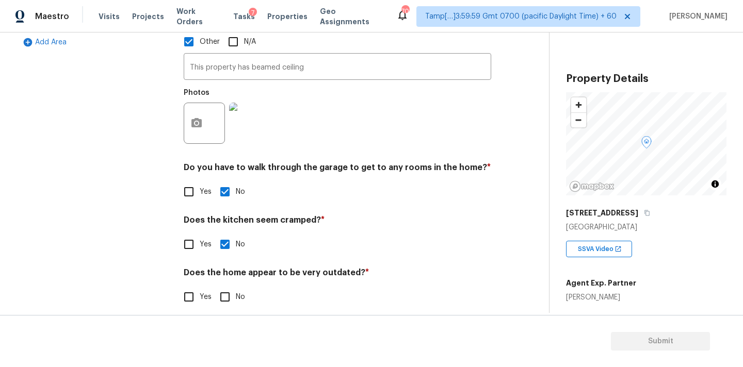
click at [224, 289] on input "No" at bounding box center [225, 297] width 22 height 22
checkbox input "true"
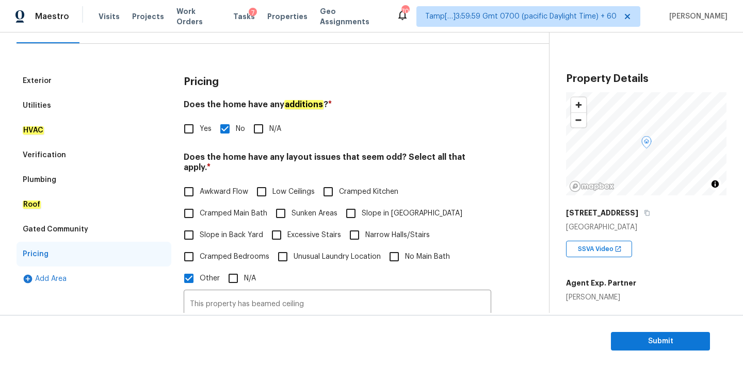
scroll to position [27, 0]
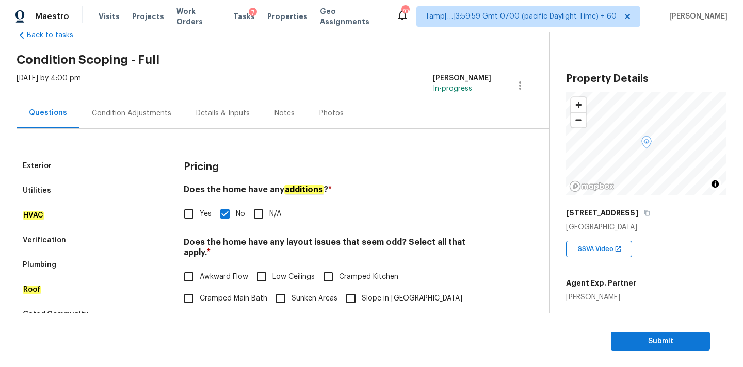
click at [116, 115] on div "Condition Adjustments" at bounding box center [131, 113] width 79 height 10
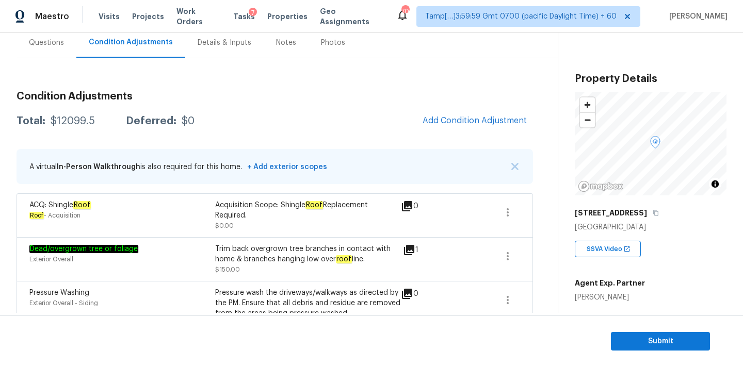
scroll to position [105, 0]
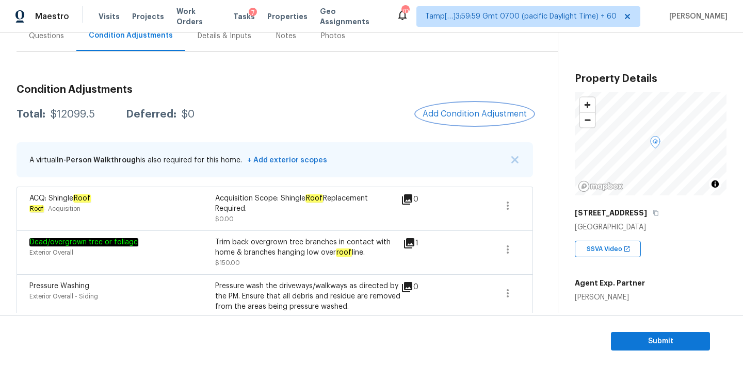
click at [454, 110] on span "Add Condition Adjustment" at bounding box center [474, 113] width 104 height 9
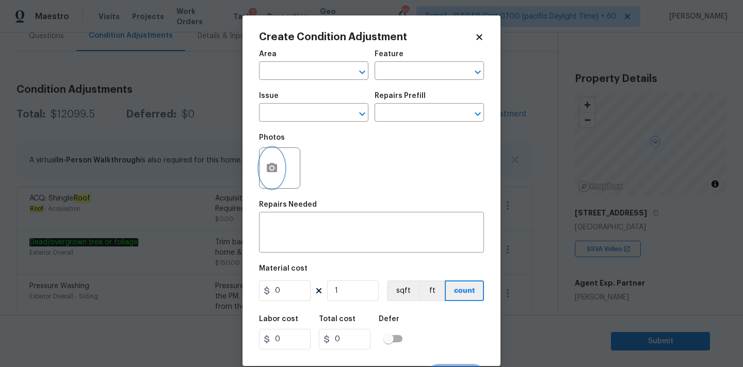
click at [266, 169] on icon "button" at bounding box center [272, 168] width 12 height 12
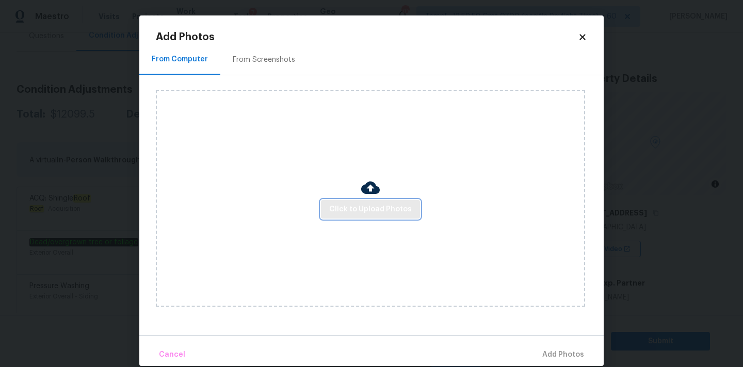
click at [360, 212] on span "Click to Upload Photos" at bounding box center [370, 209] width 83 height 13
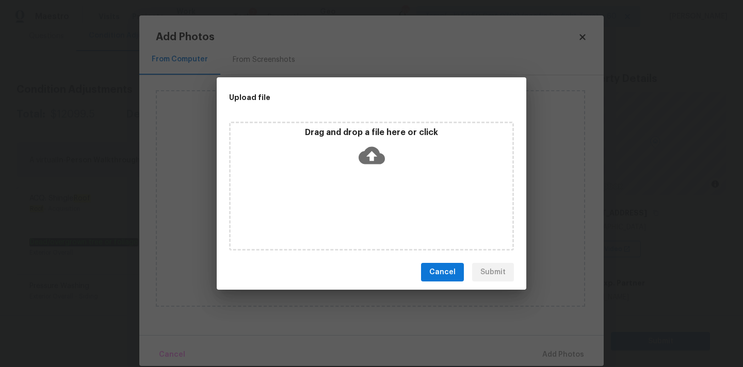
click at [366, 135] on p "Drag and drop a file here or click" at bounding box center [372, 132] width 282 height 11
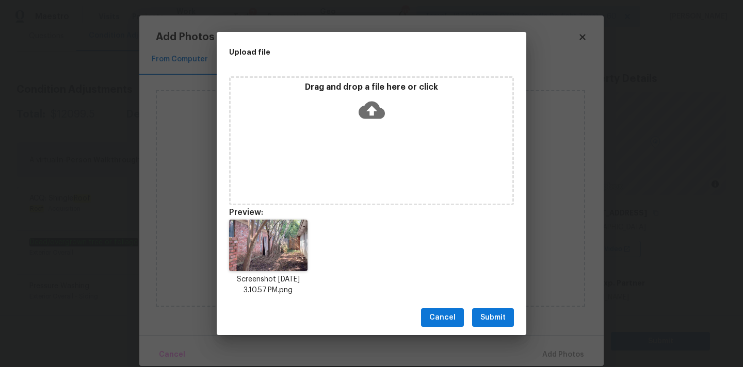
click at [498, 319] on span "Submit" at bounding box center [492, 318] width 25 height 13
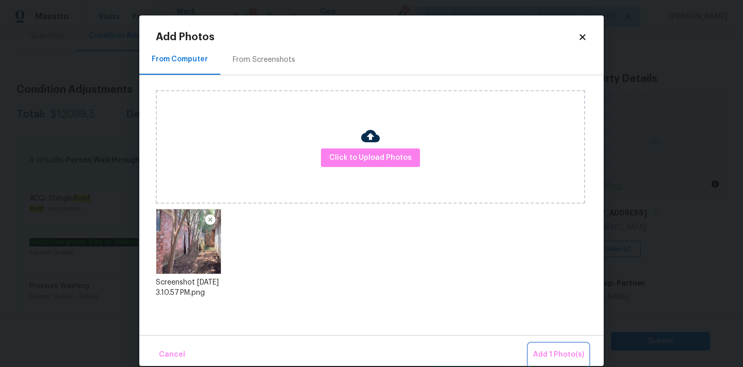
click at [542, 349] on span "Add 1 Photo(s)" at bounding box center [558, 355] width 51 height 13
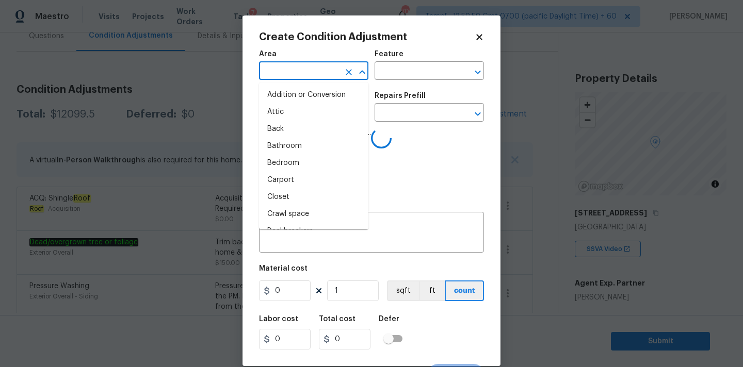
click at [297, 71] on input "text" at bounding box center [299, 72] width 80 height 16
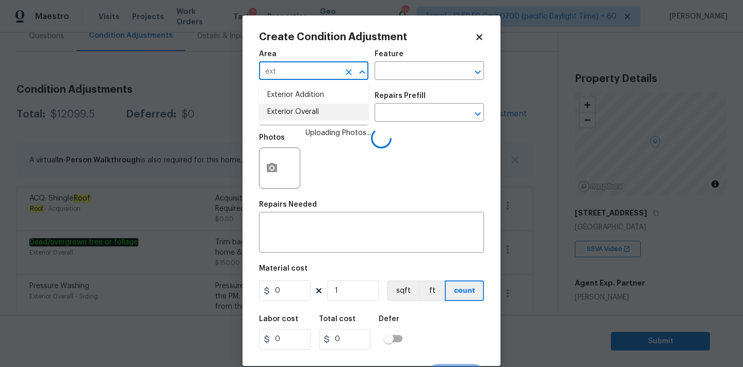
click at [298, 110] on li "Exterior Overall" at bounding box center [313, 112] width 109 height 17
type input "Exterior Overall"
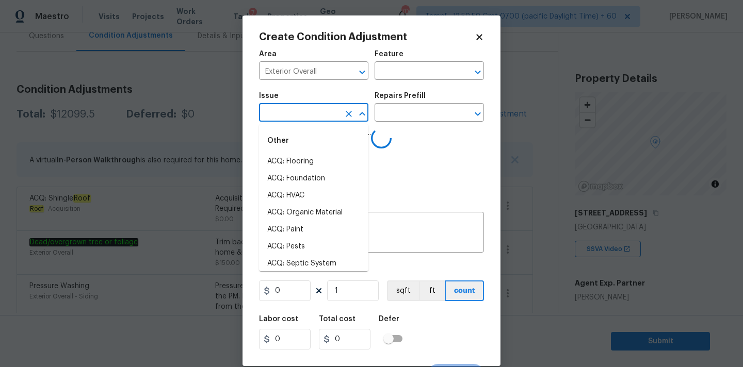
click at [306, 111] on input "text" at bounding box center [299, 114] width 80 height 16
type input "deb"
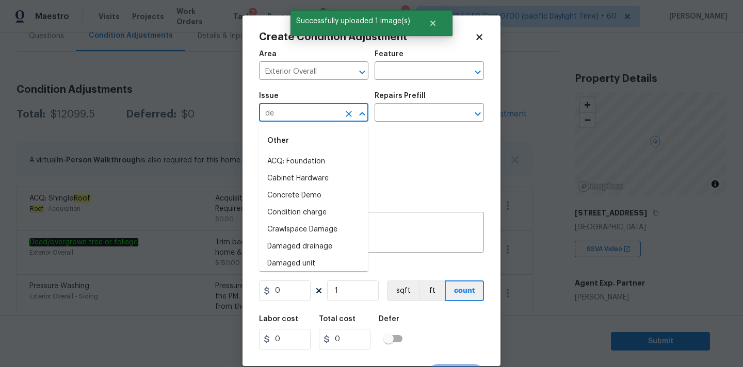
type input "deb"
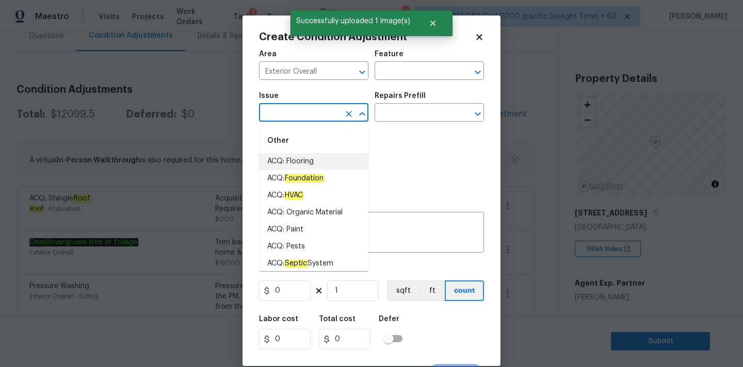
click at [301, 163] on li "ACQ: Flooring" at bounding box center [313, 161] width 109 height 17
type input "ACQ: Flooring"
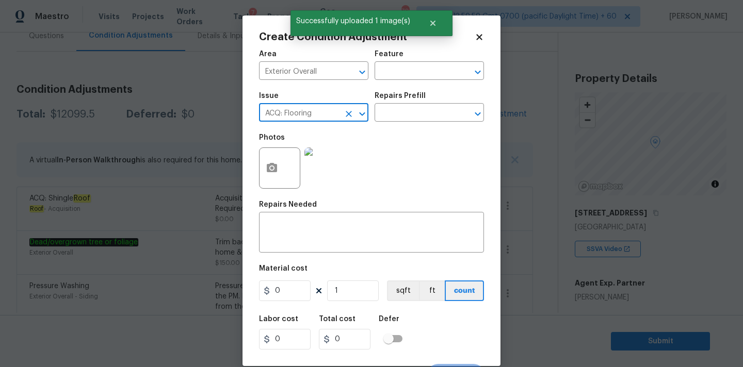
click at [350, 116] on icon "Clear" at bounding box center [349, 114] width 6 height 6
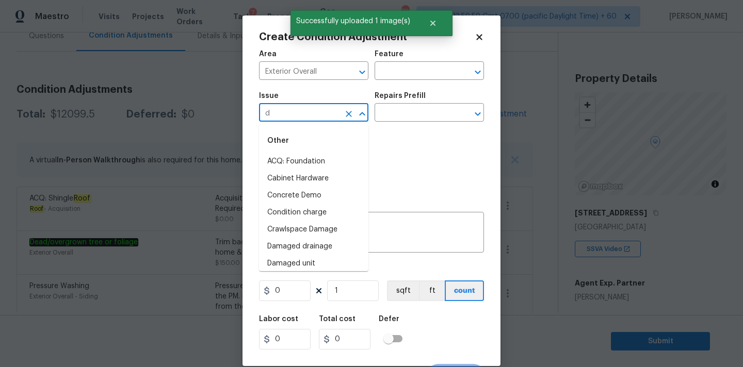
click at [304, 116] on input "d" at bounding box center [299, 114] width 80 height 16
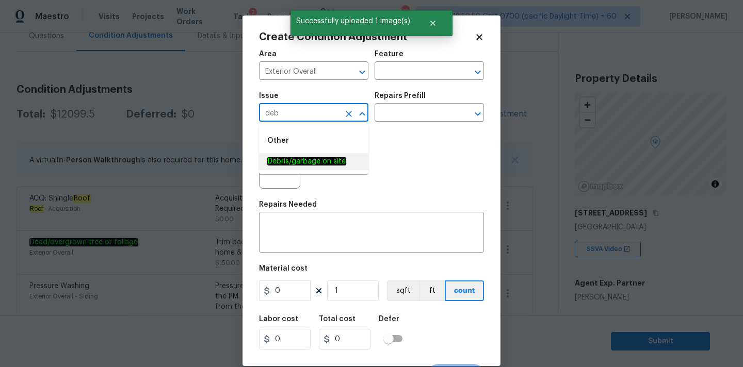
click at [297, 161] on em "Debris/garbage on site" at bounding box center [306, 161] width 79 height 8
type input "Debris/garbage on site"
click at [400, 119] on input "text" at bounding box center [415, 114] width 80 height 16
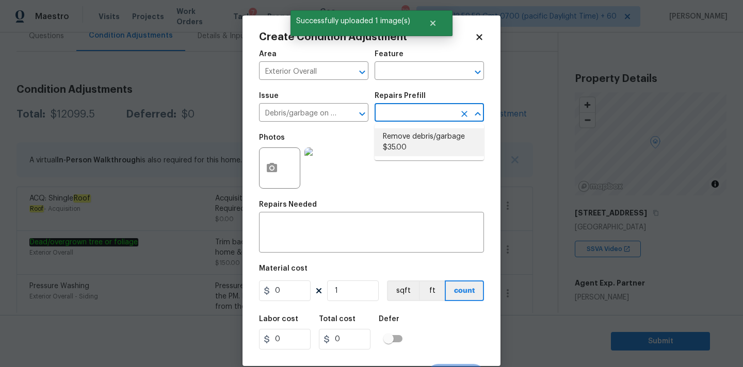
click at [399, 145] on li "Remove debris/garbage $35.00" at bounding box center [429, 142] width 109 height 28
type textarea "Remove, haul off, and properly dispose of any debris left by seller to offsite …"
type input "35"
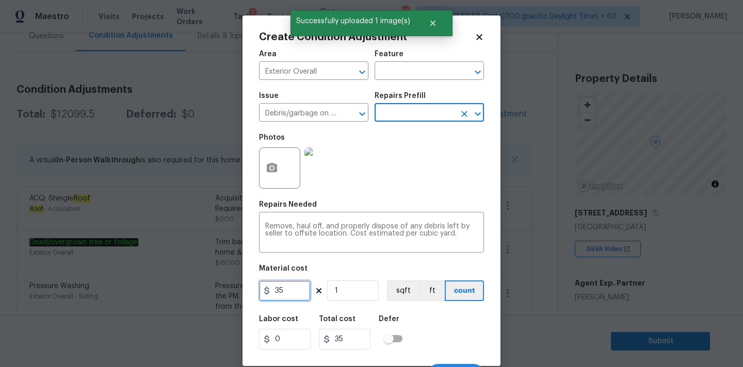
click at [275, 288] on input "35" at bounding box center [285, 291] width 52 height 21
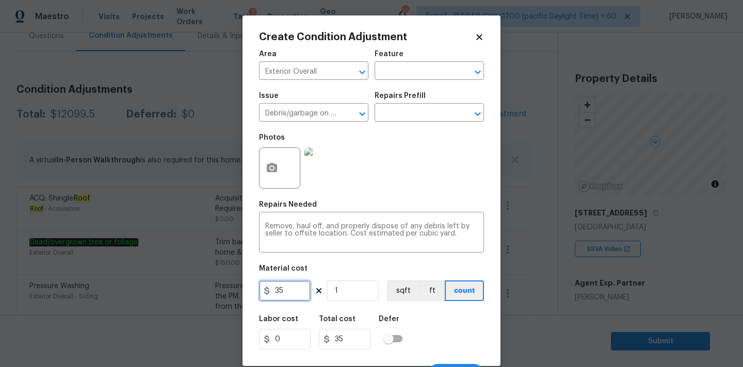
click at [275, 288] on input "35" at bounding box center [285, 291] width 52 height 21
type input "200"
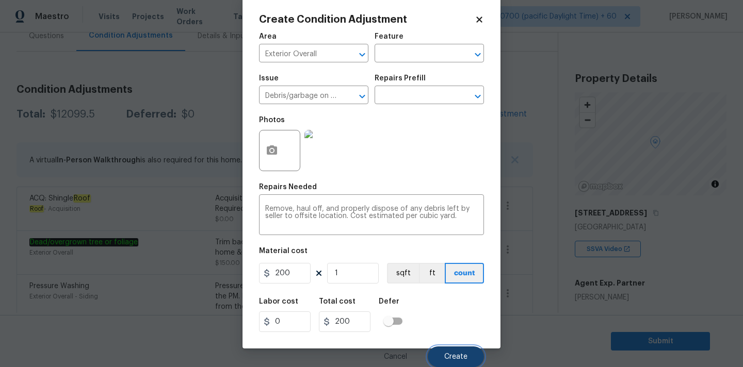
click at [452, 357] on span "Create" at bounding box center [455, 357] width 23 height 8
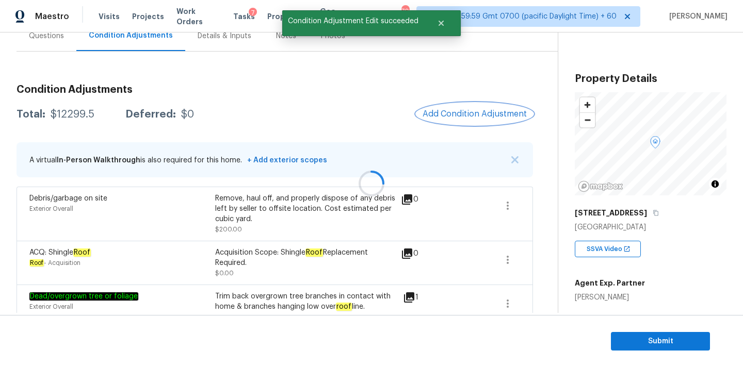
scroll to position [0, 0]
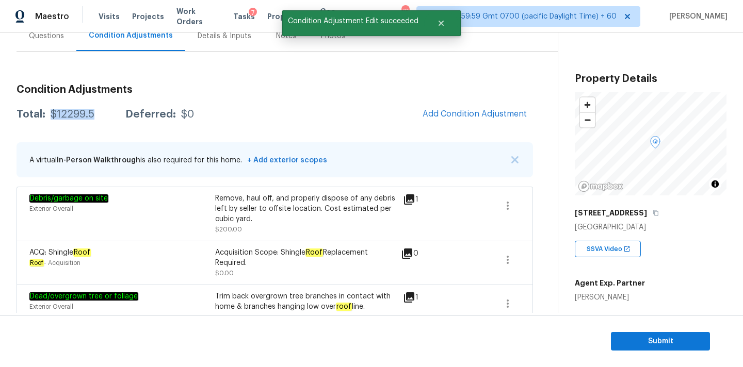
copy div "$12299.5"
drag, startPoint x: 51, startPoint y: 114, endPoint x: 90, endPoint y: 114, distance: 38.7
click at [90, 114] on div "$12299.5" at bounding box center [73, 114] width 44 height 10
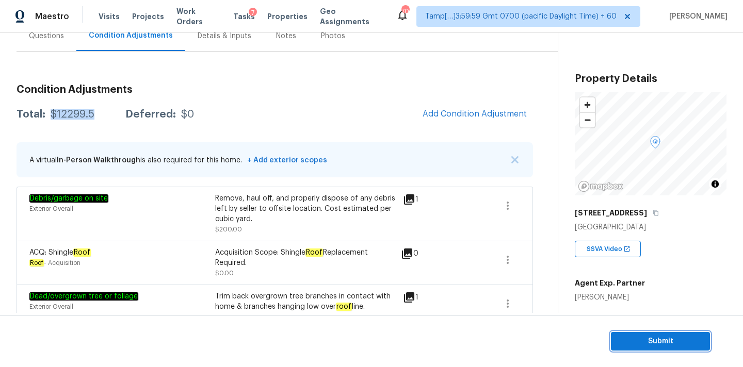
click at [633, 345] on span "Submit" at bounding box center [660, 341] width 83 height 13
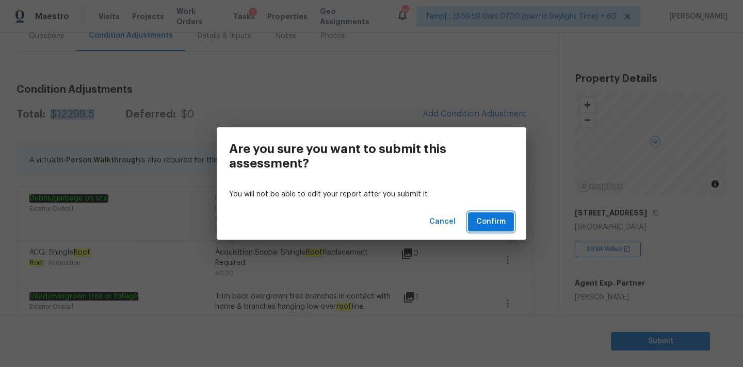
click at [484, 221] on span "Confirm" at bounding box center [490, 222] width 29 height 13
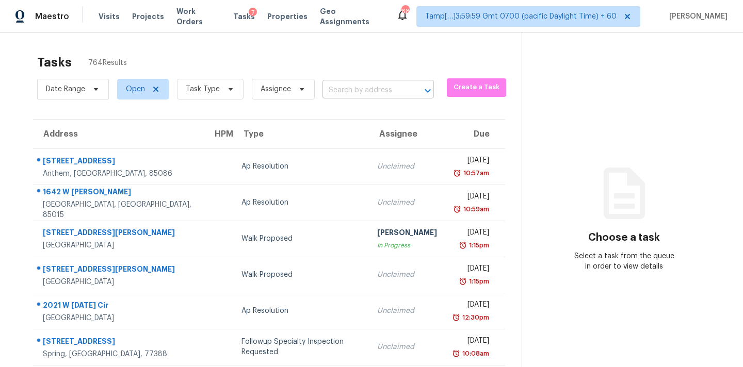
click at [369, 93] on input "text" at bounding box center [363, 91] width 83 height 16
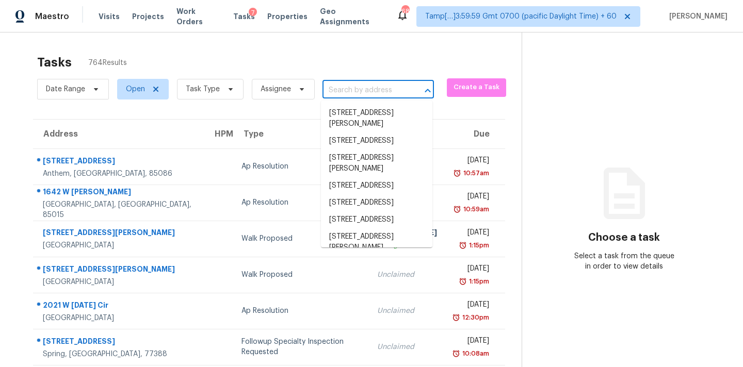
paste input "7232 S Sunset Way, Buckeye, AZ 85326"
type input "7232 S Sunset Way, Buckeye, AZ 85326"
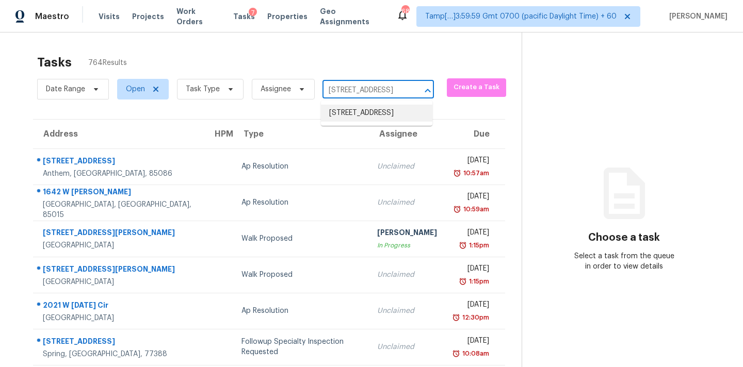
click at [368, 115] on li "7232 S Sunset Way, Buckeye, AZ 85326" at bounding box center [376, 113] width 111 height 17
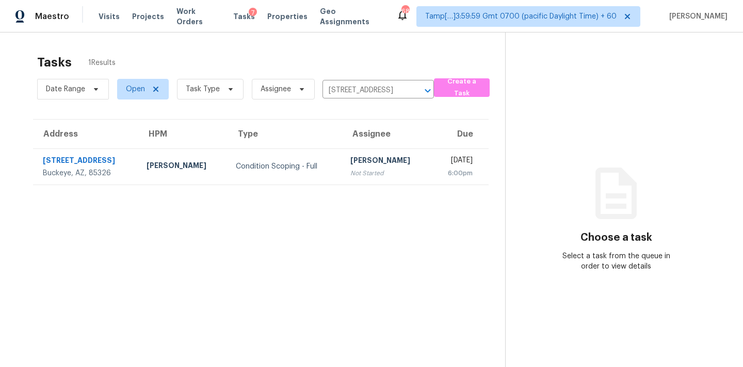
click at [350, 168] on div "Not Started" at bounding box center [386, 173] width 73 height 10
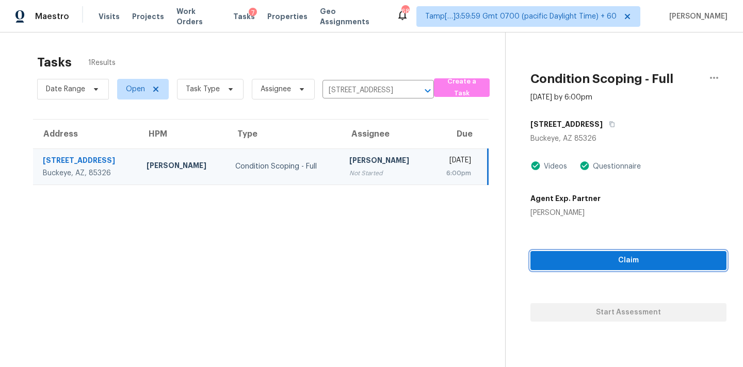
click at [607, 264] on span "Claim" at bounding box center [629, 260] width 180 height 13
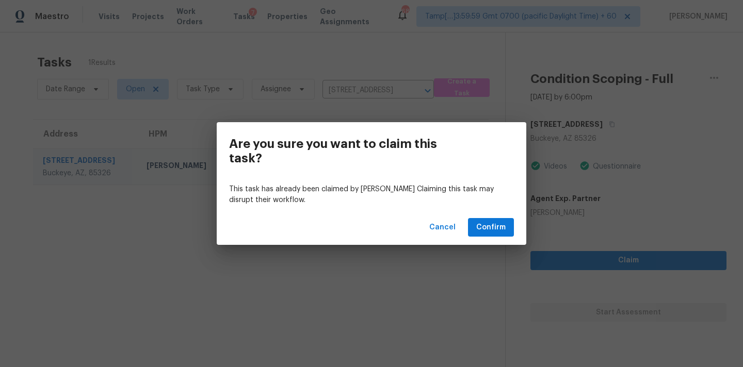
click at [607, 264] on div "Are you sure you want to claim this task? This task has already been claimed by…" at bounding box center [371, 183] width 743 height 367
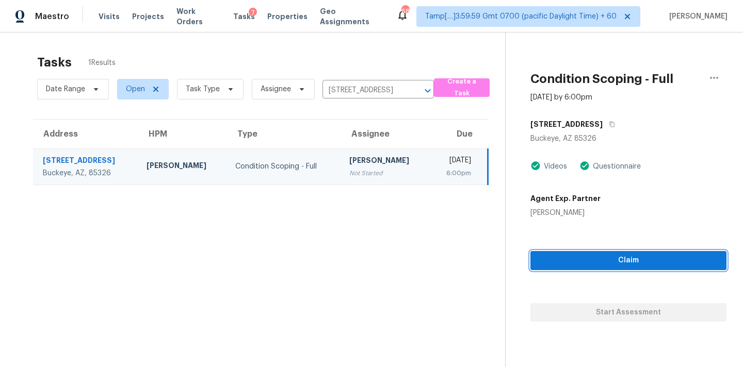
click at [607, 264] on span "Claim" at bounding box center [629, 260] width 180 height 13
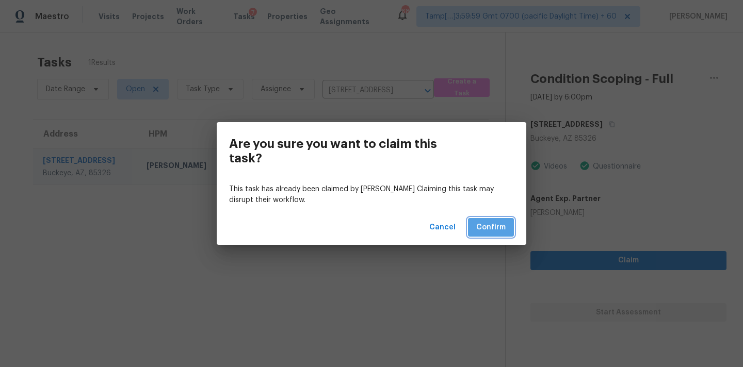
click at [482, 224] on span "Confirm" at bounding box center [490, 227] width 29 height 13
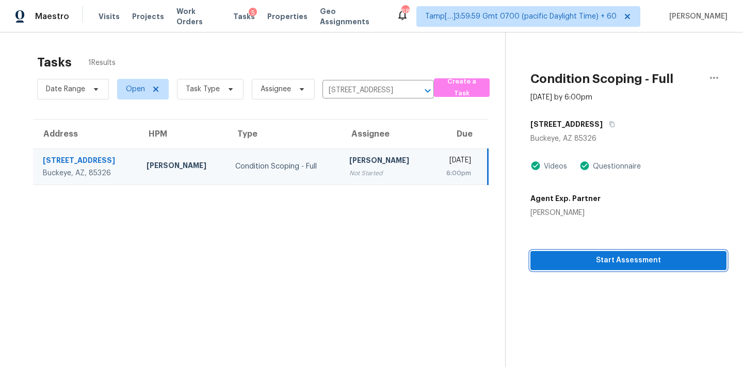
click at [571, 268] on button "Start Assessment" at bounding box center [628, 260] width 196 height 19
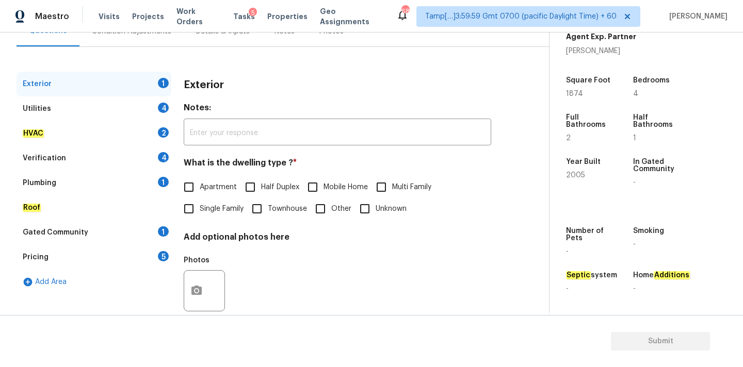
scroll to position [122, 0]
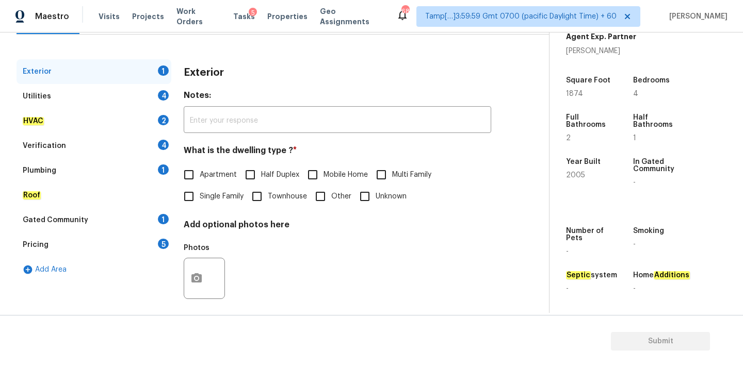
click at [217, 200] on span "Single Family" at bounding box center [222, 196] width 44 height 11
click at [200, 200] on input "Single Family" at bounding box center [189, 197] width 22 height 22
checkbox input "true"
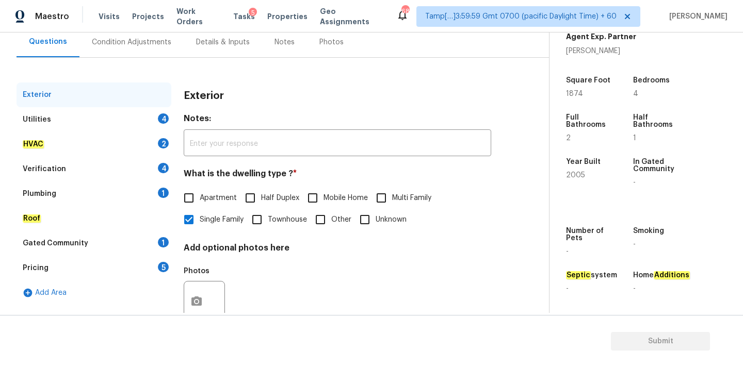
click at [156, 53] on div "Condition Adjustments" at bounding box center [131, 42] width 104 height 30
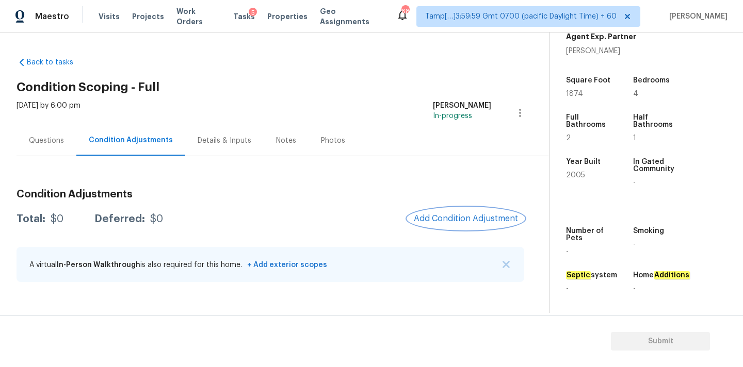
click at [451, 220] on span "Add Condition Adjustment" at bounding box center [466, 218] width 104 height 9
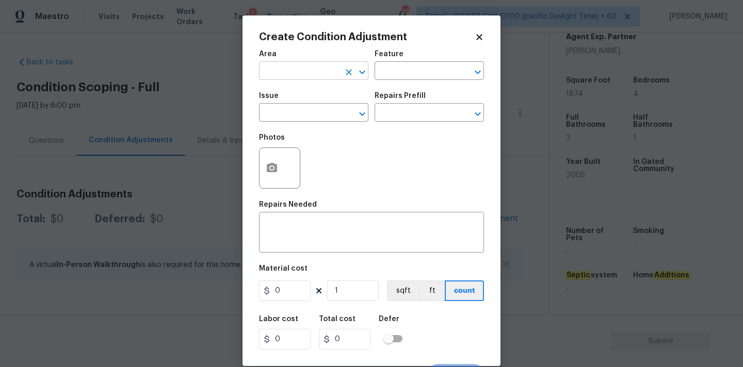
click at [299, 77] on input "text" at bounding box center [299, 72] width 80 height 16
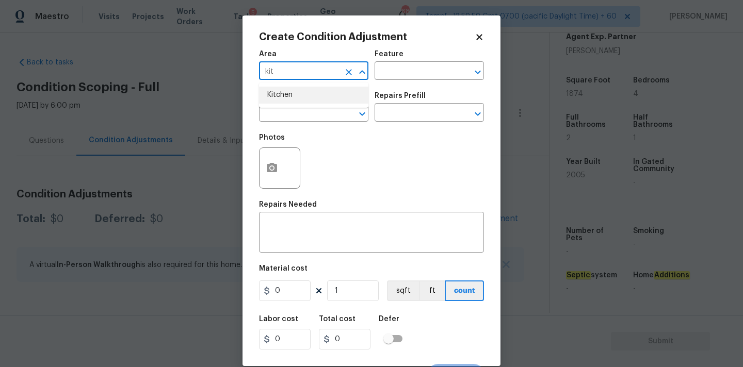
click at [304, 97] on li "Kitchen" at bounding box center [313, 95] width 109 height 17
type input "Kitchen"
click at [299, 120] on input "text" at bounding box center [299, 114] width 80 height 16
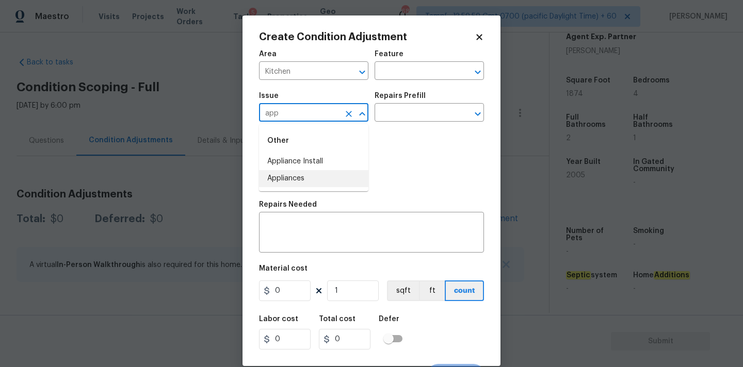
click at [301, 178] on li "Appliances" at bounding box center [313, 178] width 109 height 17
type input "Appliances"
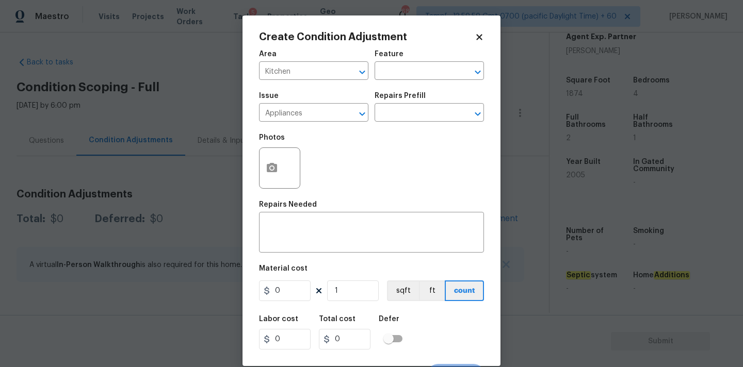
click at [373, 121] on div "Issue Appliances ​ Repairs Prefill ​" at bounding box center [371, 107] width 225 height 42
click at [398, 116] on input "text" at bounding box center [415, 114] width 80 height 16
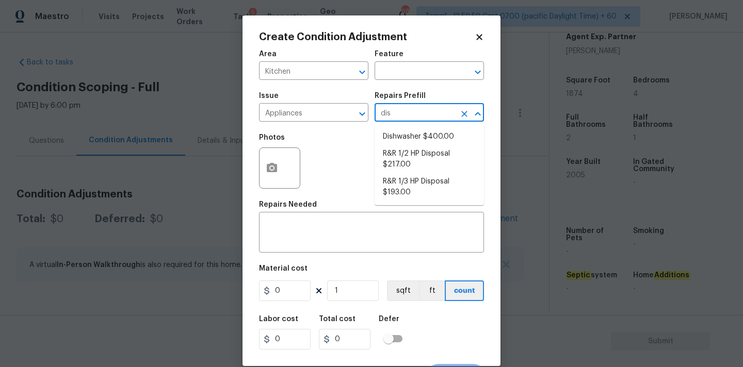
type input "dish"
click at [405, 144] on li "Dishwasher $400.00" at bounding box center [429, 136] width 109 height 17
type input "Appliances"
type textarea "Remove the existing dishwasher and prep the area for a new unit. Install a new …"
type input "400"
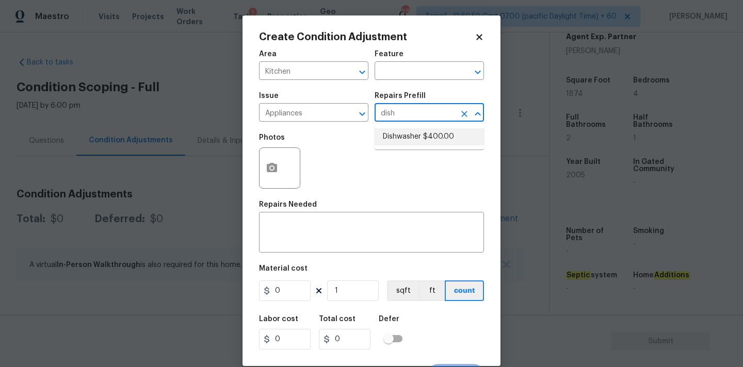
type input "400"
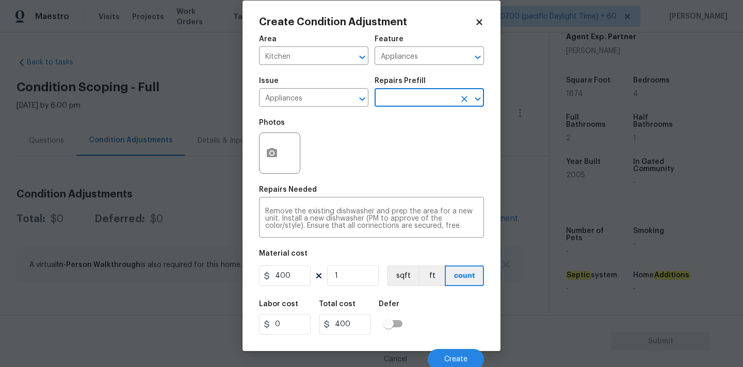
scroll to position [18, 0]
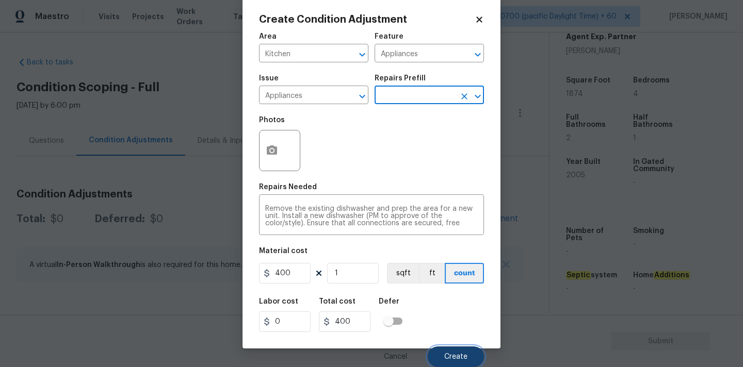
click at [457, 351] on button "Create" at bounding box center [456, 357] width 56 height 21
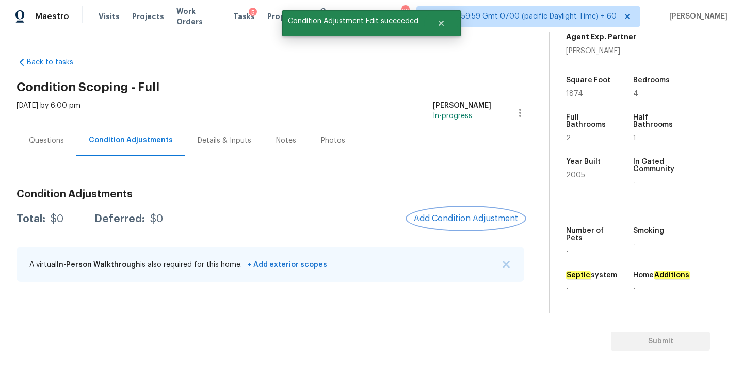
scroll to position [0, 0]
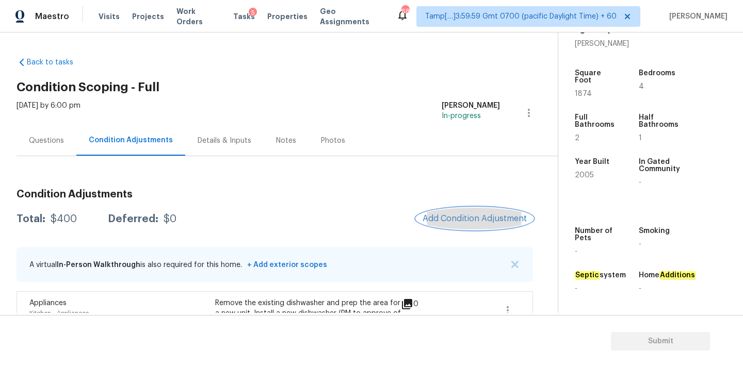
click at [479, 221] on span "Add Condition Adjustment" at bounding box center [474, 218] width 104 height 9
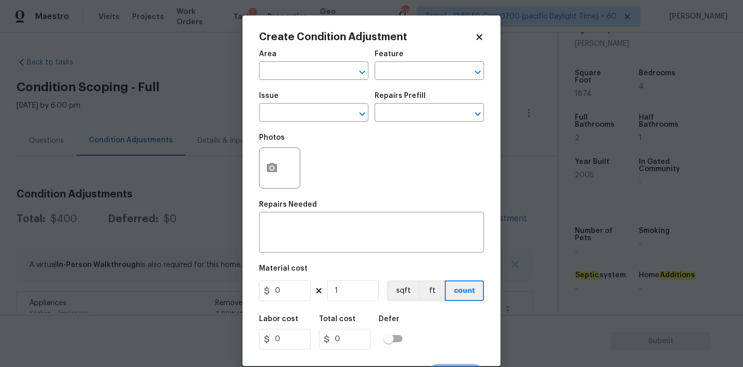
click at [294, 82] on span "Area ​" at bounding box center [313, 65] width 109 height 42
click at [297, 77] on input "text" at bounding box center [299, 72] width 80 height 16
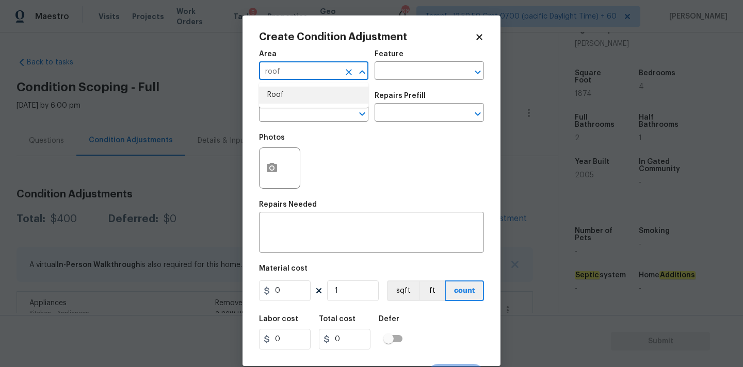
click at [288, 102] on li "Roof" at bounding box center [313, 95] width 109 height 17
type input "Roof"
click at [288, 124] on span "Issue ​" at bounding box center [313, 107] width 109 height 42
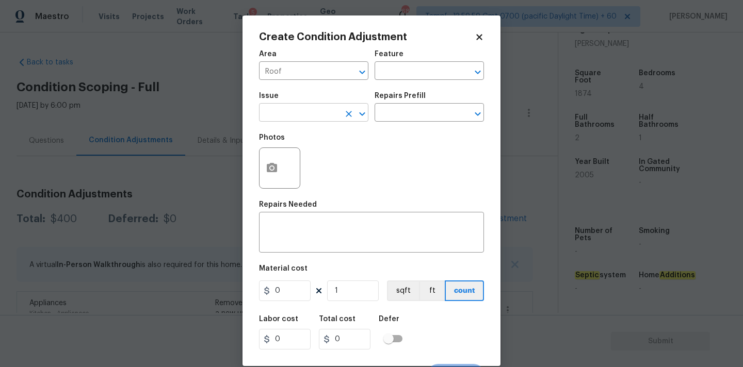
click at [299, 112] on input "text" at bounding box center [299, 114] width 80 height 16
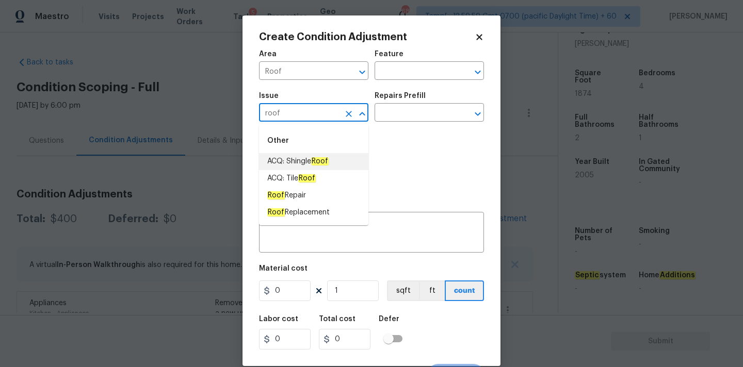
click at [299, 157] on span "ACQ: Shingle Roof" at bounding box center [297, 161] width 61 height 11
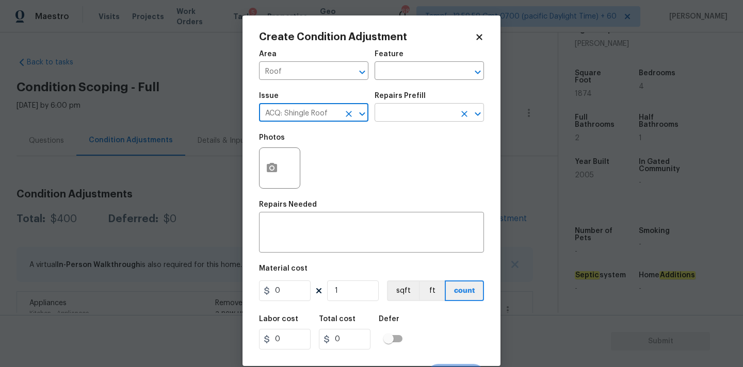
type input "ACQ: Shingle Roof"
click at [414, 110] on input "text" at bounding box center [415, 114] width 80 height 16
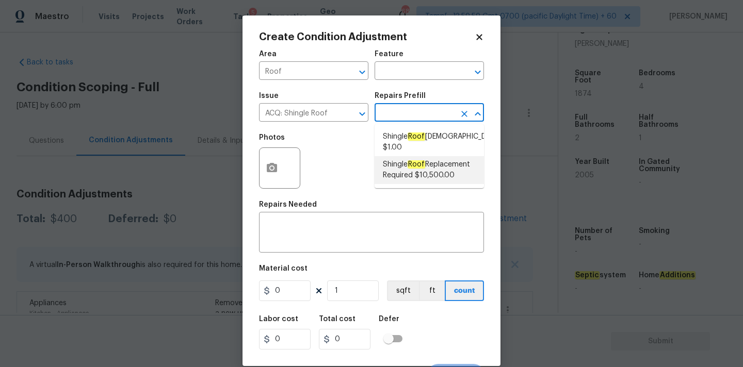
click at [411, 169] on span "Shingle Roof Replacement Required $10,500.00" at bounding box center [429, 170] width 93 height 22
type input "Acquisition"
type textarea "Acquisition Scope: Shingle Roof Replacement required."
type input "10500"
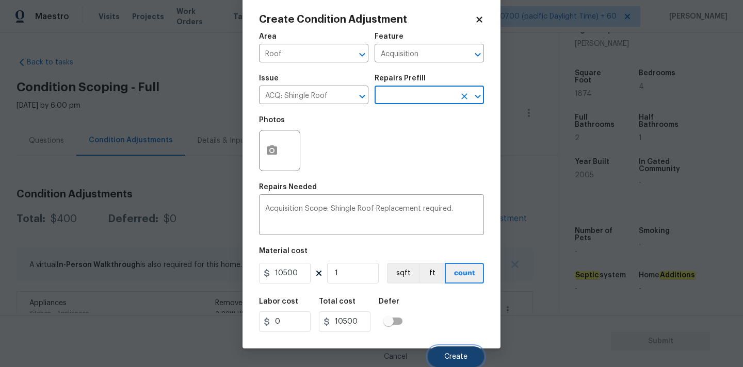
click at [449, 353] on span "Create" at bounding box center [455, 357] width 23 height 8
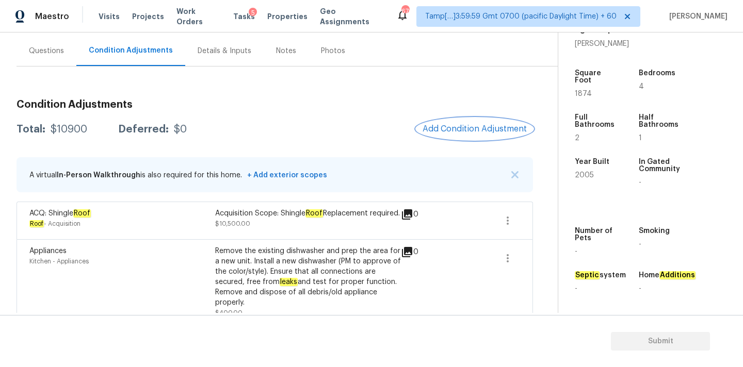
scroll to position [111, 0]
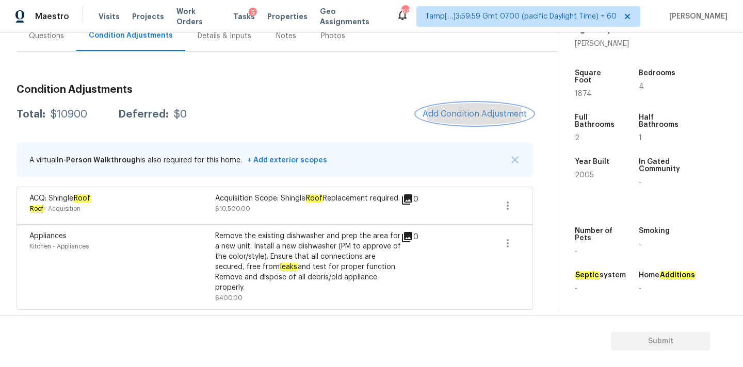
click at [446, 115] on button "Add Condition Adjustment" at bounding box center [474, 114] width 117 height 22
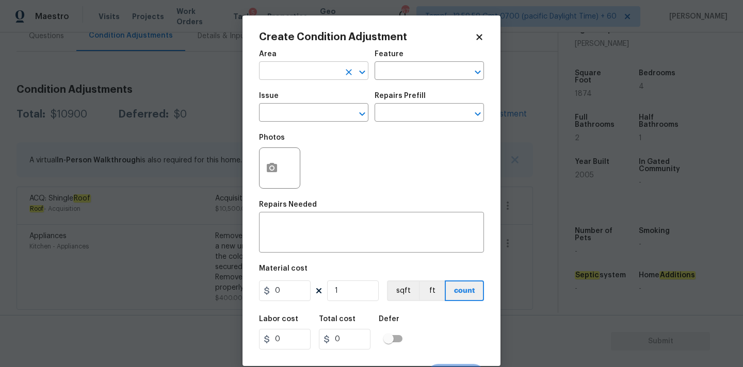
click at [286, 71] on input "text" at bounding box center [299, 72] width 80 height 16
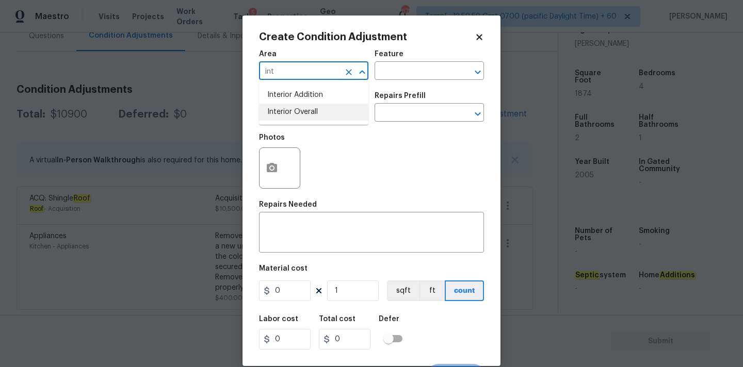
click at [290, 116] on li "Interior Overall" at bounding box center [313, 112] width 109 height 17
type input "Interior Overall"
click at [290, 116] on input "text" at bounding box center [299, 114] width 80 height 16
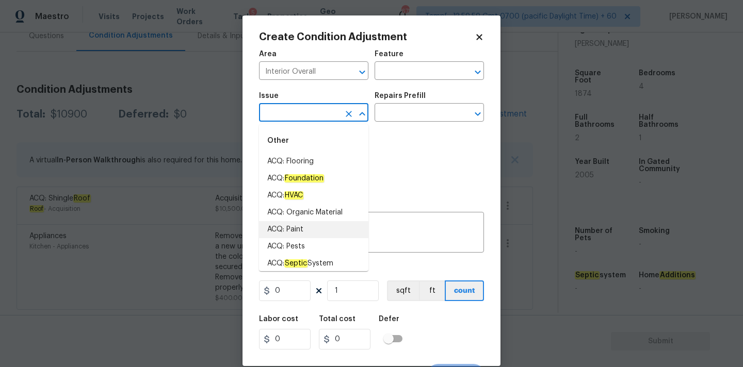
click at [303, 229] on li "ACQ: Paint" at bounding box center [313, 229] width 109 height 17
type input "ACQ: Paint"
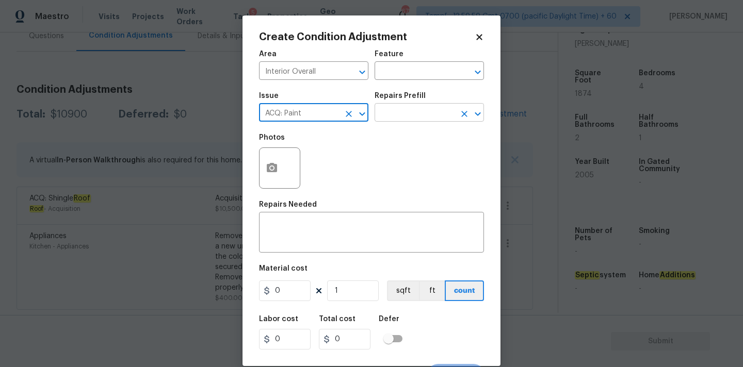
click at [403, 116] on input "text" at bounding box center [415, 114] width 80 height 16
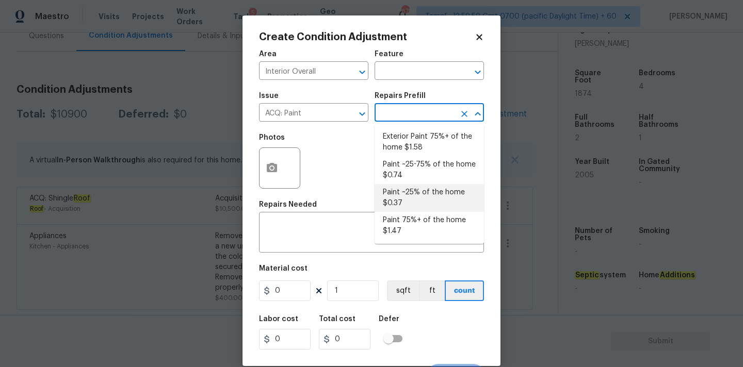
click at [418, 198] on li "Paint ~25% of the home $0.37" at bounding box center [429, 198] width 109 height 28
type input "Acquisition"
type textarea "Acquisition Scope: ~25% of the home needs interior paint"
type input "0.37"
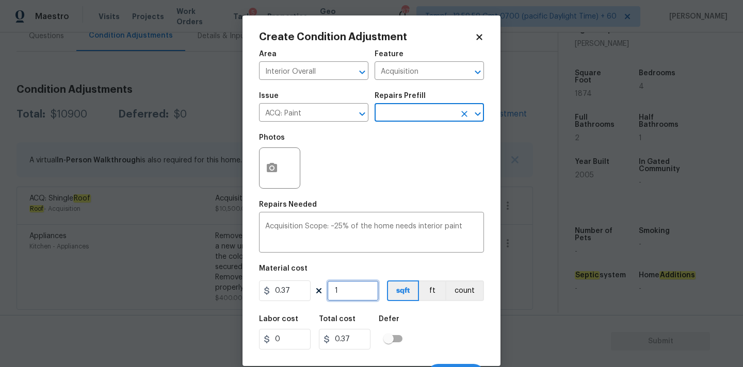
click at [356, 289] on input "1" at bounding box center [353, 291] width 52 height 21
type input "18"
type input "6.66"
type input "187"
type input "69.19"
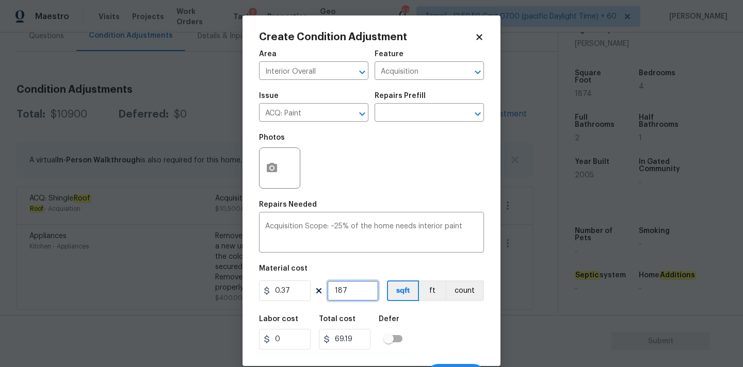
type input "1874"
type input "693.38"
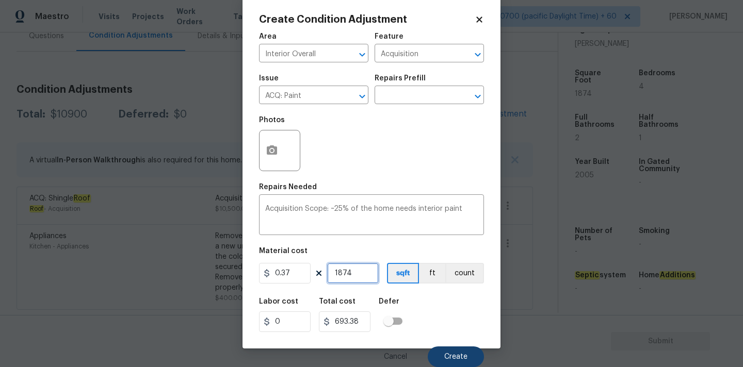
type input "1874"
click at [449, 351] on button "Create" at bounding box center [456, 357] width 56 height 21
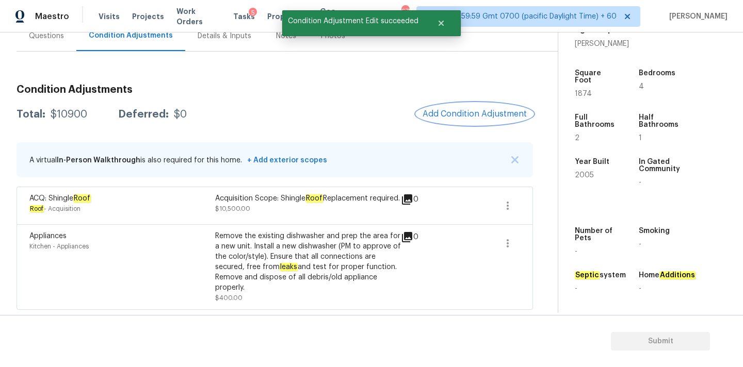
scroll to position [0, 0]
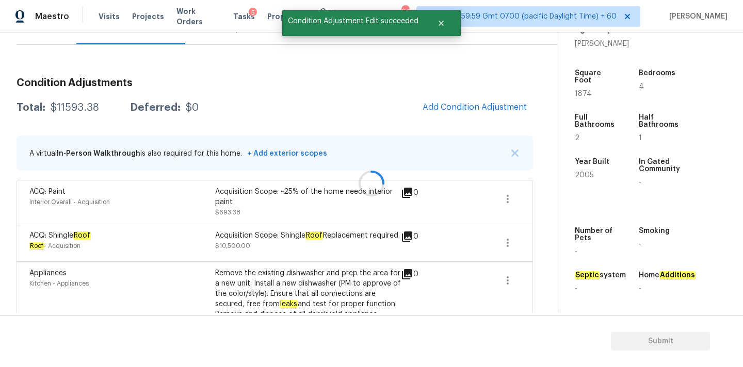
click at [452, 98] on div at bounding box center [371, 183] width 743 height 367
click at [434, 111] on span "Add Condition Adjustment" at bounding box center [474, 107] width 104 height 9
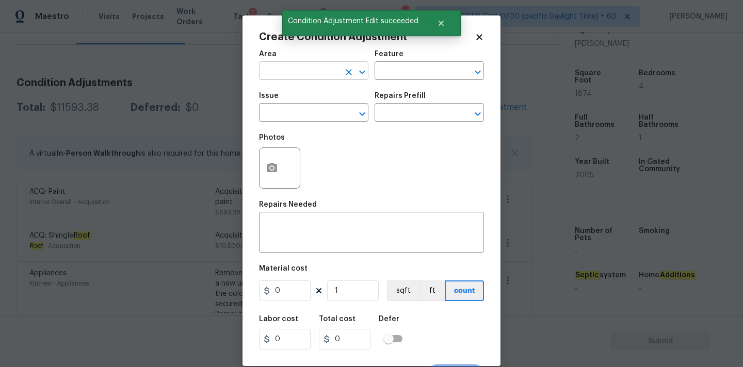
click at [307, 75] on input "text" at bounding box center [299, 72] width 80 height 16
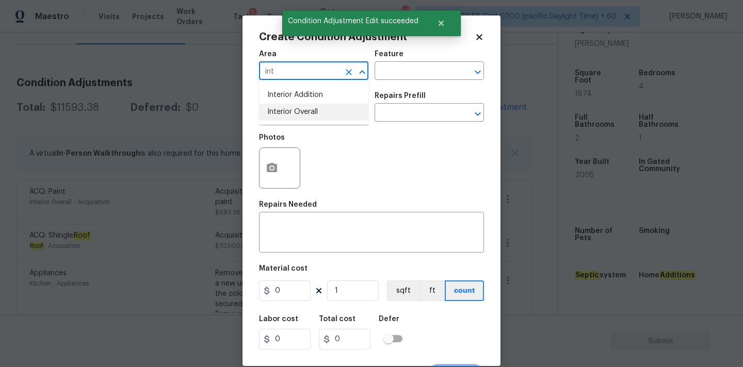
click at [308, 118] on li "Interior Overall" at bounding box center [313, 112] width 109 height 17
type input "Interior Overall"
click at [308, 117] on input "text" at bounding box center [299, 114] width 80 height 16
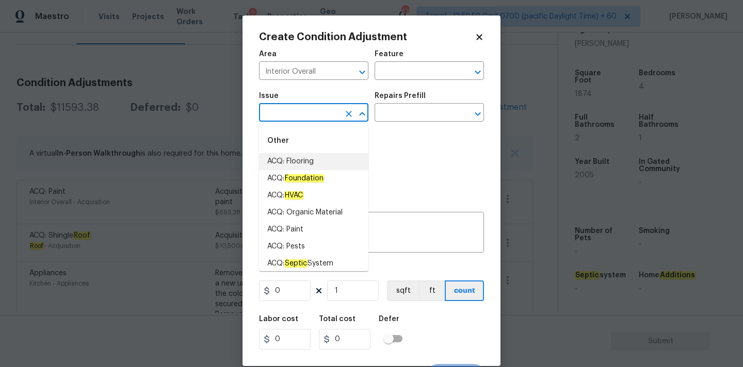
click at [306, 159] on li "ACQ: Flooring" at bounding box center [313, 161] width 109 height 17
type input "ACQ: Flooring"
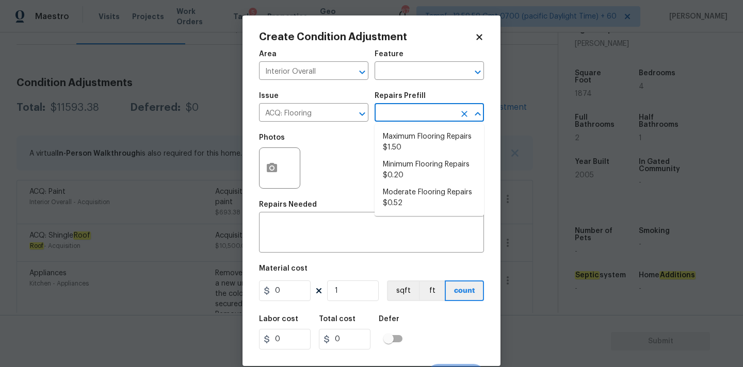
click at [406, 116] on input "text" at bounding box center [415, 114] width 80 height 16
click at [398, 168] on li "Minimum Flooring Repairs $0.20" at bounding box center [429, 170] width 109 height 28
type input "Acquisition"
type textarea "Acquisition Scope: Minimum flooring repairs"
type input "0.2"
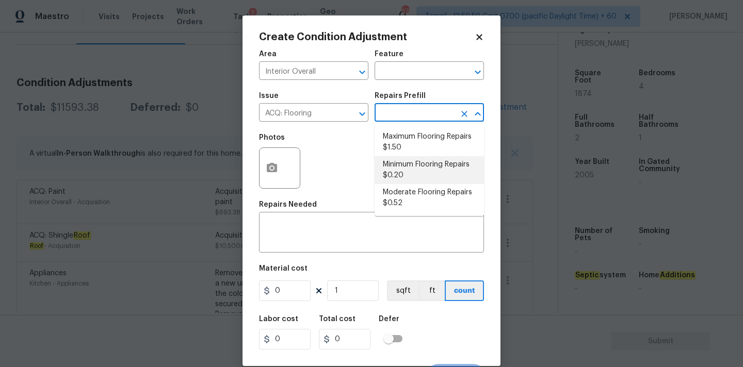
type input "0.2"
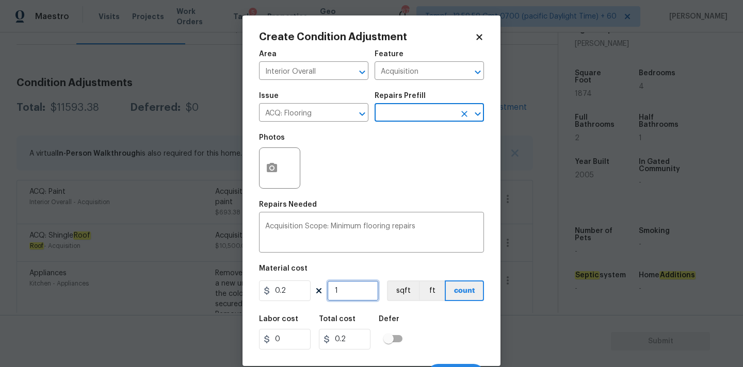
click at [351, 289] on input "1" at bounding box center [353, 291] width 52 height 21
type input "18"
type input "3.6"
type input "187"
type input "37.4"
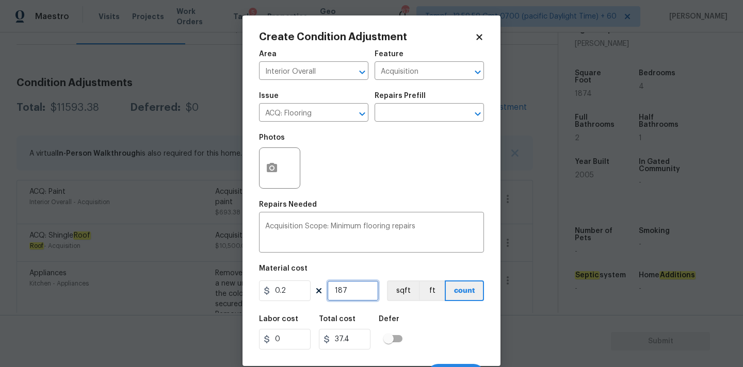
type input "1874"
type input "374.8"
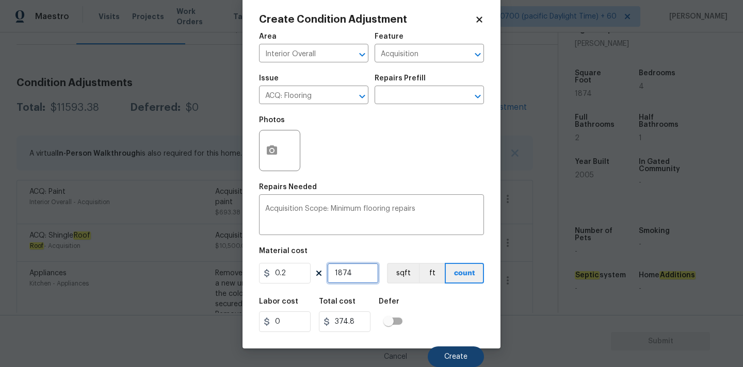
type input "1874"
click at [445, 347] on button "Create" at bounding box center [456, 357] width 56 height 21
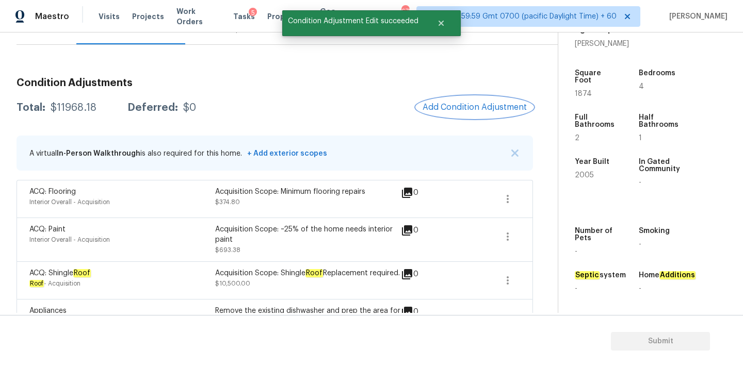
click at [469, 108] on span "Add Condition Adjustment" at bounding box center [474, 107] width 104 height 9
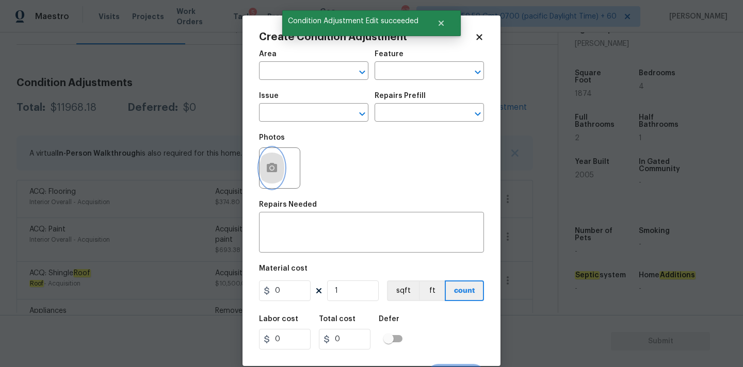
click at [271, 168] on circle "button" at bounding box center [271, 168] width 3 height 3
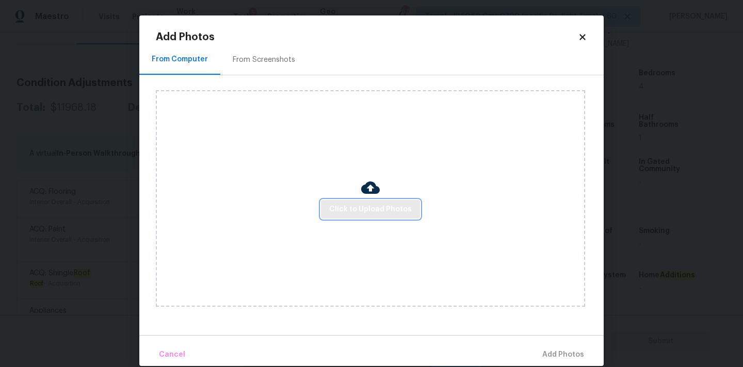
click at [336, 213] on span "Click to Upload Photos" at bounding box center [370, 209] width 83 height 13
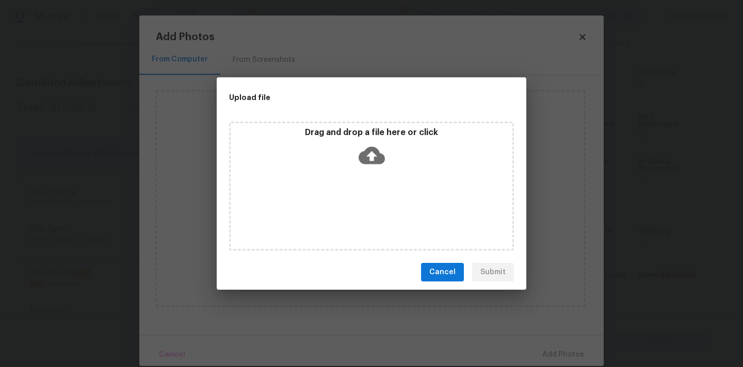
click at [370, 154] on icon at bounding box center [372, 155] width 26 height 26
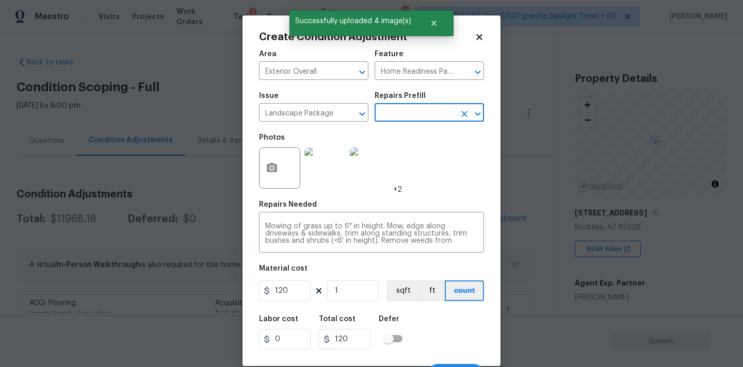
scroll to position [254, 0]
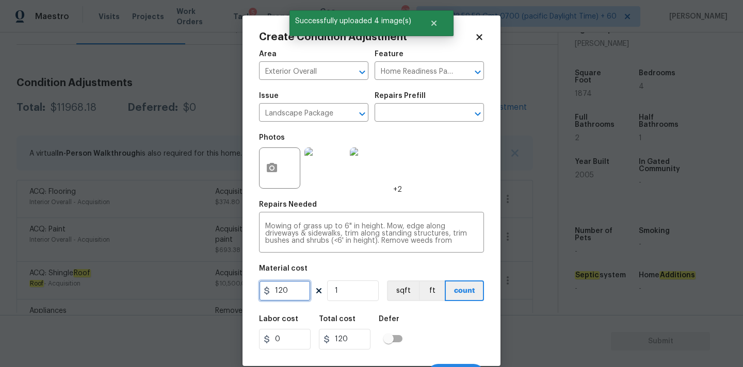
click at [291, 284] on input "120" at bounding box center [285, 291] width 52 height 21
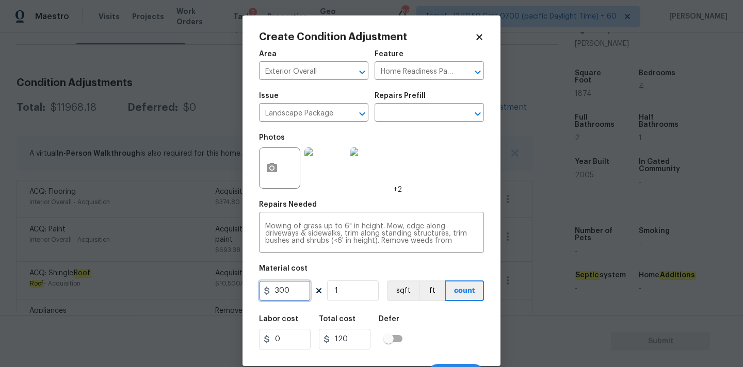
type input "300"
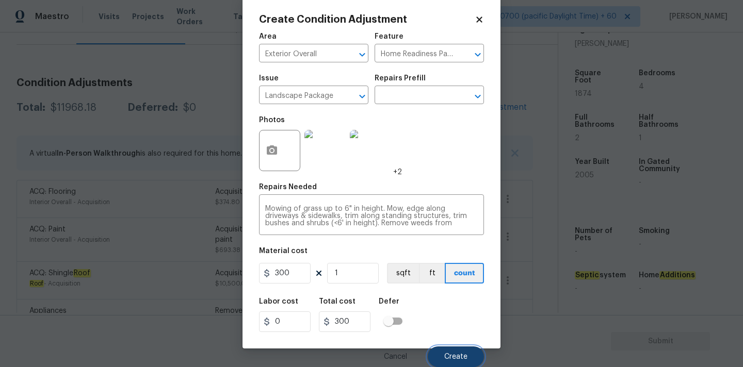
click at [446, 356] on span "Create" at bounding box center [455, 357] width 23 height 8
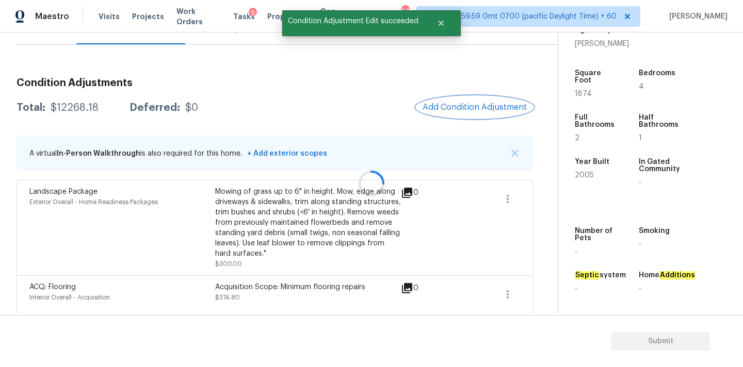
scroll to position [0, 0]
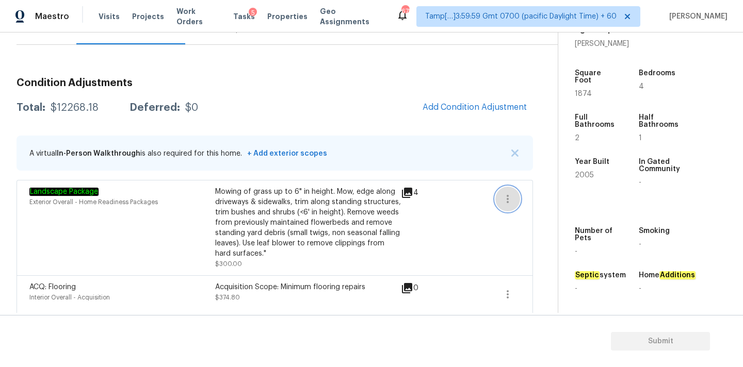
click at [509, 201] on icon "button" at bounding box center [507, 199] width 12 height 12
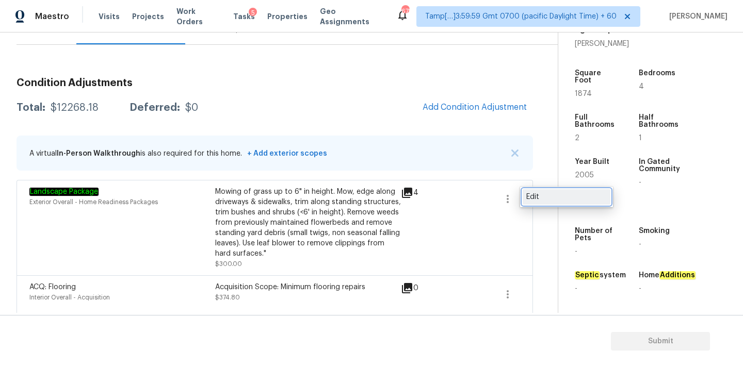
click at [543, 201] on div "Edit" at bounding box center [566, 197] width 80 height 10
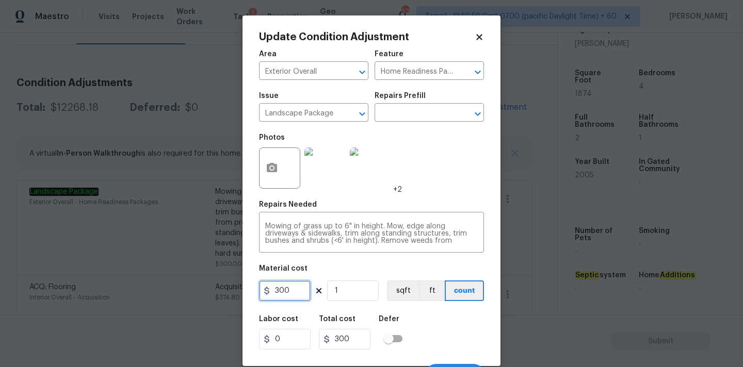
click at [290, 295] on input "300" at bounding box center [285, 291] width 52 height 21
type input "750"
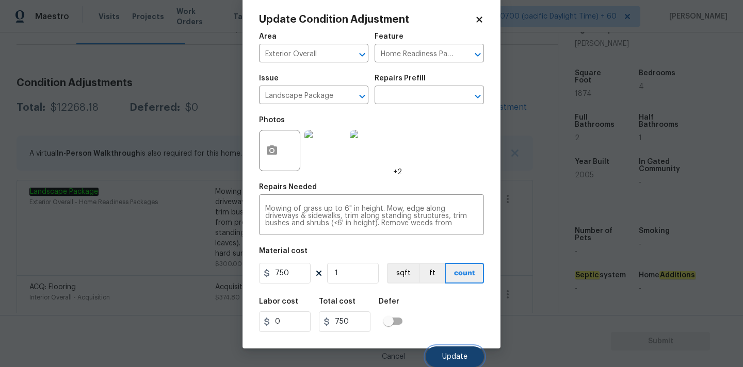
click at [460, 352] on button "Update" at bounding box center [455, 357] width 58 height 21
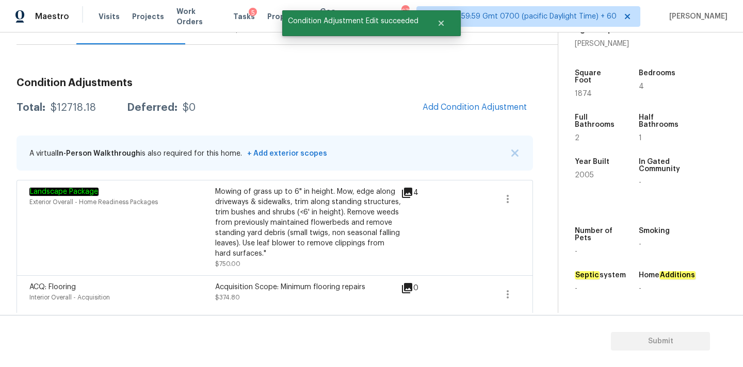
scroll to position [0, 0]
click at [465, 110] on span "Add Condition Adjustment" at bounding box center [474, 107] width 104 height 9
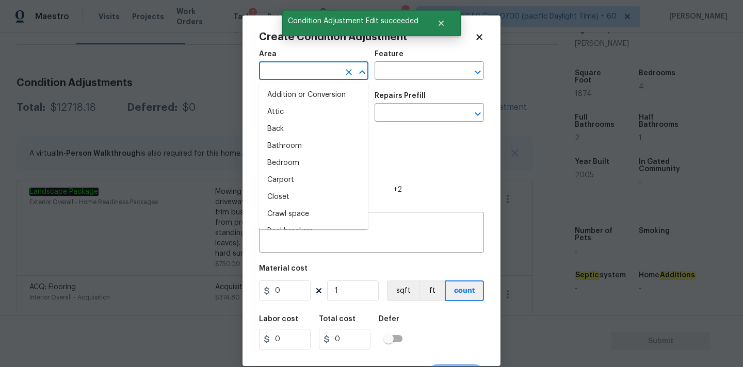
click at [300, 69] on input "text" at bounding box center [299, 72] width 80 height 16
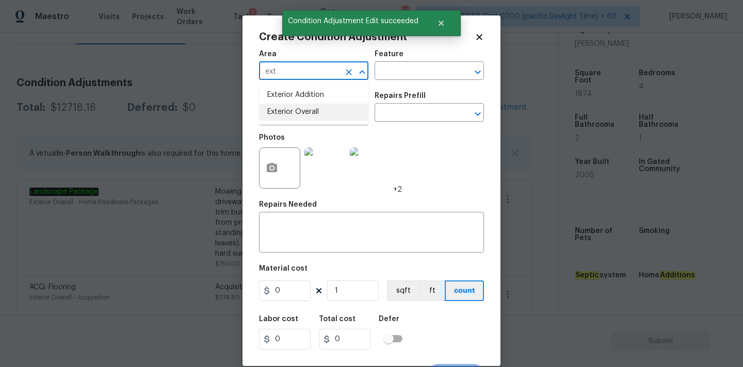
click at [295, 108] on li "Exterior Overall" at bounding box center [313, 112] width 109 height 17
type input "Exterior Overall"
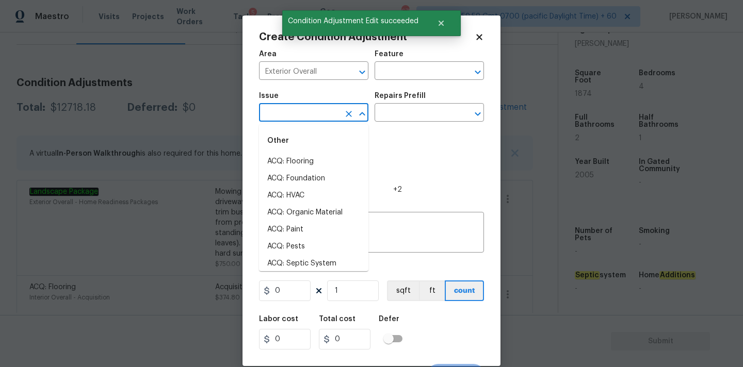
click at [305, 116] on input "text" at bounding box center [299, 114] width 80 height 16
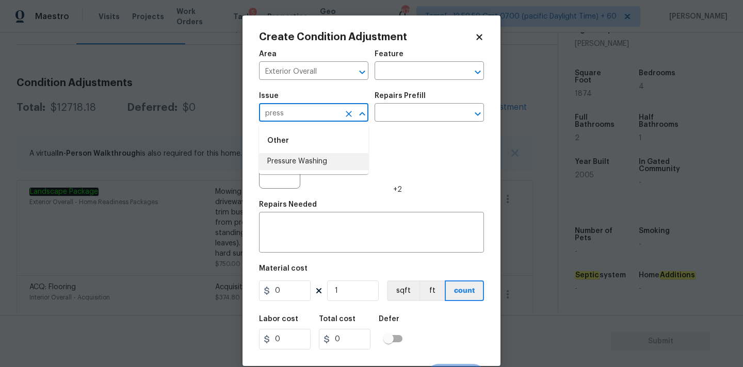
click at [301, 159] on li "Pressure Washing" at bounding box center [313, 161] width 109 height 17
type input "Pressure Washing"
click at [427, 118] on input "text" at bounding box center [415, 114] width 80 height 16
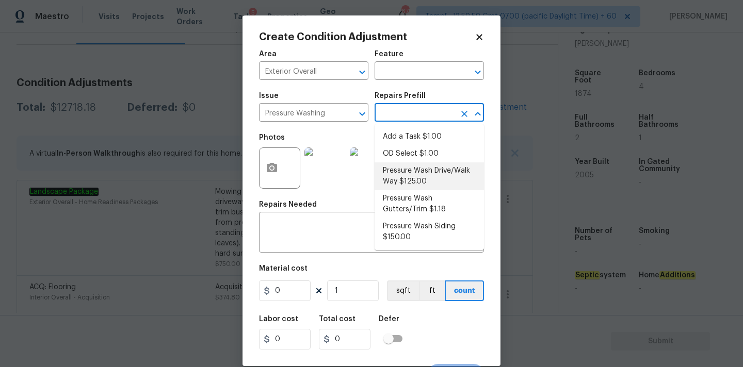
click at [425, 175] on li "Pressure Wash Drive/Walk Way $125.00" at bounding box center [429, 176] width 109 height 28
type input "Siding"
type textarea "Pressure wash the driveways/walkways as directed by the PM. Ensure that all deb…"
type input "125"
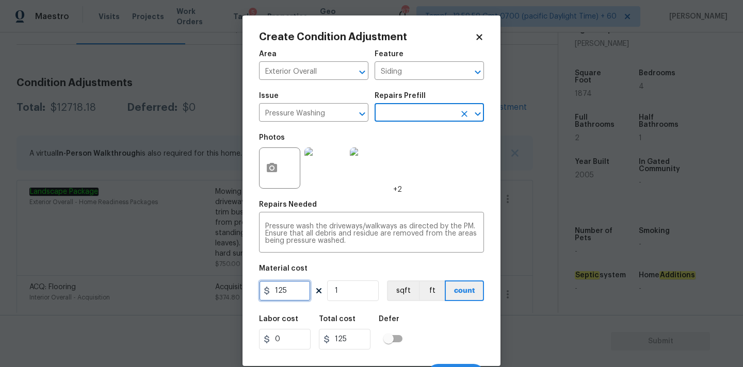
click at [296, 299] on input "125" at bounding box center [285, 291] width 52 height 21
type input "200"
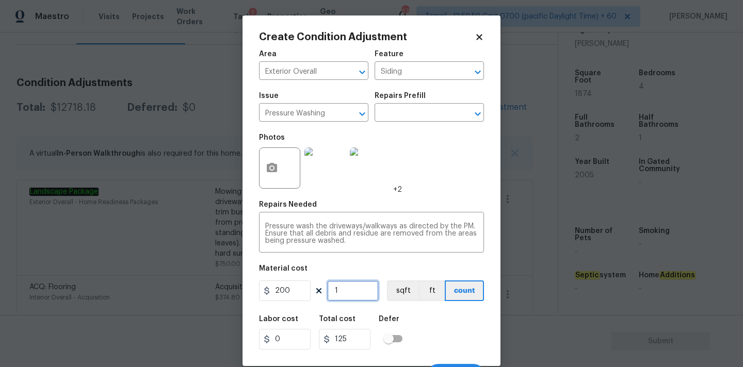
type input "200"
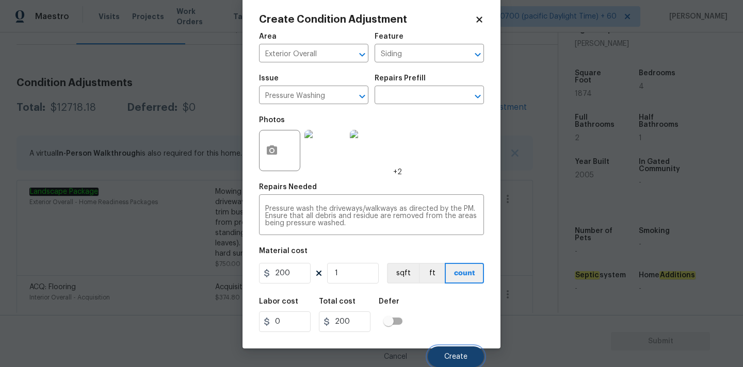
click at [461, 357] on span "Create" at bounding box center [455, 357] width 23 height 8
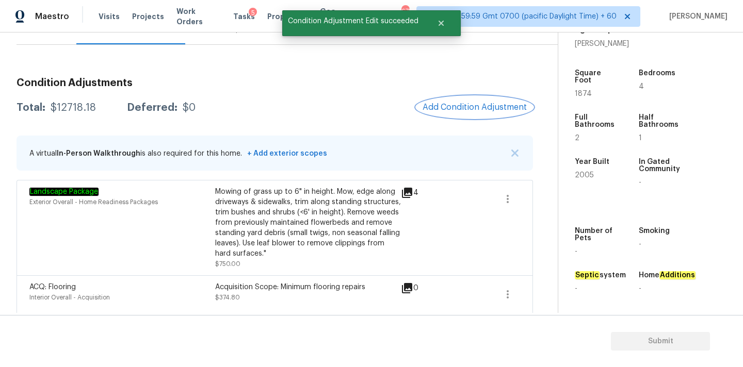
scroll to position [0, 0]
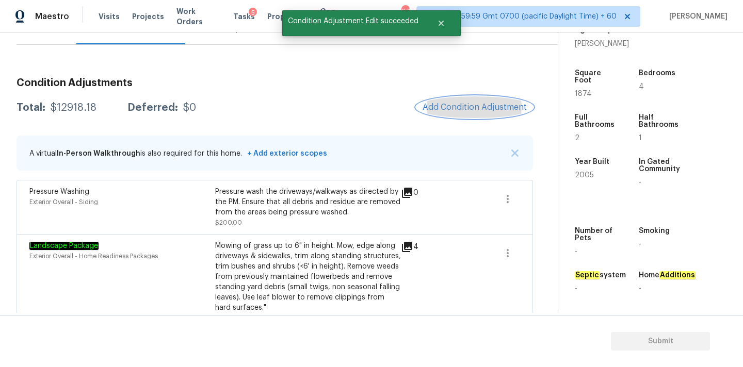
click at [452, 102] on button "Add Condition Adjustment" at bounding box center [474, 107] width 117 height 22
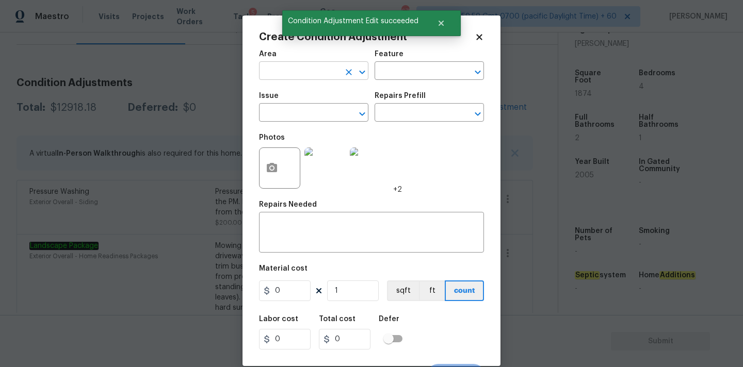
click at [277, 72] on input "text" at bounding box center [299, 72] width 80 height 16
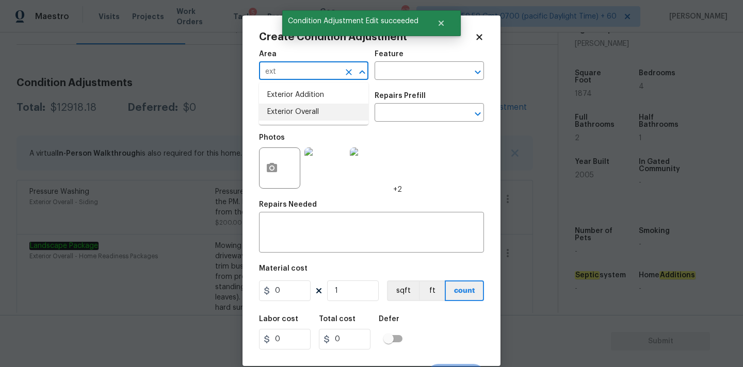
click at [289, 120] on li "Exterior Overall" at bounding box center [313, 112] width 109 height 17
type input "Exterior Overall"
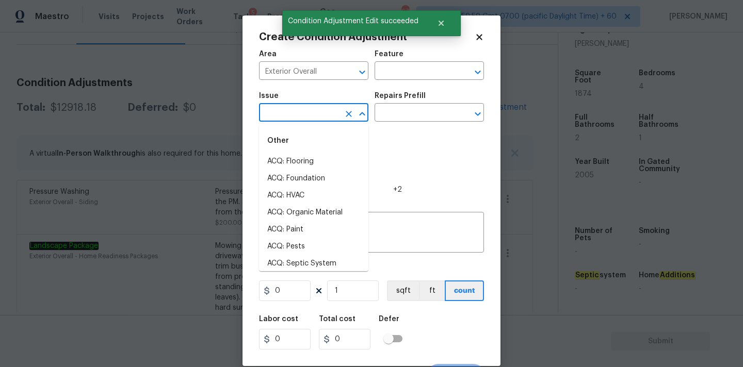
click at [299, 120] on input "text" at bounding box center [299, 114] width 80 height 16
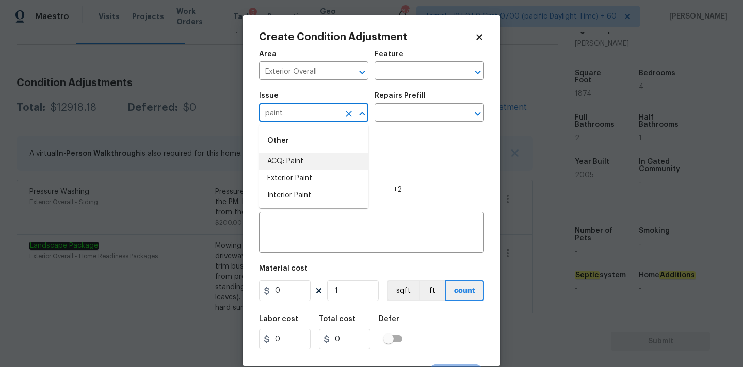
click at [308, 156] on li "ACQ: Paint" at bounding box center [313, 161] width 109 height 17
type input "ACQ: Paint"
click at [424, 112] on input "text" at bounding box center [415, 114] width 80 height 16
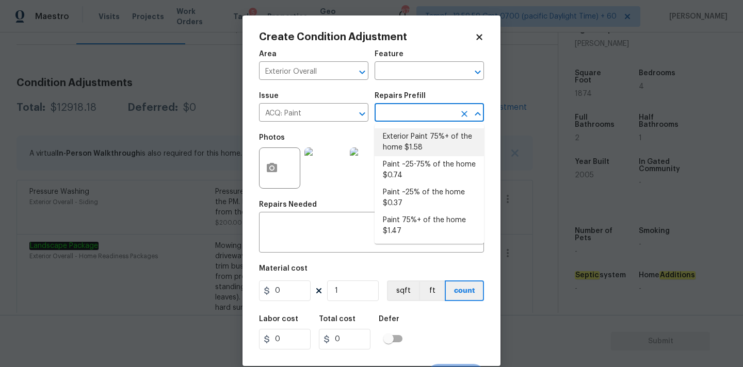
click at [422, 136] on li "Exterior Paint 75%+ of the home $1.58" at bounding box center [429, 142] width 109 height 28
type input "Acquisition"
type textarea "Acquisition Scope: 75%+ of the home exterior will likely require paint"
type input "1.58"
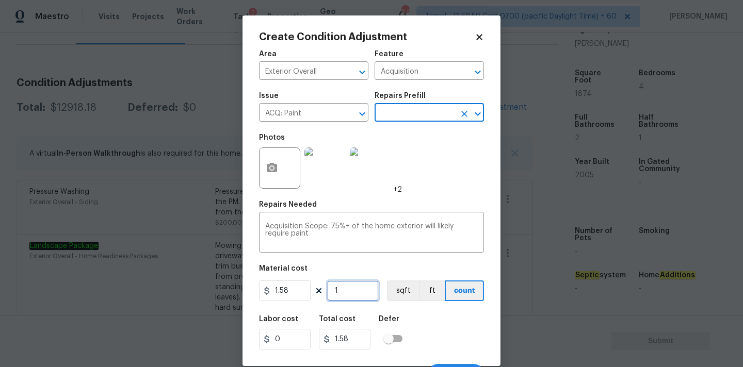
click at [350, 290] on input "1" at bounding box center [353, 291] width 52 height 21
type input "18"
type input "28.44"
type input "187"
type input "295.46"
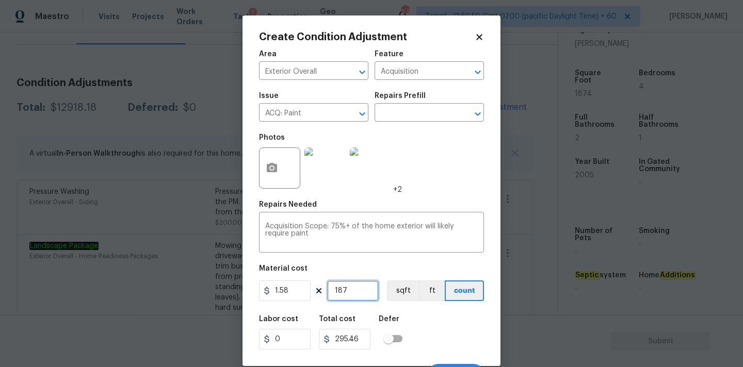
type input "1874"
type input "2960.92"
type input "1874"
click at [269, 166] on icon "button" at bounding box center [272, 167] width 10 height 9
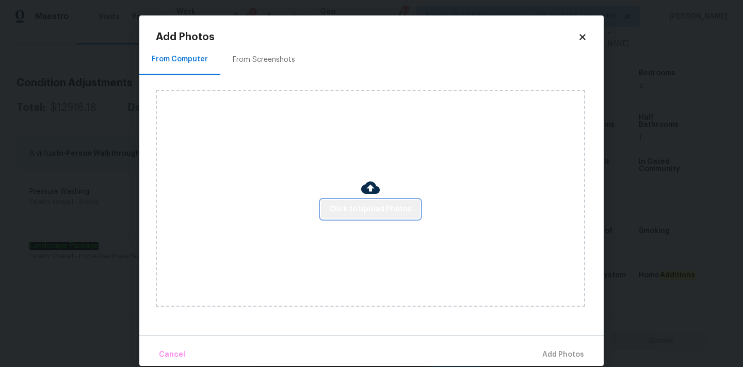
click at [372, 217] on button "Click to Upload Photos" at bounding box center [370, 209] width 99 height 19
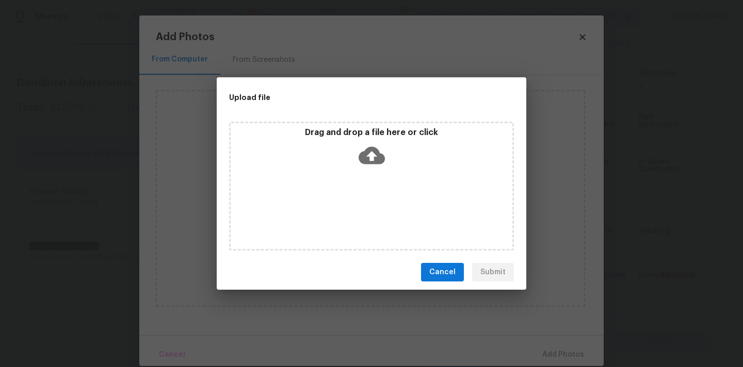
click at [365, 157] on icon at bounding box center [372, 156] width 26 height 18
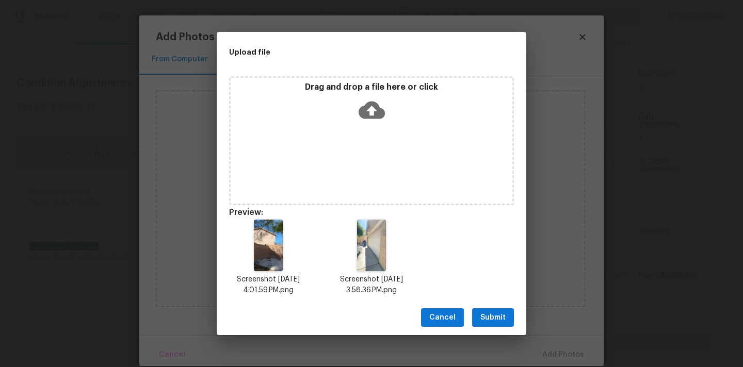
click at [475, 311] on button "Submit" at bounding box center [493, 317] width 42 height 19
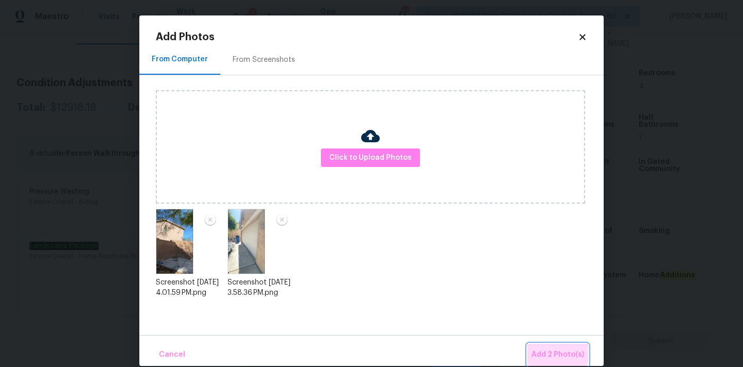
click at [558, 353] on span "Add 2 Photo(s)" at bounding box center [557, 355] width 53 height 13
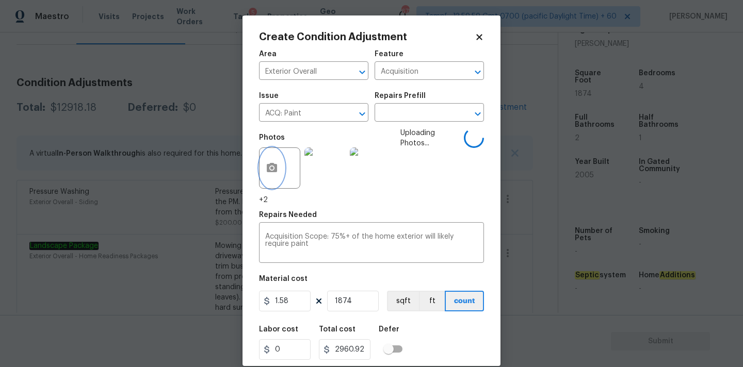
click at [282, 167] on button "button" at bounding box center [271, 168] width 25 height 40
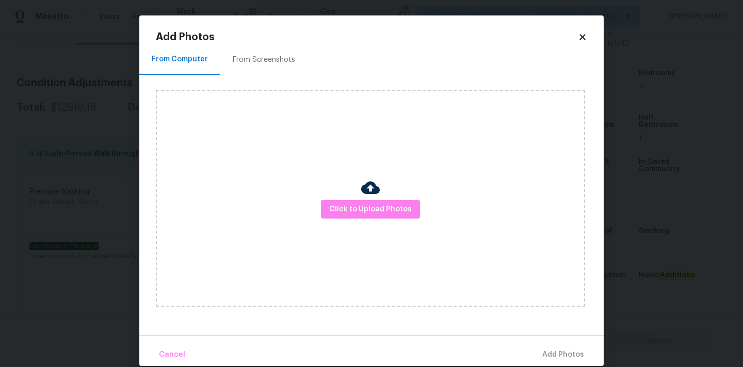
click at [278, 58] on div "From Screenshots" at bounding box center [264, 60] width 62 height 10
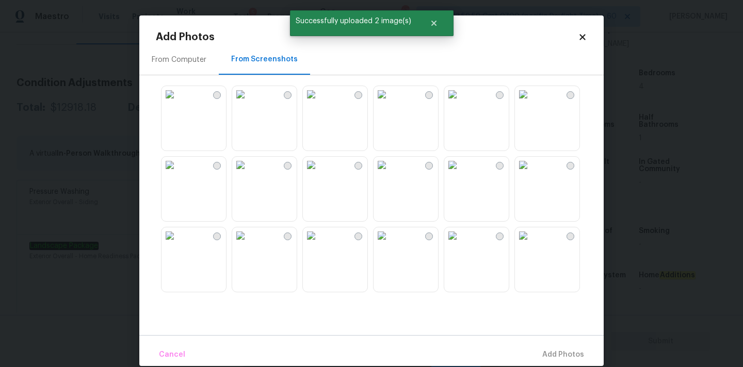
scroll to position [4, 0]
click at [249, 170] on img at bounding box center [240, 161] width 17 height 17
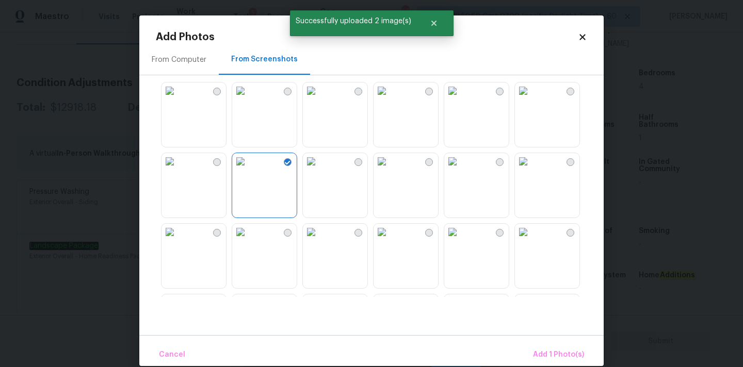
click at [356, 165] on div at bounding box center [358, 162] width 8 height 8
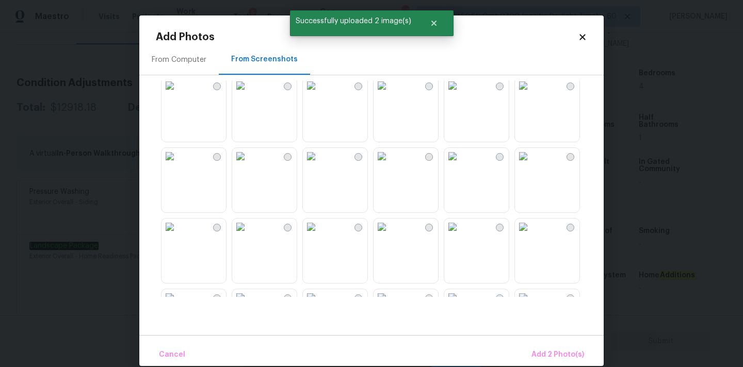
scroll to position [211, 0]
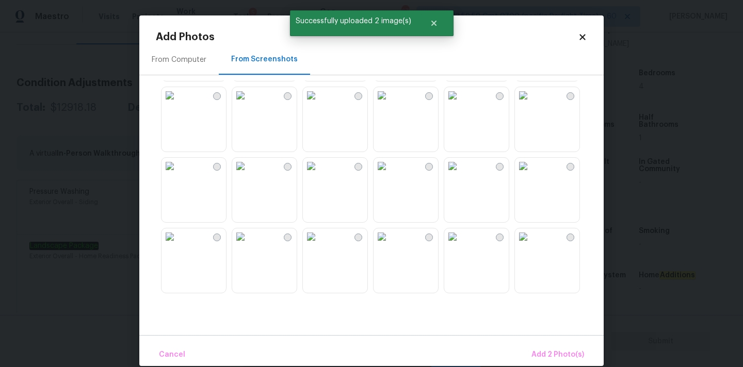
click at [430, 96] on div at bounding box center [429, 96] width 8 height 8
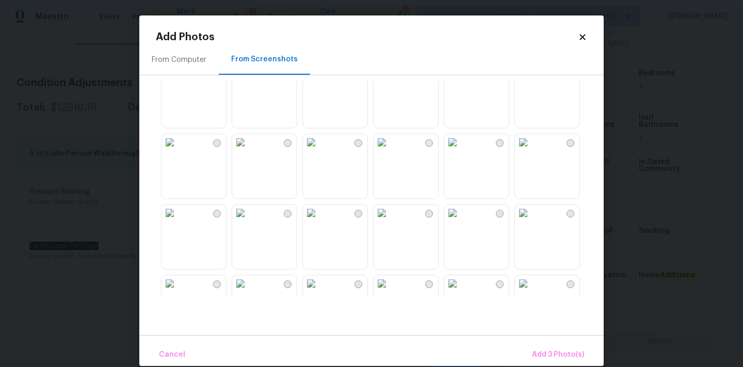
scroll to position [346, 0]
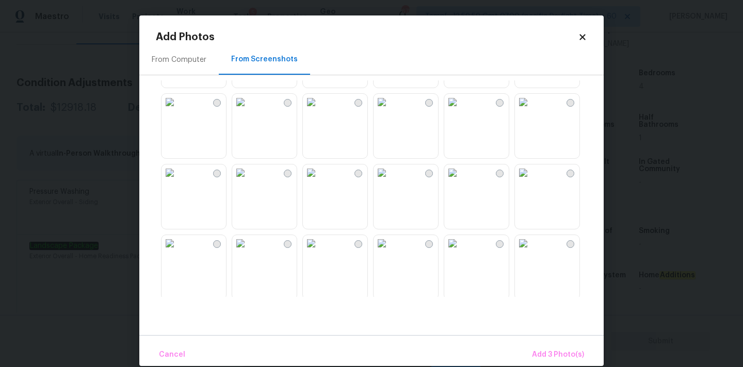
click at [357, 176] on div at bounding box center [358, 174] width 8 height 8
click at [555, 356] on span "Add 4 Photo(s)" at bounding box center [557, 355] width 53 height 13
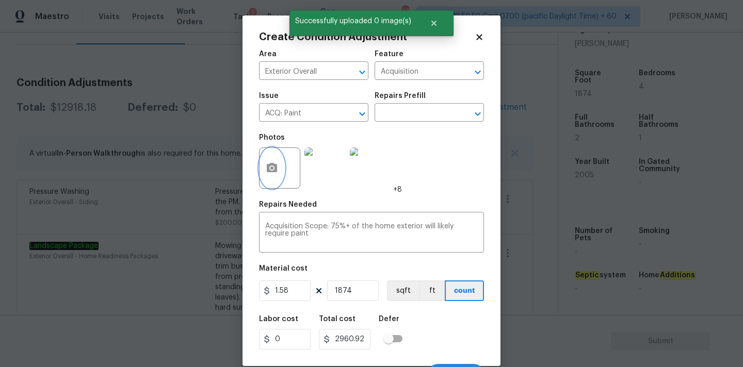
scroll to position [18, 0]
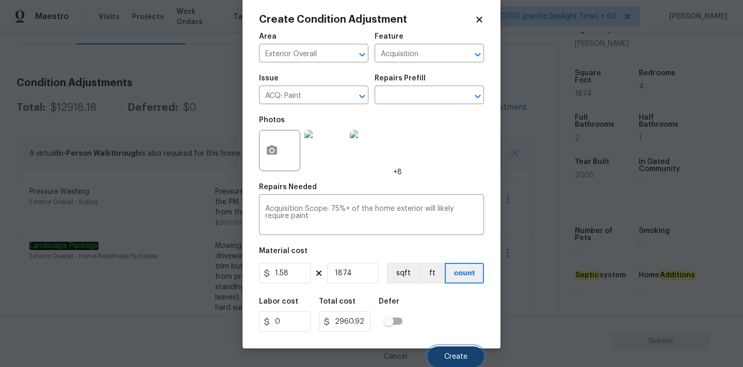
click at [456, 358] on span "Create" at bounding box center [455, 357] width 23 height 8
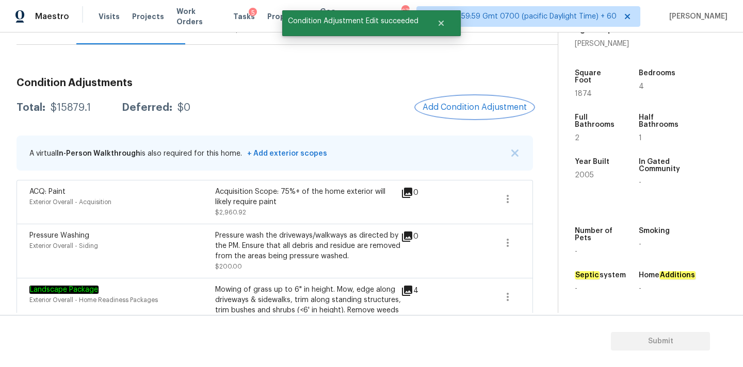
scroll to position [0, 0]
click at [445, 101] on button "Add Condition Adjustment" at bounding box center [474, 107] width 117 height 22
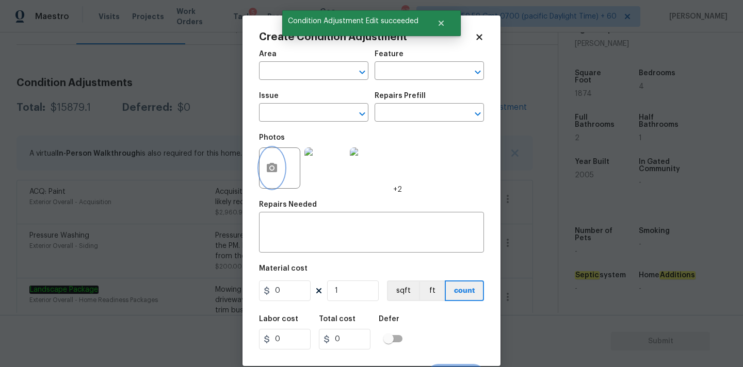
click at [268, 161] on button "button" at bounding box center [271, 168] width 25 height 40
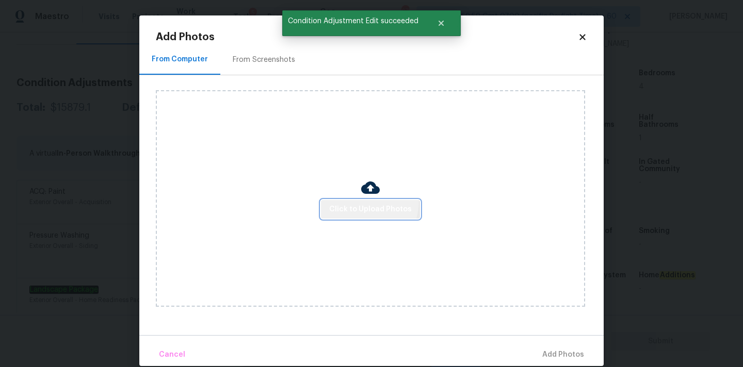
click at [360, 201] on button "Click to Upload Photos" at bounding box center [370, 209] width 99 height 19
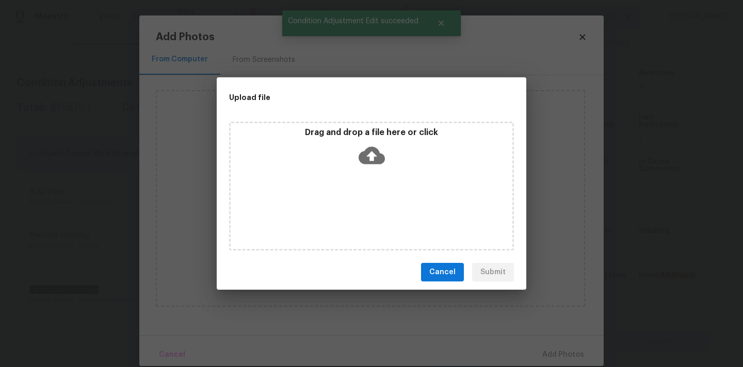
click at [369, 160] on icon at bounding box center [372, 155] width 26 height 26
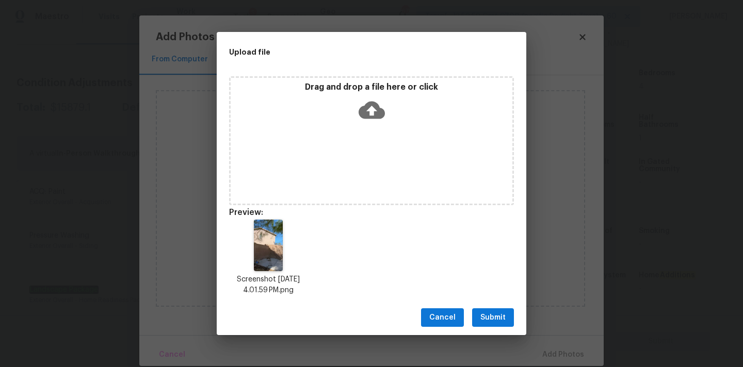
click at [486, 314] on span "Submit" at bounding box center [492, 318] width 25 height 13
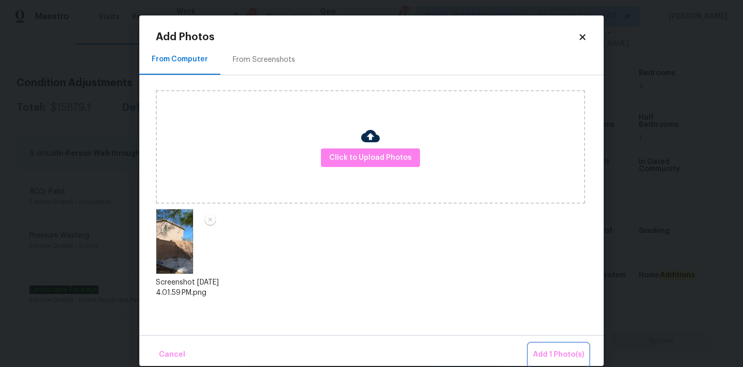
click at [560, 356] on span "Add 1 Photo(s)" at bounding box center [558, 355] width 51 height 13
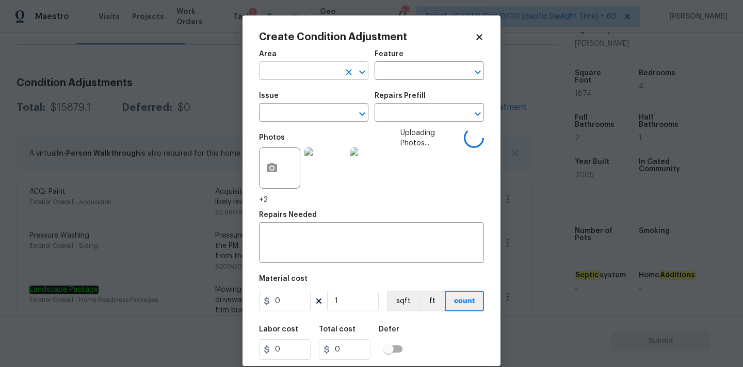
click at [284, 71] on input "text" at bounding box center [299, 72] width 80 height 16
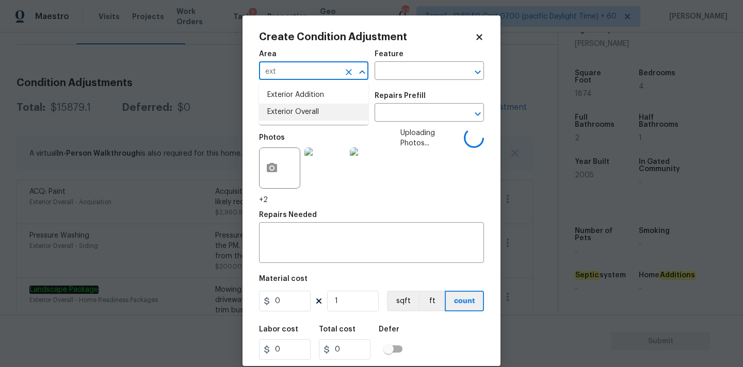
click at [293, 114] on li "Exterior Overall" at bounding box center [313, 112] width 109 height 17
type input "Exterior Overall"
click at [296, 114] on input "text" at bounding box center [299, 114] width 80 height 16
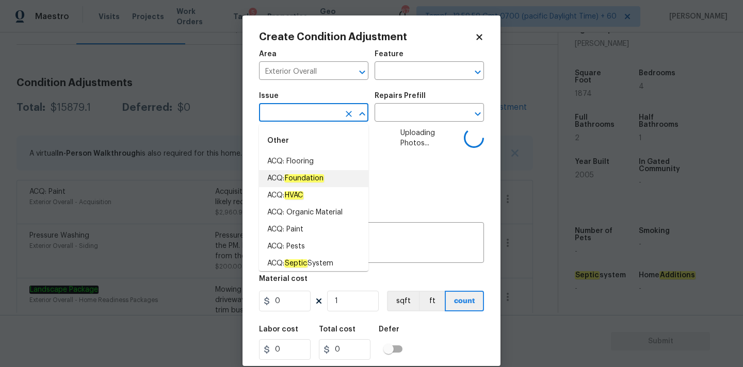
click at [298, 176] on em "Foundation" at bounding box center [304, 178] width 40 height 8
type input "ACQ: Foundation"
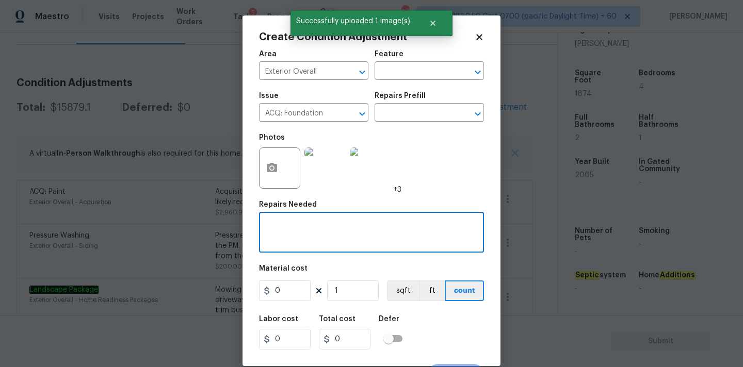
click at [327, 229] on textarea at bounding box center [371, 234] width 213 height 22
paste textarea "ACQ: Foundation"
type textarea "ACQ: Foundation"
click at [302, 287] on input "0" at bounding box center [285, 291] width 52 height 21
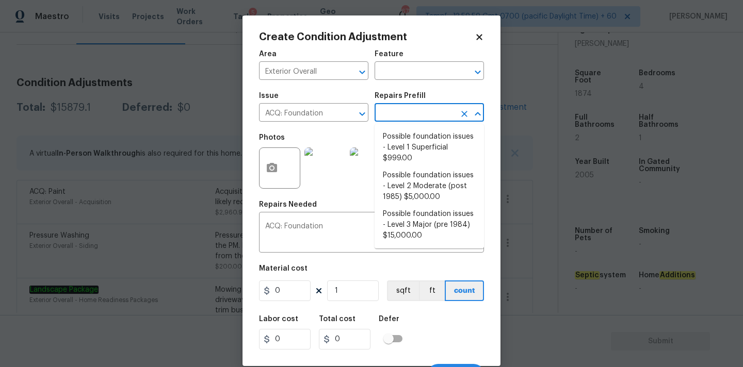
click at [407, 118] on input "text" at bounding box center [415, 114] width 80 height 16
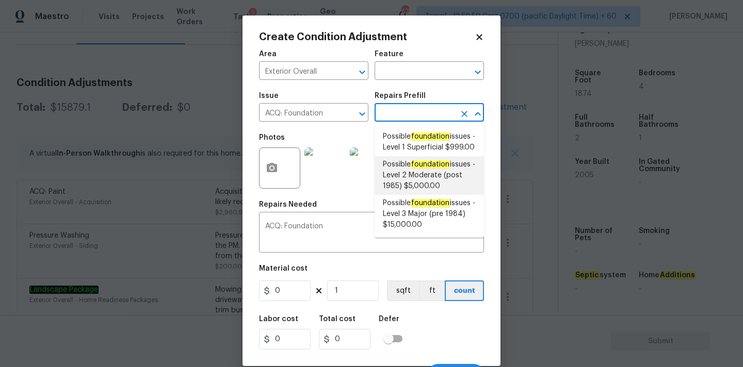
click at [419, 188] on span "Possible foundation issues - Level 2 Moderate (post 1985) $5,000.00" at bounding box center [429, 175] width 93 height 32
type input "Acquisition"
type textarea "Possible foundation issues - Level 2 Moderate: Disclaimer: This is NOT a techni…"
type input "5000"
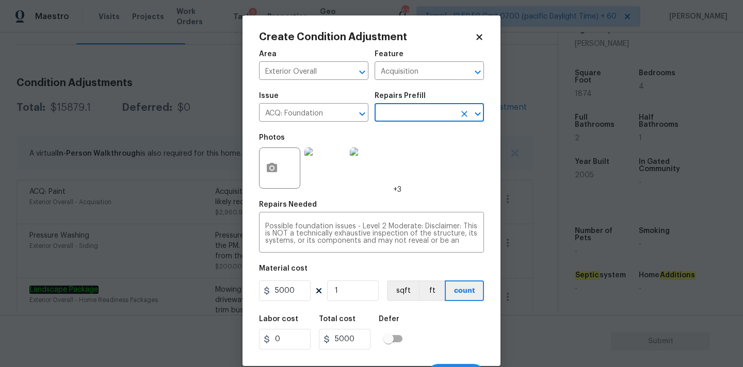
scroll to position [18, 0]
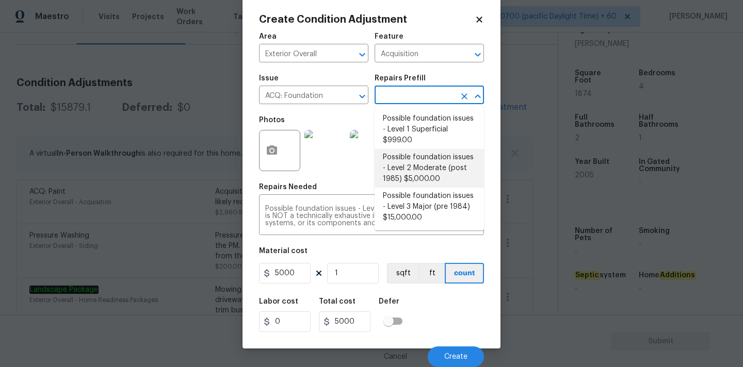
click at [430, 101] on input "text" at bounding box center [415, 96] width 80 height 16
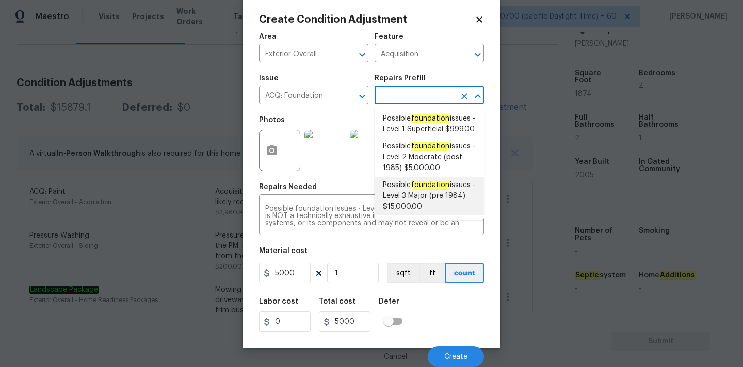
click at [420, 189] on em "foundation" at bounding box center [430, 185] width 39 height 8
type textarea "Possible foundation issues - Level 3 Major: Disclaimer: This is NOT a technical…"
type input "15000"
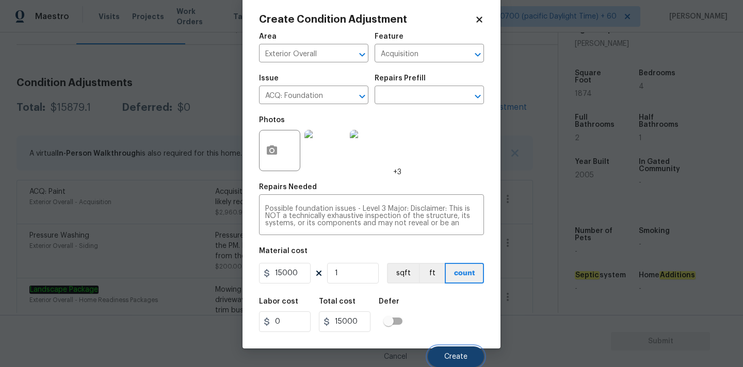
click at [444, 352] on button "Create" at bounding box center [456, 357] width 56 height 21
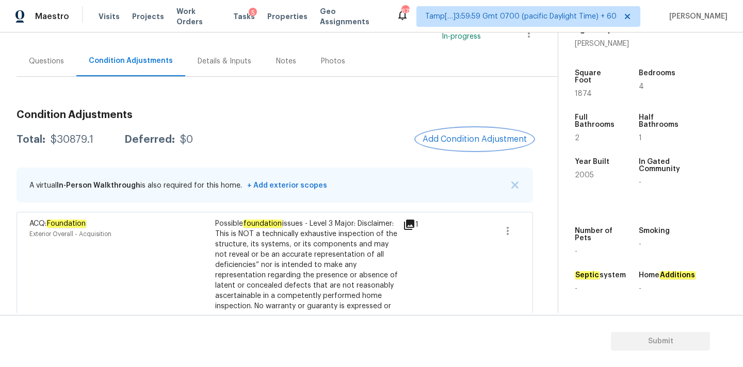
scroll to position [77, 0]
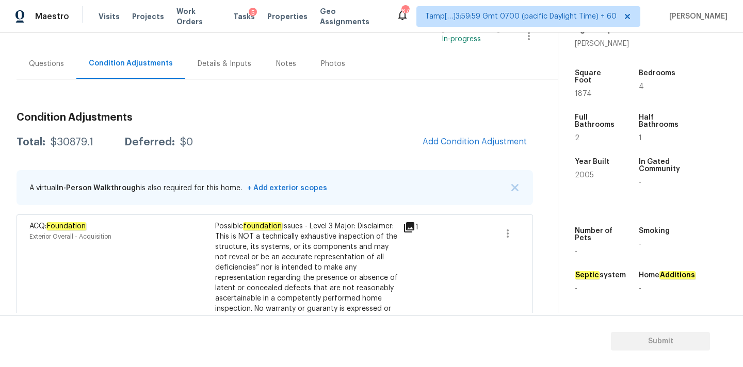
click at [69, 147] on div "$30879.1" at bounding box center [72, 142] width 43 height 10
copy div "30879.1"
click at [38, 50] on div "Questions" at bounding box center [47, 63] width 60 height 30
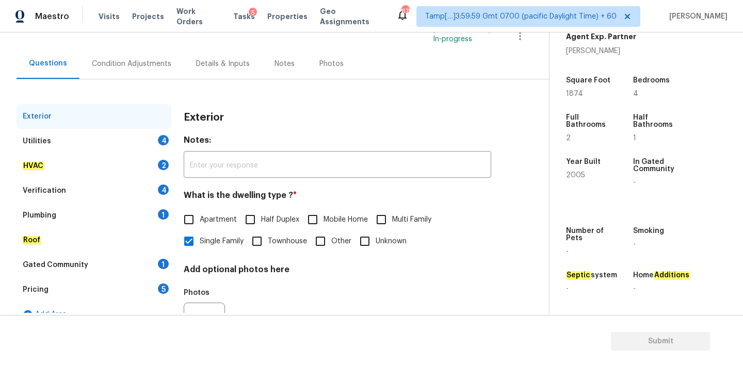
click at [107, 148] on div "Utilities 4" at bounding box center [94, 141] width 155 height 25
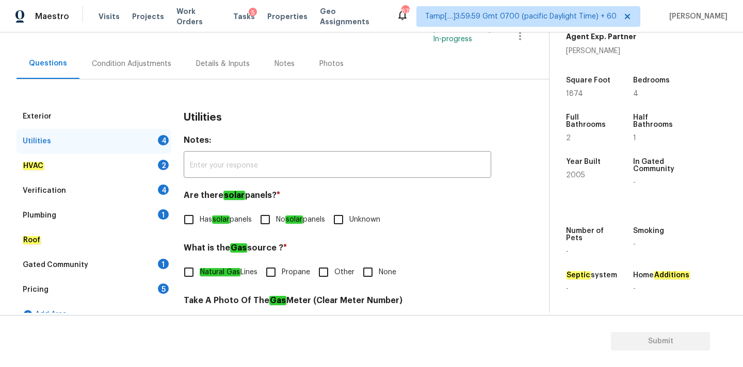
click at [292, 213] on label "No solar panels" at bounding box center [289, 220] width 71 height 22
click at [276, 213] on input "No solar panels" at bounding box center [265, 220] width 22 height 22
checkbox input "true"
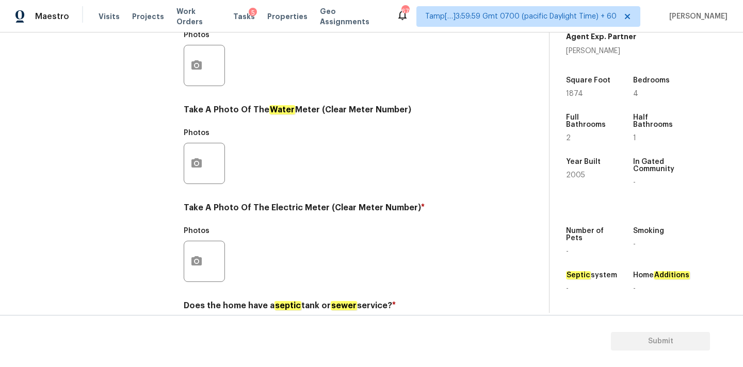
scroll to position [284, 0]
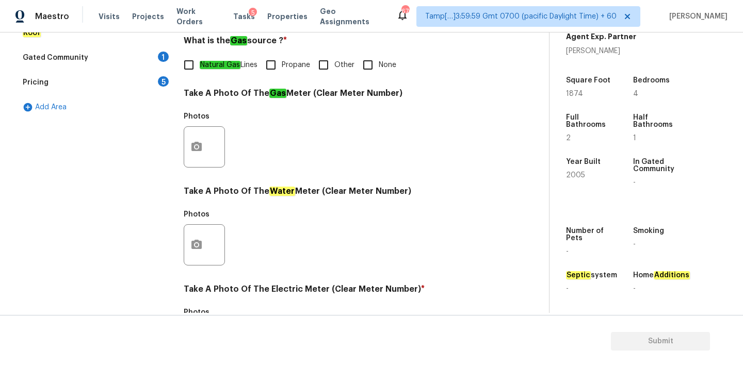
click at [374, 77] on div "Utilities Notes: ​ Are there solar panels? * Has solar panels No solar panels U…" at bounding box center [337, 166] width 307 height 538
click at [374, 63] on input "None" at bounding box center [368, 65] width 22 height 22
checkbox input "true"
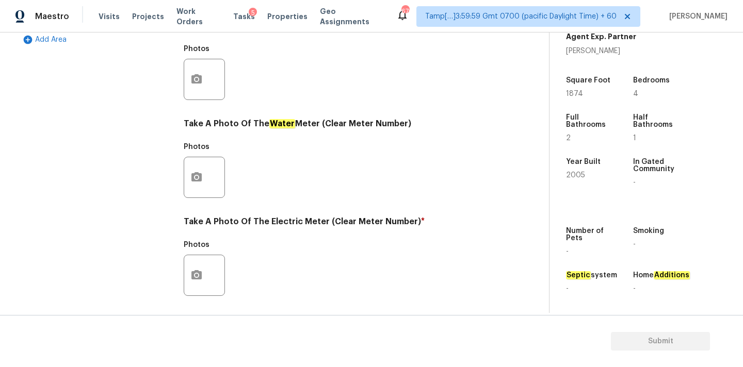
scroll to position [409, 0]
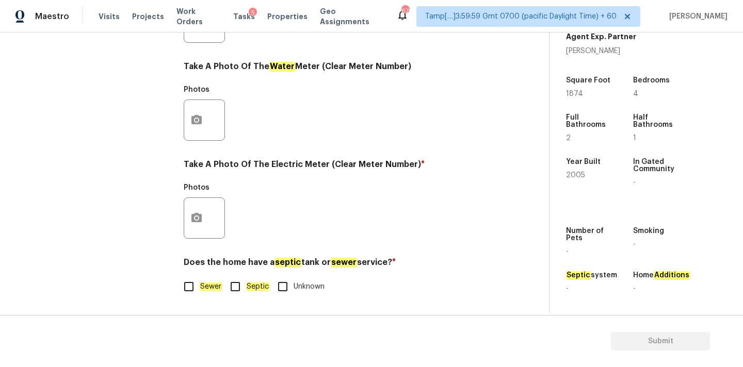
click at [205, 283] on em "Sewer" at bounding box center [211, 287] width 22 height 8
click at [200, 282] on input "Sewer" at bounding box center [189, 287] width 22 height 22
checkbox input "true"
click at [202, 205] on button "button" at bounding box center [196, 218] width 25 height 40
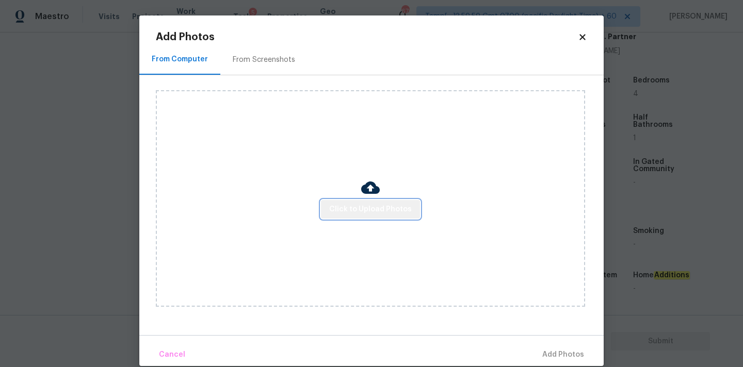
click at [386, 215] on span "Click to Upload Photos" at bounding box center [370, 209] width 83 height 13
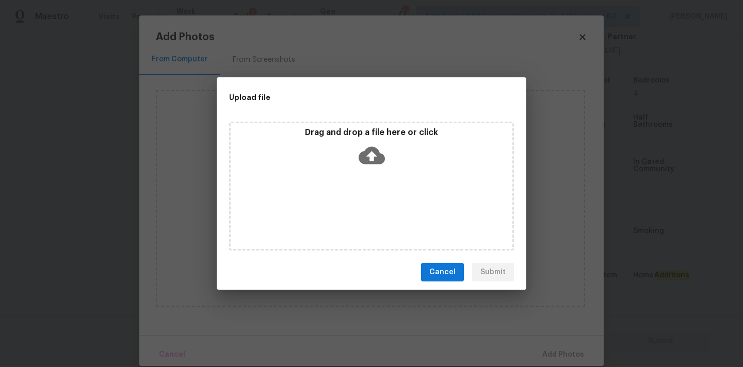
click at [386, 150] on div "Drag and drop a file here or click" at bounding box center [372, 149] width 282 height 44
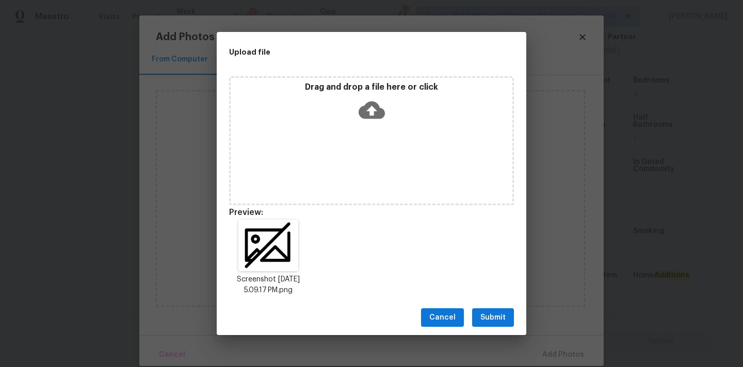
click at [508, 323] on button "Submit" at bounding box center [493, 317] width 42 height 19
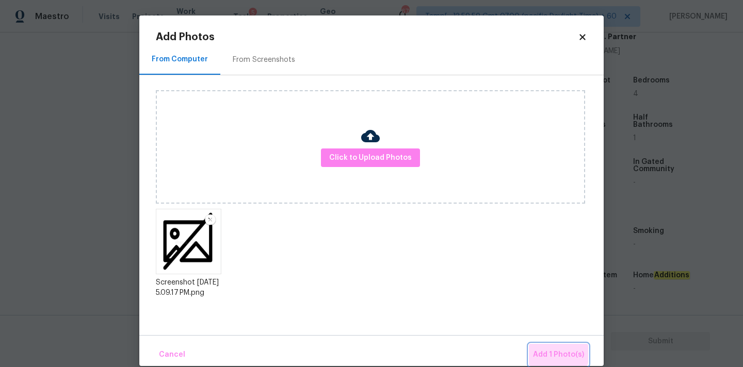
click at [541, 347] on button "Add 1 Photo(s)" at bounding box center [558, 355] width 59 height 22
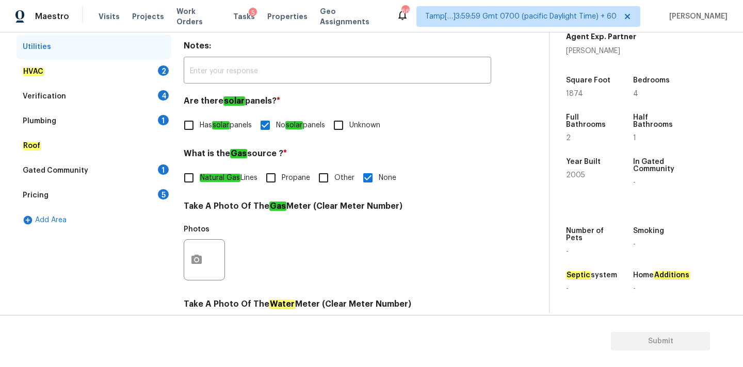
click at [141, 66] on div "HVAC 2" at bounding box center [94, 71] width 155 height 25
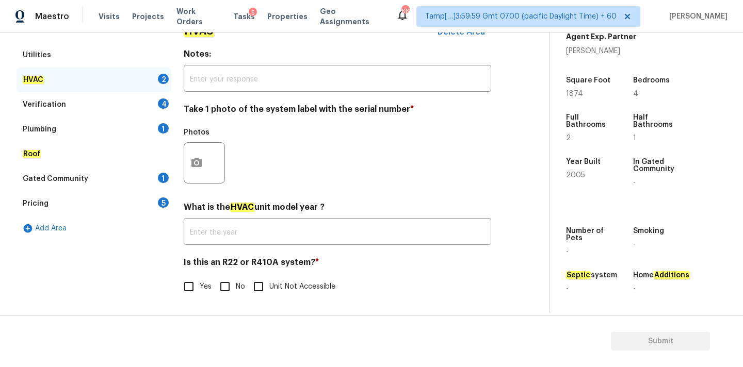
click at [228, 281] on input "No" at bounding box center [225, 287] width 22 height 22
checkbox input "true"
click at [198, 164] on icon "button" at bounding box center [196, 163] width 12 height 12
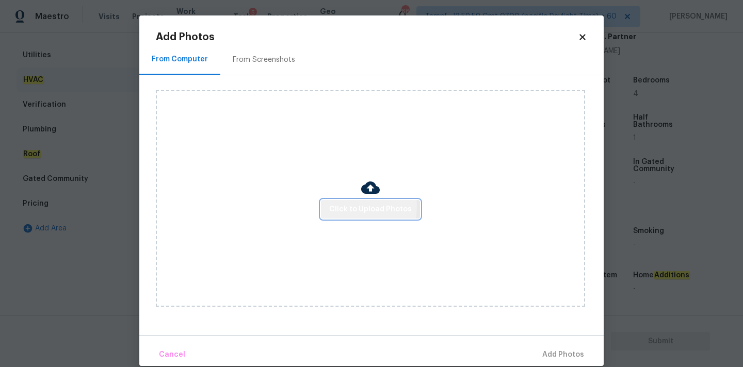
click at [348, 206] on span "Click to Upload Photos" at bounding box center [370, 209] width 83 height 13
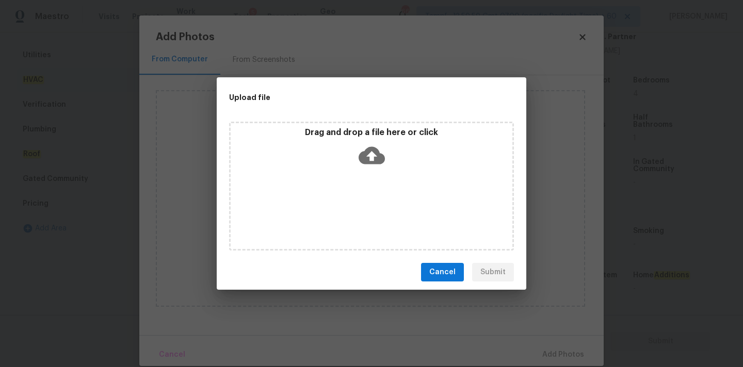
click at [365, 153] on icon at bounding box center [372, 156] width 26 height 18
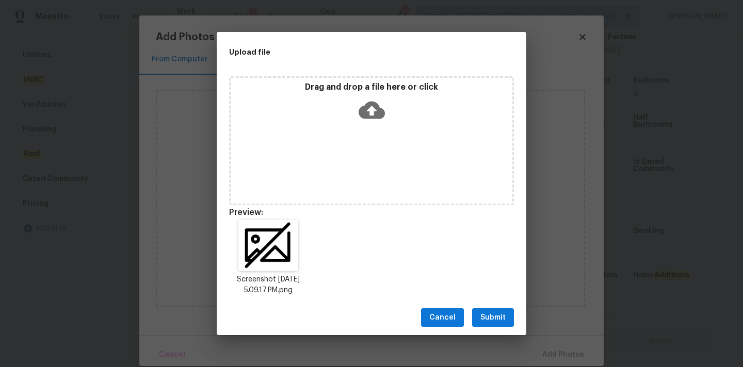
click at [500, 316] on span "Submit" at bounding box center [492, 318] width 25 height 13
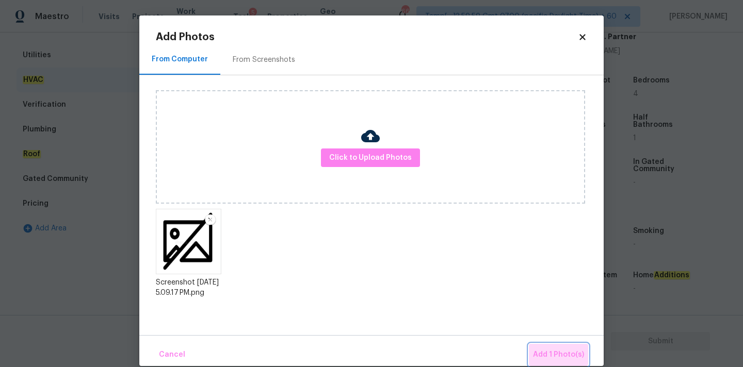
click at [554, 350] on span "Add 1 Photo(s)" at bounding box center [558, 355] width 51 height 13
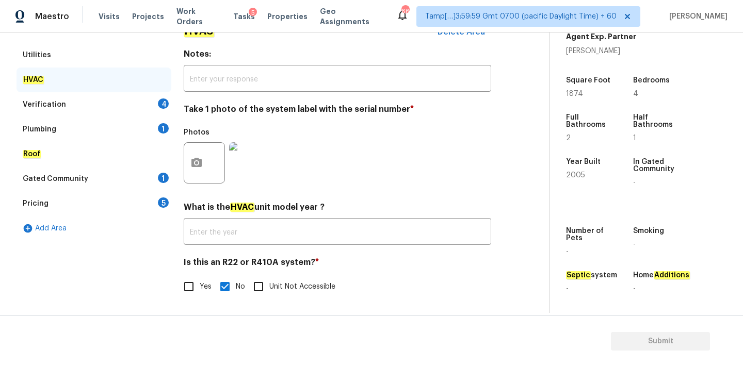
click at [103, 102] on div "Verification 4" at bounding box center [94, 104] width 155 height 25
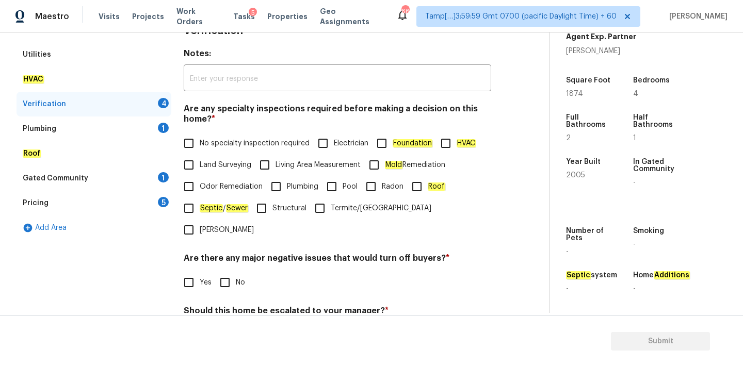
click at [197, 152] on input "No specialty inspection required" at bounding box center [189, 144] width 22 height 22
checkbox input "true"
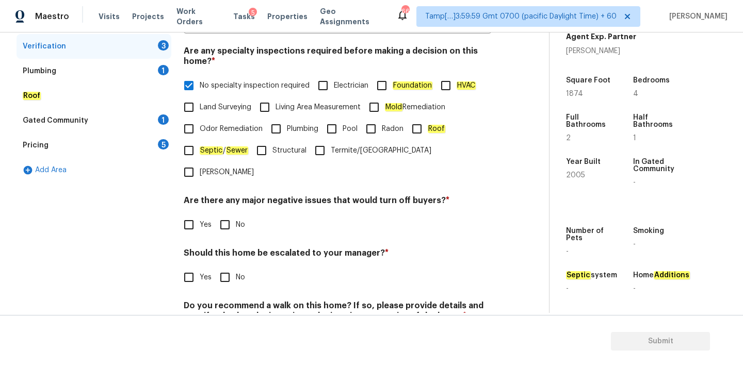
scroll to position [253, 0]
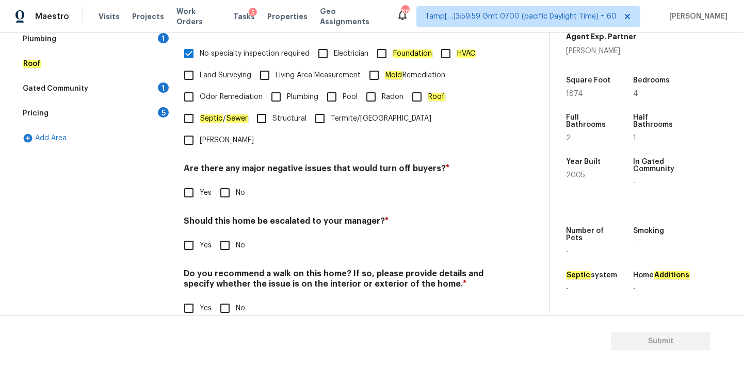
click at [224, 182] on input "No" at bounding box center [225, 193] width 22 height 22
checkbox input "true"
click at [224, 236] on input "No" at bounding box center [225, 247] width 22 height 22
checkbox input "true"
click at [234, 299] on input "No" at bounding box center [225, 310] width 22 height 22
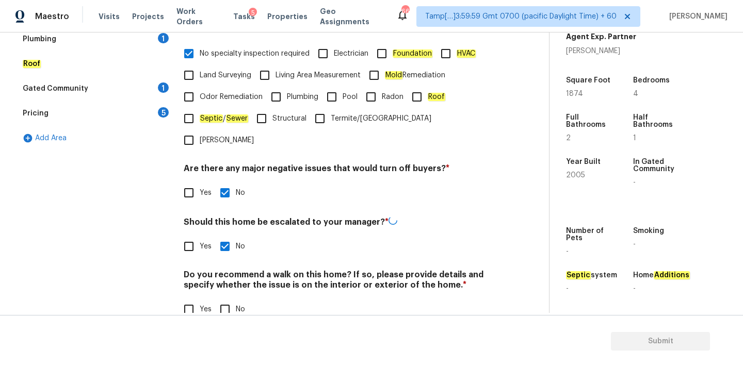
checkbox input "true"
click at [192, 235] on input "Yes" at bounding box center [189, 246] width 22 height 22
checkbox input "true"
checkbox input "false"
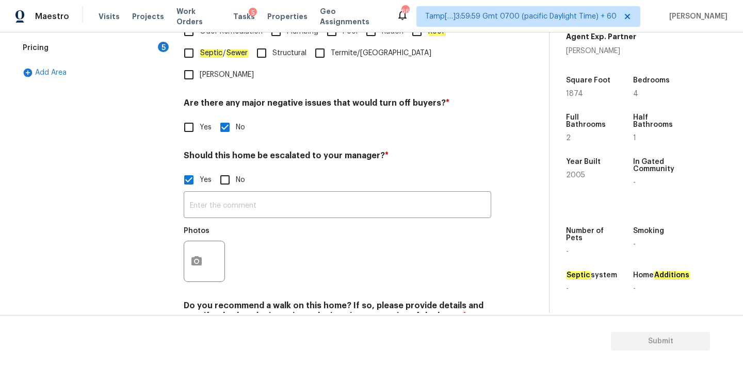
scroll to position [351, 0]
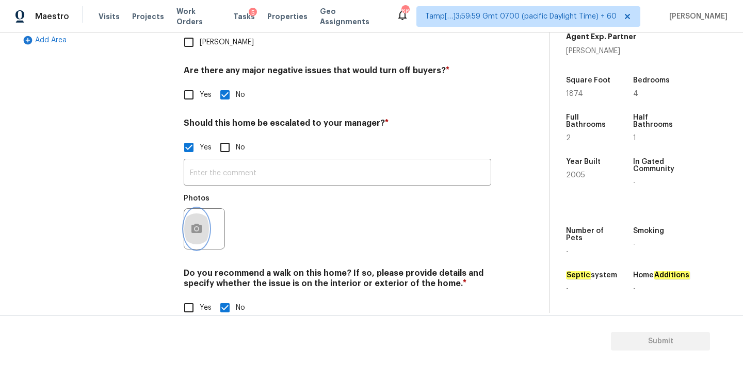
click at [193, 209] on button "button" at bounding box center [196, 229] width 25 height 40
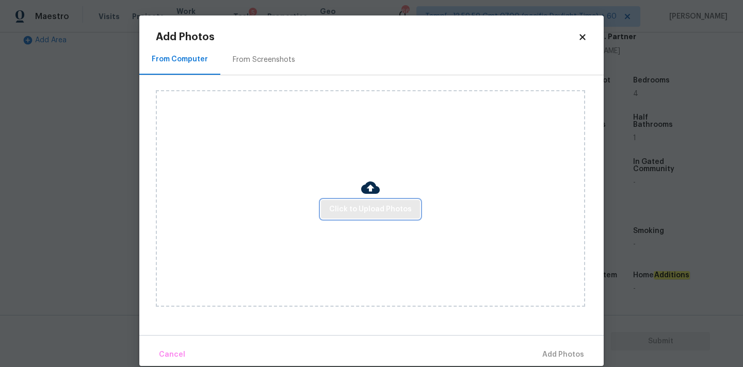
click at [324, 210] on button "Click to Upload Photos" at bounding box center [370, 209] width 99 height 19
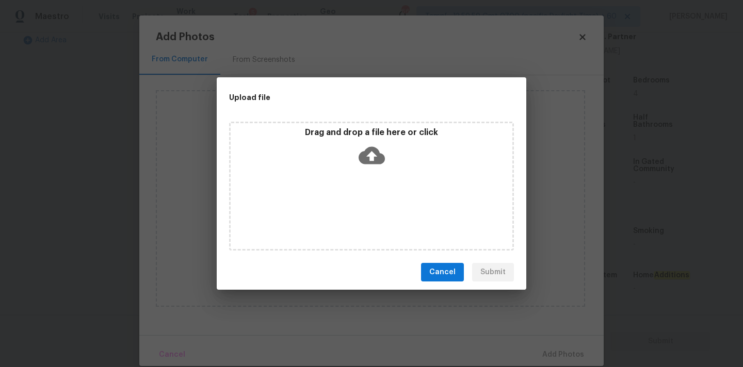
click at [380, 157] on icon at bounding box center [372, 156] width 26 height 18
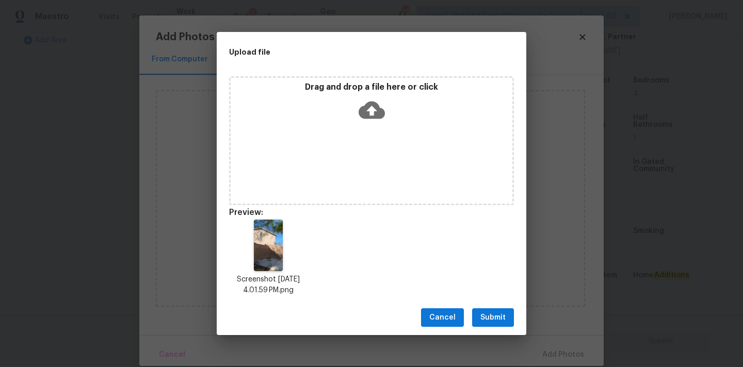
click at [500, 315] on span "Submit" at bounding box center [492, 318] width 25 height 13
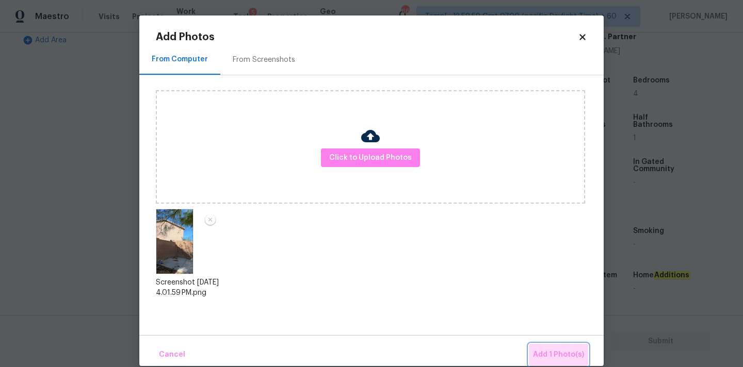
click at [558, 348] on button "Add 1 Photo(s)" at bounding box center [558, 355] width 59 height 22
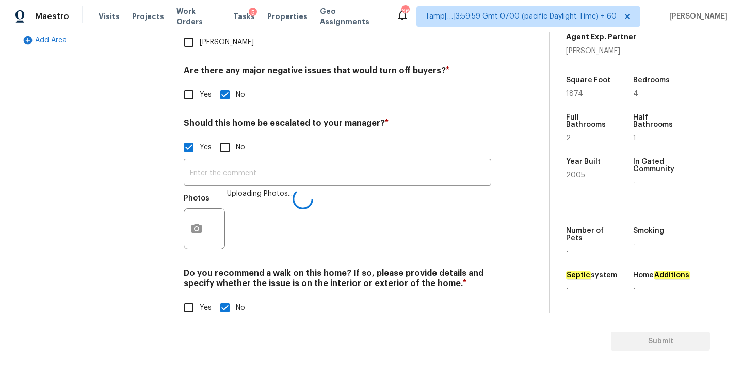
click at [369, 189] on div "Photos Uploading Photos..." at bounding box center [337, 222] width 307 height 67
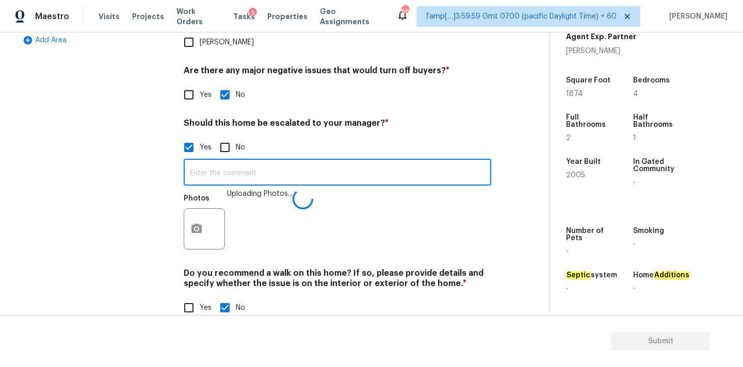
click at [369, 161] on input "text" at bounding box center [337, 173] width 307 height 24
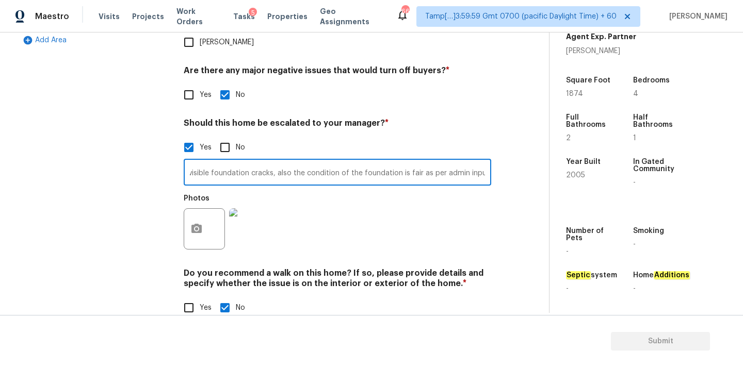
scroll to position [0, 67]
click at [407, 161] on input "Exterior fence has visible foundation cracks, also the condition of the foundat…" at bounding box center [337, 173] width 307 height 24
type input "Exterior fence has visible foundation cracks, also the condition of the foundat…"
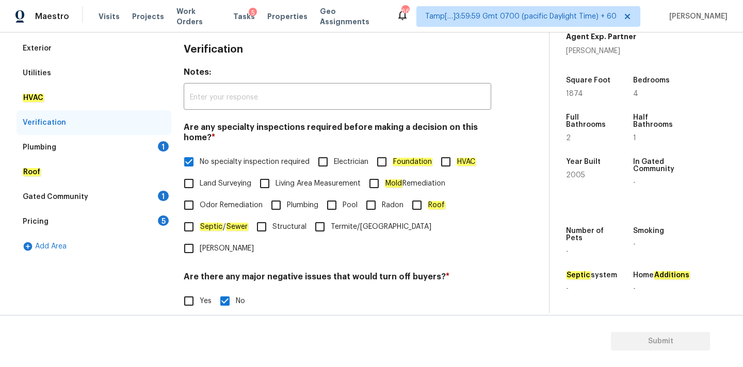
click at [128, 154] on div "Plumbing 1" at bounding box center [94, 147] width 155 height 25
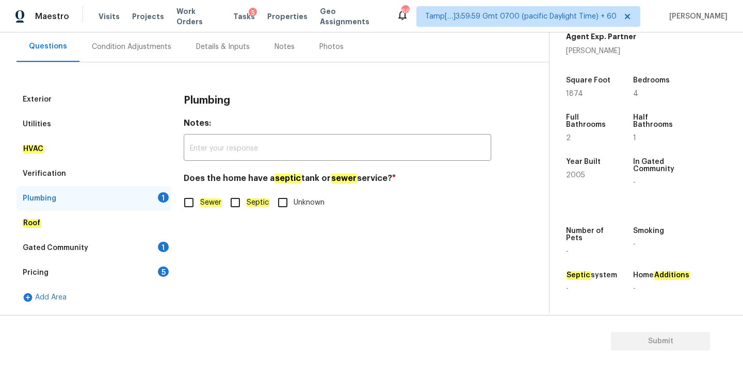
click at [209, 205] on em "Sewer" at bounding box center [211, 203] width 22 height 8
click at [200, 205] on input "Sewer" at bounding box center [189, 203] width 22 height 22
checkbox input "true"
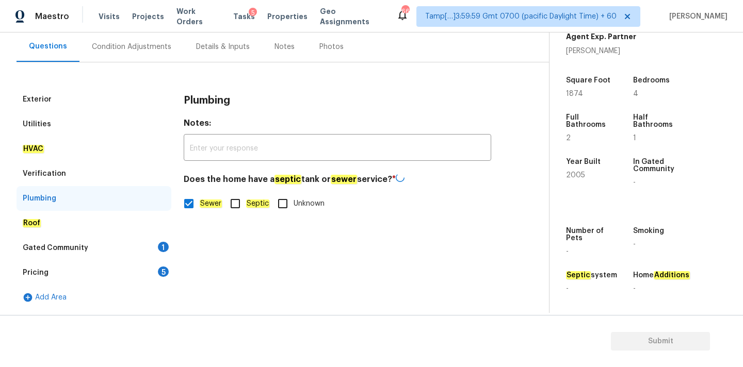
click at [138, 255] on div "Gated Community 1" at bounding box center [94, 248] width 155 height 25
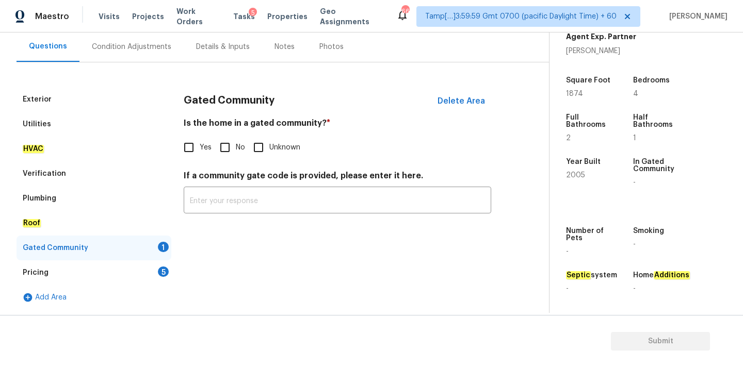
click at [234, 141] on input "No" at bounding box center [225, 148] width 22 height 22
checkbox input "true"
click at [138, 266] on div "Pricing 5" at bounding box center [94, 273] width 155 height 25
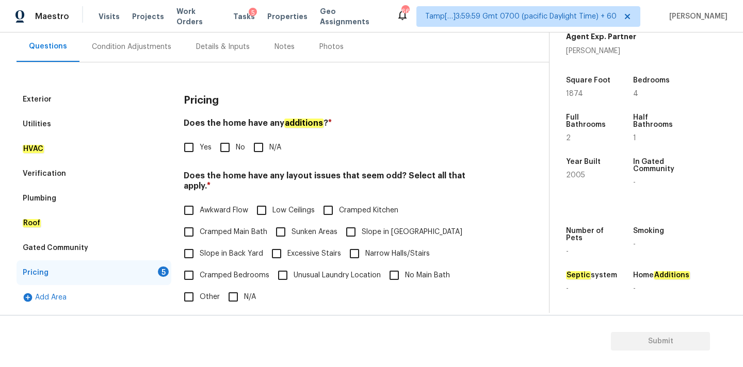
click at [221, 145] on input "No" at bounding box center [225, 148] width 22 height 22
checkbox input "true"
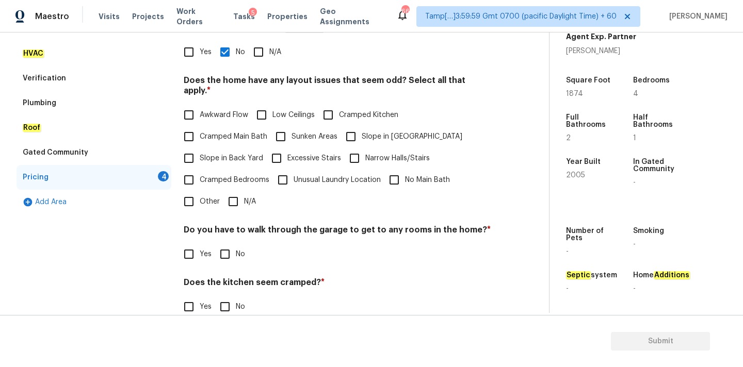
scroll to position [252, 0]
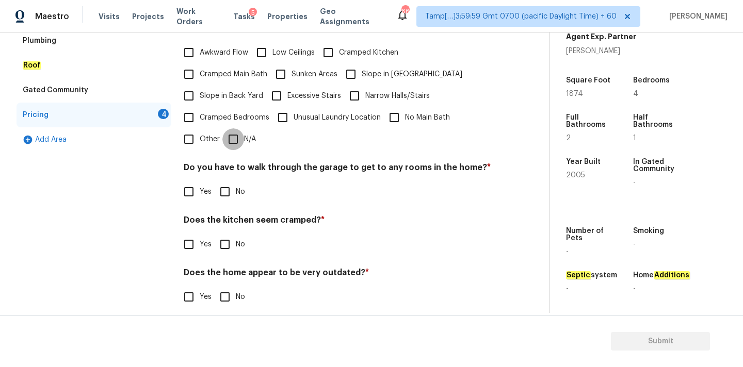
click at [231, 132] on input "N/A" at bounding box center [233, 139] width 22 height 22
checkbox input "true"
click at [229, 206] on div "Pricing Does the home have any additions ? * Yes No N/A Does the home have any …" at bounding box center [337, 125] width 307 height 392
click at [229, 193] on div "Pricing Does the home have any additions ? * Yes No N/A Does the home have any …" at bounding box center [337, 124] width 307 height 391
click at [229, 234] on input "No" at bounding box center [225, 245] width 22 height 22
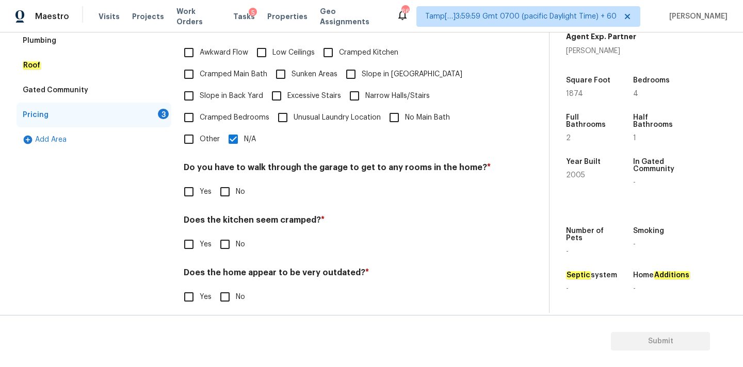
checkbox input "true"
click at [229, 275] on div "Does the home appear to be very outdated? * Yes No" at bounding box center [337, 289] width 307 height 40
click at [229, 287] on input "No" at bounding box center [225, 297] width 22 height 22
checkbox input "true"
click at [229, 167] on div "Do you have to walk through the garage to get to any rooms in the home? * Yes No" at bounding box center [337, 182] width 307 height 40
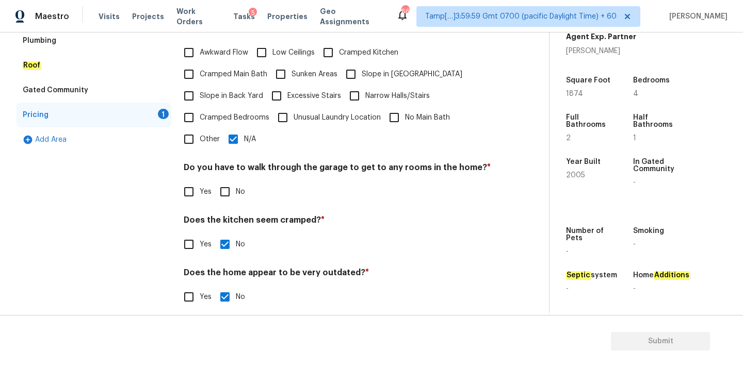
click at [229, 181] on input "No" at bounding box center [225, 192] width 22 height 22
checkbox input "true"
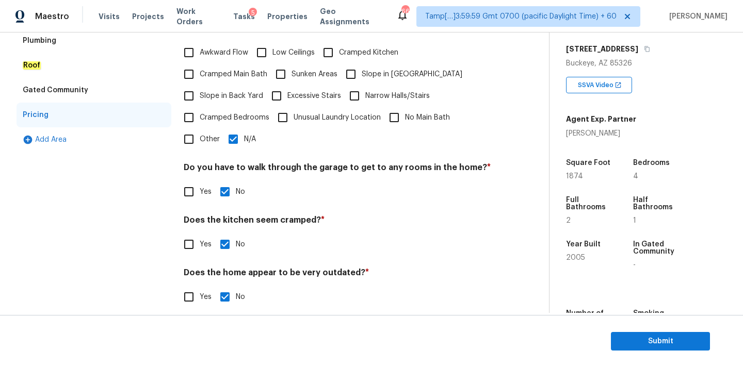
scroll to position [140, 0]
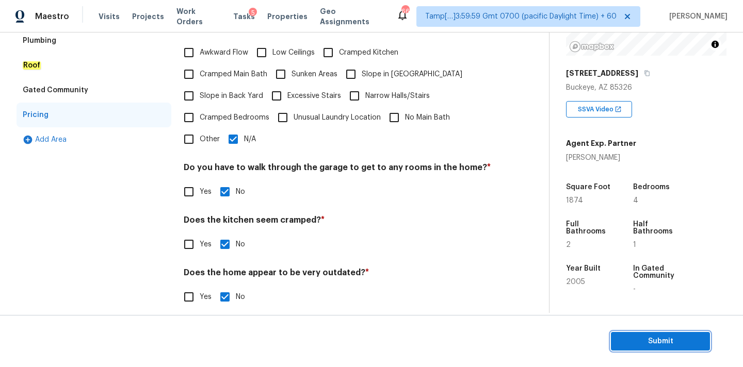
click at [643, 338] on span "Submit" at bounding box center [660, 341] width 83 height 13
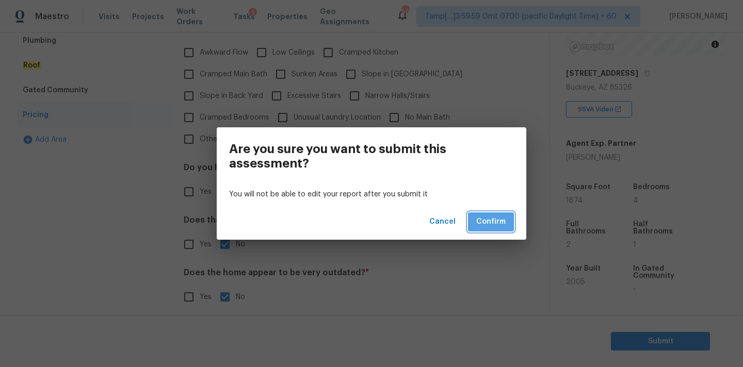
click at [486, 222] on span "Confirm" at bounding box center [490, 222] width 29 height 13
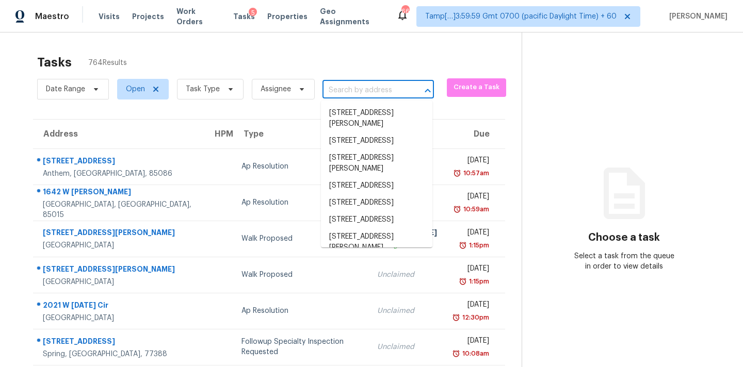
click at [340, 91] on input "text" at bounding box center [363, 91] width 83 height 16
paste input "[STREET_ADDRESS][PERSON_NAME]"
type input "[STREET_ADDRESS][PERSON_NAME]"
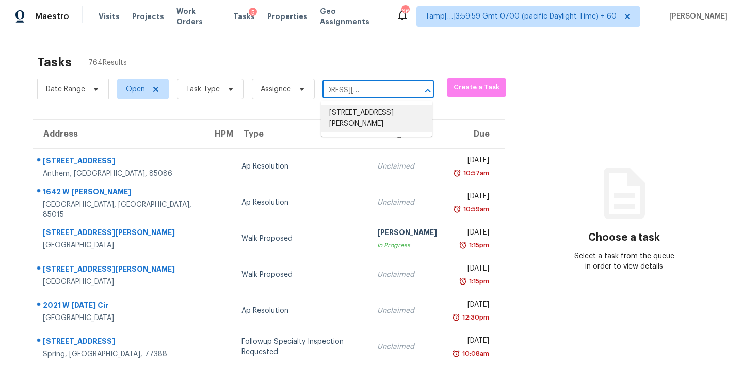
click at [343, 113] on li "[STREET_ADDRESS][PERSON_NAME]" at bounding box center [376, 119] width 111 height 28
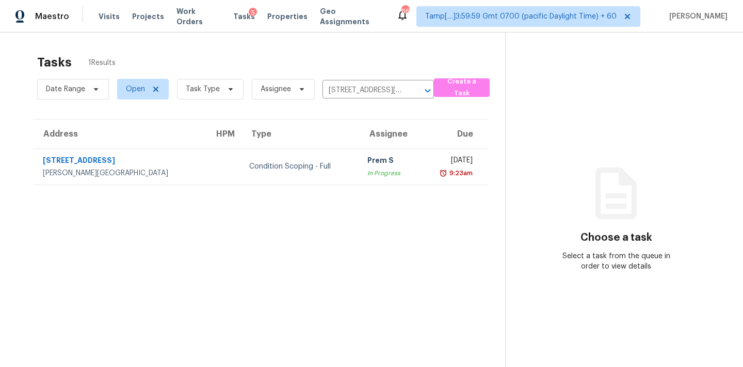
click at [359, 171] on td "Prem S In Progress" at bounding box center [389, 167] width 60 height 36
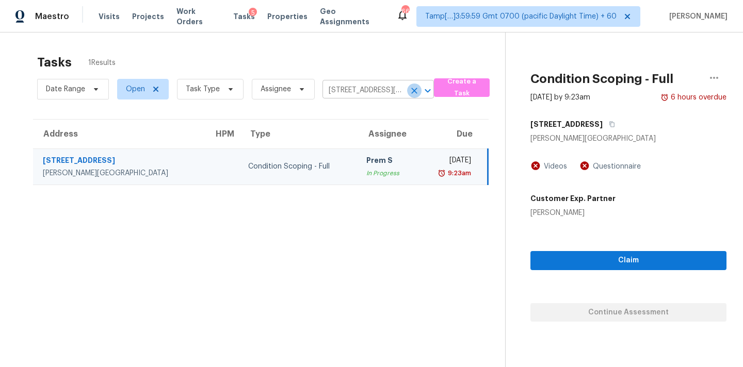
click at [413, 89] on icon "Clear" at bounding box center [414, 91] width 10 height 10
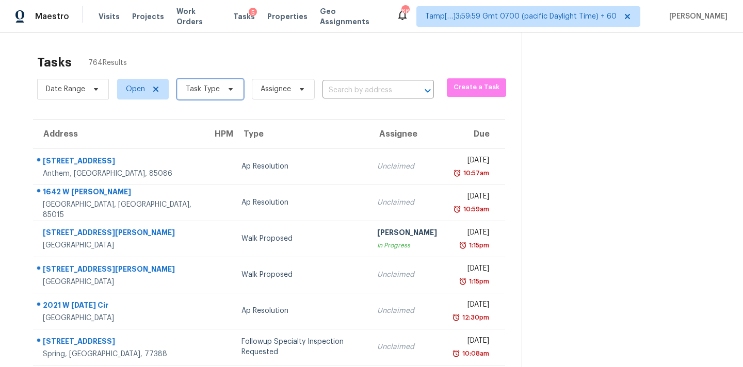
click at [228, 88] on icon at bounding box center [230, 89] width 8 height 8
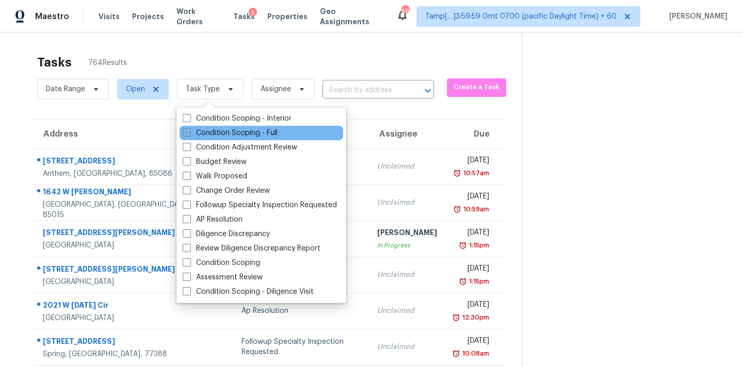
click at [246, 131] on label "Condition Scoping - Full" at bounding box center [230, 133] width 95 height 10
click at [189, 131] on input "Condition Scoping - Full" at bounding box center [186, 131] width 7 height 7
checkbox input "true"
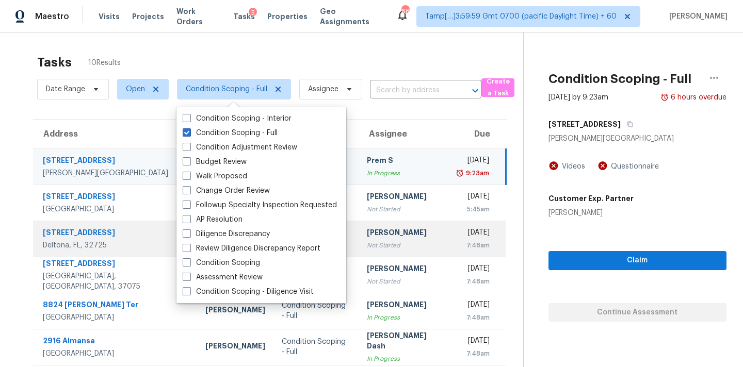
click at [396, 233] on div "[PERSON_NAME]" at bounding box center [404, 233] width 74 height 13
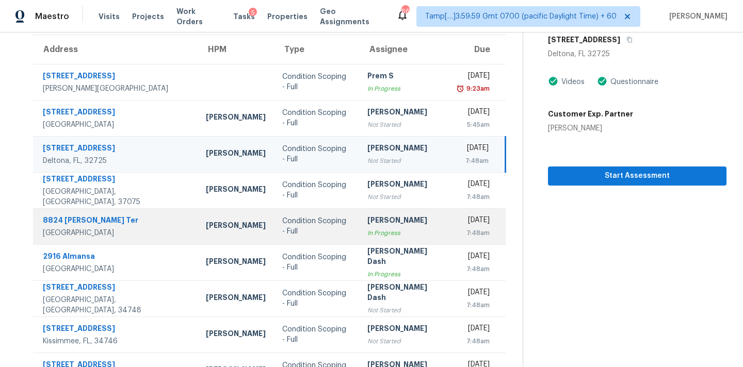
scroll to position [81, 0]
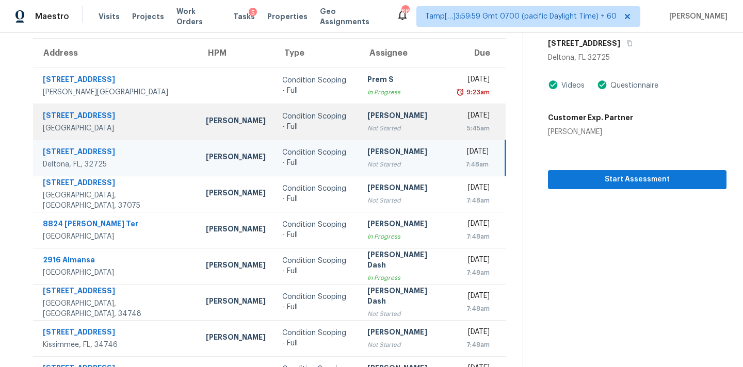
click at [367, 119] on div "[PERSON_NAME]" at bounding box center [404, 116] width 74 height 13
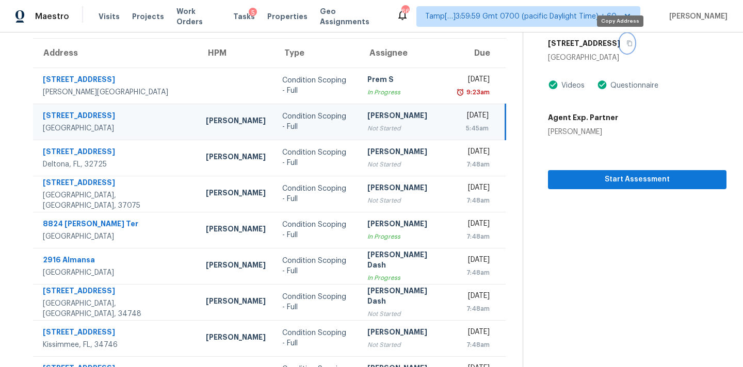
click at [627, 45] on icon "button" at bounding box center [629, 44] width 5 height 6
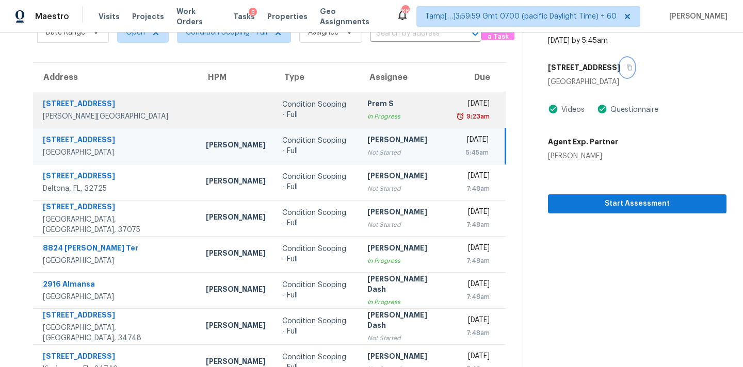
scroll to position [20, 0]
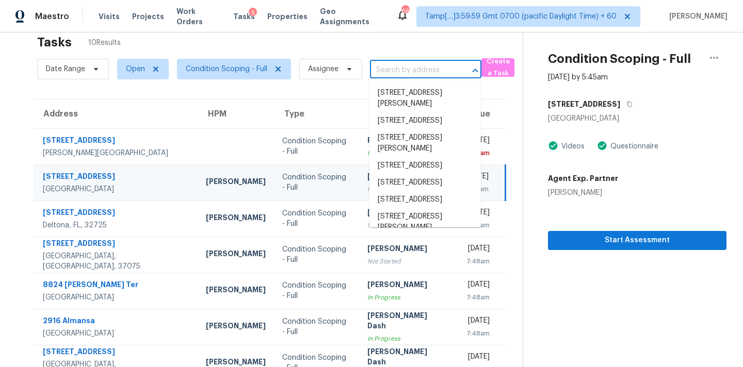
click at [388, 74] on input "text" at bounding box center [411, 70] width 83 height 16
paste input "[STREET_ADDRESS][PERSON_NAME]"
type input "[STREET_ADDRESS][PERSON_NAME]"
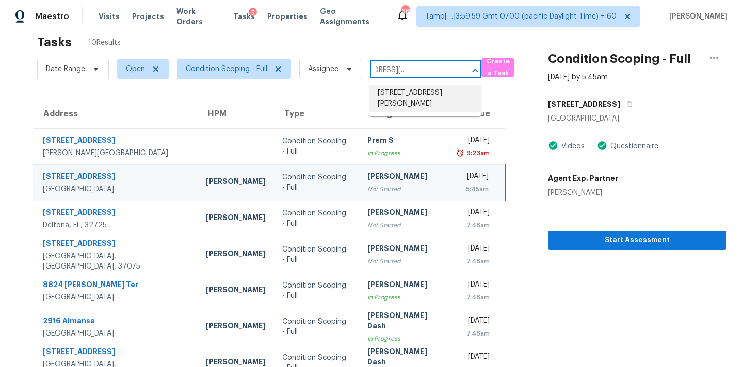
click at [396, 93] on li "[STREET_ADDRESS][PERSON_NAME]" at bounding box center [424, 99] width 111 height 28
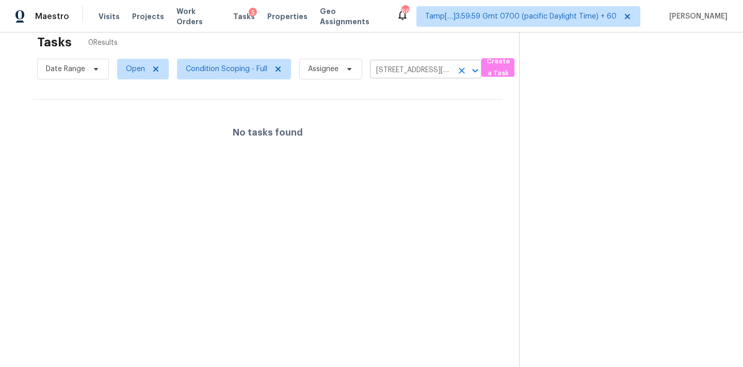
click at [389, 71] on input "[STREET_ADDRESS][PERSON_NAME]" at bounding box center [411, 70] width 83 height 16
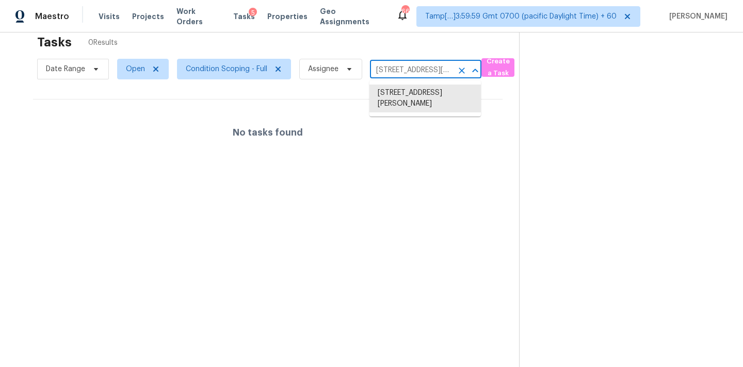
paste input "[STREET_ADDRESS]"
type input "[STREET_ADDRESS]"
click at [395, 101] on li "[STREET_ADDRESS]" at bounding box center [424, 93] width 111 height 17
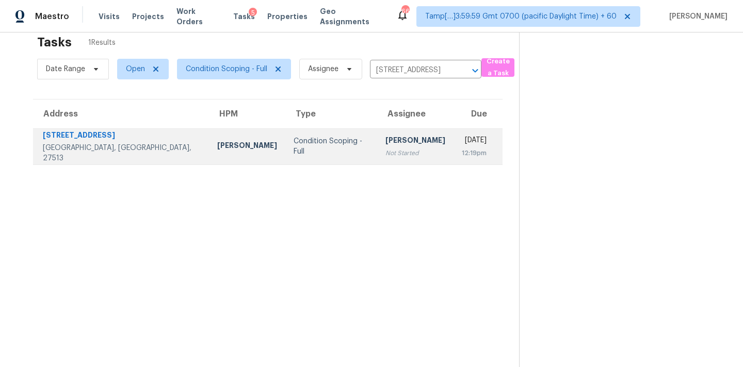
click at [385, 148] on div "Not Started" at bounding box center [415, 153] width 60 height 10
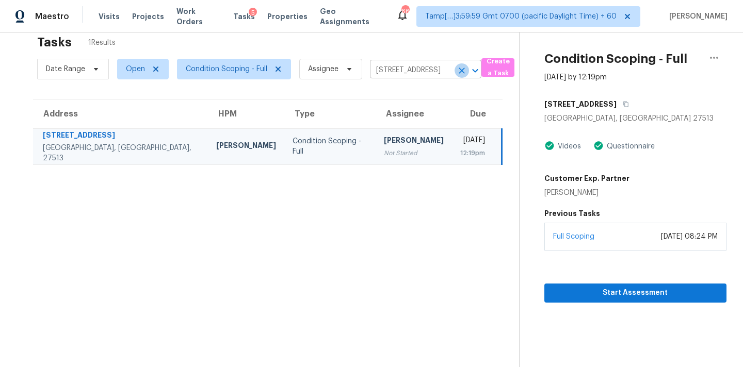
click at [464, 75] on icon "Clear" at bounding box center [462, 71] width 10 height 10
